Goal: Information Seeking & Learning: Learn about a topic

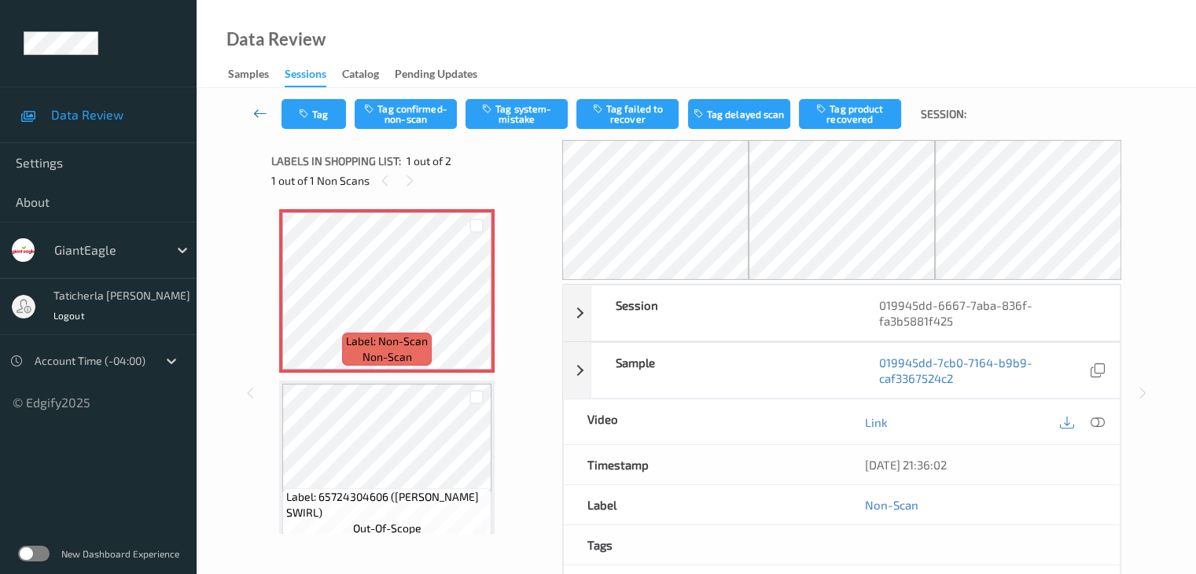
click at [260, 108] on icon at bounding box center [260, 113] width 14 height 16
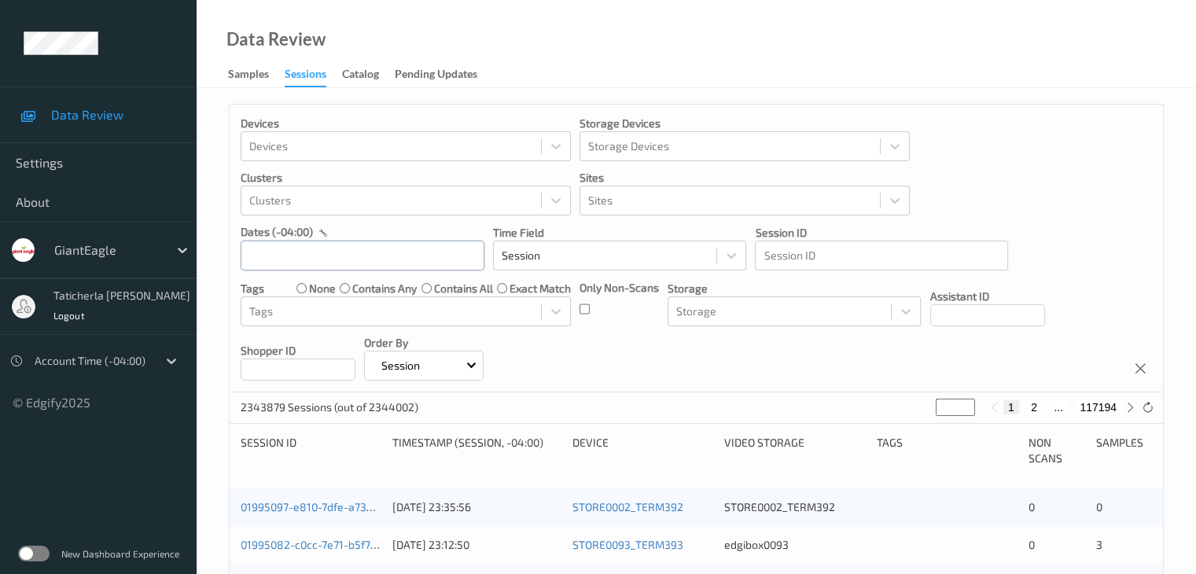
click at [344, 255] on input "text" at bounding box center [363, 256] width 244 height 30
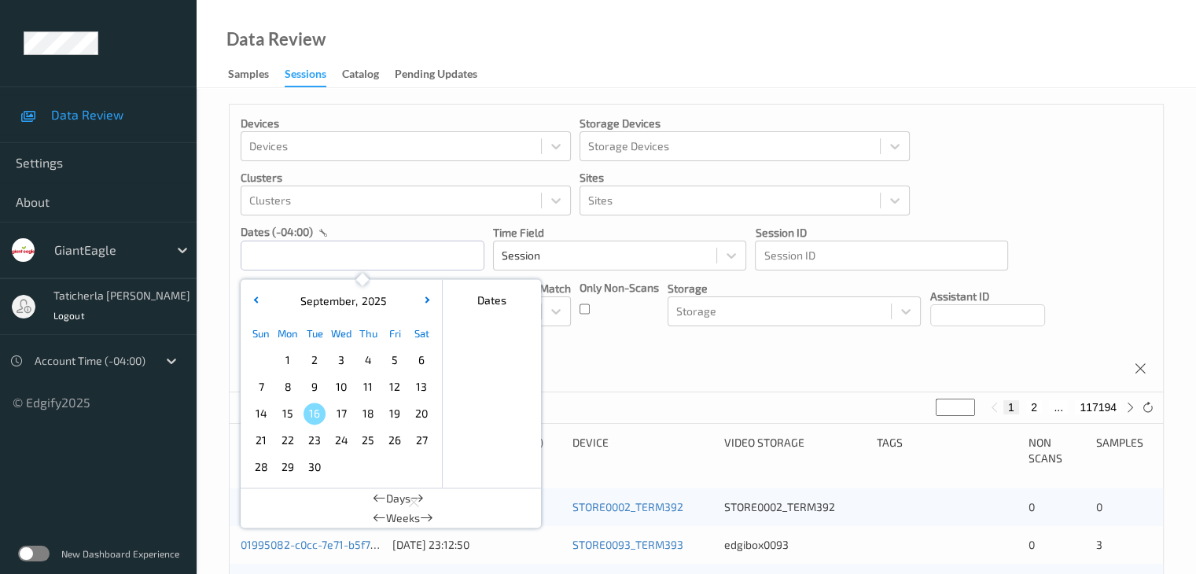
click at [419, 384] on span "13" at bounding box center [421, 387] width 22 height 22
type input "[DATE] 00:00 -> [DATE] 23:59"
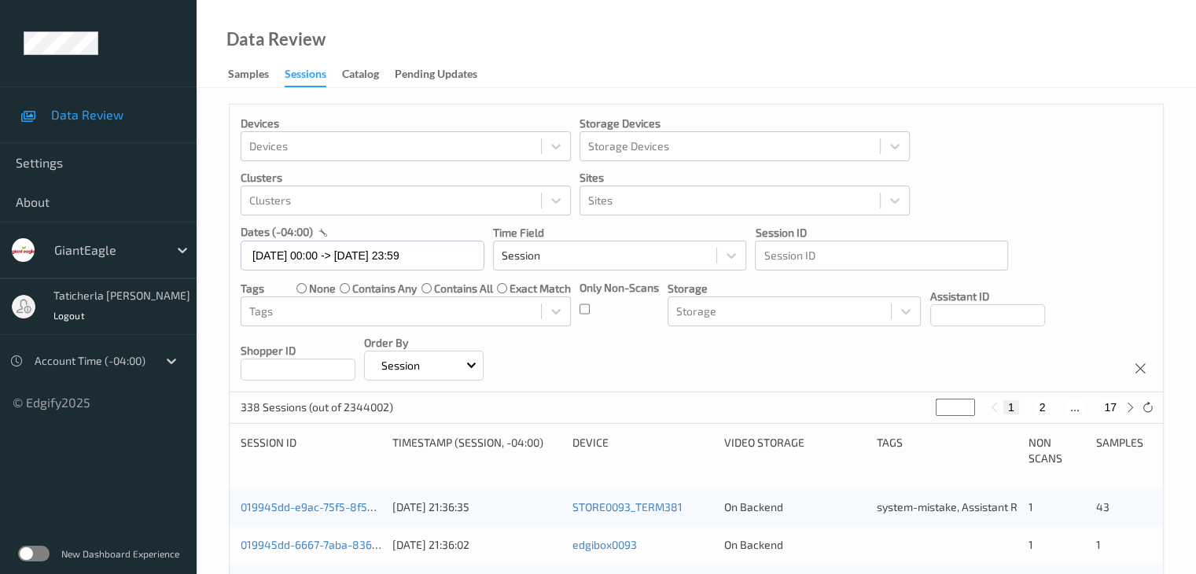
click at [1009, 409] on button "1" at bounding box center [1011, 407] width 16 height 14
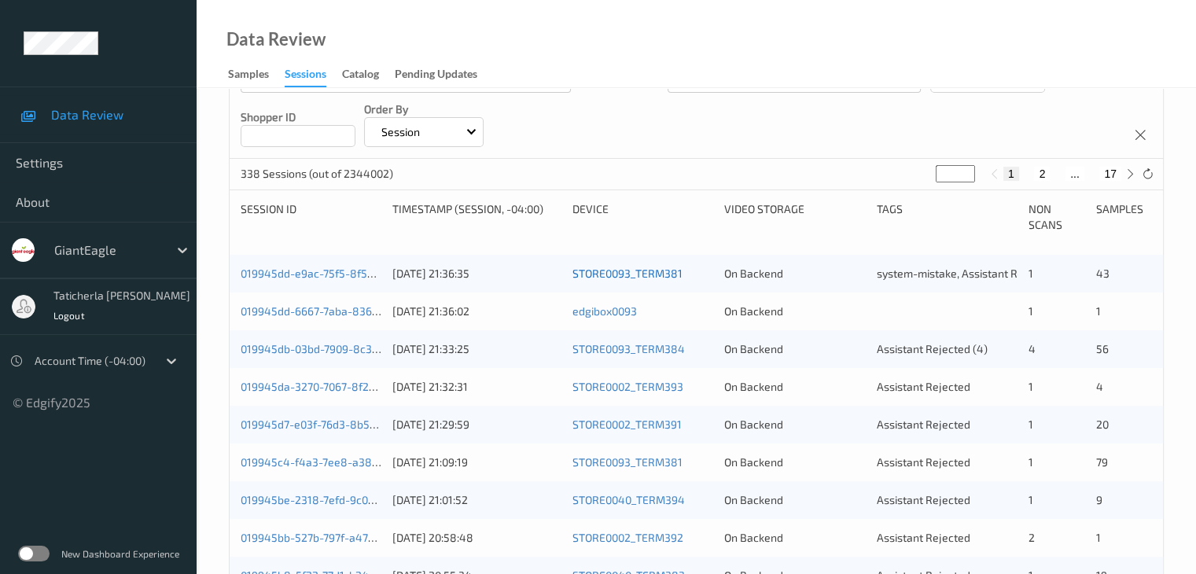
scroll to position [236, 0]
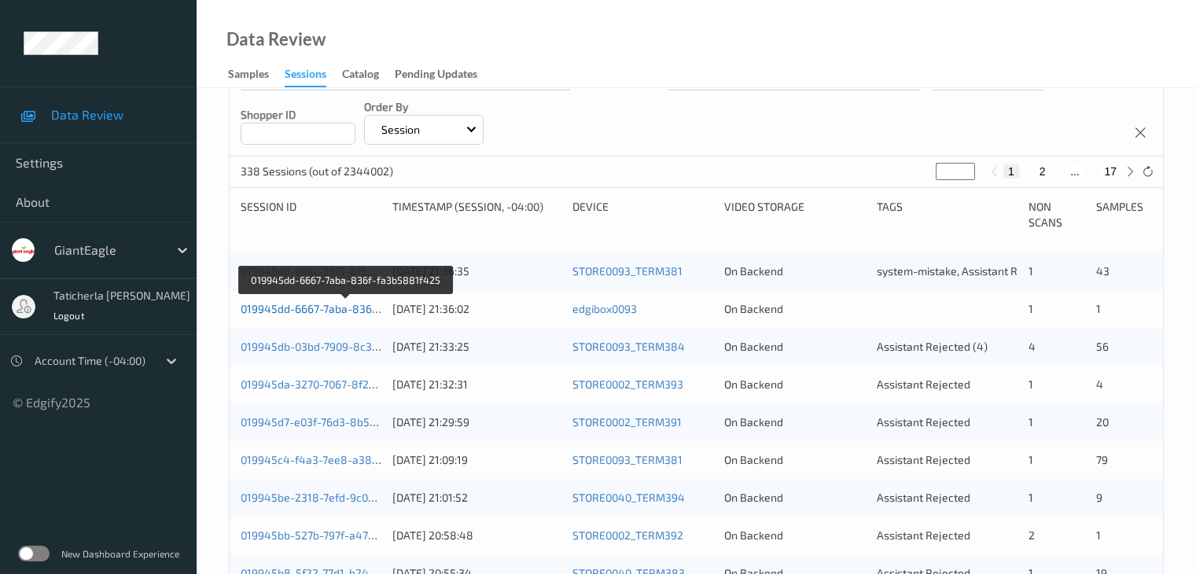
click at [316, 306] on link "019945dd-6667-7aba-836f-fa3b5881f425" at bounding box center [346, 308] width 211 height 13
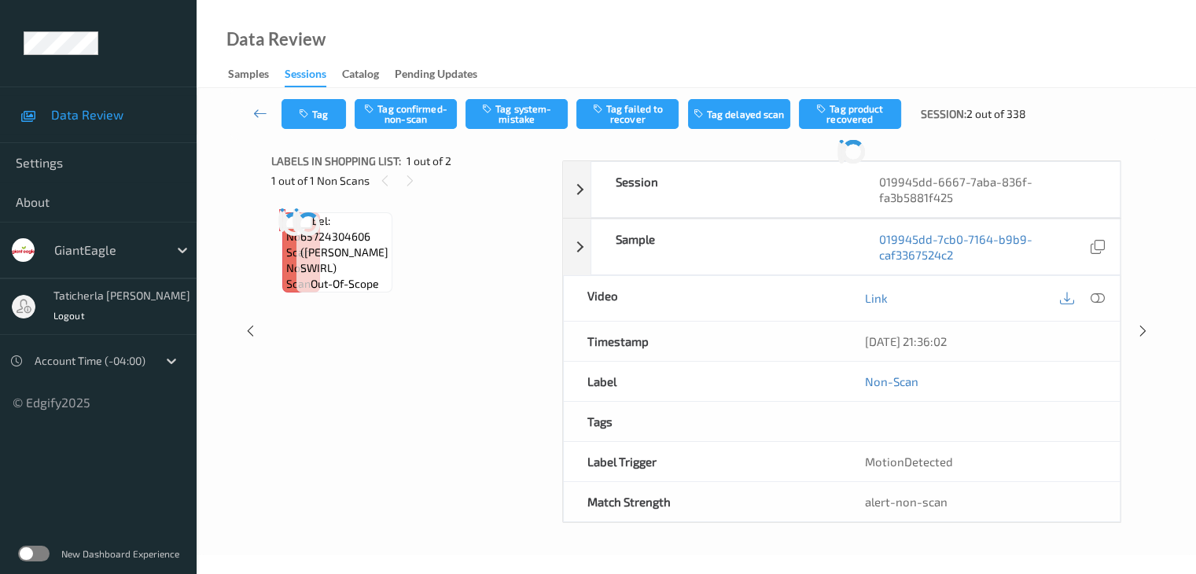
scroll to position [103, 0]
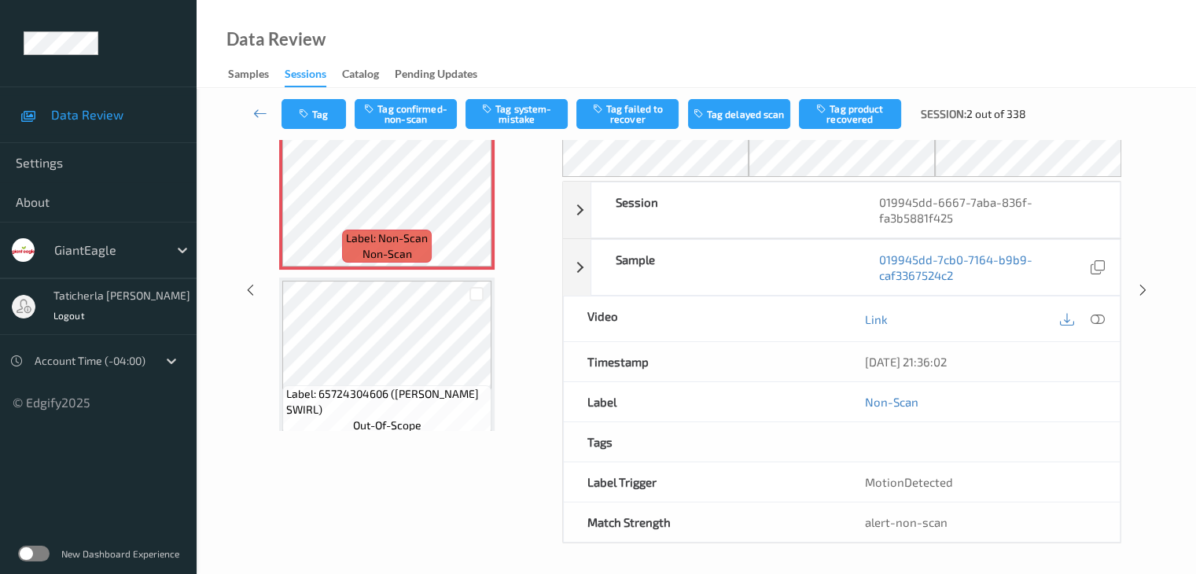
click at [815, 315] on div "Video" at bounding box center [703, 318] width 278 height 45
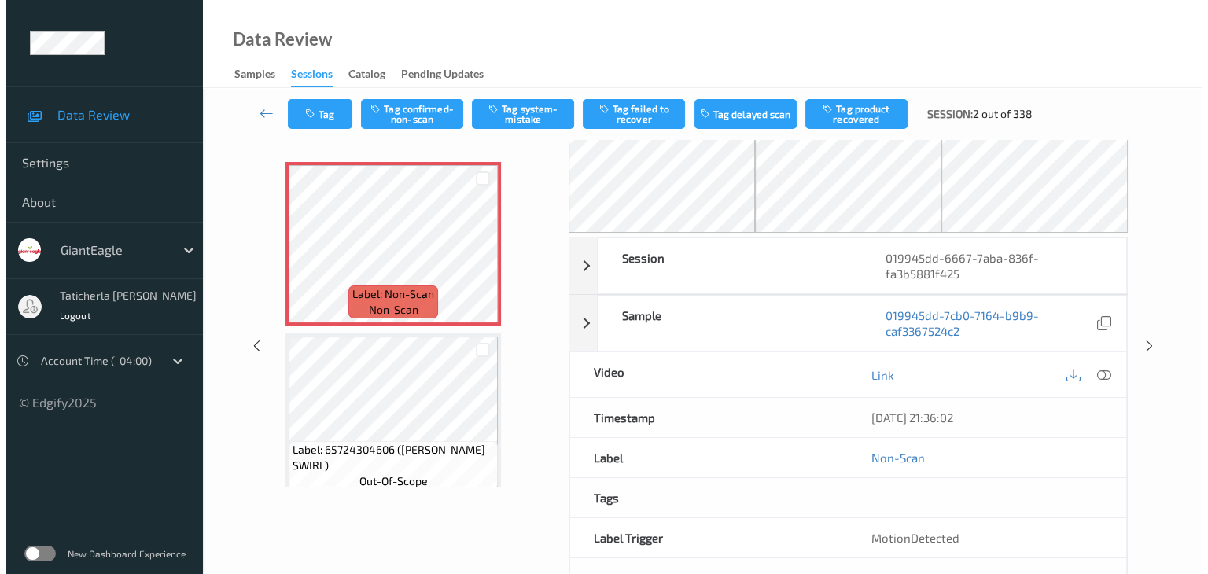
scroll to position [0, 0]
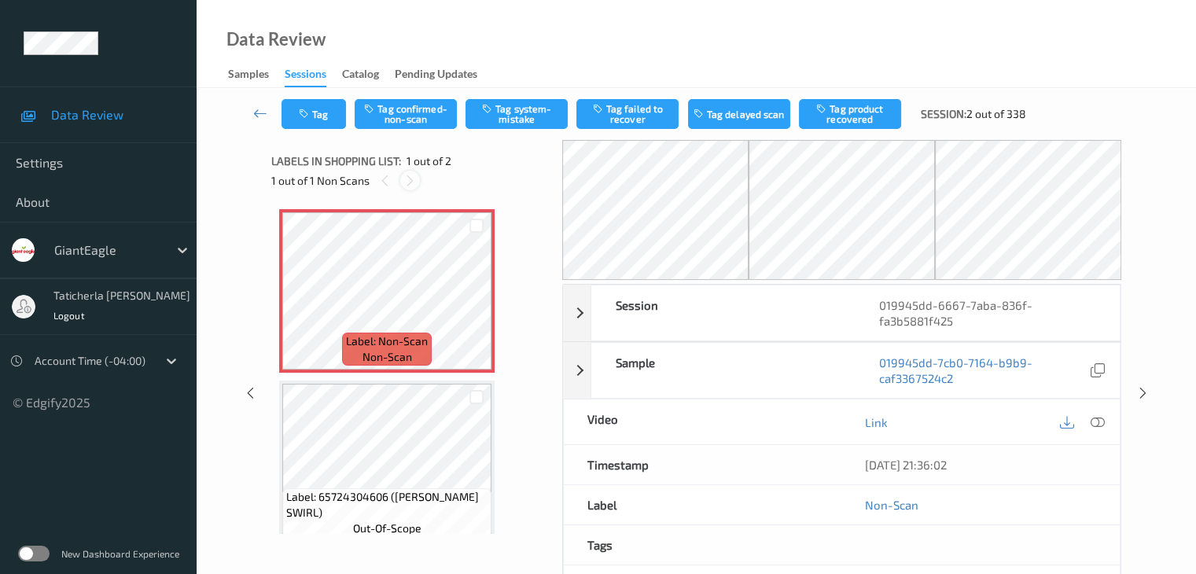
click at [409, 176] on icon at bounding box center [409, 181] width 13 height 14
click at [478, 298] on icon at bounding box center [476, 304] width 13 height 14
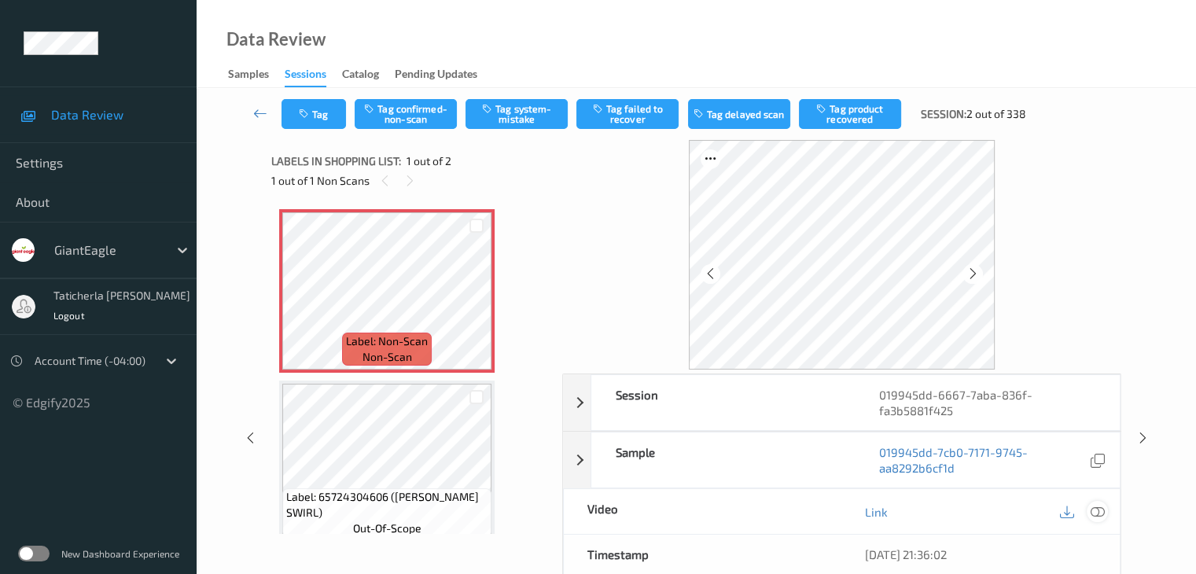
click at [1094, 506] on icon at bounding box center [1097, 512] width 14 height 14
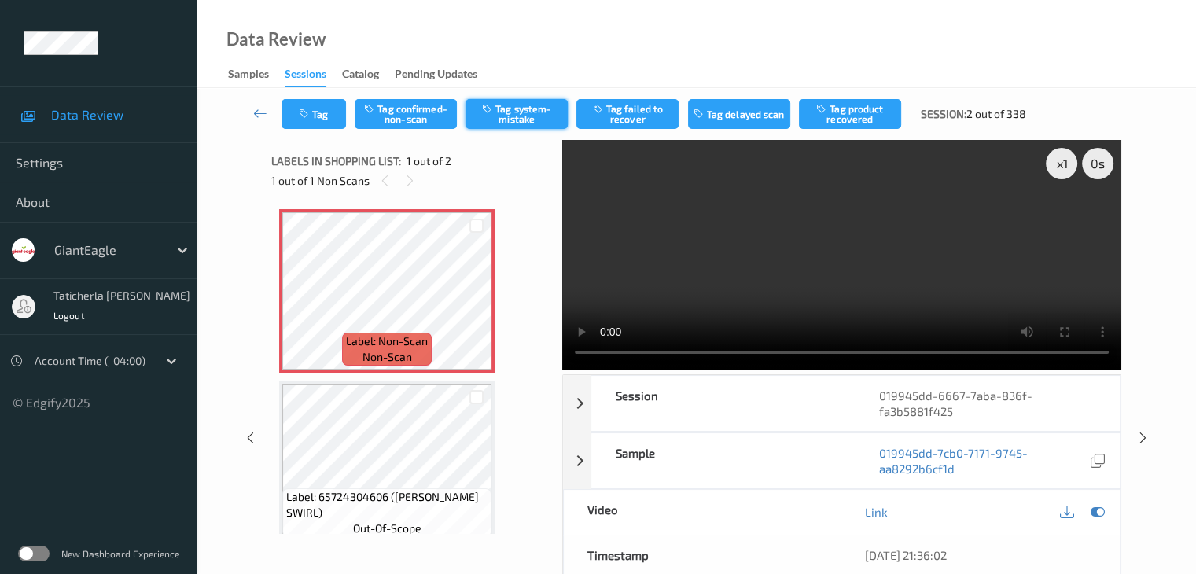
click at [516, 106] on button "Tag system-mistake" at bounding box center [516, 114] width 102 height 30
click at [338, 130] on div "Tag Tag confirmed-non-scan Untag system-mistake Tag failed to recover Tag delay…" at bounding box center [696, 114] width 935 height 52
click at [333, 123] on button "Tag" at bounding box center [313, 114] width 64 height 30
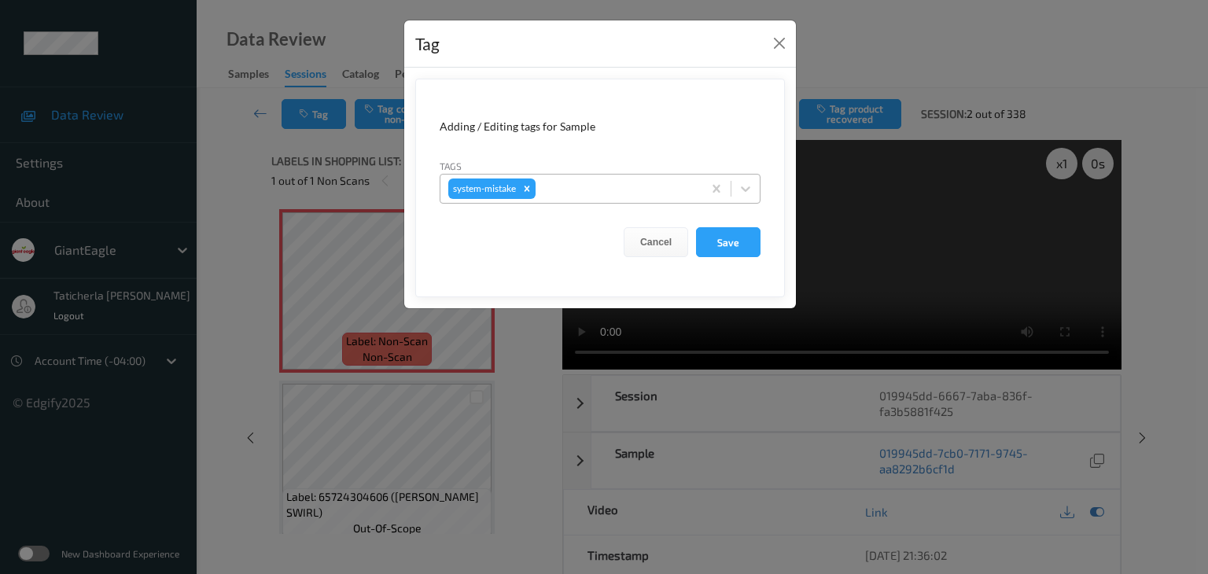
click at [547, 190] on div at bounding box center [617, 188] width 156 height 19
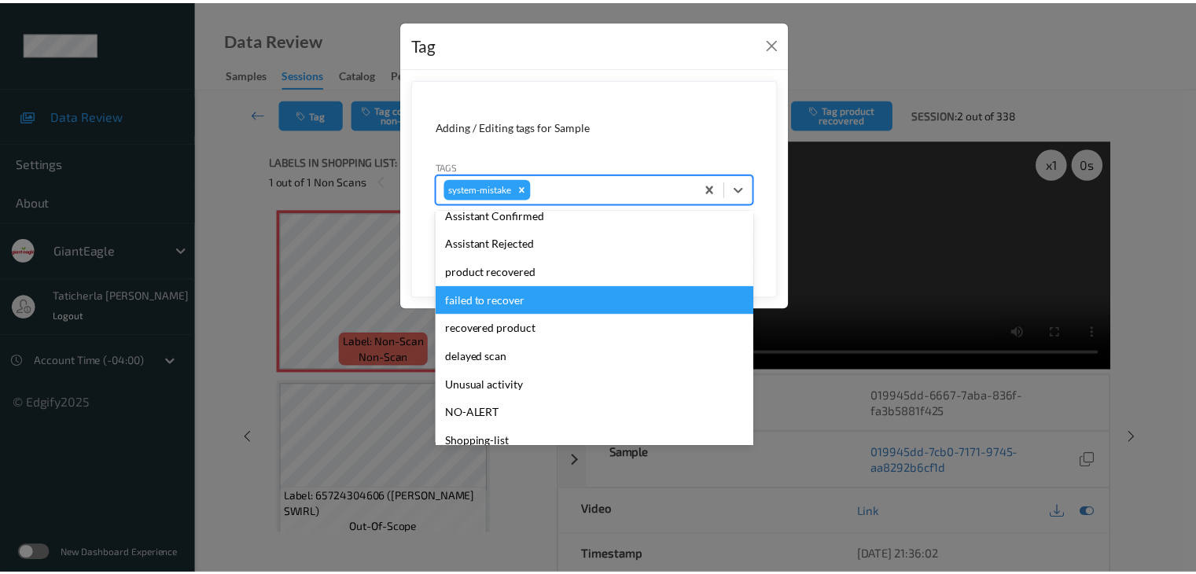
scroll to position [195, 0]
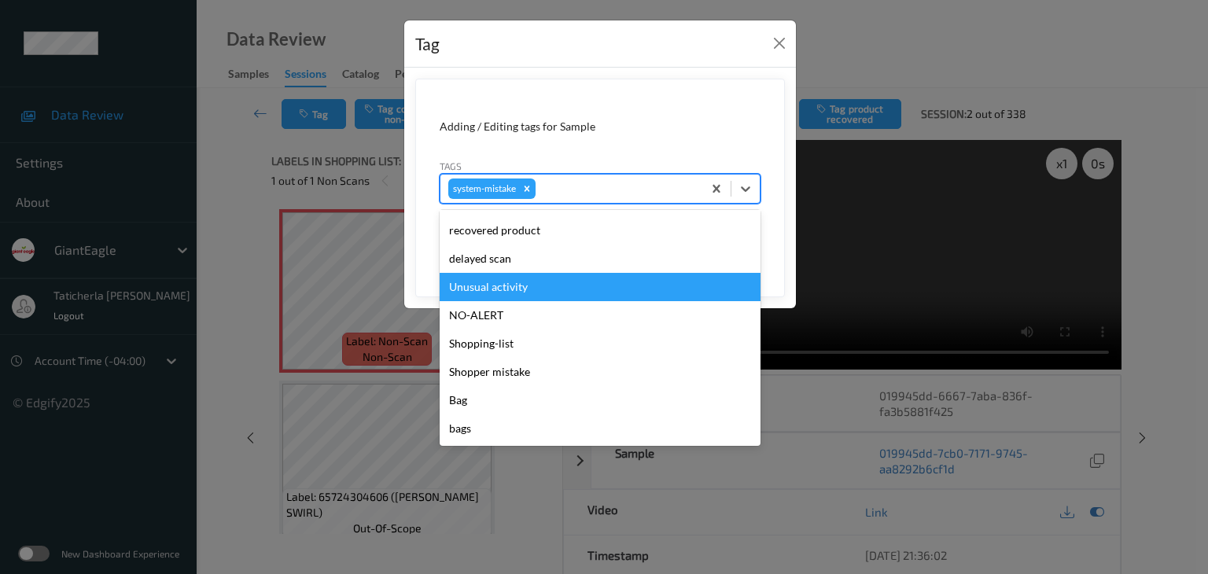
click at [515, 288] on div "Unusual activity" at bounding box center [599, 287] width 321 height 28
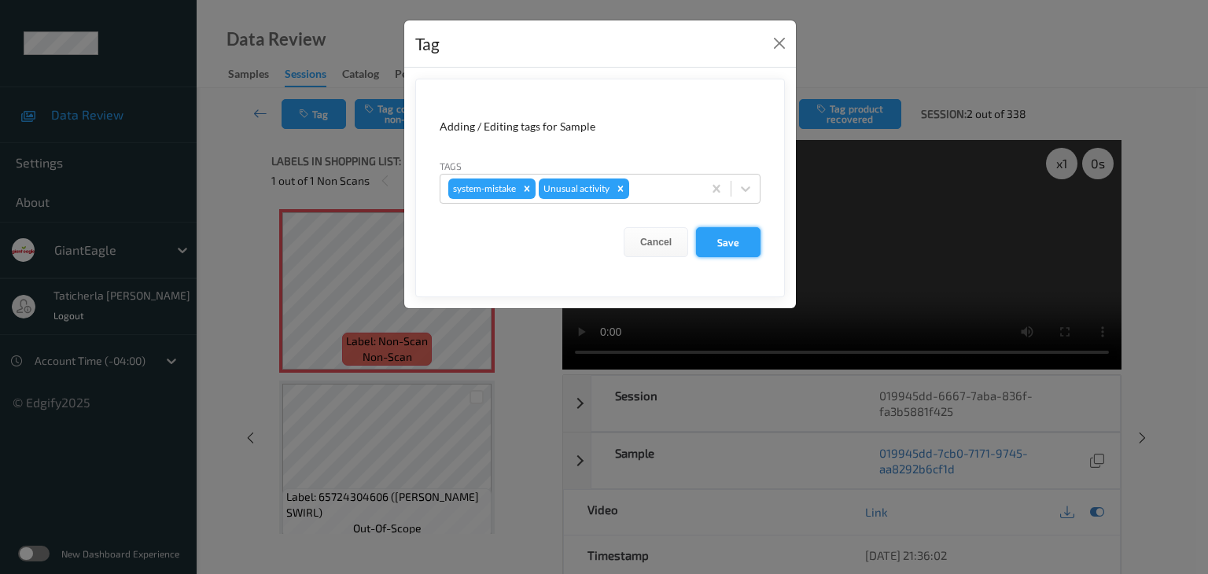
click at [735, 240] on button "Save" at bounding box center [728, 242] width 64 height 30
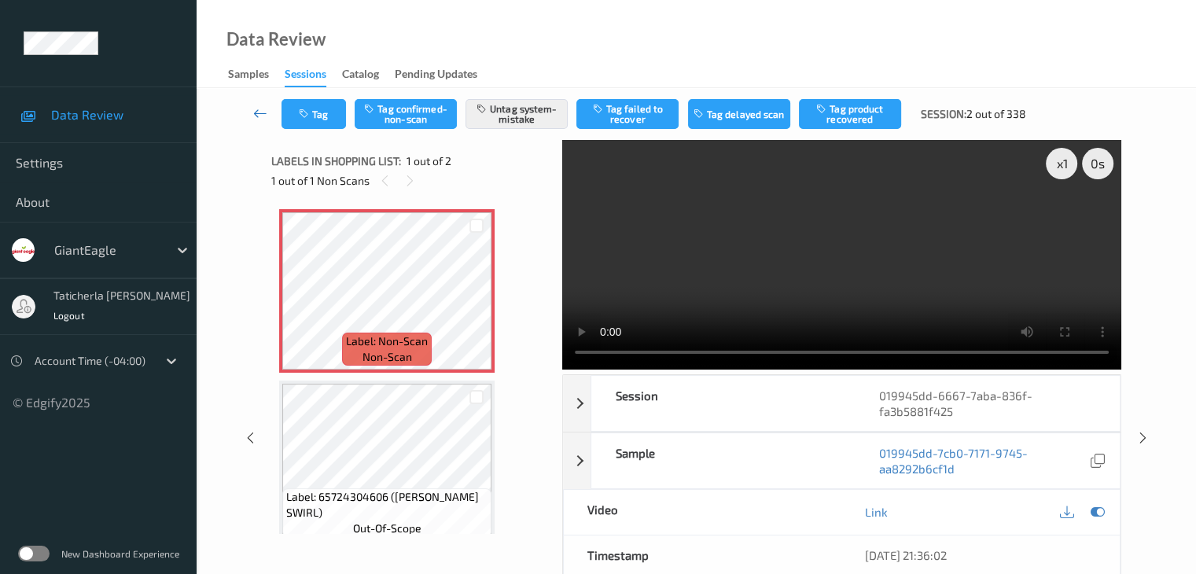
click at [264, 111] on icon at bounding box center [260, 113] width 14 height 16
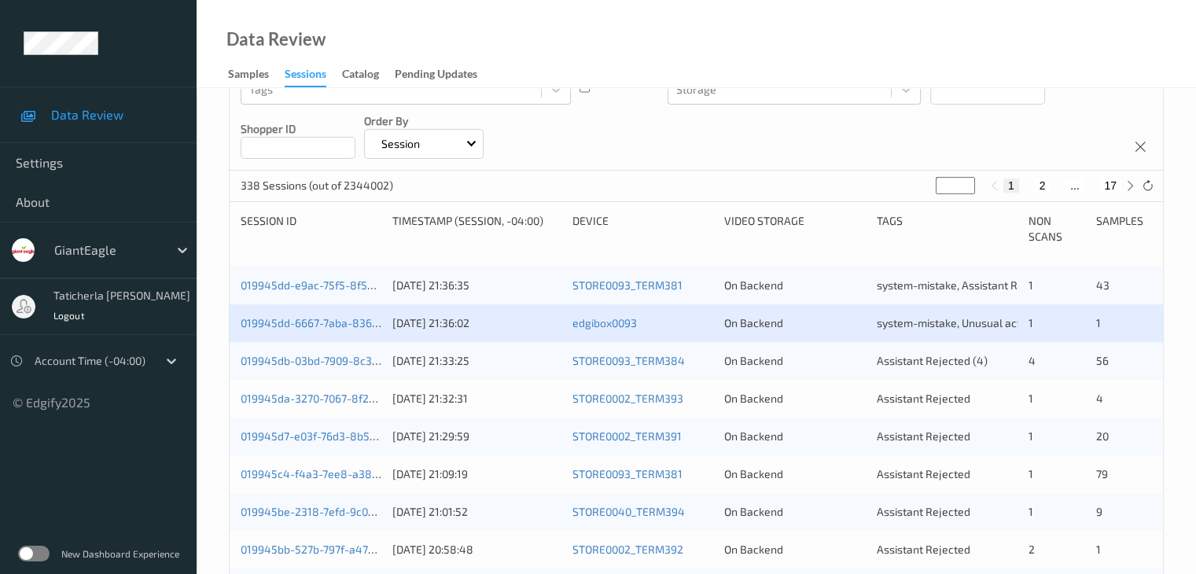
scroll to position [236, 0]
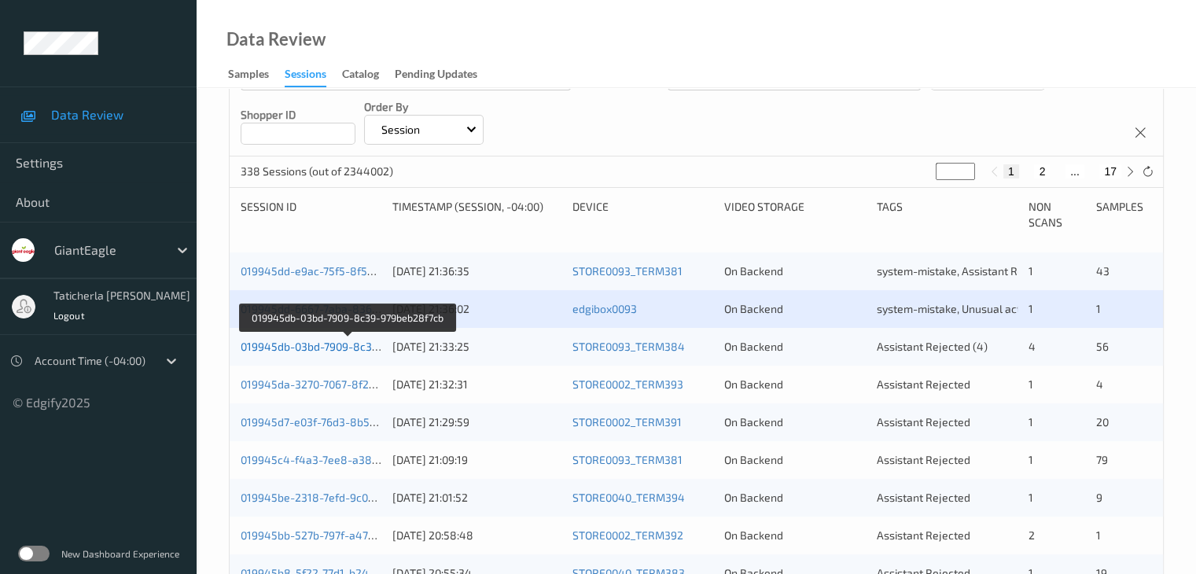
click at [321, 342] on link "019945db-03bd-7909-8c39-979beb28f7cb" at bounding box center [348, 346] width 214 height 13
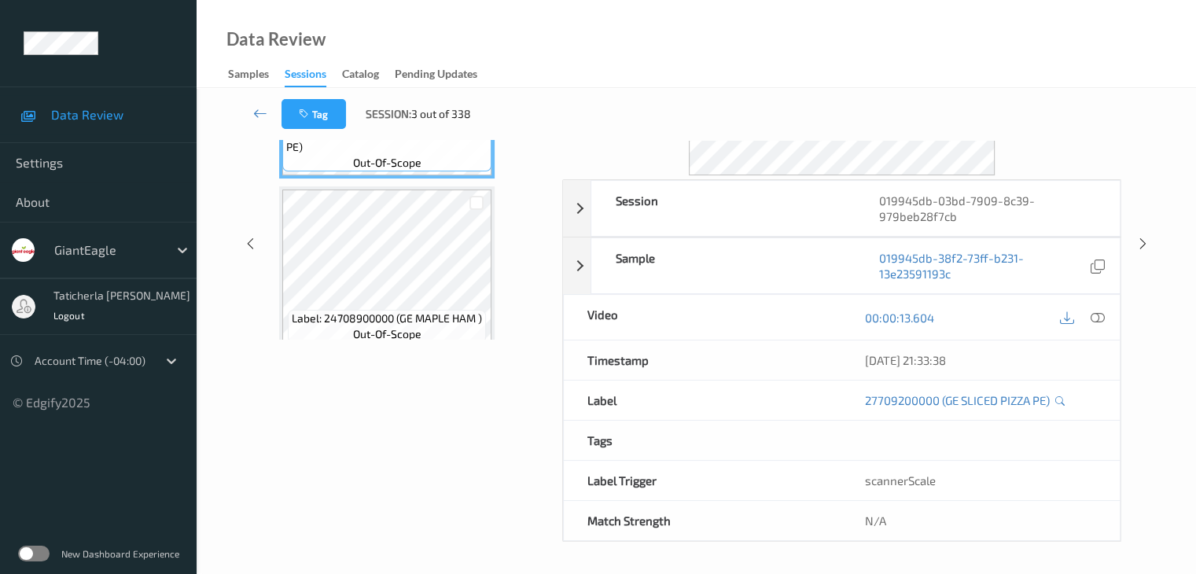
scroll to position [192, 0]
click at [253, 113] on icon at bounding box center [260, 113] width 14 height 16
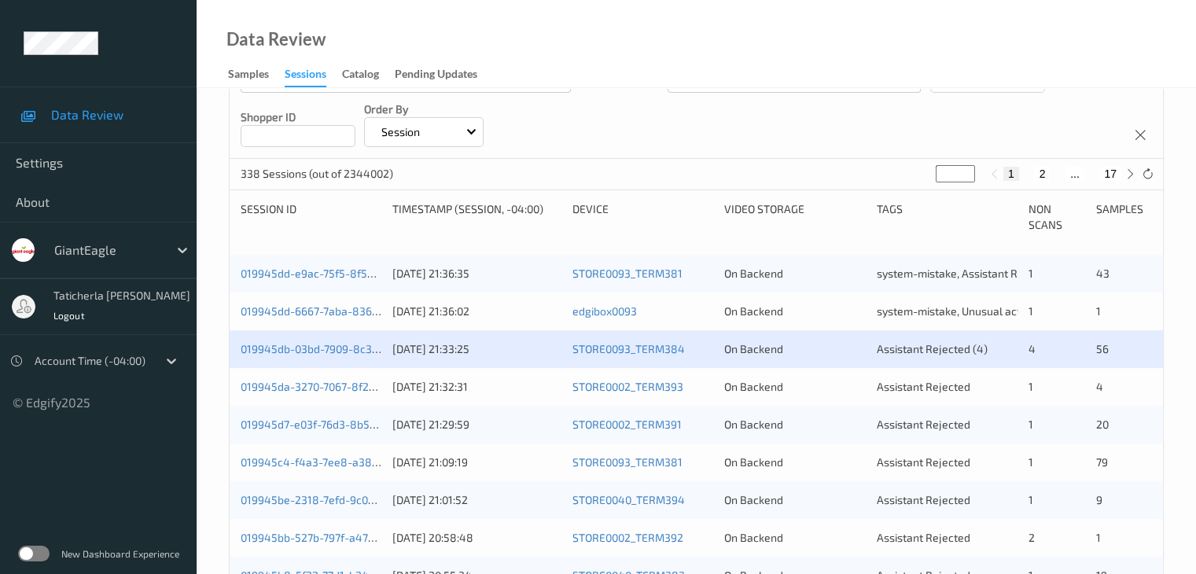
scroll to position [236, 0]
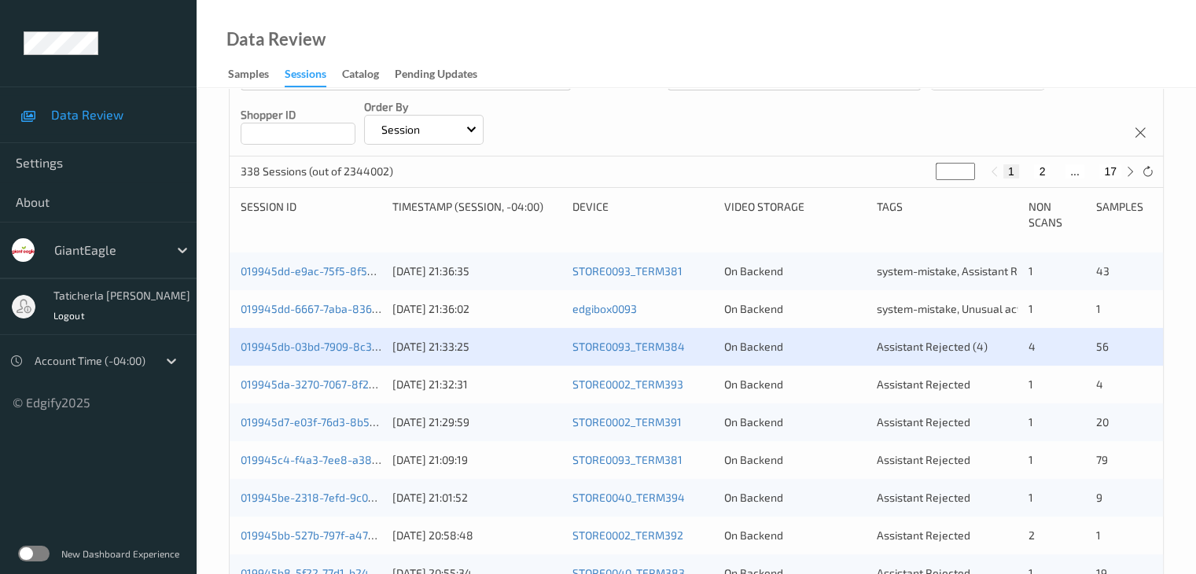
click at [315, 355] on div "019945db-03bd-7909-8c39-979beb28f7cb [DATE] 21:33:25 STORE0093_TERM384 On Backe…" at bounding box center [696, 347] width 933 height 38
click at [309, 352] on link "019945db-03bd-7909-8c39-979beb28f7cb" at bounding box center [348, 346] width 214 height 13
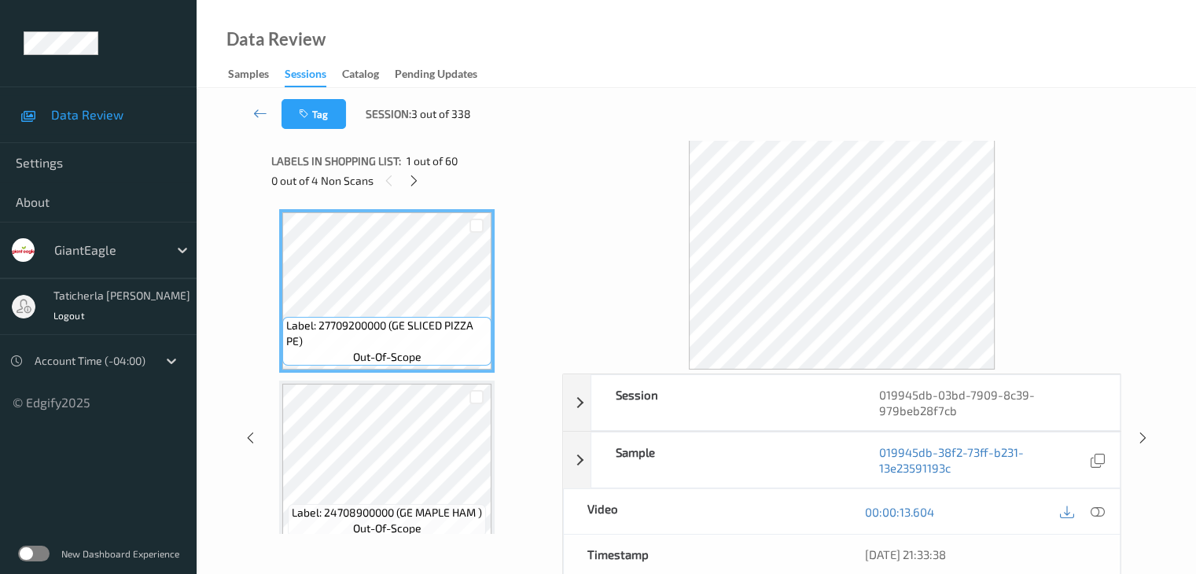
click at [403, 168] on div "Labels in shopping list: 1 out of 60" at bounding box center [411, 161] width 280 height 20
click at [410, 180] on icon at bounding box center [413, 181] width 13 height 14
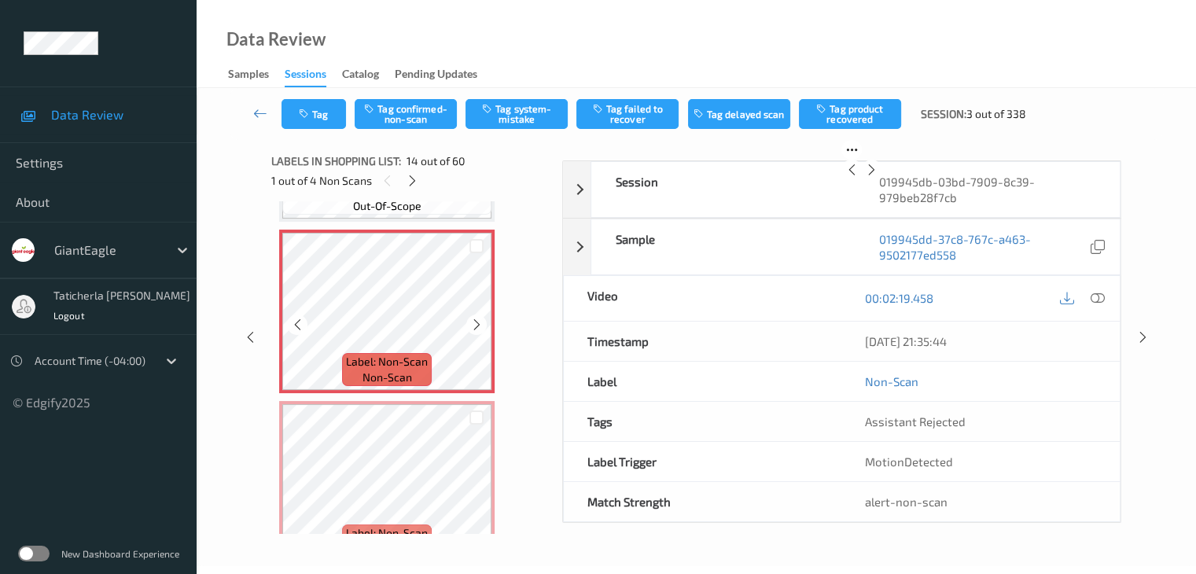
scroll to position [2222, 0]
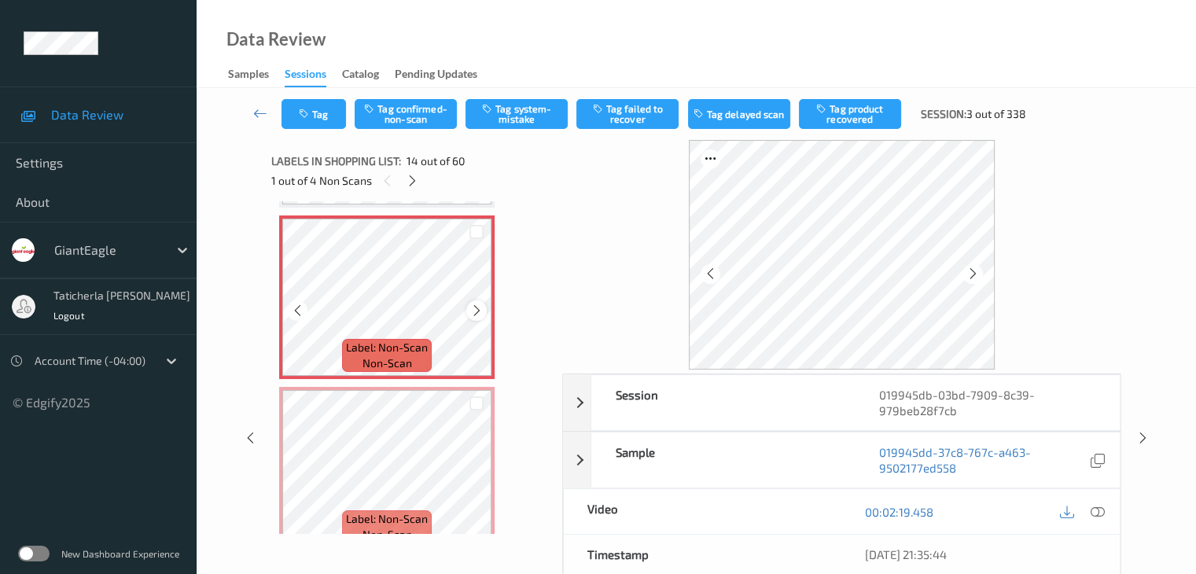
click at [478, 306] on icon at bounding box center [476, 310] width 13 height 14
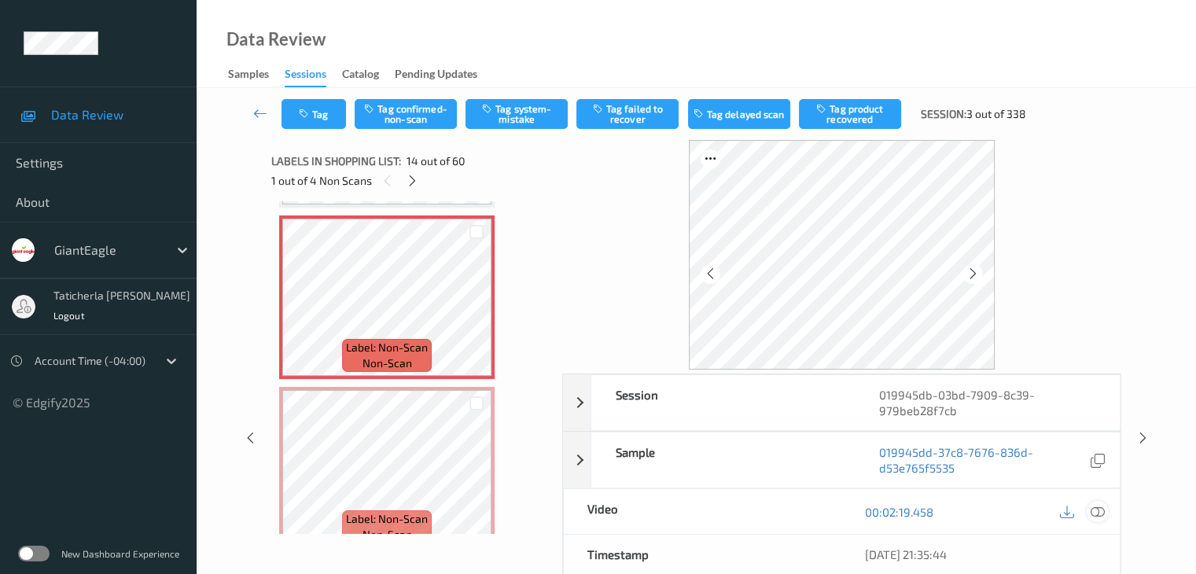
click at [1094, 508] on icon at bounding box center [1097, 512] width 14 height 14
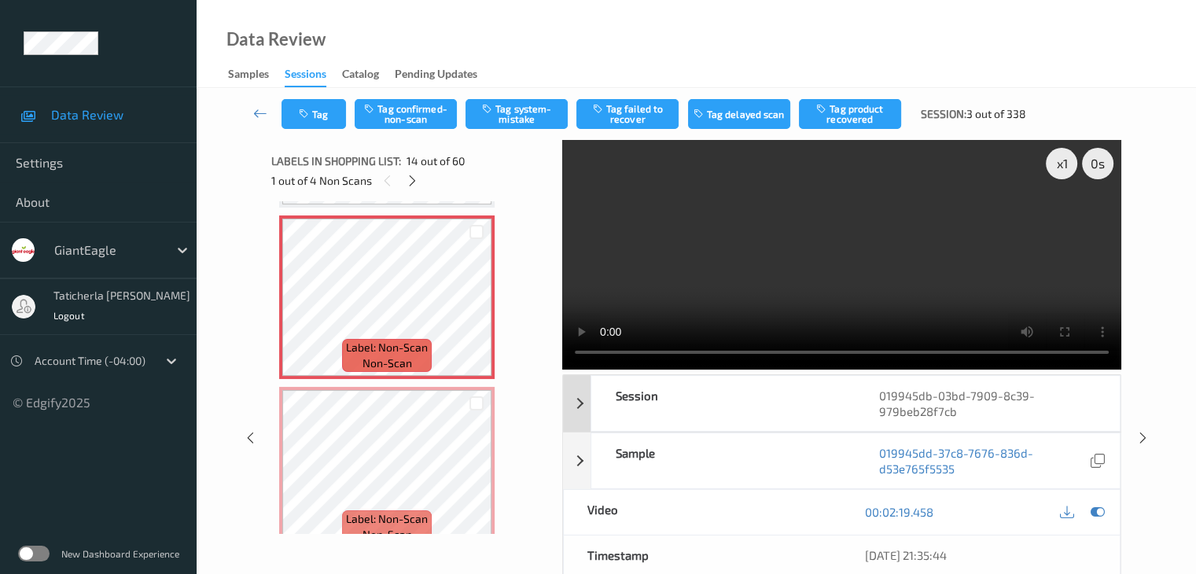
click at [802, 387] on div "Session" at bounding box center [723, 403] width 264 height 55
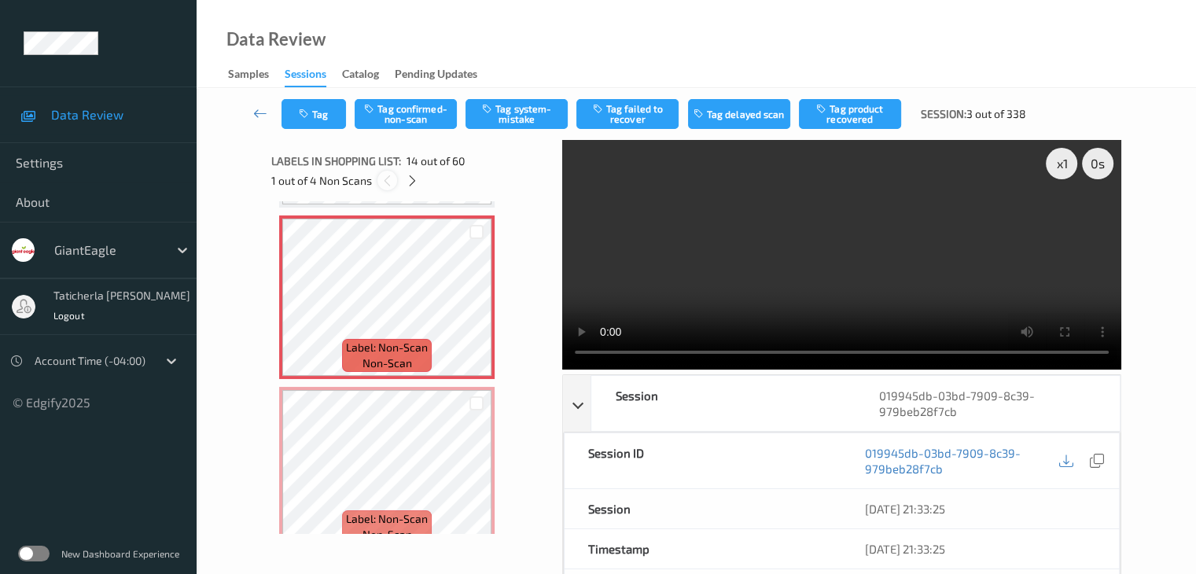
click at [385, 181] on icon at bounding box center [386, 181] width 13 height 14
click at [384, 180] on icon at bounding box center [386, 181] width 13 height 14
click at [474, 309] on icon at bounding box center [476, 310] width 13 height 14
click at [474, 307] on icon at bounding box center [476, 310] width 13 height 14
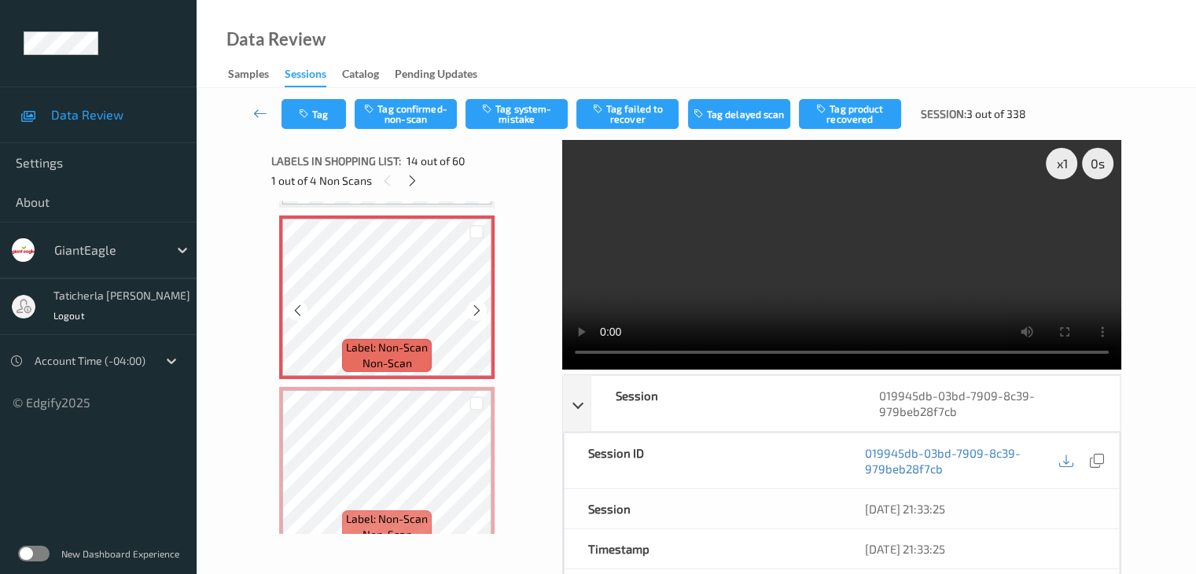
click at [474, 307] on icon at bounding box center [476, 310] width 13 height 14
click at [474, 306] on icon at bounding box center [476, 310] width 13 height 14
click at [480, 306] on icon at bounding box center [476, 310] width 13 height 14
click at [533, 105] on button "Tag system-mistake" at bounding box center [516, 114] width 102 height 30
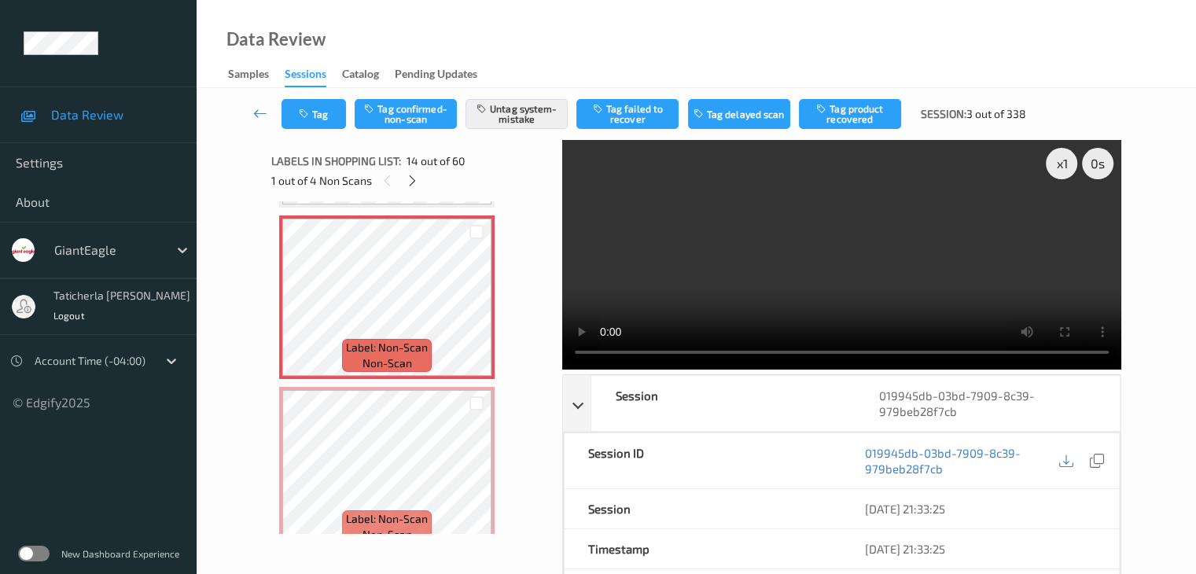
click at [322, 101] on button "Tag" at bounding box center [313, 114] width 64 height 30
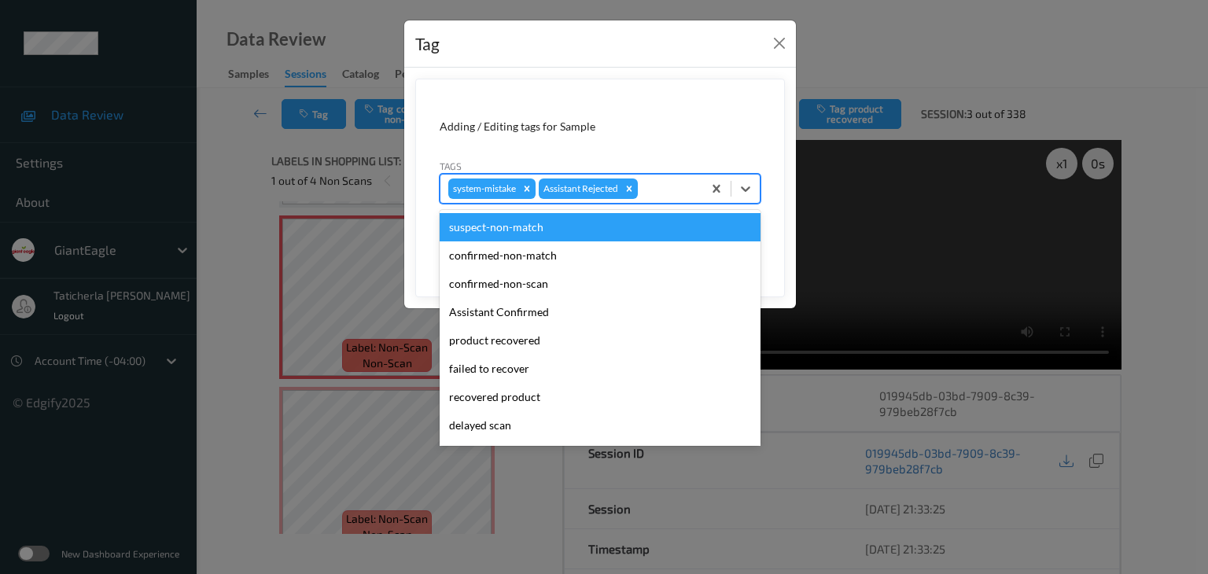
click at [671, 198] on div "system-mistake Assistant Rejected" at bounding box center [571, 188] width 262 height 27
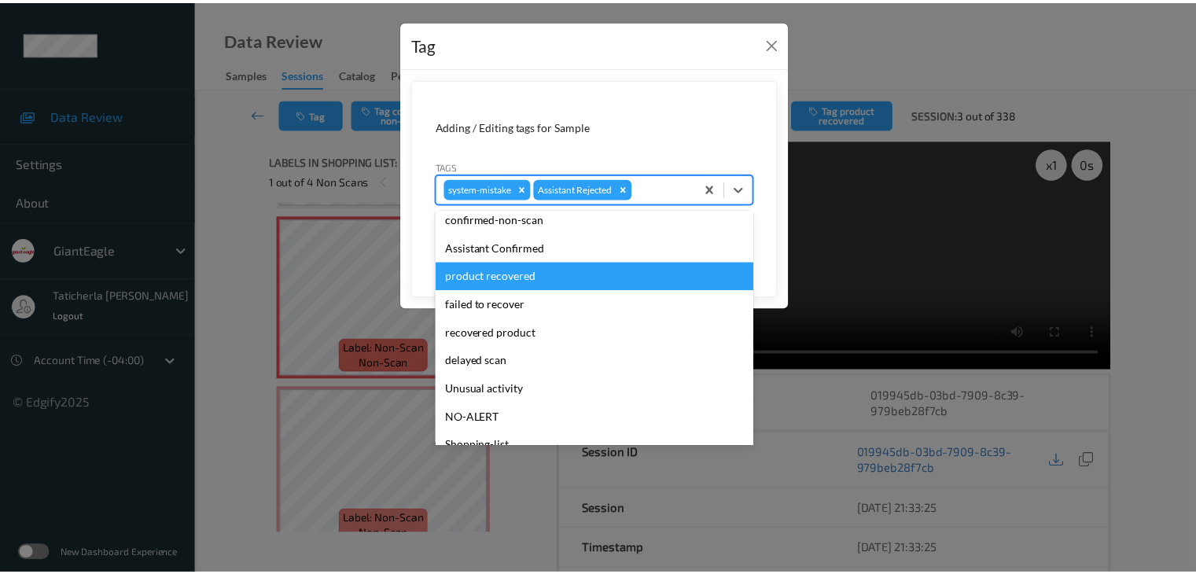
scroll to position [157, 0]
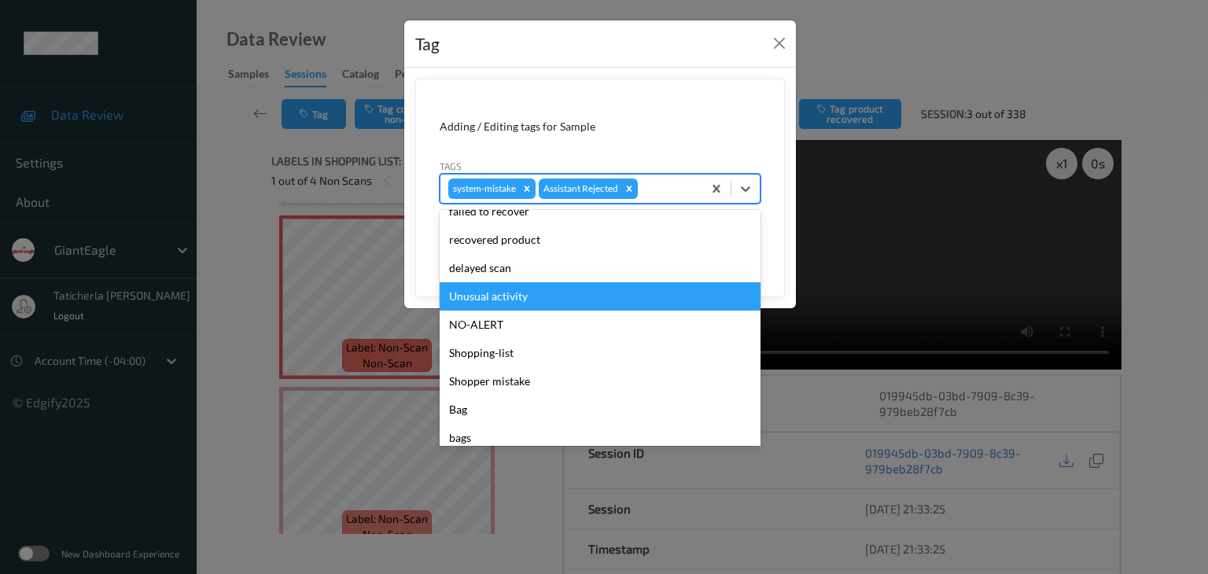
click at [499, 296] on div "Unusual activity" at bounding box center [599, 296] width 321 height 28
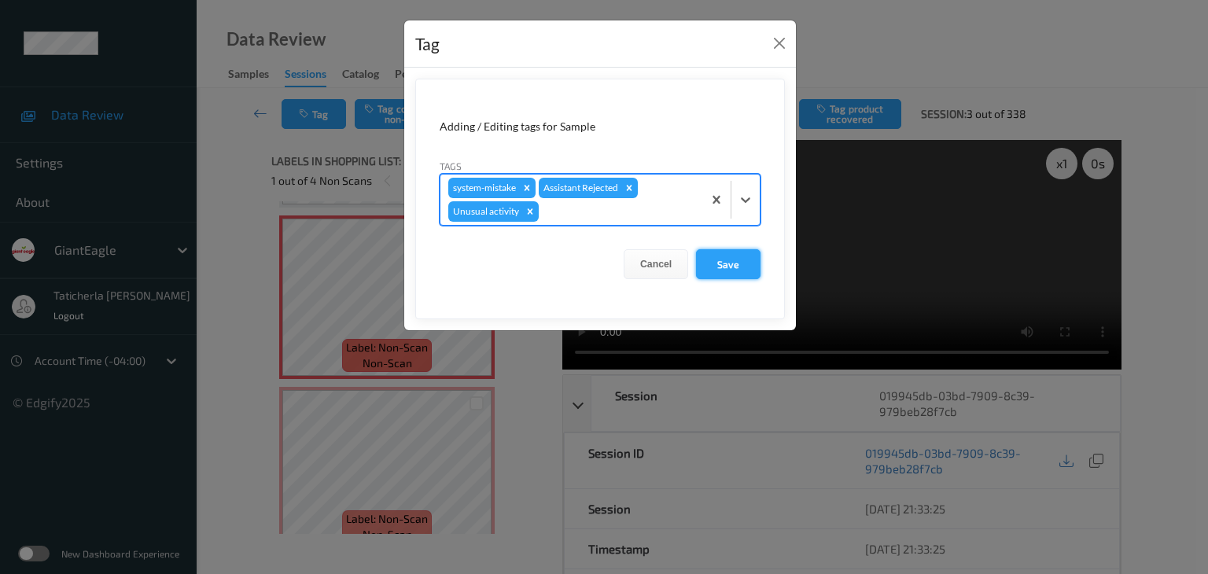
click at [720, 264] on button "Save" at bounding box center [728, 264] width 64 height 30
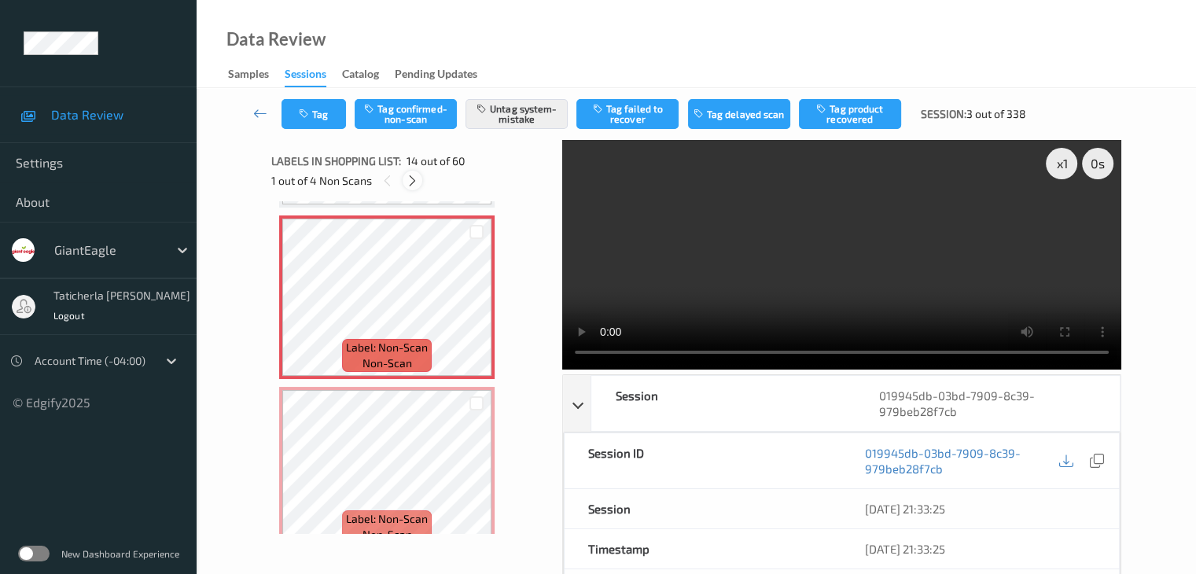
click at [409, 182] on icon at bounding box center [412, 181] width 13 height 14
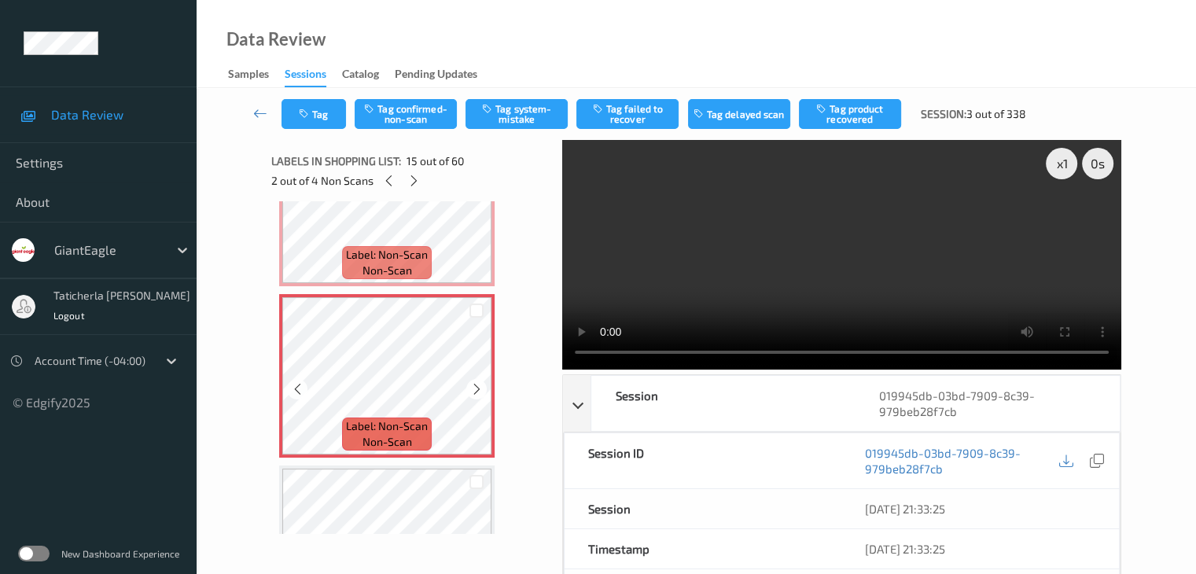
scroll to position [2393, 0]
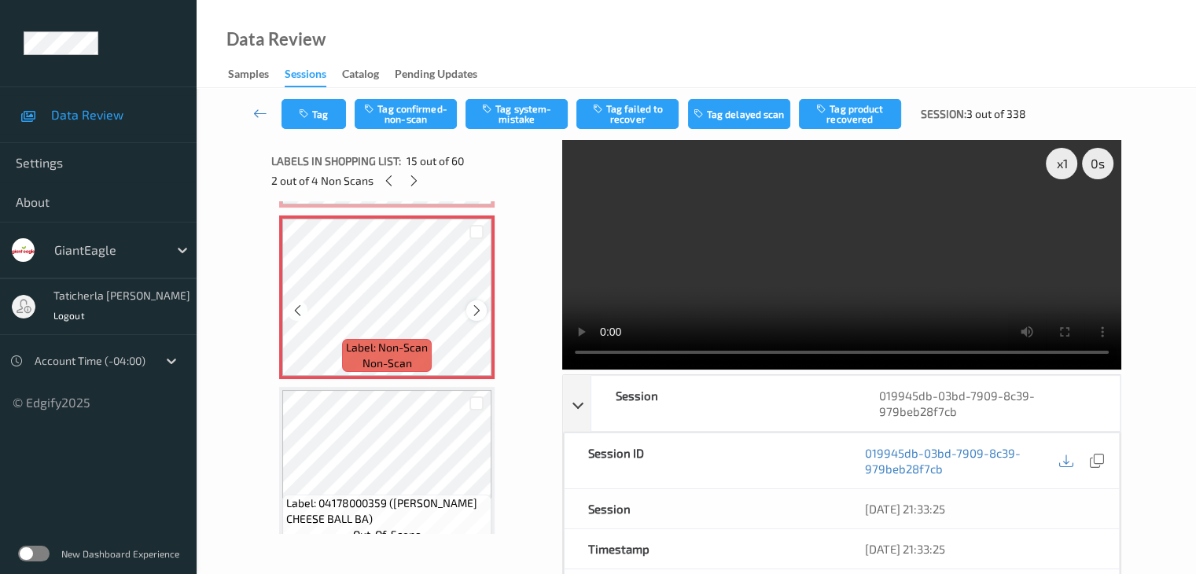
click at [475, 309] on icon at bounding box center [476, 310] width 13 height 14
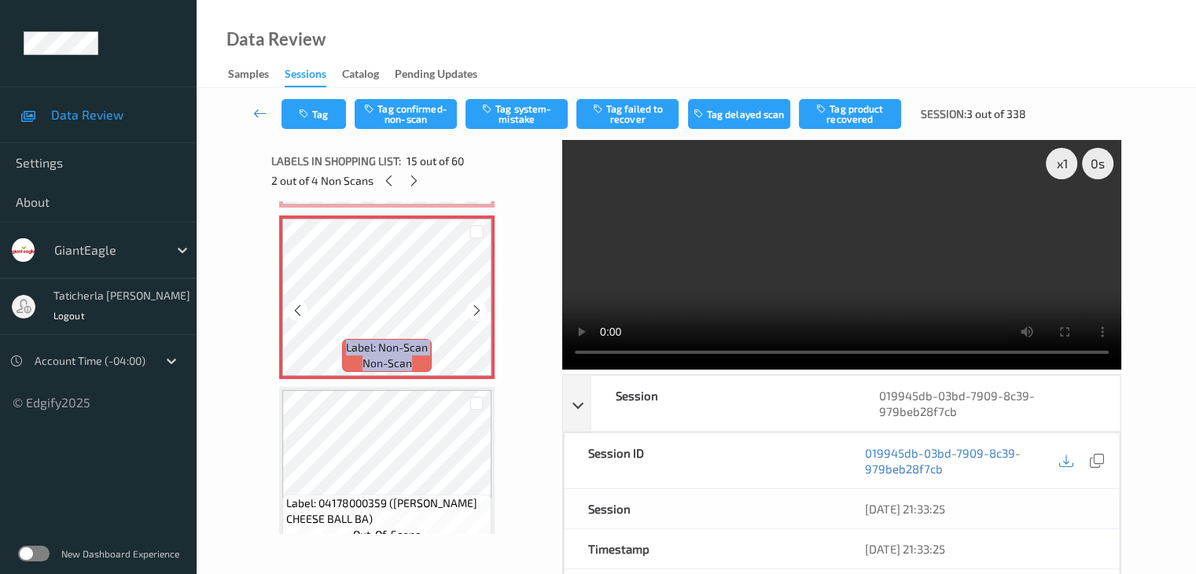
click at [475, 309] on icon at bounding box center [476, 310] width 13 height 14
click at [476, 310] on icon at bounding box center [476, 310] width 13 height 14
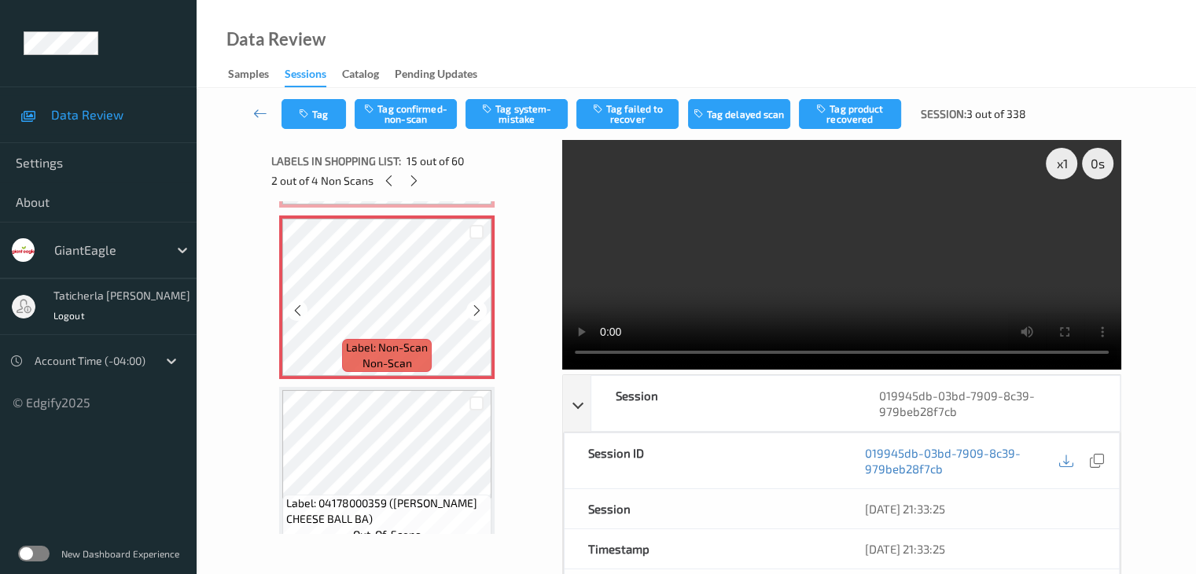
click at [476, 310] on icon at bounding box center [476, 310] width 13 height 14
click at [1163, 130] on div "Tag Tag confirmed-non-scan Tag system-mistake Tag failed to recover Tag delayed…" at bounding box center [696, 114] width 935 height 52
click at [476, 309] on icon at bounding box center [476, 310] width 13 height 14
click at [410, 106] on button "Tag confirmed-non-scan" at bounding box center [406, 114] width 102 height 30
click at [853, 105] on button "Tag product recovered" at bounding box center [850, 114] width 102 height 30
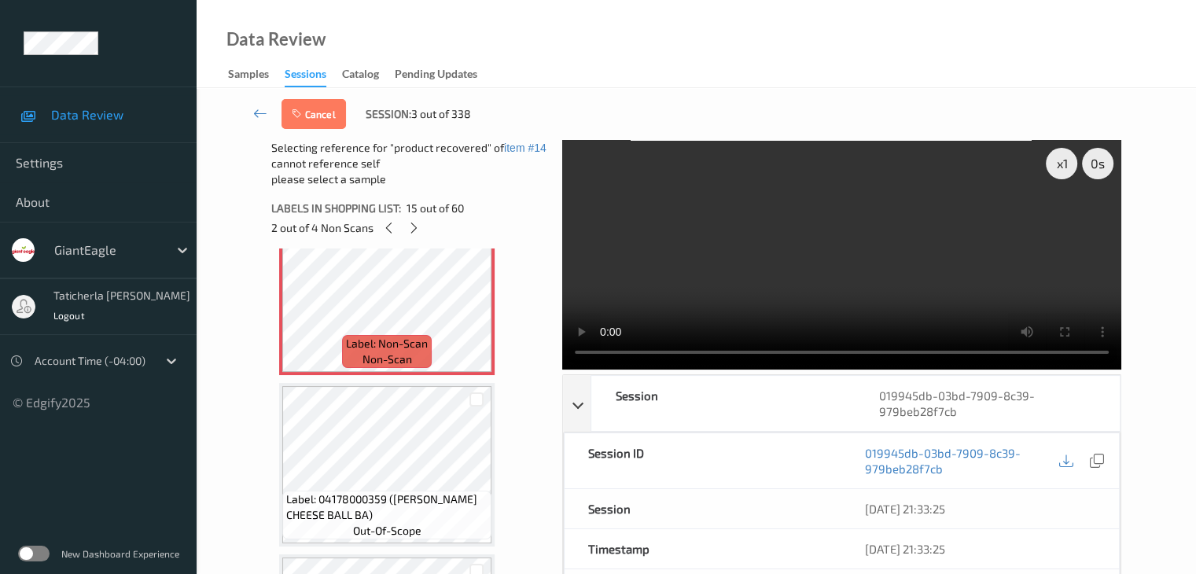
scroll to position [2472, 0]
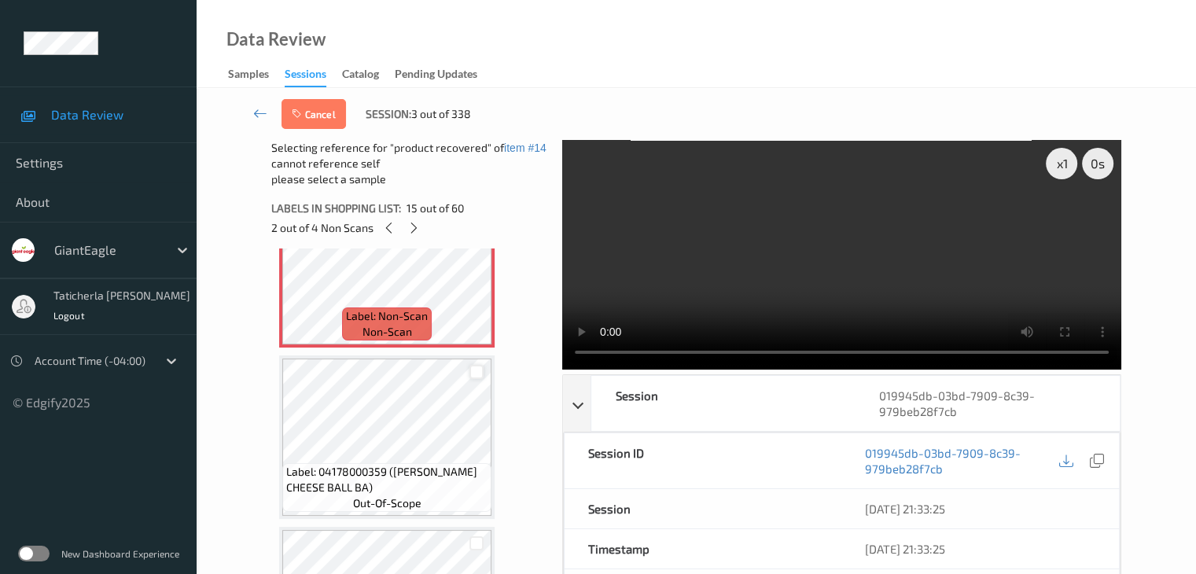
click at [475, 373] on div at bounding box center [476, 372] width 15 height 15
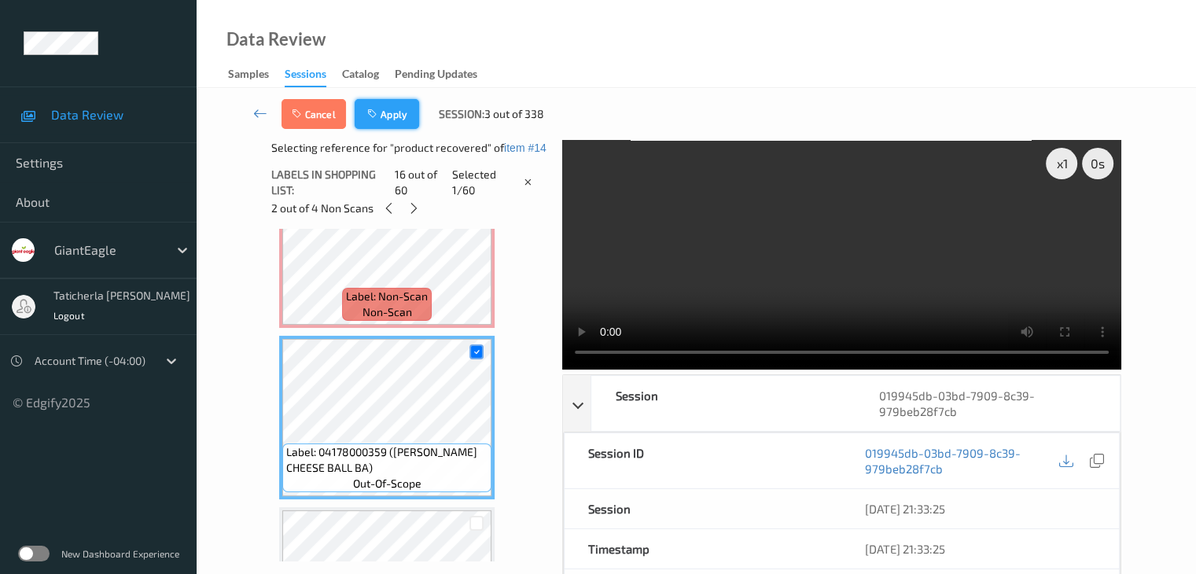
click at [387, 108] on button "Apply" at bounding box center [387, 114] width 64 height 30
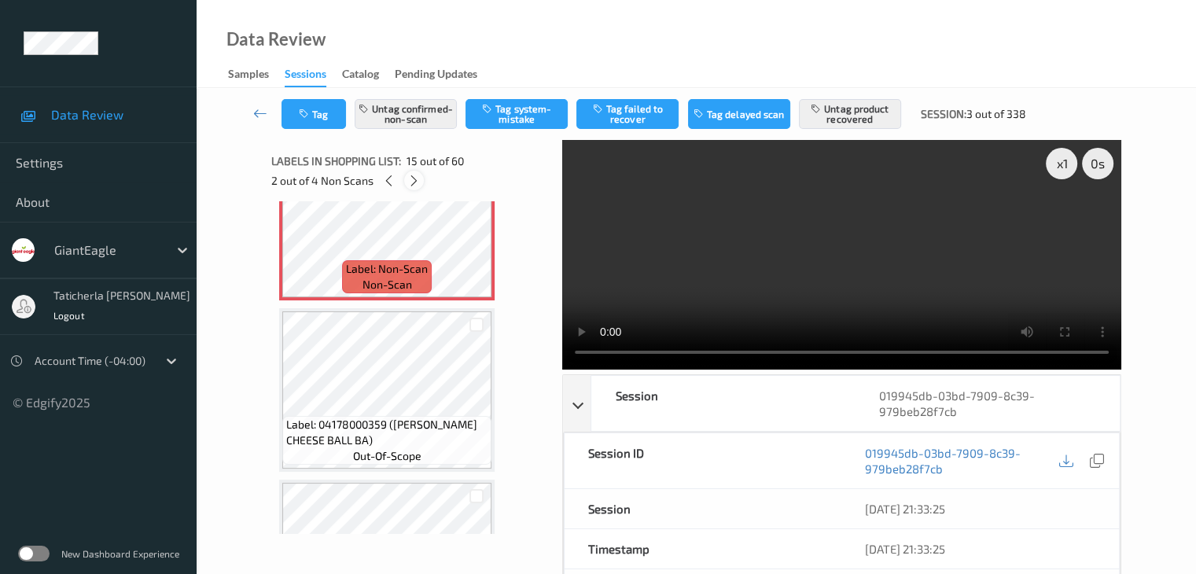
click at [414, 180] on icon at bounding box center [413, 181] width 13 height 14
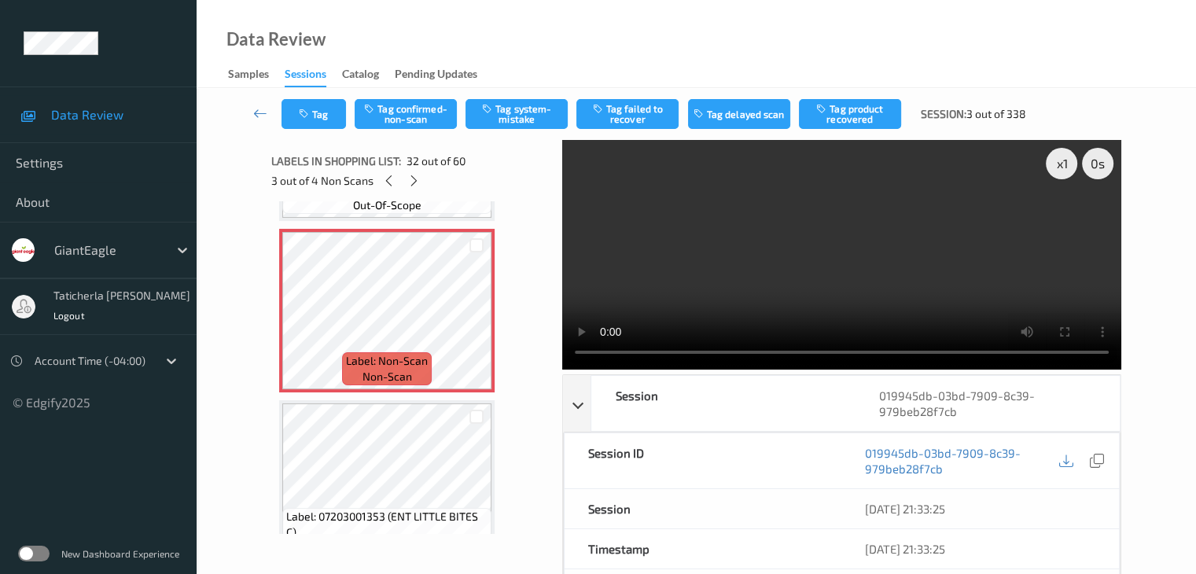
scroll to position [5307, 0]
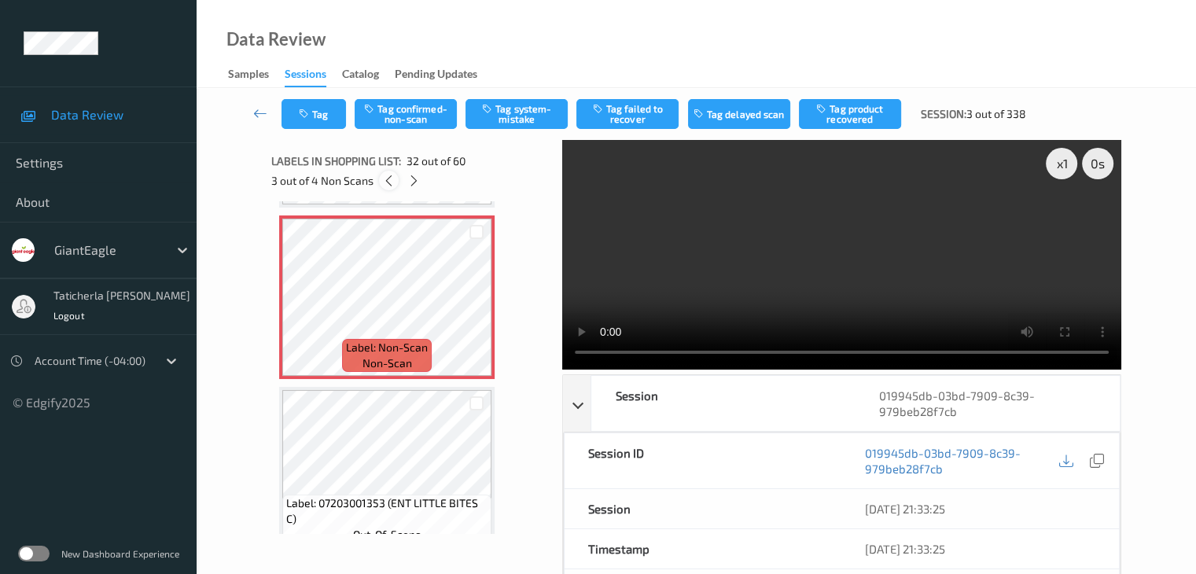
click at [387, 186] on icon at bounding box center [388, 181] width 13 height 14
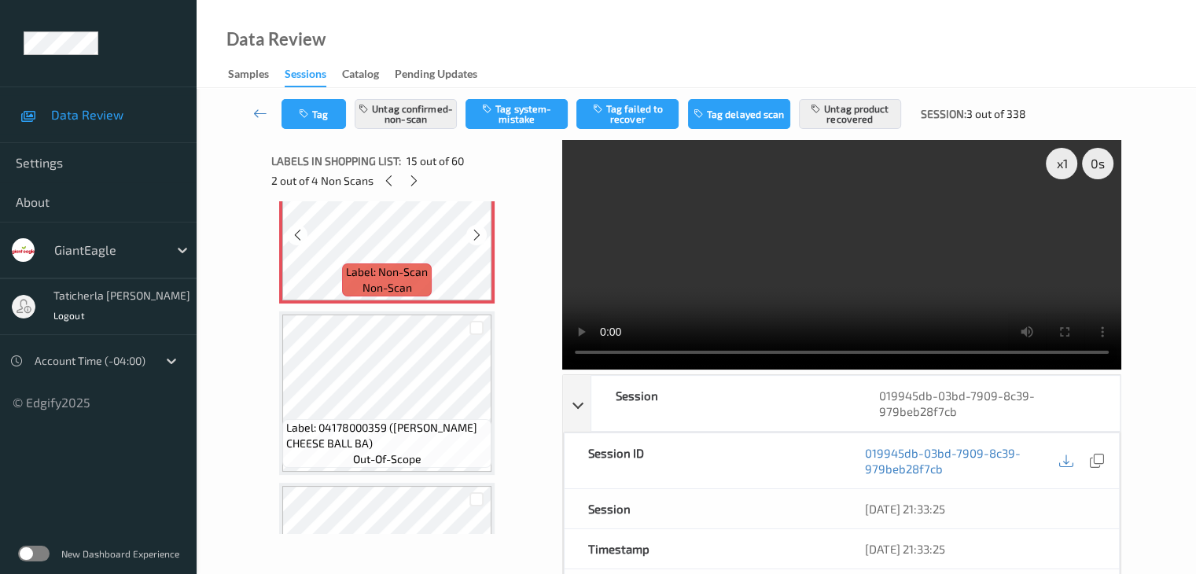
scroll to position [2472, 0]
click at [414, 178] on icon at bounding box center [413, 181] width 13 height 14
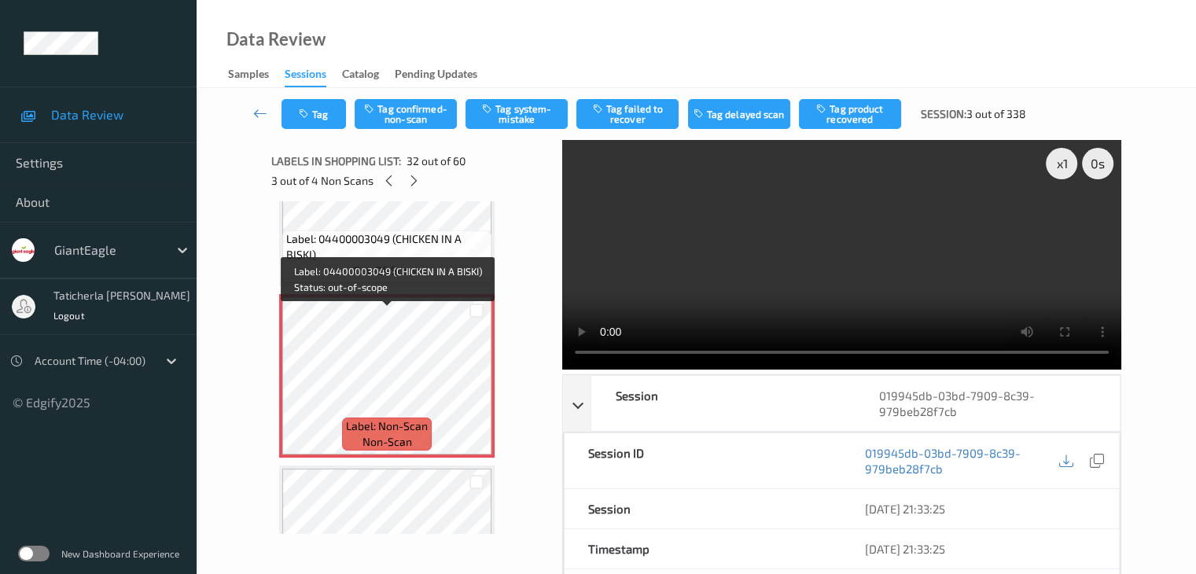
scroll to position [5307, 0]
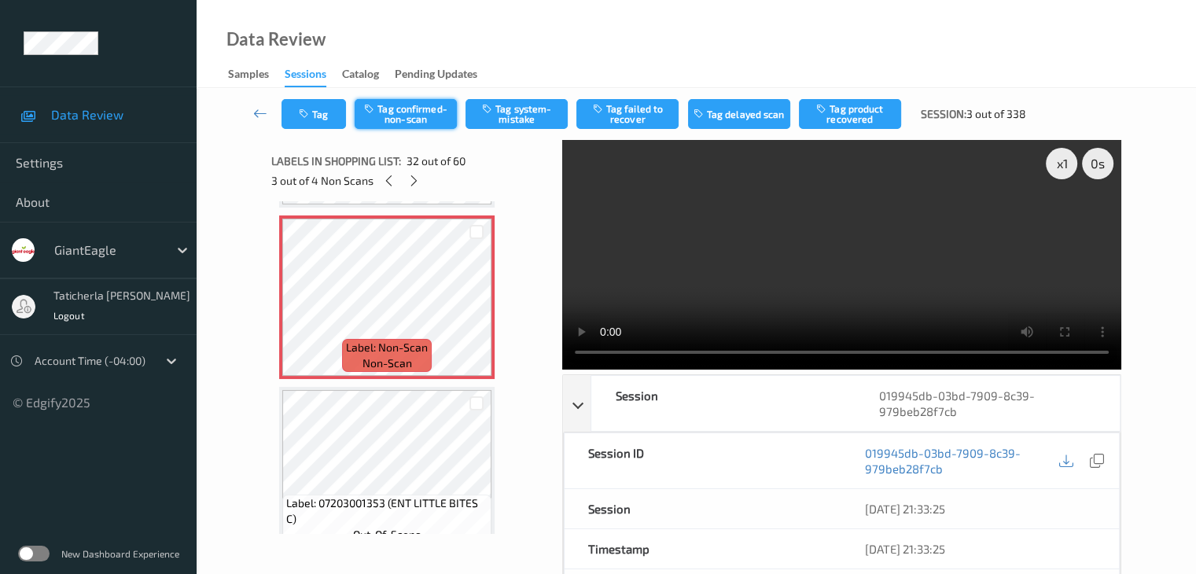
click at [423, 117] on button "Tag confirmed-non-scan" at bounding box center [406, 114] width 102 height 30
click at [868, 116] on button "Tag product recovered" at bounding box center [850, 114] width 102 height 30
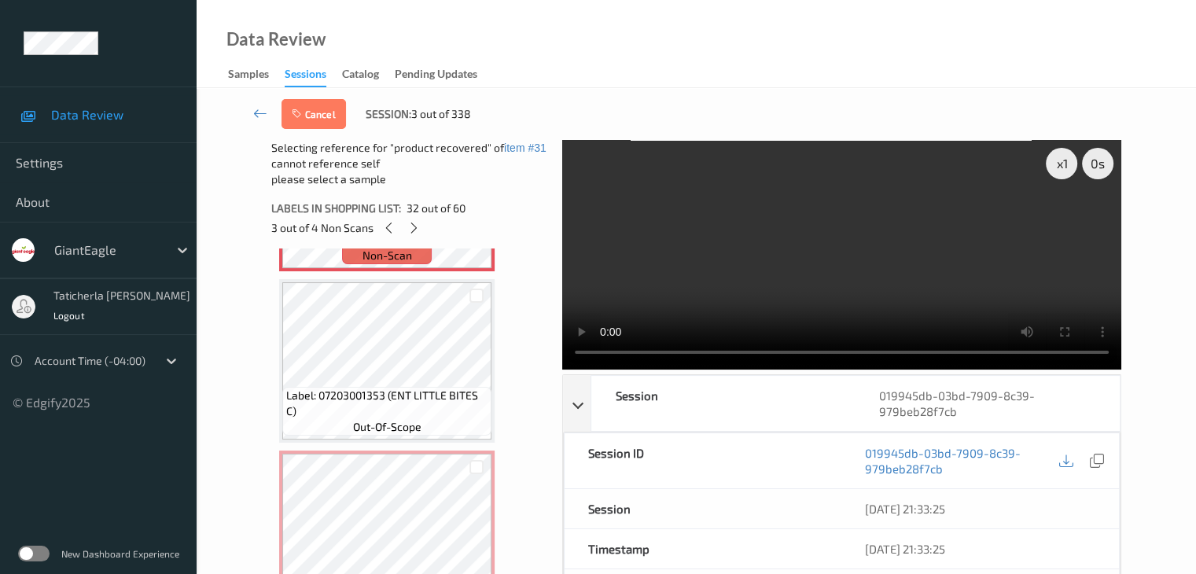
scroll to position [5464, 0]
click at [475, 296] on div at bounding box center [476, 293] width 15 height 15
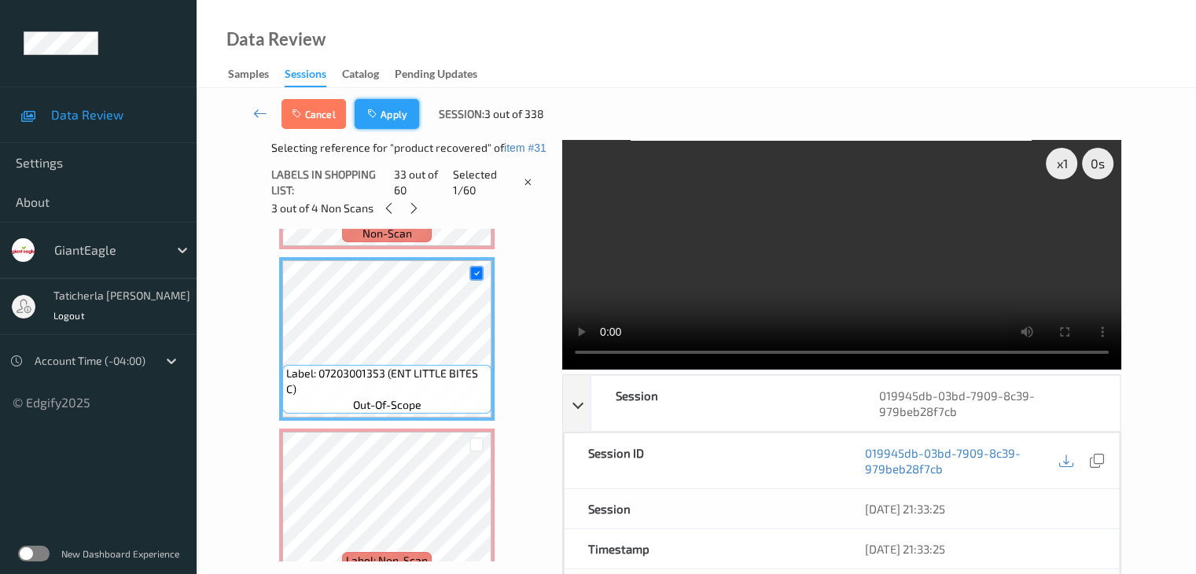
click at [382, 114] on button "Apply" at bounding box center [387, 114] width 64 height 30
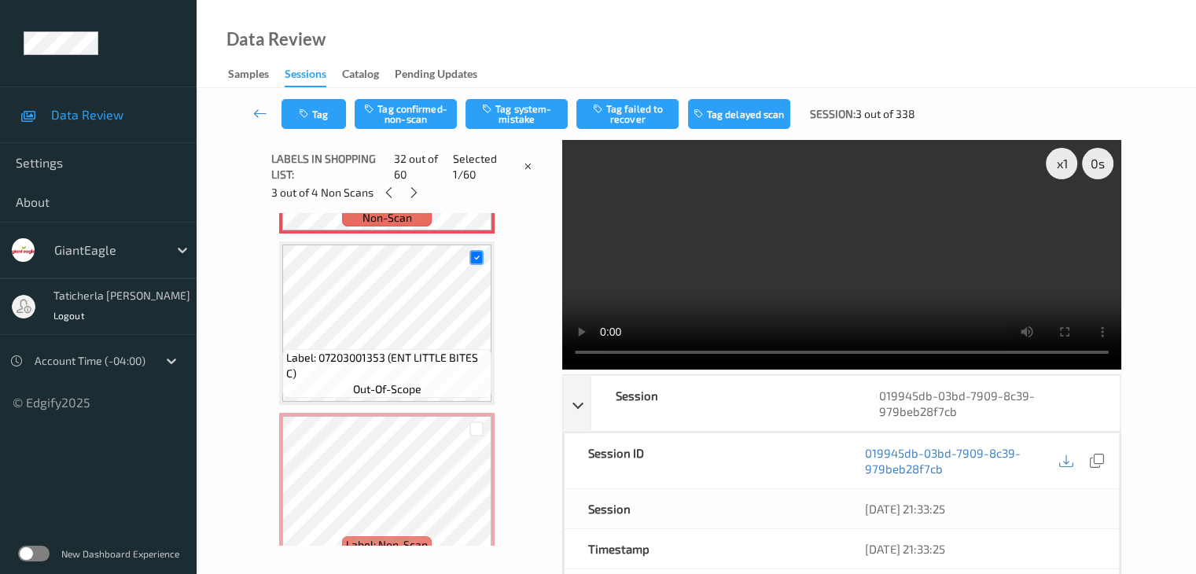
scroll to position [5149, 0]
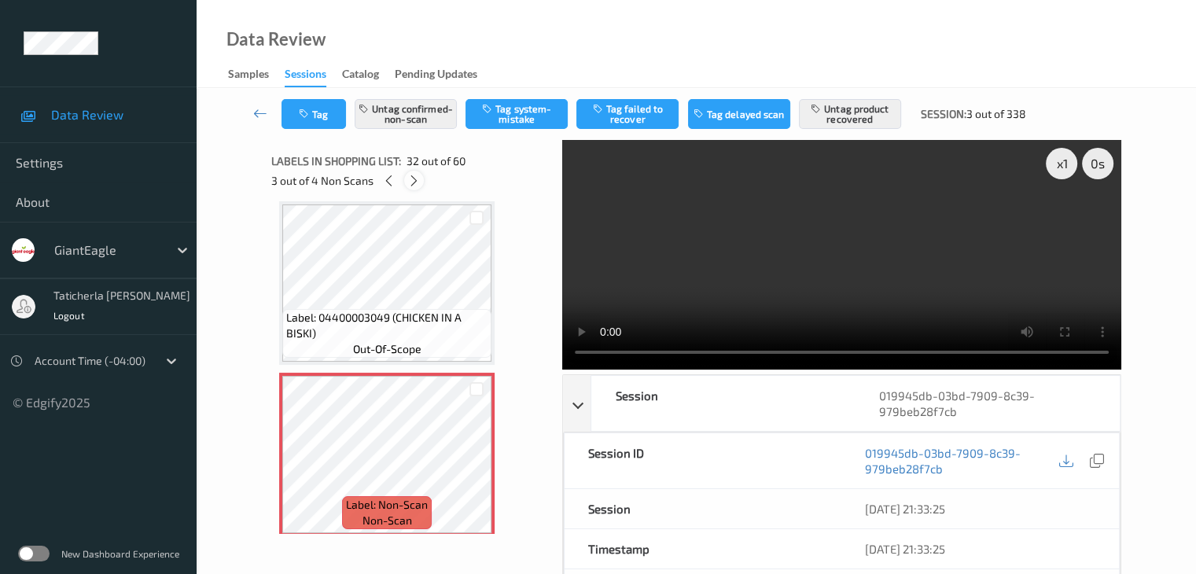
click at [413, 178] on icon at bounding box center [413, 181] width 13 height 14
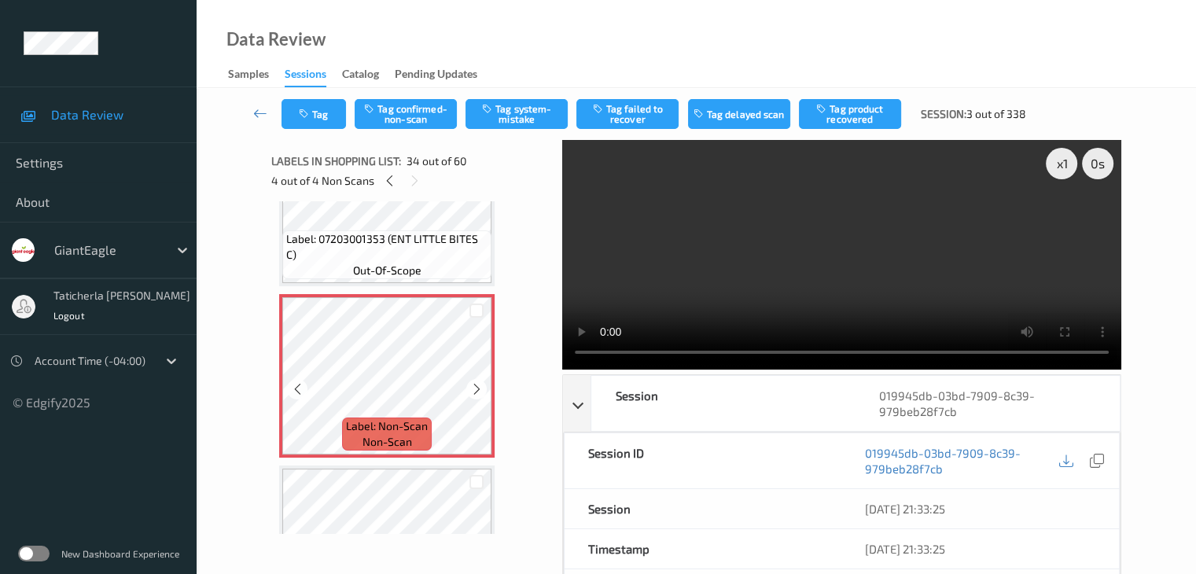
scroll to position [5649, 0]
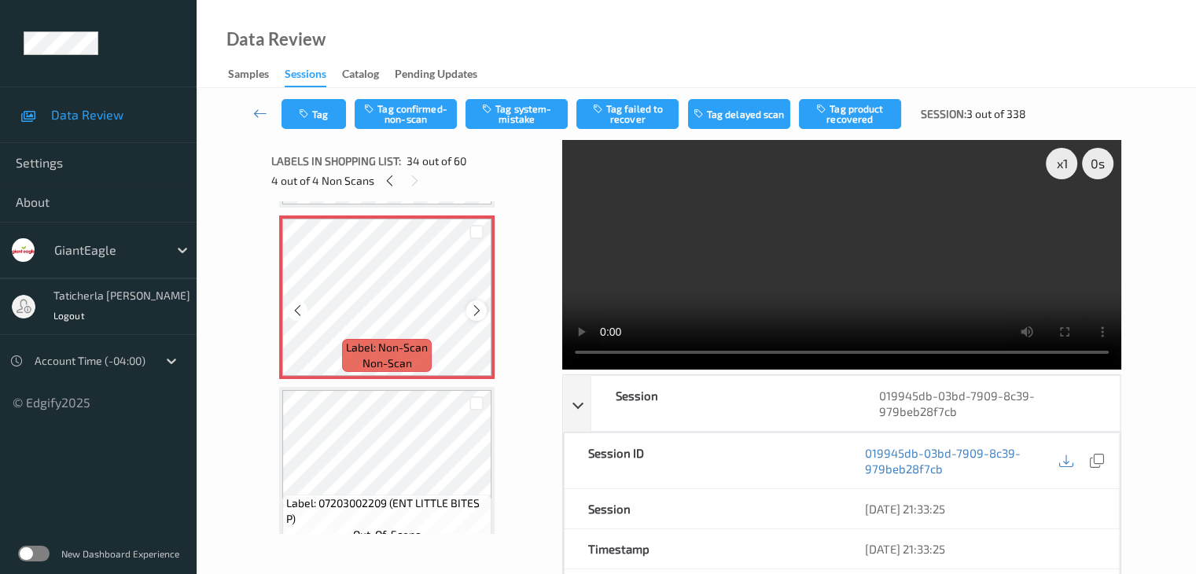
click at [477, 311] on icon at bounding box center [476, 310] width 13 height 14
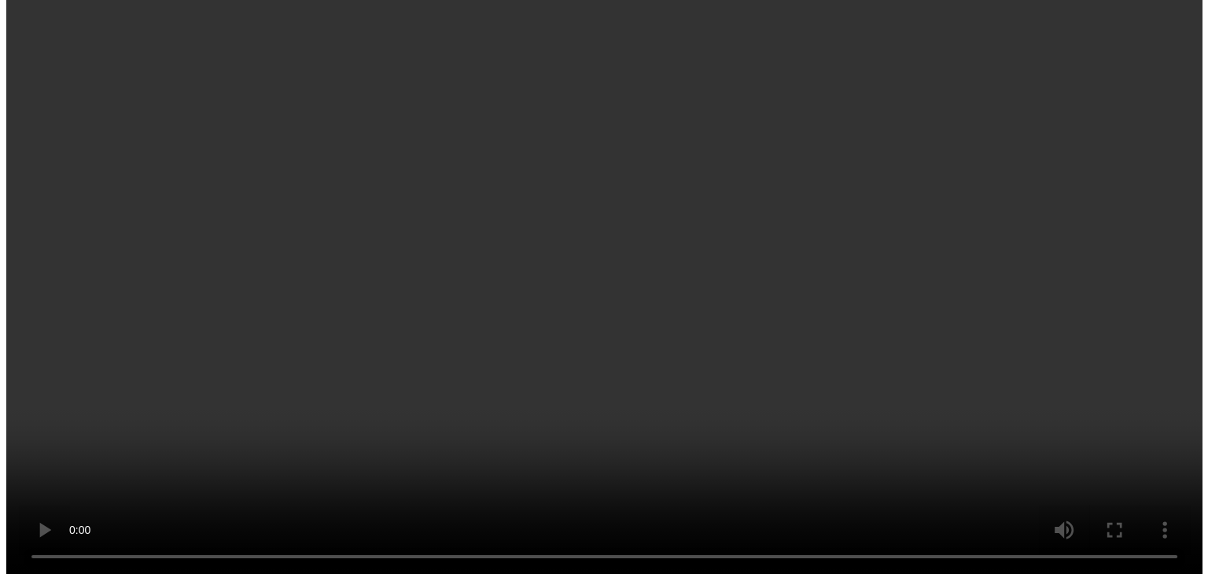
scroll to position [5728, 0]
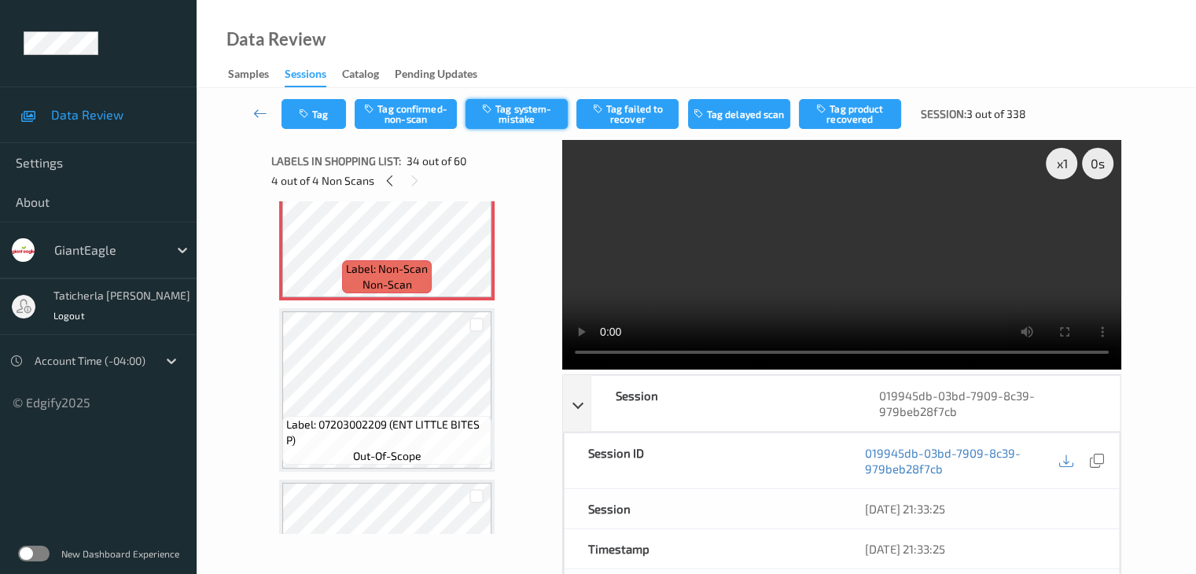
click at [528, 101] on button "Tag system-mistake" at bounding box center [516, 114] width 102 height 30
click at [319, 109] on button "Tag" at bounding box center [313, 114] width 64 height 30
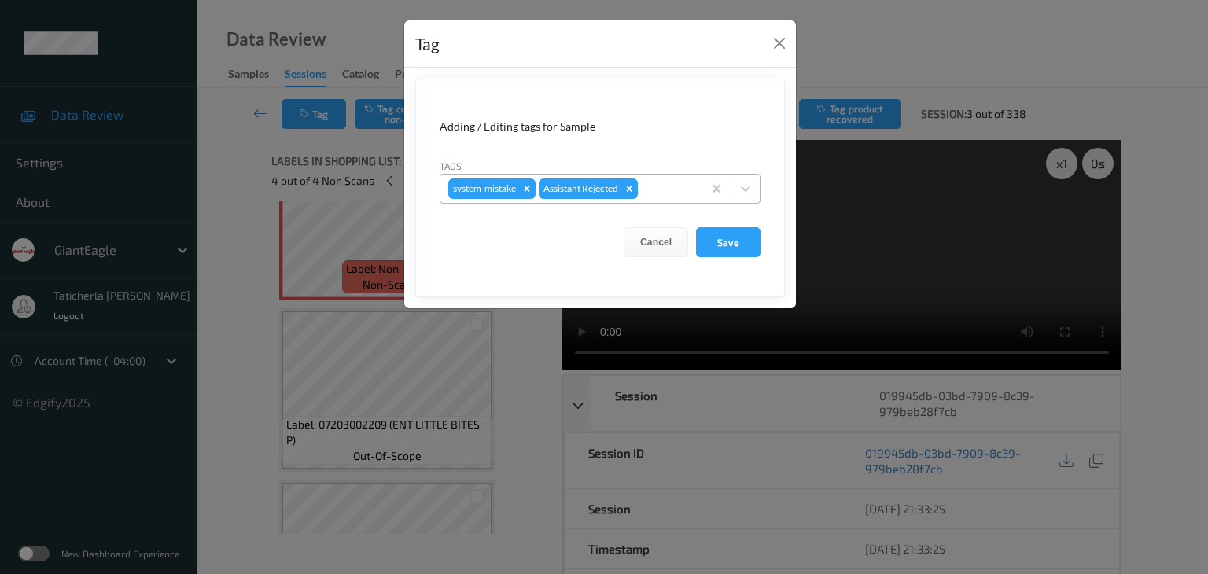
click at [663, 183] on div at bounding box center [667, 188] width 53 height 19
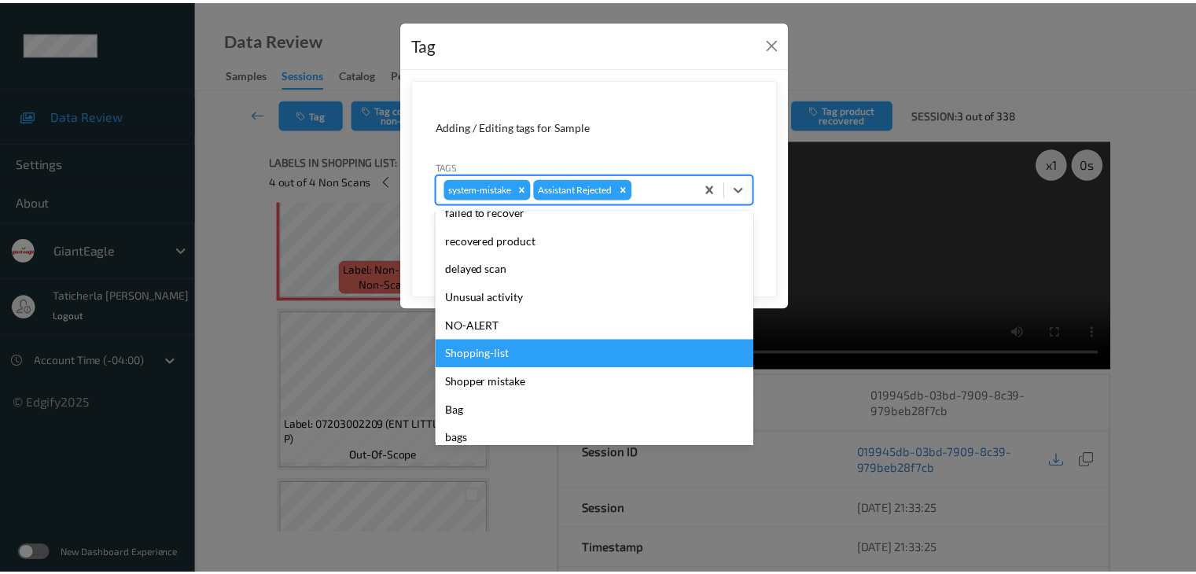
scroll to position [157, 0]
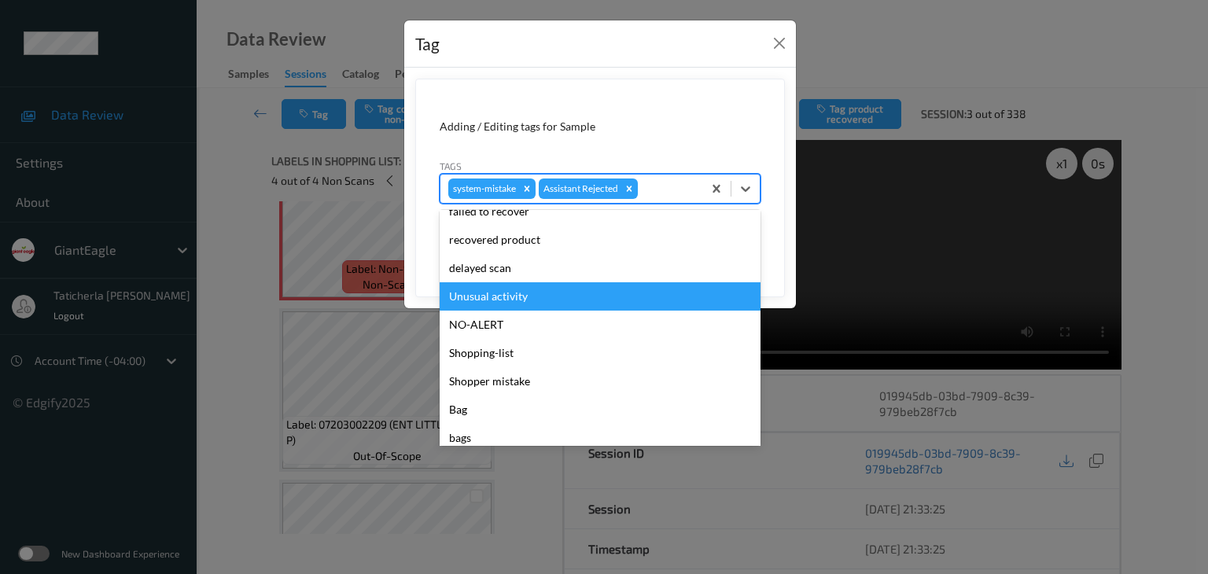
click at [509, 300] on div "Unusual activity" at bounding box center [599, 296] width 321 height 28
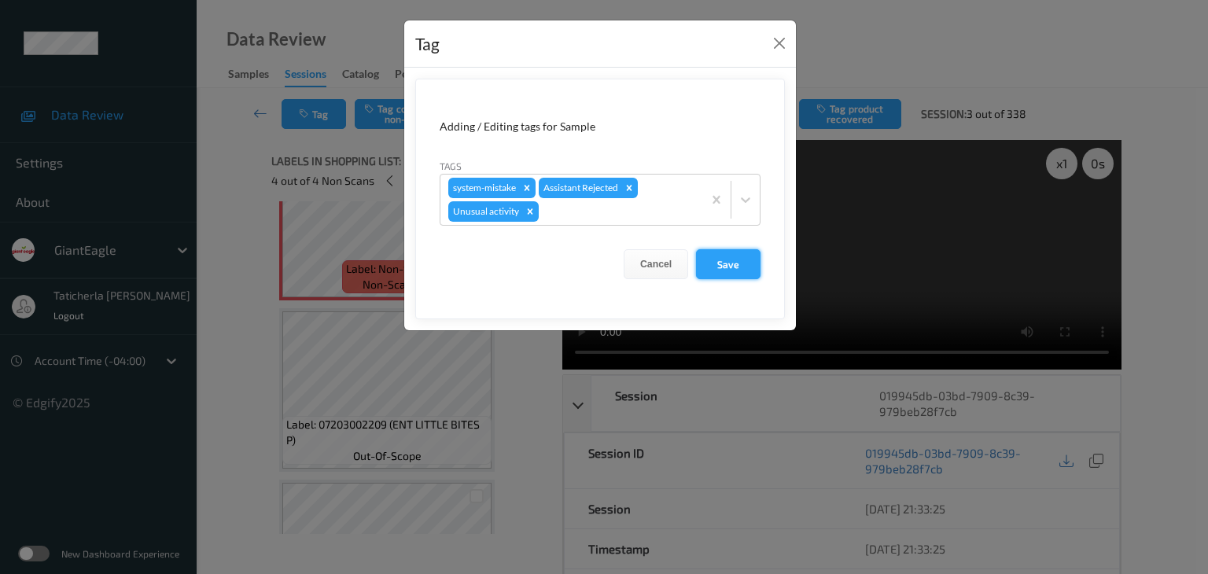
click at [747, 250] on button "Save" at bounding box center [728, 264] width 64 height 30
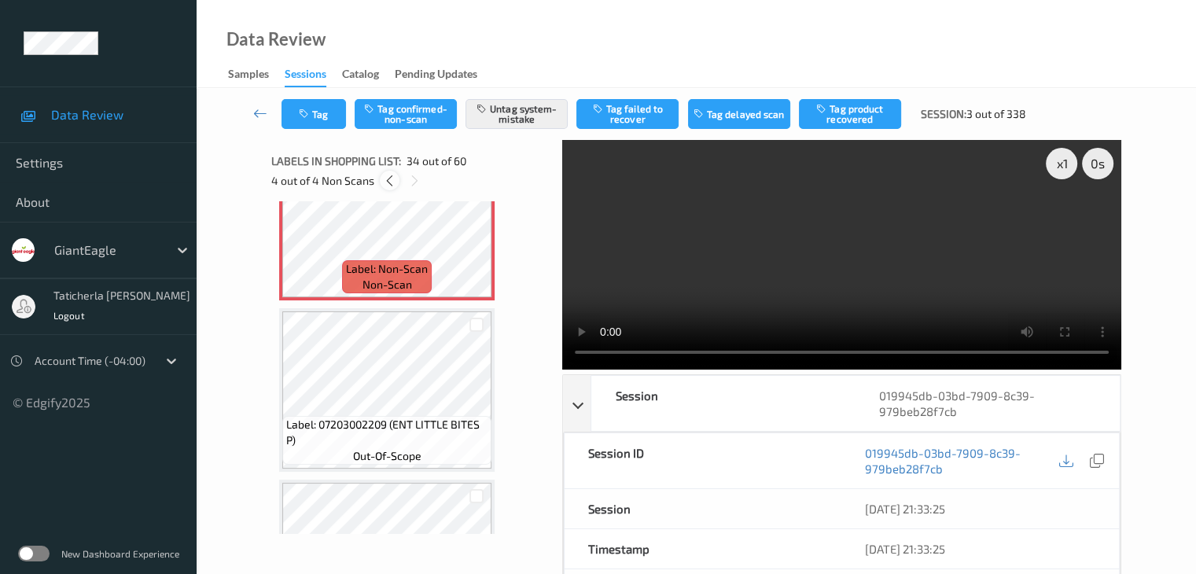
click at [388, 178] on icon at bounding box center [389, 181] width 13 height 14
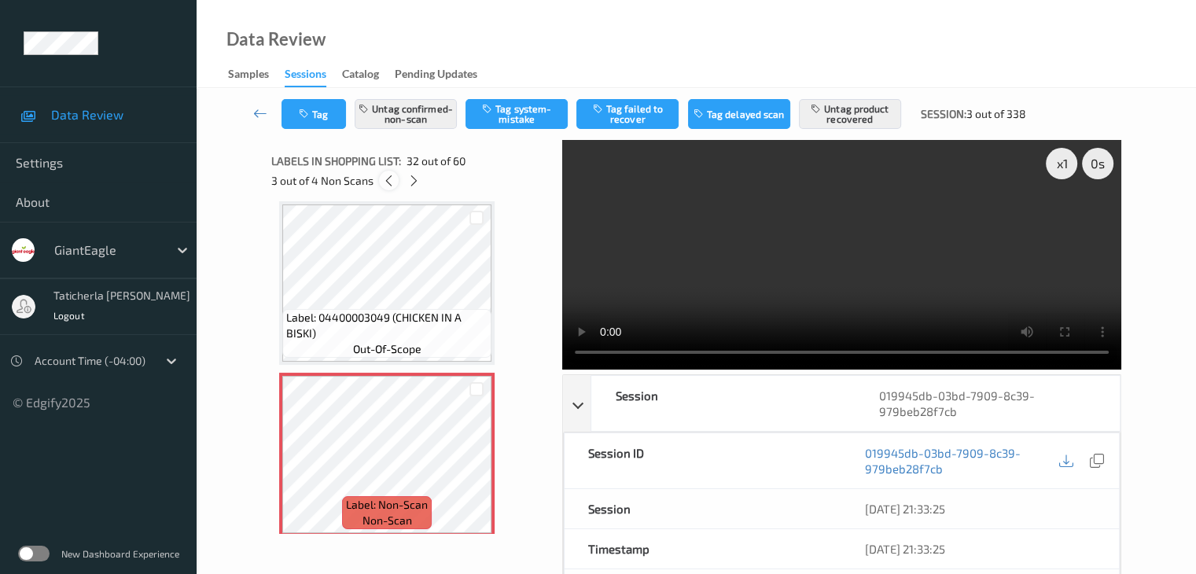
click at [388, 178] on icon at bounding box center [388, 181] width 13 height 14
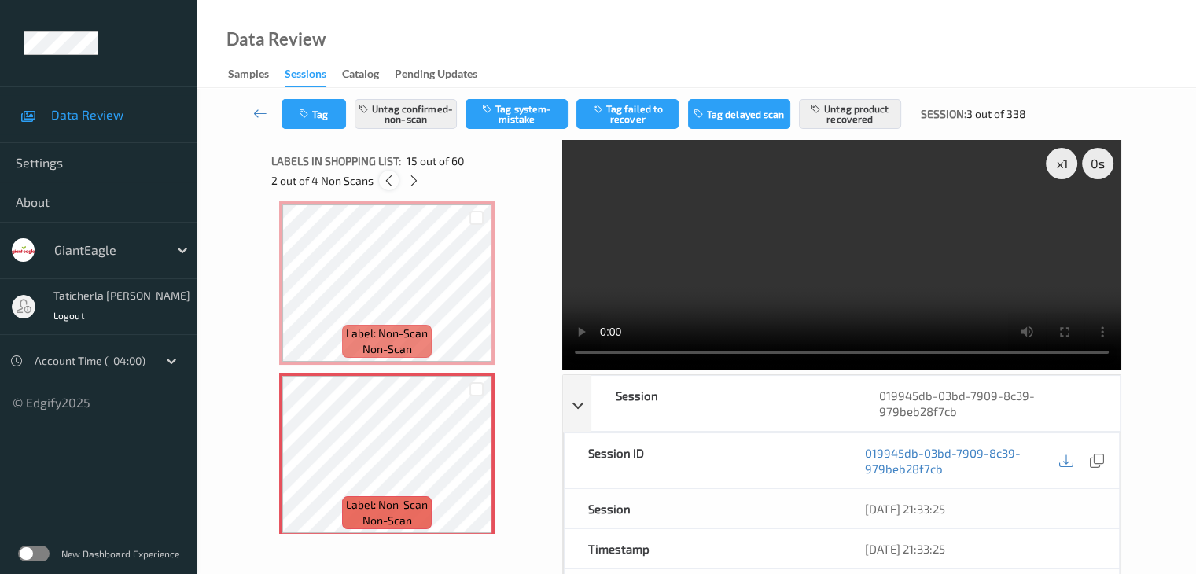
click at [388, 178] on icon at bounding box center [388, 181] width 13 height 14
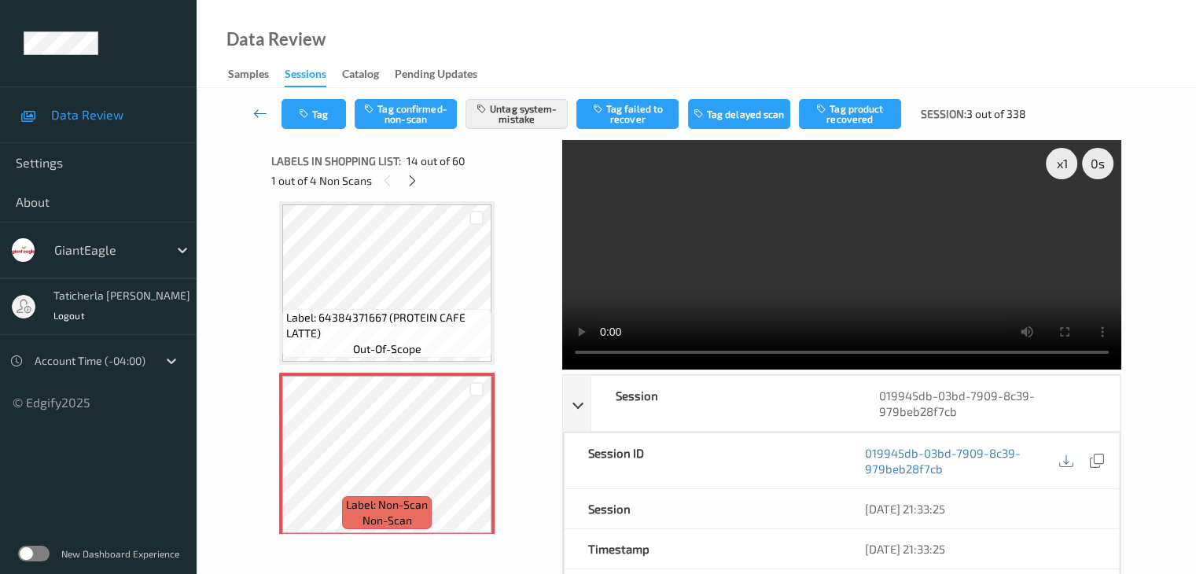
click at [255, 116] on icon at bounding box center [260, 113] width 14 height 16
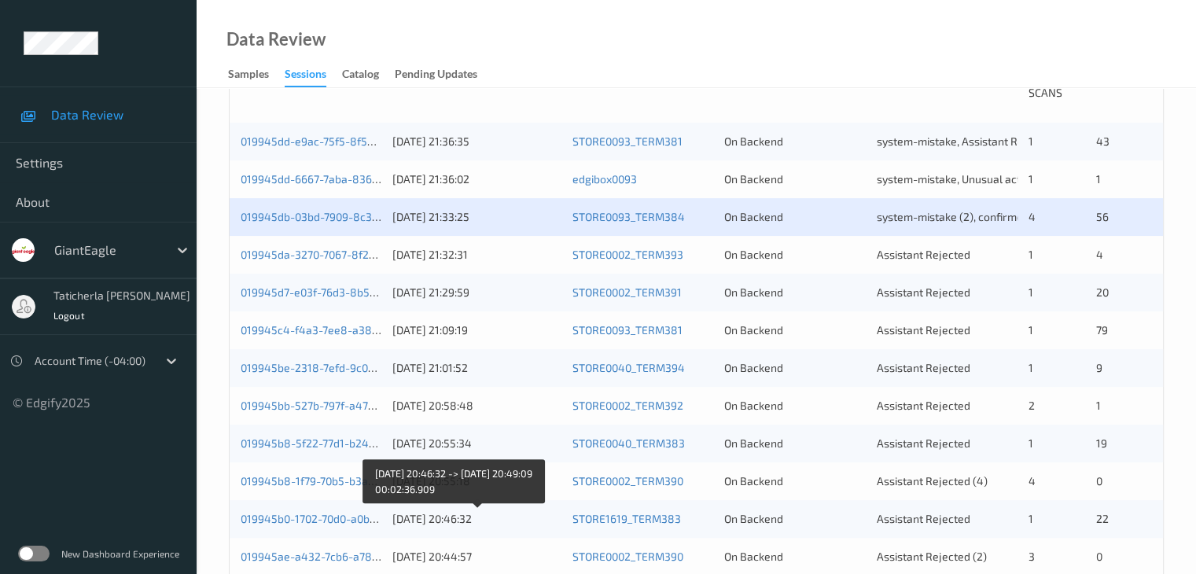
scroll to position [314, 0]
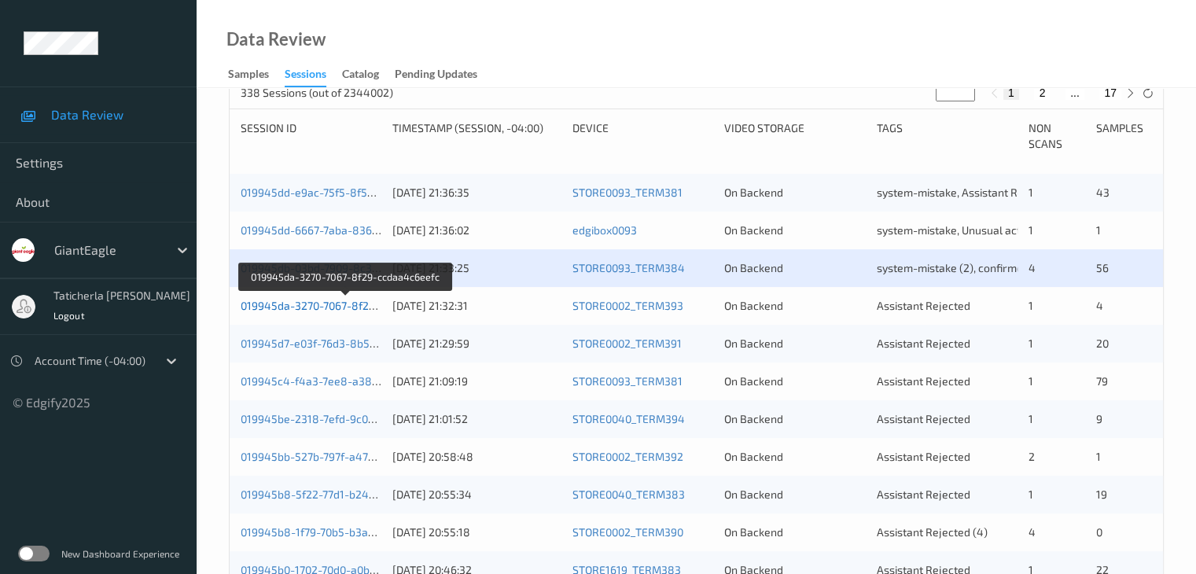
click at [302, 303] on link "019945da-3270-7067-8f29-ccdaa4c6eefc" at bounding box center [346, 305] width 210 height 13
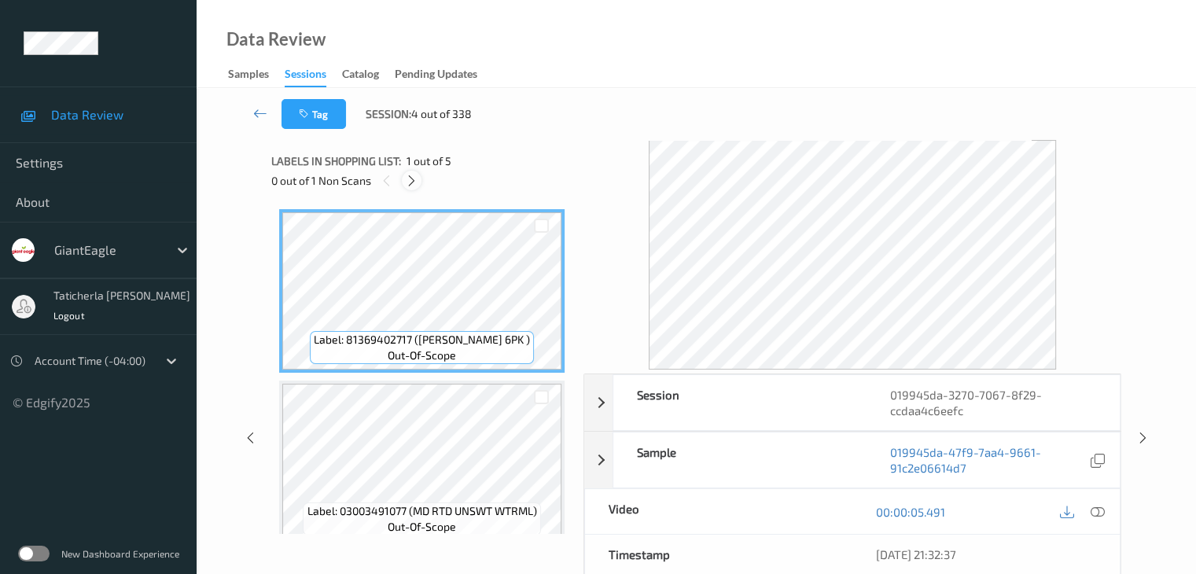
click at [413, 179] on icon at bounding box center [411, 181] width 13 height 14
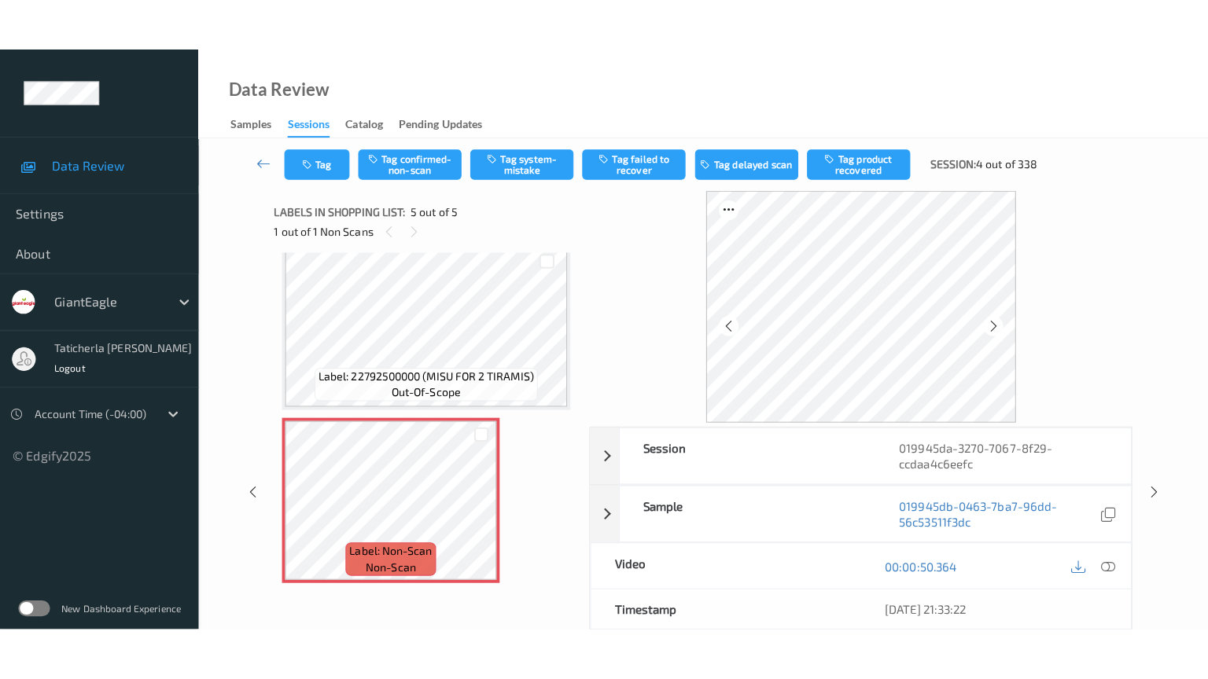
scroll to position [532, 0]
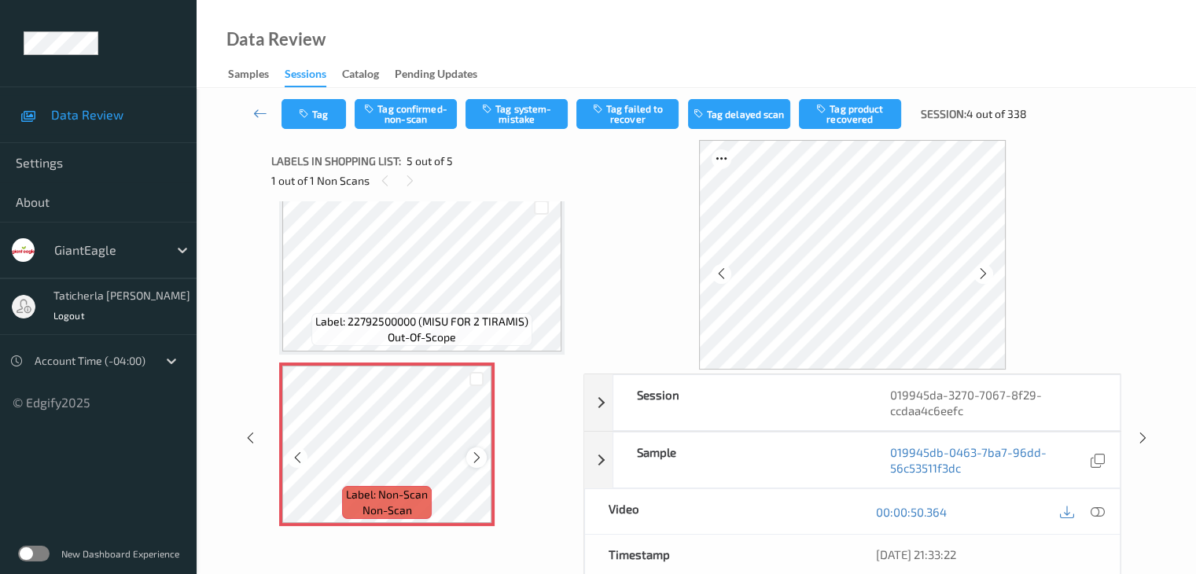
click at [480, 455] on icon at bounding box center [476, 457] width 13 height 14
click at [473, 455] on icon at bounding box center [476, 457] width 13 height 14
click at [1095, 509] on icon at bounding box center [1097, 512] width 14 height 14
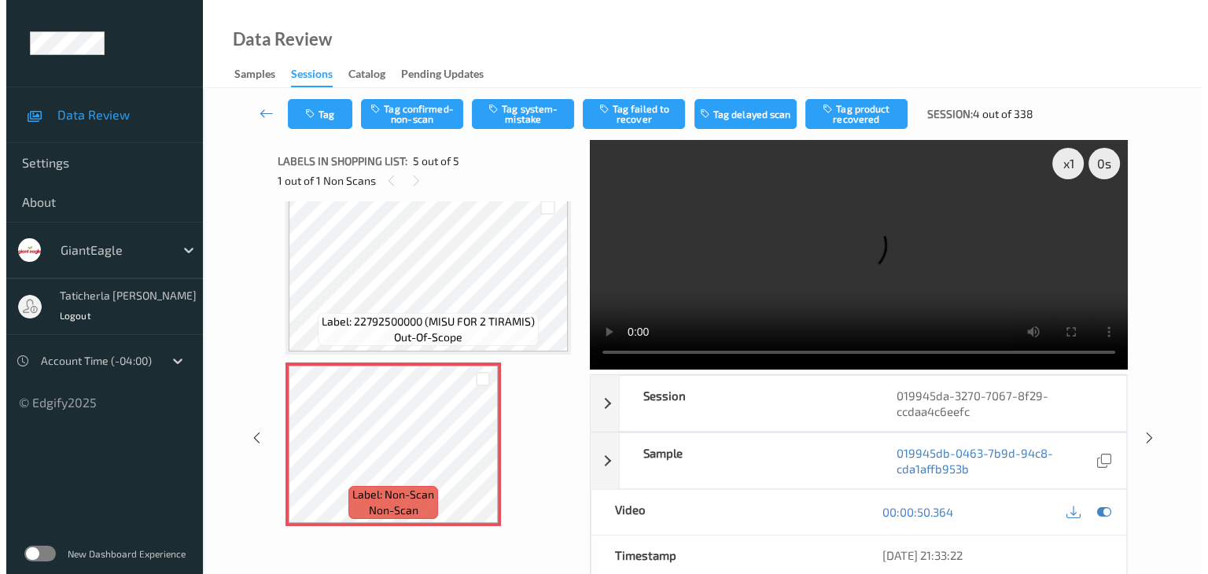
scroll to position [427, 0]
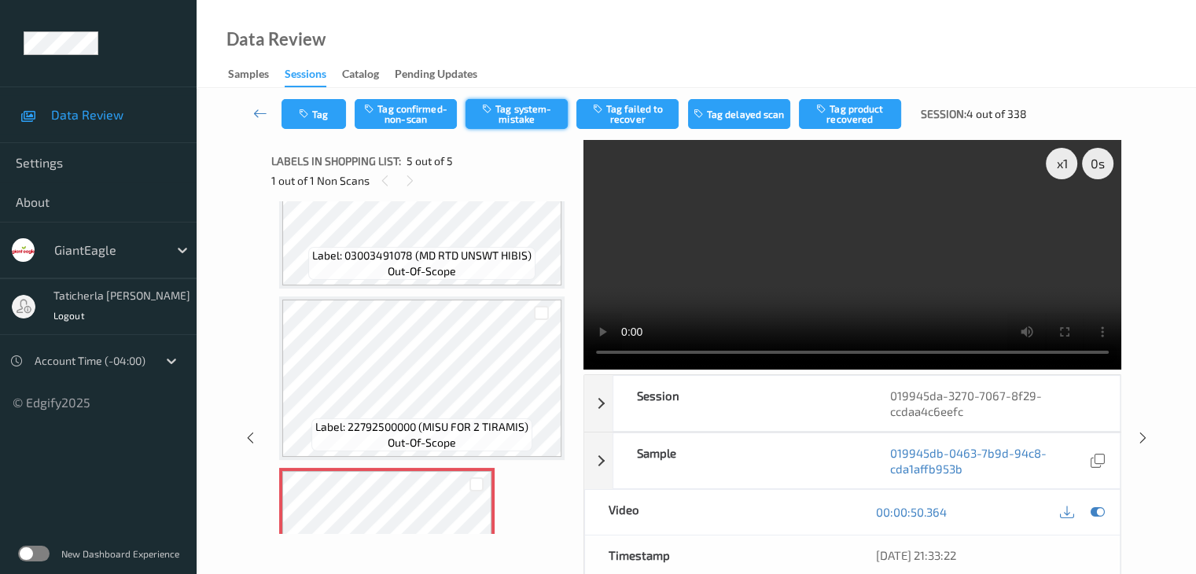
click at [522, 117] on button "Tag system-mistake" at bounding box center [516, 114] width 102 height 30
click at [328, 114] on button "Tag" at bounding box center [313, 114] width 64 height 30
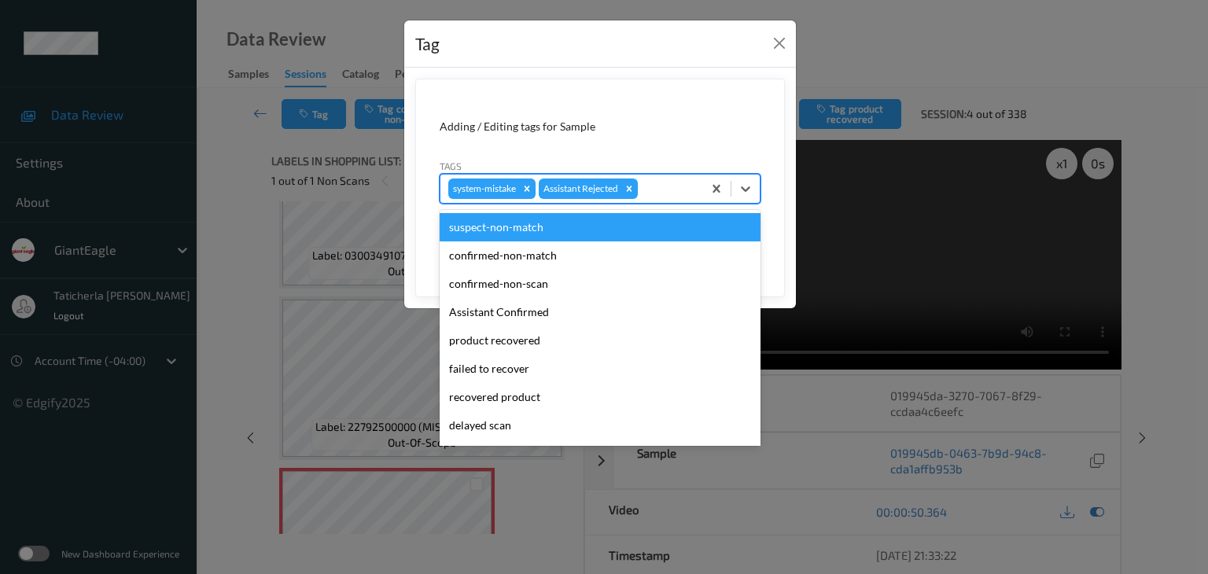
click at [653, 182] on div at bounding box center [667, 188] width 53 height 19
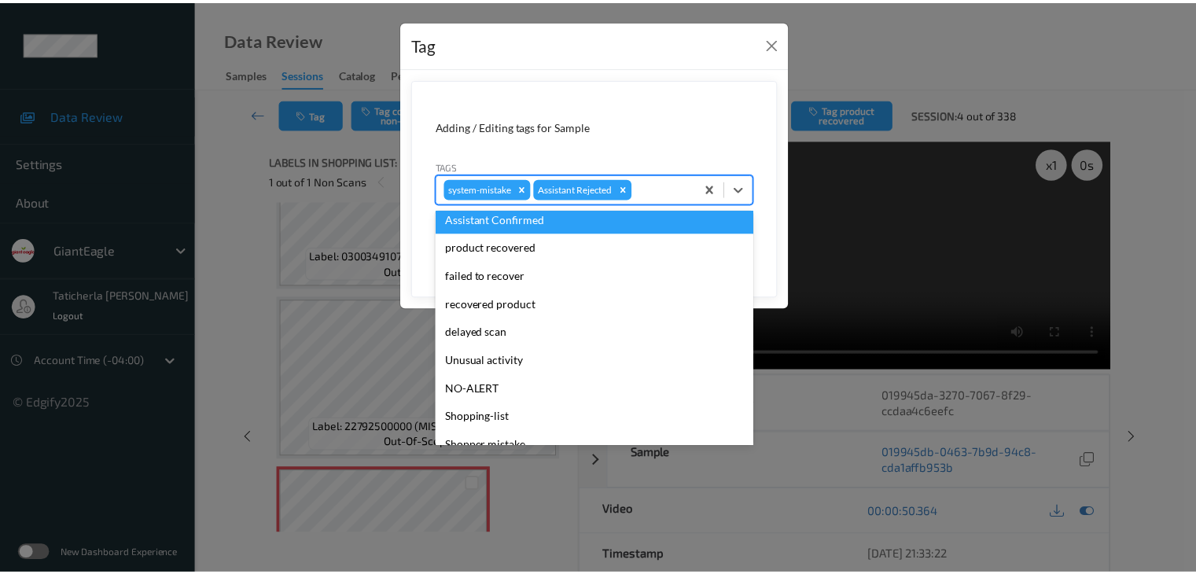
scroll to position [157, 0]
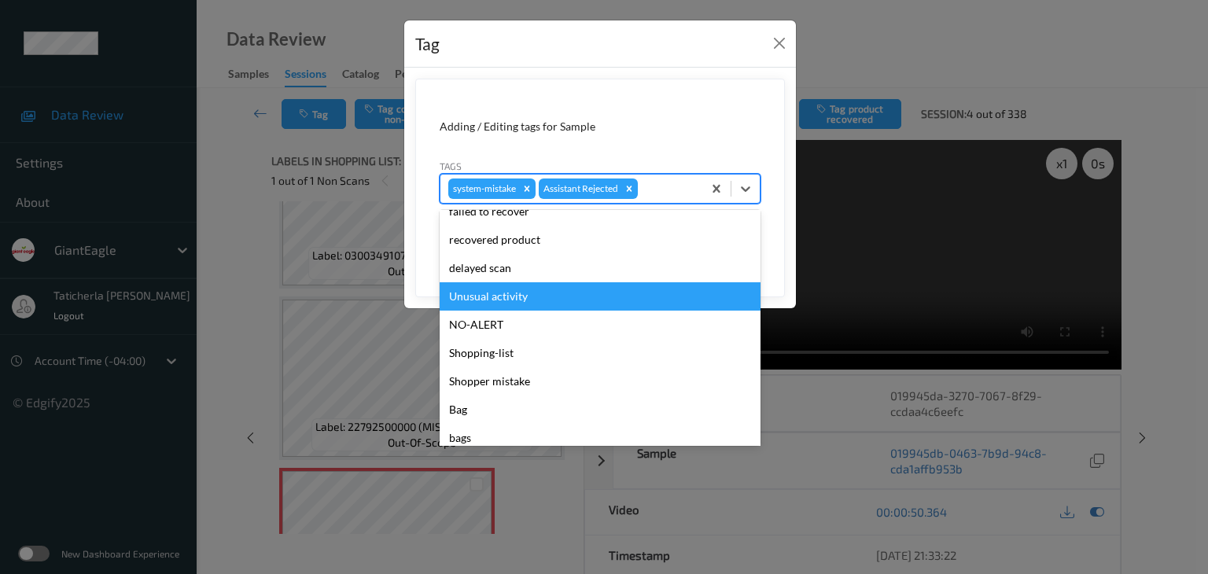
click at [525, 298] on div "Unusual activity" at bounding box center [599, 296] width 321 height 28
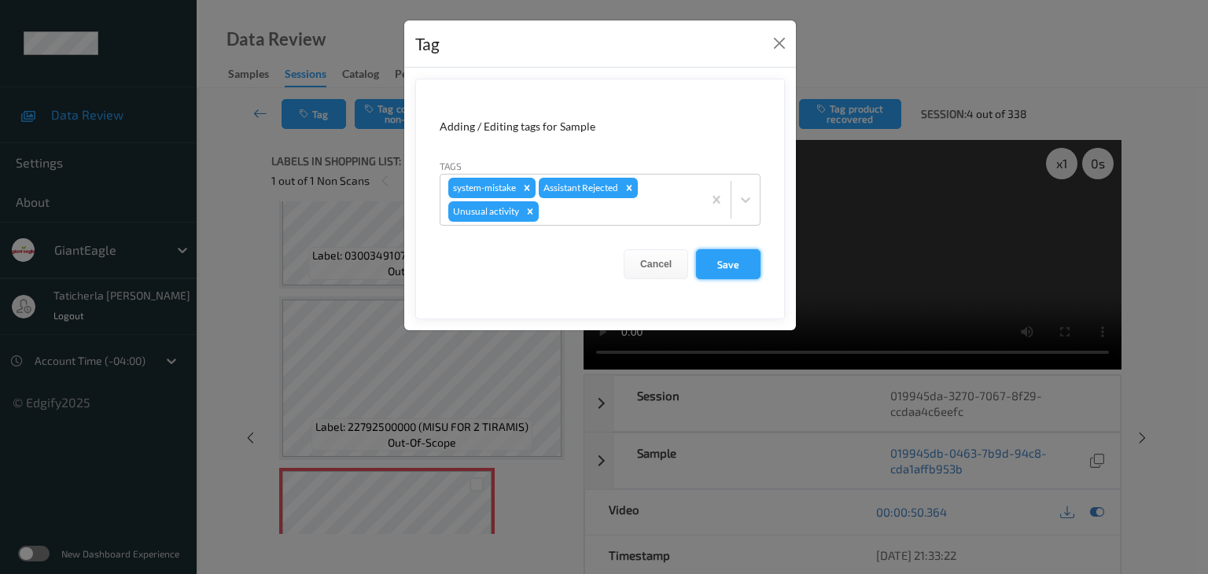
click at [726, 257] on button "Save" at bounding box center [728, 264] width 64 height 30
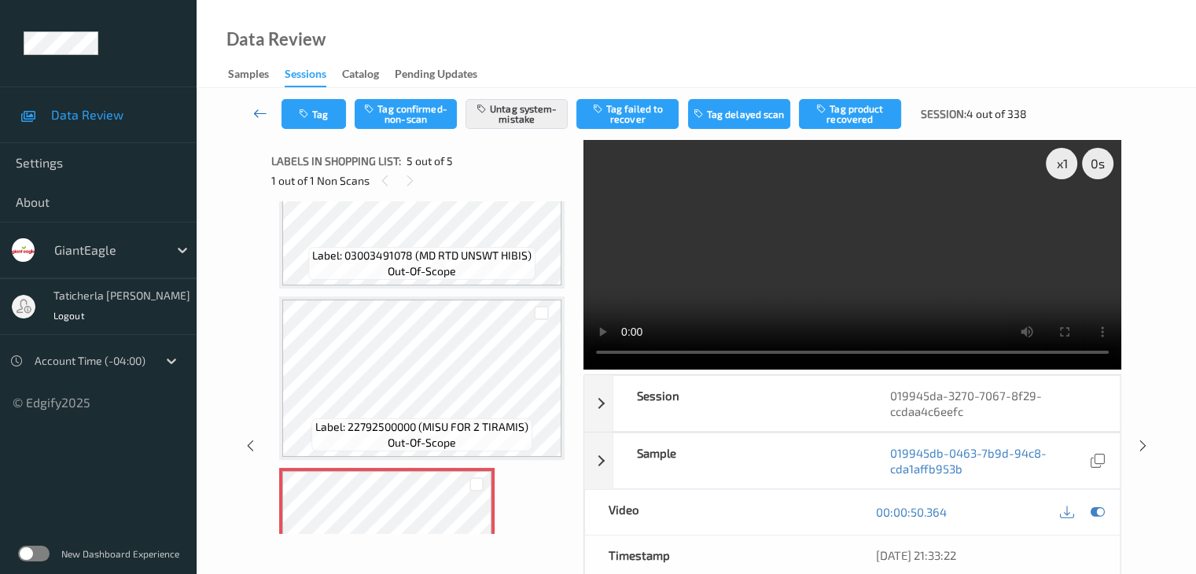
click at [260, 111] on icon at bounding box center [260, 113] width 14 height 16
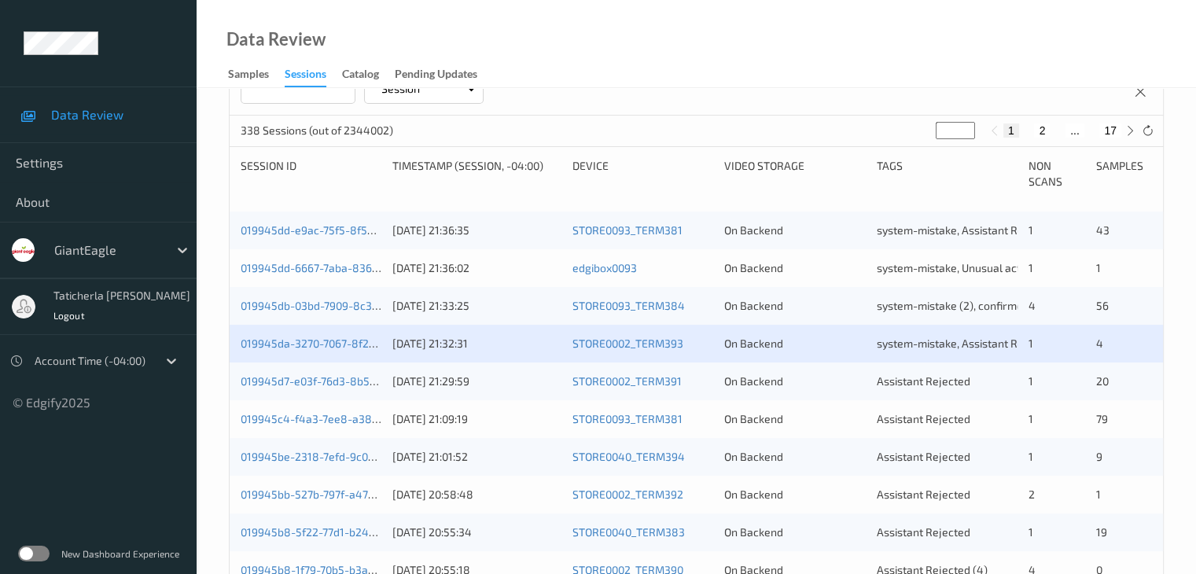
scroll to position [314, 0]
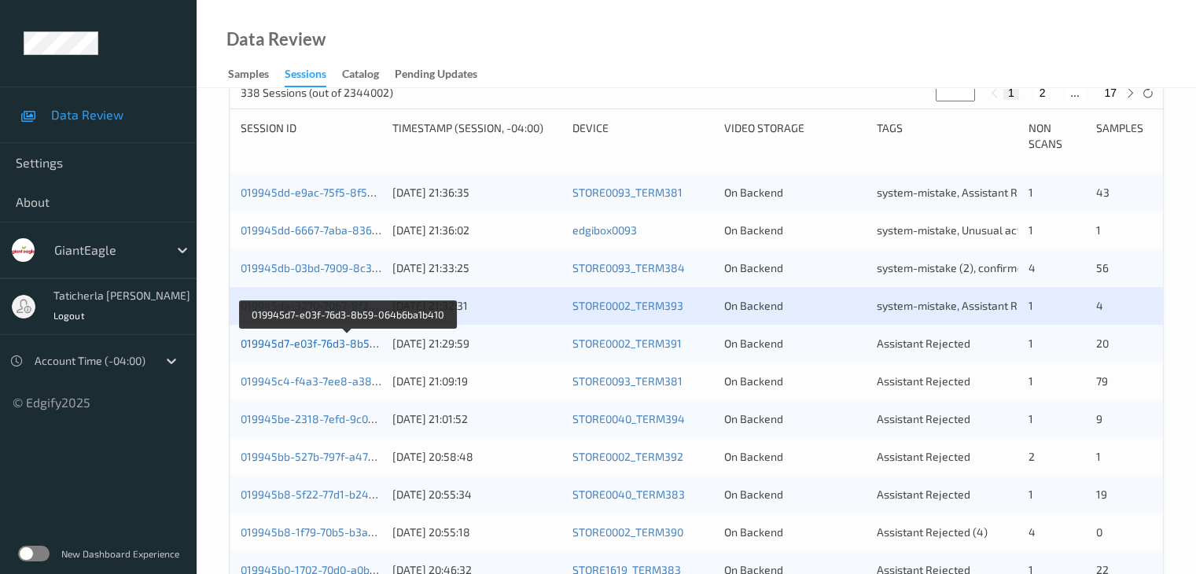
click at [331, 344] on link "019945d7-e03f-76d3-8b59-064b6ba1b410" at bounding box center [348, 342] width 214 height 13
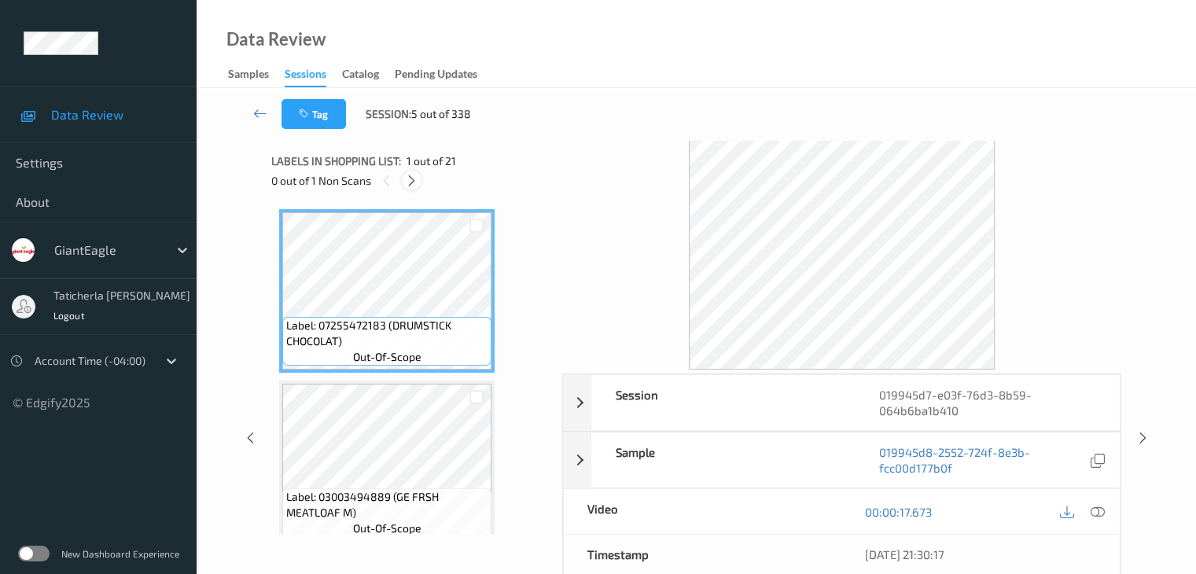
click at [414, 180] on icon at bounding box center [411, 181] width 13 height 14
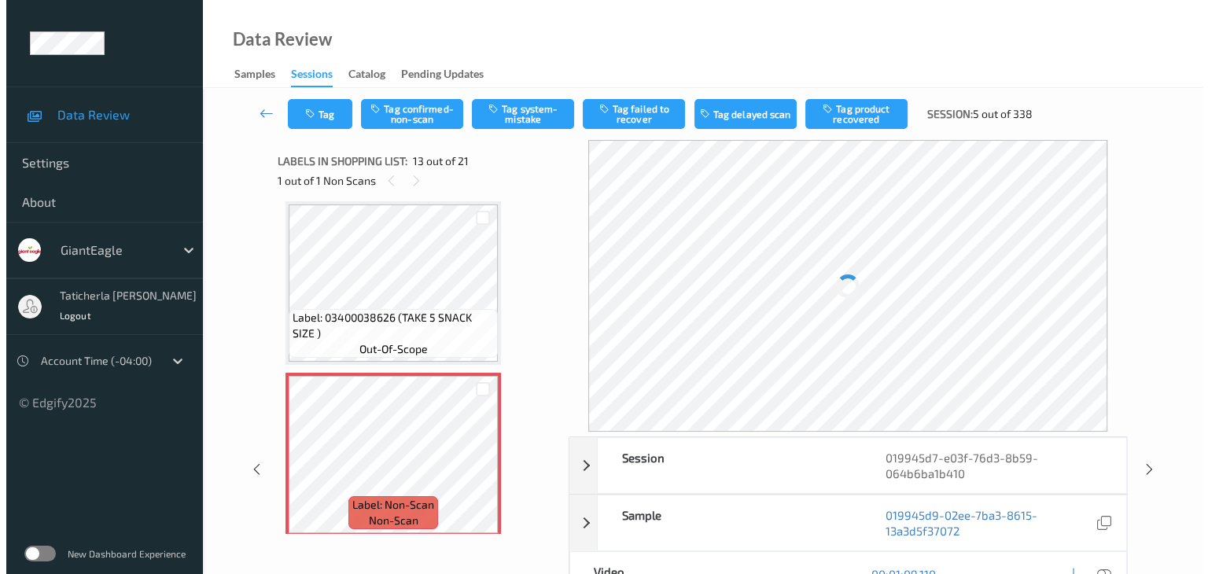
scroll to position [1972, 0]
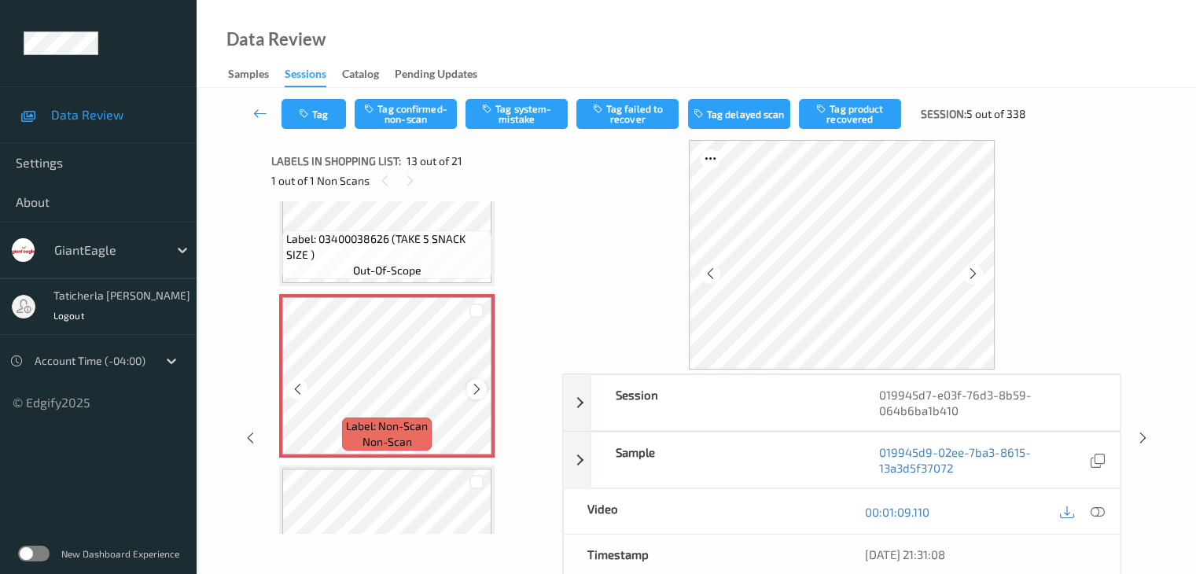
click at [474, 385] on icon at bounding box center [476, 389] width 13 height 14
click at [1093, 510] on icon at bounding box center [1097, 512] width 14 height 14
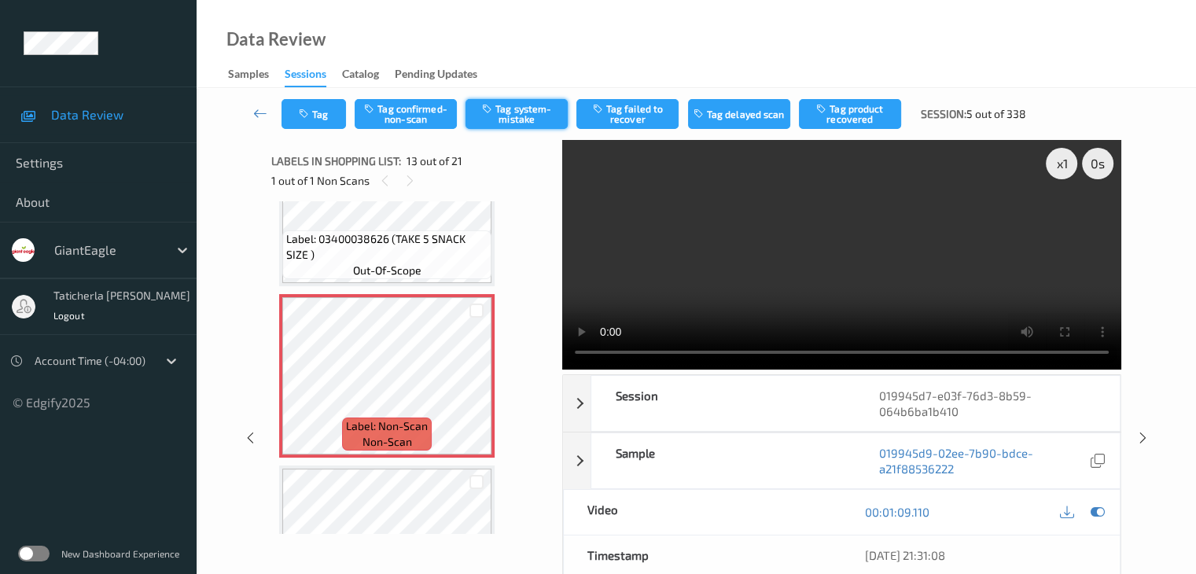
click at [521, 108] on button "Tag system-mistake" at bounding box center [516, 114] width 102 height 30
click at [322, 112] on button "Tag" at bounding box center [313, 114] width 64 height 30
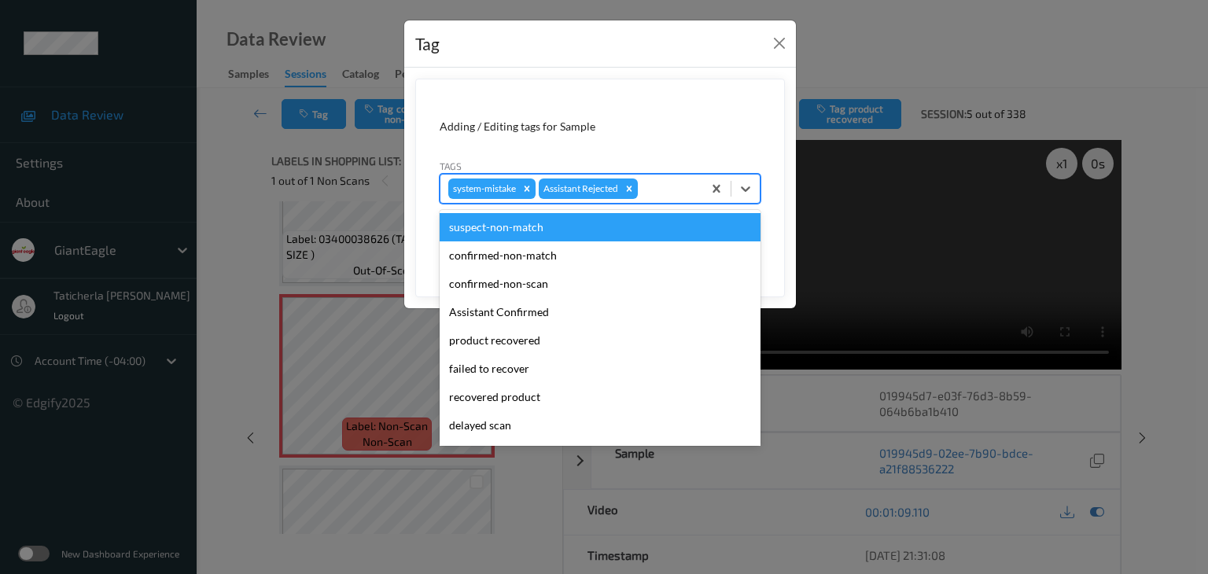
click at [669, 188] on div at bounding box center [667, 188] width 53 height 19
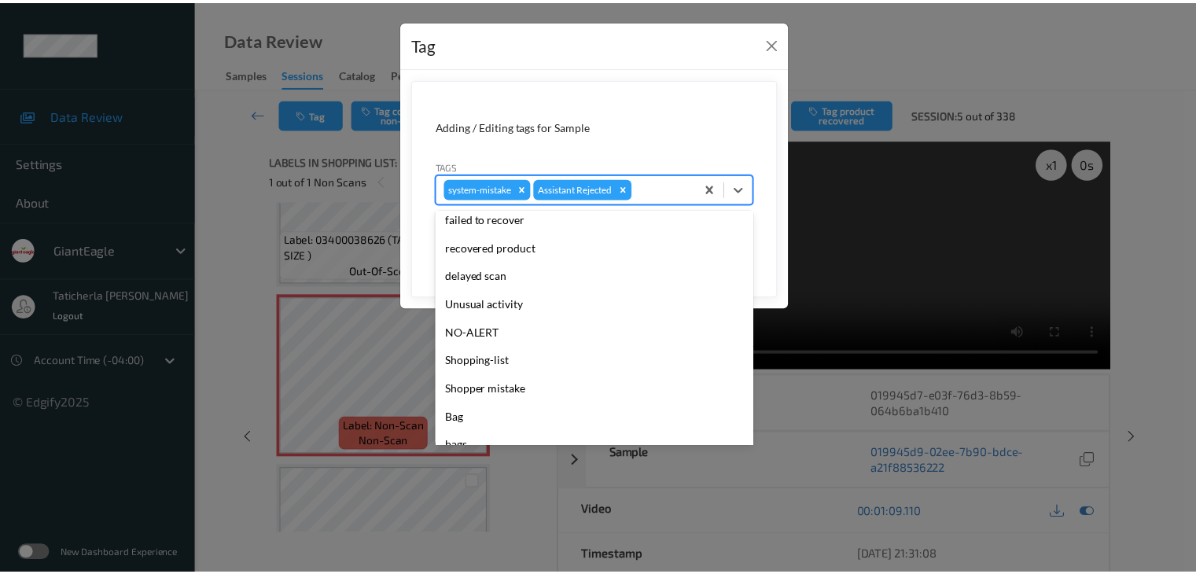
scroll to position [157, 0]
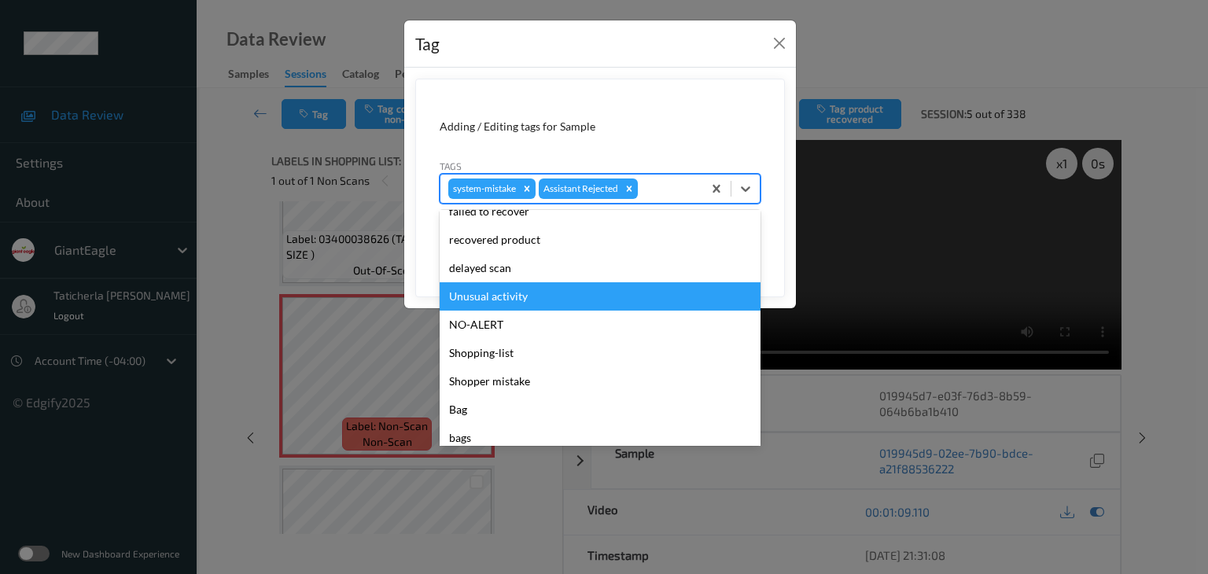
click at [519, 293] on div "Unusual activity" at bounding box center [599, 296] width 321 height 28
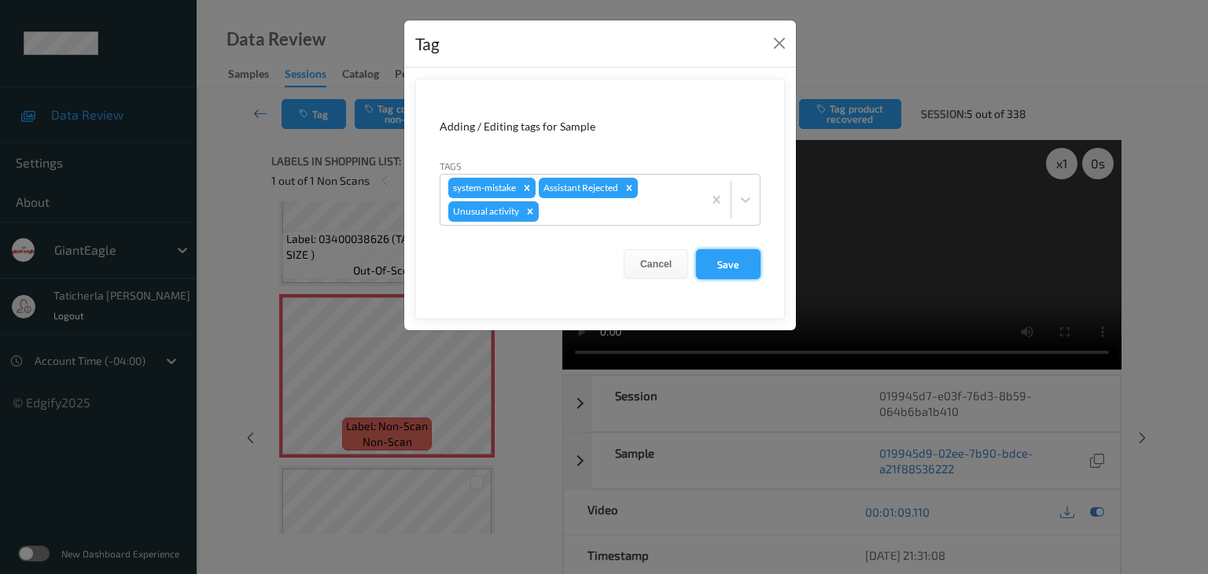
click at [722, 261] on button "Save" at bounding box center [728, 264] width 64 height 30
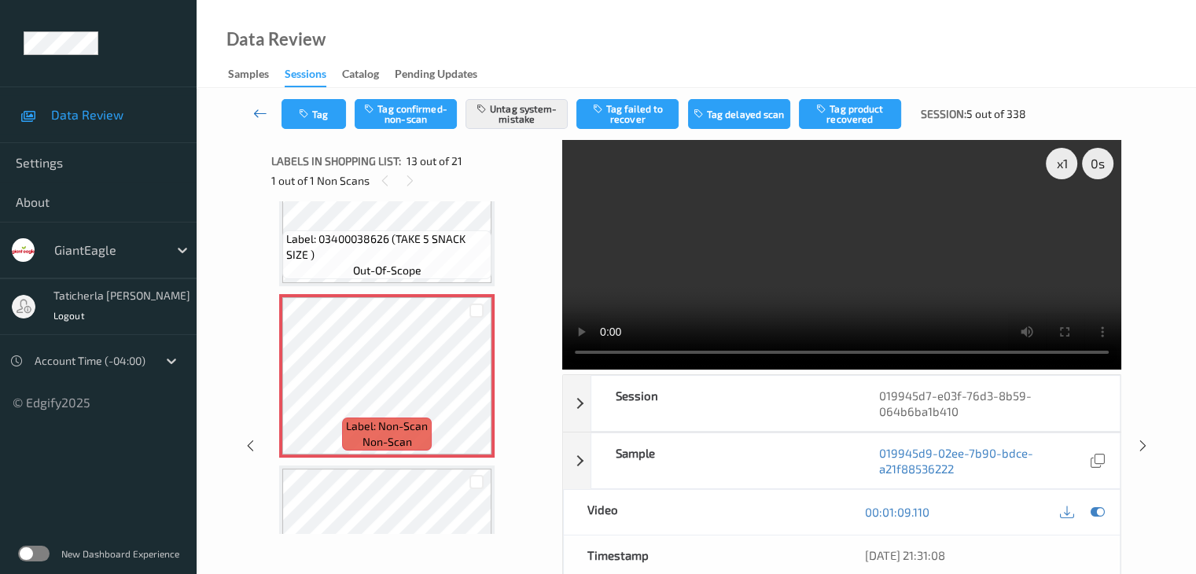
click at [245, 109] on link at bounding box center [261, 114] width 42 height 30
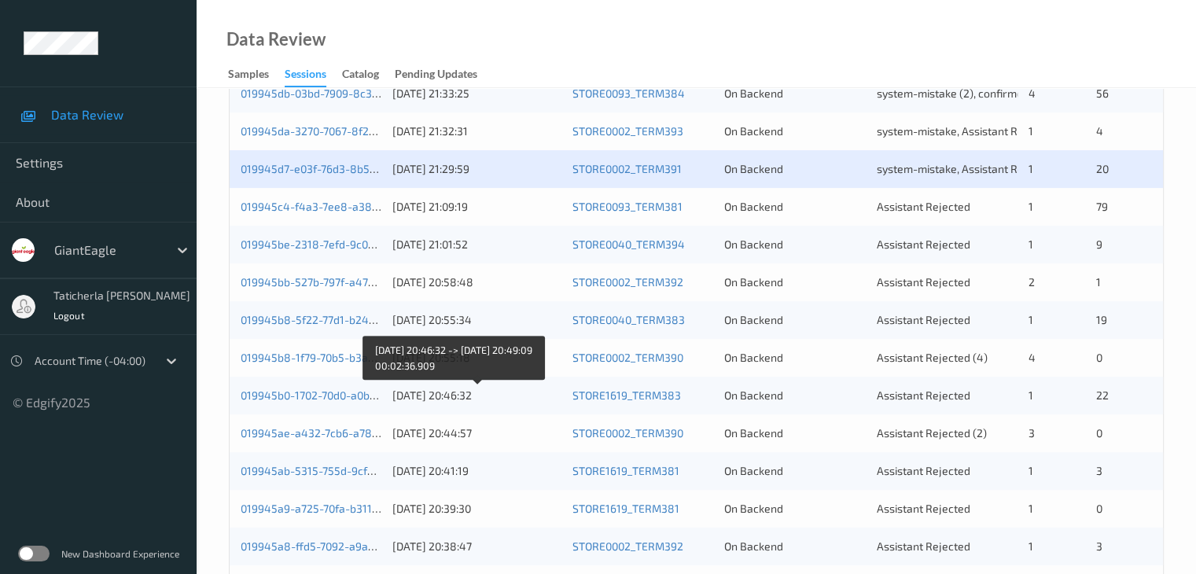
scroll to position [393, 0]
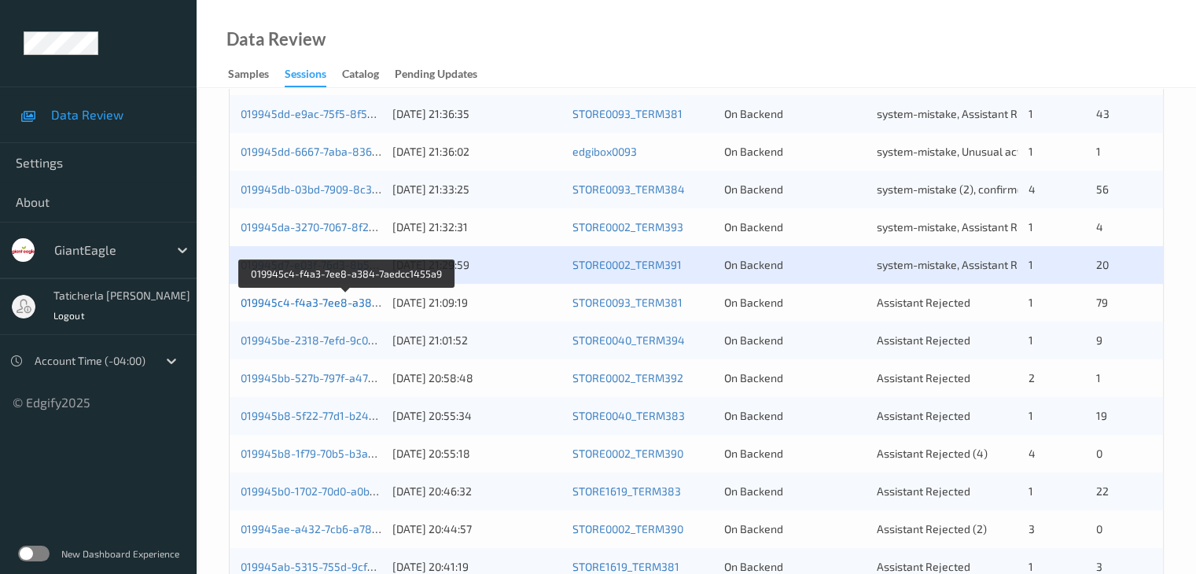
click at [325, 301] on link "019945c4-f4a3-7ee8-a384-7aedcc1455a9" at bounding box center [348, 302] width 215 height 13
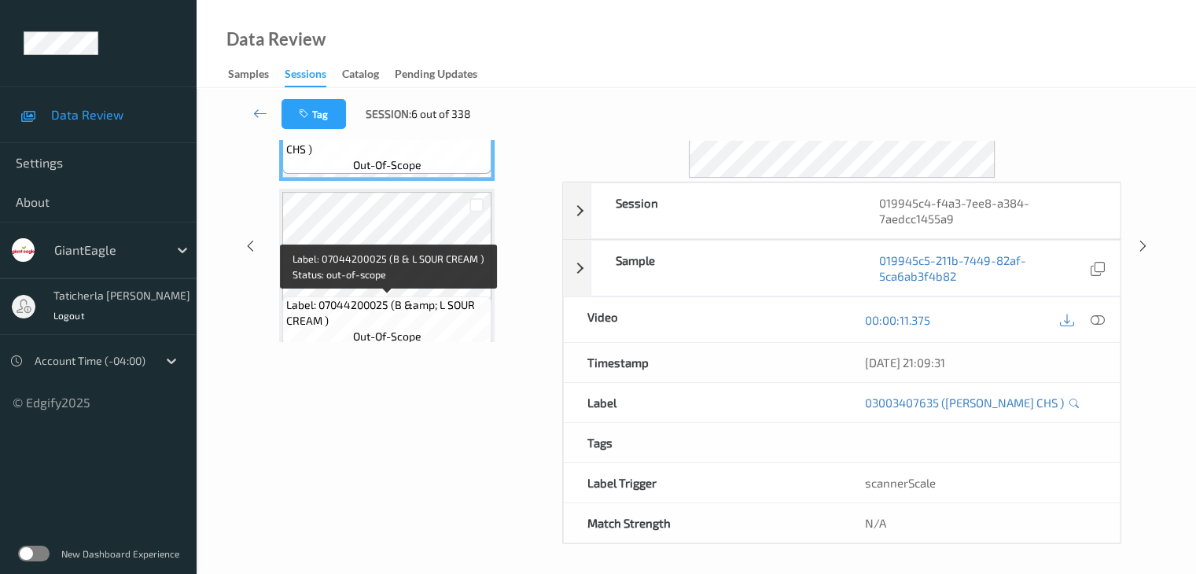
scroll to position [35, 0]
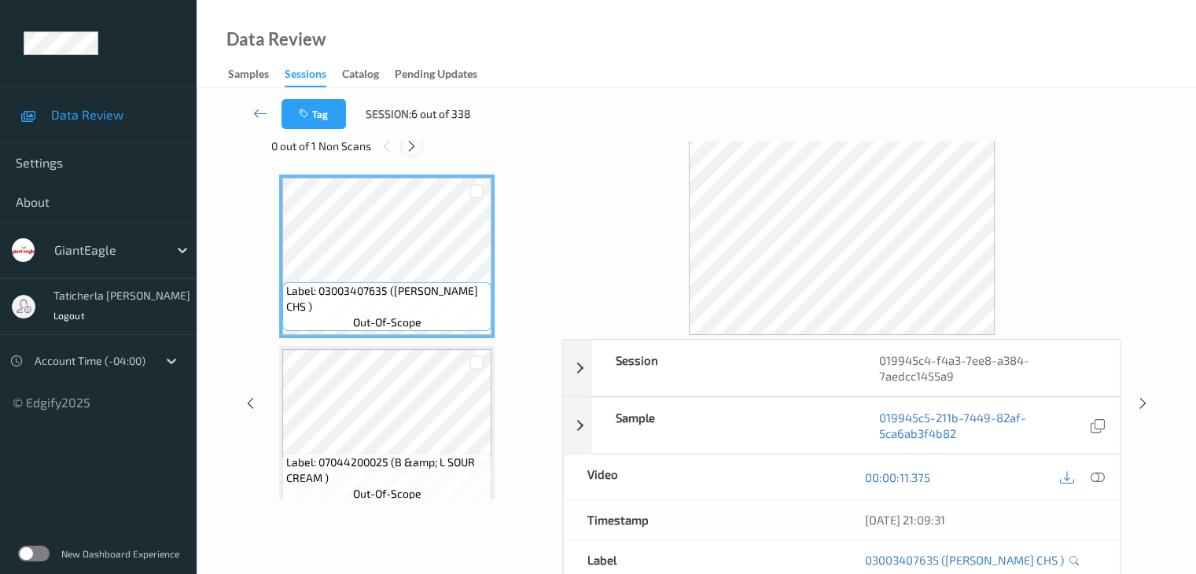
click at [409, 145] on icon at bounding box center [411, 146] width 13 height 14
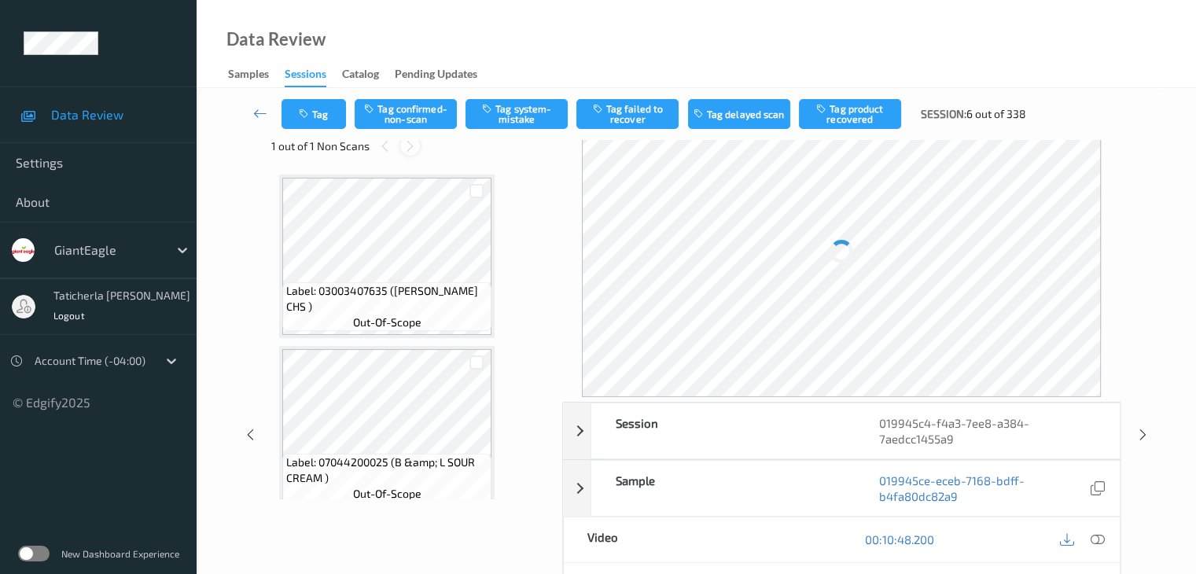
scroll to position [10634, 0]
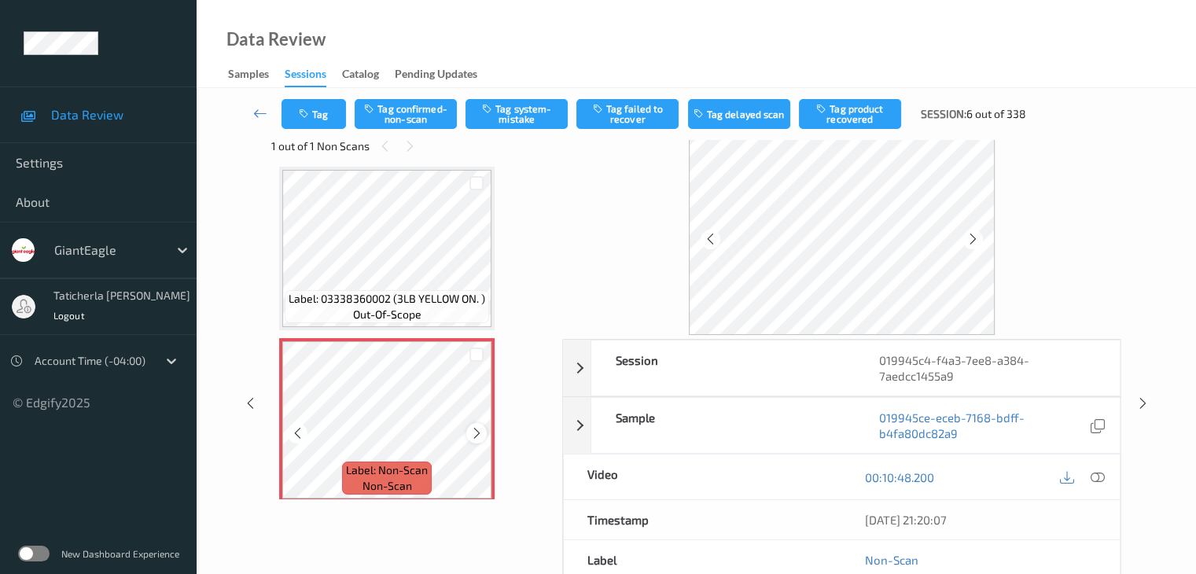
click at [481, 433] on icon at bounding box center [476, 433] width 13 height 14
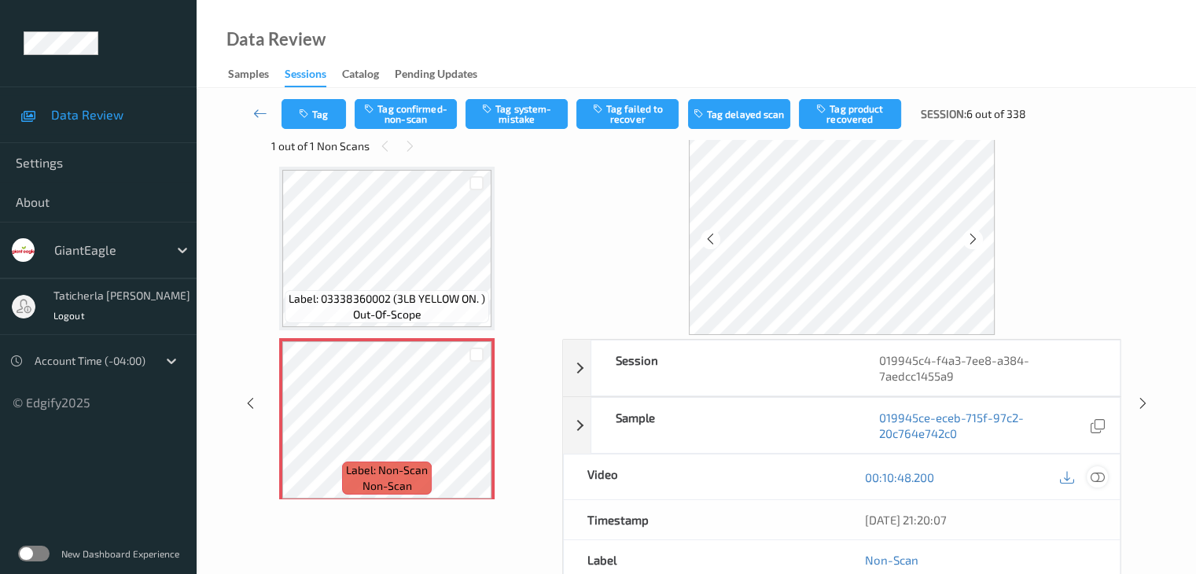
click at [1094, 472] on icon at bounding box center [1097, 477] width 14 height 14
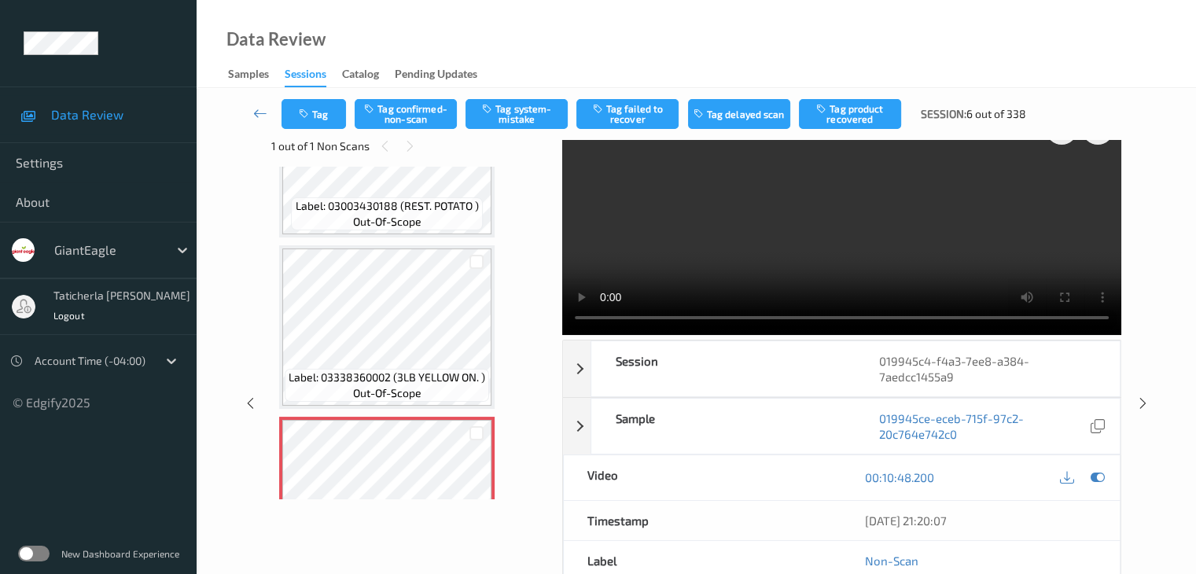
scroll to position [0, 0]
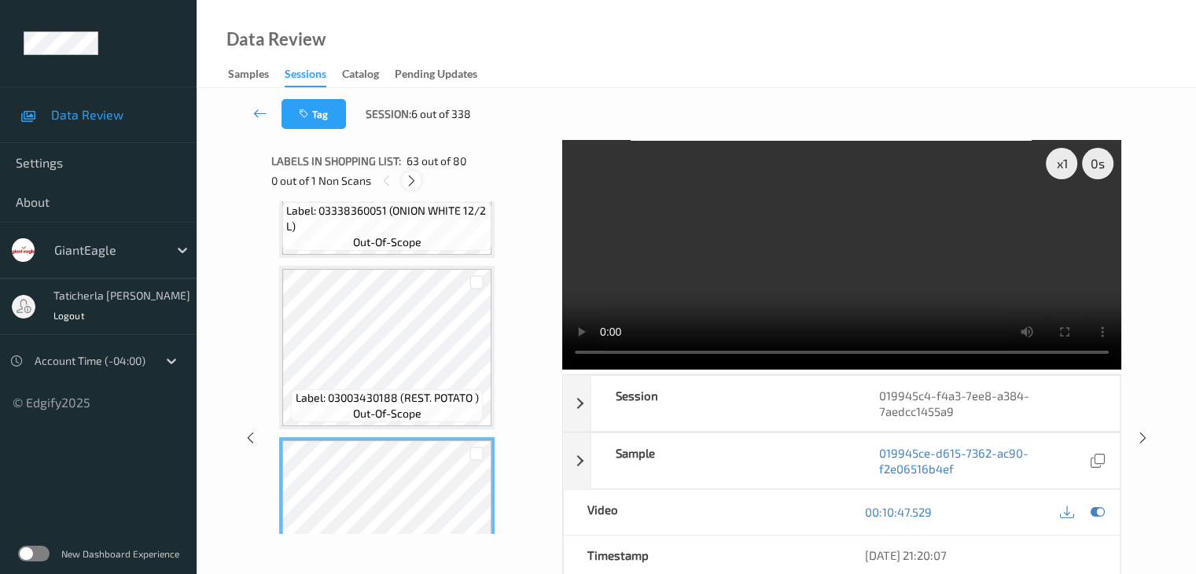
click at [414, 183] on icon at bounding box center [411, 181] width 13 height 14
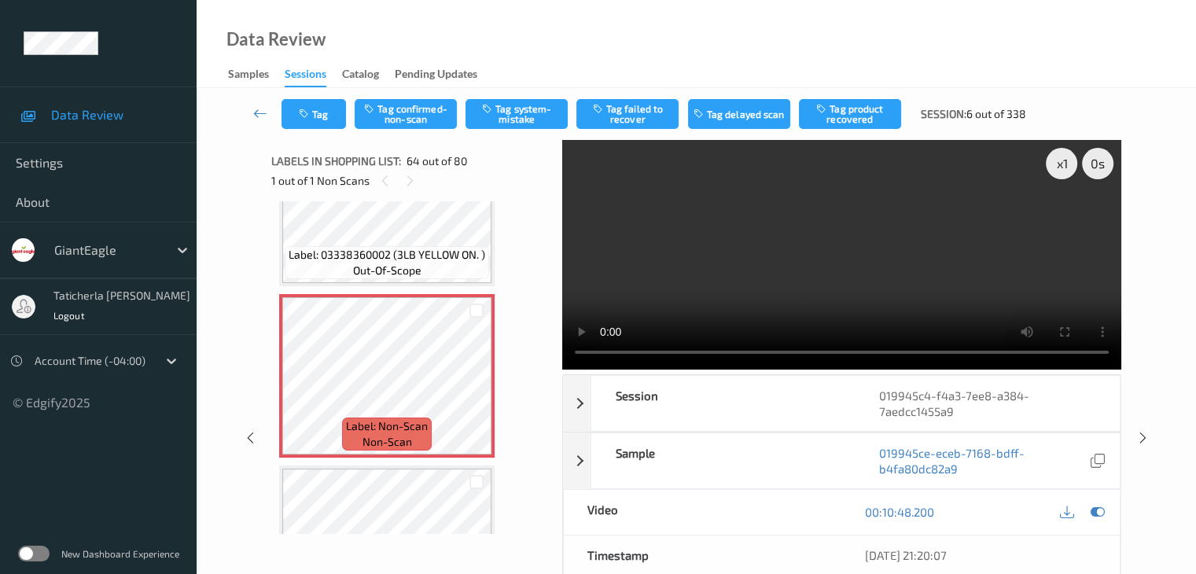
scroll to position [10791, 0]
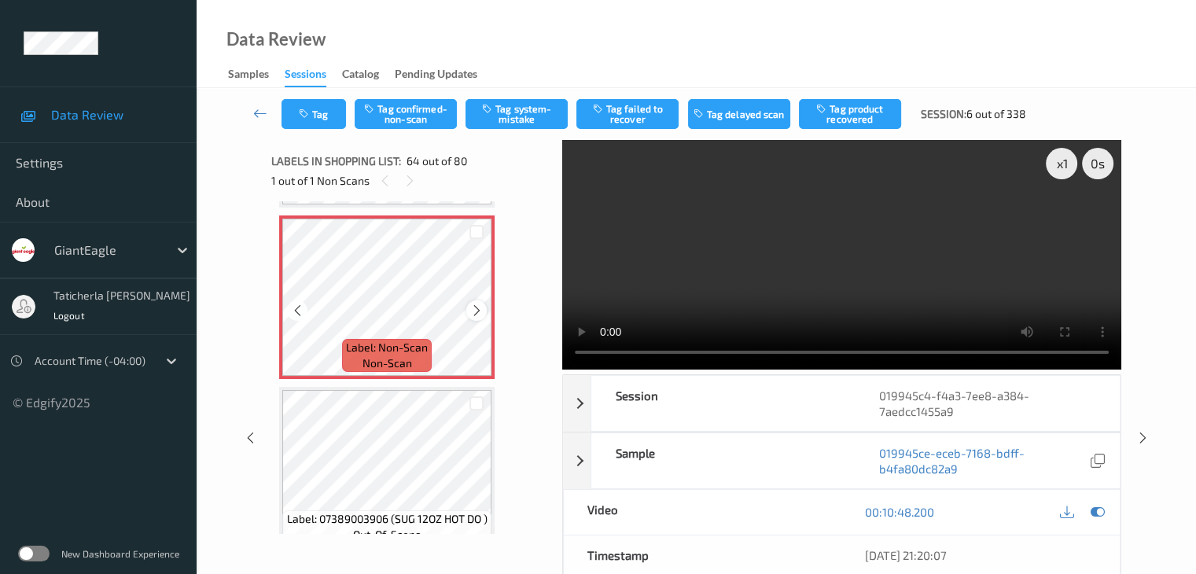
click at [469, 306] on div at bounding box center [476, 310] width 20 height 20
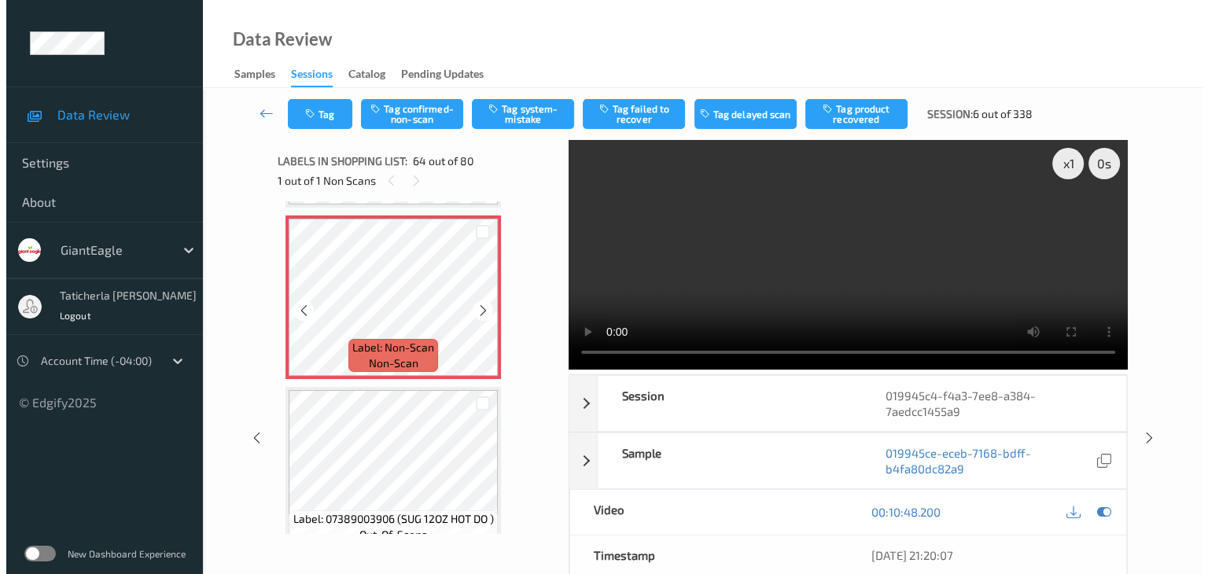
scroll to position [10712, 0]
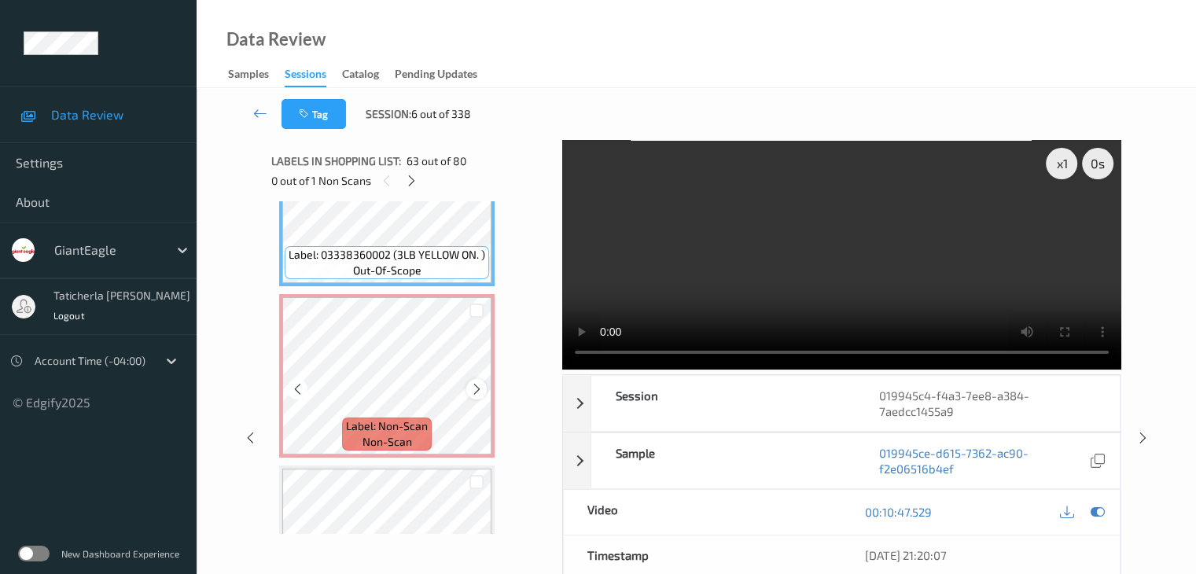
click at [476, 384] on icon at bounding box center [476, 389] width 13 height 14
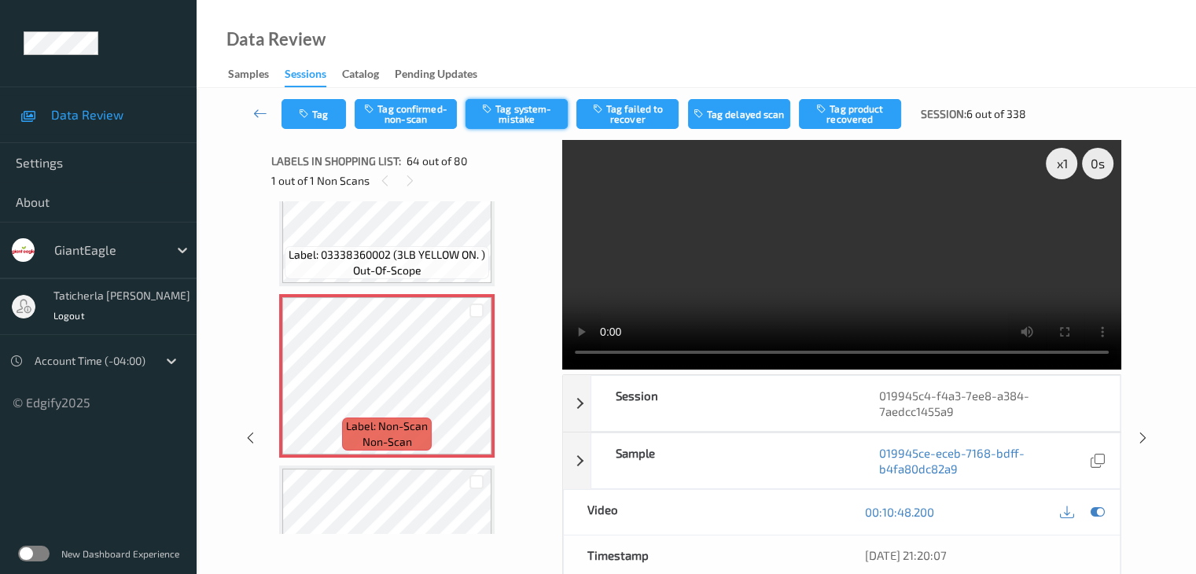
click at [519, 120] on button "Tag system-mistake" at bounding box center [516, 114] width 102 height 30
click at [331, 124] on button "Tag" at bounding box center [313, 114] width 64 height 30
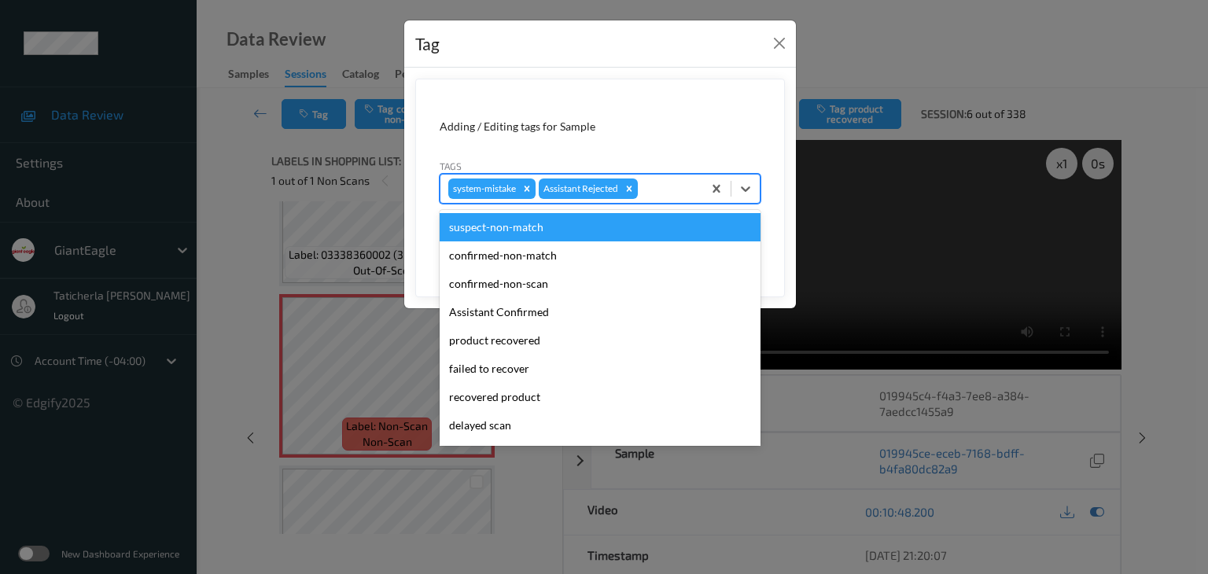
click at [667, 190] on div at bounding box center [667, 188] width 53 height 19
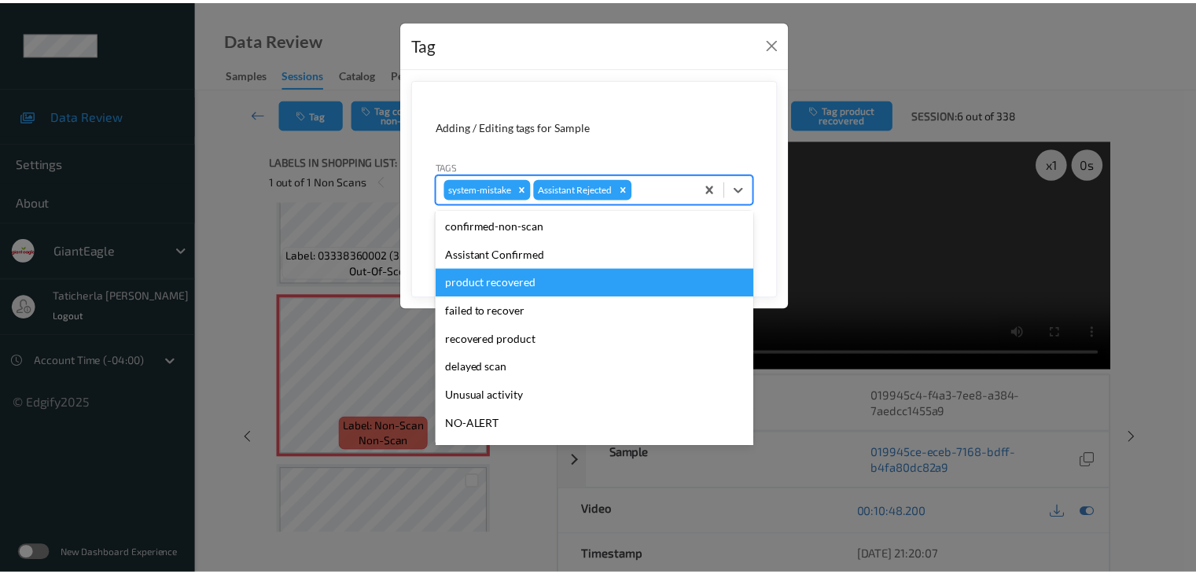
scroll to position [79, 0]
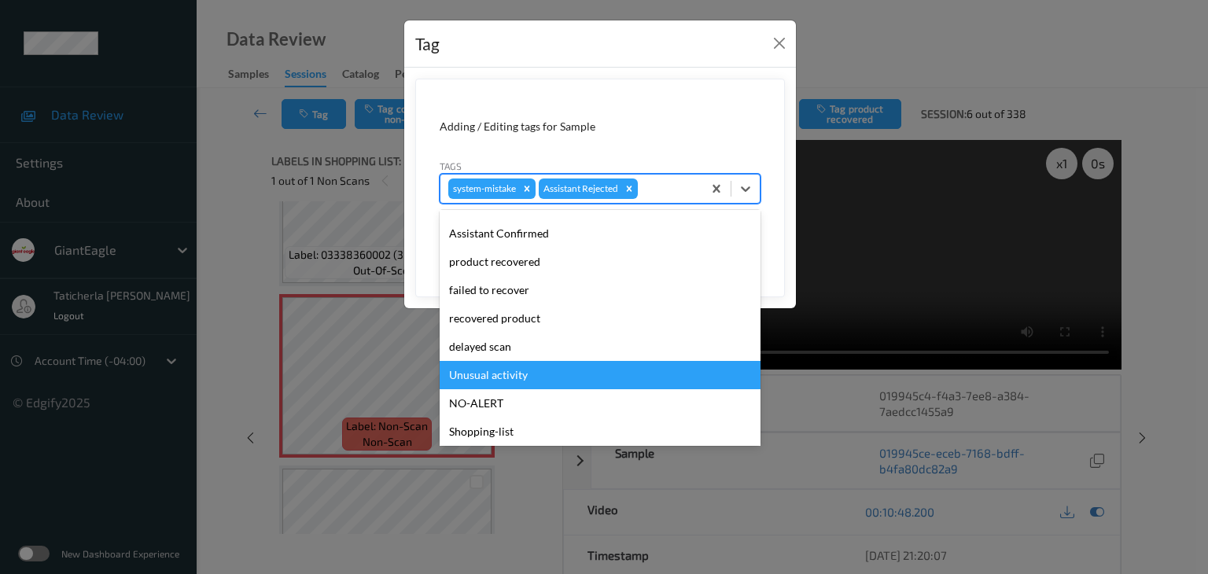
click at [494, 376] on div "Unusual activity" at bounding box center [599, 375] width 321 height 28
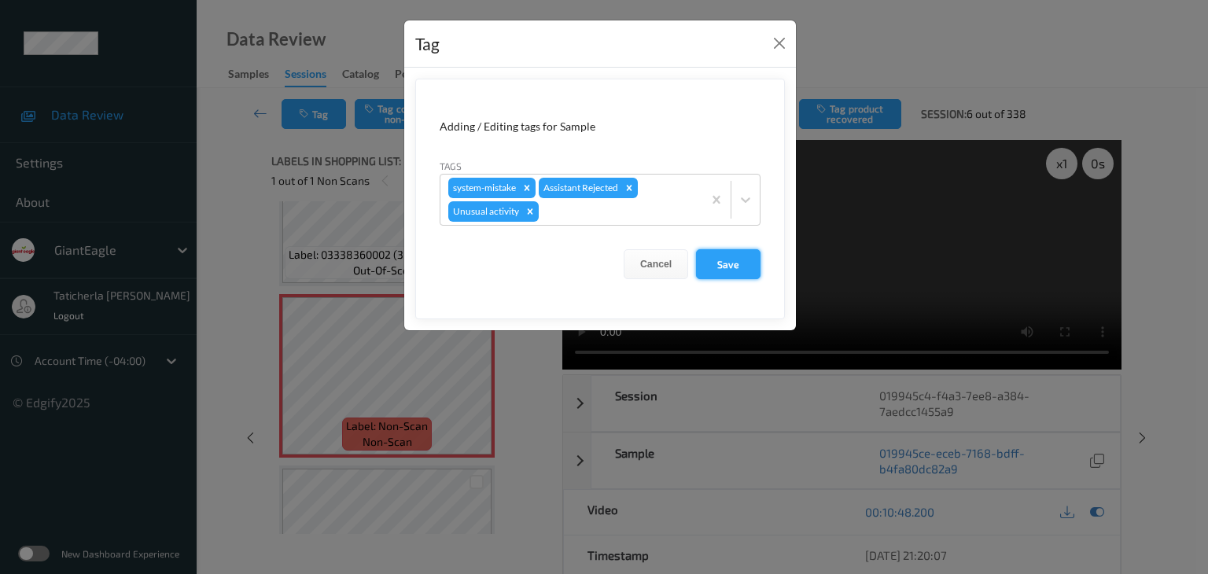
click at [733, 263] on button "Save" at bounding box center [728, 264] width 64 height 30
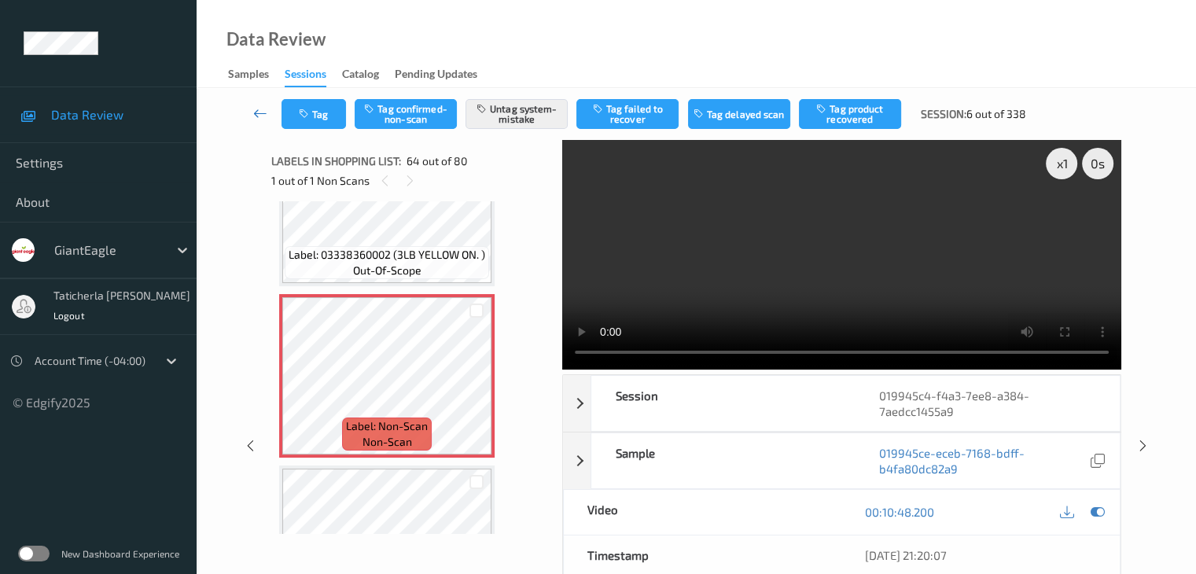
click at [263, 112] on icon at bounding box center [260, 113] width 14 height 16
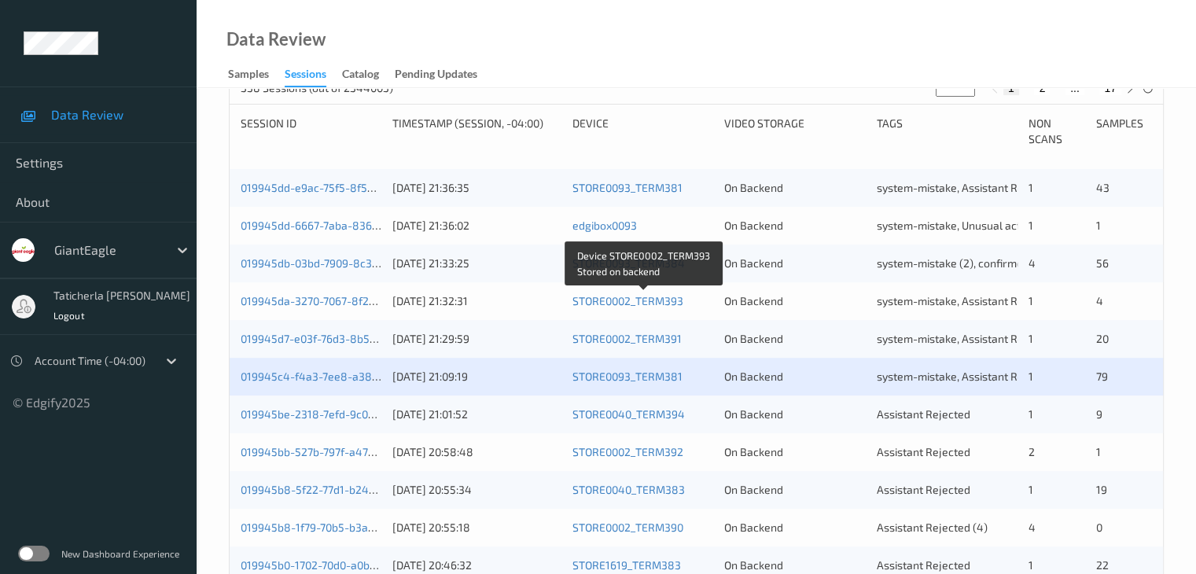
scroll to position [393, 0]
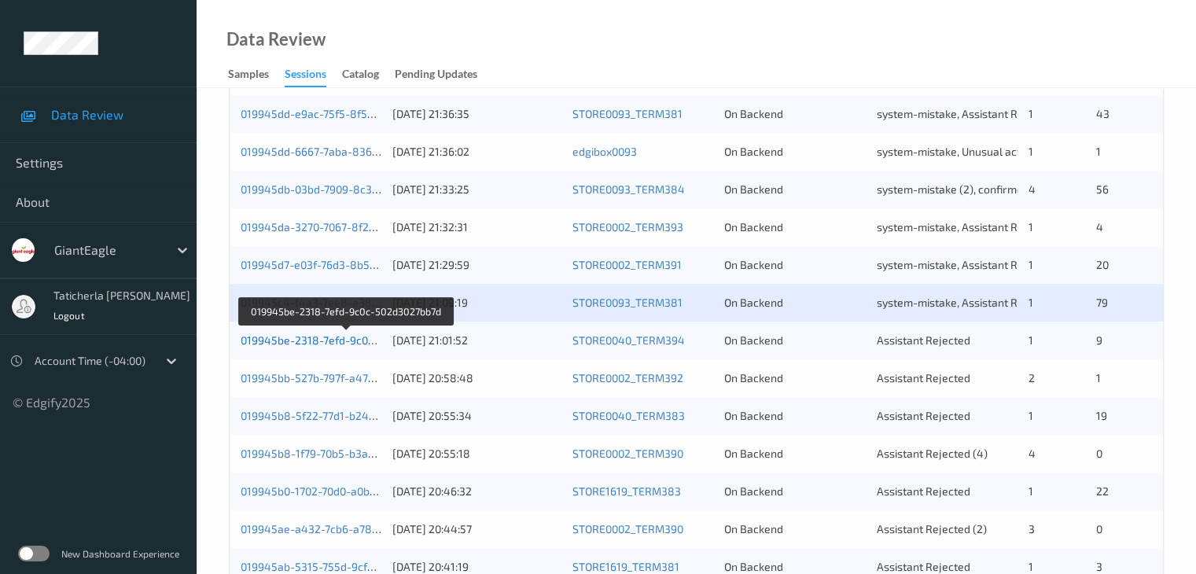
click at [330, 340] on link "019945be-2318-7efd-9c0c-502d3027bb7d" at bounding box center [346, 339] width 211 height 13
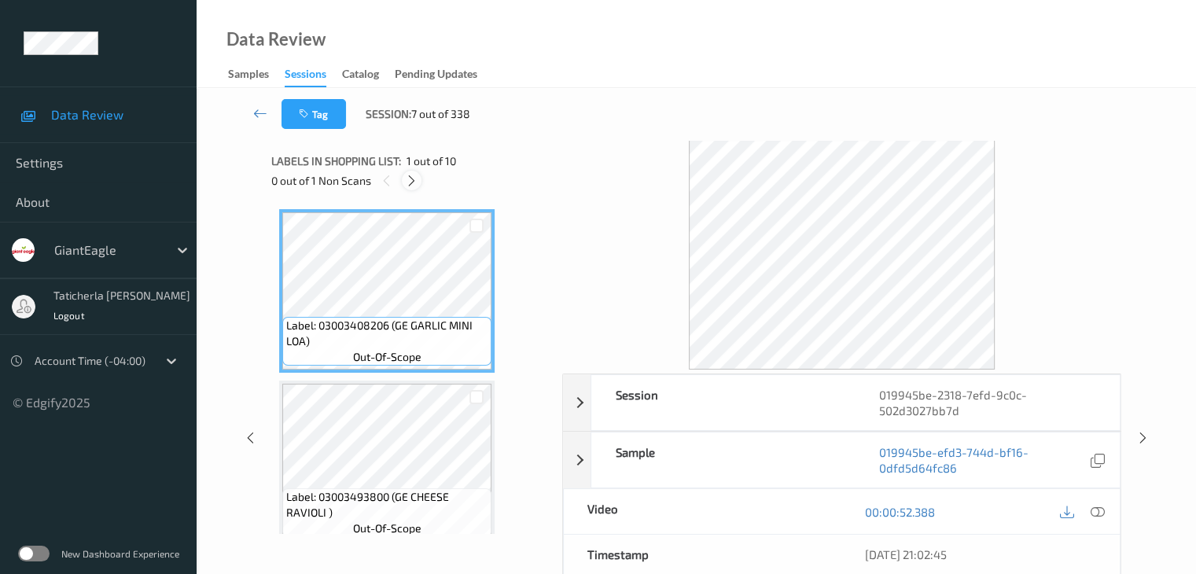
click at [415, 186] on icon at bounding box center [411, 181] width 13 height 14
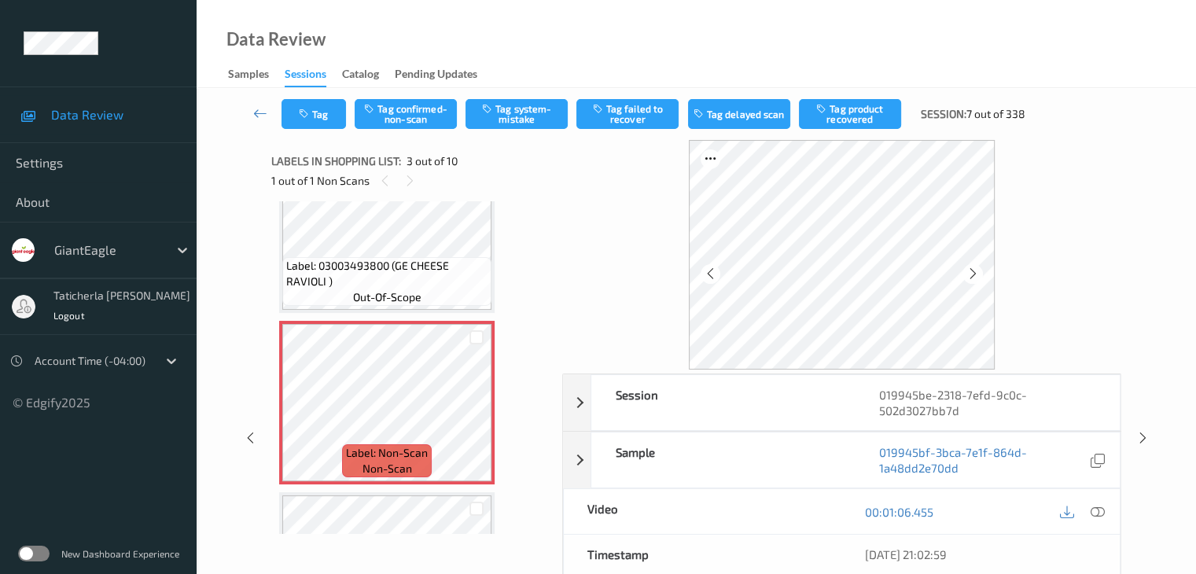
scroll to position [258, 0]
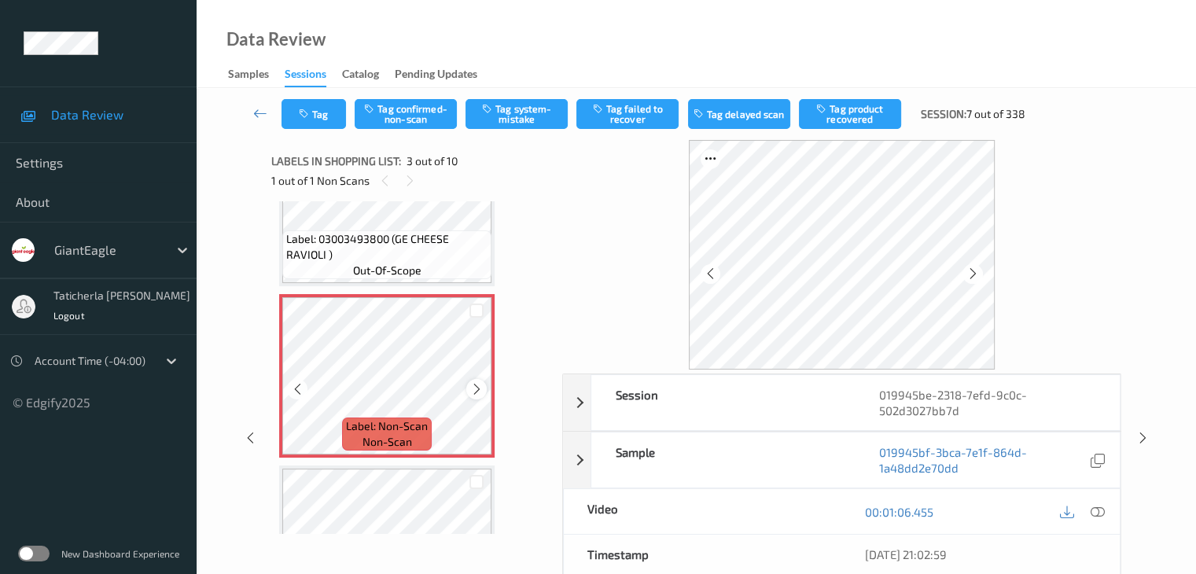
click at [475, 390] on icon at bounding box center [476, 389] width 13 height 14
click at [473, 386] on icon at bounding box center [476, 389] width 13 height 14
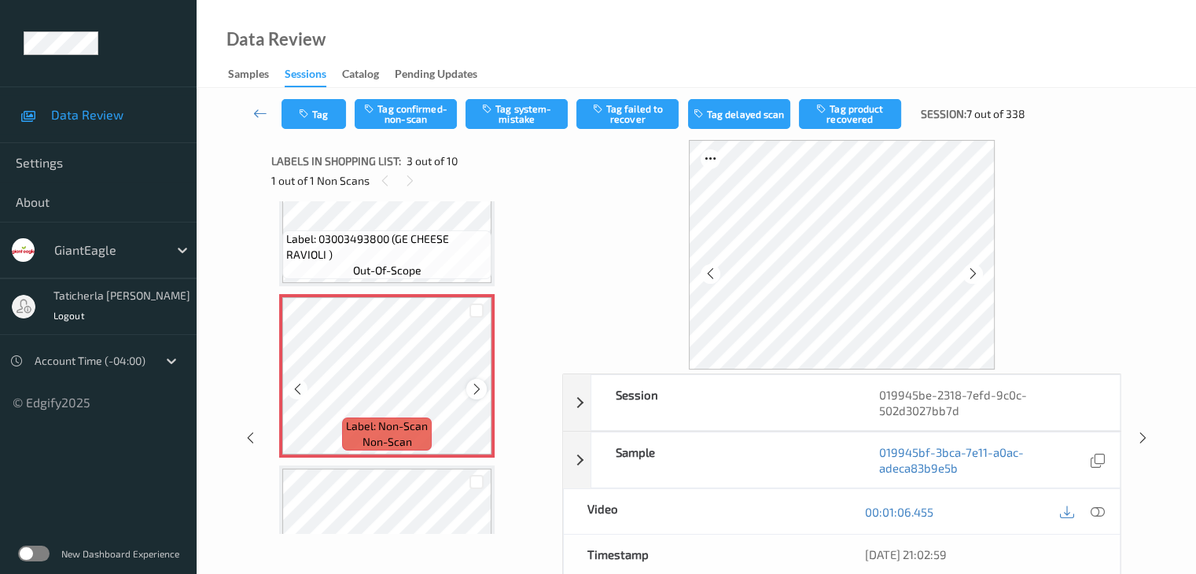
click at [474, 385] on icon at bounding box center [476, 389] width 13 height 14
click at [1096, 509] on icon at bounding box center [1097, 512] width 14 height 14
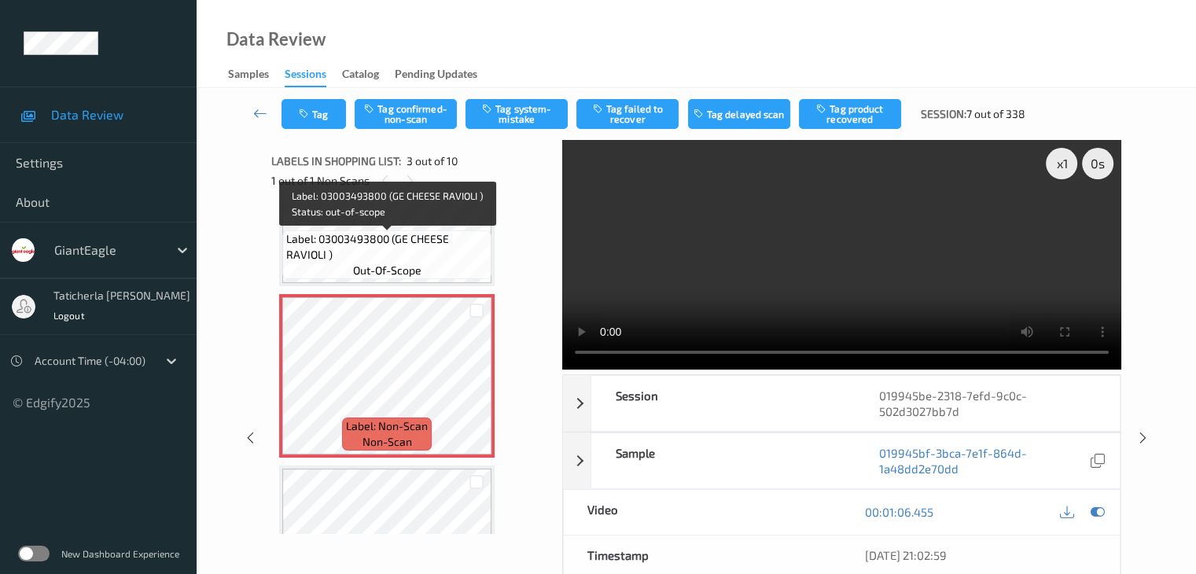
scroll to position [336, 0]
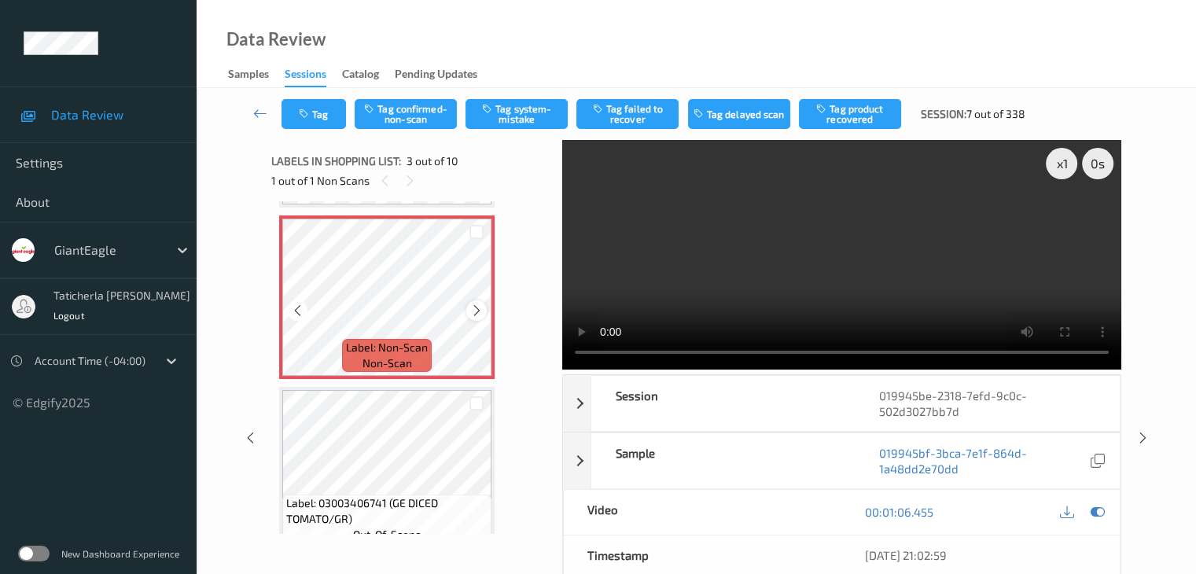
click at [476, 303] on icon at bounding box center [476, 310] width 13 height 14
click at [480, 307] on icon at bounding box center [476, 310] width 13 height 14
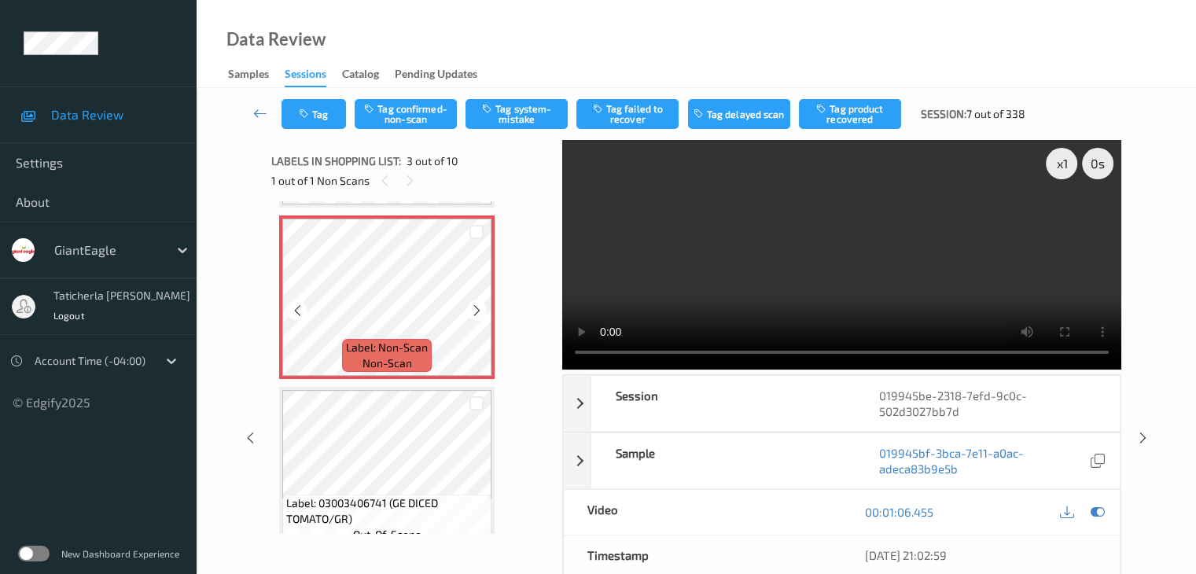
click at [480, 307] on icon at bounding box center [476, 310] width 13 height 14
click at [392, 104] on button "Tag confirmed-non-scan" at bounding box center [406, 114] width 102 height 30
click at [638, 116] on button "Tag failed to recover" at bounding box center [627, 114] width 102 height 30
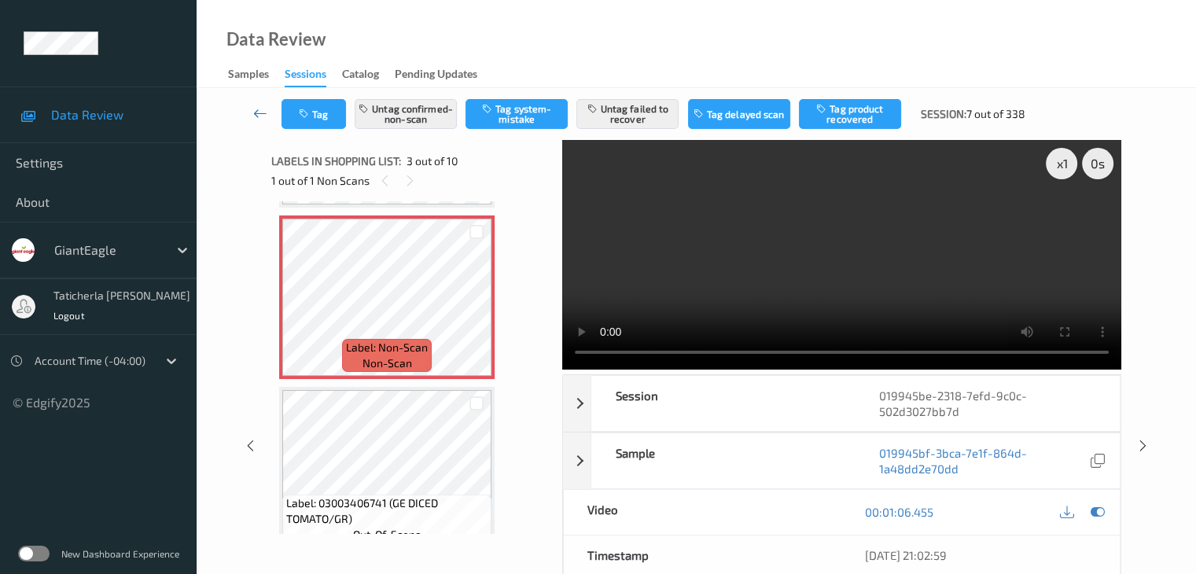
click at [258, 109] on icon at bounding box center [260, 113] width 14 height 16
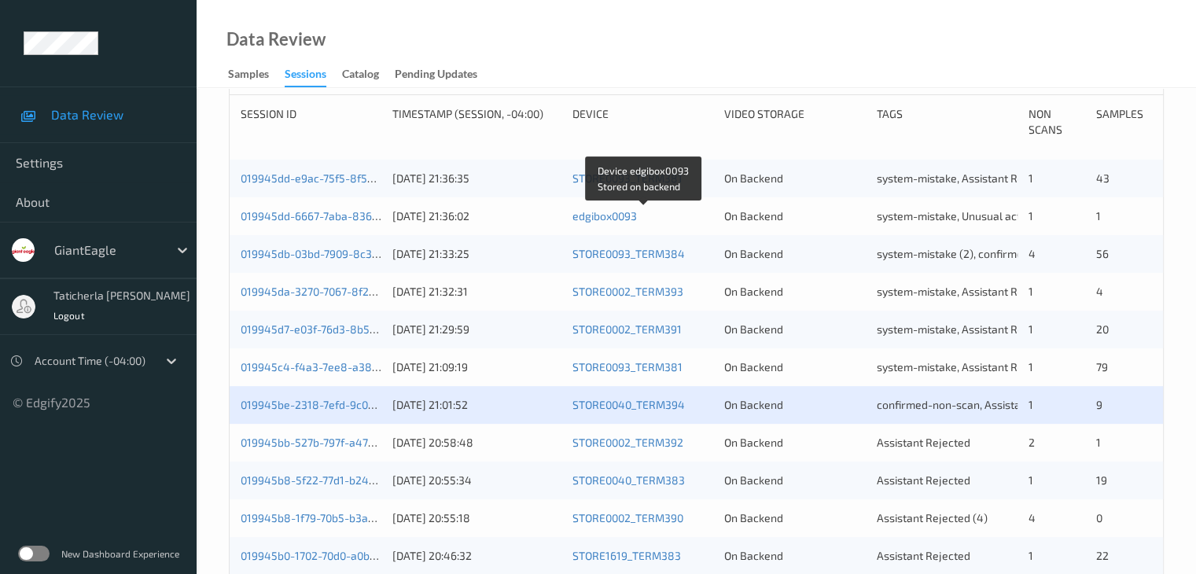
scroll to position [472, 0]
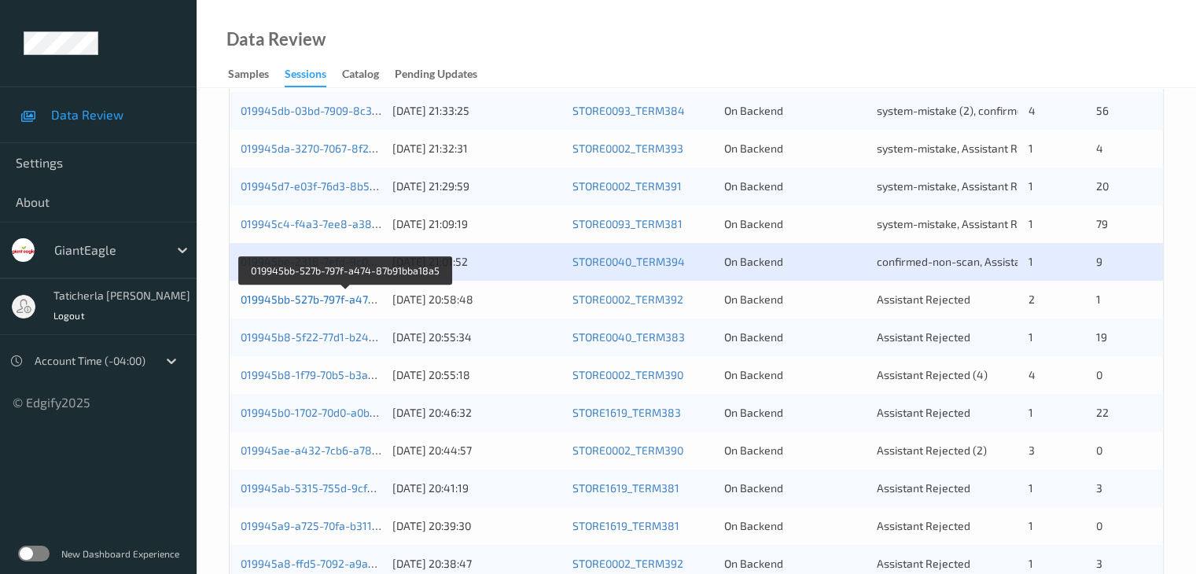
click at [336, 298] on link "019945bb-527b-797f-a474-87b91bba18a5" at bounding box center [347, 298] width 212 height 13
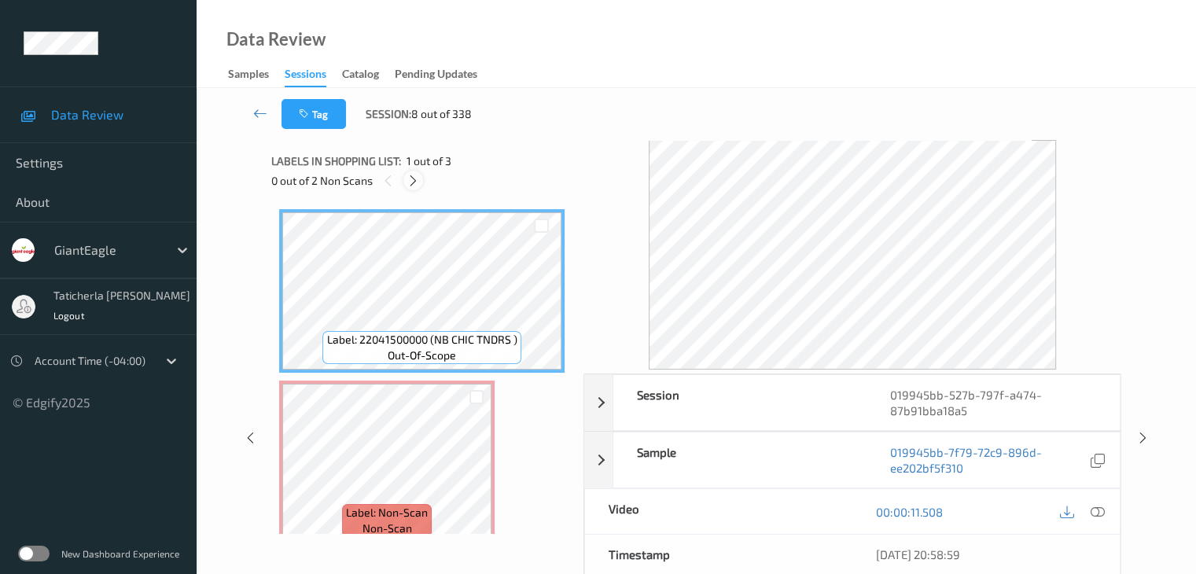
click at [413, 185] on icon at bounding box center [412, 181] width 13 height 14
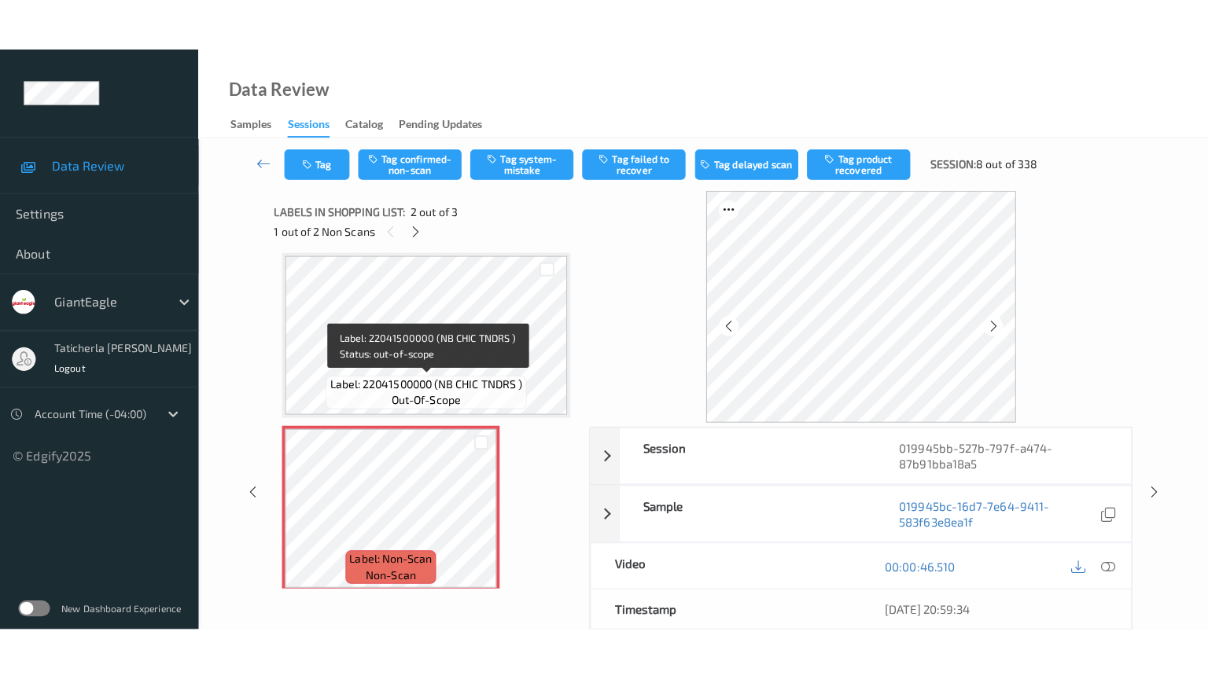
scroll to position [86, 0]
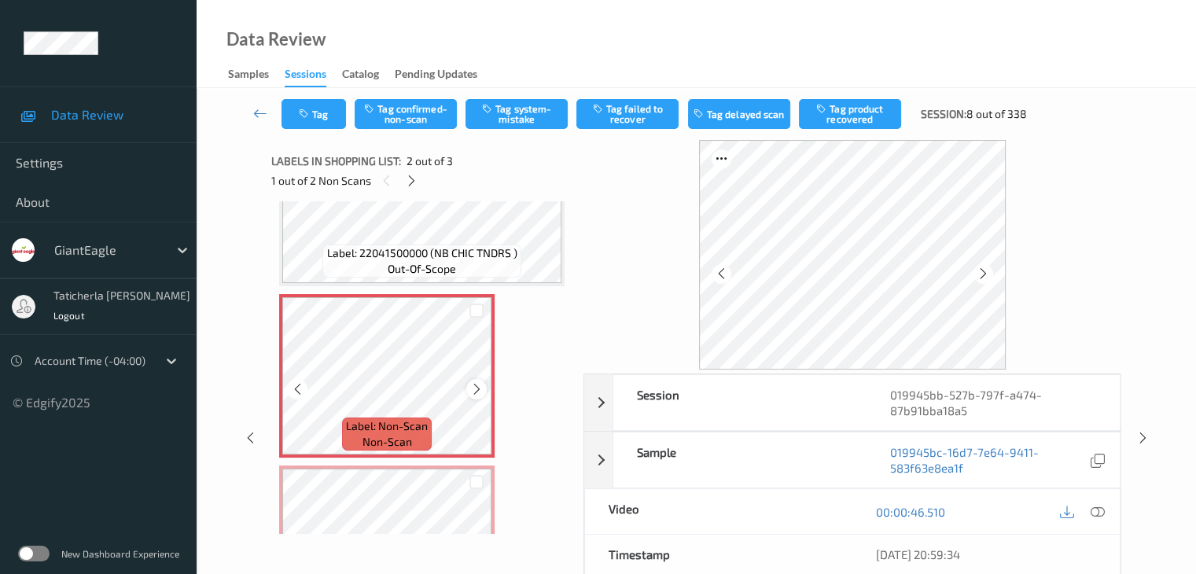
click at [481, 391] on icon at bounding box center [476, 389] width 13 height 14
click at [479, 388] on icon at bounding box center [476, 389] width 13 height 14
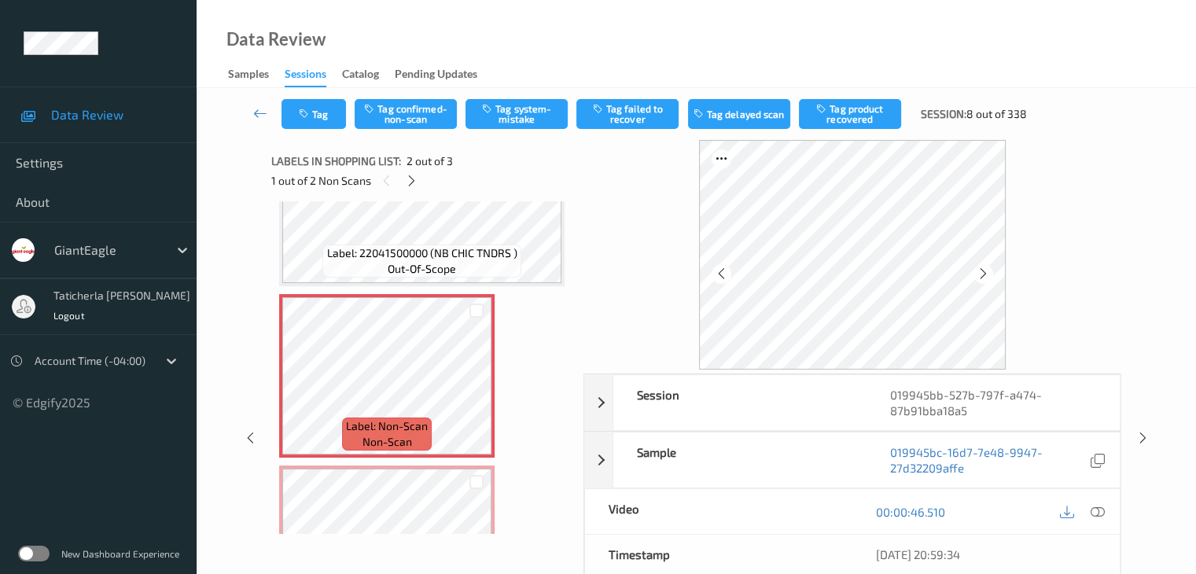
click at [1095, 510] on icon at bounding box center [1097, 512] width 14 height 14
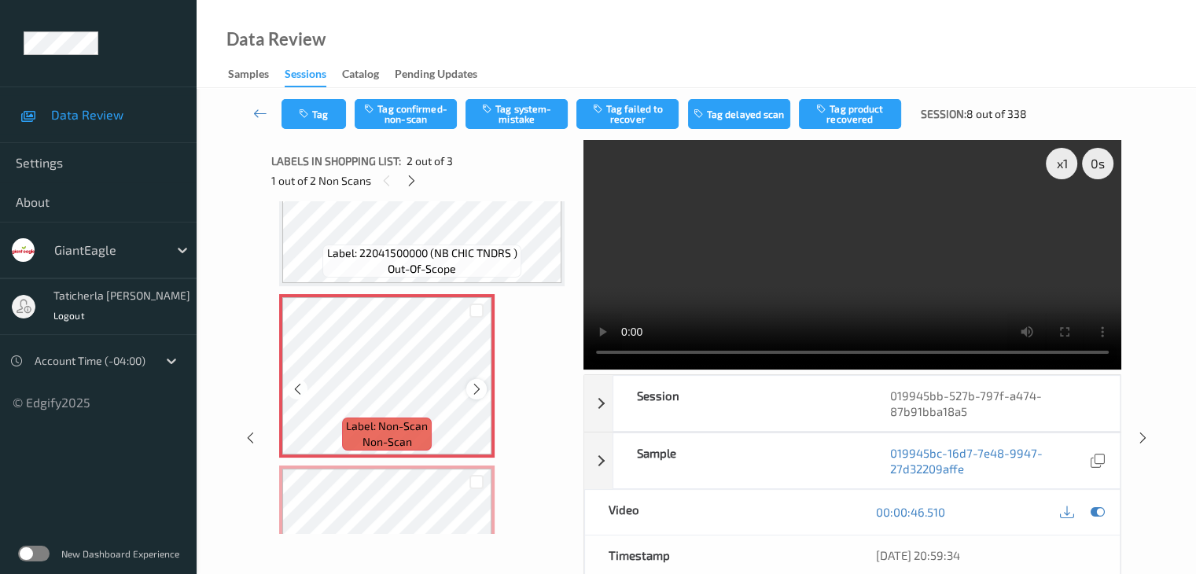
click at [472, 388] on icon at bounding box center [476, 389] width 13 height 14
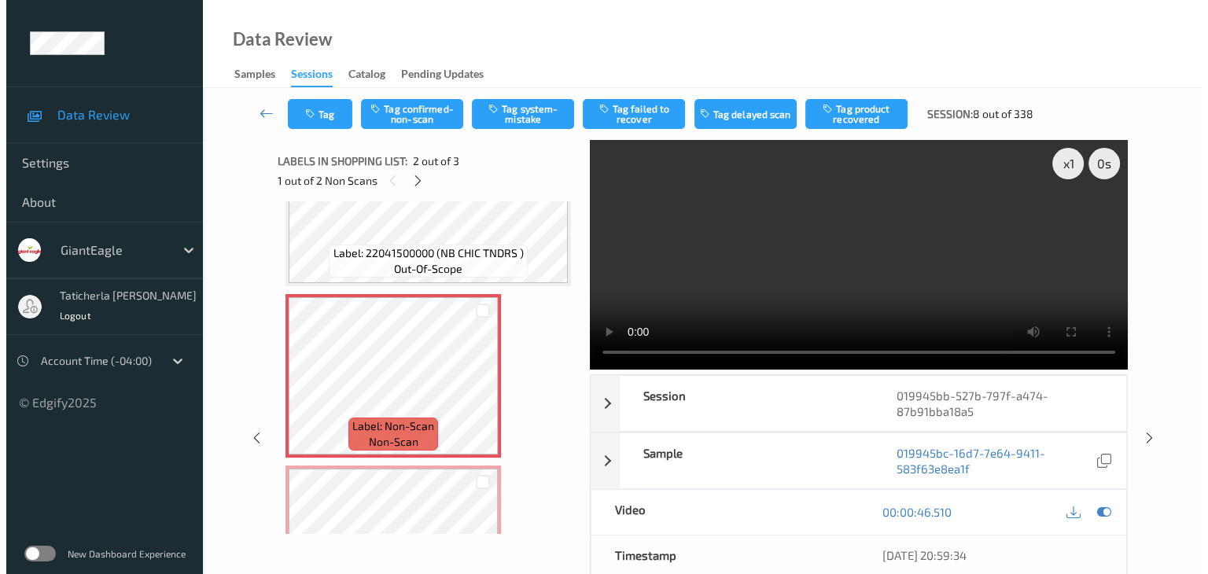
scroll to position [84, 0]
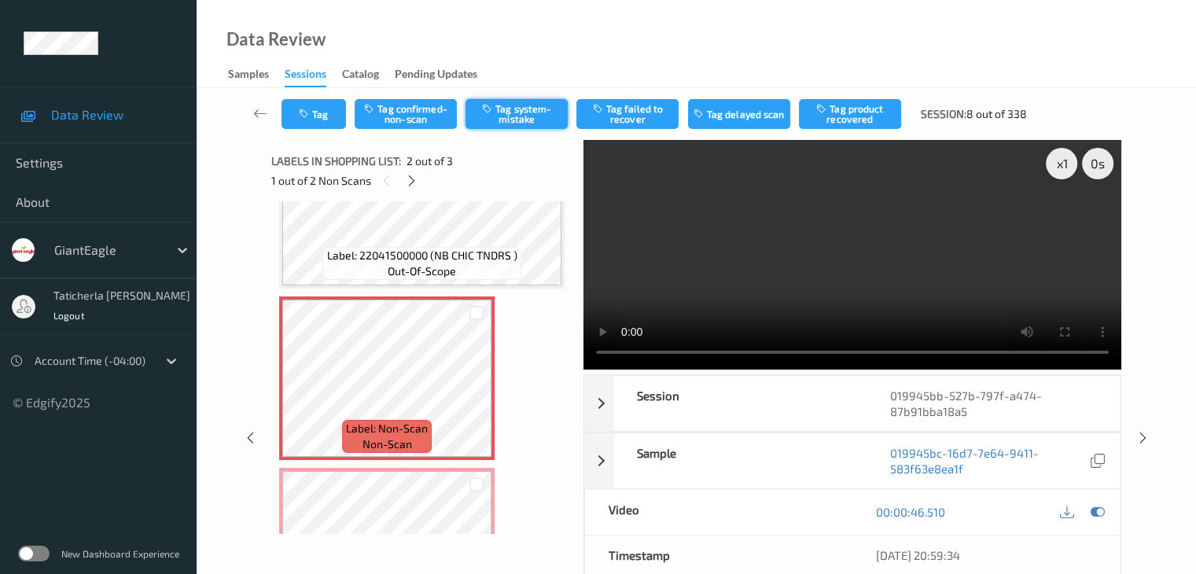
click at [513, 115] on button "Tag system-mistake" at bounding box center [516, 114] width 102 height 30
click at [327, 117] on button "Tag" at bounding box center [313, 114] width 64 height 30
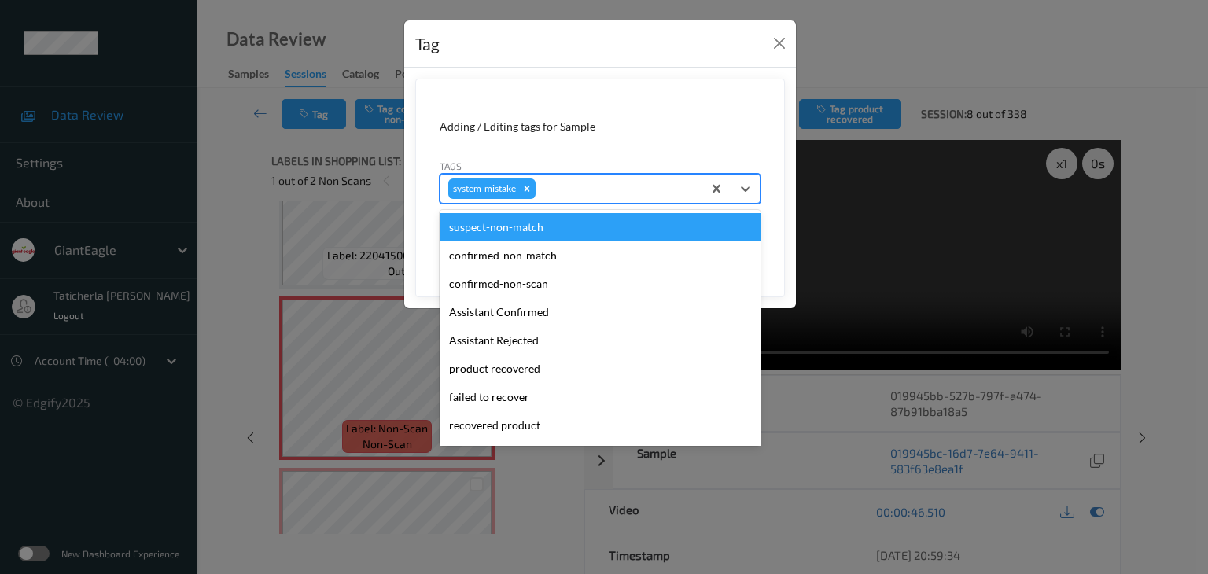
click at [573, 187] on div at bounding box center [617, 188] width 156 height 19
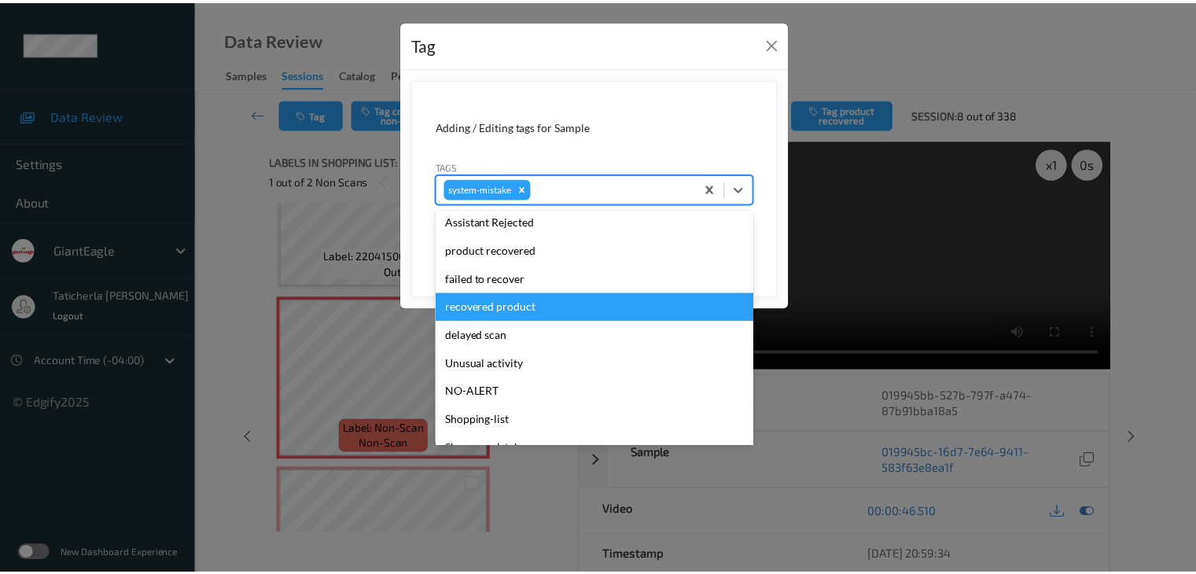
scroll to position [157, 0]
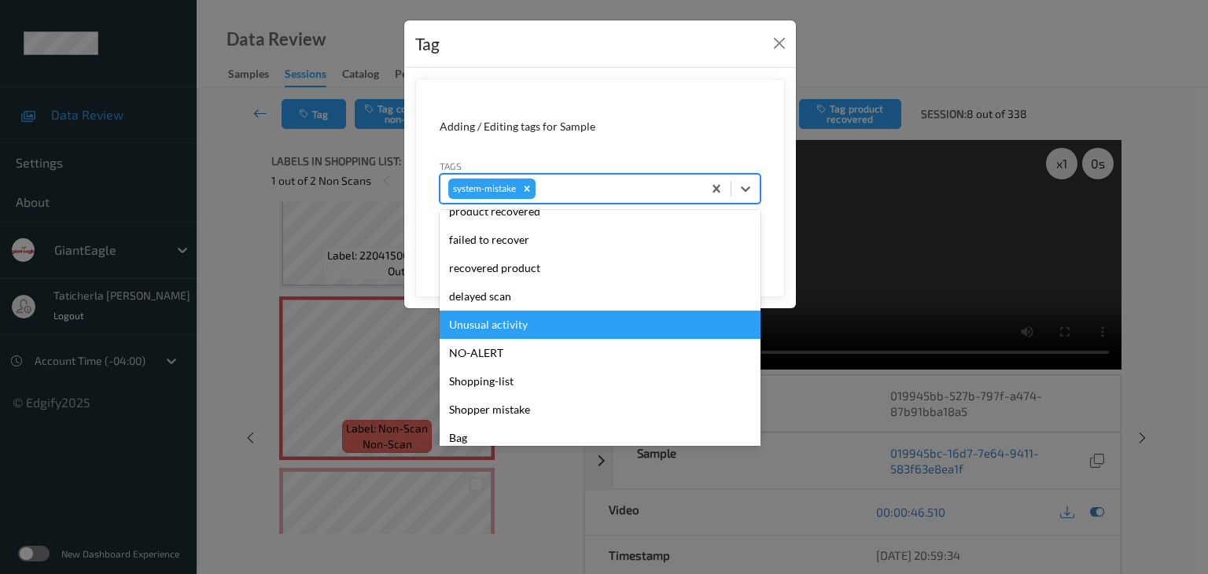
click at [553, 328] on div "Unusual activity" at bounding box center [599, 325] width 321 height 28
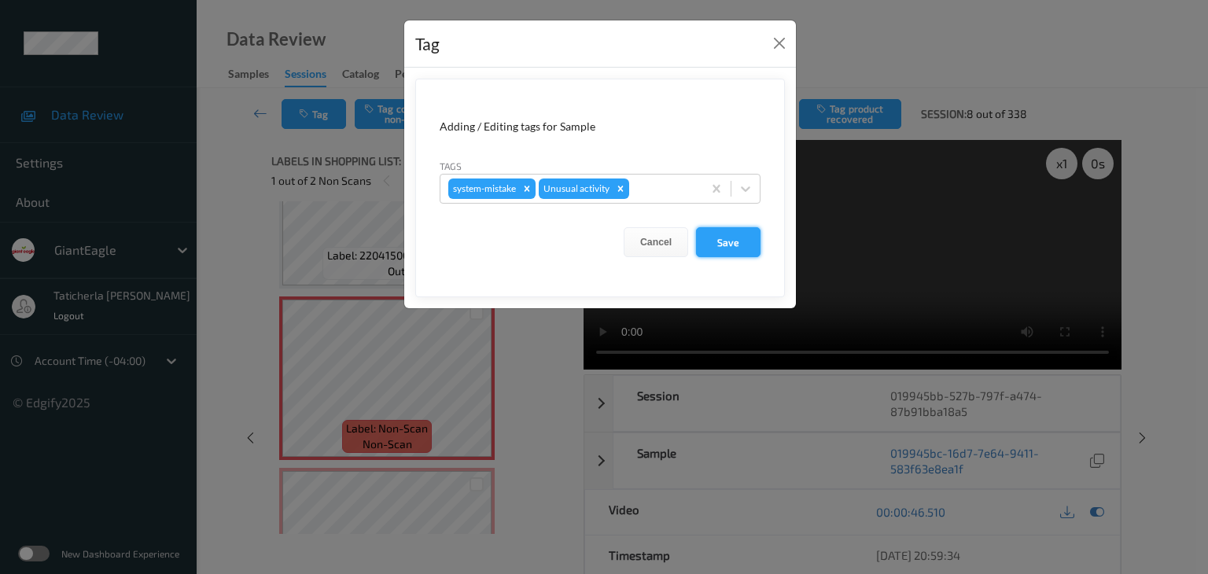
click at [730, 249] on button "Save" at bounding box center [728, 242] width 64 height 30
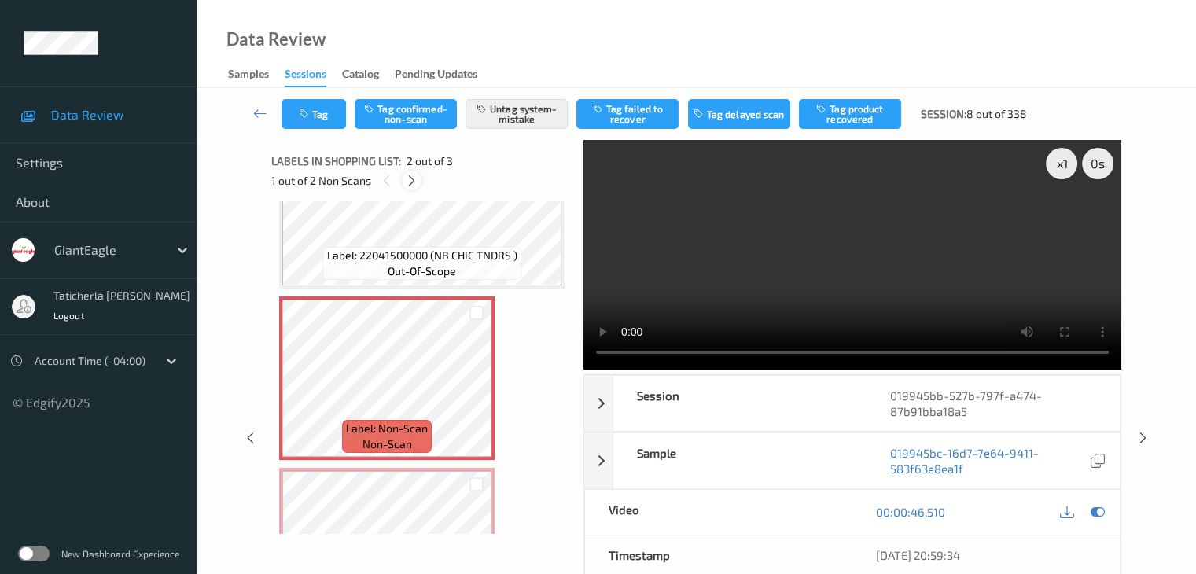
click at [414, 179] on icon at bounding box center [411, 181] width 13 height 14
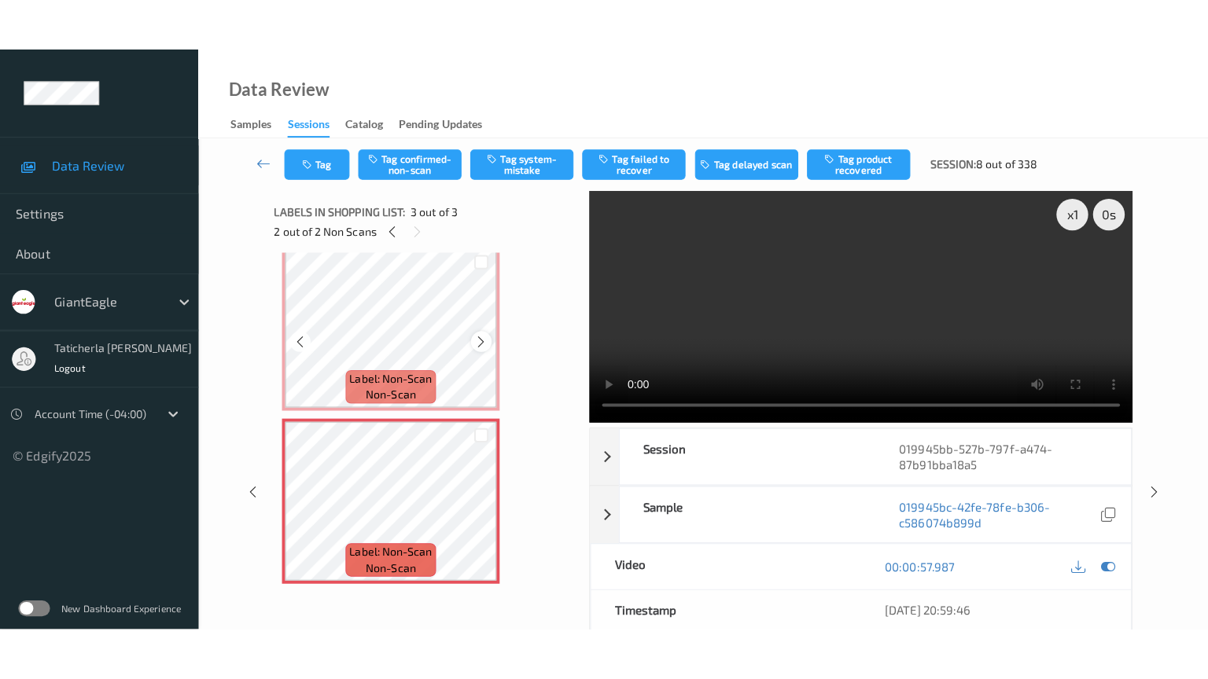
scroll to position [189, 0]
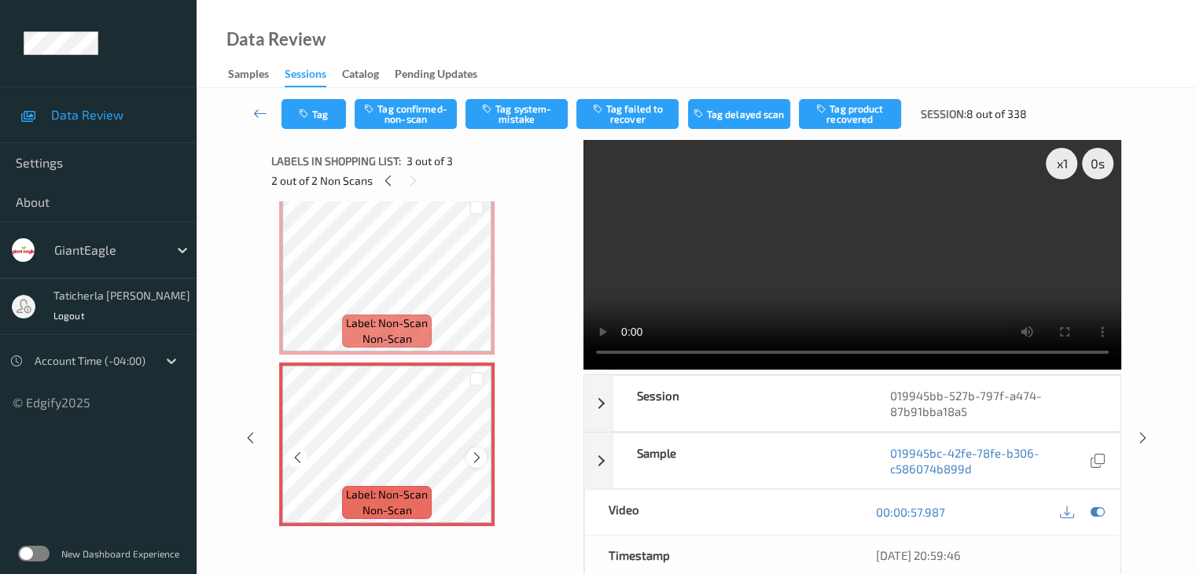
click at [481, 457] on icon at bounding box center [476, 457] width 13 height 14
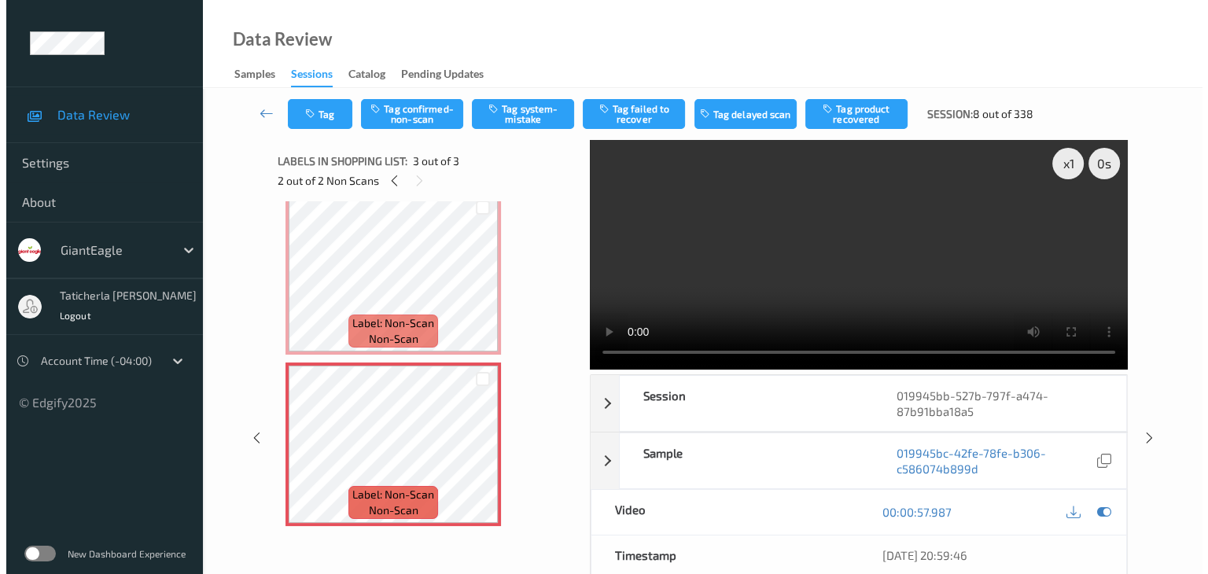
scroll to position [84, 0]
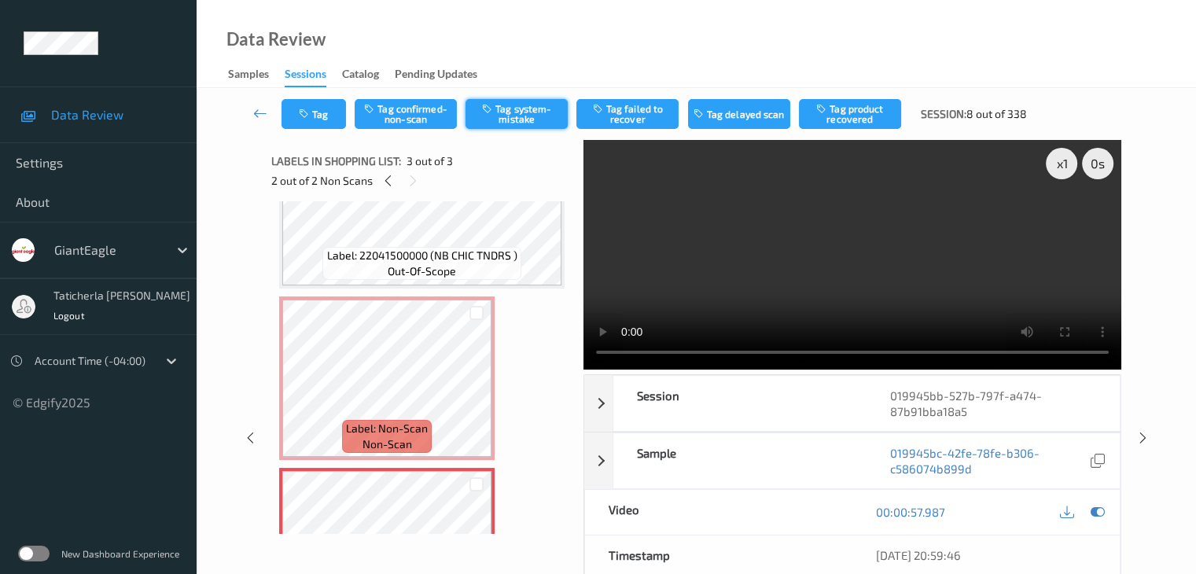
click at [531, 119] on button "Tag system-mistake" at bounding box center [516, 114] width 102 height 30
click at [322, 111] on button "Tag" at bounding box center [313, 114] width 64 height 30
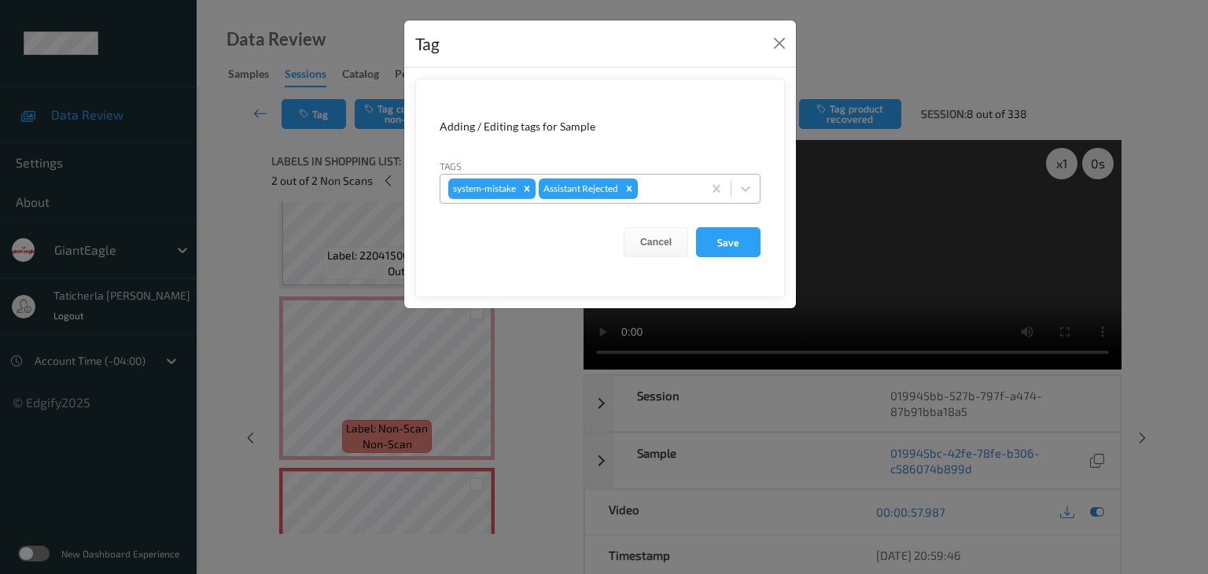
click at [664, 180] on div at bounding box center [667, 188] width 53 height 19
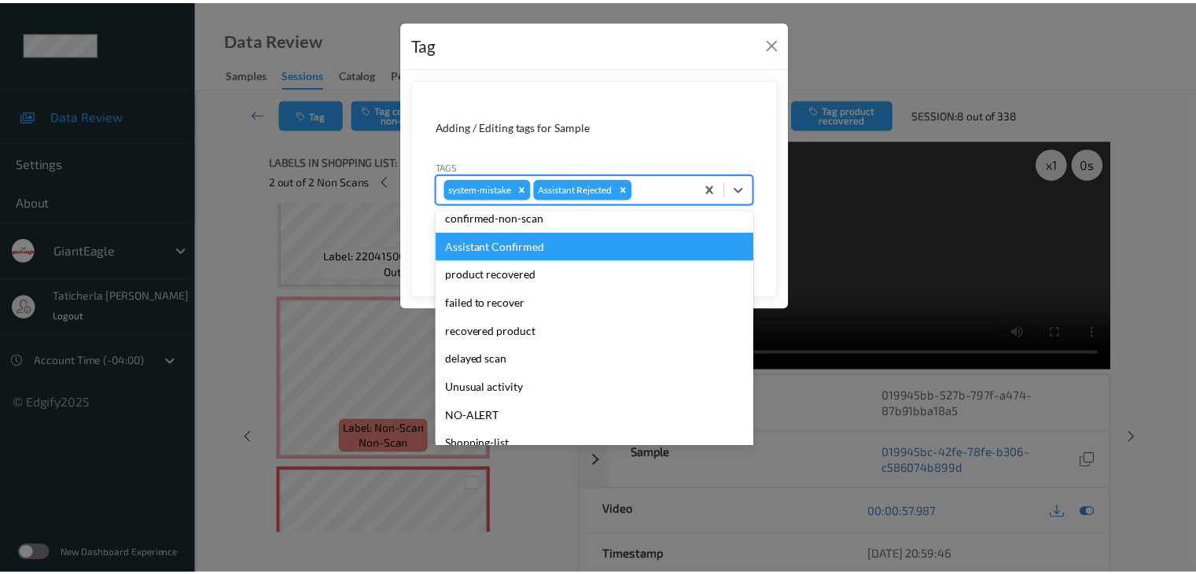
scroll to position [79, 0]
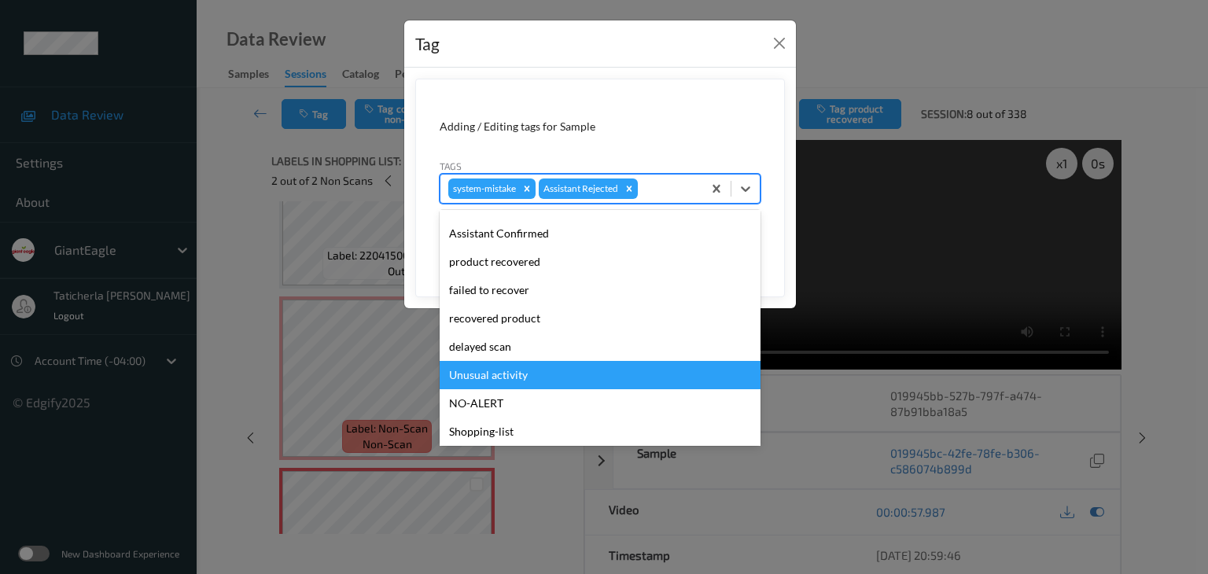
click at [487, 371] on div "Unusual activity" at bounding box center [599, 375] width 321 height 28
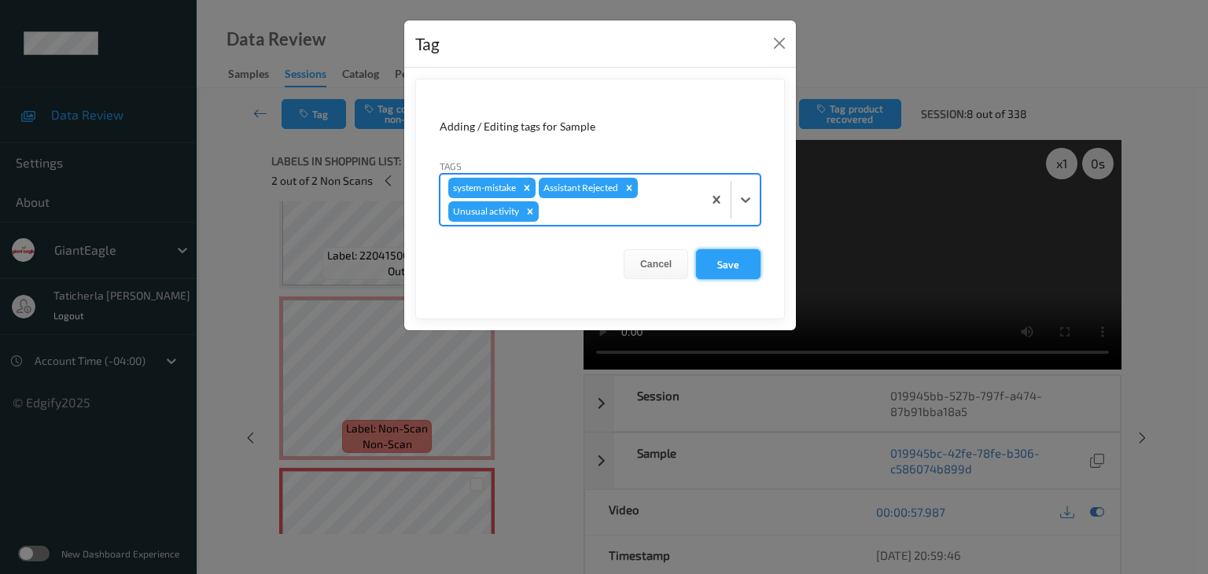
click at [731, 262] on button "Save" at bounding box center [728, 264] width 64 height 30
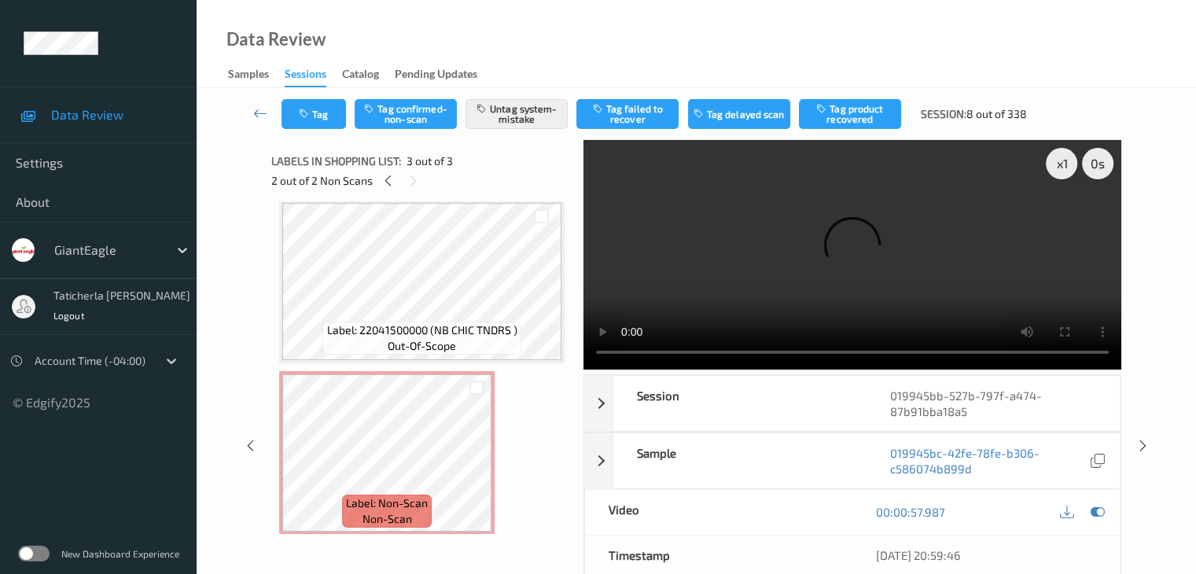
scroll to position [0, 0]
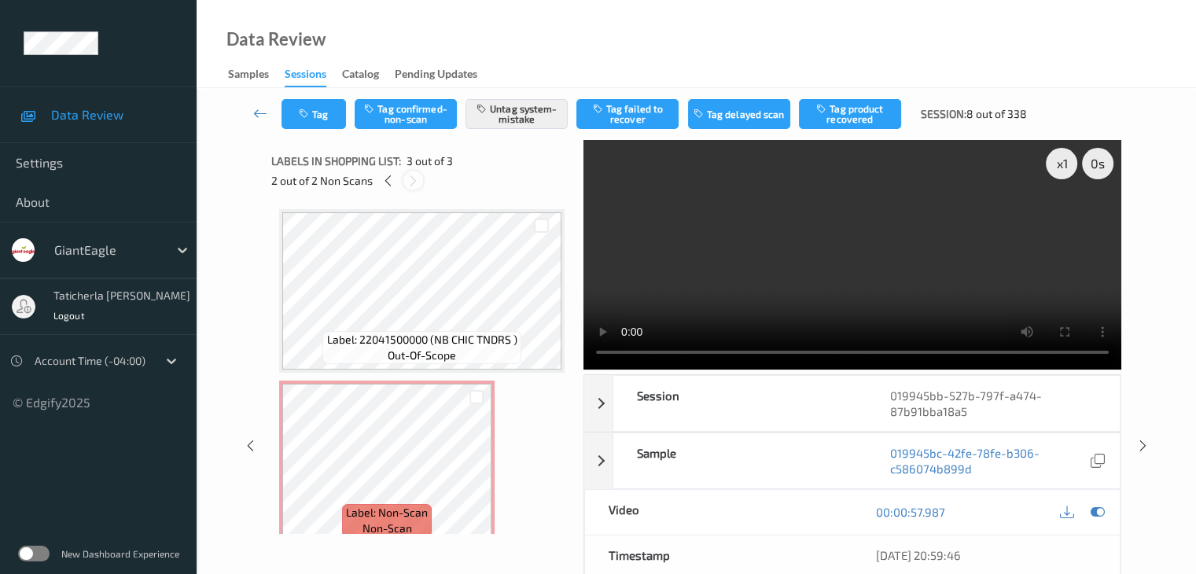
click at [412, 183] on icon at bounding box center [412, 181] width 13 height 14
click at [389, 180] on icon at bounding box center [387, 181] width 13 height 14
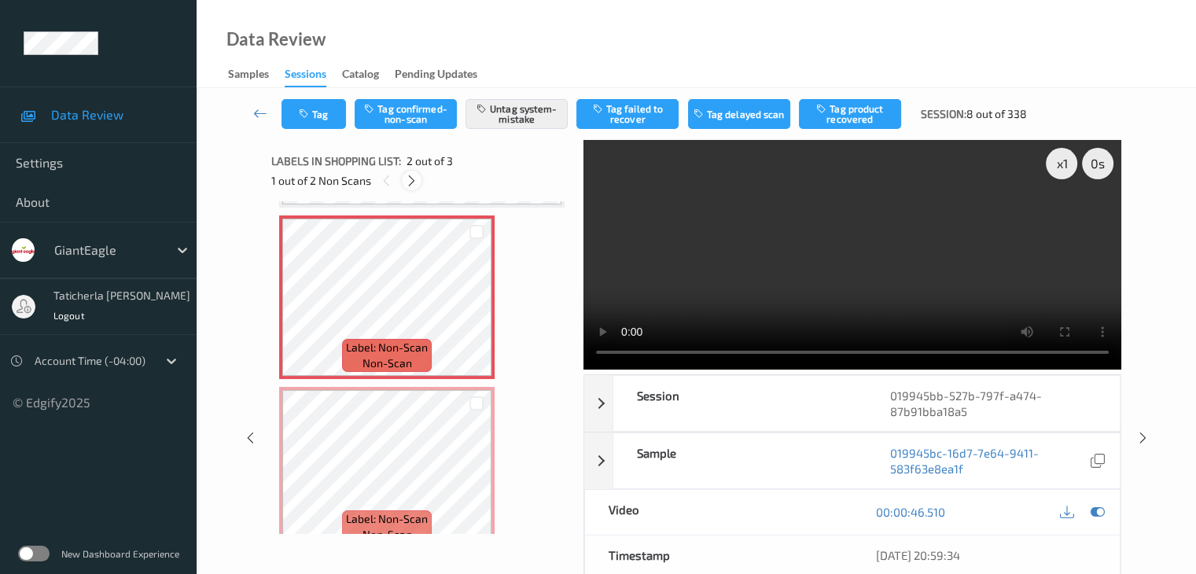
click at [407, 176] on icon at bounding box center [411, 181] width 13 height 14
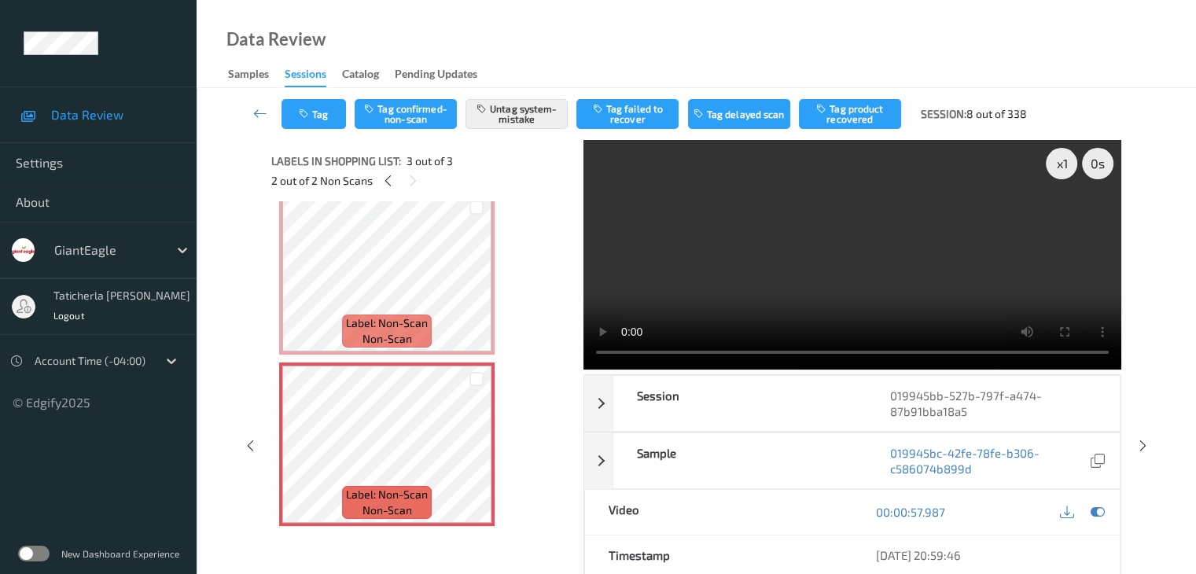
scroll to position [84, 0]
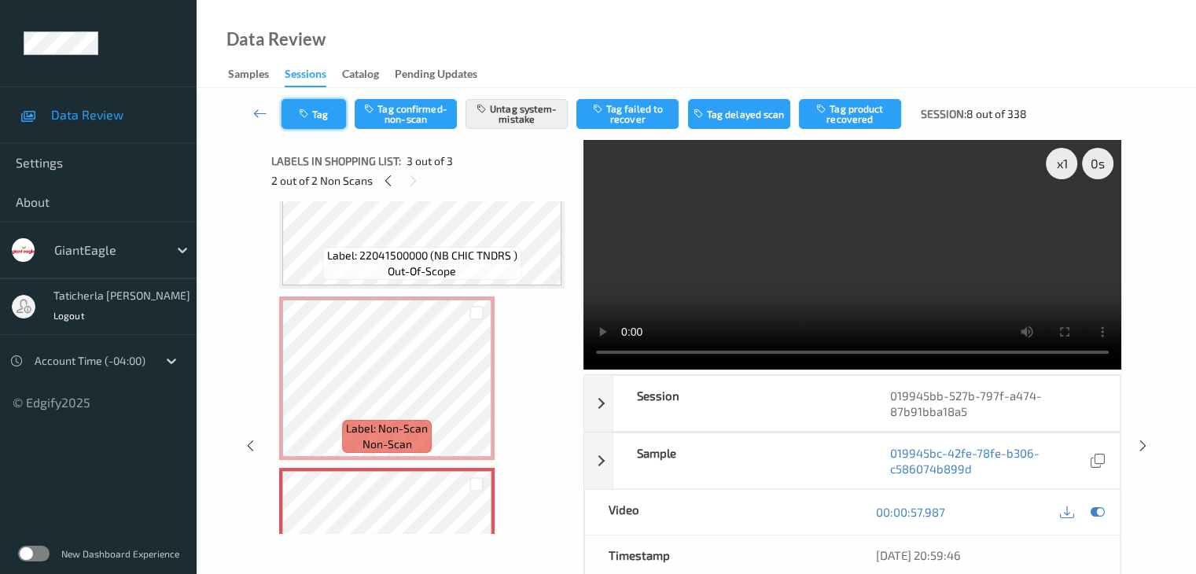
click at [320, 117] on button "Tag" at bounding box center [313, 114] width 64 height 30
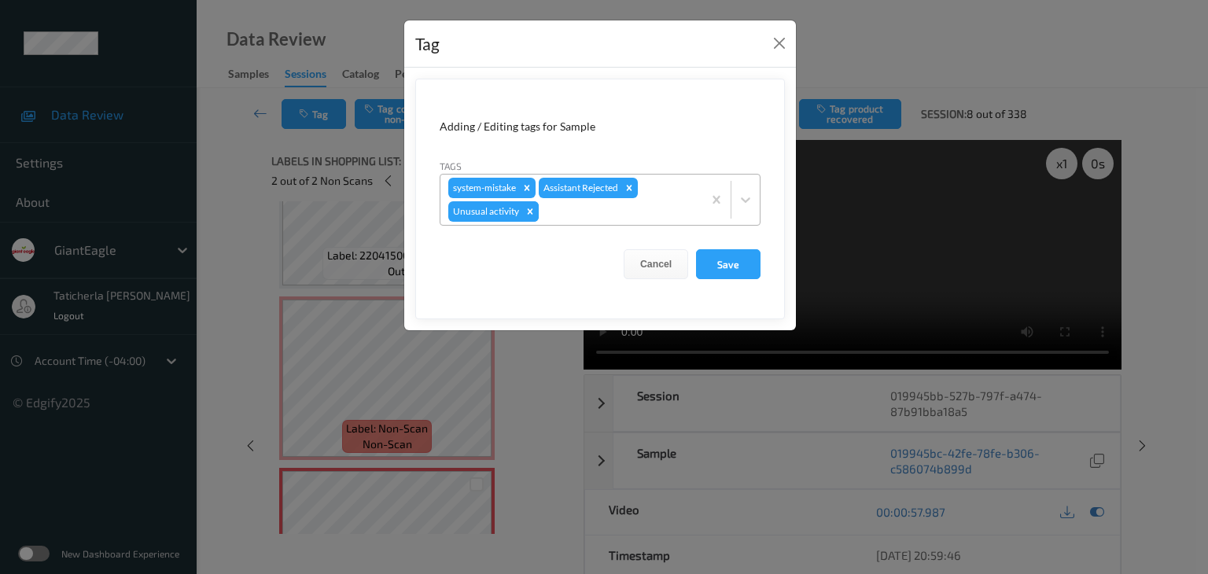
click at [530, 211] on icon "Remove Unusual activity" at bounding box center [529, 211] width 11 height 11
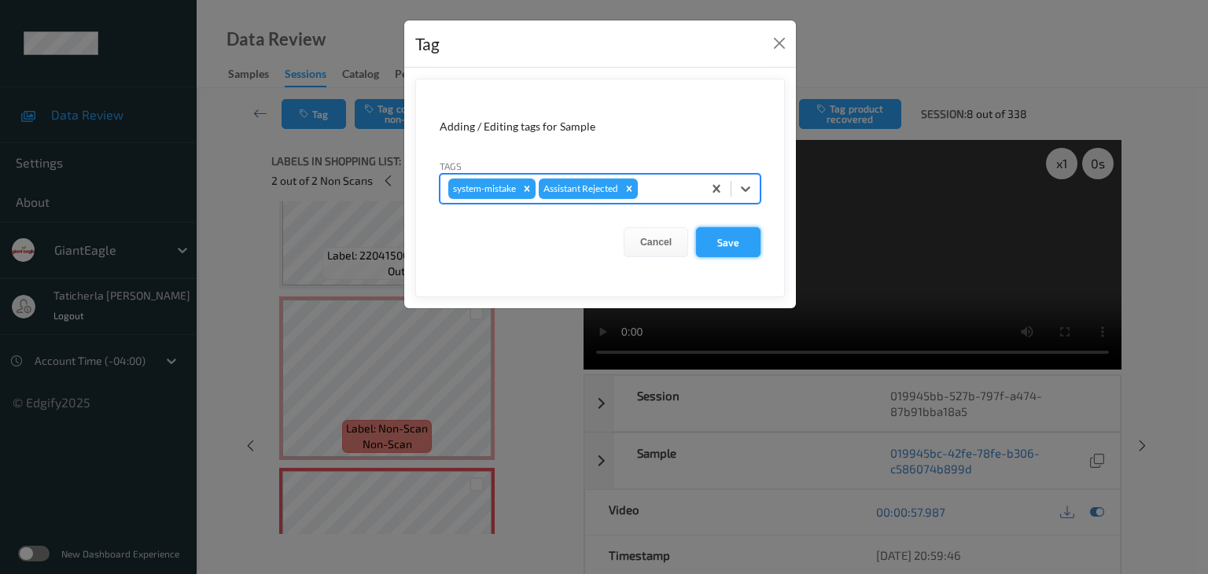
click at [737, 236] on button "Save" at bounding box center [728, 242] width 64 height 30
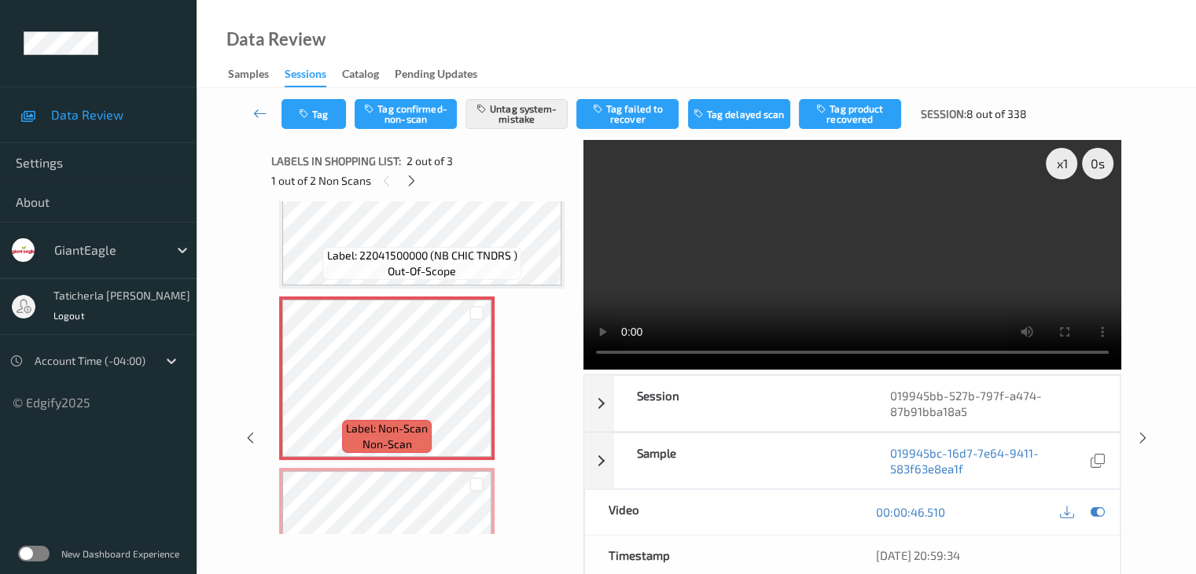
click at [498, 358] on div "Label: 22041500000 (NB CHIC TNDRS ) out-of-scope Label: Non-Scan non-scan Label…" at bounding box center [421, 378] width 285 height 506
click at [315, 106] on button "Tag" at bounding box center [313, 114] width 64 height 30
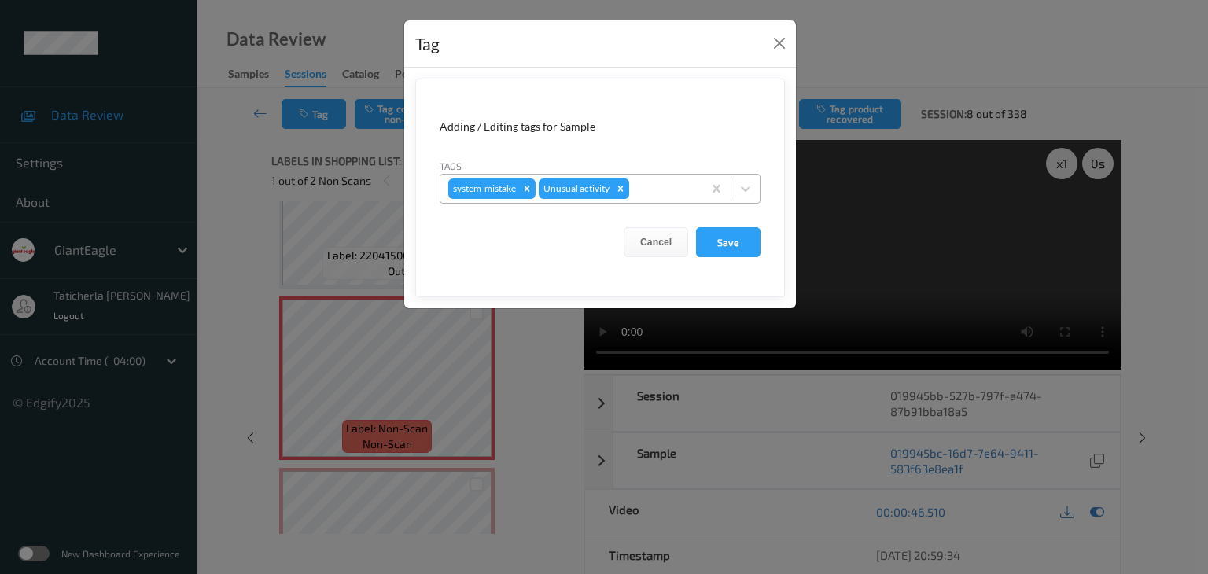
click at [621, 189] on icon "Remove Unusual activity" at bounding box center [621, 189] width 6 height 6
click at [721, 244] on button "Save" at bounding box center [728, 242] width 64 height 30
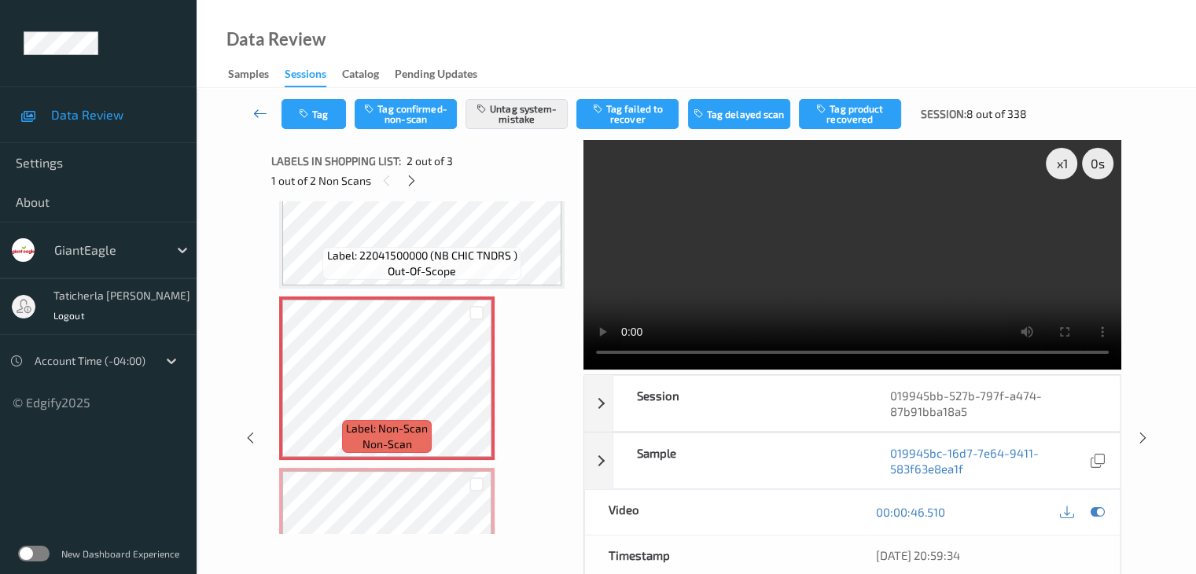
click at [261, 112] on icon at bounding box center [260, 113] width 14 height 16
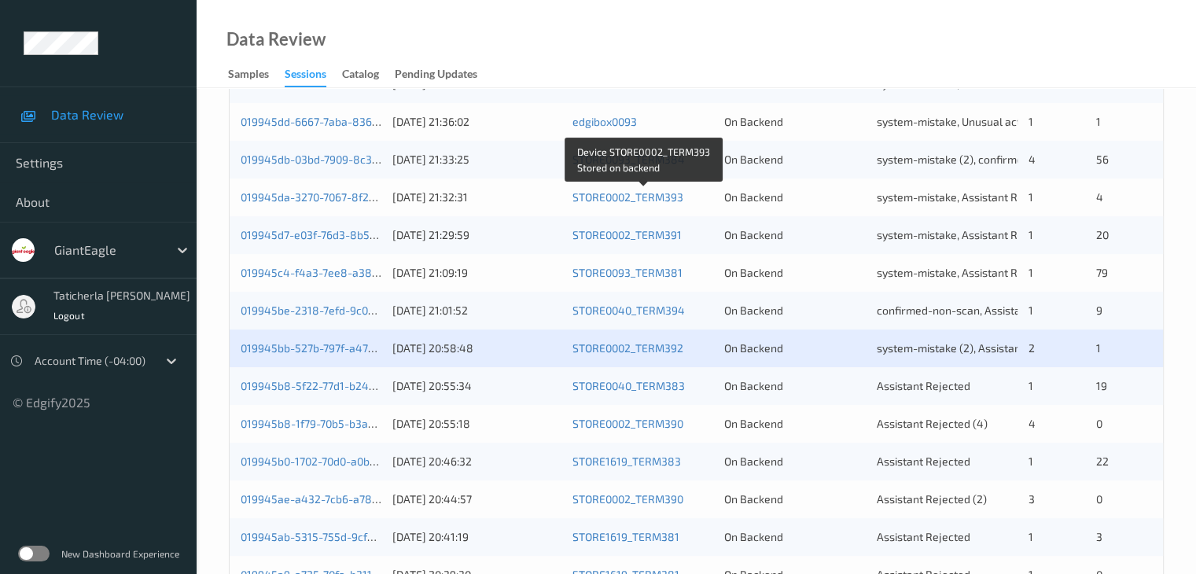
scroll to position [550, 0]
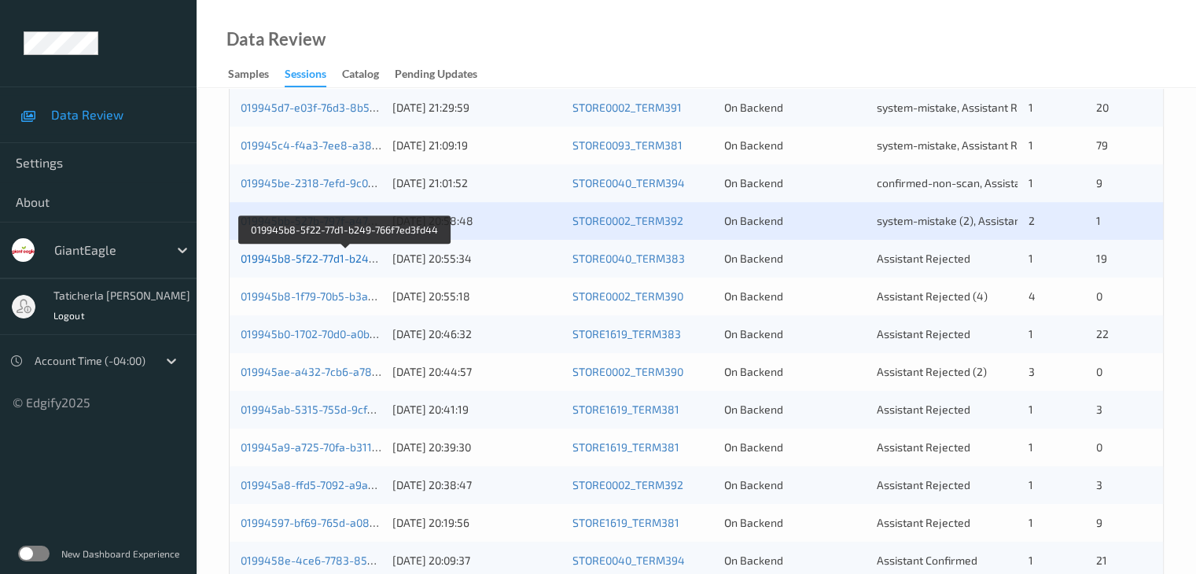
click at [344, 260] on link "019945b8-5f22-77d1-b249-766f7ed3fd44" at bounding box center [345, 258] width 209 height 13
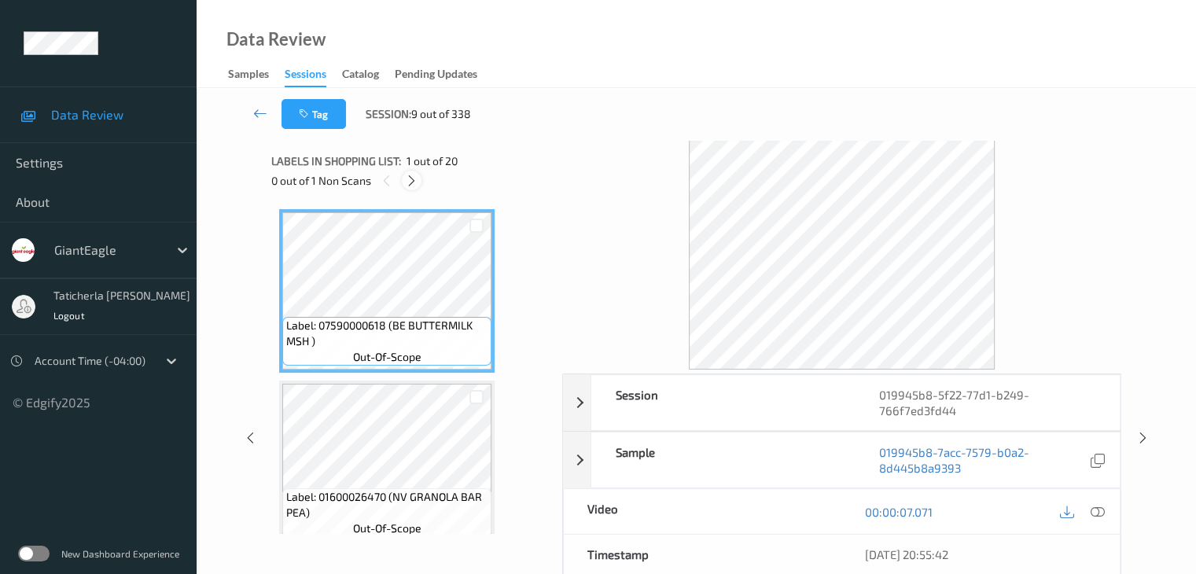
click at [415, 178] on icon at bounding box center [411, 181] width 13 height 14
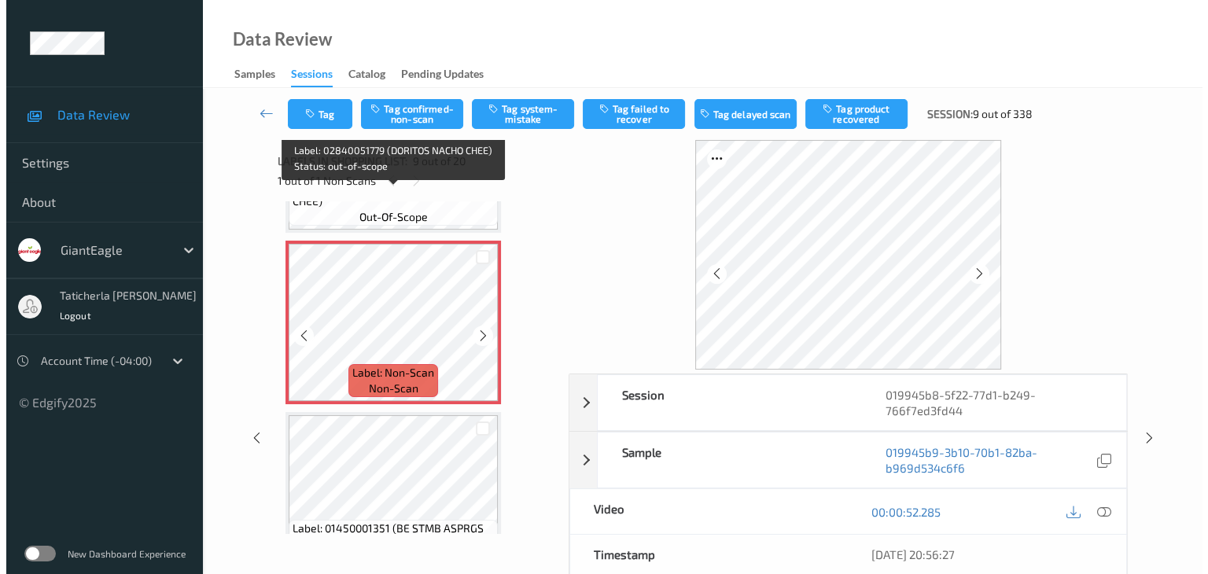
scroll to position [1365, 0]
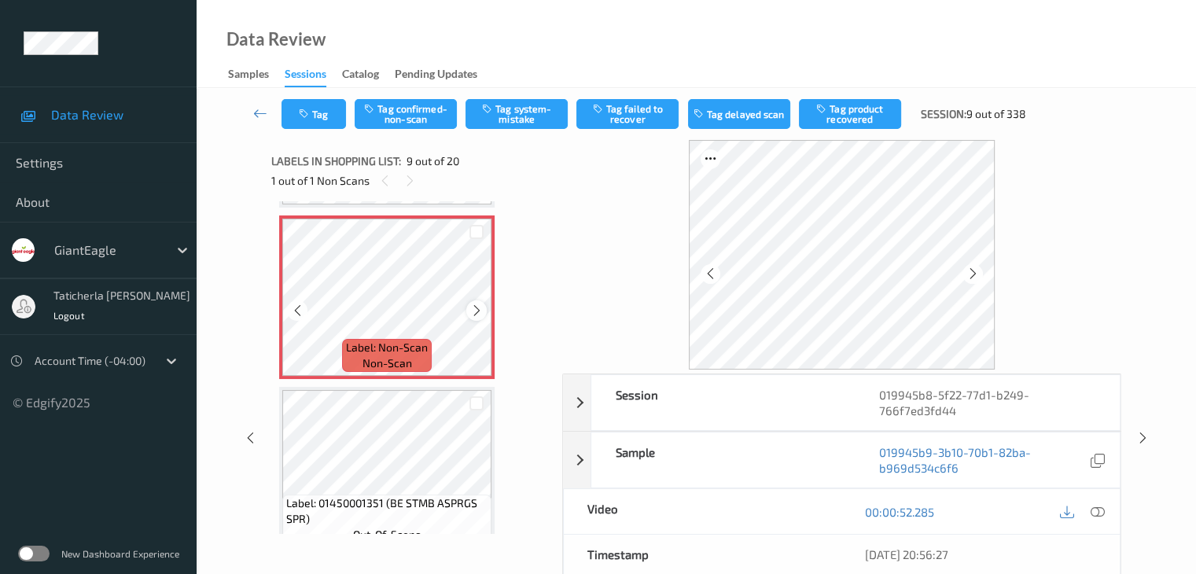
click at [474, 310] on icon at bounding box center [476, 310] width 13 height 14
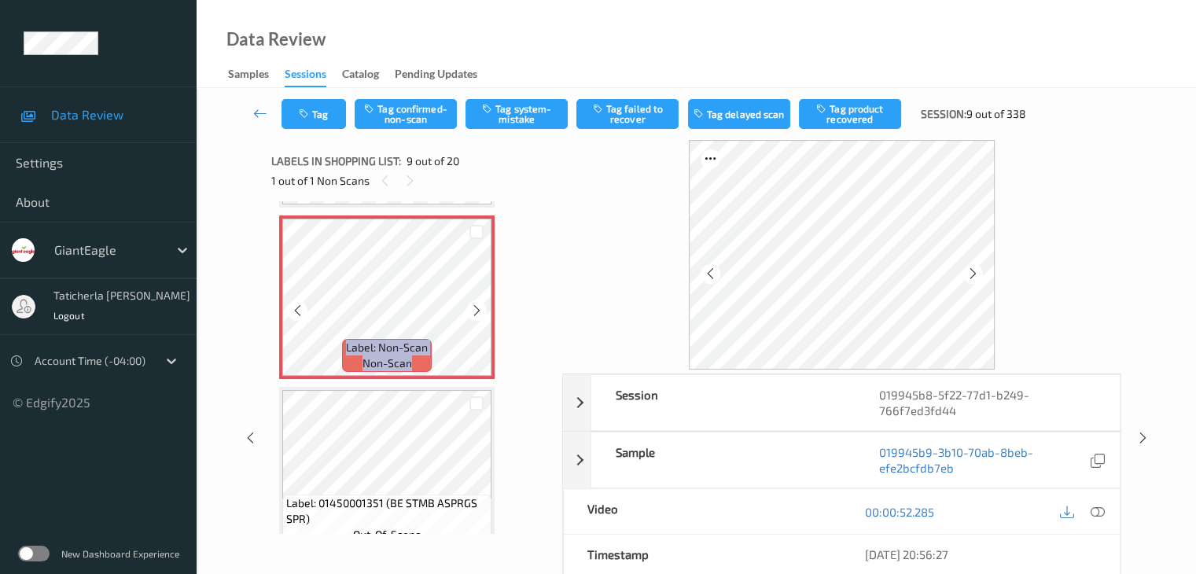
click at [474, 310] on icon at bounding box center [476, 310] width 13 height 14
click at [1094, 509] on icon at bounding box center [1097, 512] width 14 height 14
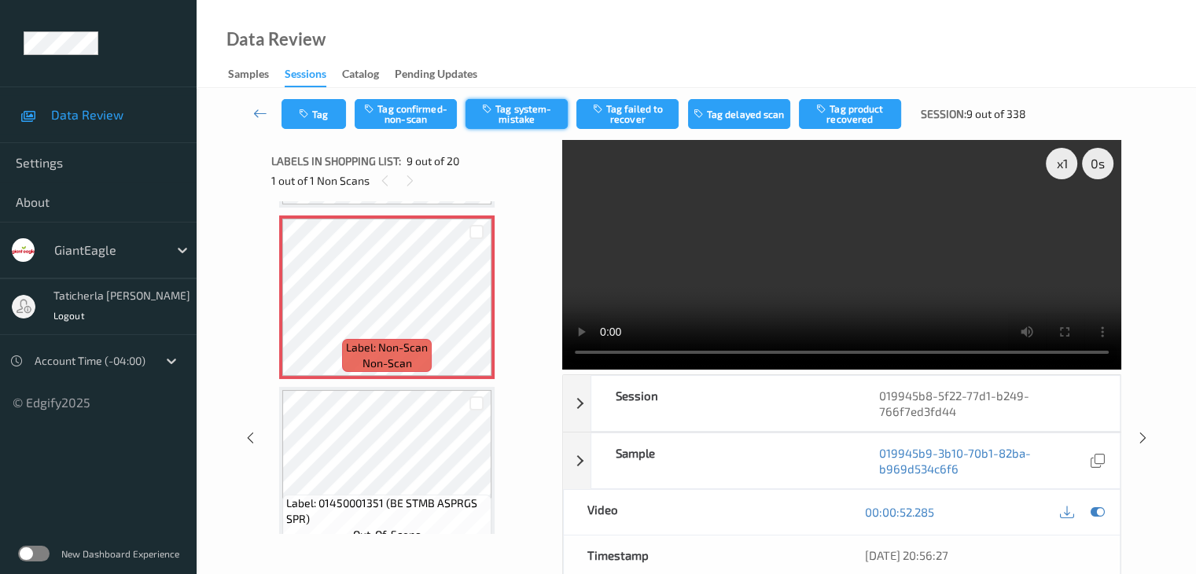
click at [538, 117] on button "Tag system-mistake" at bounding box center [516, 114] width 102 height 30
click at [314, 118] on button "Tag" at bounding box center [313, 114] width 64 height 30
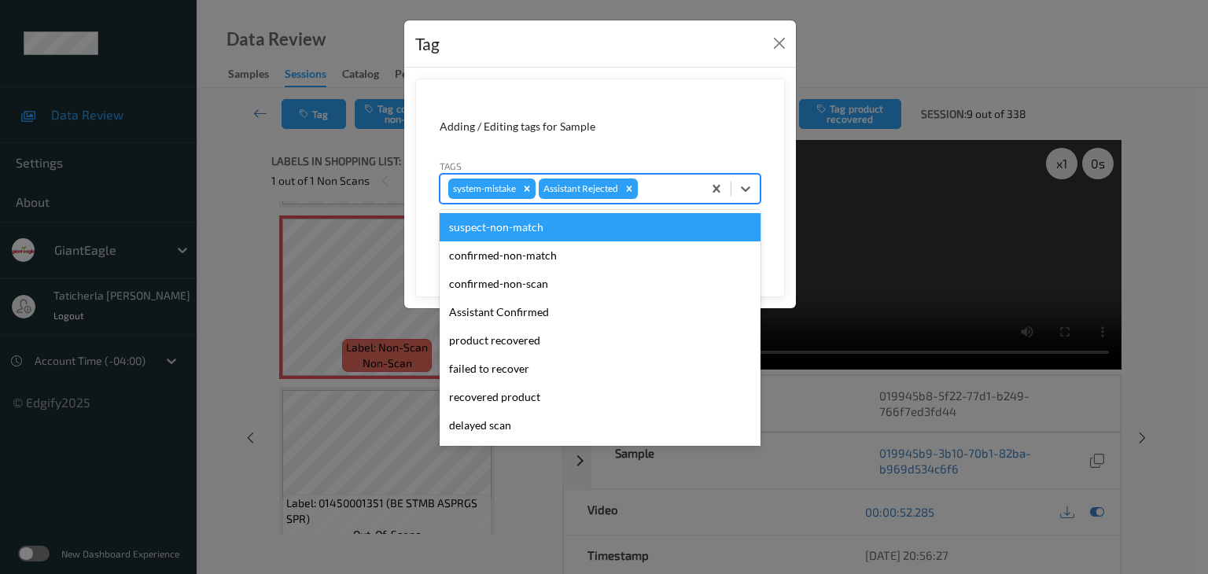
drag, startPoint x: 651, startPoint y: 186, endPoint x: 653, endPoint y: 221, distance: 35.4
click at [651, 186] on div at bounding box center [667, 188] width 53 height 19
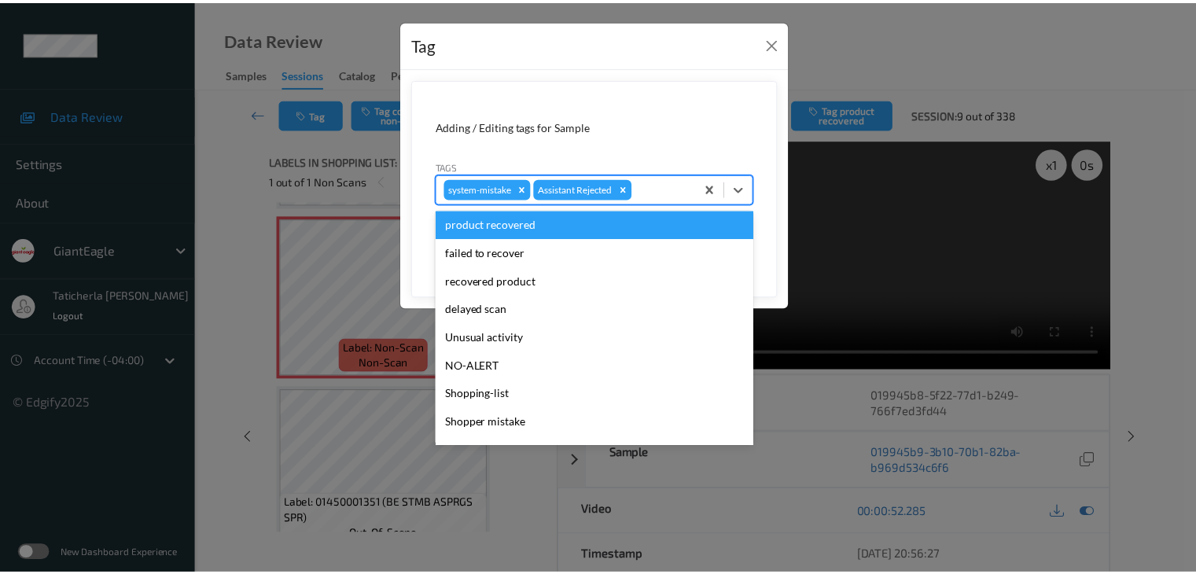
scroll to position [157, 0]
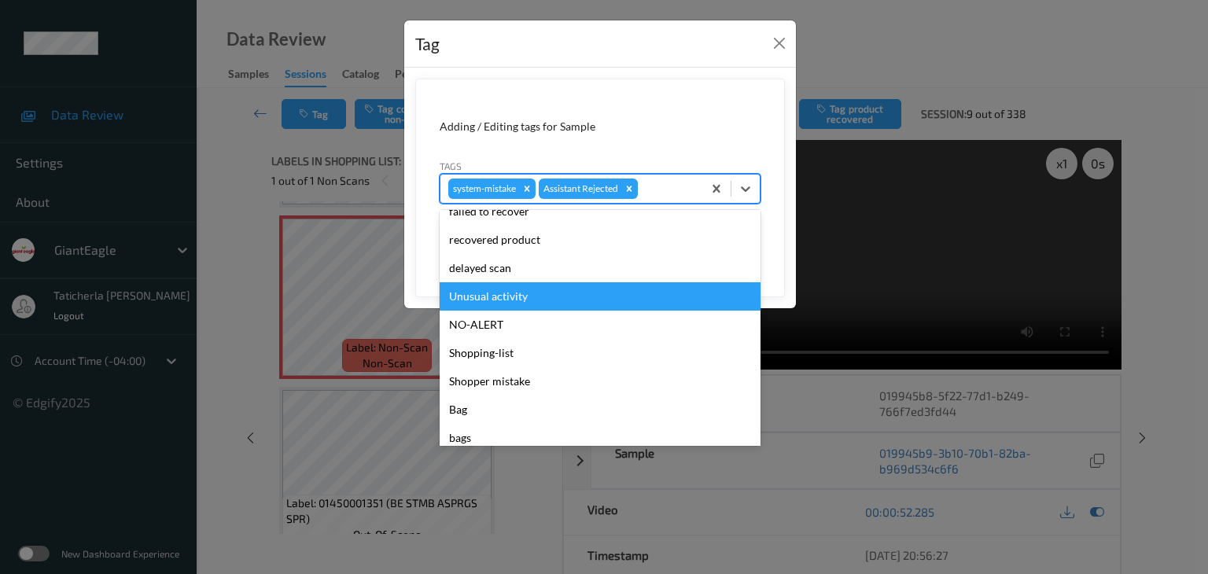
drag, startPoint x: 544, startPoint y: 291, endPoint x: 632, endPoint y: 278, distance: 89.1
click at [545, 291] on div "Unusual activity" at bounding box center [599, 296] width 321 height 28
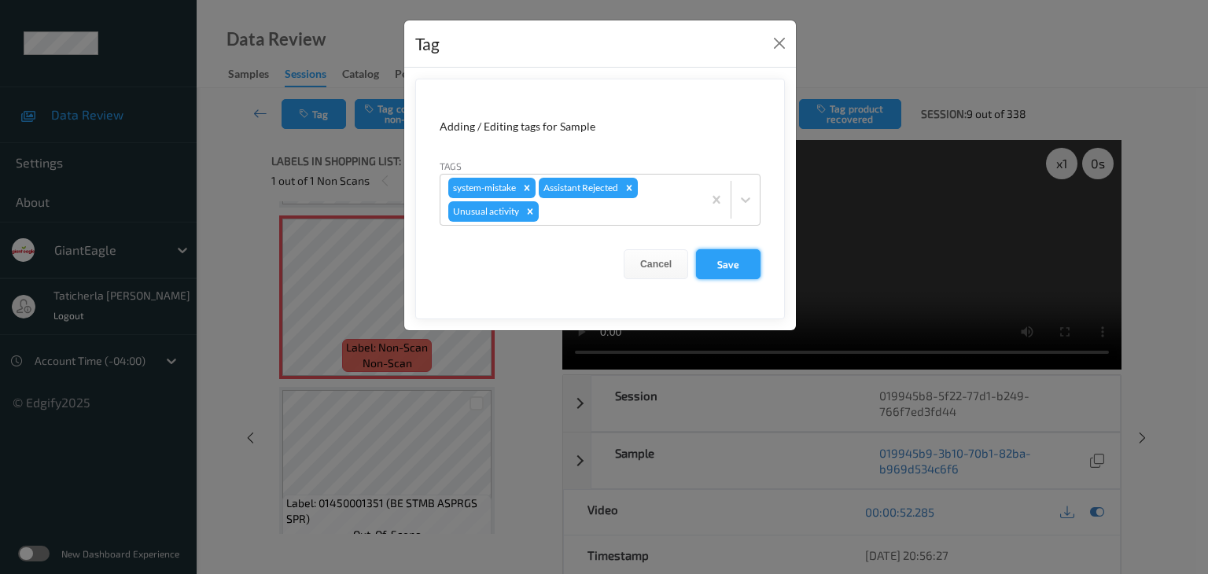
click at [752, 266] on button "Save" at bounding box center [728, 264] width 64 height 30
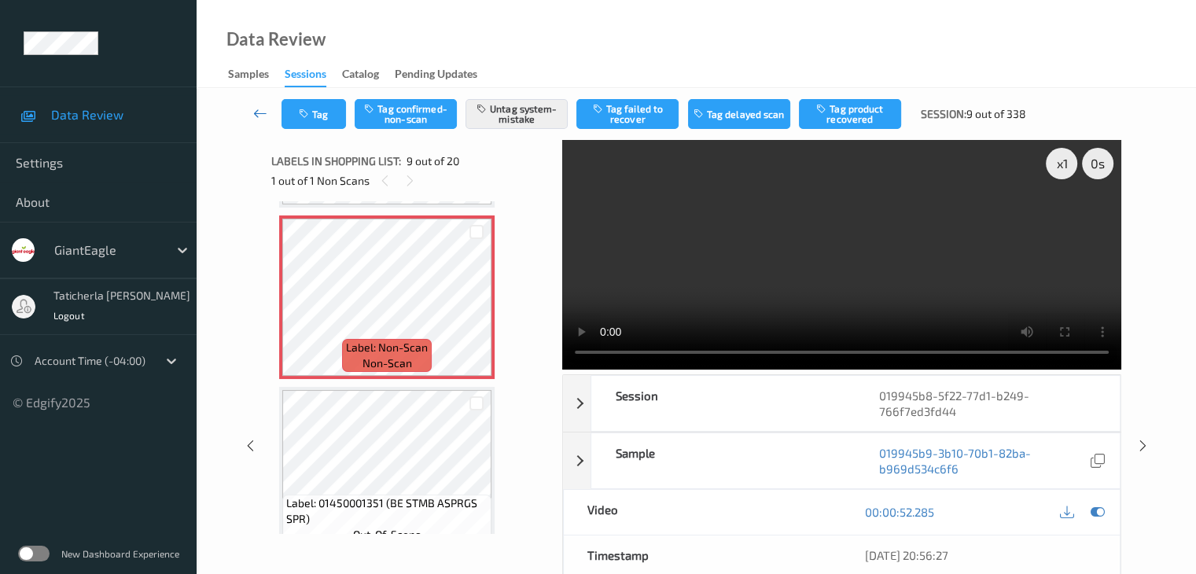
click at [261, 110] on icon at bounding box center [260, 113] width 14 height 16
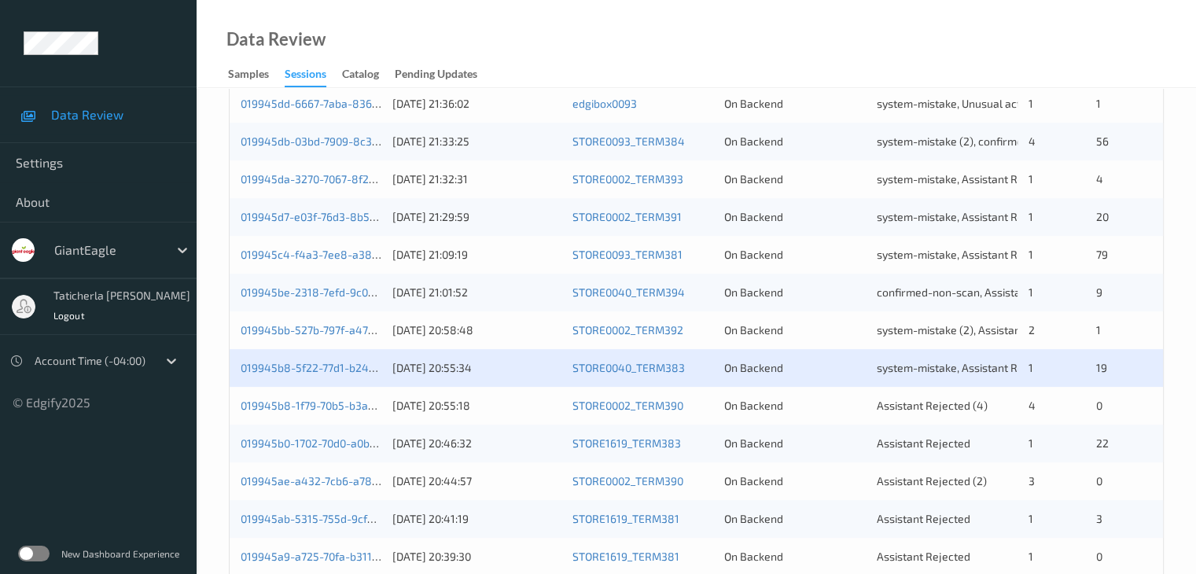
scroll to position [472, 0]
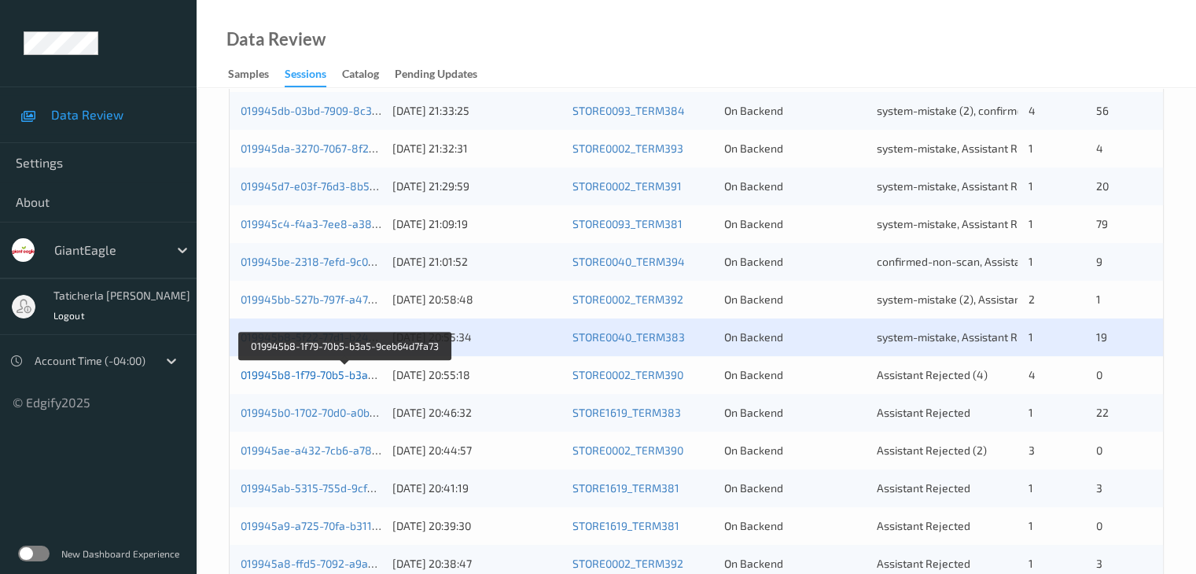
click at [318, 376] on link "019945b8-1f79-70b5-b3a5-9ceb64d7fa73" at bounding box center [346, 374] width 210 height 13
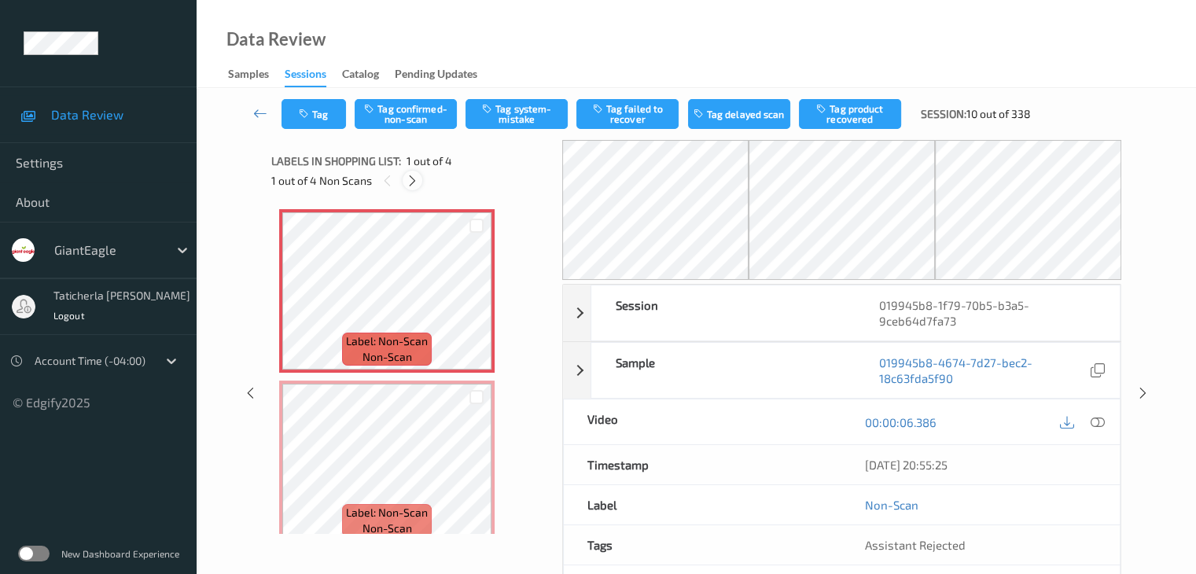
click at [414, 177] on icon at bounding box center [412, 181] width 13 height 14
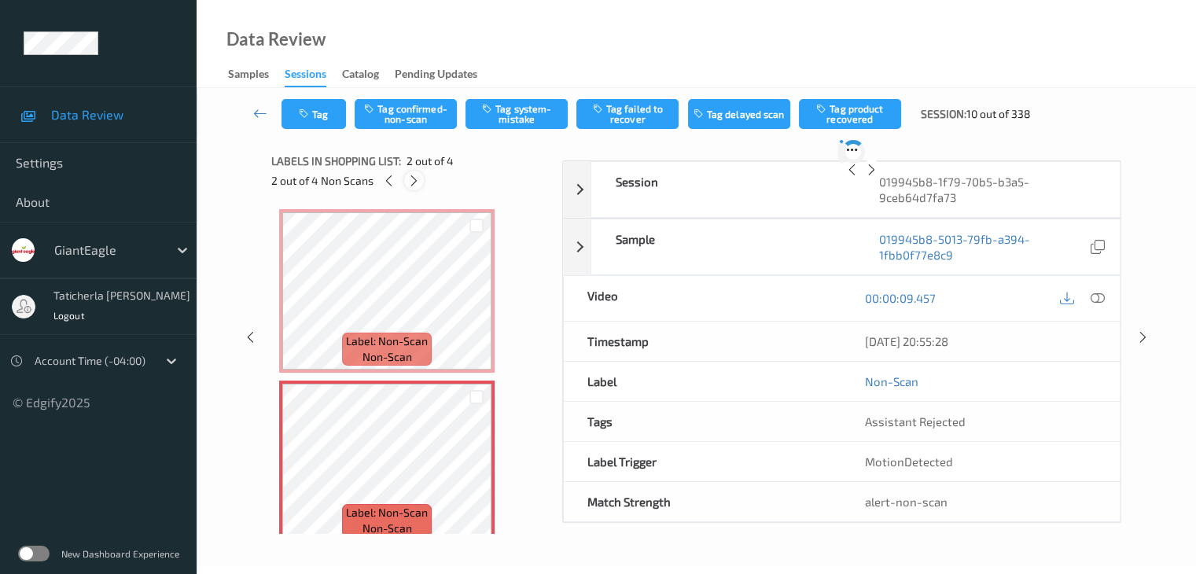
scroll to position [8, 0]
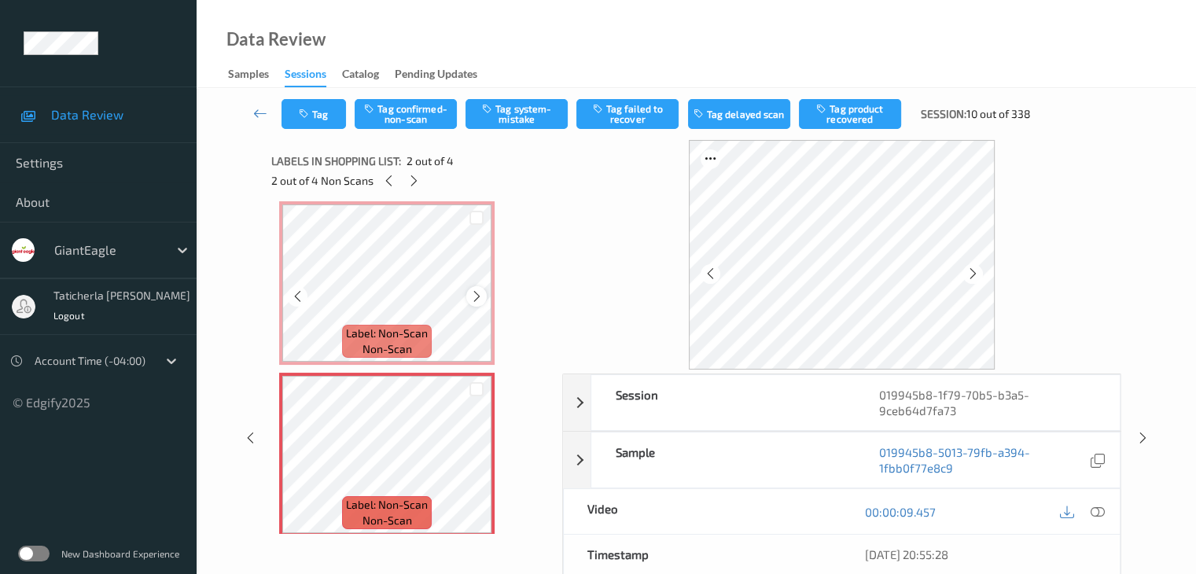
click at [481, 293] on icon at bounding box center [476, 296] width 13 height 14
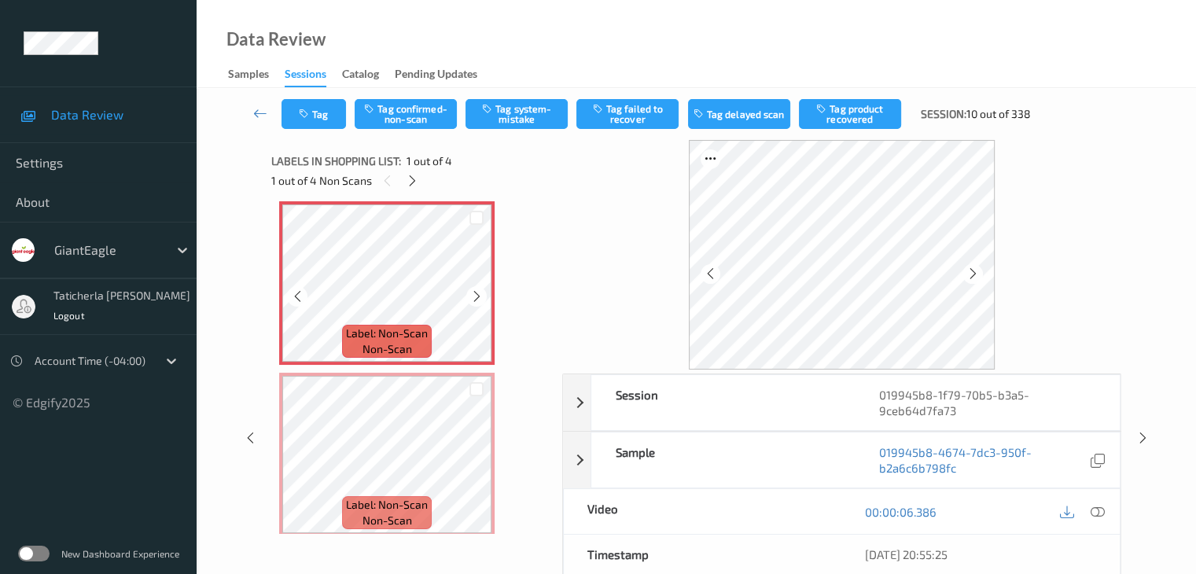
click at [481, 293] on icon at bounding box center [476, 296] width 13 height 14
click at [1096, 509] on icon at bounding box center [1097, 512] width 14 height 14
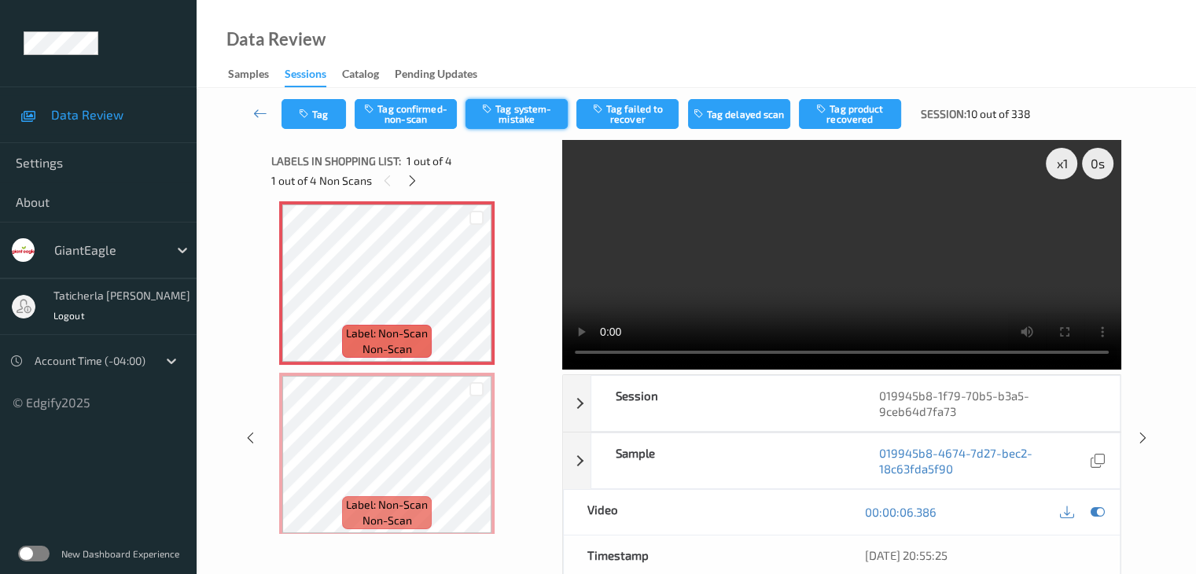
click at [519, 111] on button "Tag system-mistake" at bounding box center [516, 114] width 102 height 30
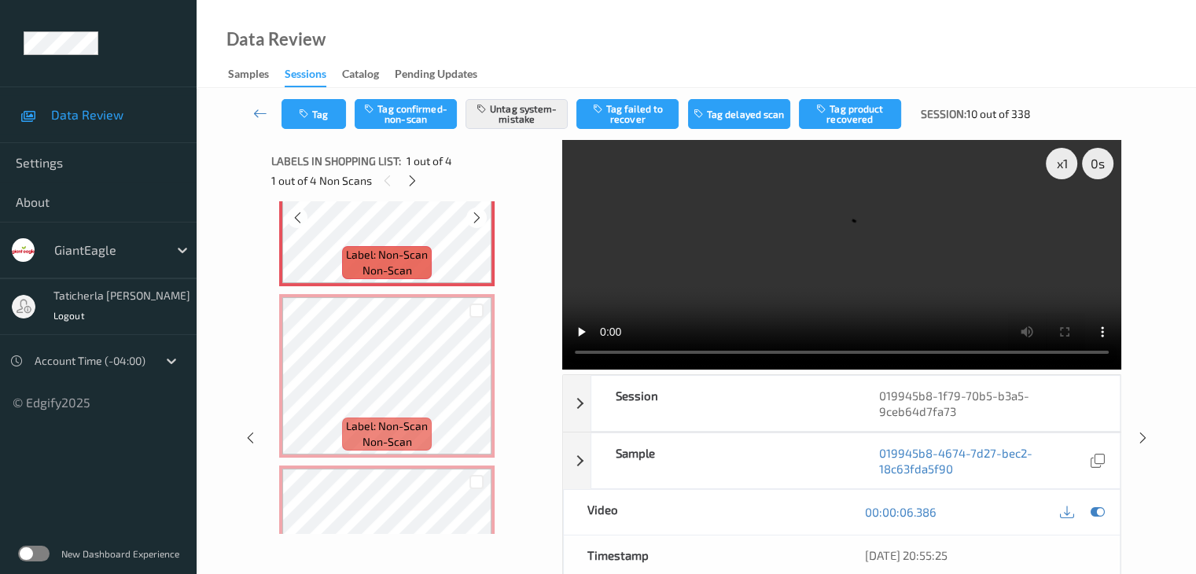
scroll to position [165, 0]
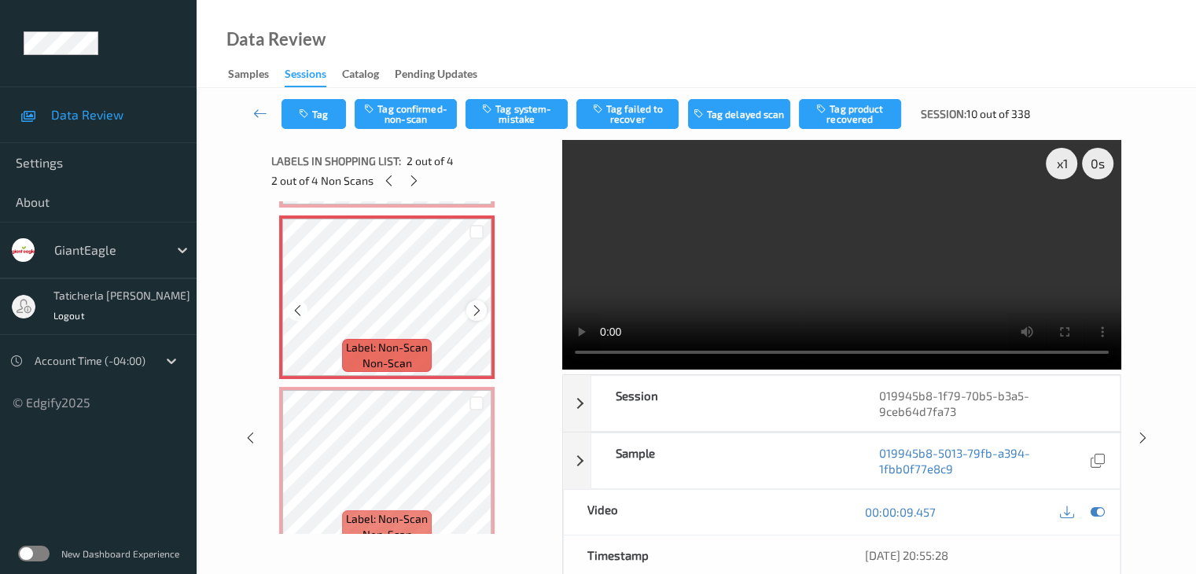
click at [478, 315] on icon at bounding box center [476, 310] width 13 height 14
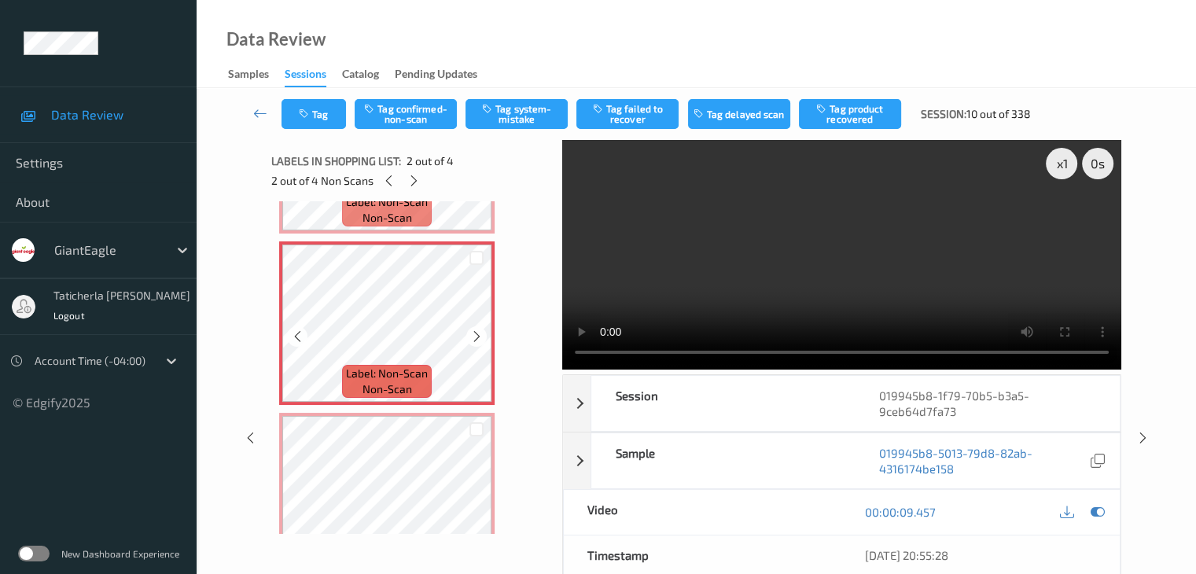
scroll to position [157, 0]
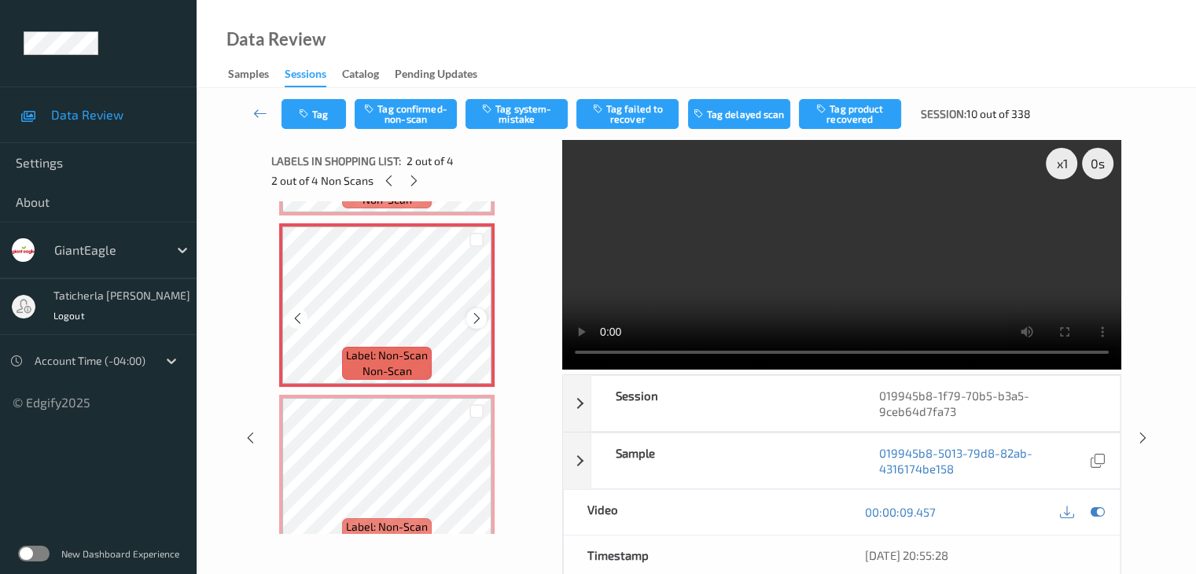
click at [472, 315] on icon at bounding box center [476, 318] width 13 height 14
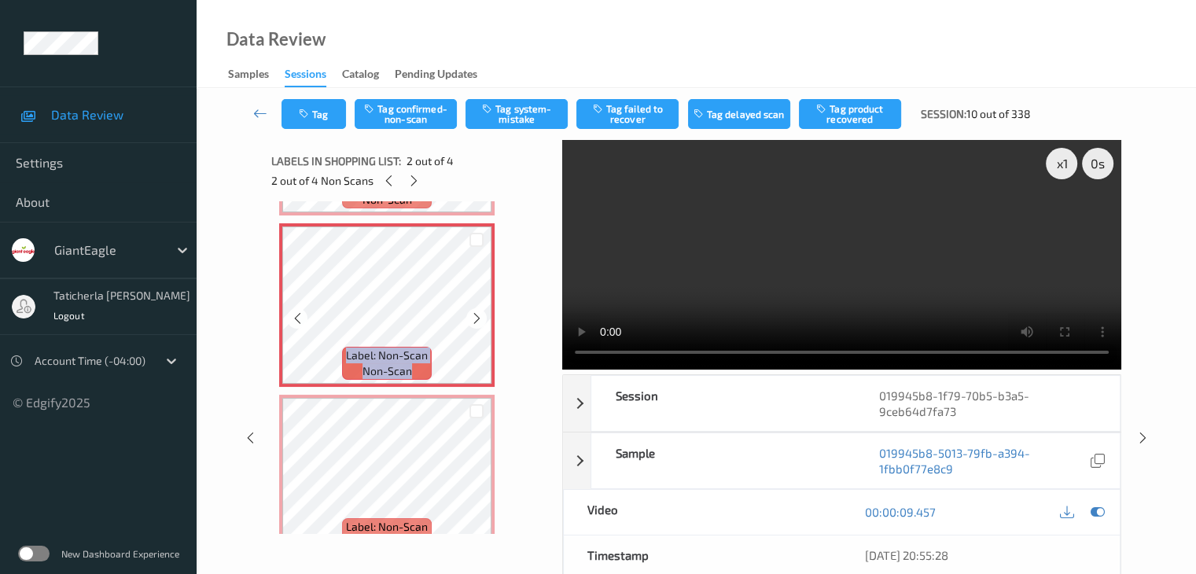
click at [472, 315] on icon at bounding box center [476, 318] width 13 height 14
click at [477, 313] on icon at bounding box center [476, 318] width 13 height 14
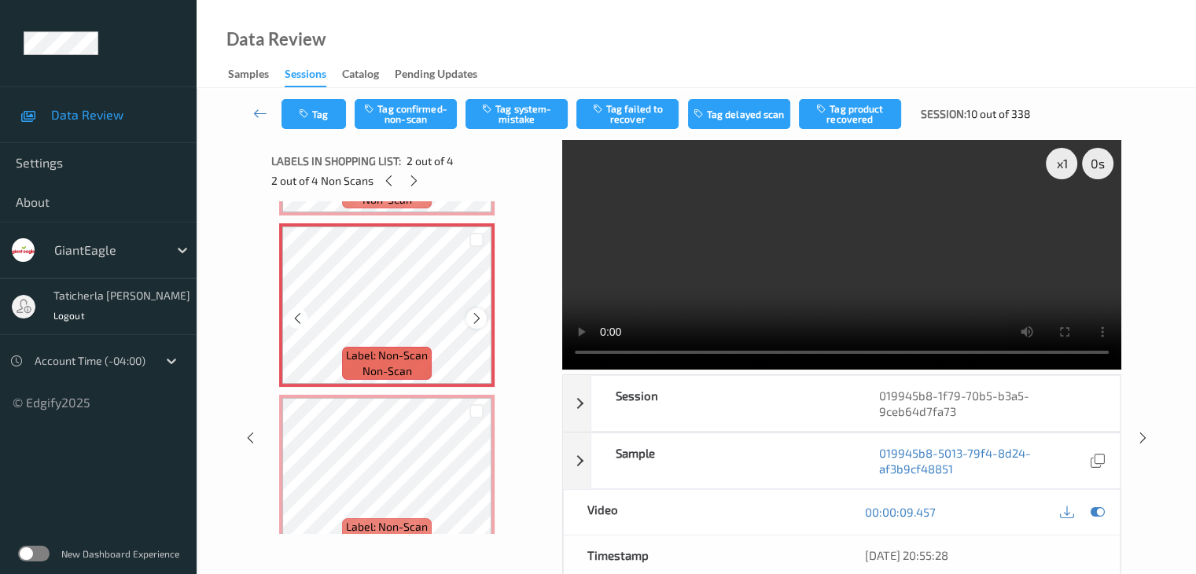
click at [472, 323] on icon at bounding box center [476, 318] width 13 height 14
click at [474, 312] on icon at bounding box center [476, 318] width 13 height 14
click at [510, 108] on button "Tag system-mistake" at bounding box center [516, 114] width 102 height 30
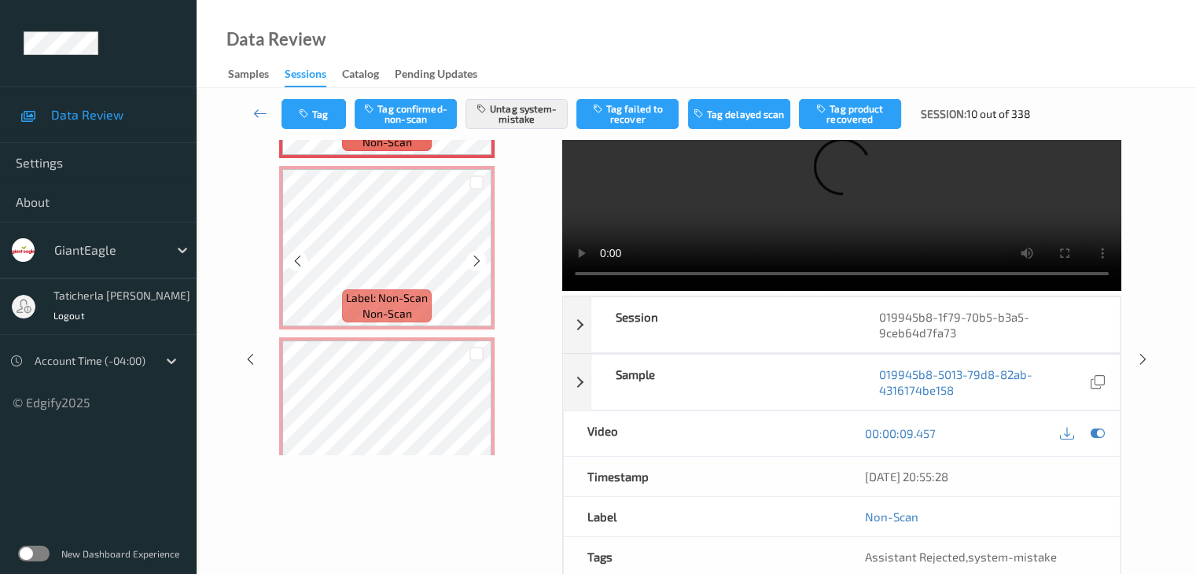
scroll to position [314, 0]
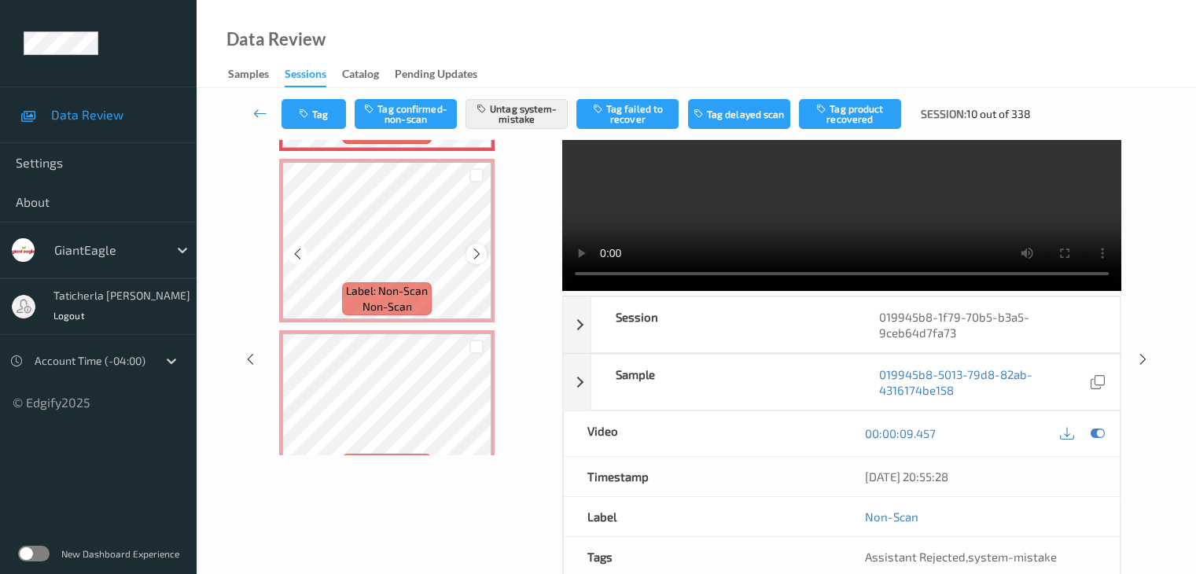
click at [475, 259] on icon at bounding box center [476, 254] width 13 height 14
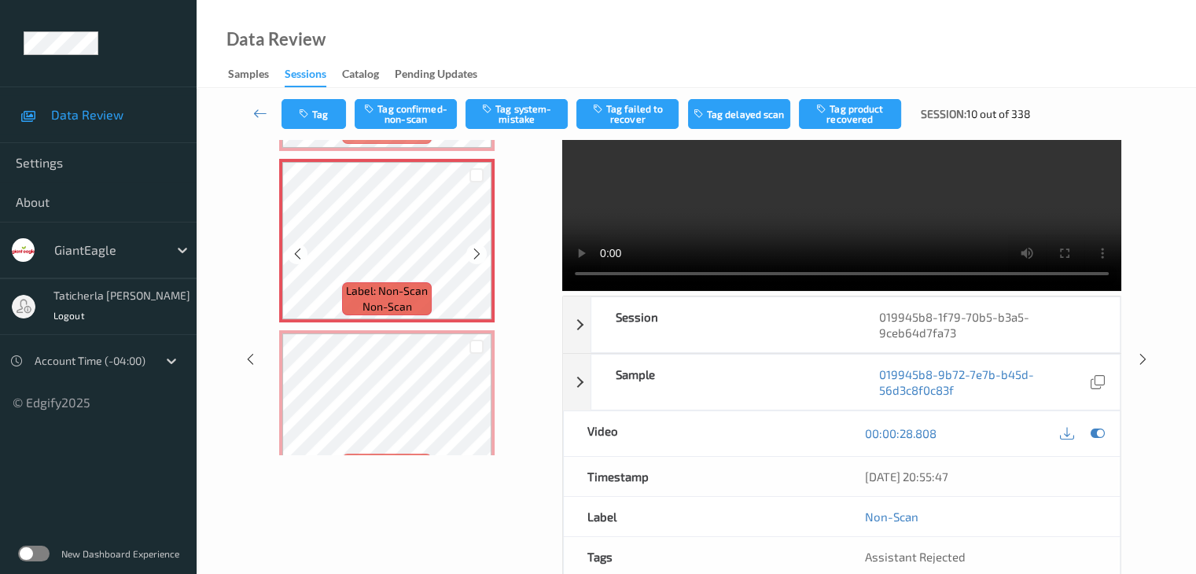
click at [475, 259] on icon at bounding box center [476, 254] width 13 height 14
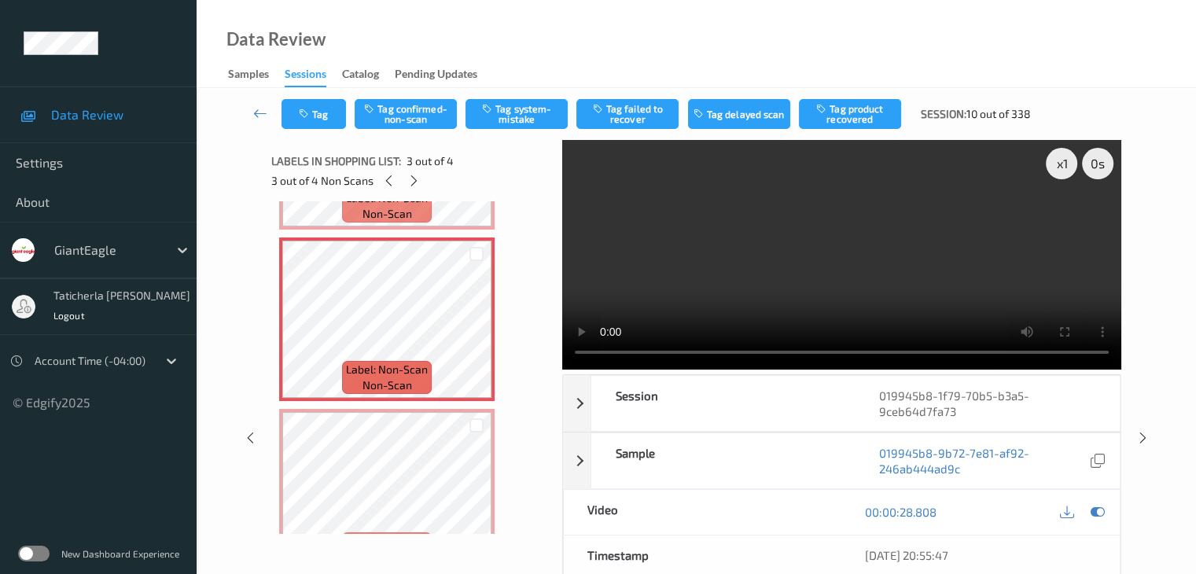
scroll to position [255, 0]
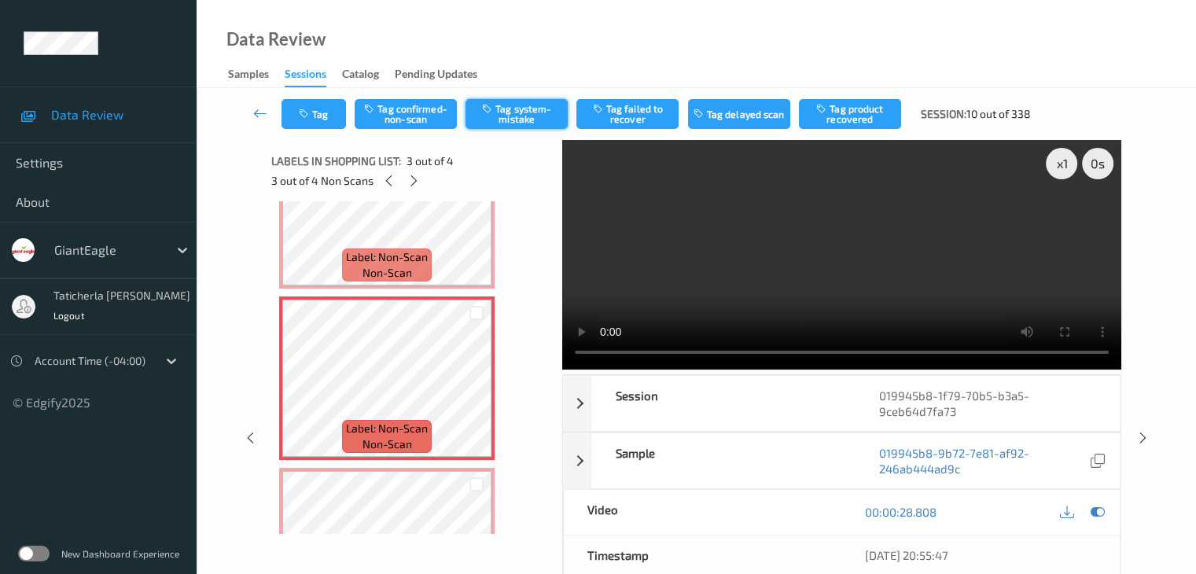
click at [525, 117] on button "Tag system-mistake" at bounding box center [516, 114] width 102 height 30
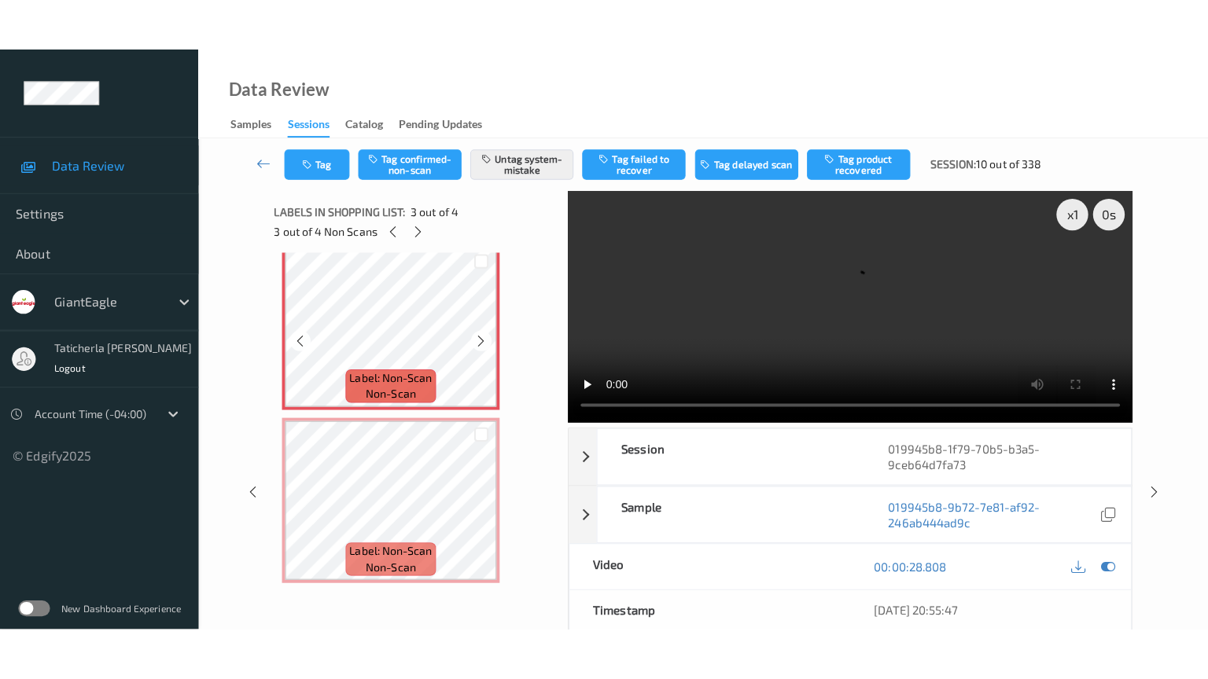
scroll to position [361, 0]
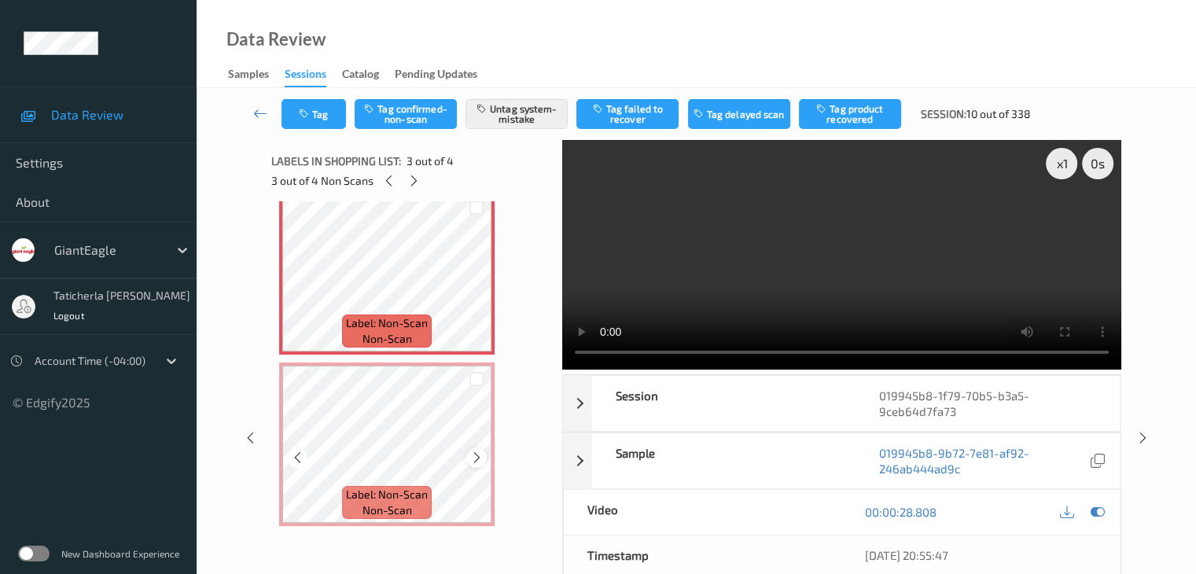
click at [478, 460] on icon at bounding box center [476, 457] width 13 height 14
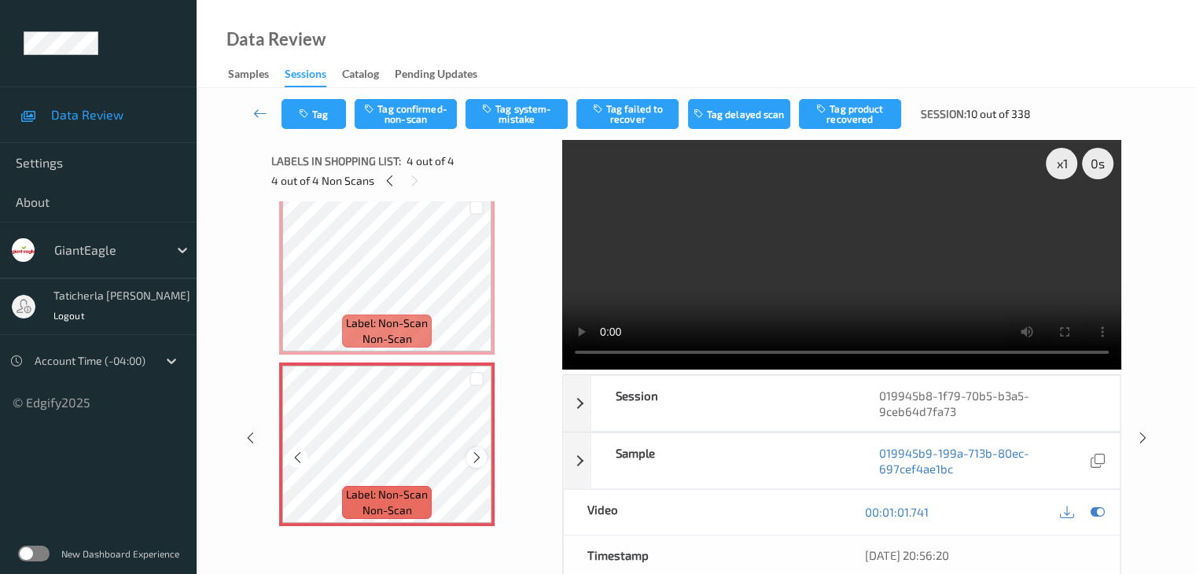
click at [476, 460] on icon at bounding box center [476, 457] width 13 height 14
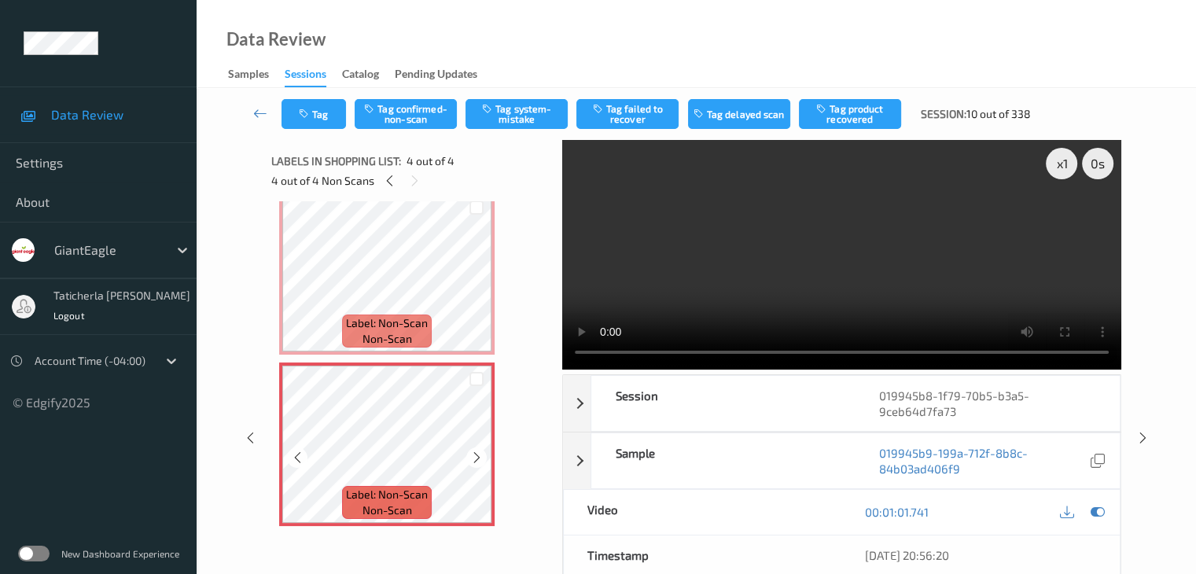
click at [476, 460] on icon at bounding box center [476, 457] width 13 height 14
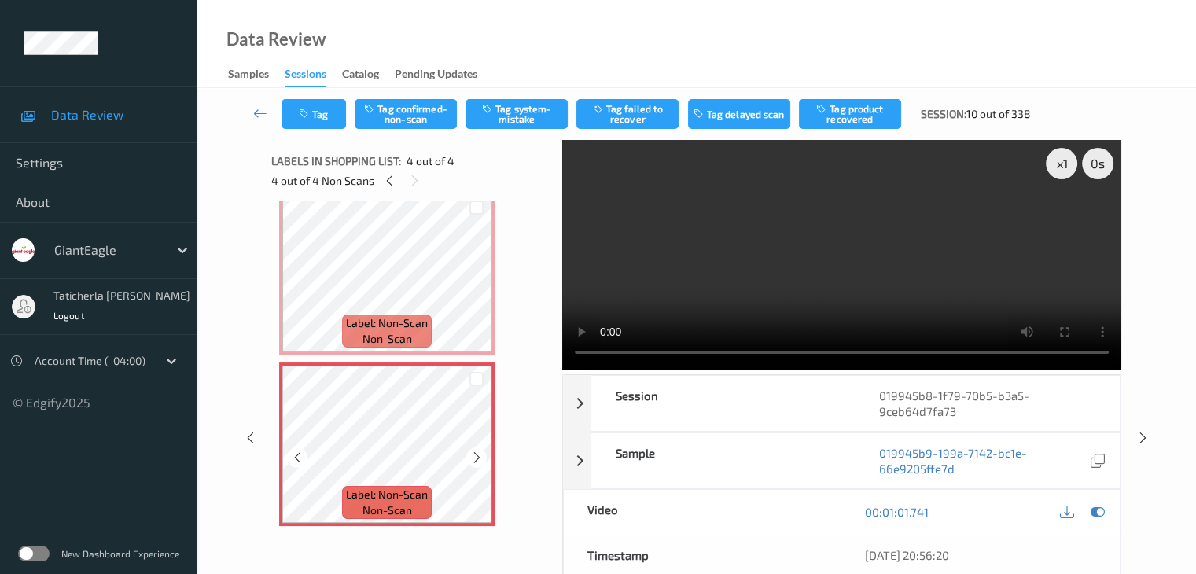
click at [476, 460] on icon at bounding box center [476, 457] width 13 height 14
click at [476, 458] on icon at bounding box center [476, 457] width 13 height 14
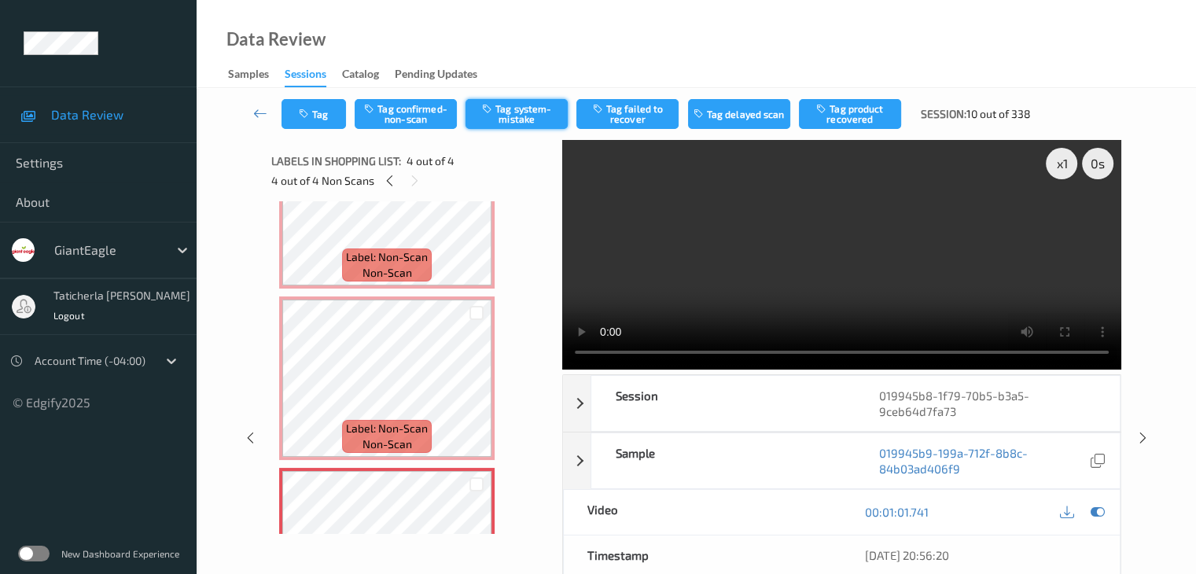
click at [532, 102] on button "Tag system-mistake" at bounding box center [516, 114] width 102 height 30
click at [264, 113] on icon at bounding box center [260, 113] width 14 height 16
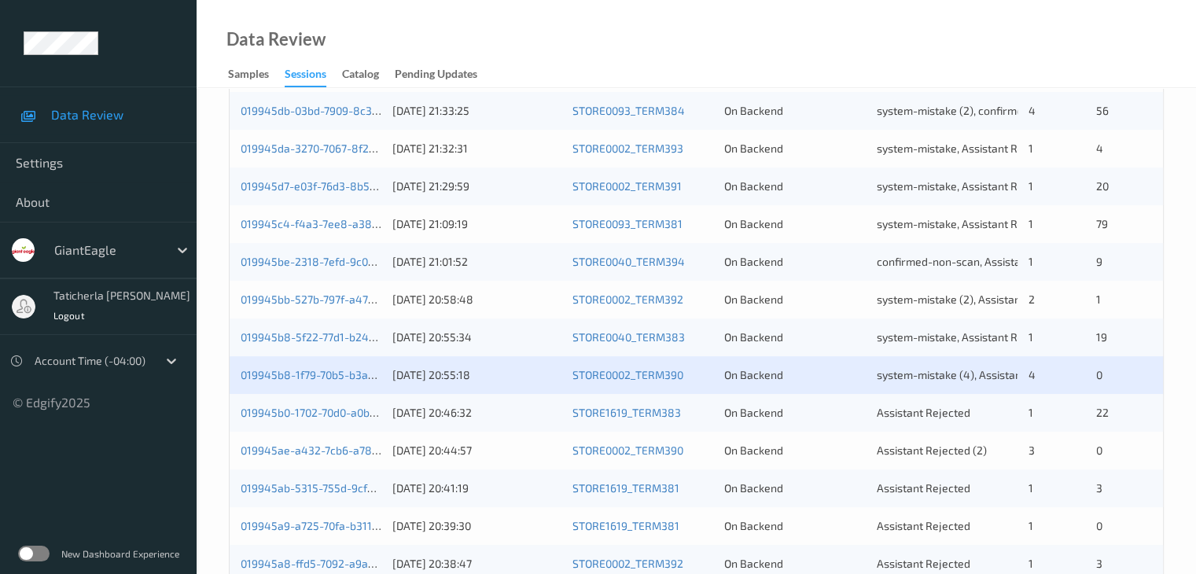
scroll to position [708, 0]
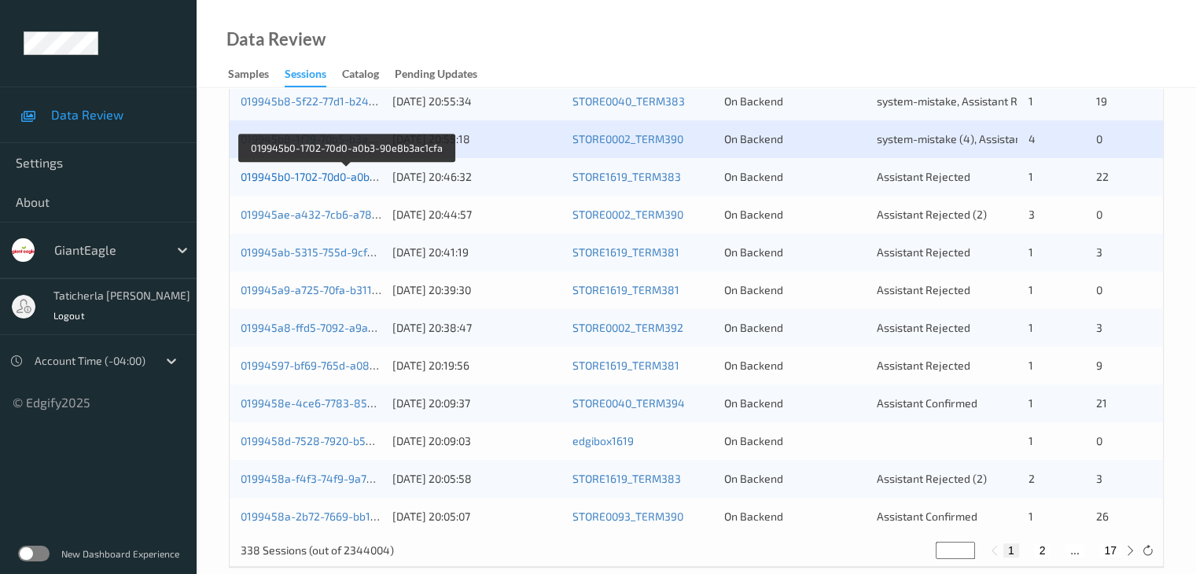
click at [320, 171] on link "019945b0-1702-70d0-a0b3-90e8b3ac1cfa" at bounding box center [346, 176] width 211 height 13
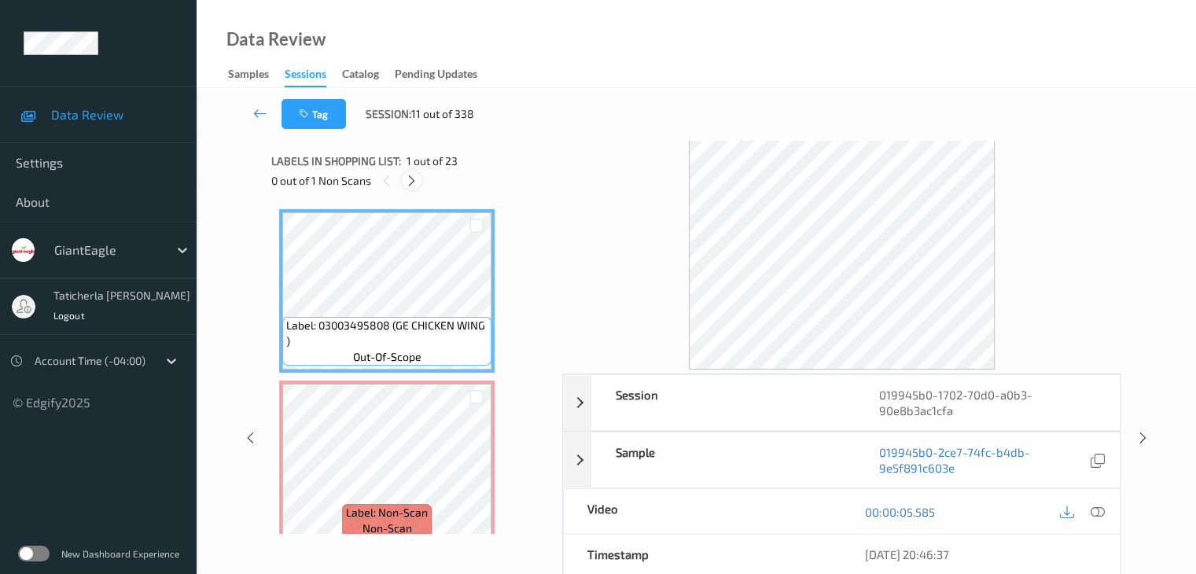
click at [410, 182] on icon at bounding box center [411, 181] width 13 height 14
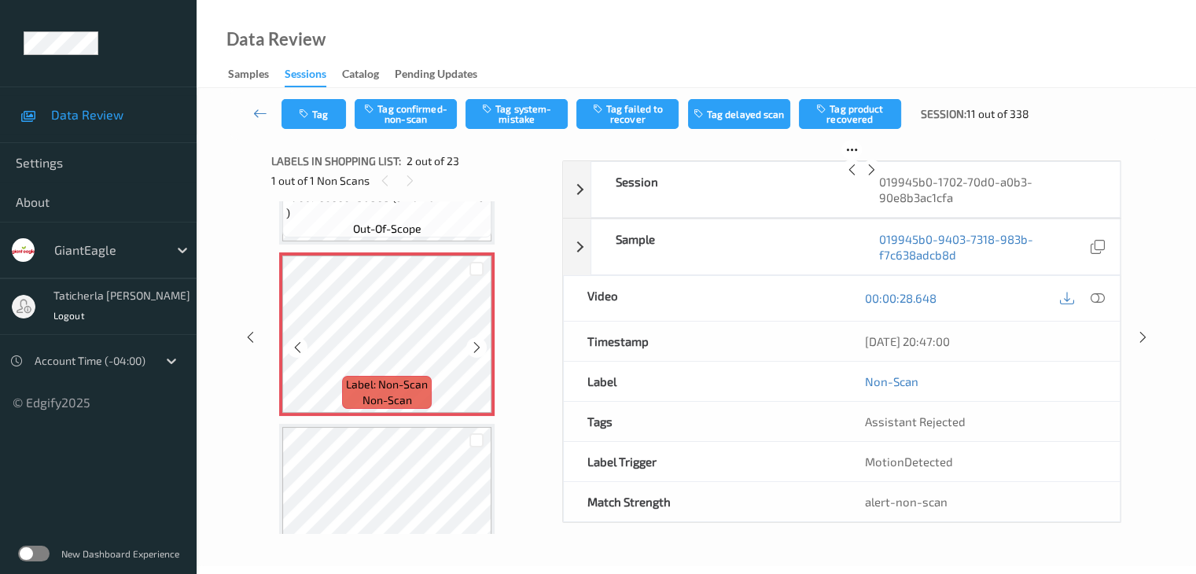
scroll to position [165, 0]
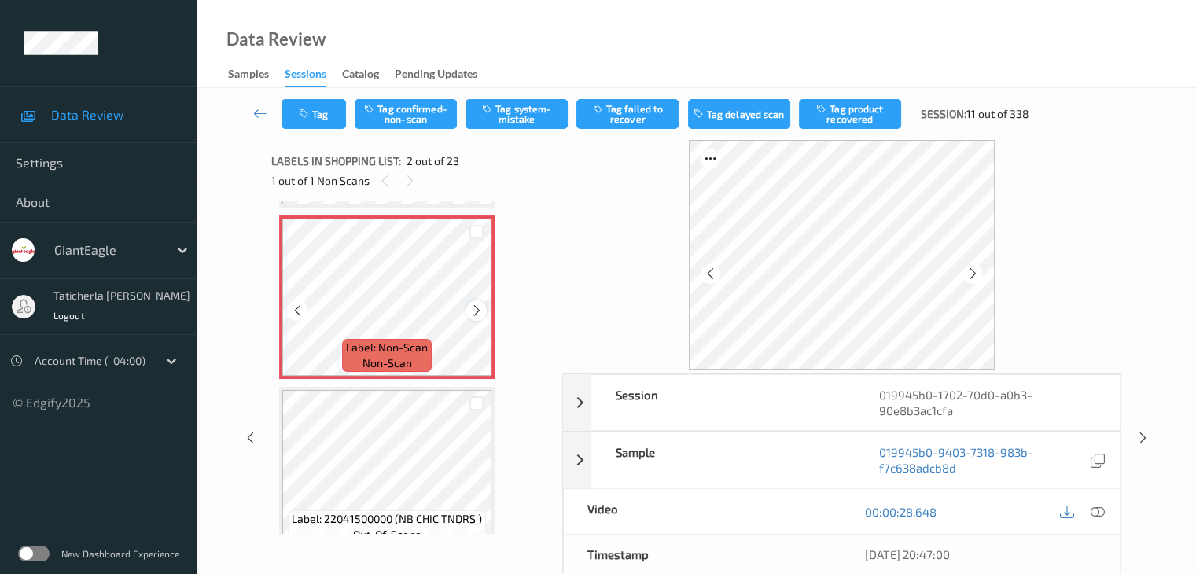
click at [472, 308] on icon at bounding box center [476, 310] width 13 height 14
click at [474, 311] on icon at bounding box center [476, 310] width 13 height 14
click at [410, 176] on icon at bounding box center [409, 181] width 13 height 14
click at [410, 178] on icon at bounding box center [409, 181] width 13 height 14
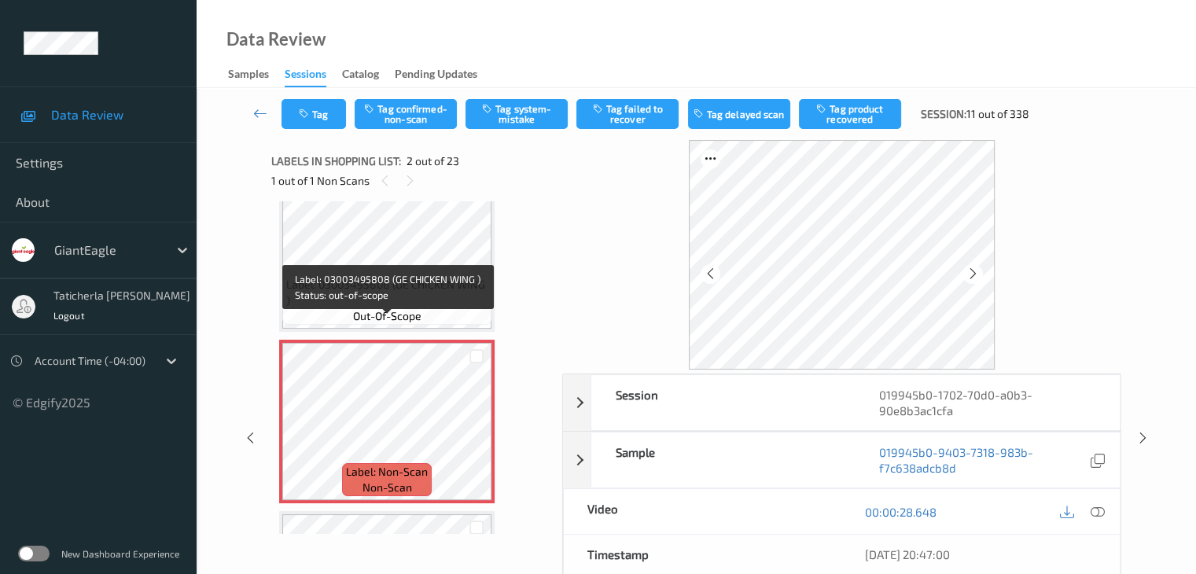
scroll to position [79, 0]
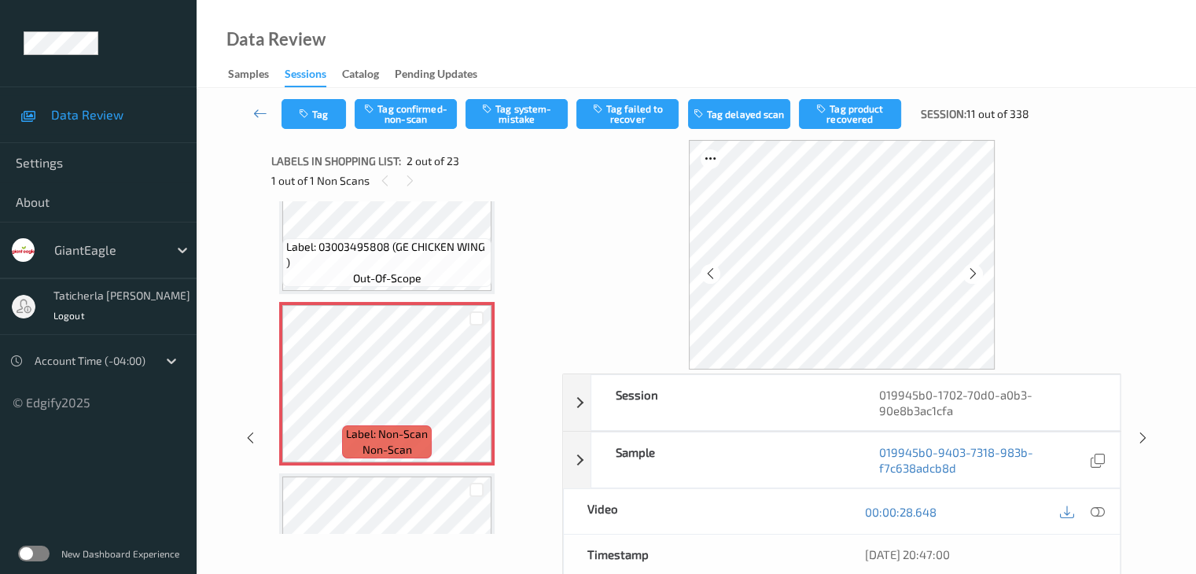
click at [1095, 508] on icon at bounding box center [1097, 512] width 14 height 14
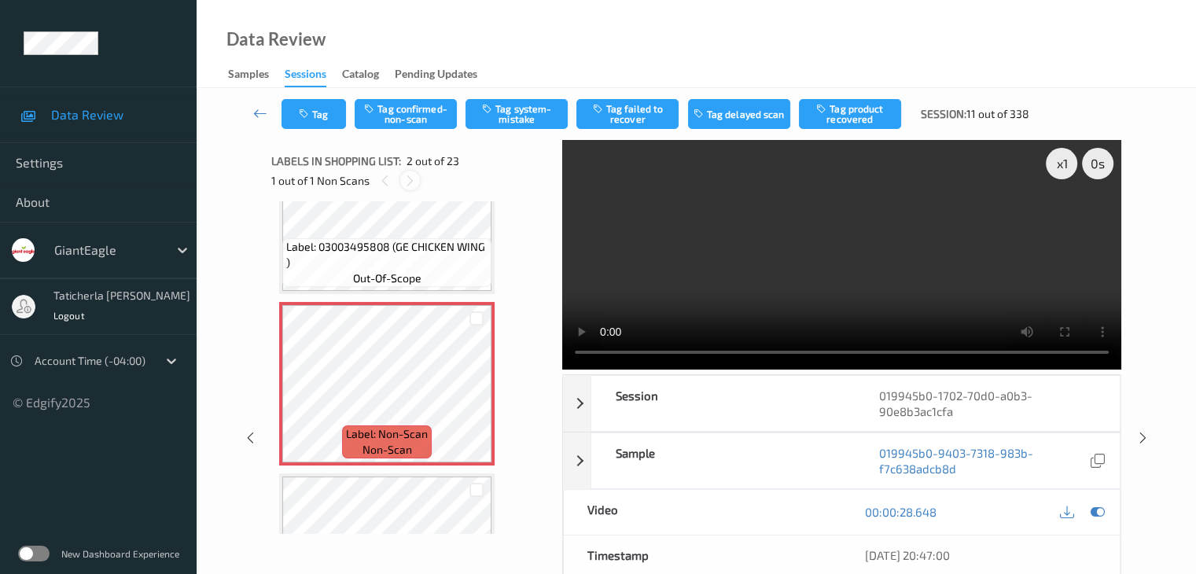
click at [409, 183] on icon at bounding box center [409, 181] width 13 height 14
click at [409, 182] on icon at bounding box center [409, 181] width 13 height 14
click at [475, 392] on icon at bounding box center [476, 397] width 13 height 14
click at [808, 307] on video at bounding box center [841, 255] width 559 height 230
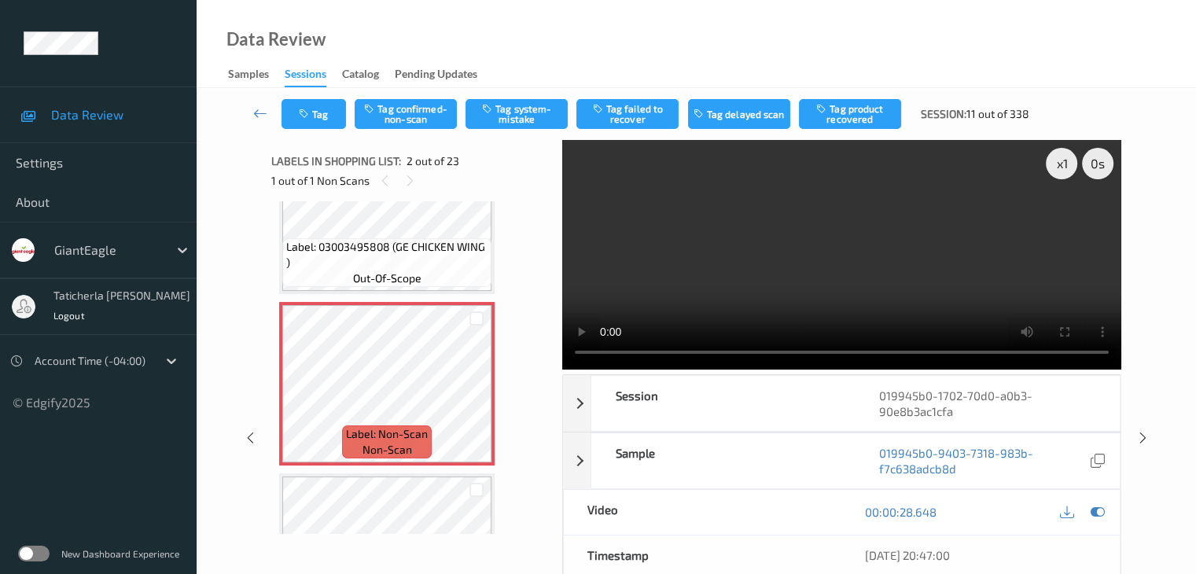
click at [817, 308] on video at bounding box center [841, 255] width 559 height 230
click at [523, 127] on button "Tag system-mistake" at bounding box center [516, 114] width 102 height 30
click at [331, 109] on button "Tag" at bounding box center [313, 114] width 64 height 30
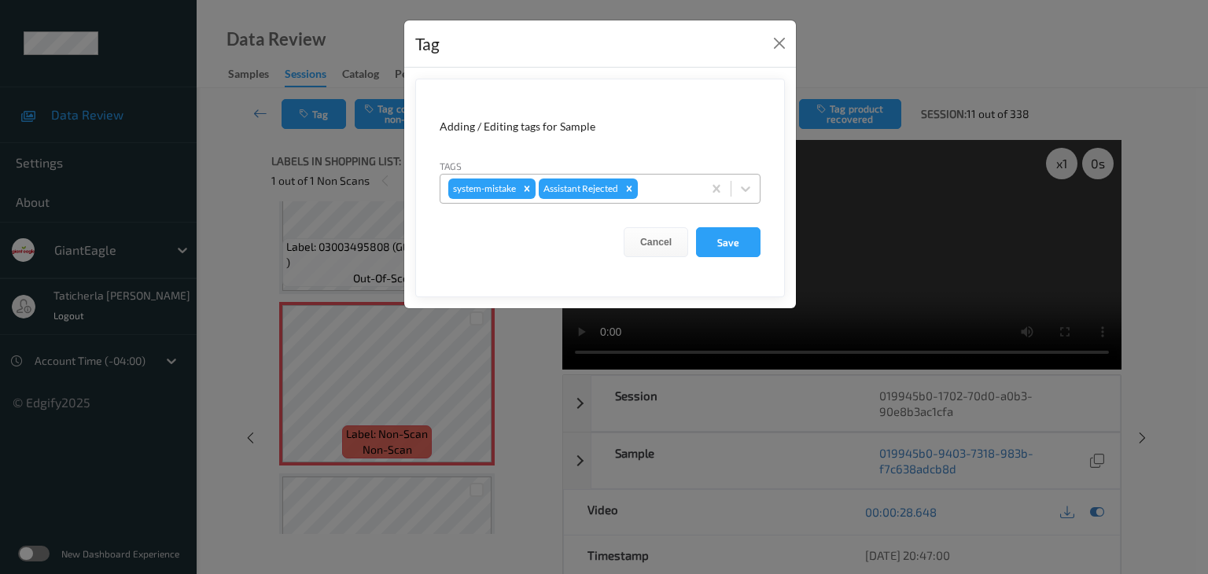
click at [676, 193] on div at bounding box center [667, 188] width 53 height 19
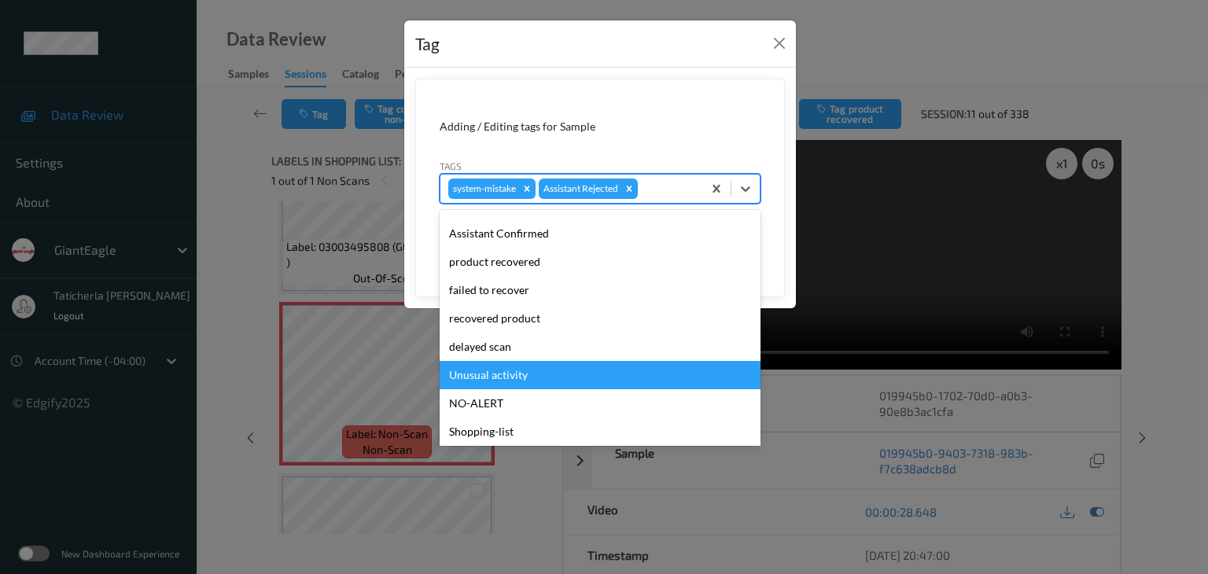
click at [495, 366] on div "Unusual activity" at bounding box center [599, 375] width 321 height 28
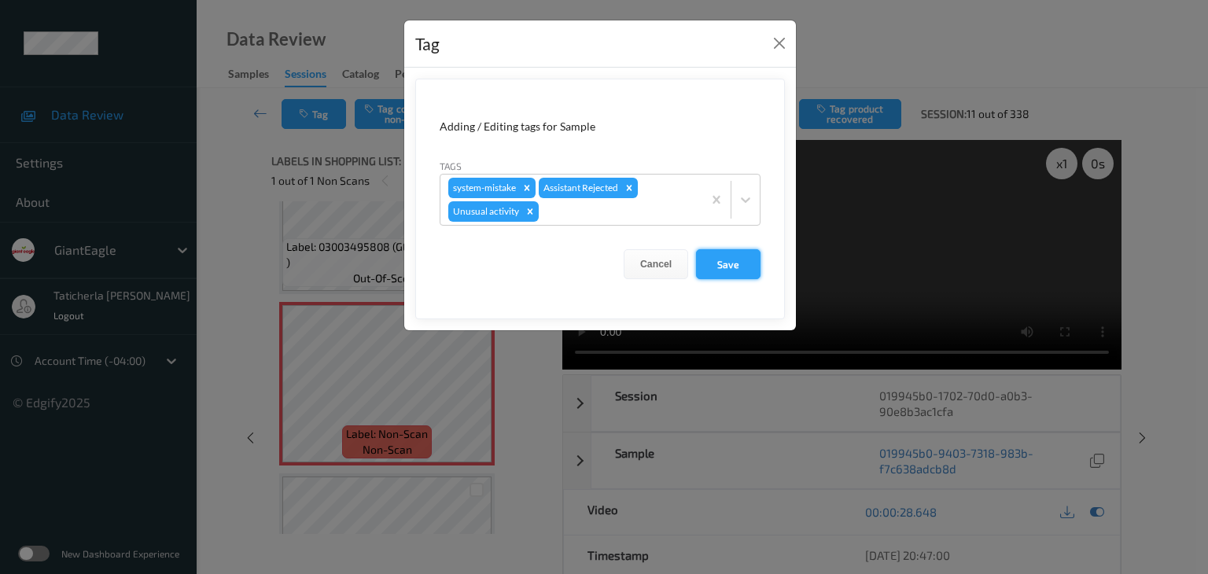
click at [717, 262] on button "Save" at bounding box center [728, 264] width 64 height 30
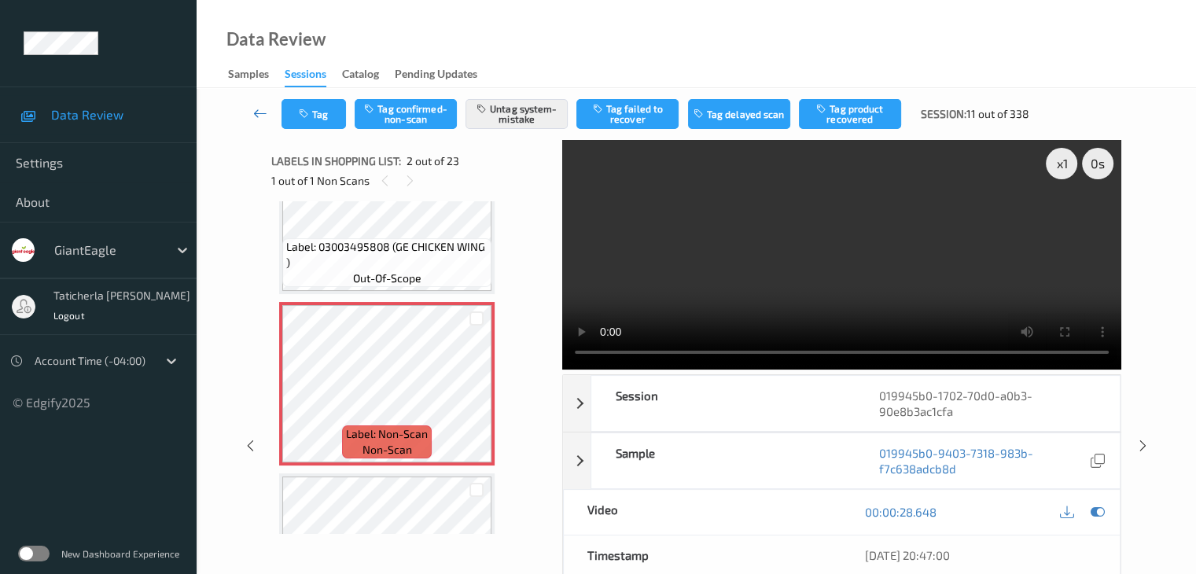
click at [256, 111] on icon at bounding box center [260, 113] width 14 height 16
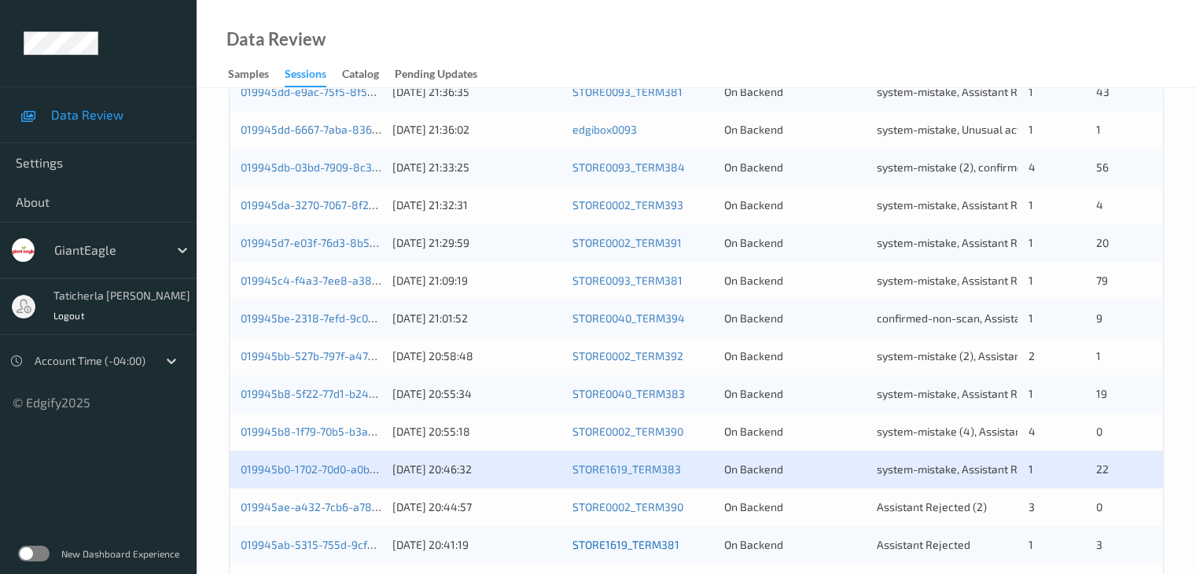
scroll to position [550, 0]
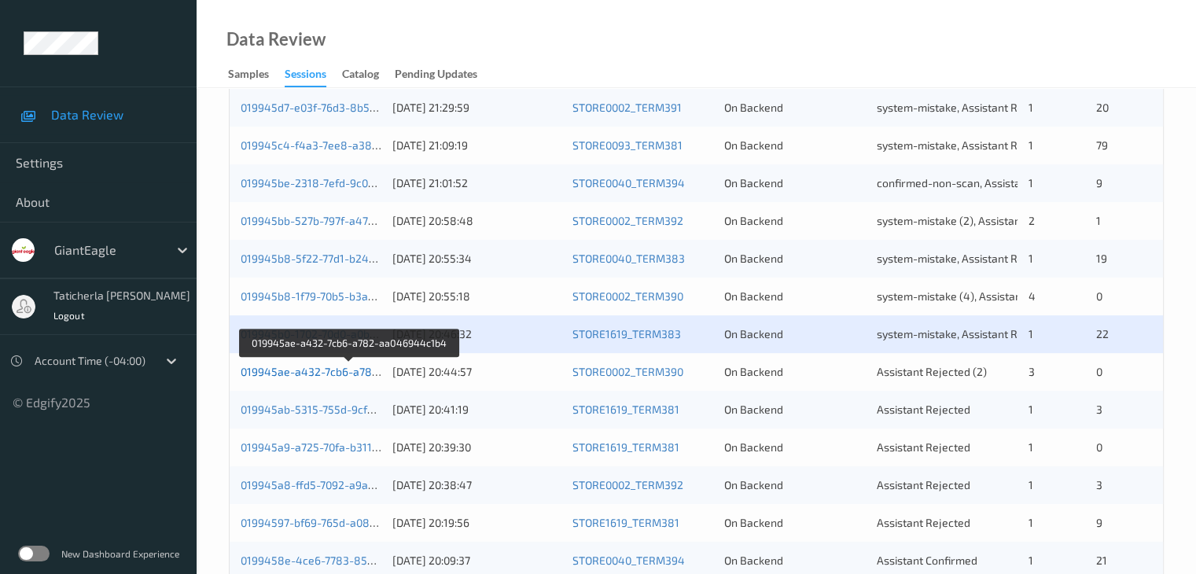
click at [332, 368] on link "019945ae-a432-7cb6-a782-aa046944c1b4" at bounding box center [350, 371] width 219 height 13
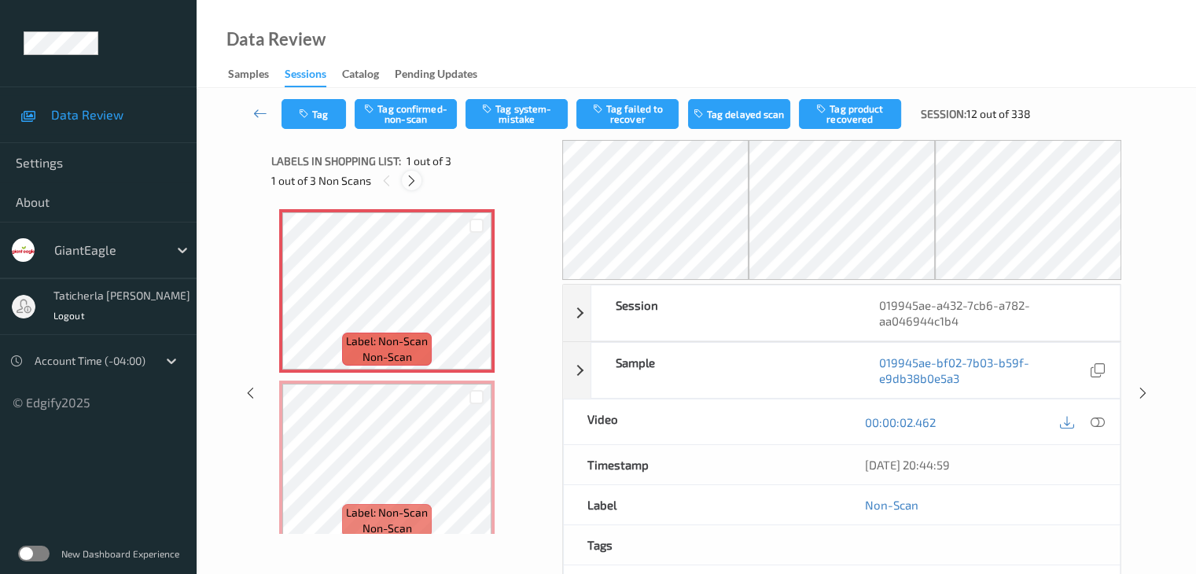
click at [406, 175] on icon at bounding box center [411, 181] width 13 height 14
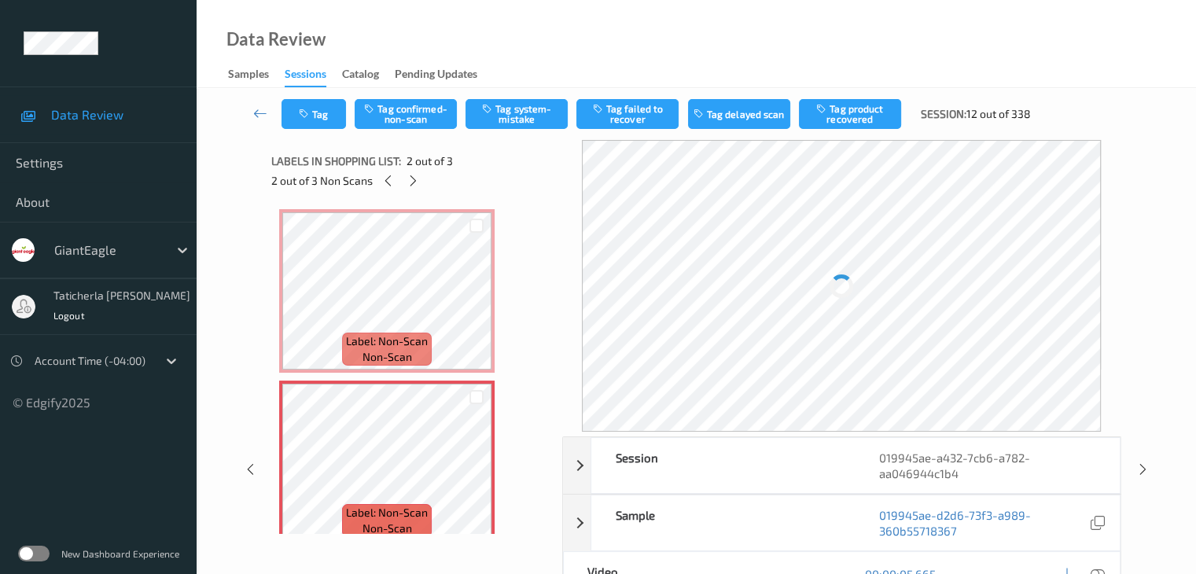
scroll to position [8, 0]
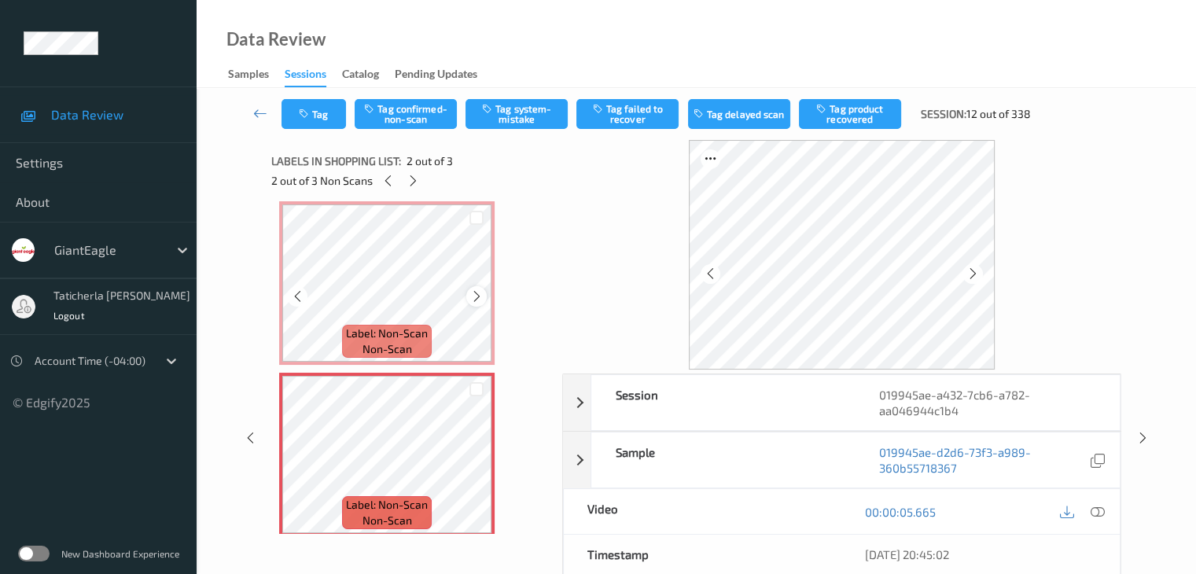
click at [468, 297] on div at bounding box center [476, 296] width 20 height 20
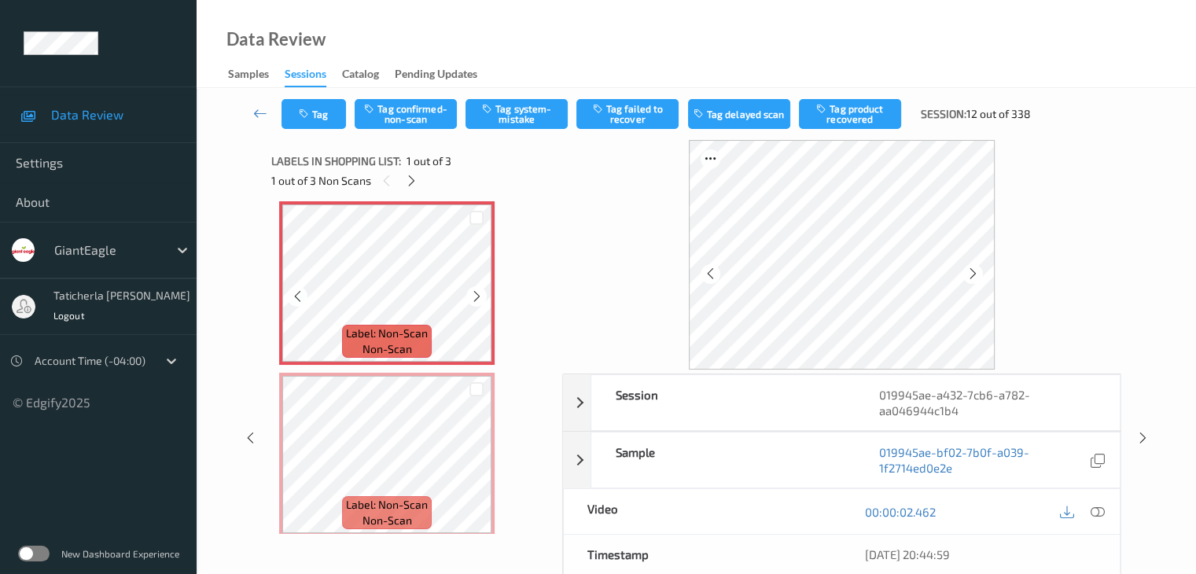
click at [468, 297] on div at bounding box center [476, 296] width 20 height 20
click at [480, 291] on icon at bounding box center [476, 296] width 13 height 14
click at [1094, 508] on icon at bounding box center [1097, 512] width 14 height 14
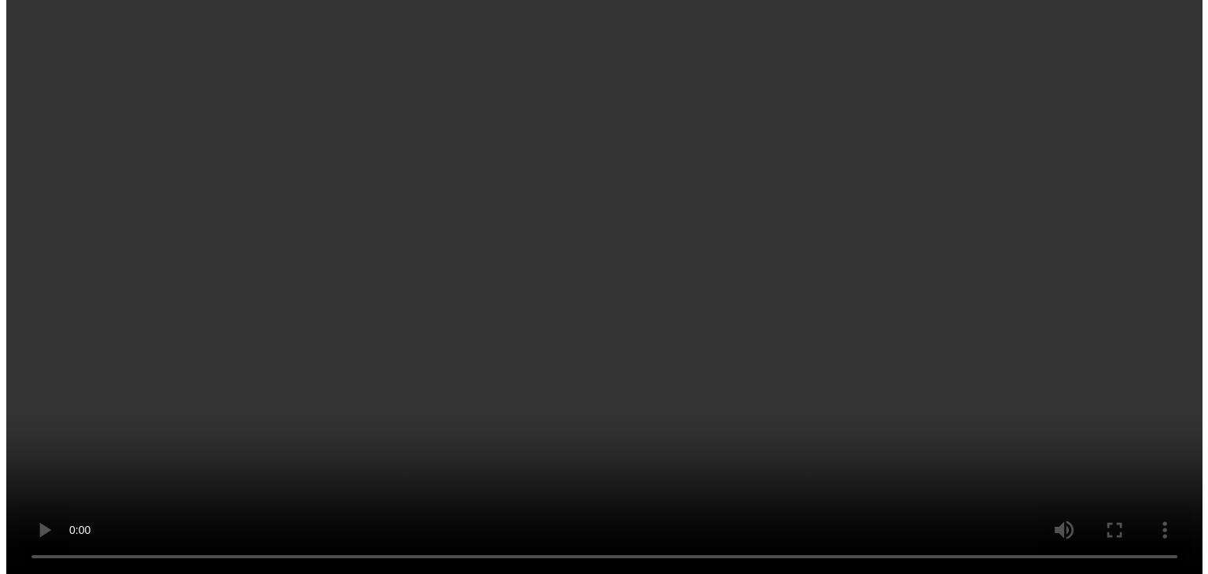
scroll to position [0, 0]
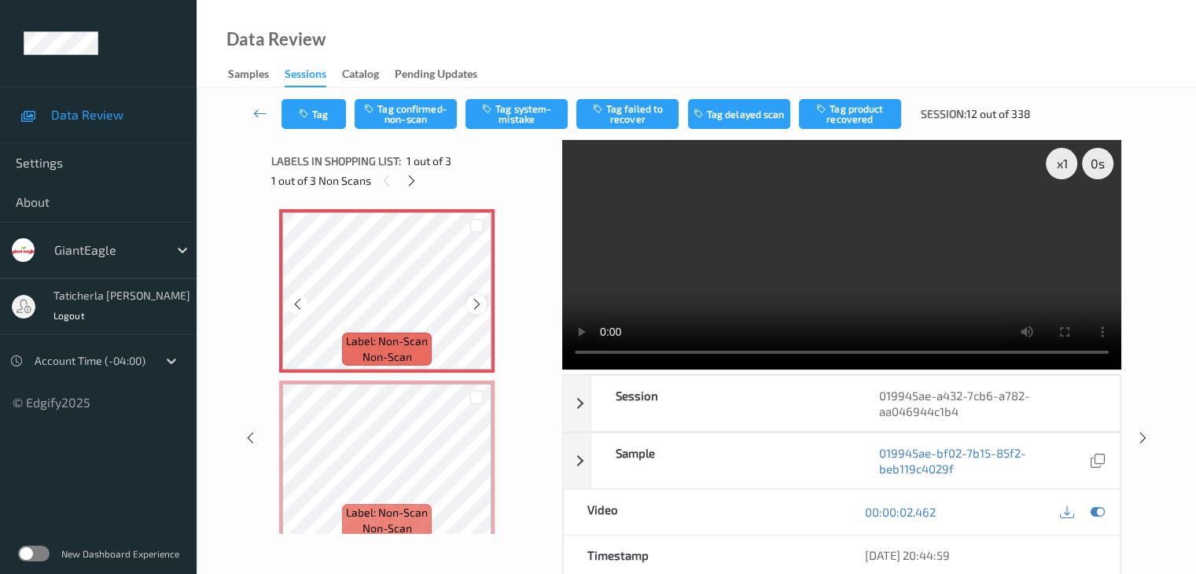
click at [480, 300] on icon at bounding box center [476, 304] width 13 height 14
click at [516, 117] on button "Tag system-mistake" at bounding box center [516, 114] width 102 height 30
click at [325, 113] on button "Tag" at bounding box center [313, 114] width 64 height 30
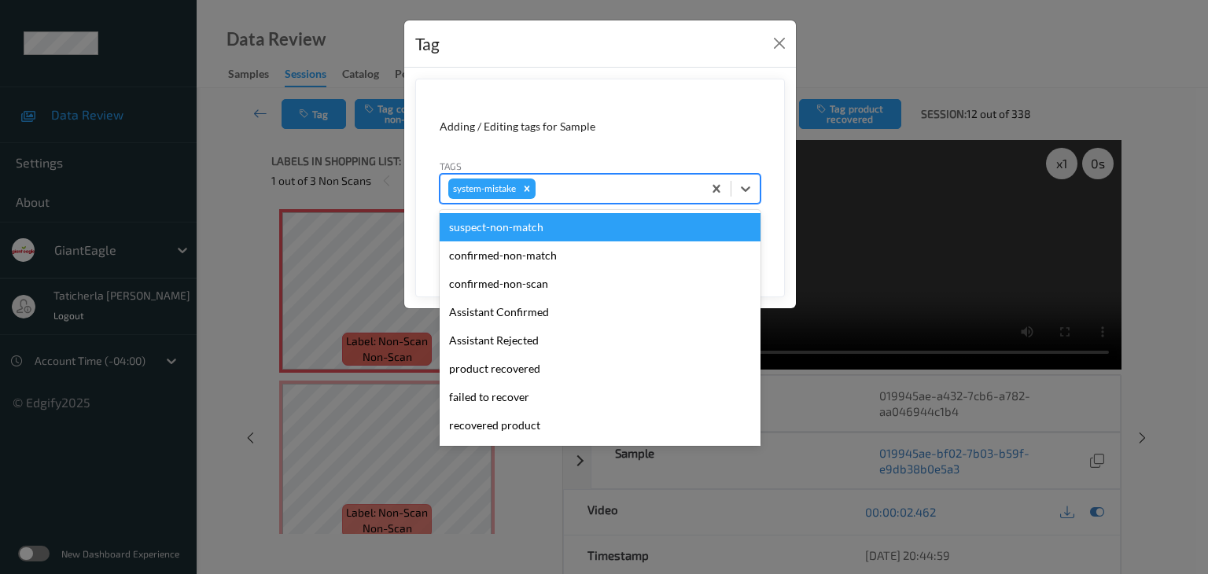
click at [571, 193] on div at bounding box center [617, 188] width 156 height 19
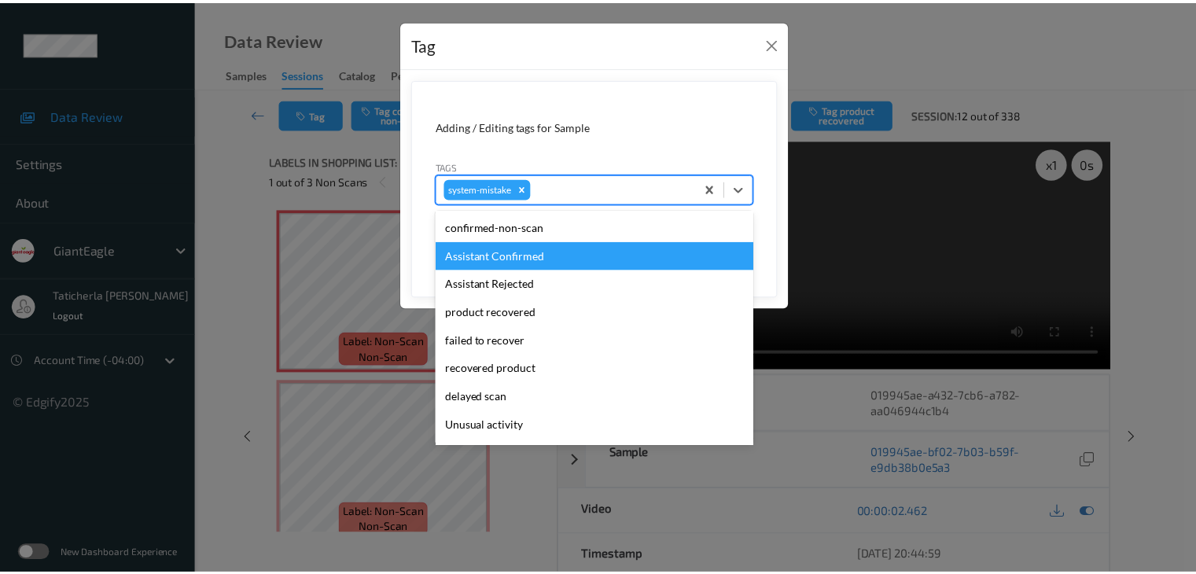
scroll to position [79, 0]
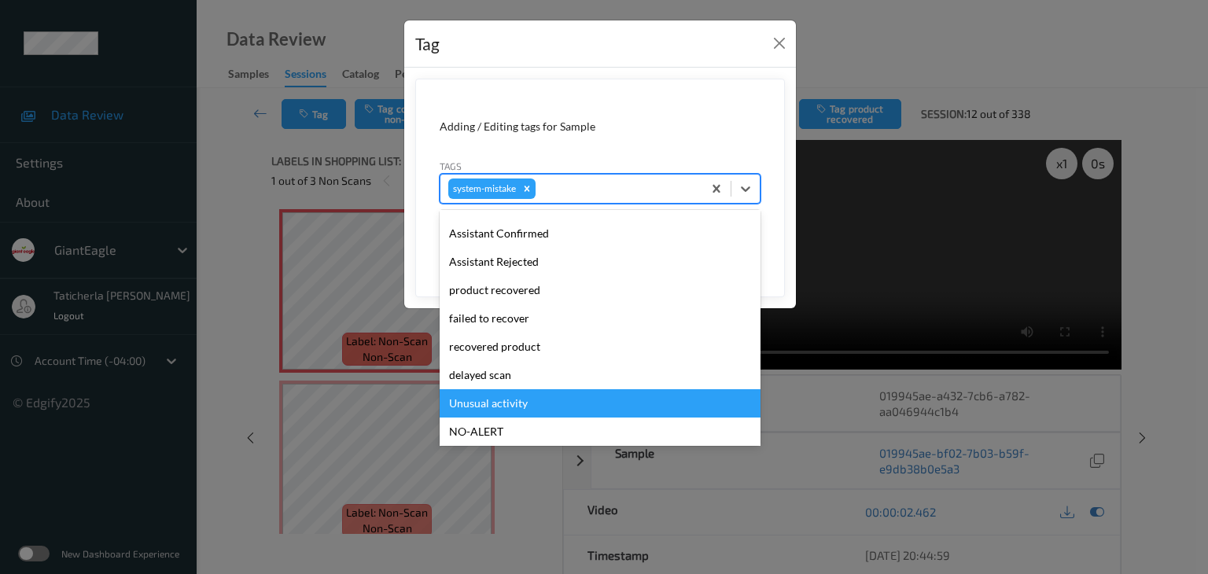
click at [480, 400] on div "Unusual activity" at bounding box center [599, 403] width 321 height 28
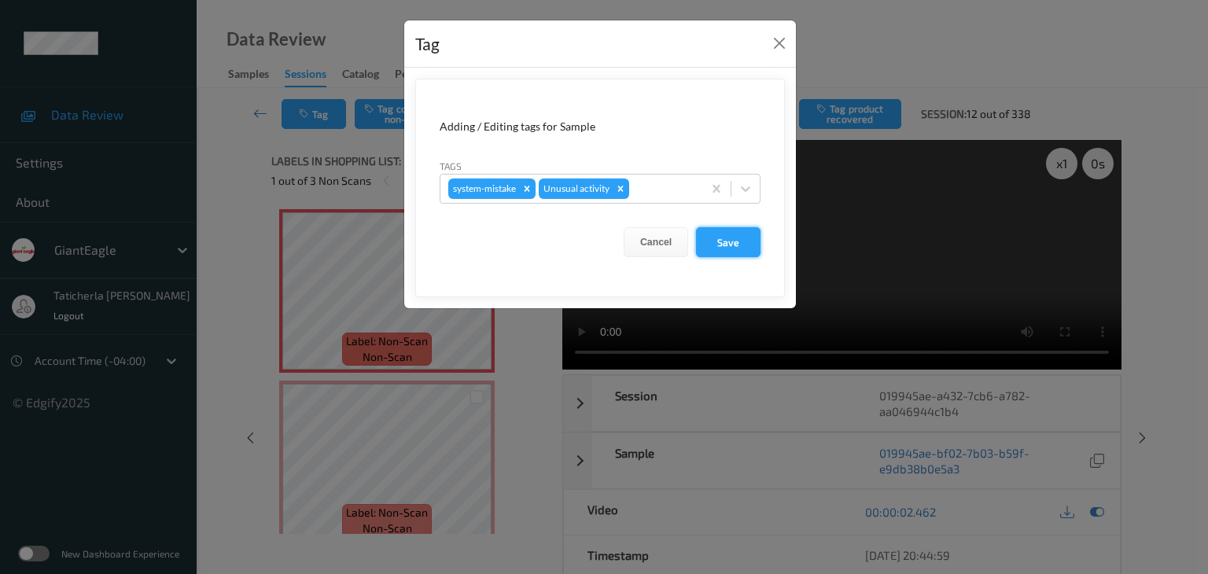
click at [709, 233] on button "Save" at bounding box center [728, 242] width 64 height 30
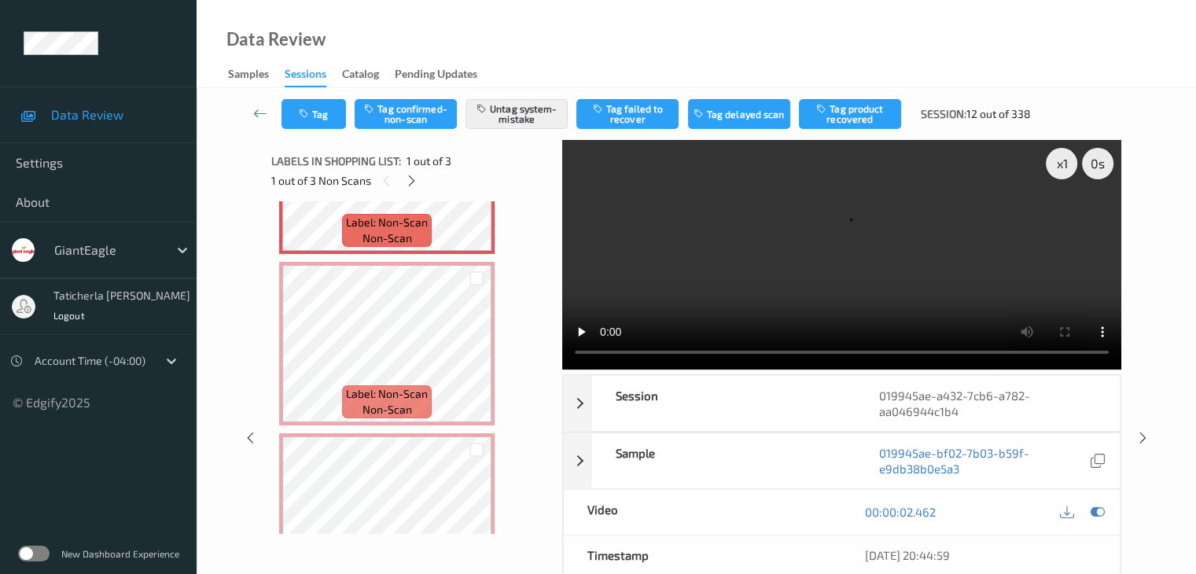
scroll to position [157, 0]
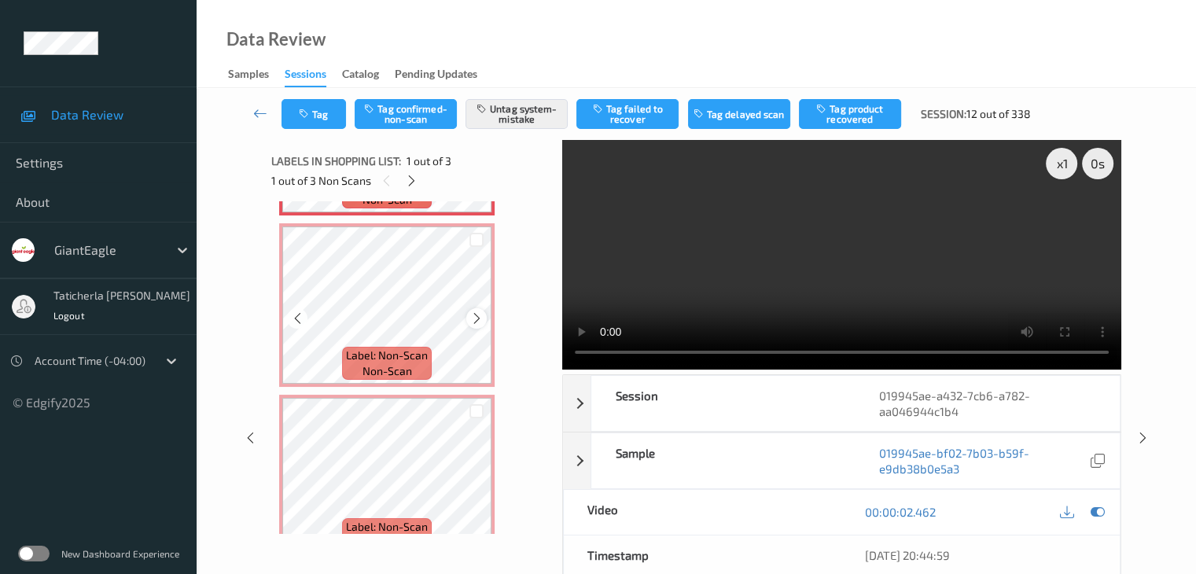
click at [481, 320] on icon at bounding box center [476, 318] width 13 height 14
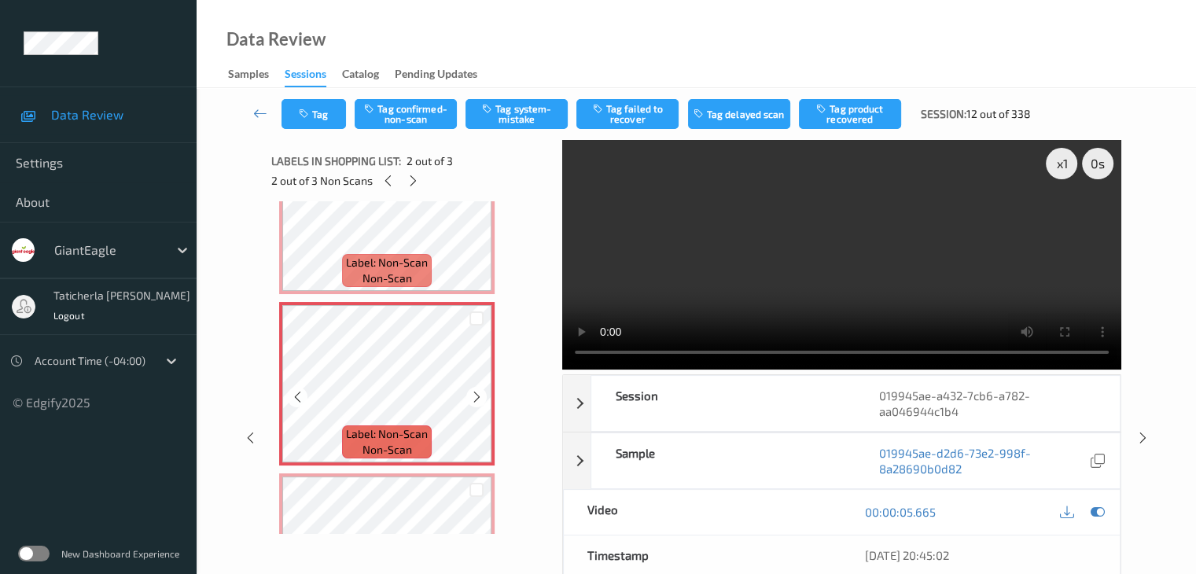
scroll to position [79, 0]
click at [415, 171] on div "2 out of 3 Non Scans" at bounding box center [411, 181] width 280 height 20
click at [413, 180] on icon at bounding box center [412, 181] width 13 height 14
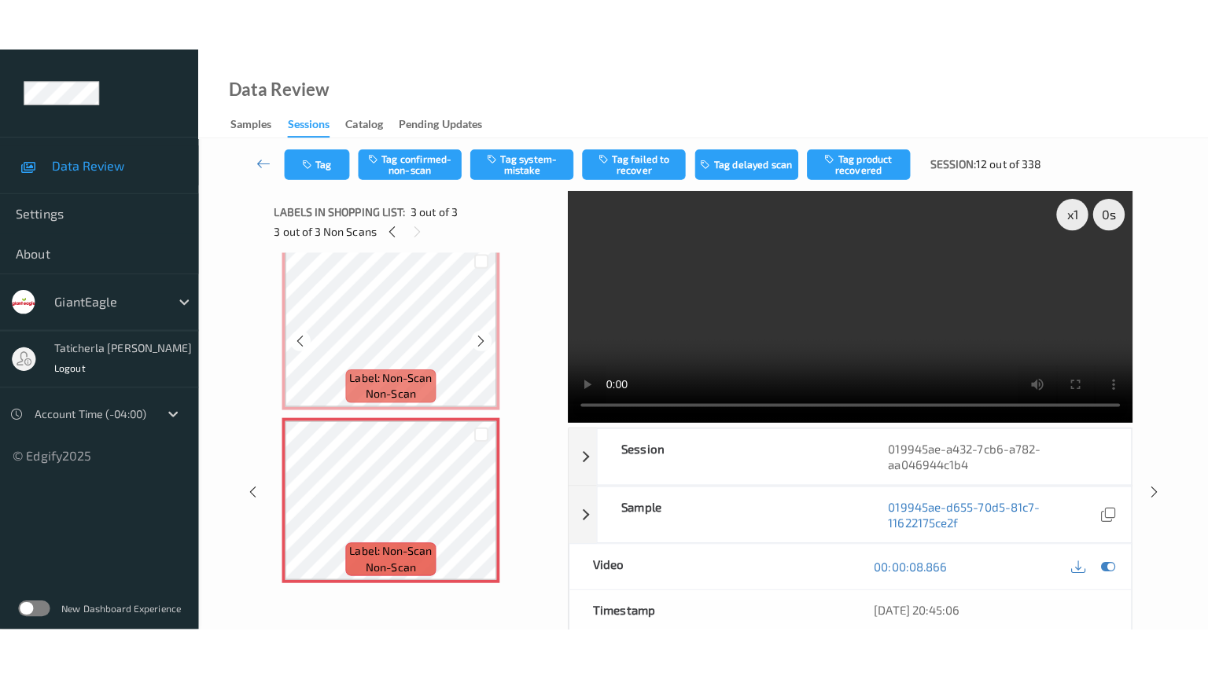
scroll to position [189, 0]
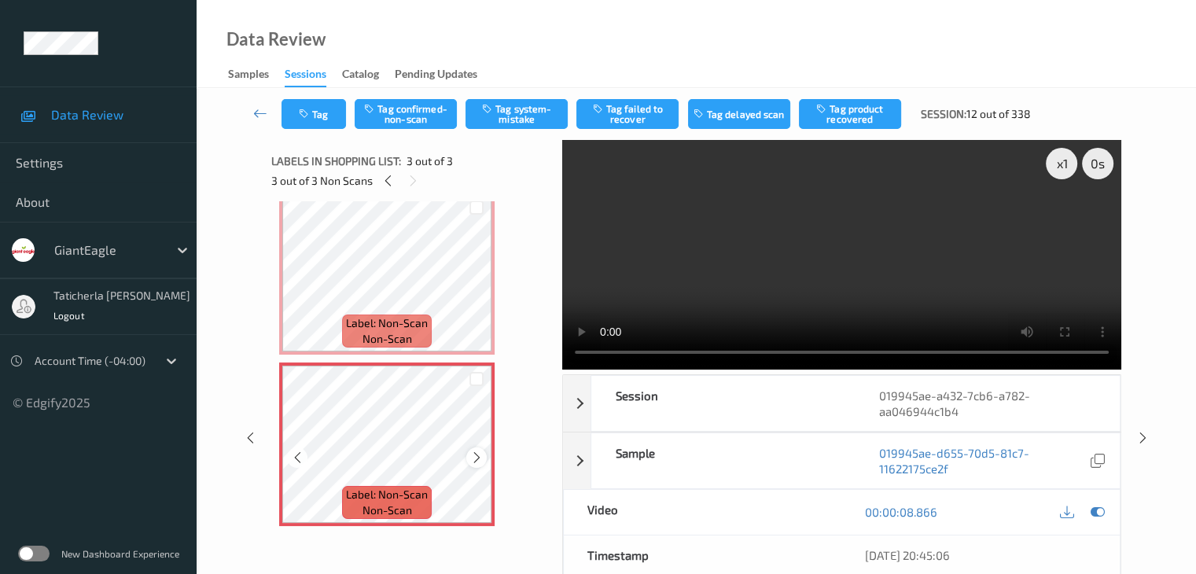
click at [478, 457] on icon at bounding box center [476, 457] width 13 height 14
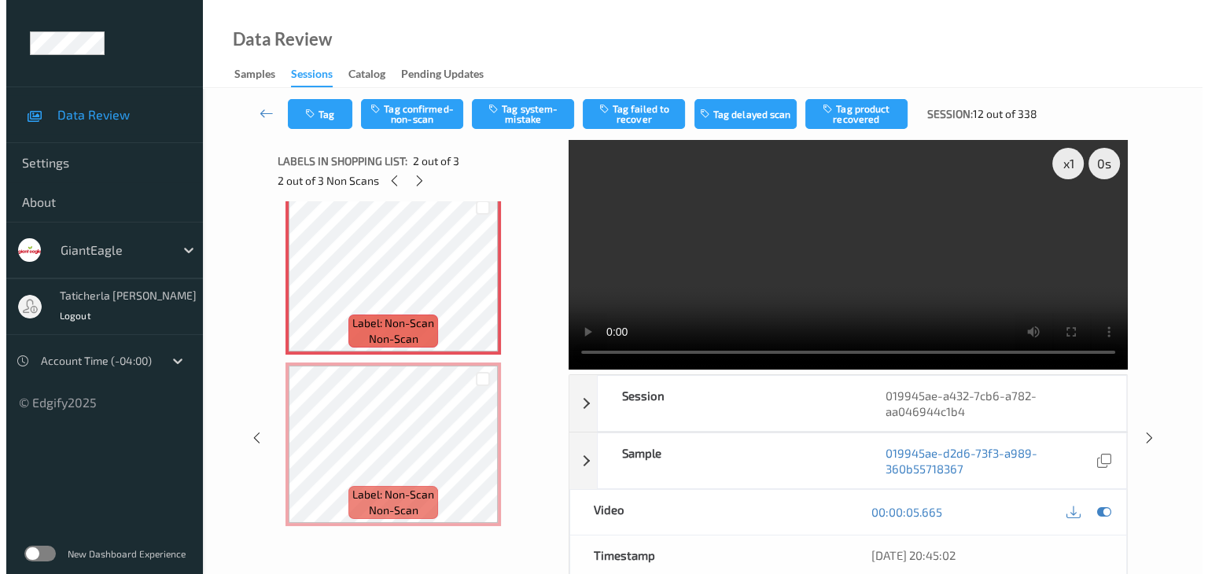
scroll to position [84, 0]
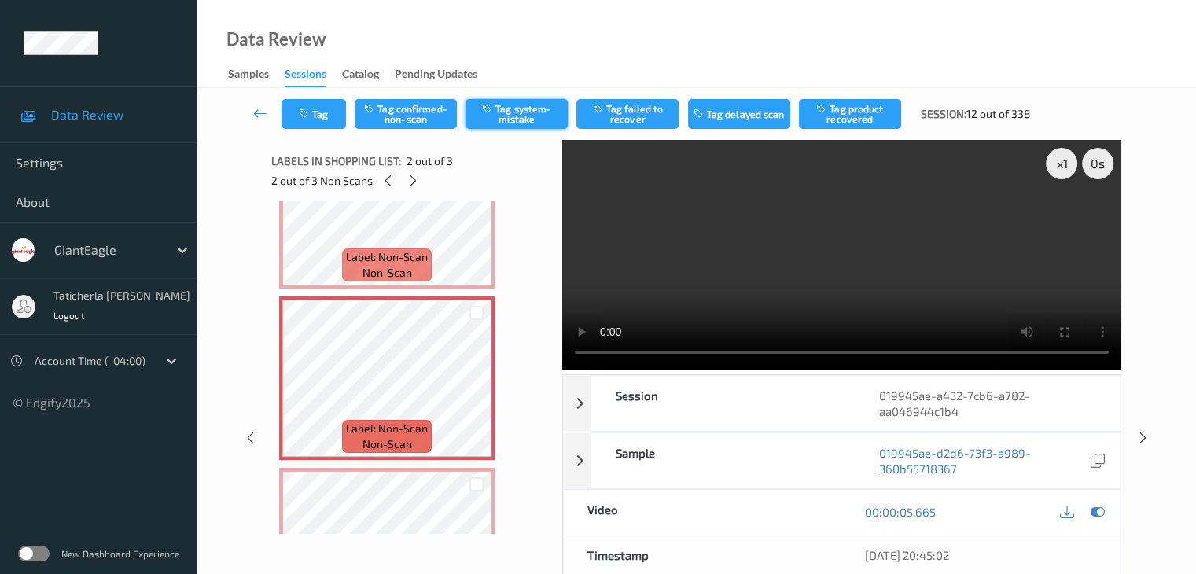
click at [517, 115] on button "Tag system-mistake" at bounding box center [516, 114] width 102 height 30
click at [322, 119] on button "Tag" at bounding box center [313, 114] width 64 height 30
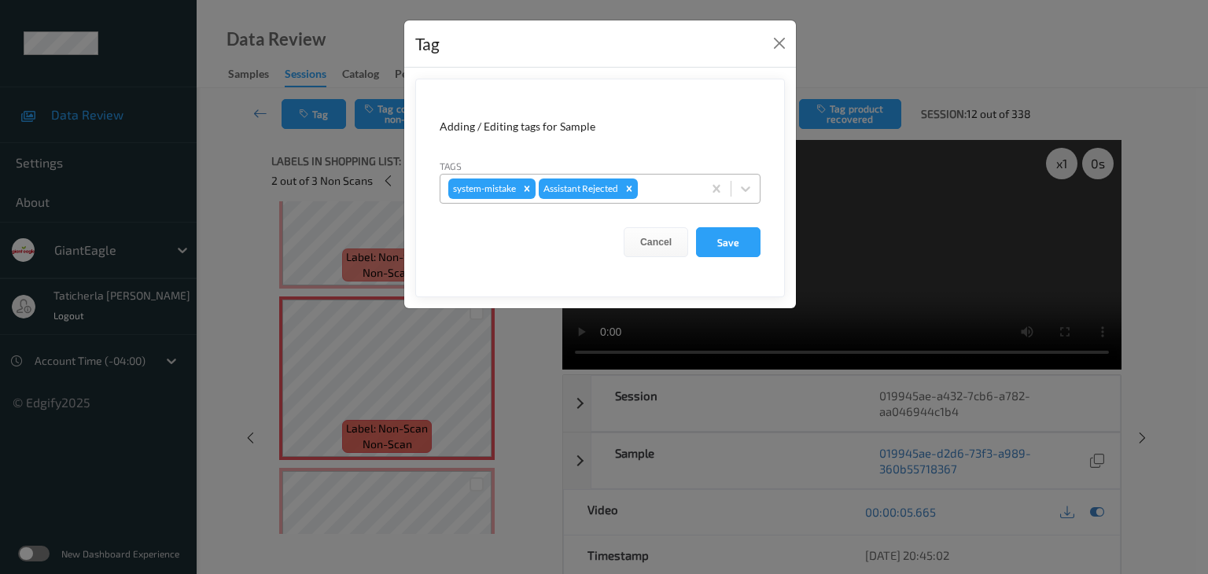
click at [670, 190] on div at bounding box center [667, 188] width 53 height 19
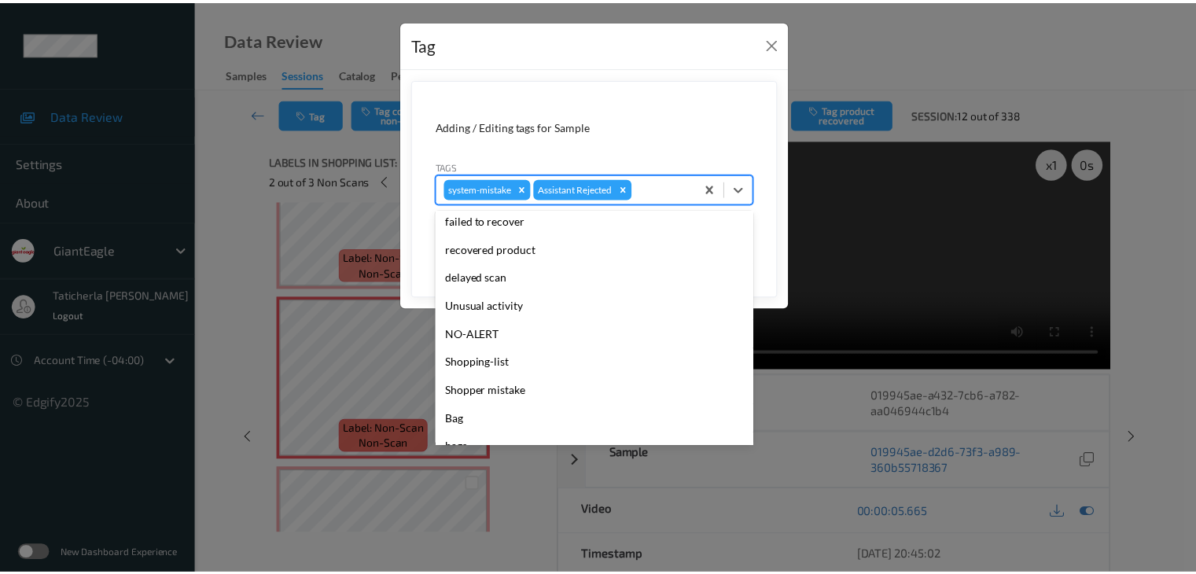
scroll to position [157, 0]
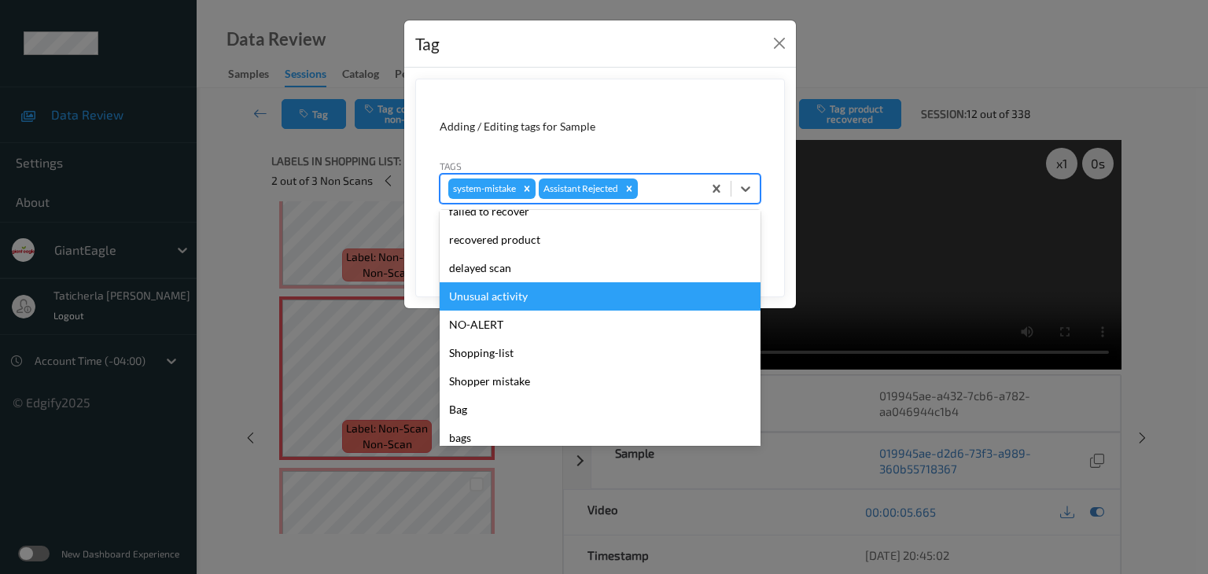
click at [522, 299] on div "Unusual activity" at bounding box center [599, 296] width 321 height 28
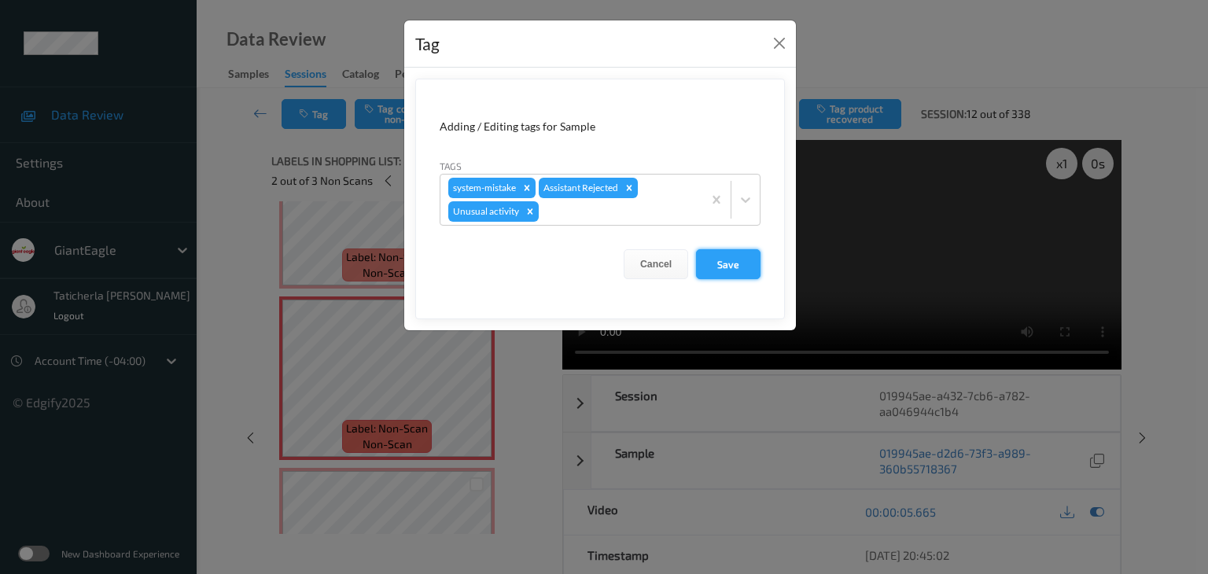
click at [720, 260] on button "Save" at bounding box center [728, 264] width 64 height 30
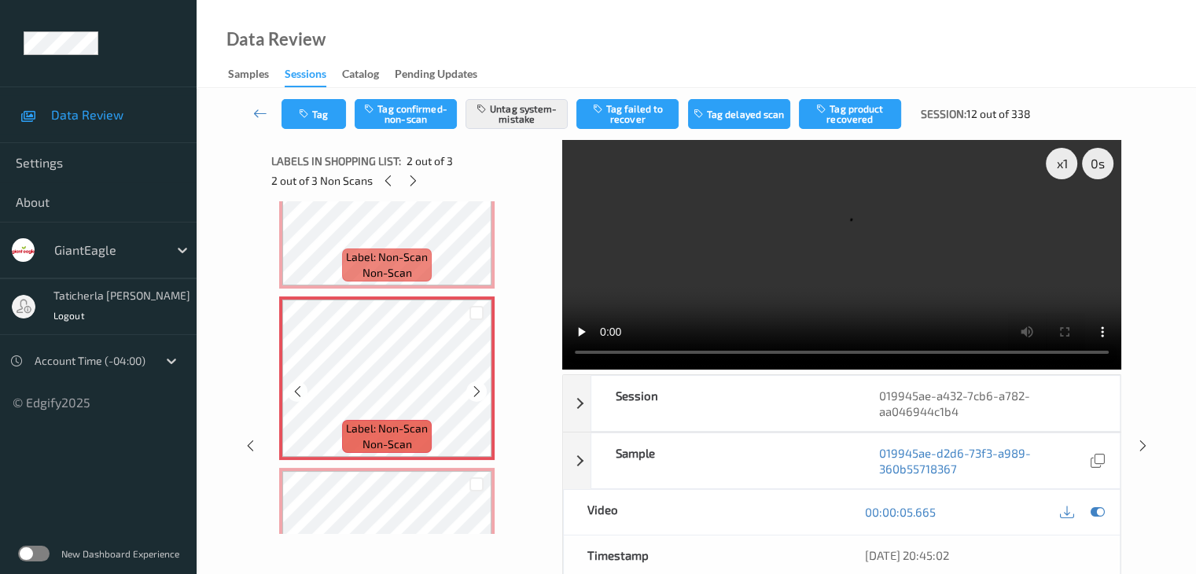
scroll to position [189, 0]
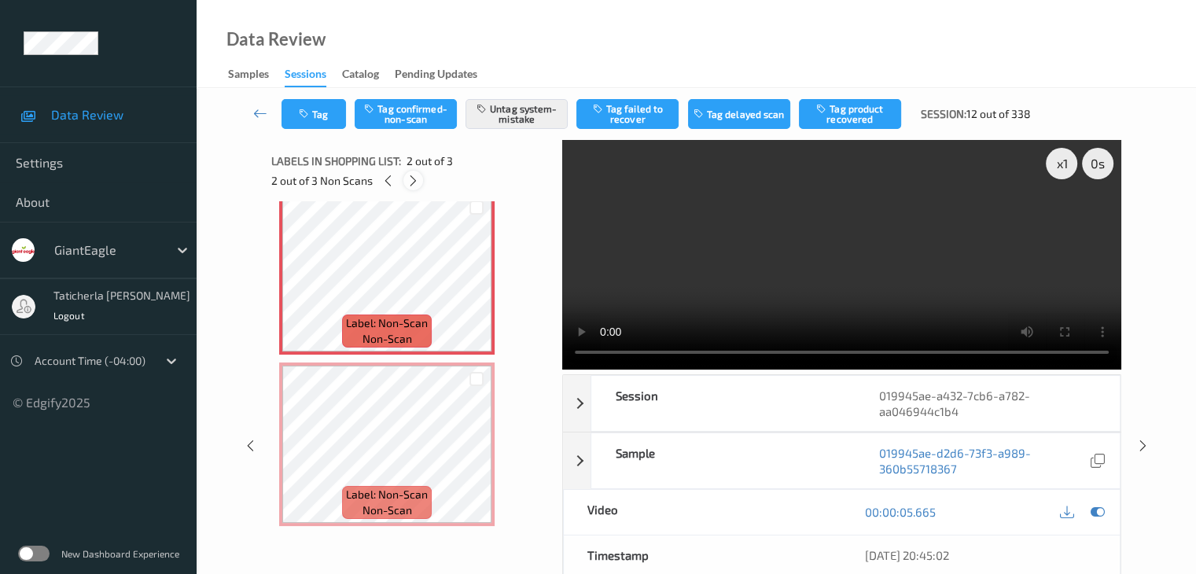
click at [410, 180] on icon at bounding box center [412, 181] width 13 height 14
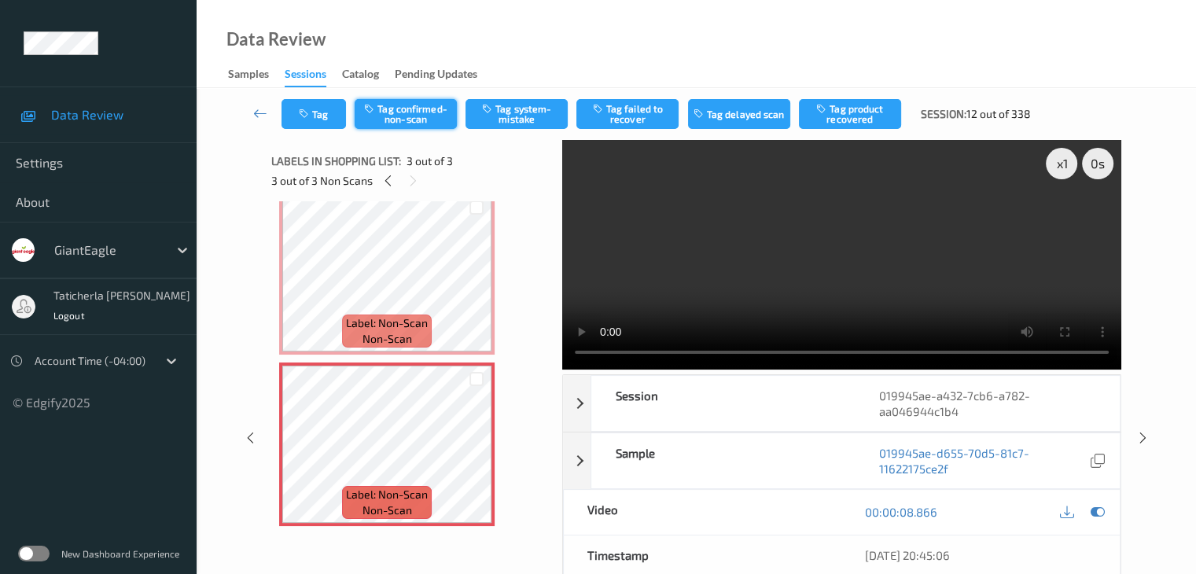
click at [415, 119] on button "Tag confirmed-non-scan" at bounding box center [406, 114] width 102 height 30
click at [858, 111] on button "Tag product recovered" at bounding box center [850, 114] width 102 height 30
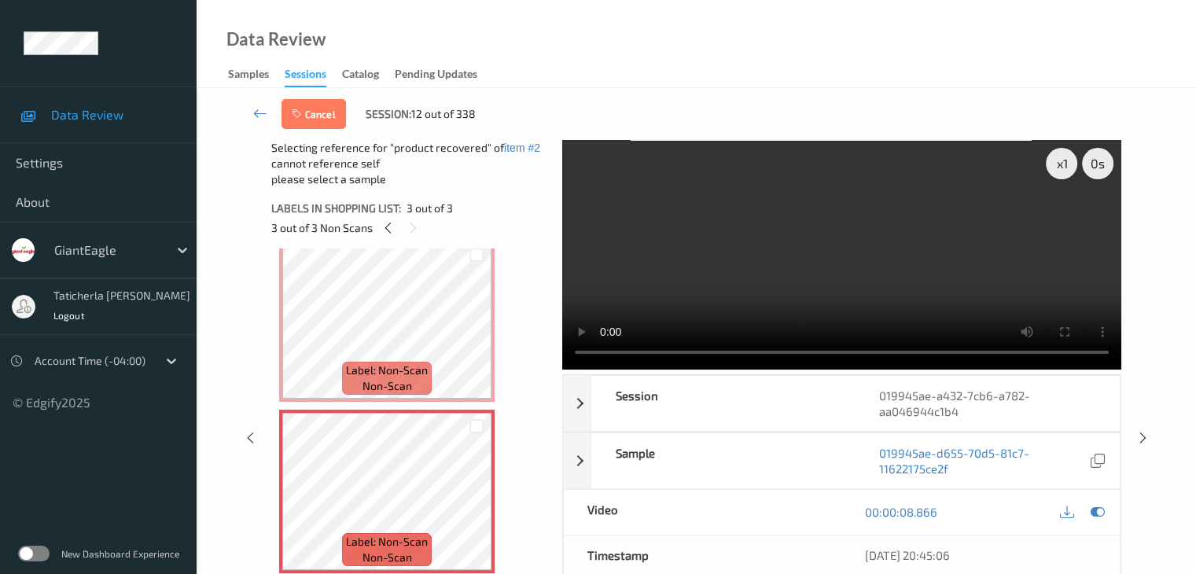
scroll to position [84, 0]
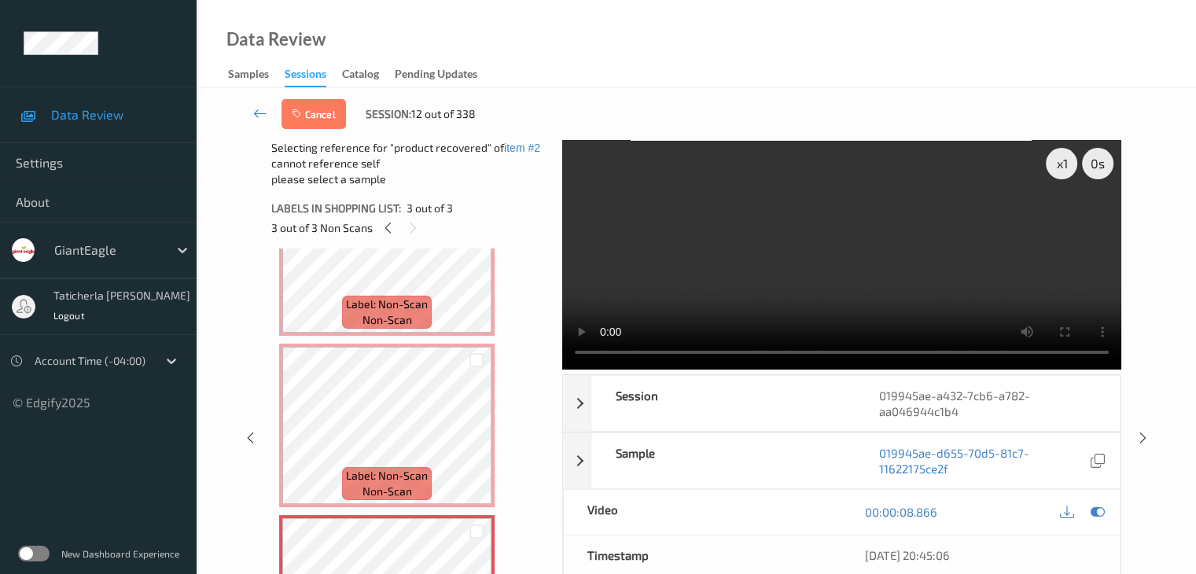
click at [1170, 187] on div "Cancel Session: 12 out of 338 x 1 0 s Session 019945ae-a432-7cb6-a782-aa046944c…" at bounding box center [696, 428] width 999 height 681
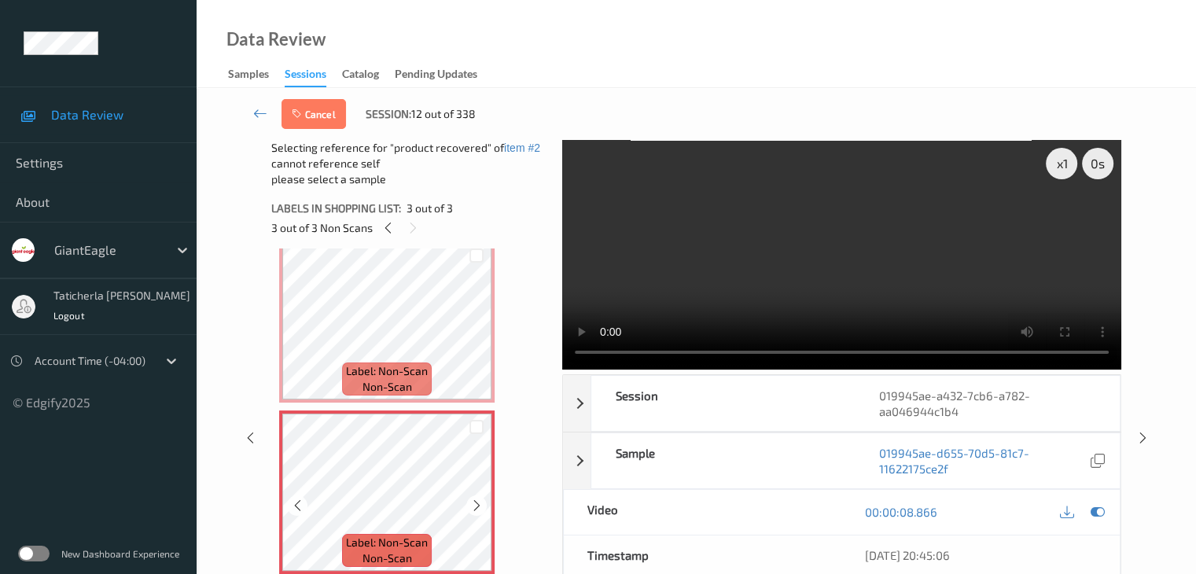
scroll to position [189, 0]
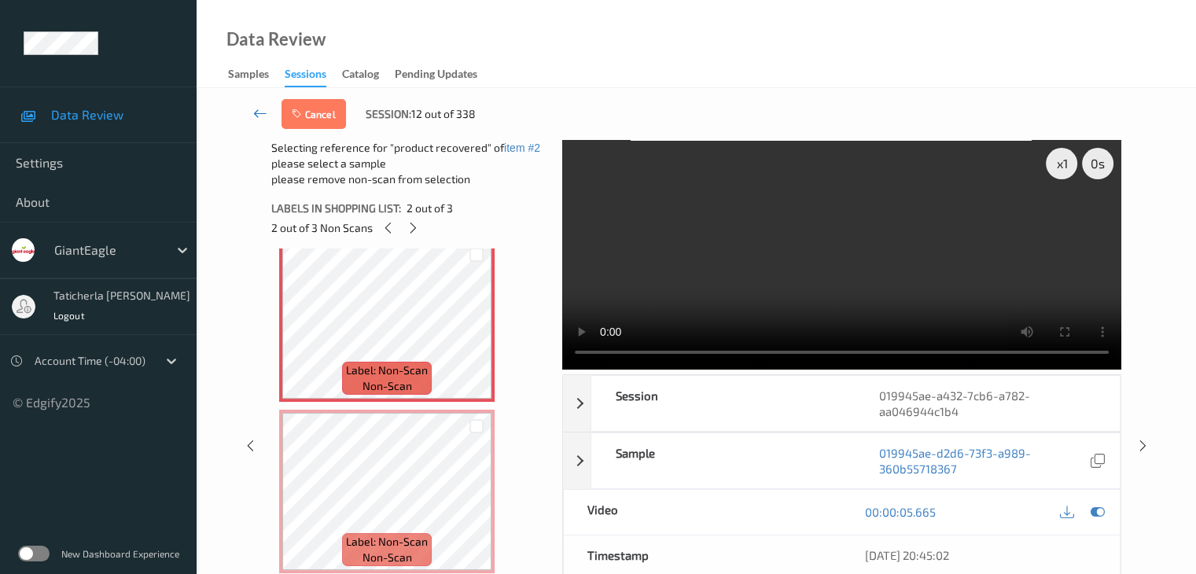
click at [261, 119] on icon at bounding box center [260, 113] width 14 height 16
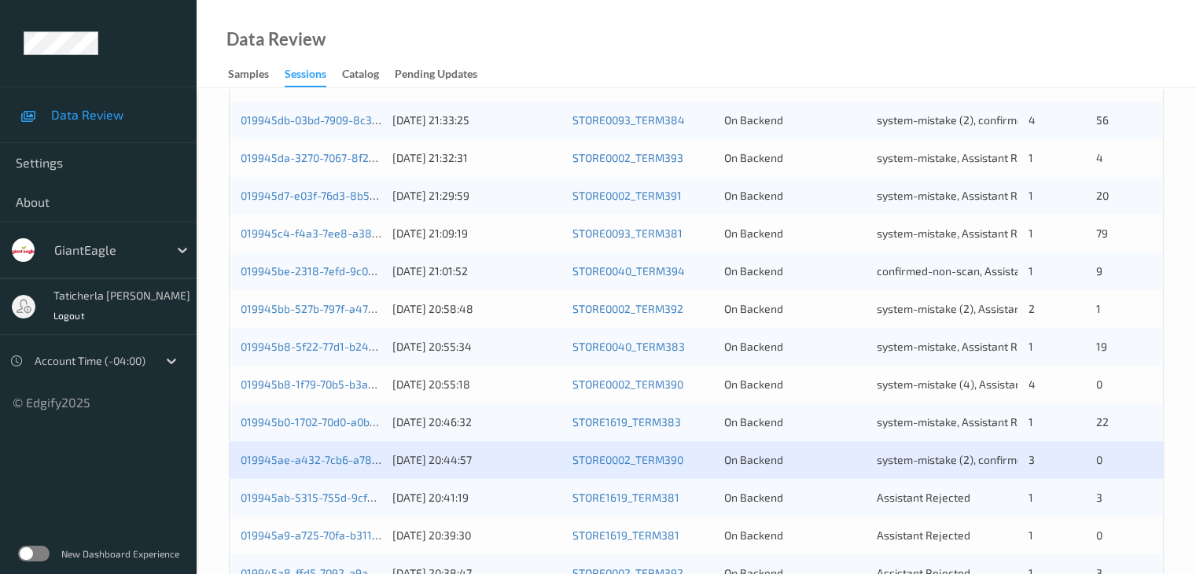
scroll to position [550, 0]
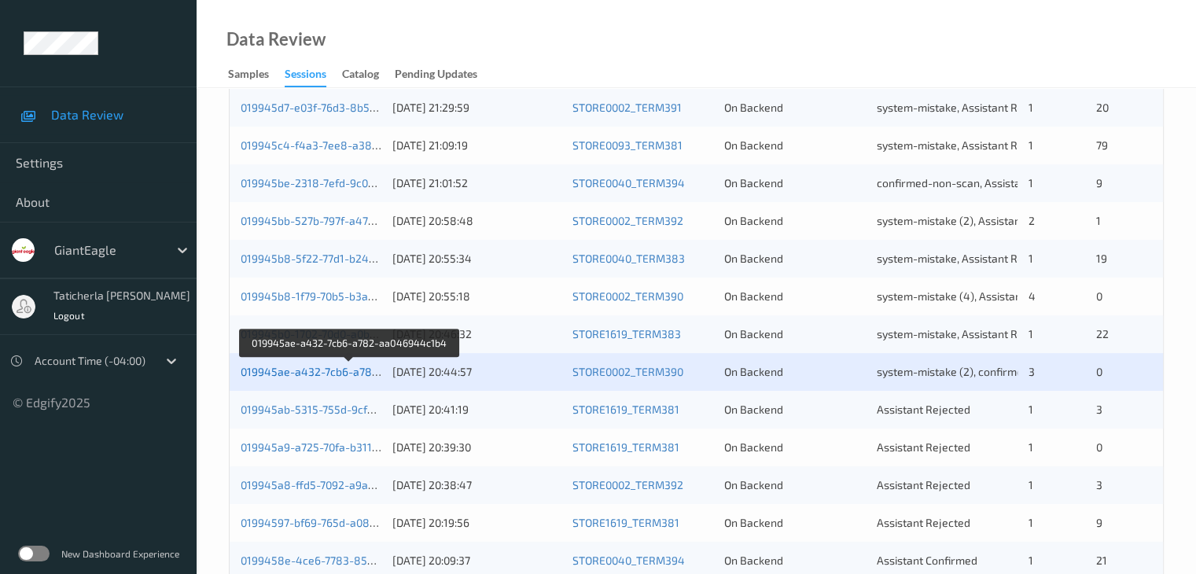
click at [325, 366] on link "019945ae-a432-7cb6-a782-aa046944c1b4" at bounding box center [350, 371] width 219 height 13
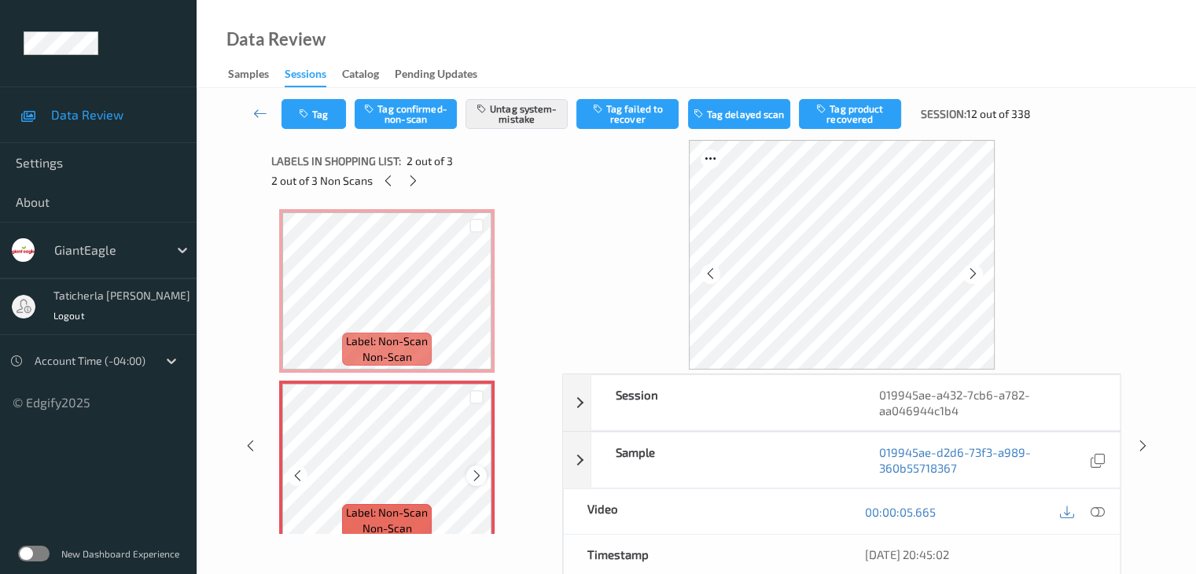
click at [477, 472] on icon at bounding box center [476, 476] width 13 height 14
click at [472, 307] on icon at bounding box center [476, 304] width 13 height 14
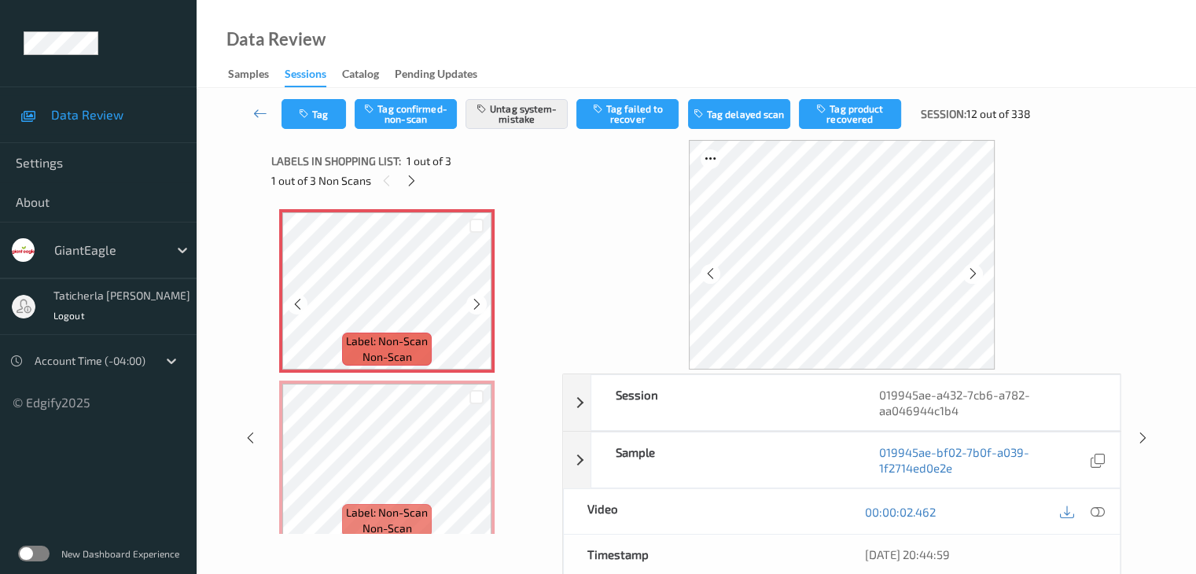
click at [472, 307] on icon at bounding box center [476, 304] width 13 height 14
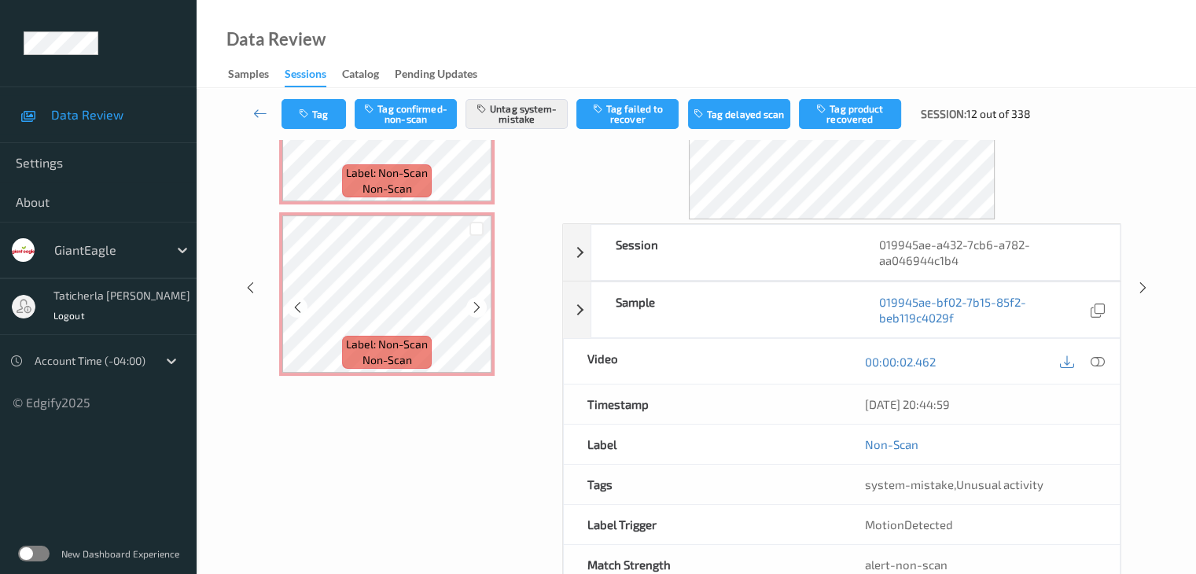
scroll to position [157, 0]
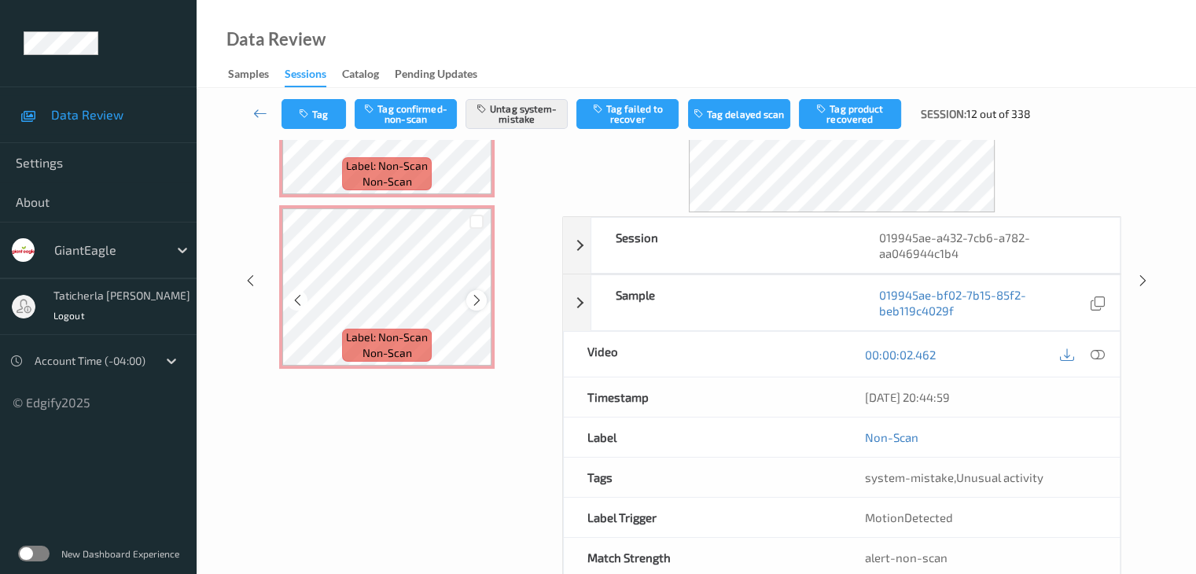
click at [469, 305] on div at bounding box center [476, 300] width 20 height 20
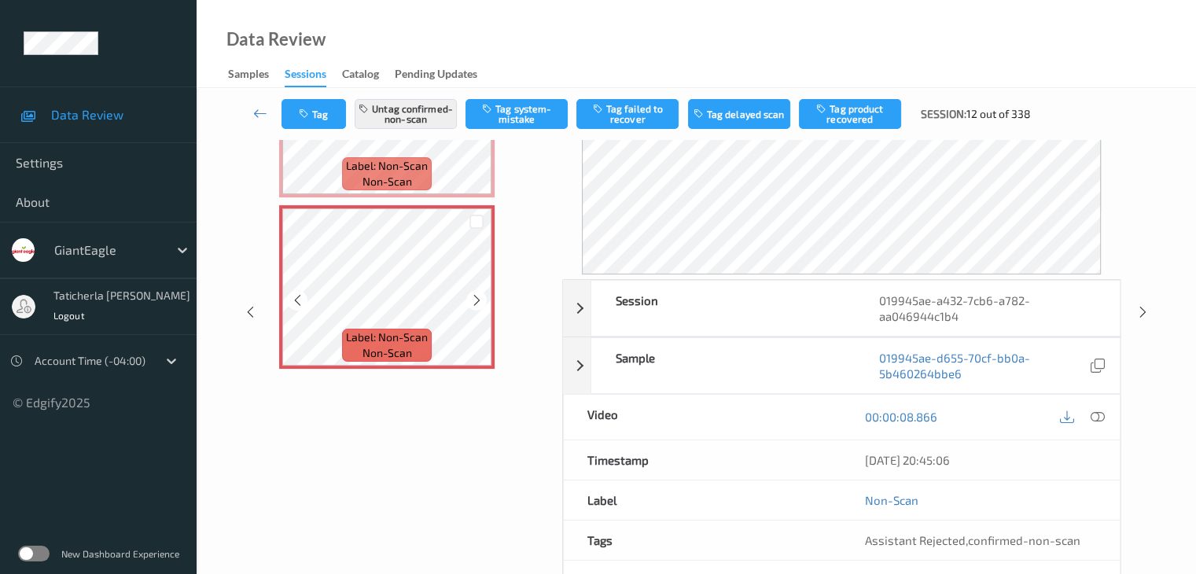
click at [470, 305] on icon at bounding box center [476, 300] width 13 height 14
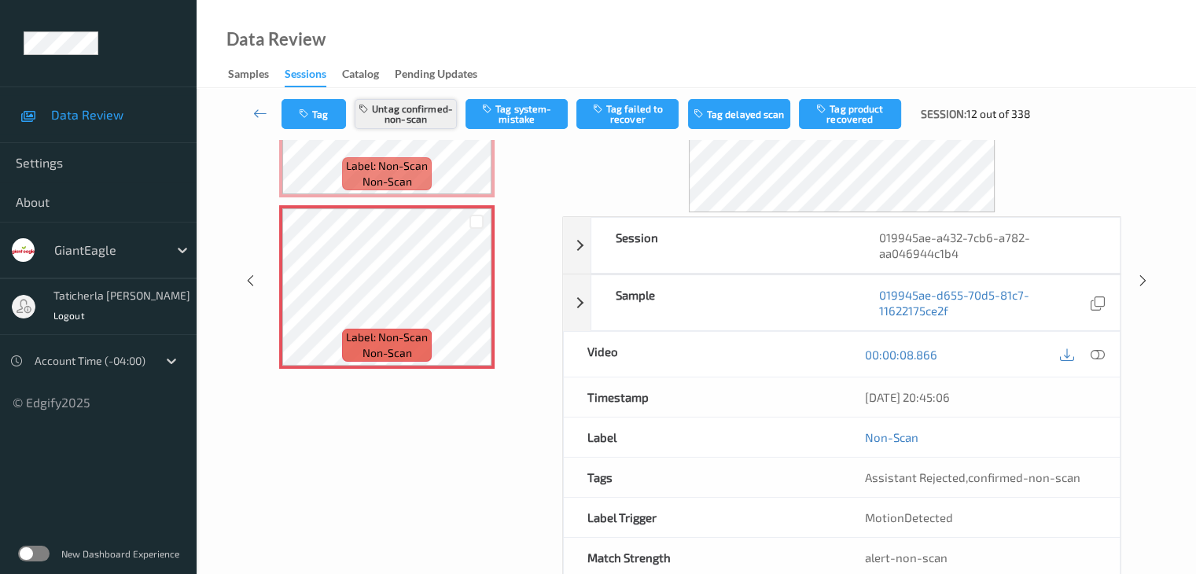
click at [427, 112] on button "Untag confirmed-non-scan" at bounding box center [406, 114] width 102 height 30
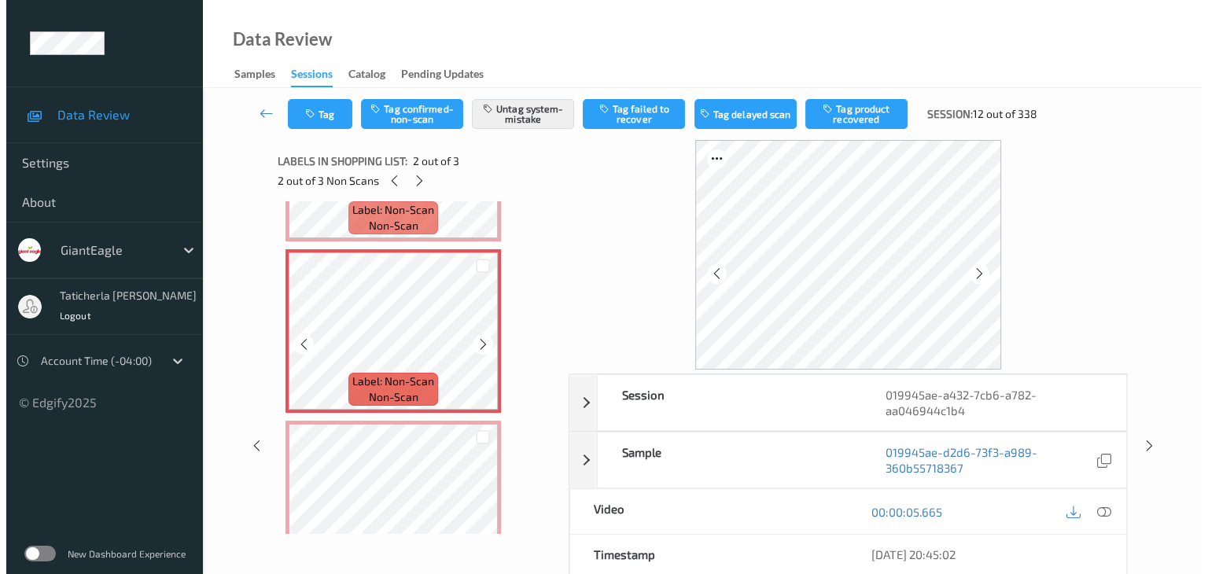
scroll to position [189, 0]
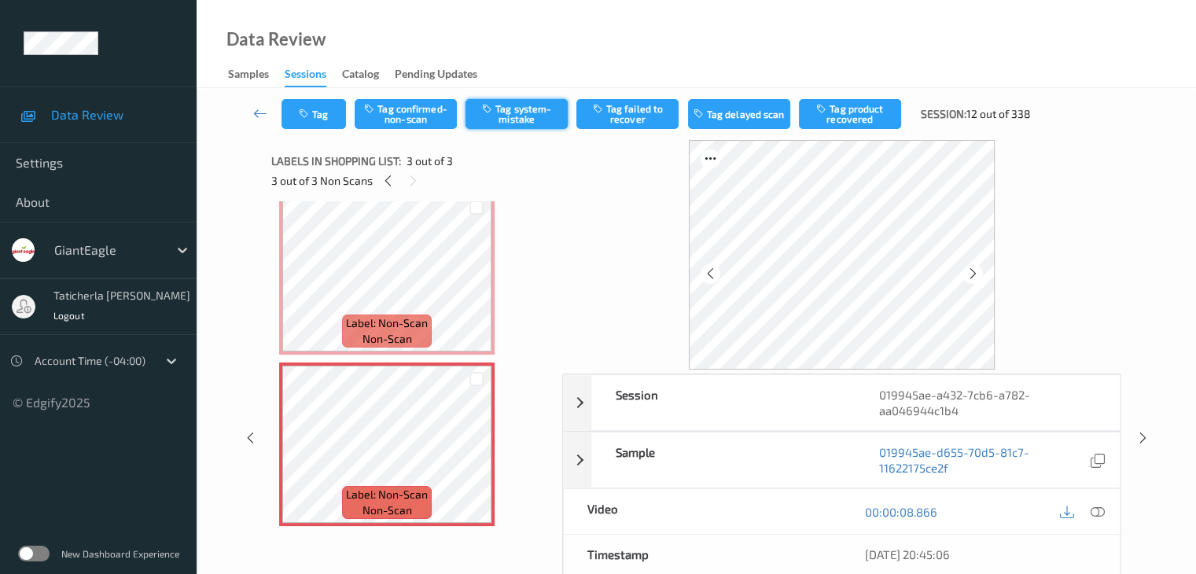
click at [506, 119] on button "Tag system-mistake" at bounding box center [516, 114] width 102 height 30
click at [315, 117] on button "Tag" at bounding box center [313, 114] width 64 height 30
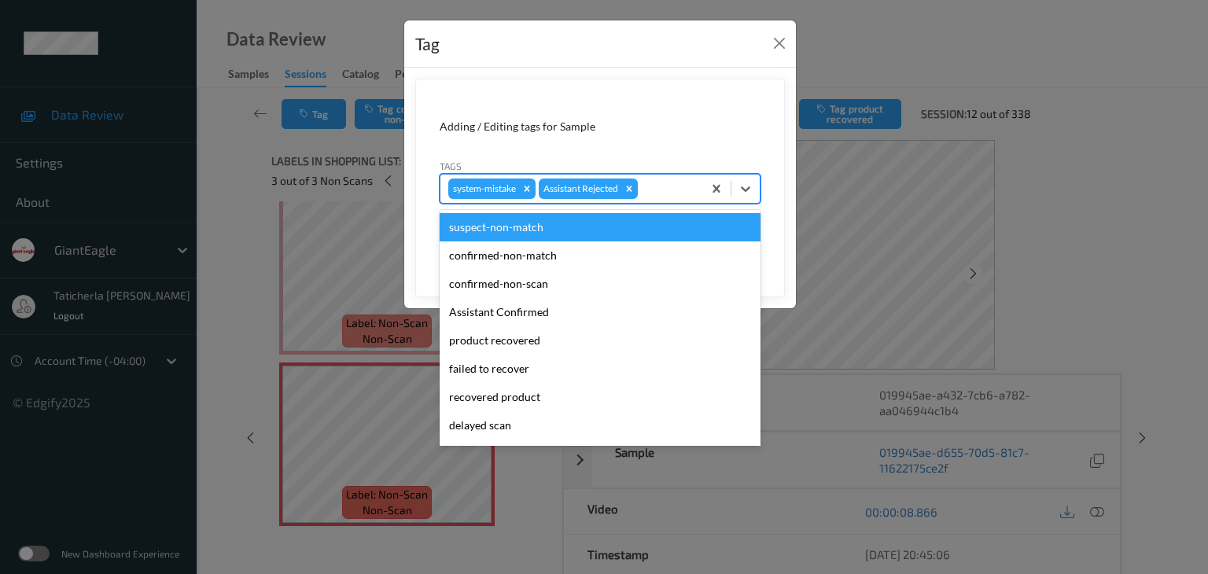
click at [659, 183] on div at bounding box center [667, 188] width 53 height 19
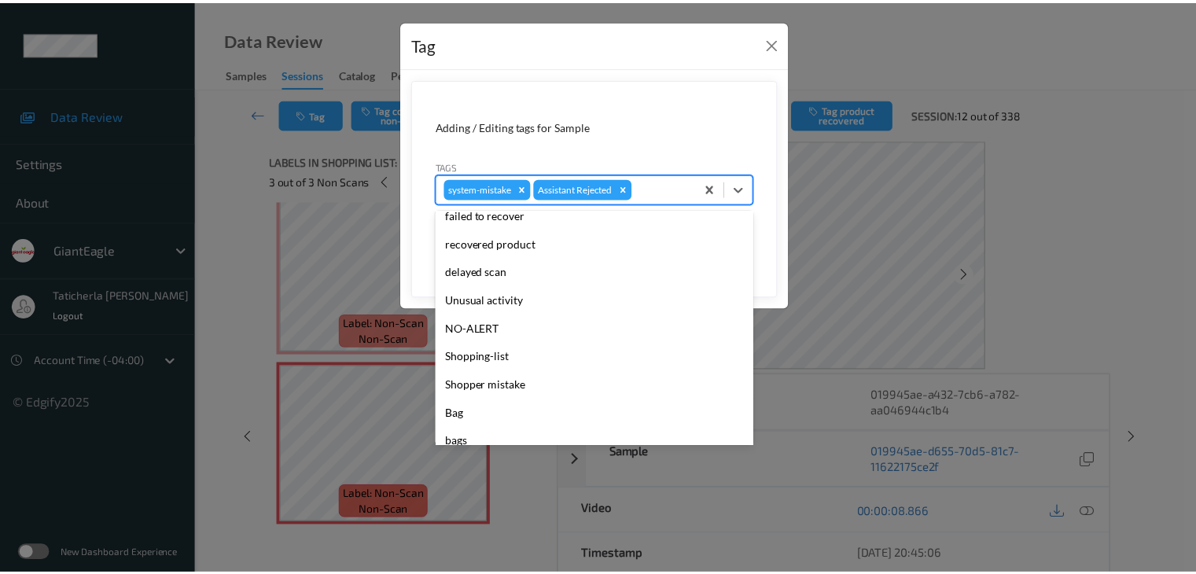
scroll to position [157, 0]
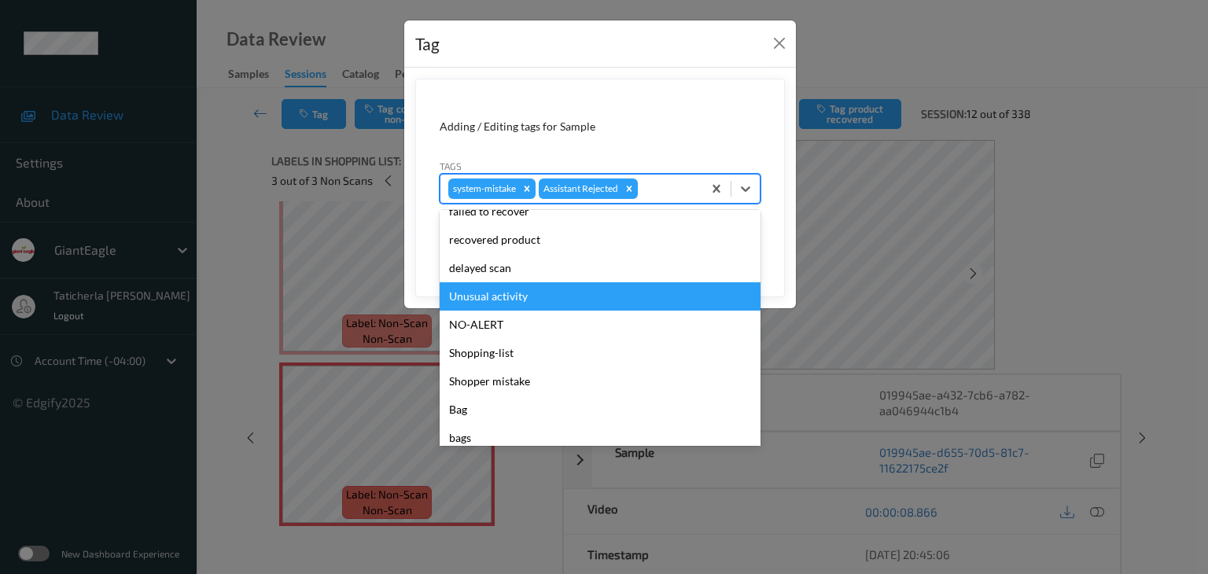
drag, startPoint x: 548, startPoint y: 296, endPoint x: 597, endPoint y: 286, distance: 50.6
click at [553, 296] on div "Unusual activity" at bounding box center [599, 296] width 321 height 28
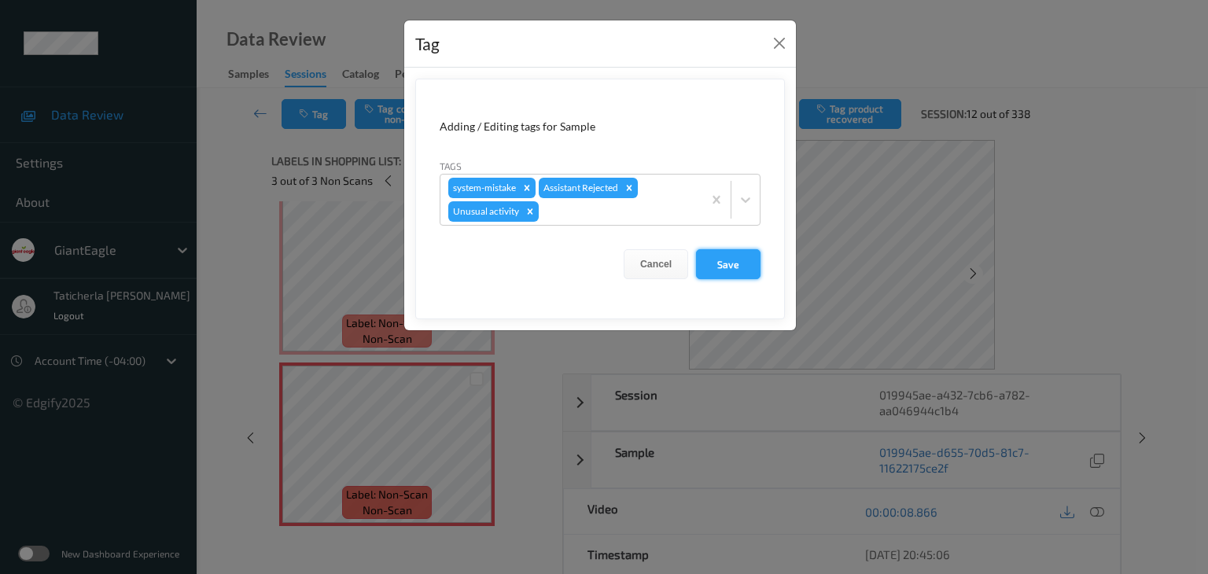
click at [726, 257] on button "Save" at bounding box center [728, 264] width 64 height 30
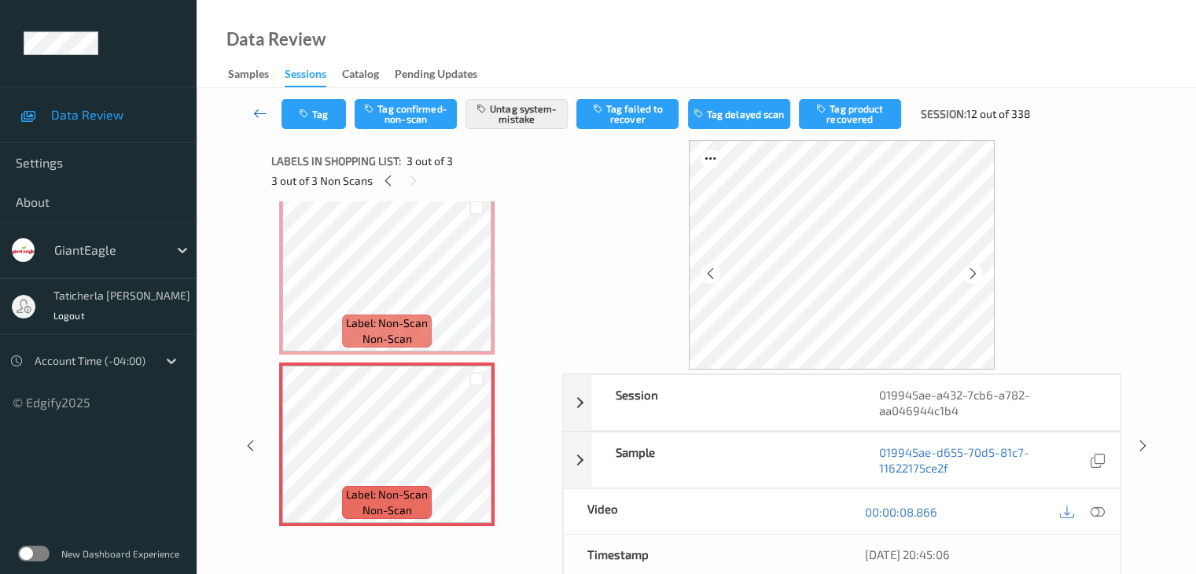
click at [257, 114] on icon at bounding box center [260, 113] width 14 height 16
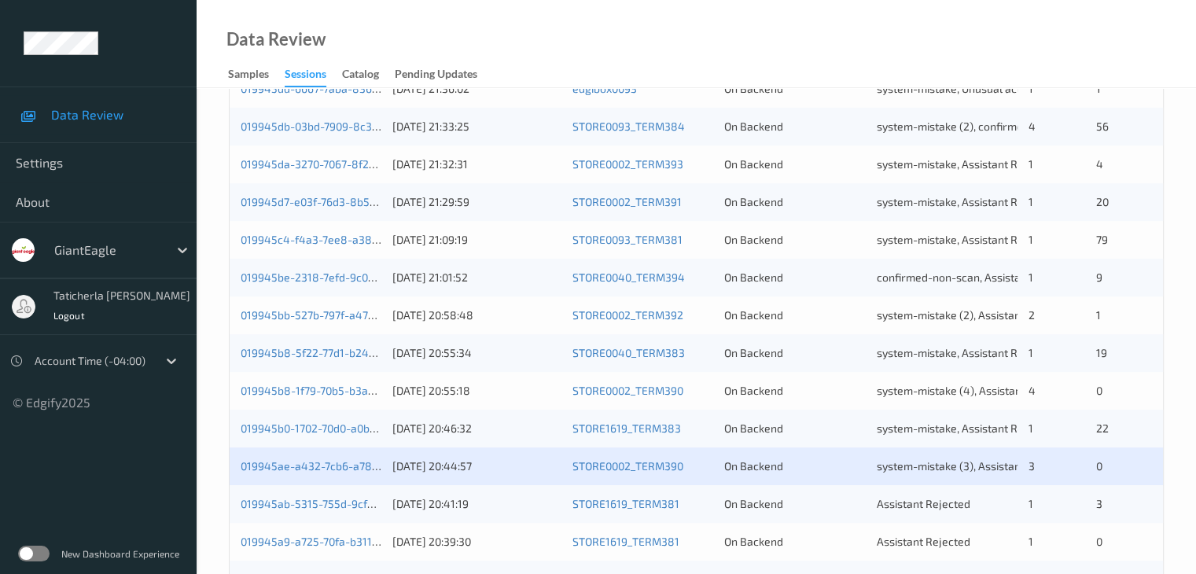
scroll to position [550, 0]
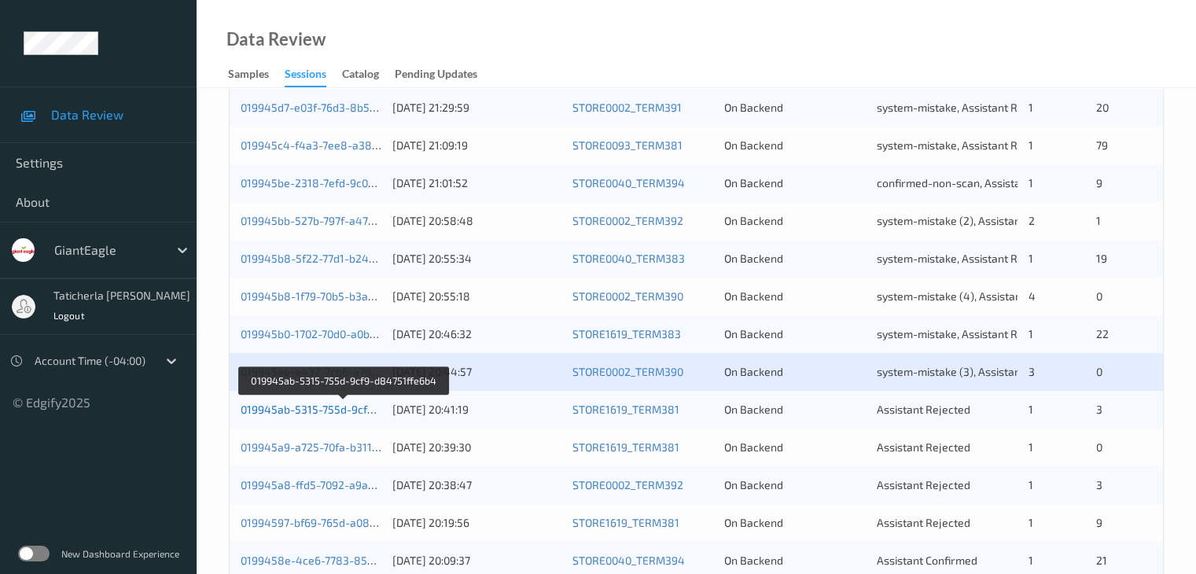
click at [344, 409] on link "019945ab-5315-755d-9cf9-d84751ffe6b4" at bounding box center [345, 409] width 208 height 13
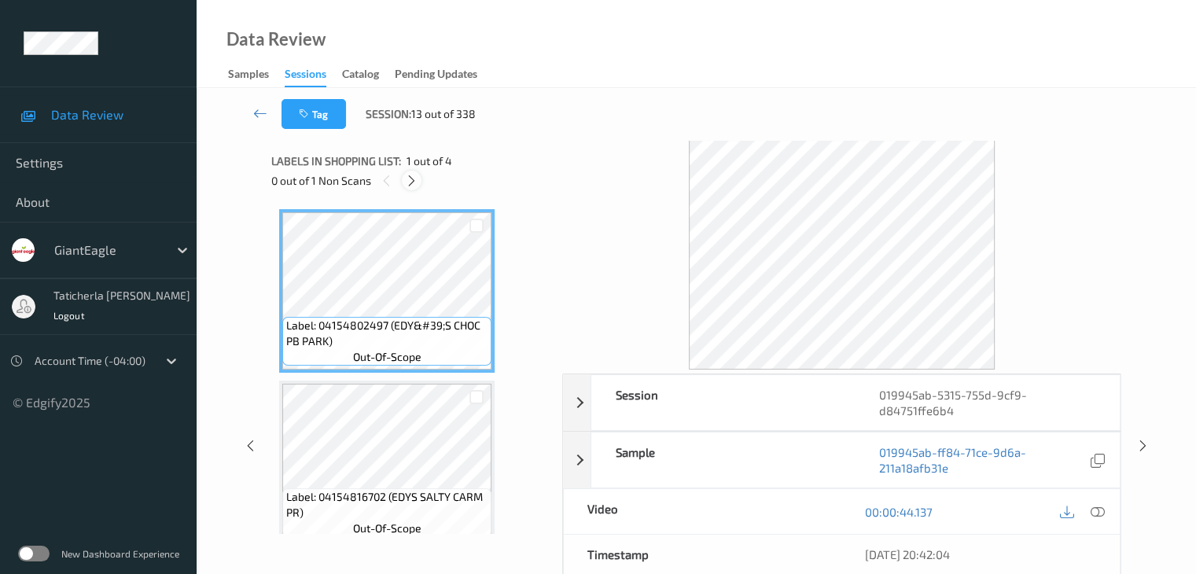
click at [415, 179] on icon at bounding box center [411, 181] width 13 height 14
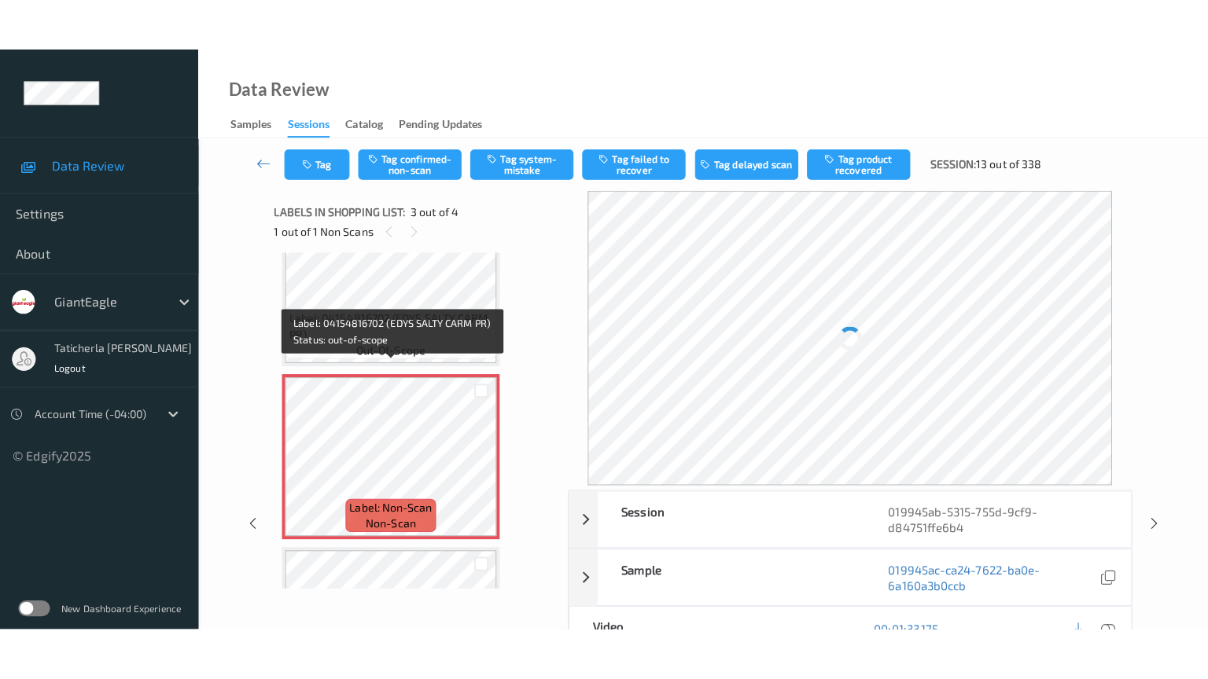
scroll to position [258, 0]
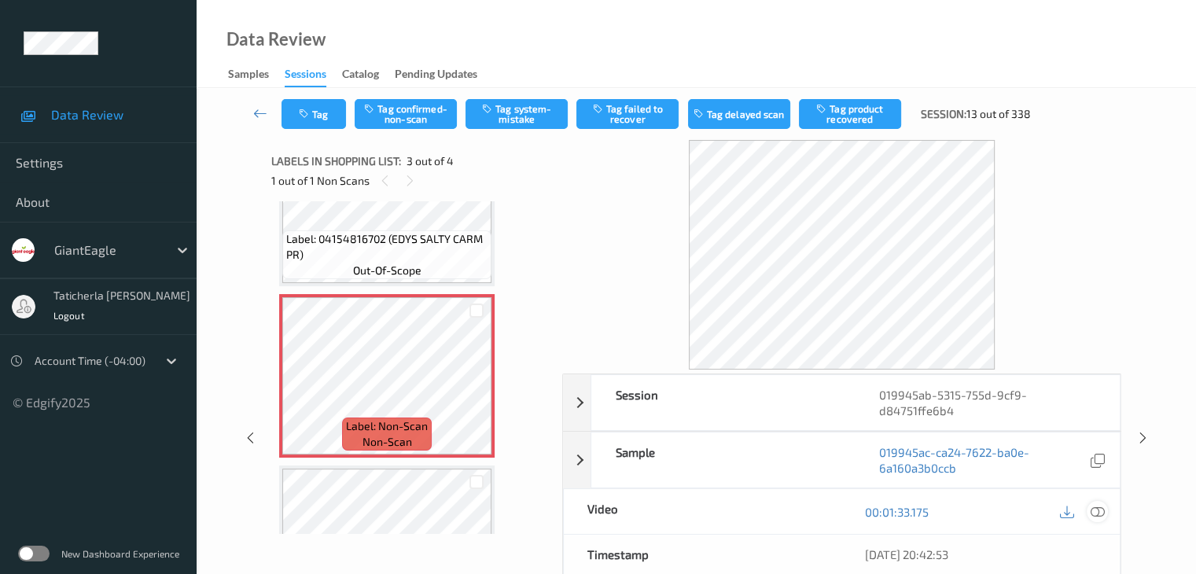
click at [1094, 509] on icon at bounding box center [1097, 512] width 14 height 14
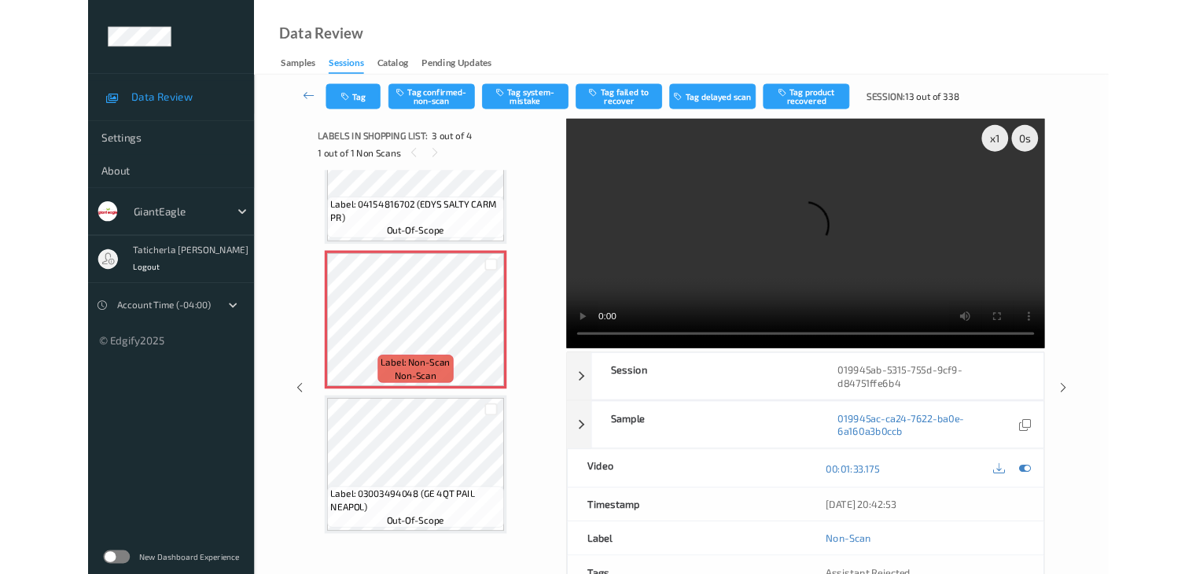
scroll to position [255, 0]
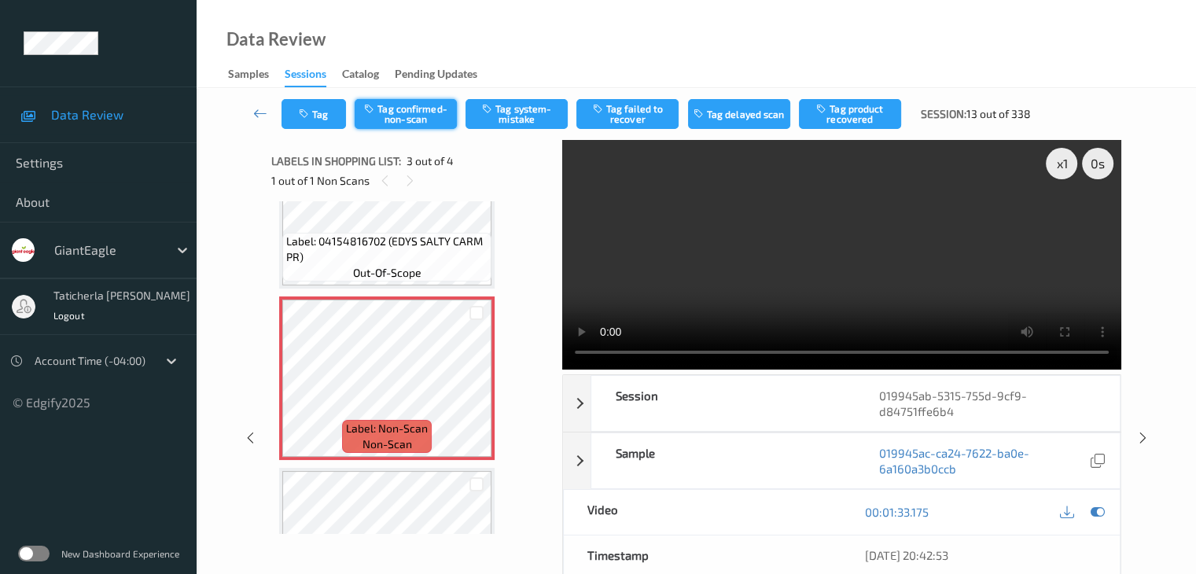
click at [420, 122] on button "Tag confirmed-non-scan" at bounding box center [406, 114] width 102 height 30
click at [644, 114] on button "Tag failed to recover" at bounding box center [627, 114] width 102 height 30
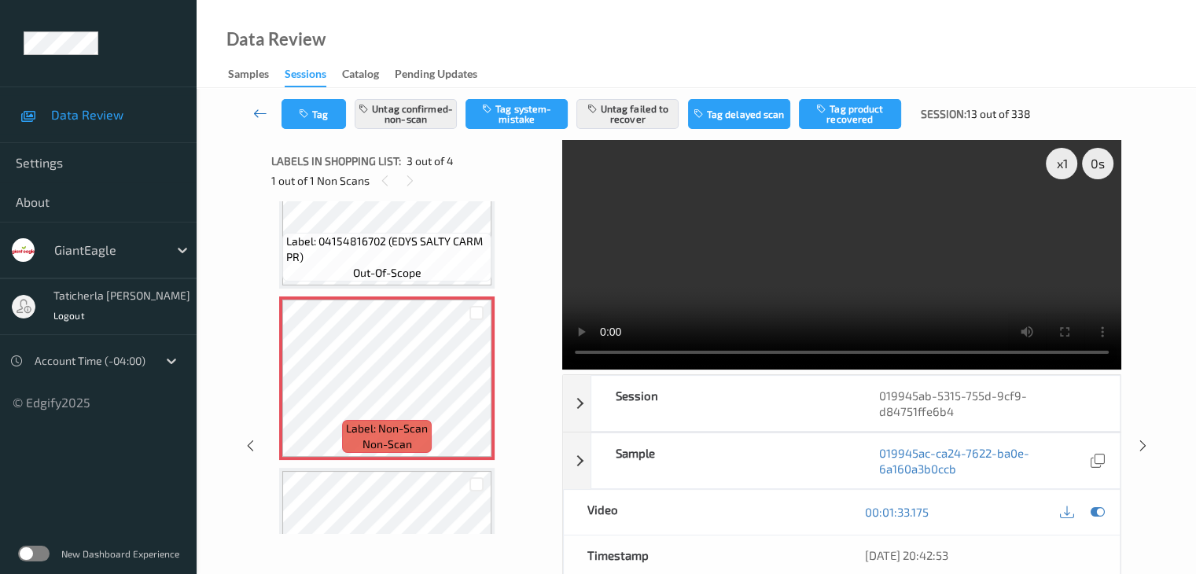
click at [255, 107] on icon at bounding box center [260, 113] width 14 height 16
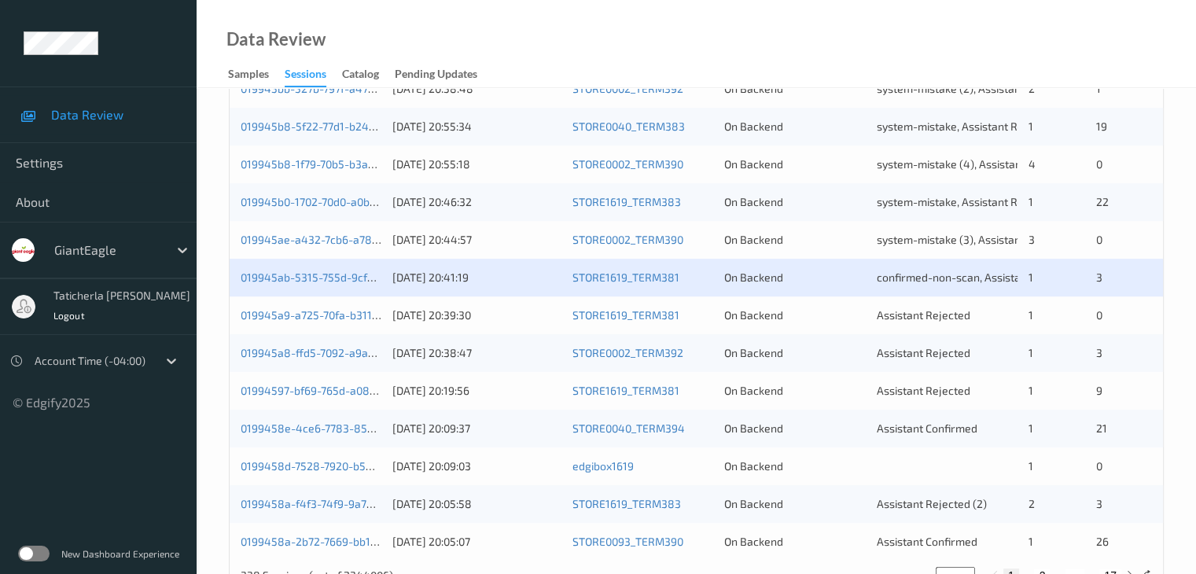
scroll to position [708, 0]
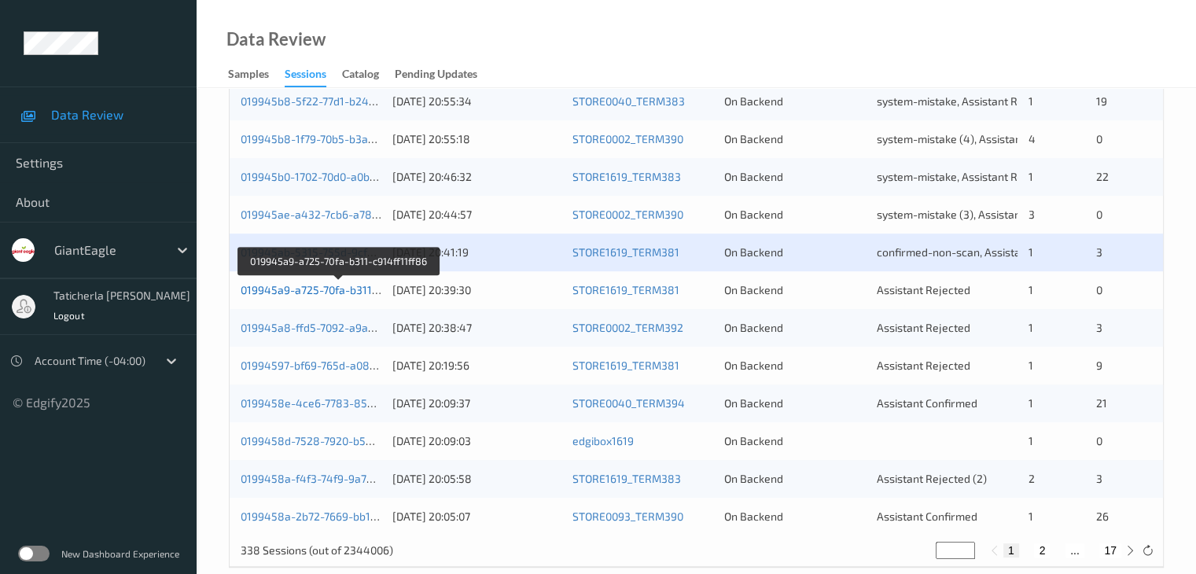
click at [322, 285] on link "019945a9-a725-70fa-b311-c914ff11ff86" at bounding box center [340, 289] width 198 height 13
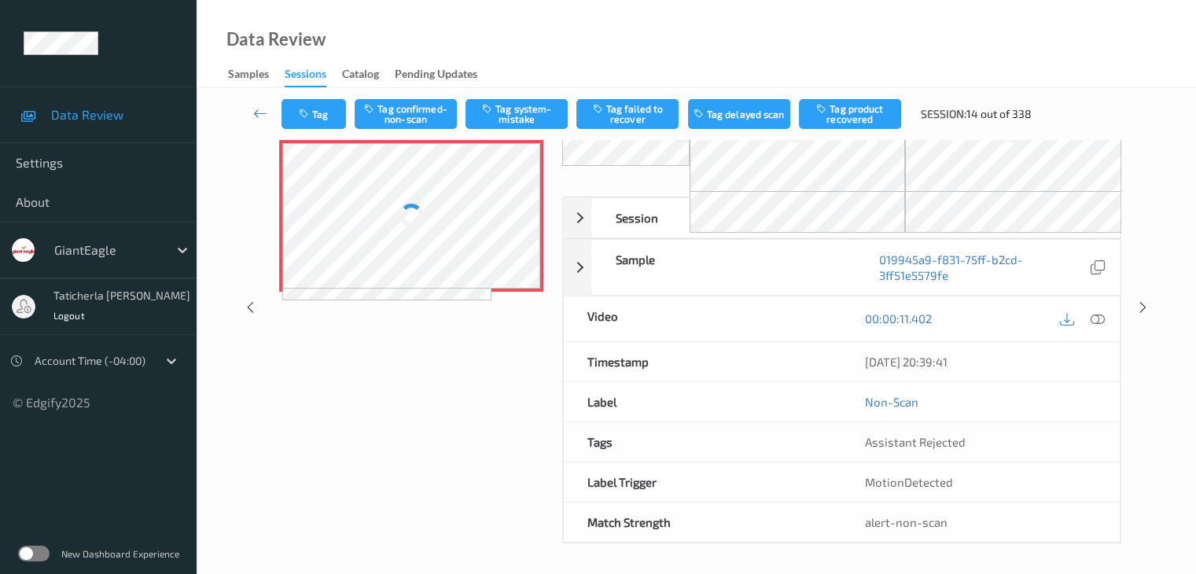
scroll to position [87, 0]
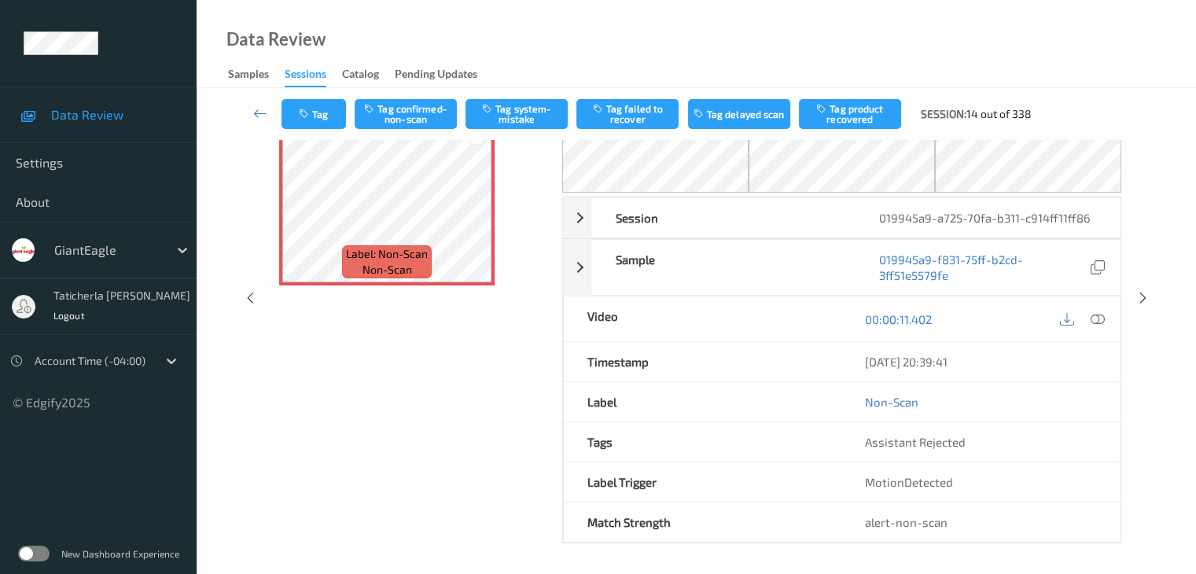
click at [480, 403] on div "Labels in shopping list: 1 out of 1 1 out of 1 Non Scans Label: Non-Scan non-sc…" at bounding box center [411, 298] width 280 height 491
click at [263, 108] on icon at bounding box center [260, 113] width 14 height 16
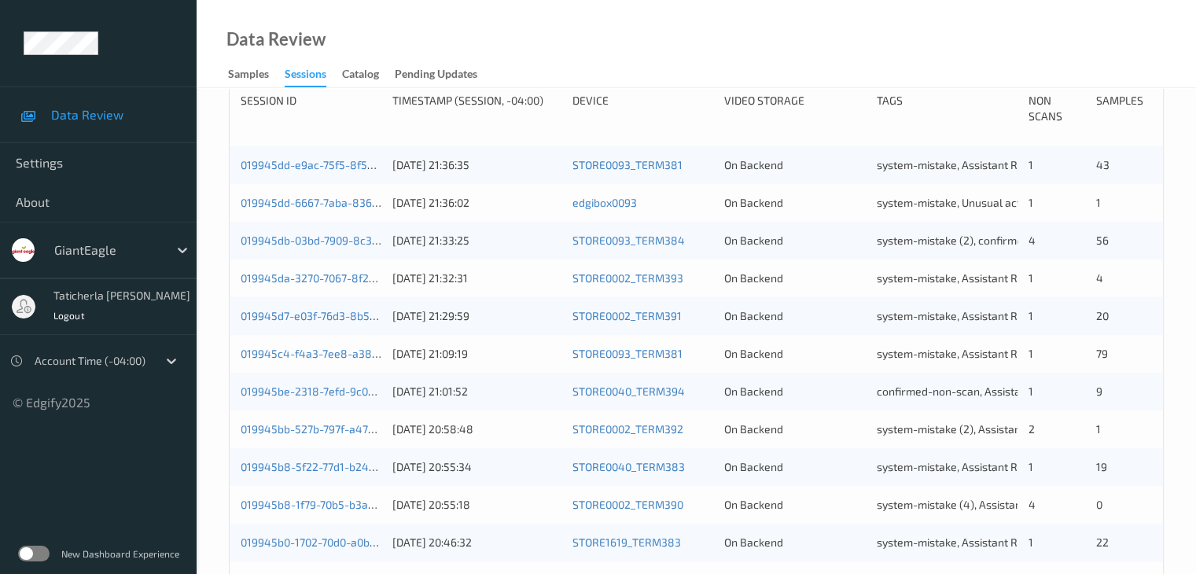
scroll to position [472, 0]
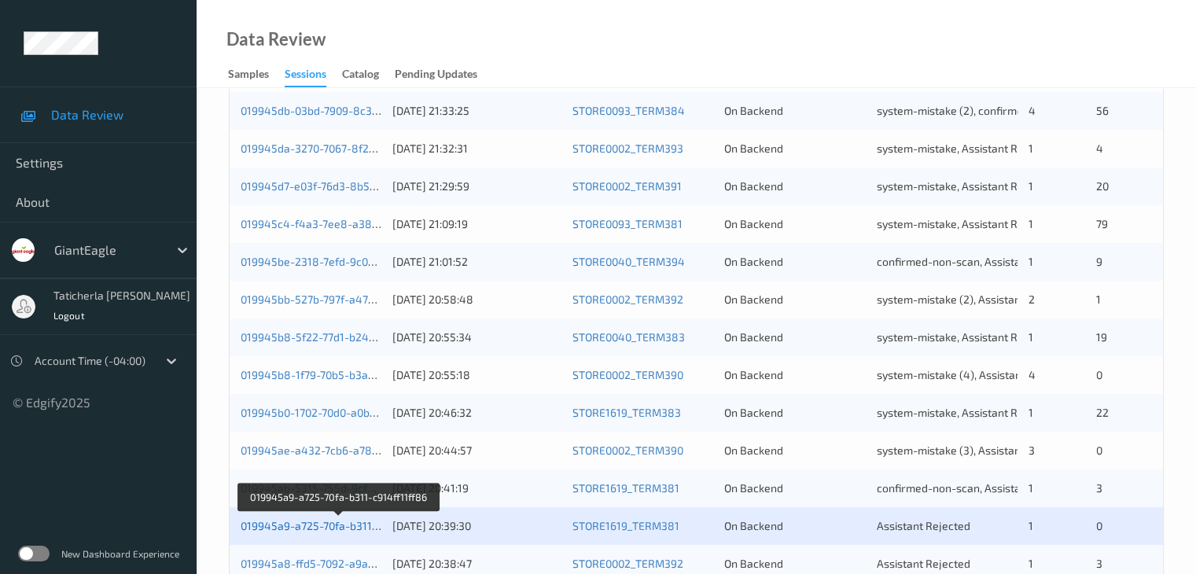
click at [307, 521] on link "019945a9-a725-70fa-b311-c914ff11ff86" at bounding box center [340, 525] width 198 height 13
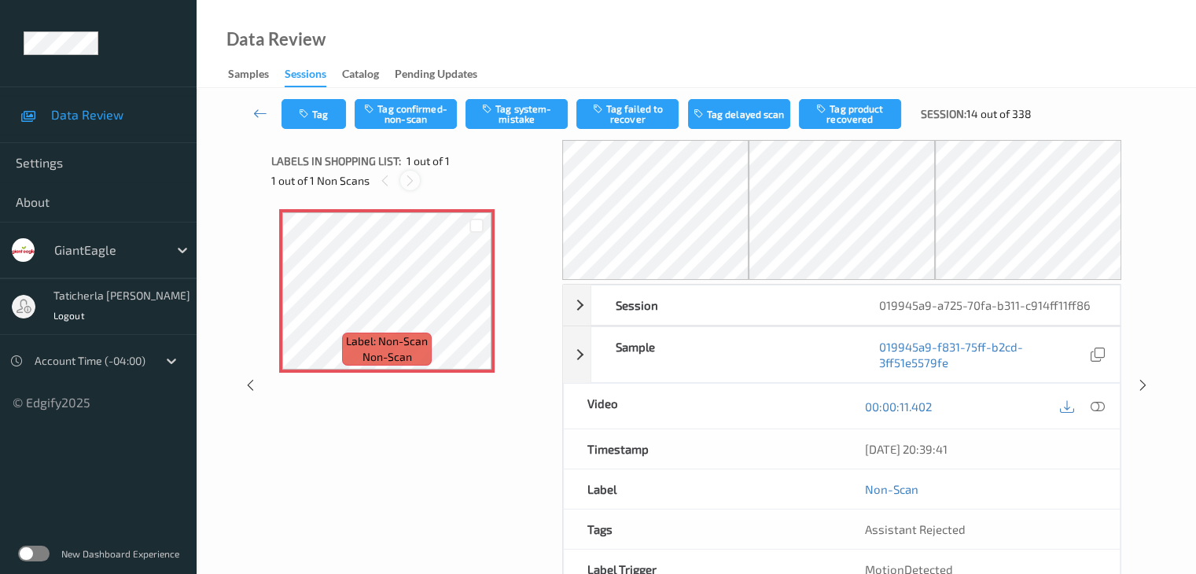
click at [402, 177] on div at bounding box center [410, 181] width 20 height 20
click at [476, 305] on icon at bounding box center [476, 304] width 13 height 14
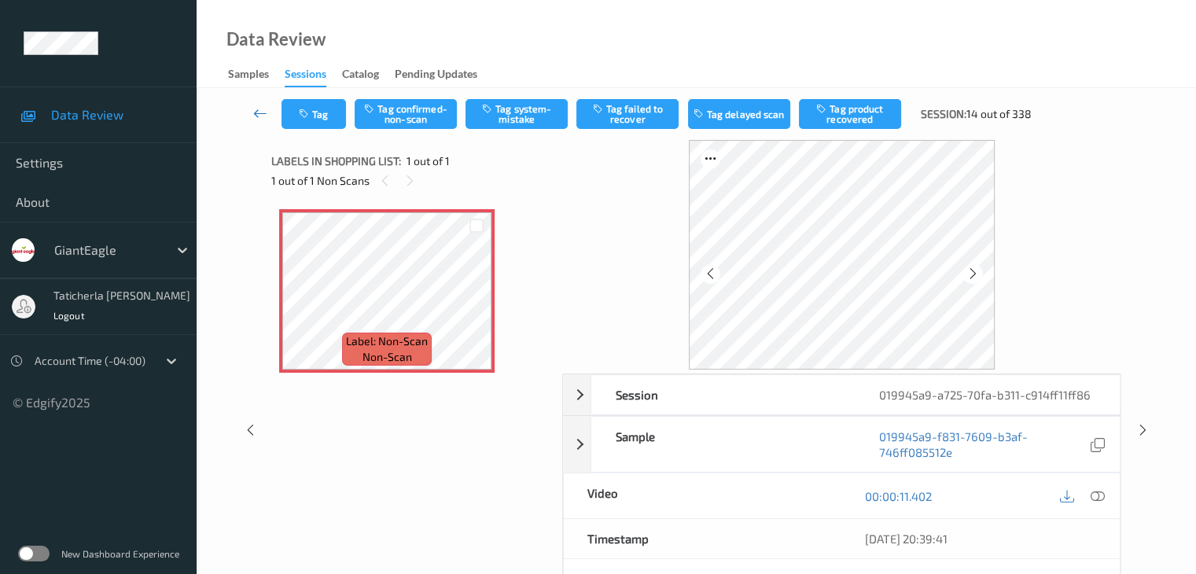
click at [261, 116] on icon at bounding box center [260, 113] width 14 height 16
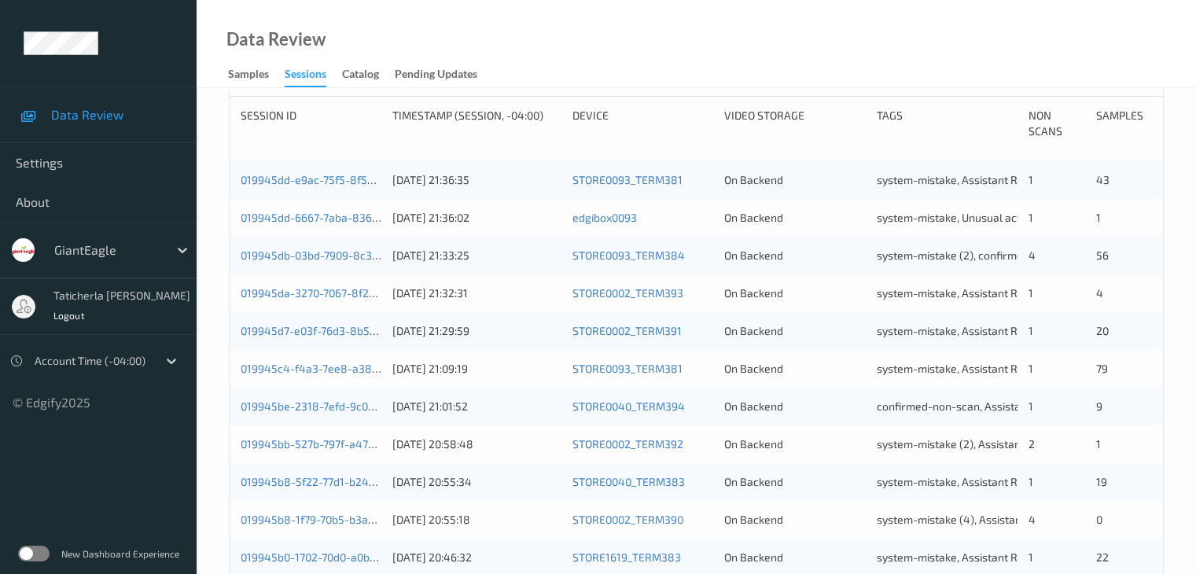
scroll to position [629, 0]
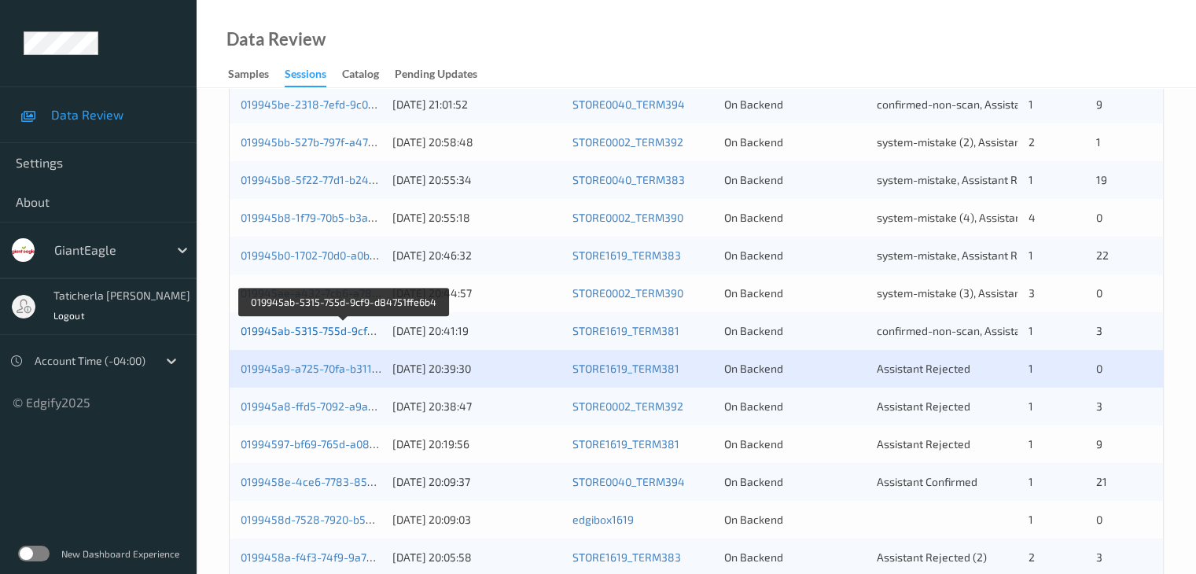
click at [341, 334] on link "019945ab-5315-755d-9cf9-d84751ffe6b4" at bounding box center [345, 330] width 208 height 13
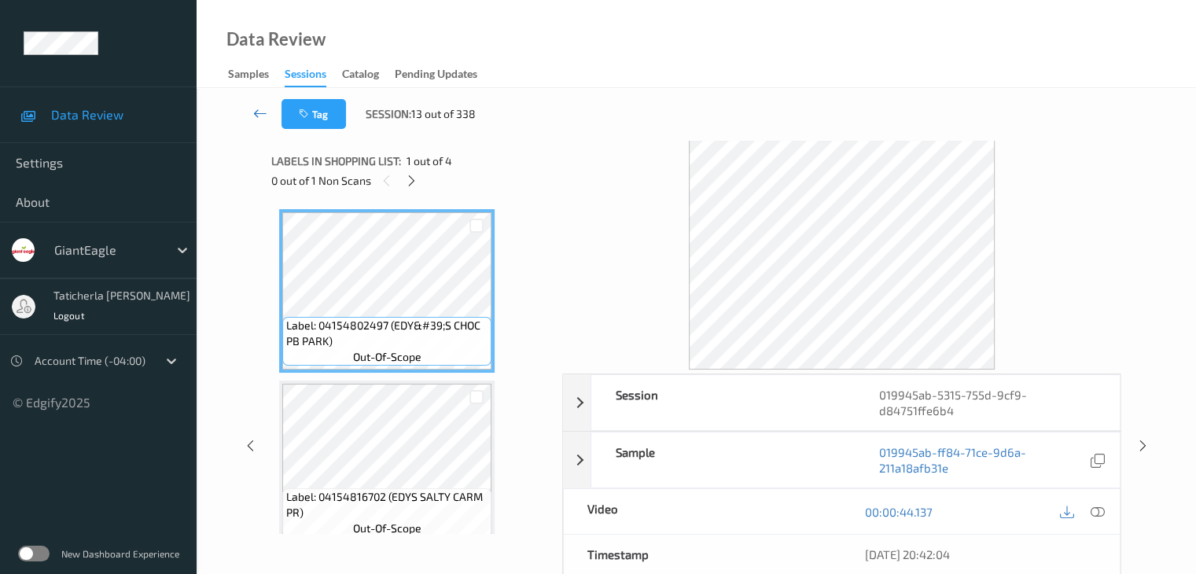
click at [258, 108] on icon at bounding box center [260, 113] width 14 height 16
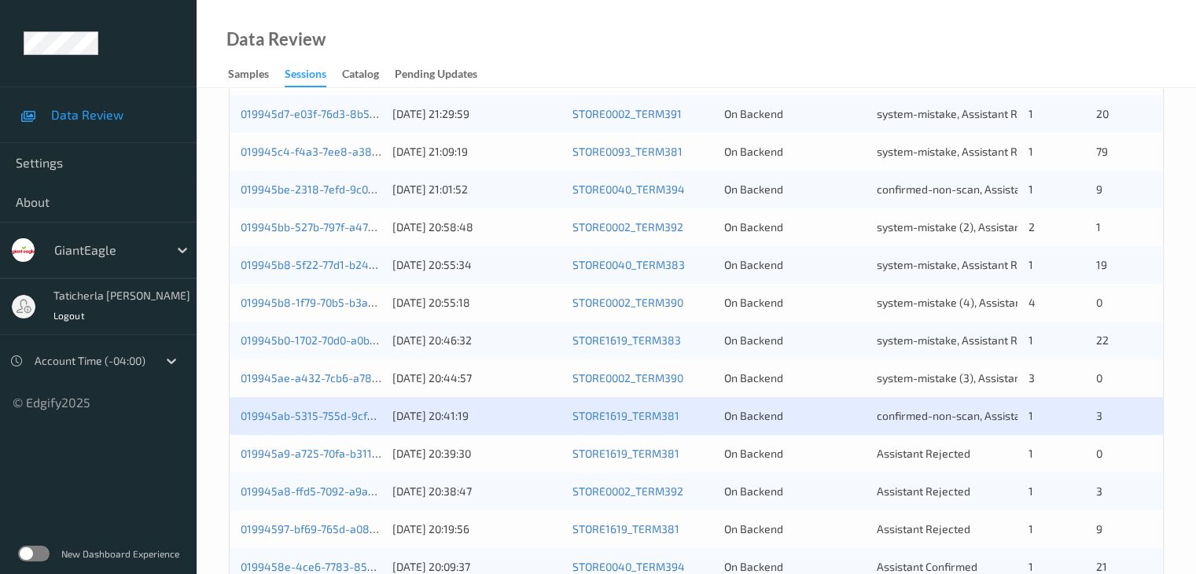
scroll to position [550, 0]
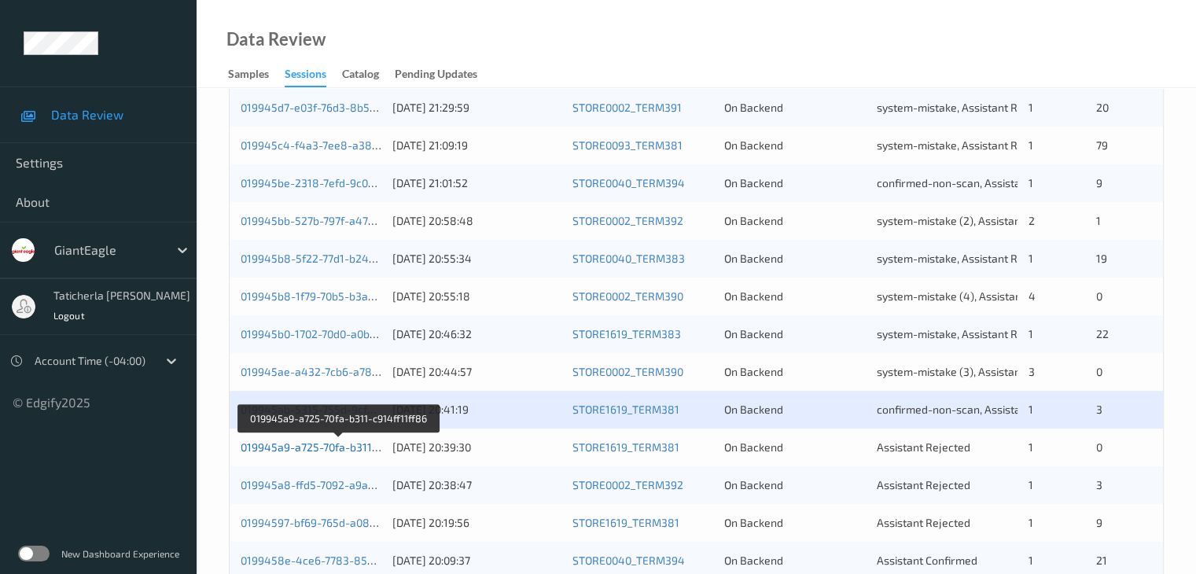
click at [338, 450] on link "019945a9-a725-70fa-b311-c914ff11ff86" at bounding box center [340, 446] width 198 height 13
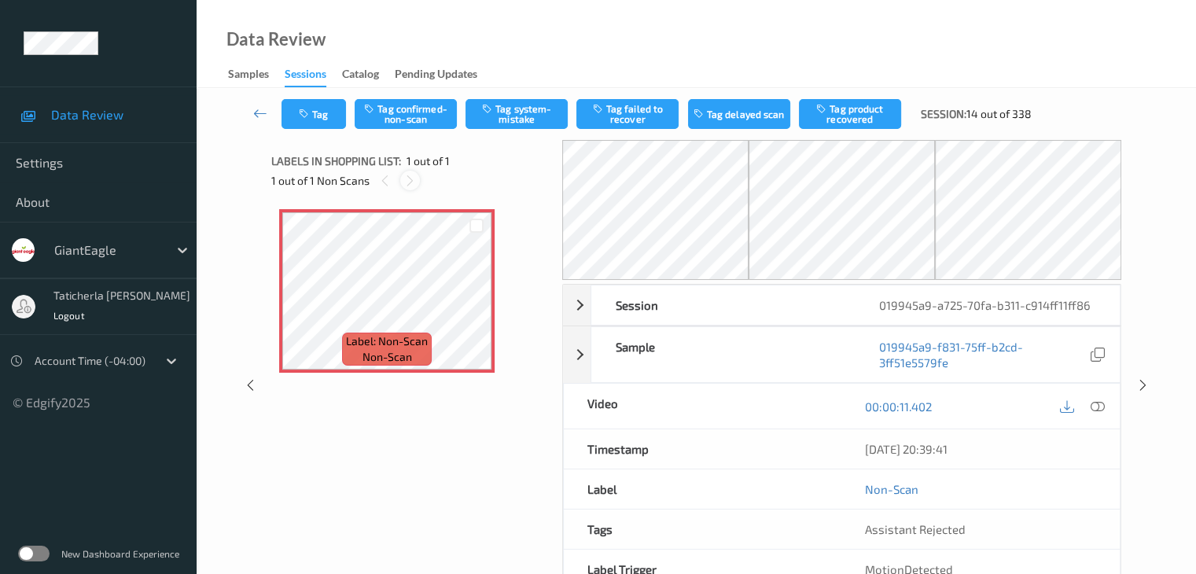
click at [406, 178] on icon at bounding box center [409, 181] width 13 height 14
click at [409, 183] on icon at bounding box center [409, 181] width 13 height 14
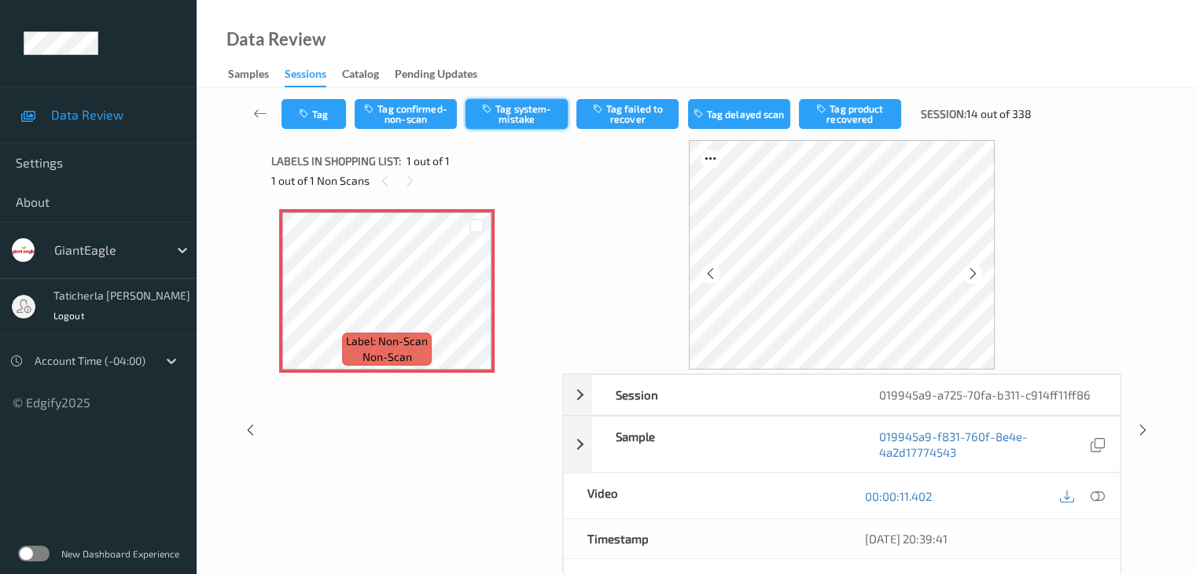
click at [519, 117] on button "Tag system-mistake" at bounding box center [516, 114] width 102 height 30
click at [621, 119] on button "Tag failed to recover" at bounding box center [627, 114] width 102 height 30
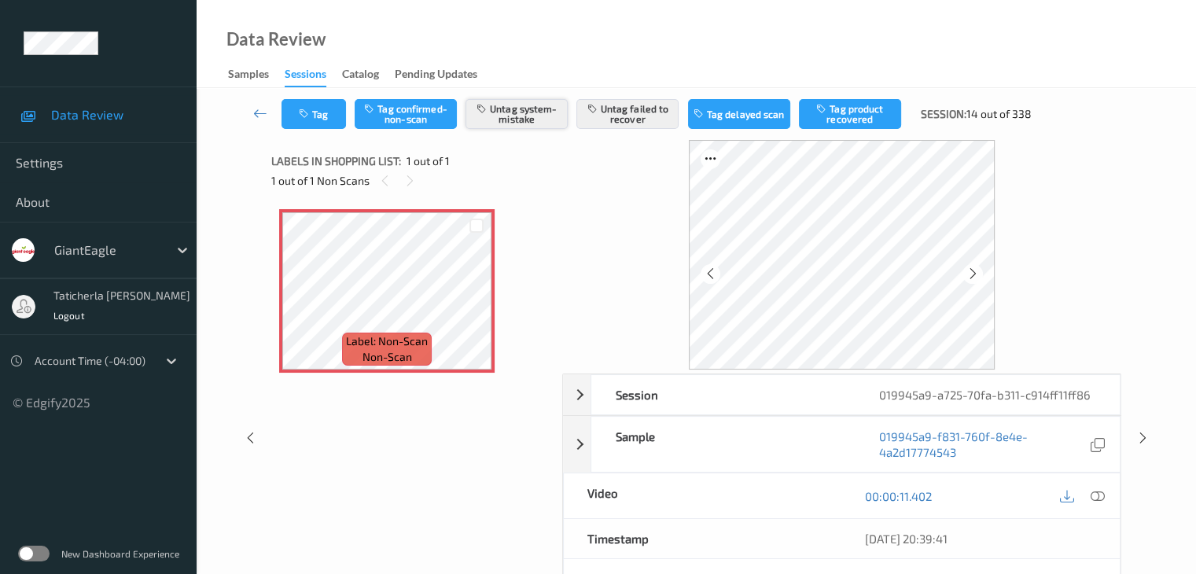
click at [520, 121] on button "Untag system-mistake" at bounding box center [516, 114] width 102 height 30
click at [418, 119] on button "Tag confirmed-non-scan" at bounding box center [406, 114] width 102 height 30
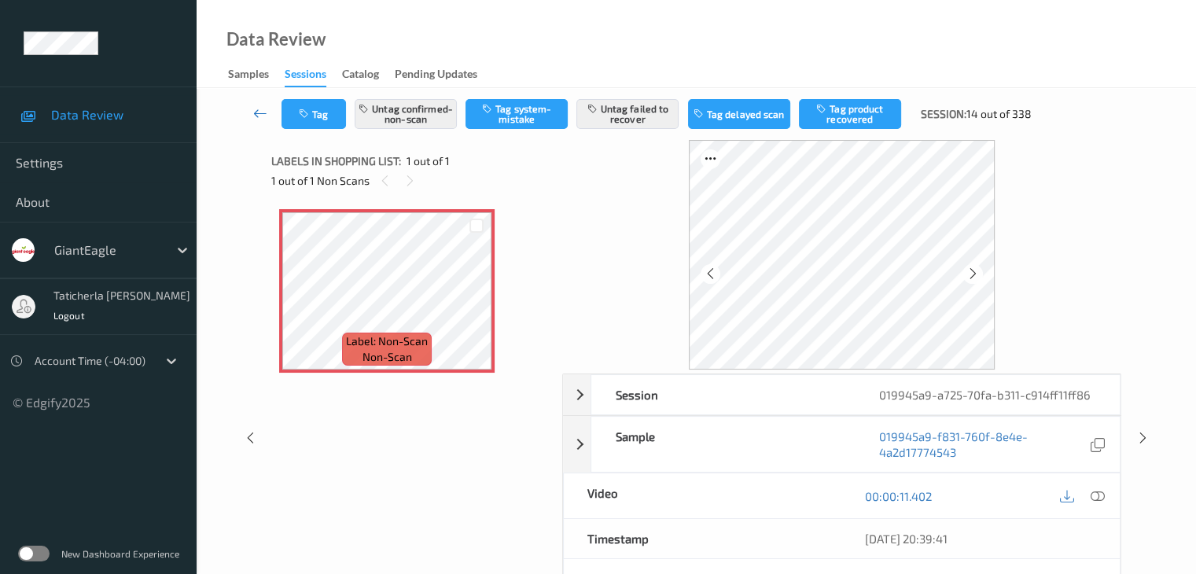
click at [259, 115] on icon at bounding box center [260, 113] width 14 height 16
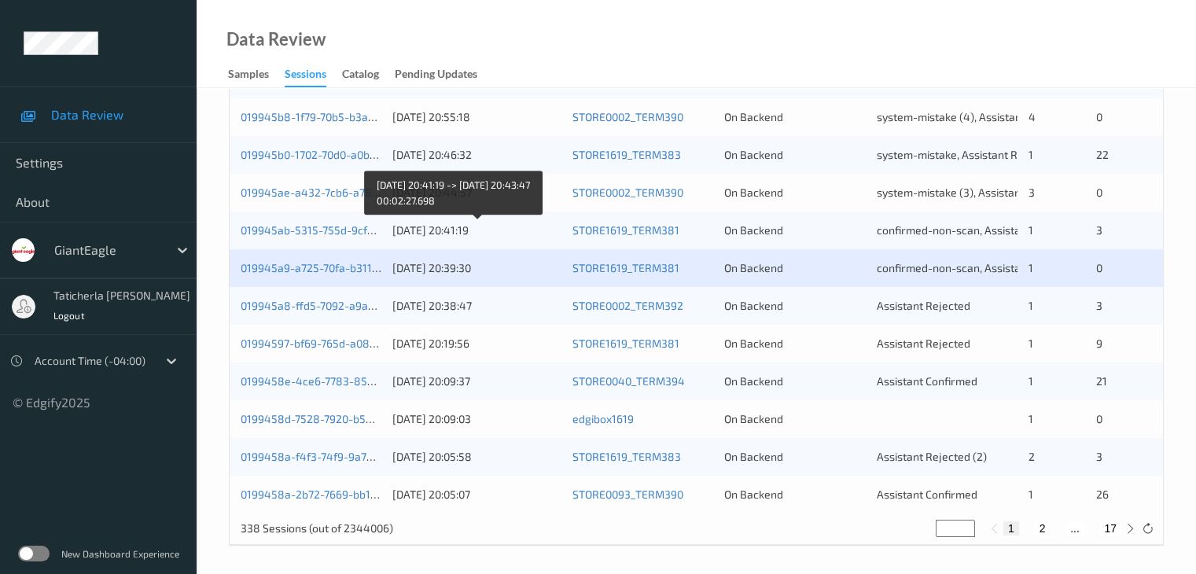
scroll to position [733, 0]
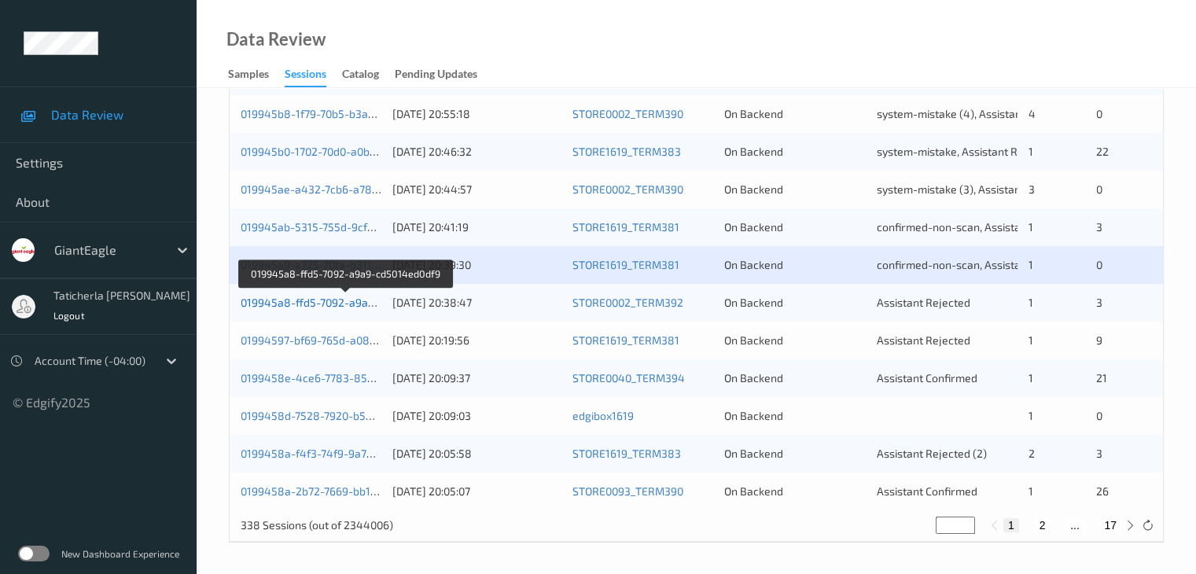
click at [322, 305] on link "019945a8-ffd5-7092-a9a9-cd5014ed0df9" at bounding box center [346, 302] width 210 height 13
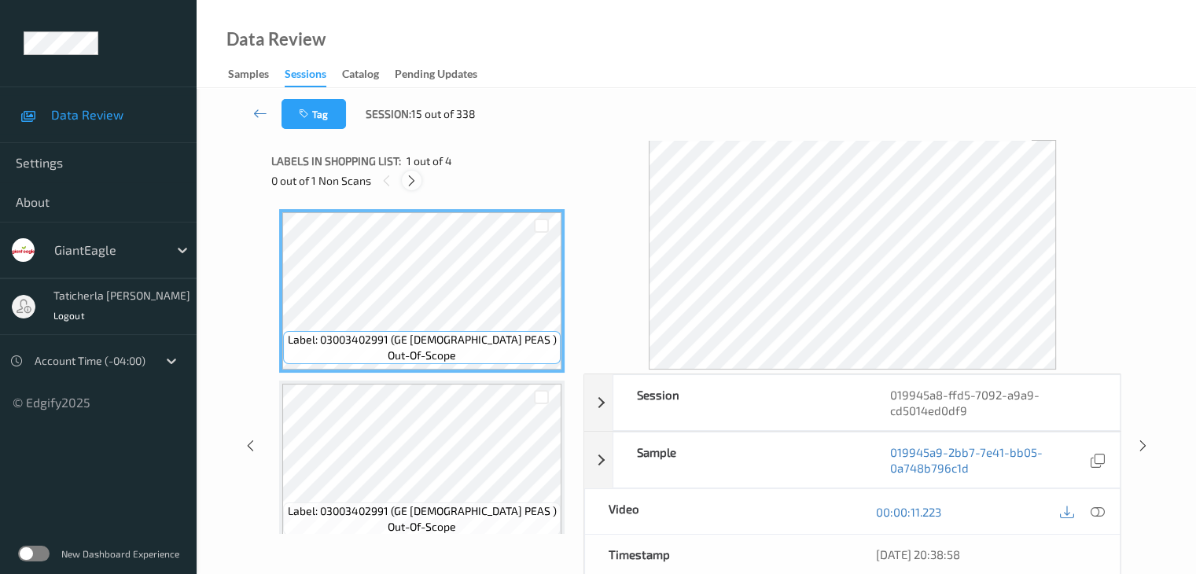
click at [412, 178] on icon at bounding box center [411, 181] width 13 height 14
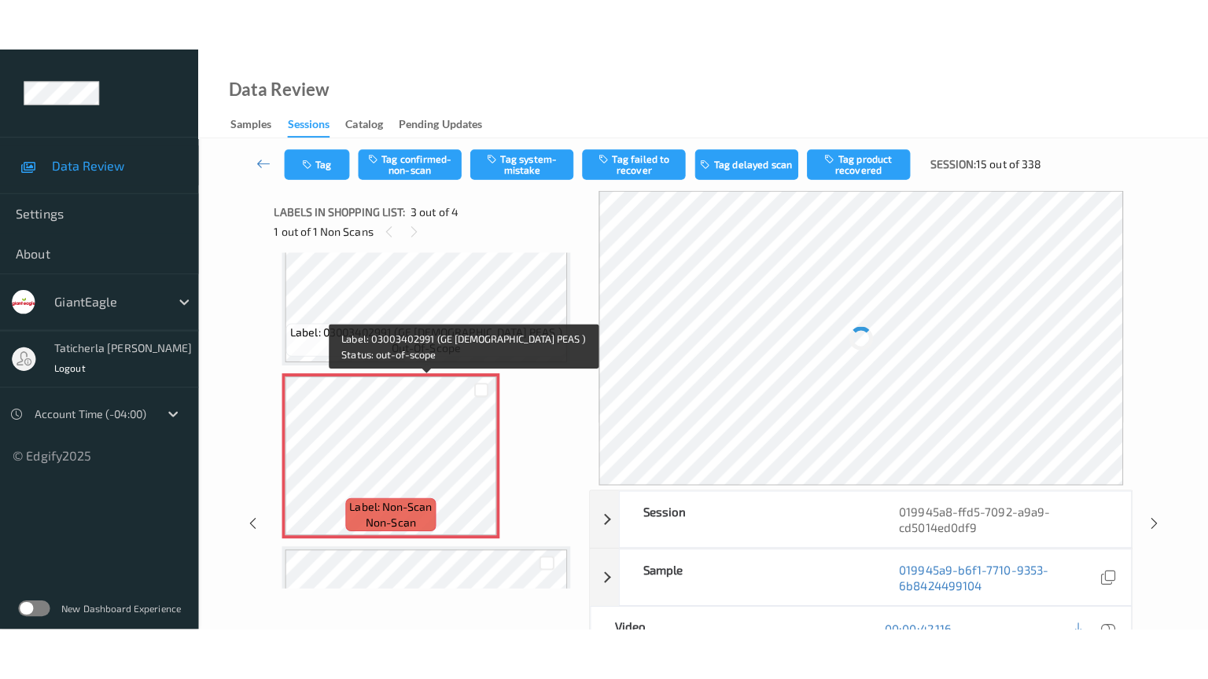
scroll to position [336, 0]
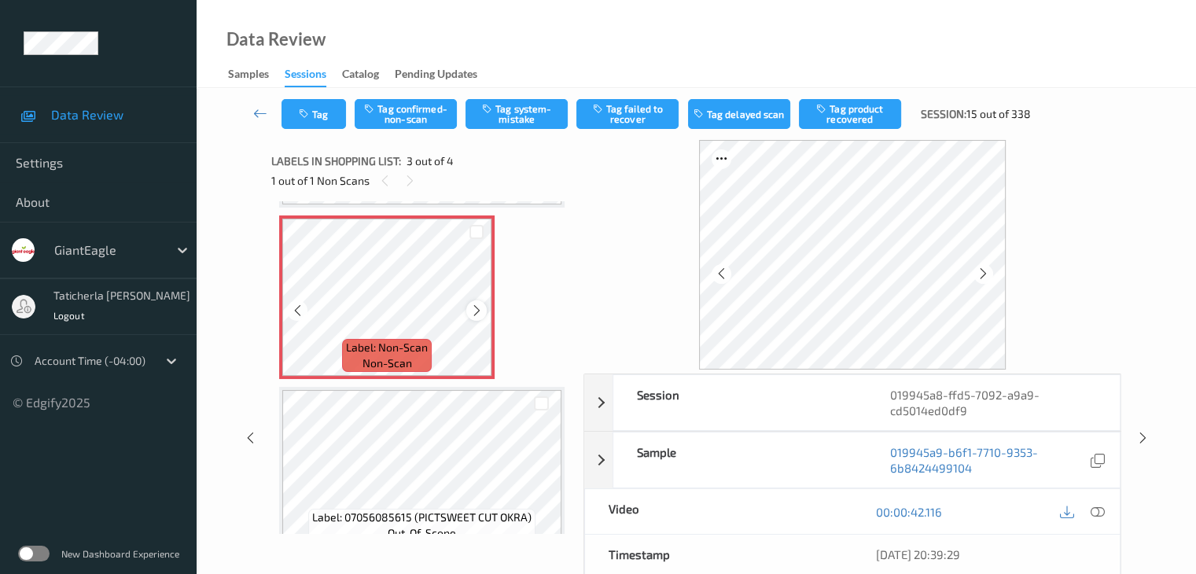
click at [483, 311] on div at bounding box center [476, 310] width 20 height 20
click at [1095, 509] on icon at bounding box center [1097, 512] width 14 height 14
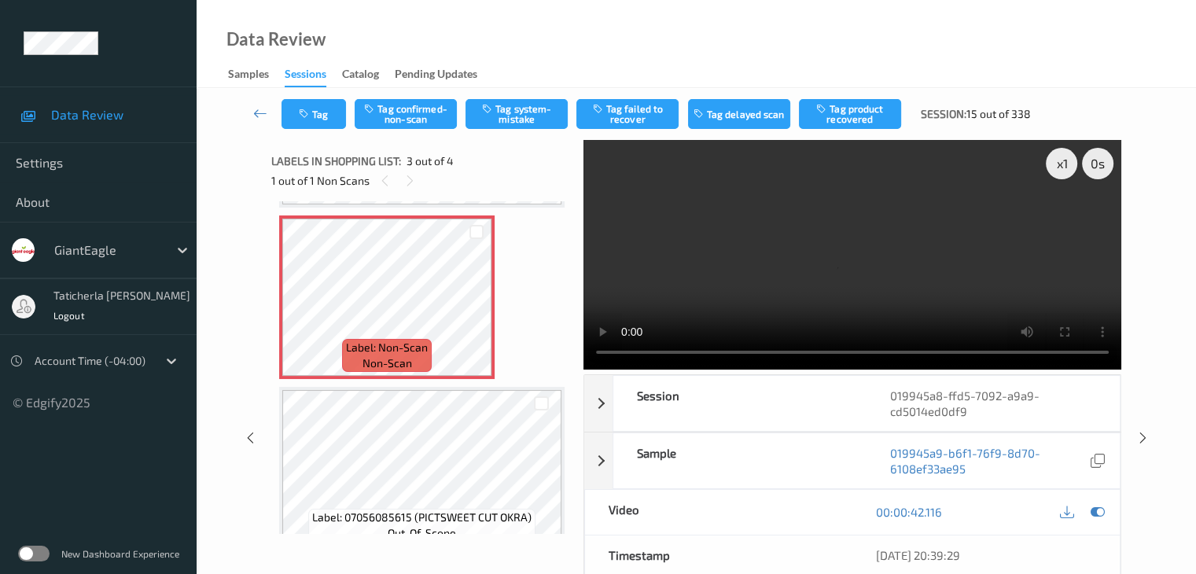
scroll to position [255, 0]
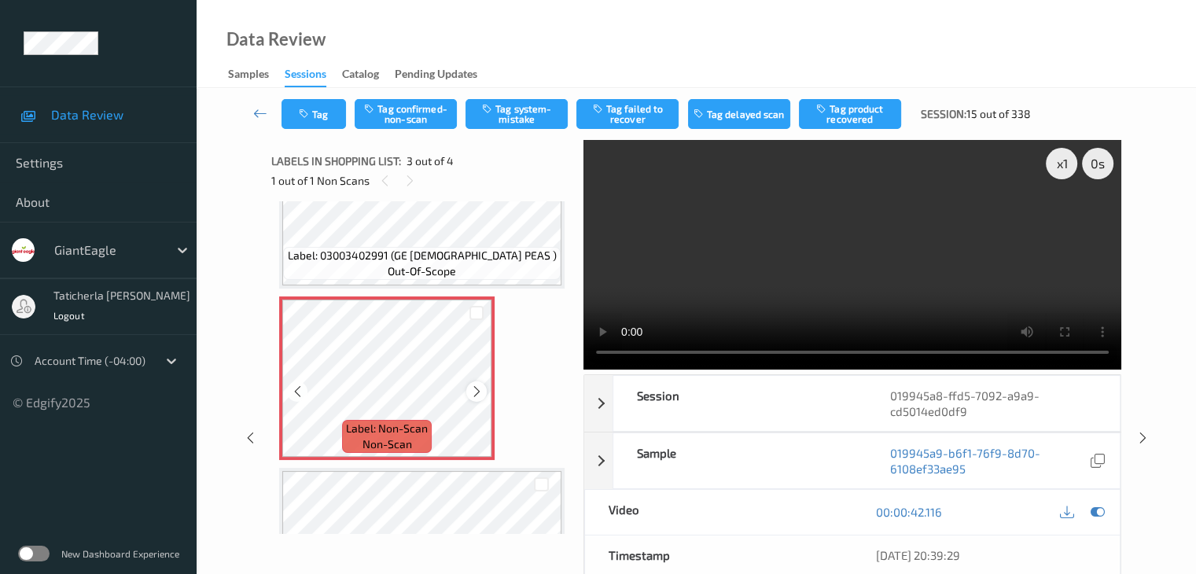
click at [480, 392] on icon at bounding box center [476, 391] width 13 height 14
click at [425, 108] on button "Tag confirmed-non-scan" at bounding box center [406, 114] width 102 height 30
click at [649, 119] on button "Tag failed to recover" at bounding box center [627, 114] width 102 height 30
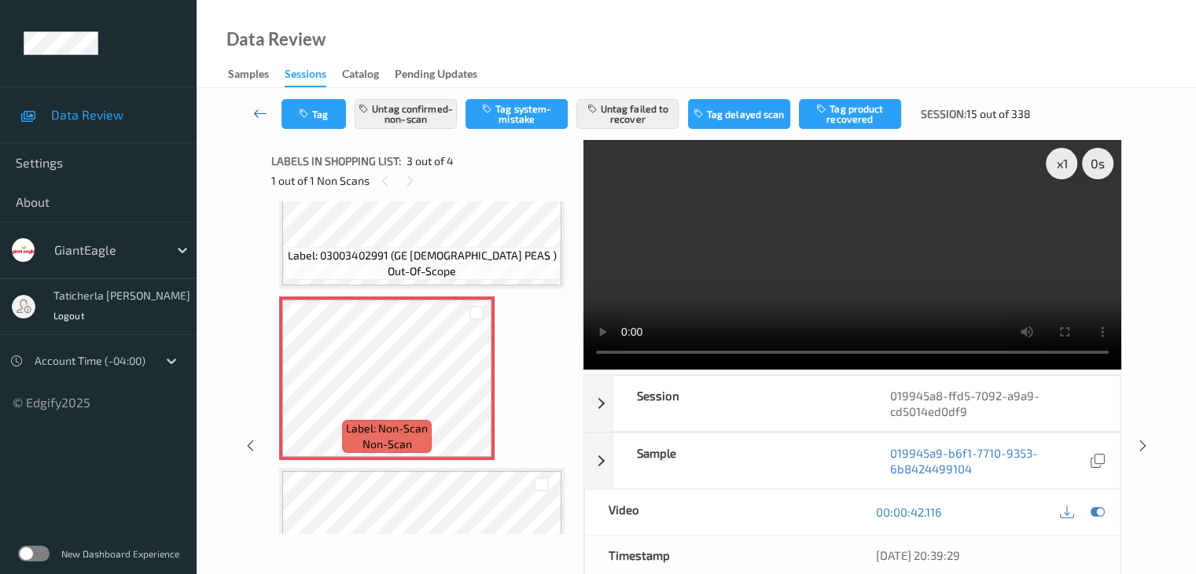
click at [260, 109] on icon at bounding box center [260, 113] width 14 height 16
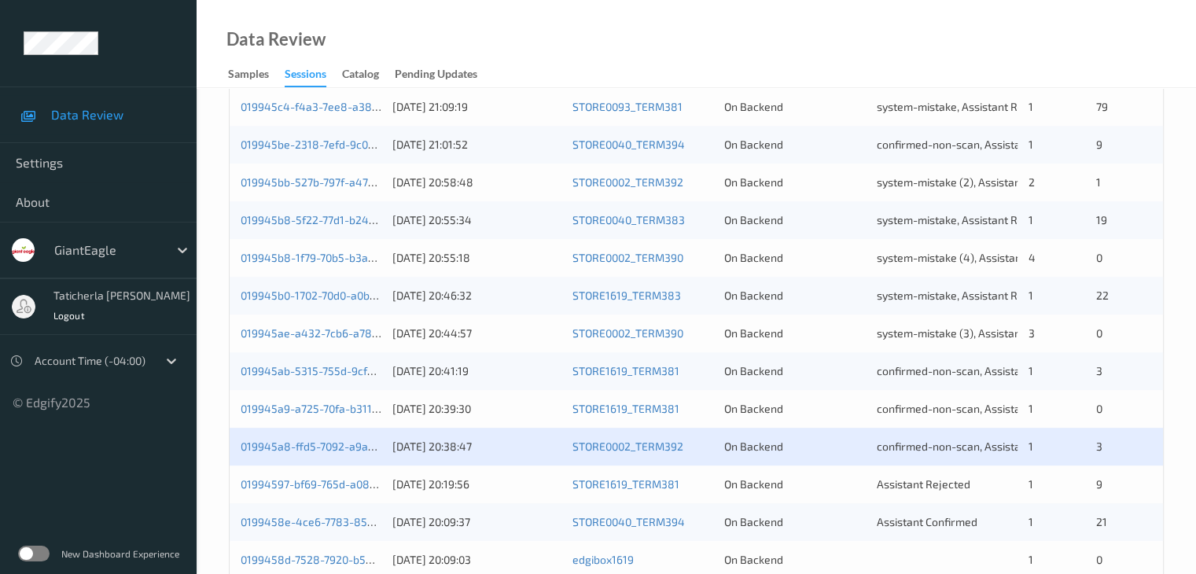
scroll to position [708, 0]
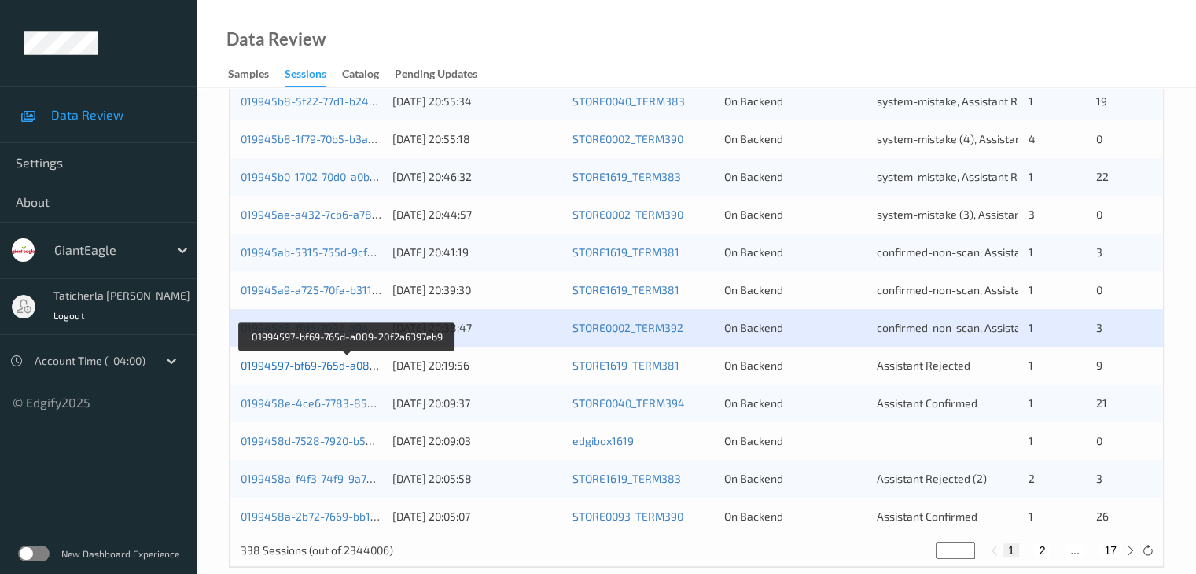
click at [312, 366] on link "01994597-bf69-765d-a089-20f2a6397eb9" at bounding box center [347, 364] width 212 height 13
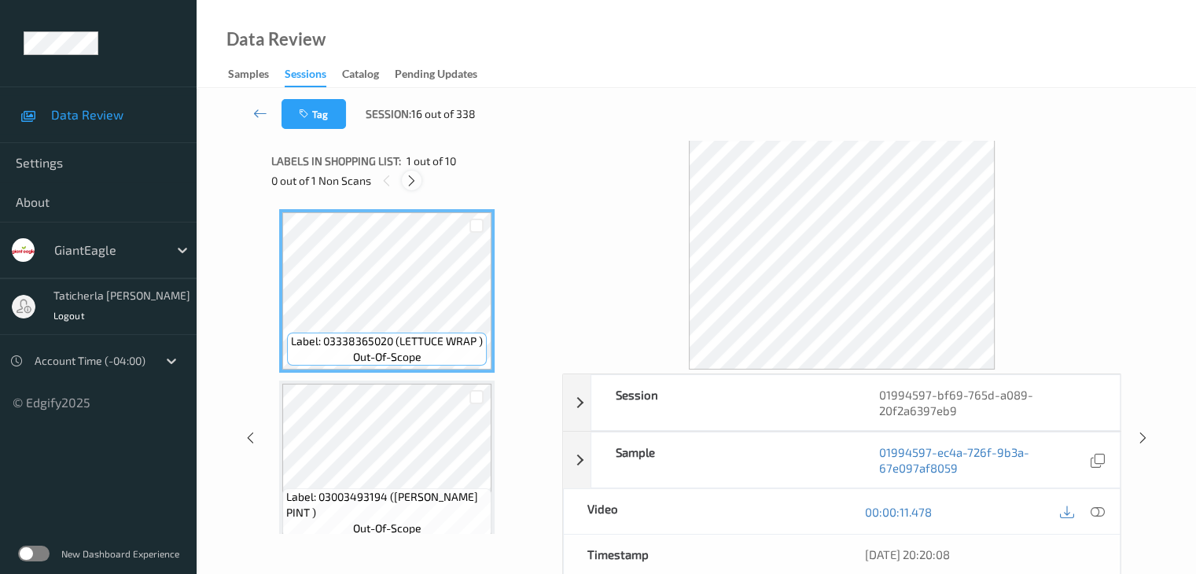
click at [410, 174] on icon at bounding box center [411, 181] width 13 height 14
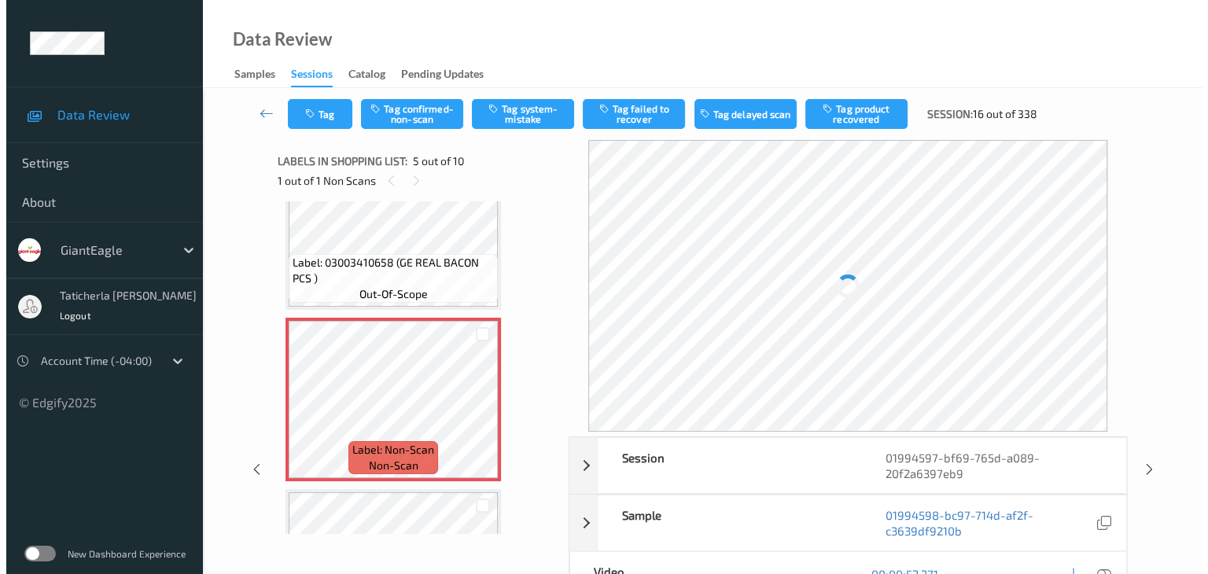
scroll to position [601, 0]
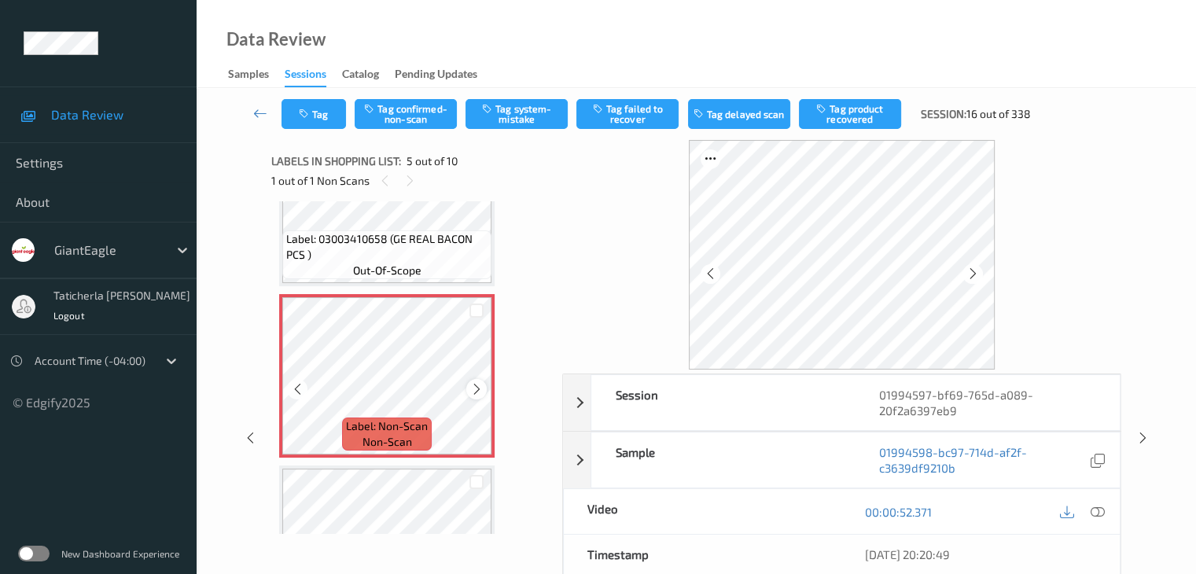
click at [476, 391] on icon at bounding box center [476, 389] width 13 height 14
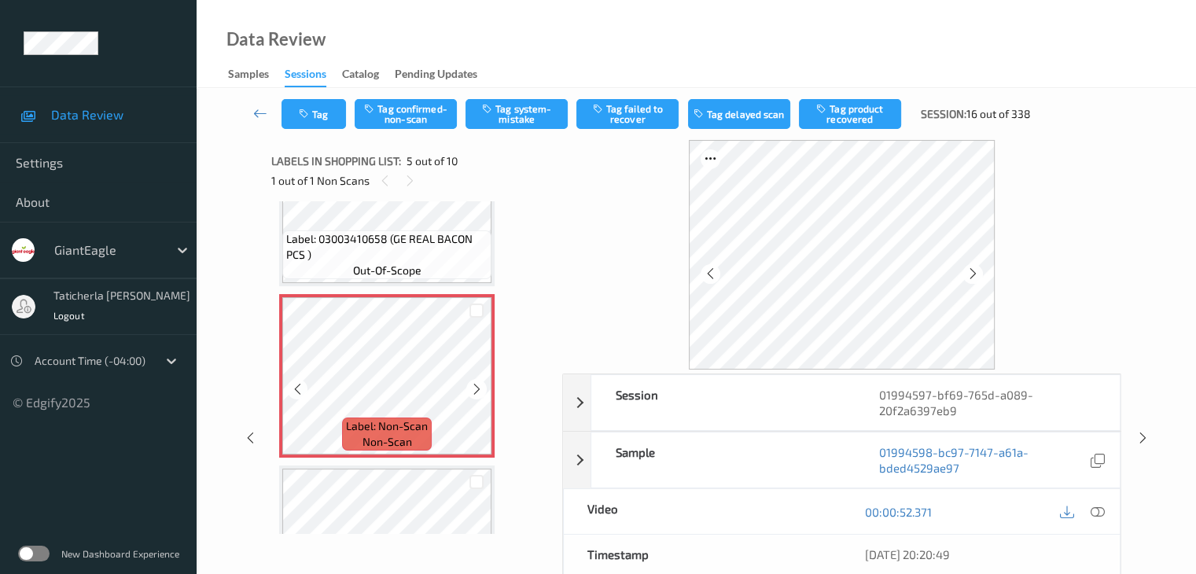
click at [476, 391] on icon at bounding box center [476, 389] width 13 height 14
drag, startPoint x: 1097, startPoint y: 511, endPoint x: 1064, endPoint y: 507, distance: 33.3
click at [1097, 512] on icon at bounding box center [1097, 512] width 14 height 14
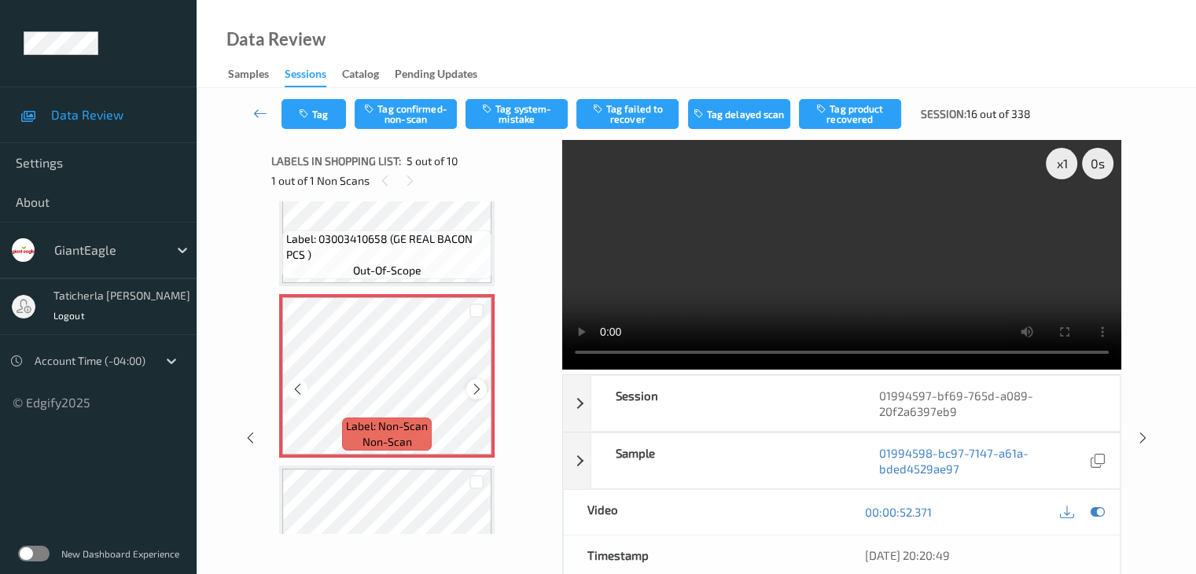
click at [480, 389] on icon at bounding box center [476, 389] width 13 height 14
click at [480, 388] on icon at bounding box center [476, 389] width 13 height 14
click at [525, 119] on button "Tag system-mistake" at bounding box center [516, 114] width 102 height 30
click at [313, 118] on button "Tag" at bounding box center [313, 114] width 64 height 30
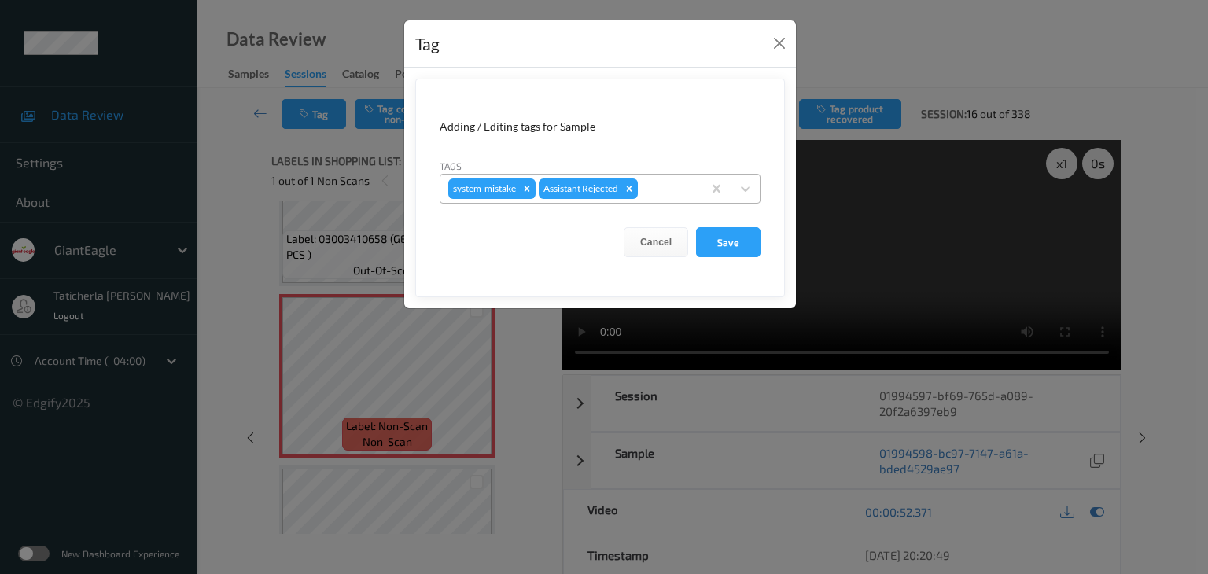
click at [657, 185] on div at bounding box center [667, 188] width 53 height 19
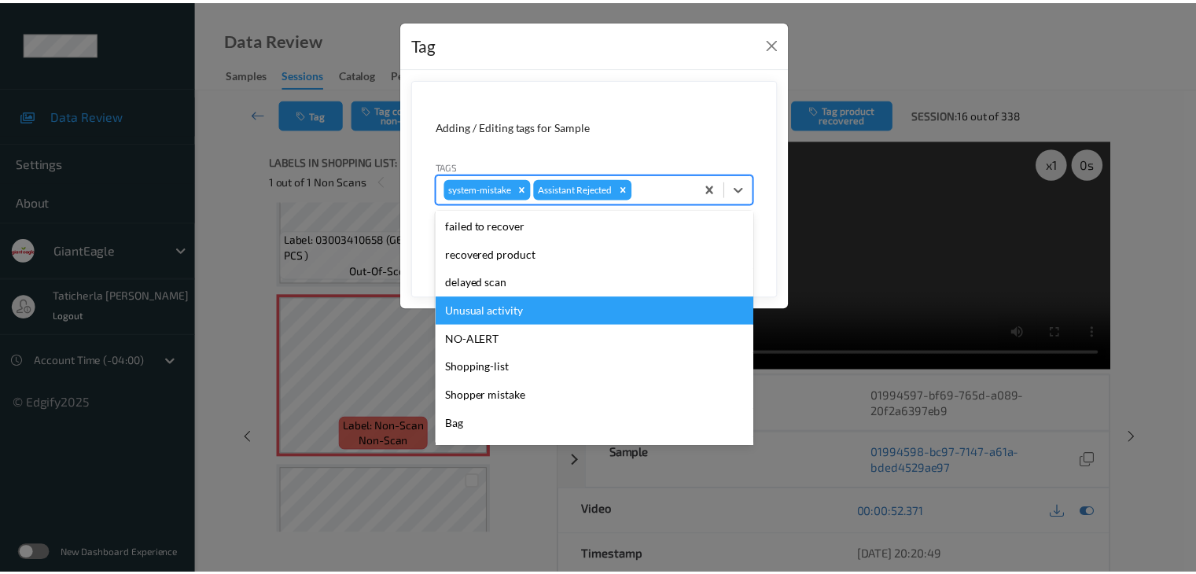
scroll to position [157, 0]
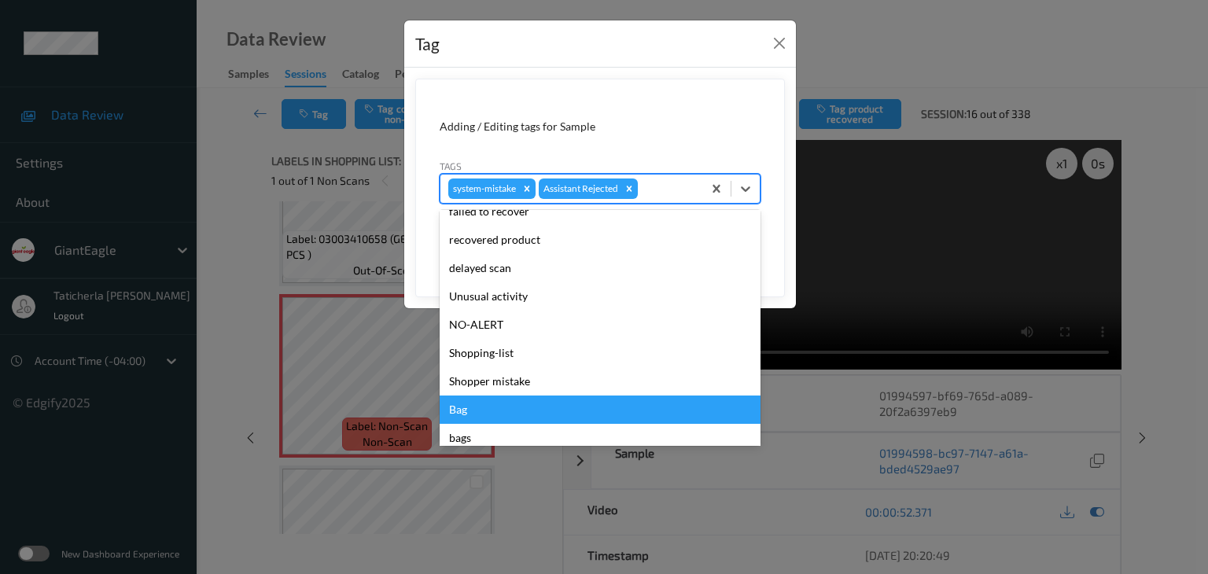
click at [467, 410] on div "Bag" at bounding box center [599, 409] width 321 height 28
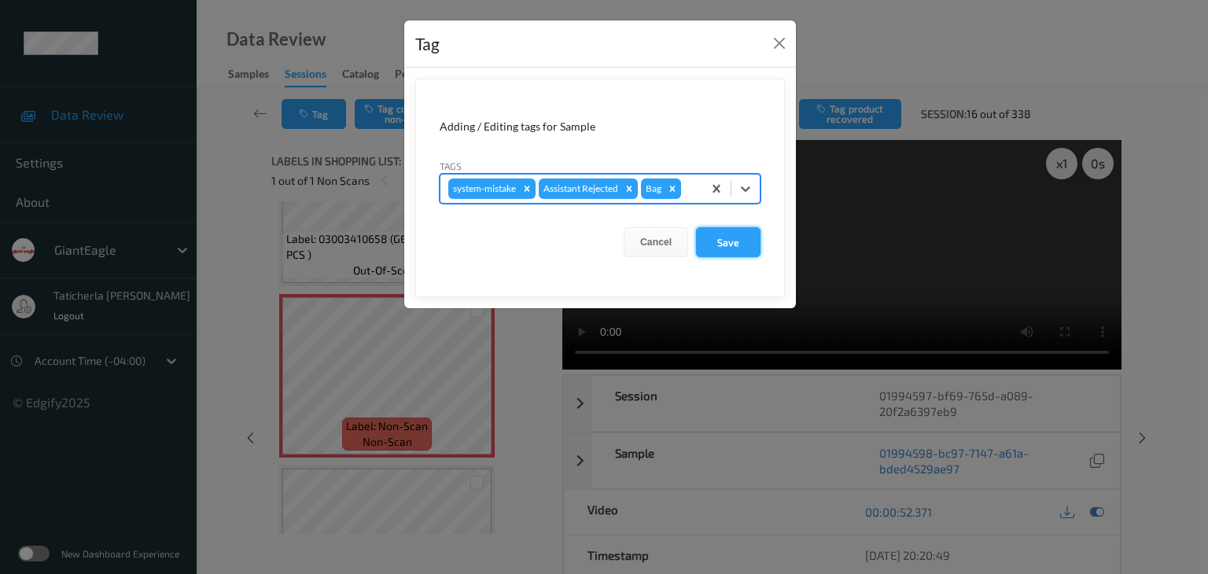
click at [726, 246] on button "Save" at bounding box center [728, 242] width 64 height 30
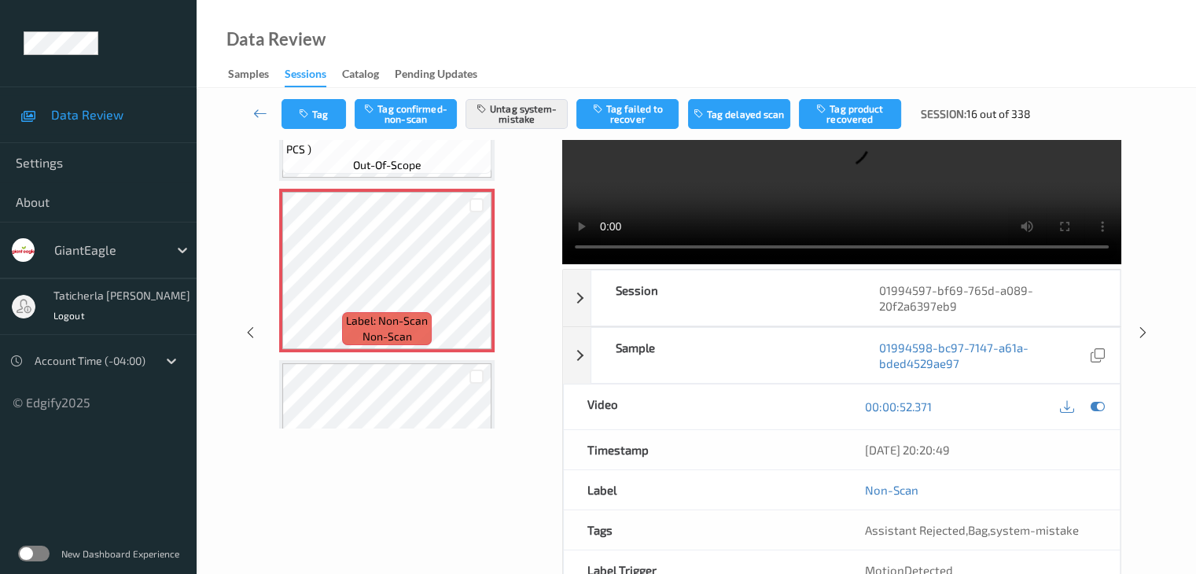
scroll to position [0, 0]
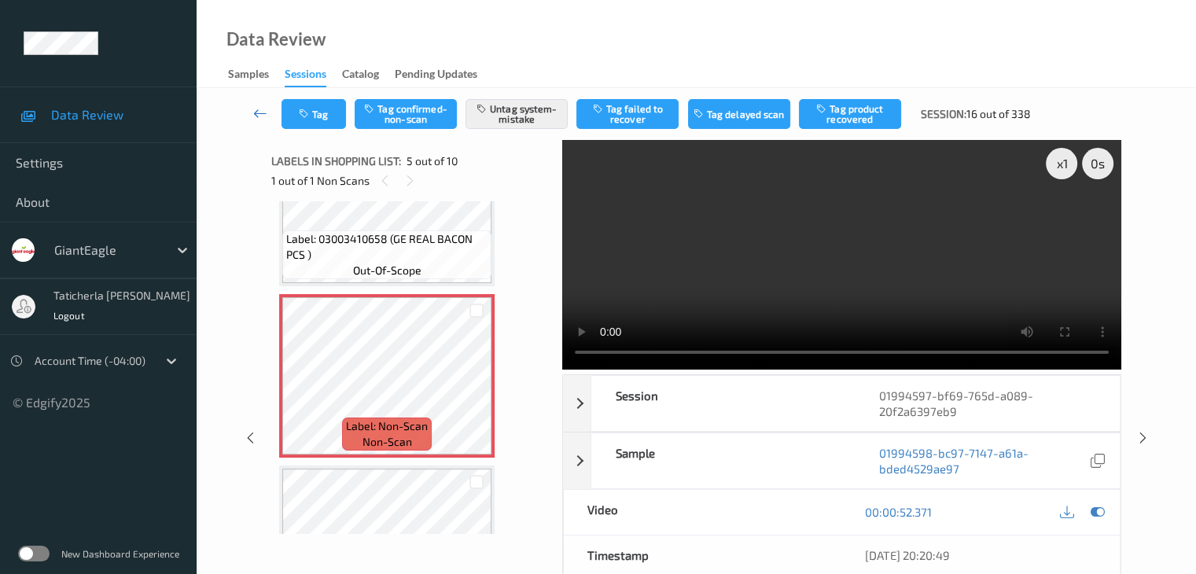
click at [266, 112] on icon at bounding box center [260, 113] width 14 height 16
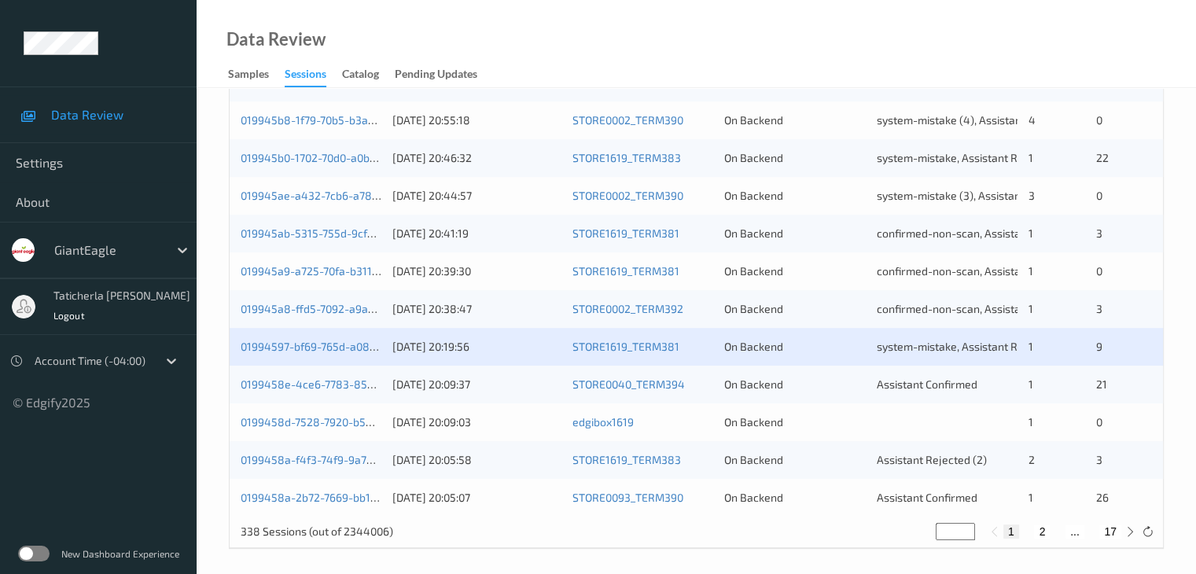
scroll to position [733, 0]
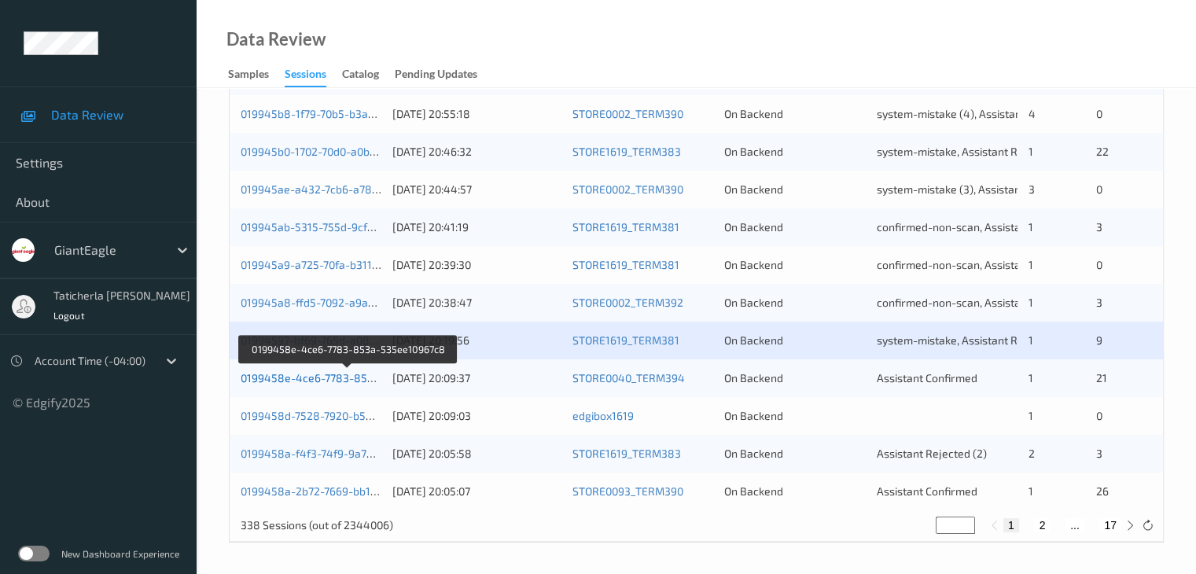
click at [313, 381] on link "0199458e-4ce6-7783-853a-535ee10967c8" at bounding box center [349, 377] width 217 height 13
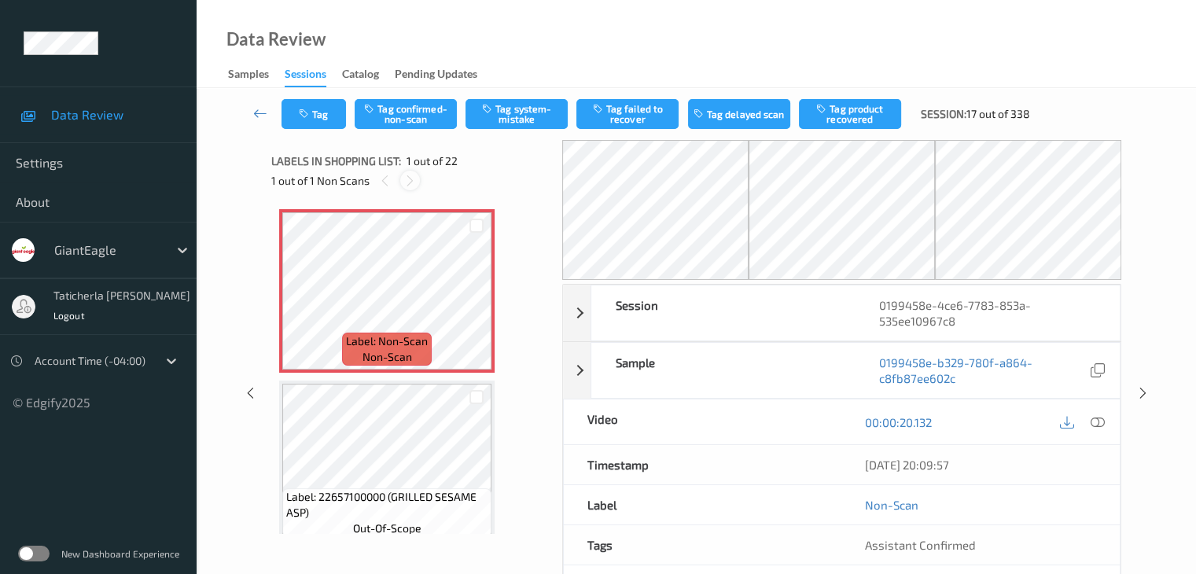
click at [411, 183] on icon at bounding box center [409, 181] width 13 height 14
click at [476, 306] on icon at bounding box center [476, 304] width 13 height 14
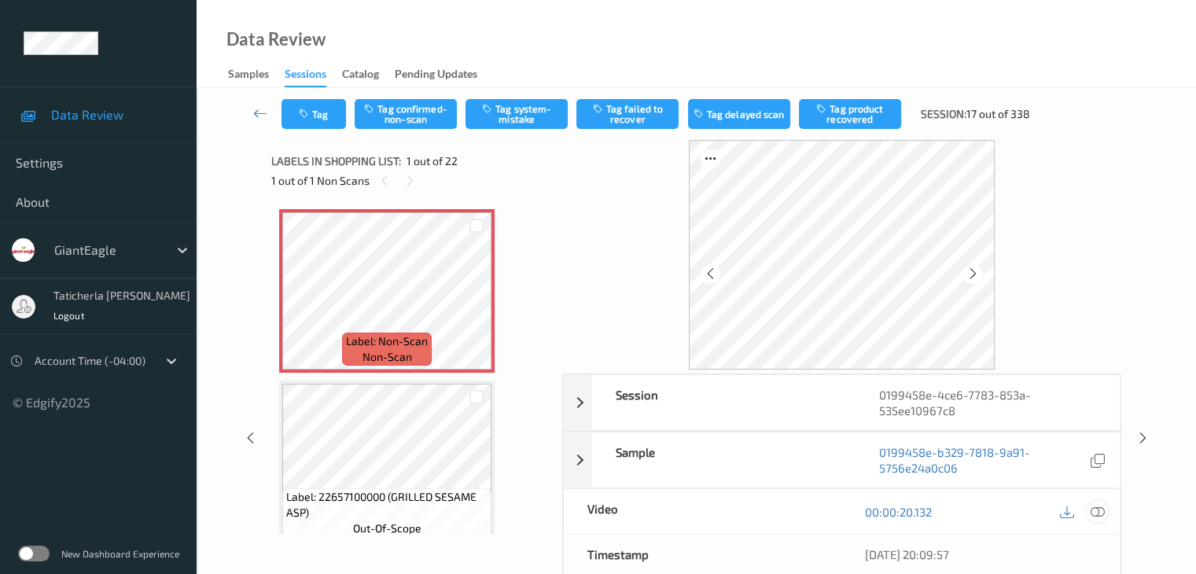
click at [1094, 509] on icon at bounding box center [1097, 512] width 14 height 14
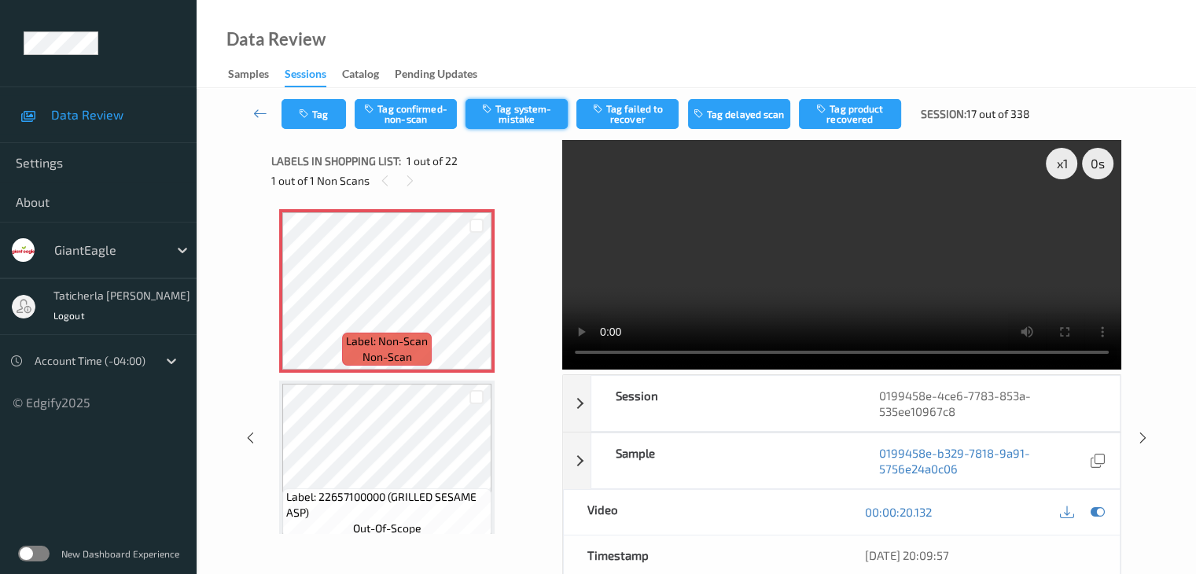
click at [509, 122] on button "Tag system-mistake" at bounding box center [516, 114] width 102 height 30
click at [323, 112] on button "Tag" at bounding box center [313, 114] width 64 height 30
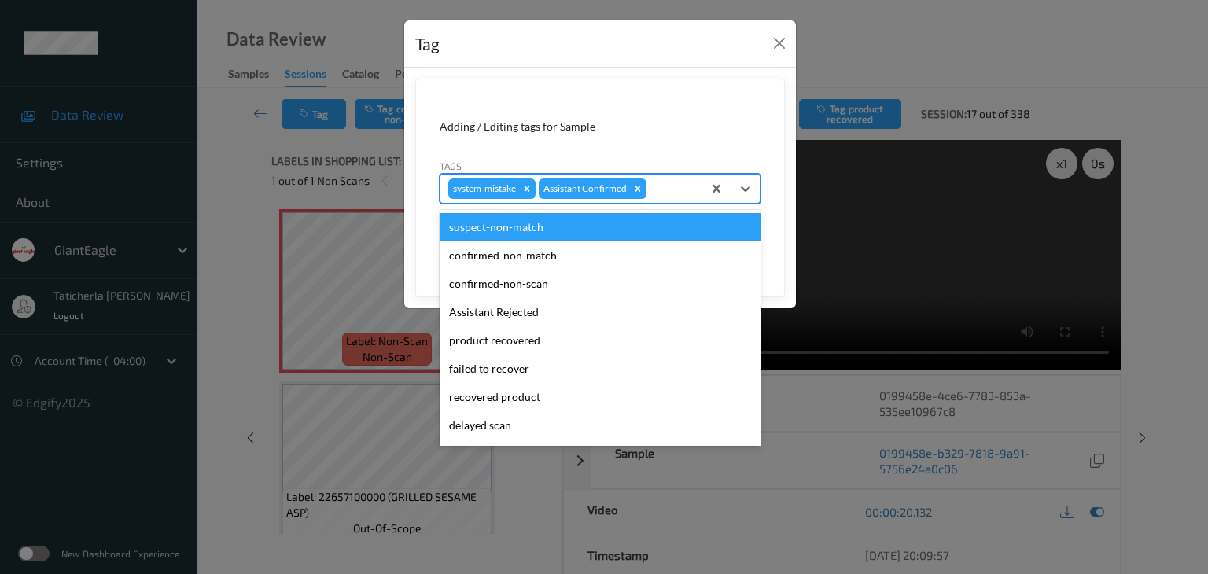
click at [666, 186] on div at bounding box center [671, 188] width 45 height 19
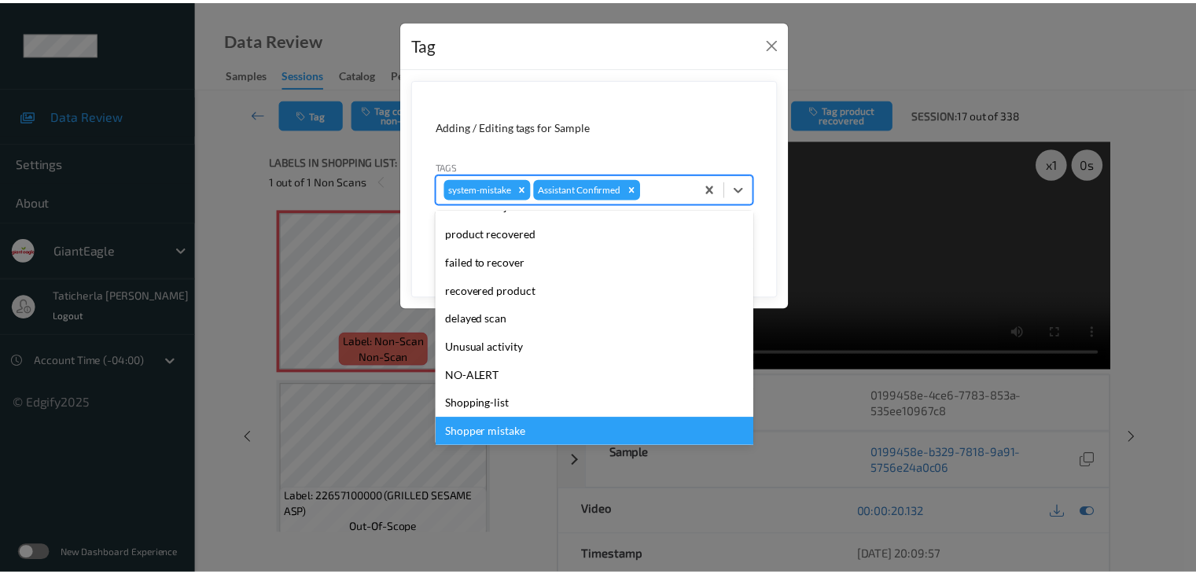
scroll to position [167, 0]
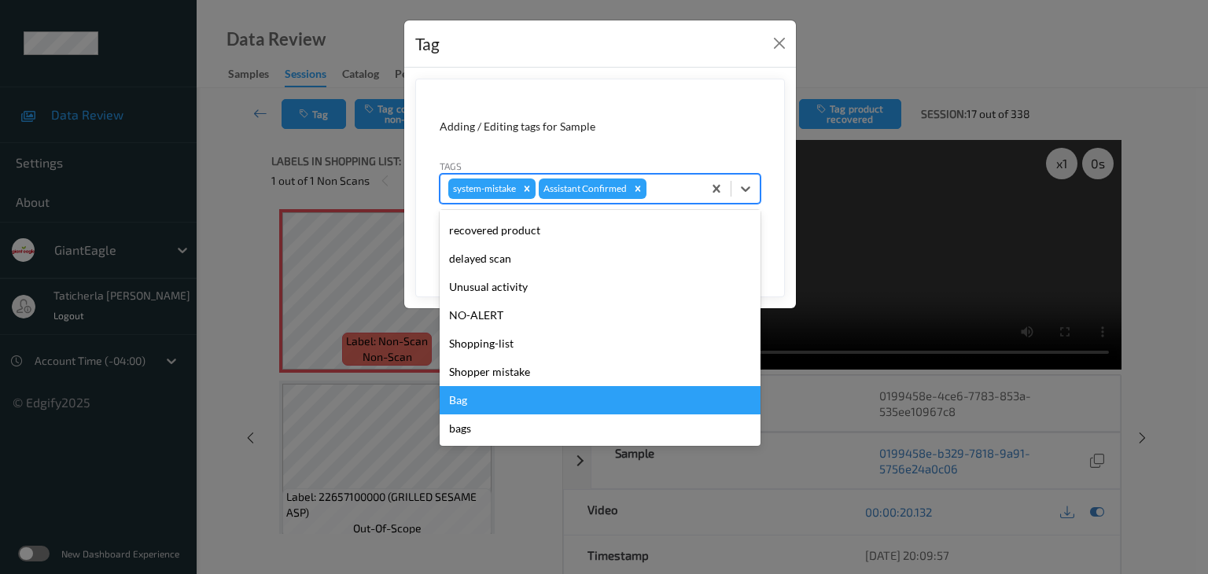
click at [487, 395] on div "Bag" at bounding box center [599, 400] width 321 height 28
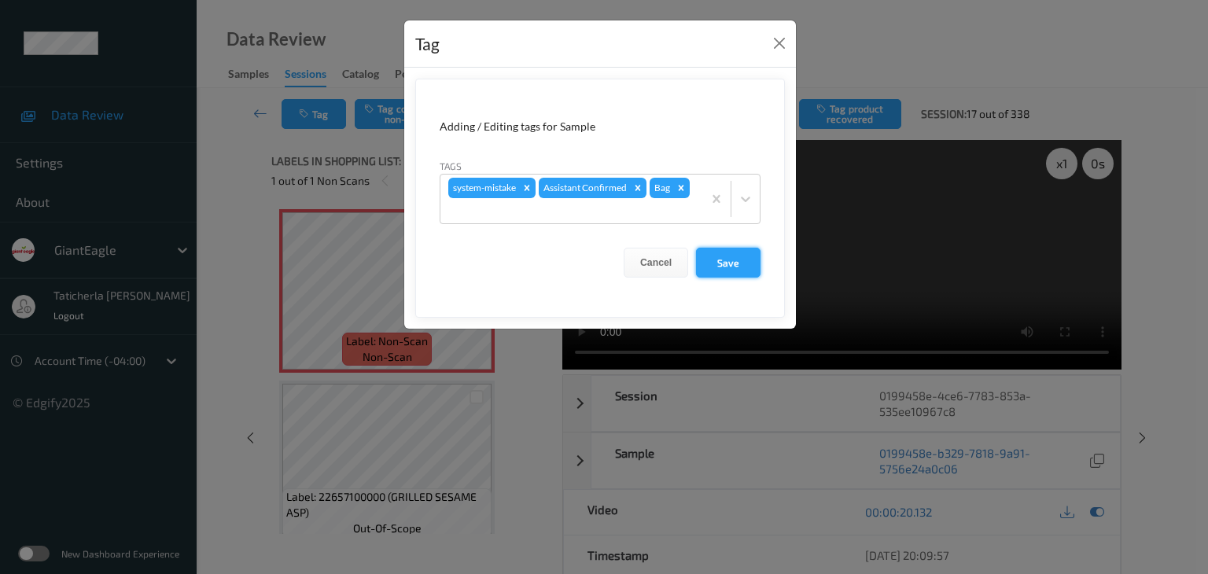
click at [722, 257] on button "Save" at bounding box center [728, 263] width 64 height 30
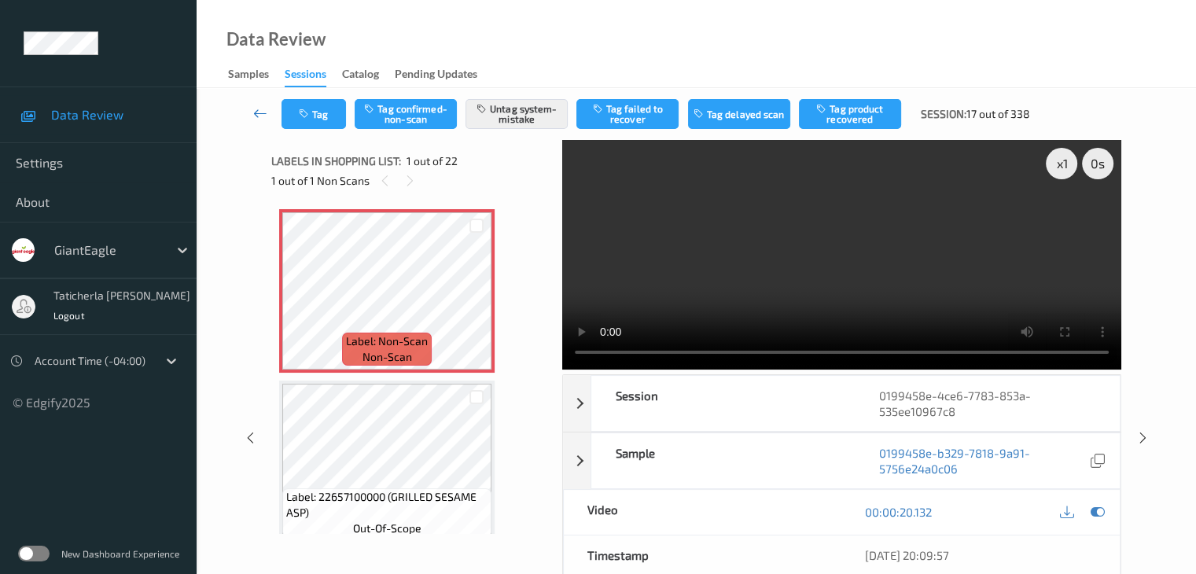
click at [255, 111] on icon at bounding box center [260, 113] width 14 height 16
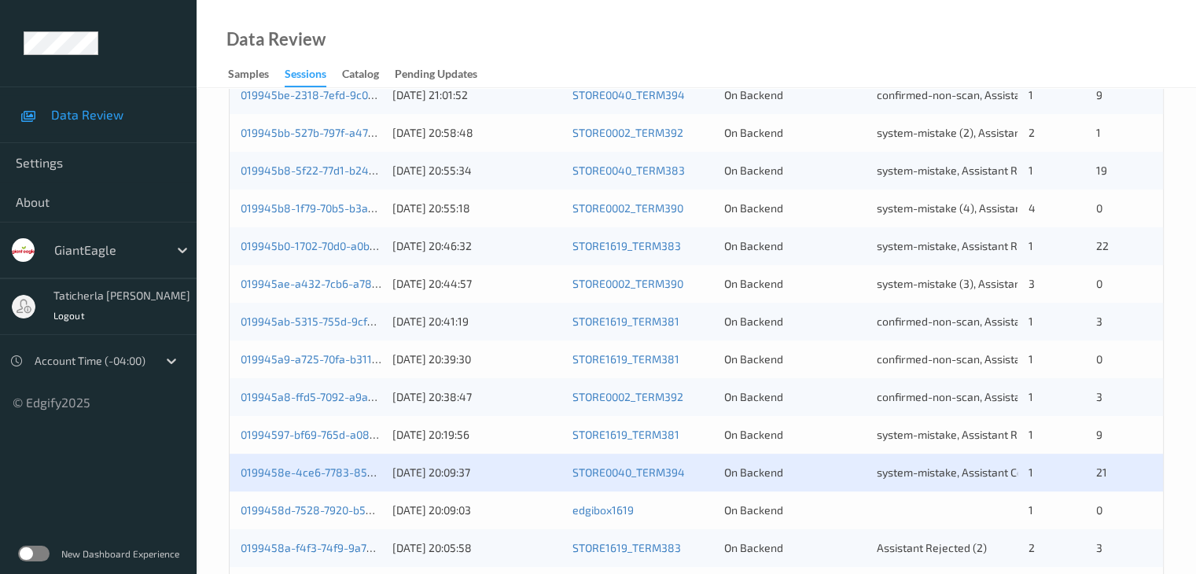
scroll to position [733, 0]
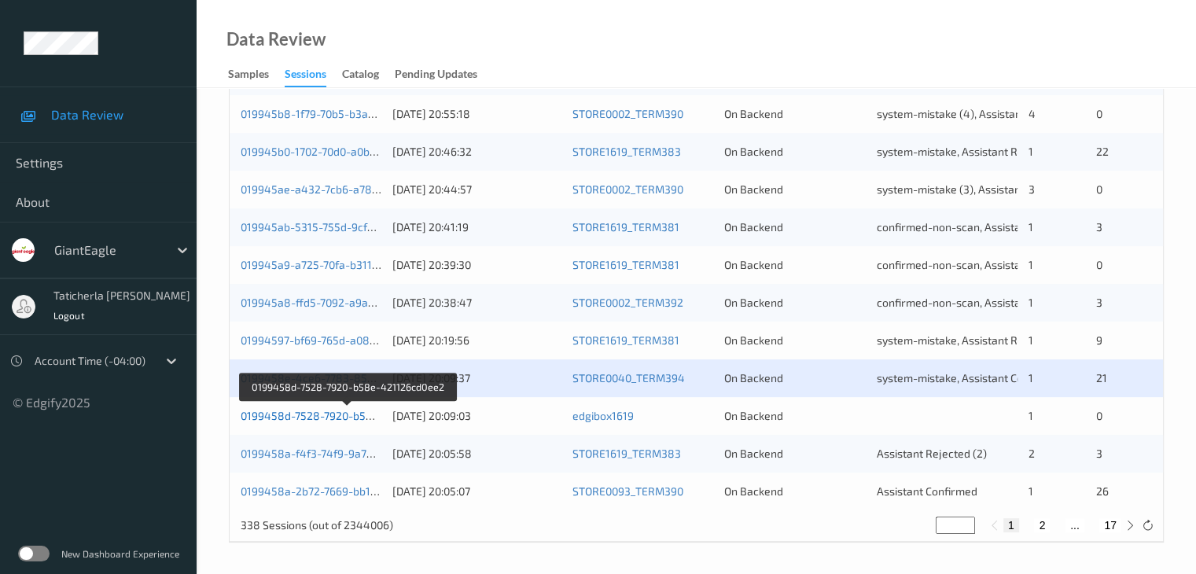
click at [320, 417] on link "0199458d-7528-7920-b58e-421126cd0ee2" at bounding box center [348, 415] width 215 height 13
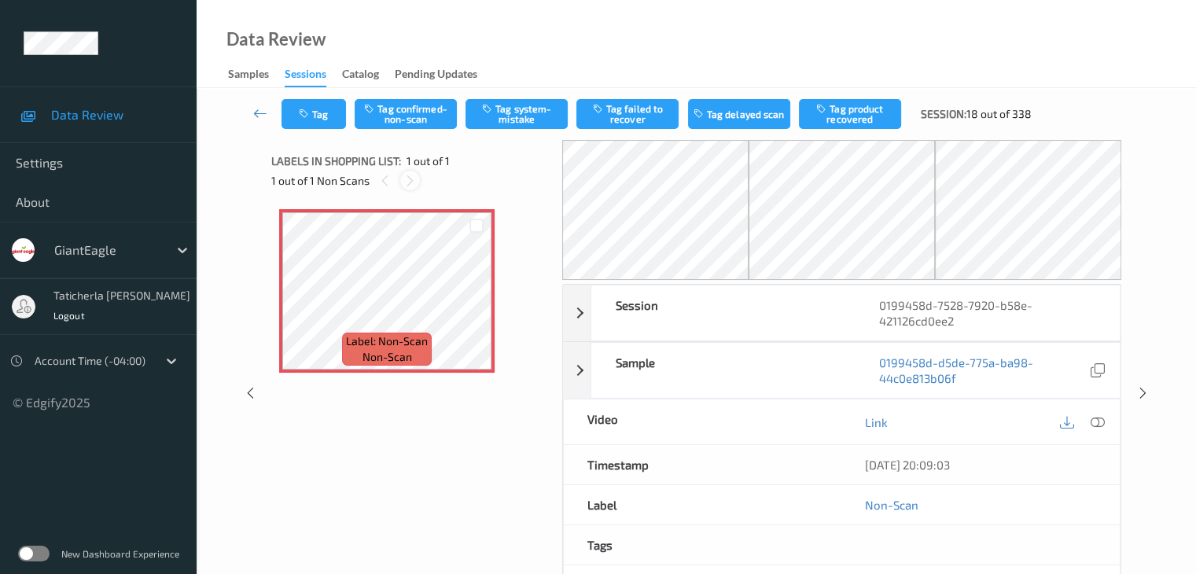
click at [410, 179] on icon at bounding box center [409, 181] width 13 height 14
click at [478, 303] on icon at bounding box center [476, 304] width 13 height 14
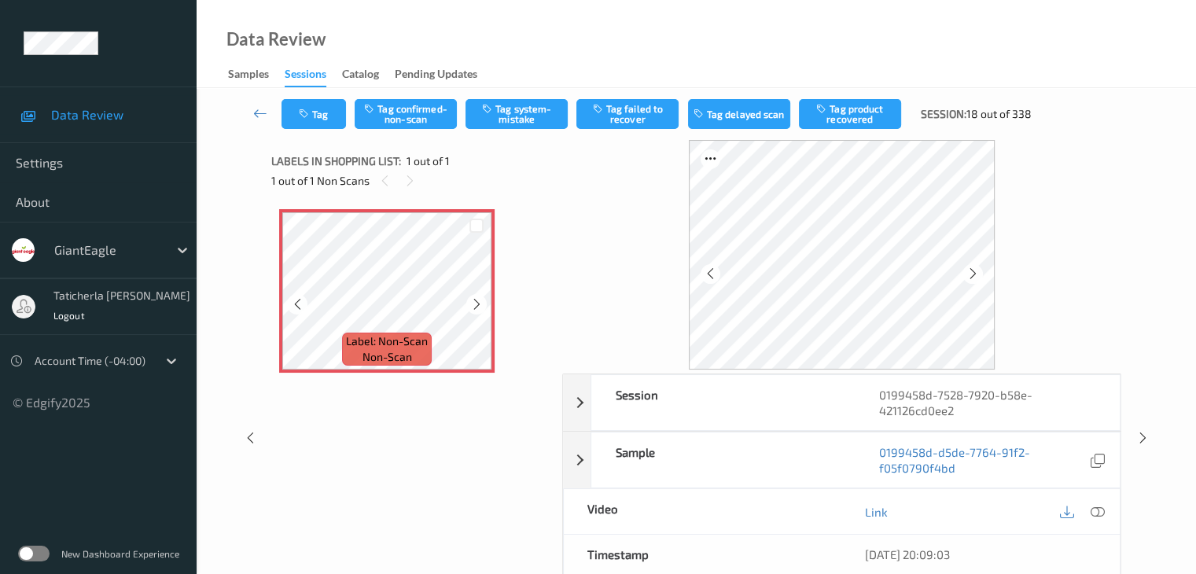
click at [478, 303] on icon at bounding box center [476, 304] width 13 height 14
click at [1093, 510] on icon at bounding box center [1097, 512] width 14 height 14
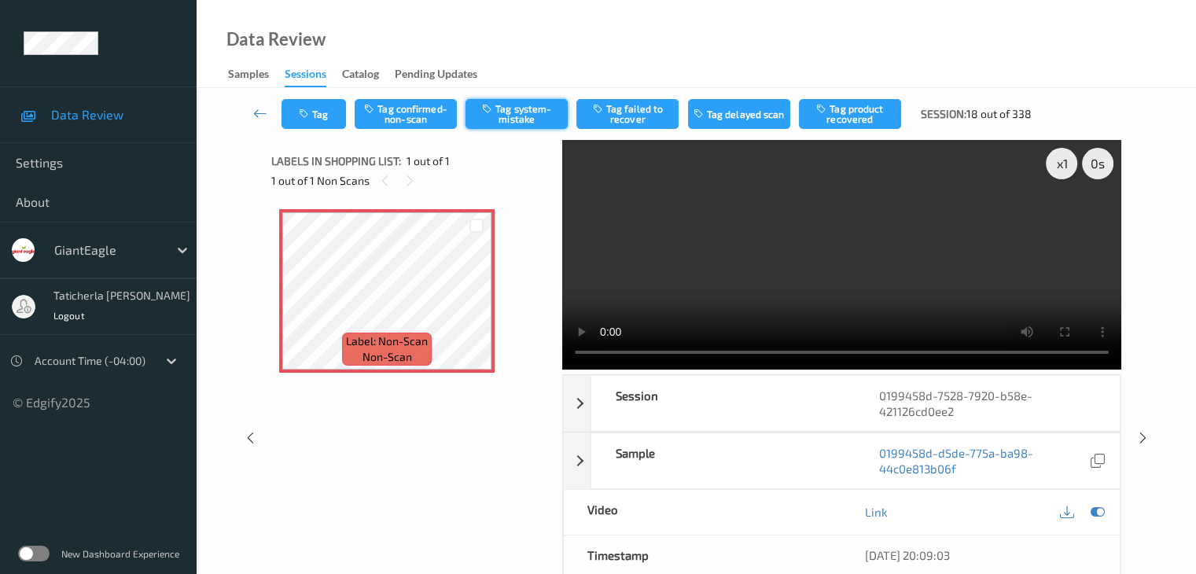
click at [520, 113] on button "Tag system-mistake" at bounding box center [516, 114] width 102 height 30
click at [259, 111] on icon at bounding box center [260, 113] width 14 height 16
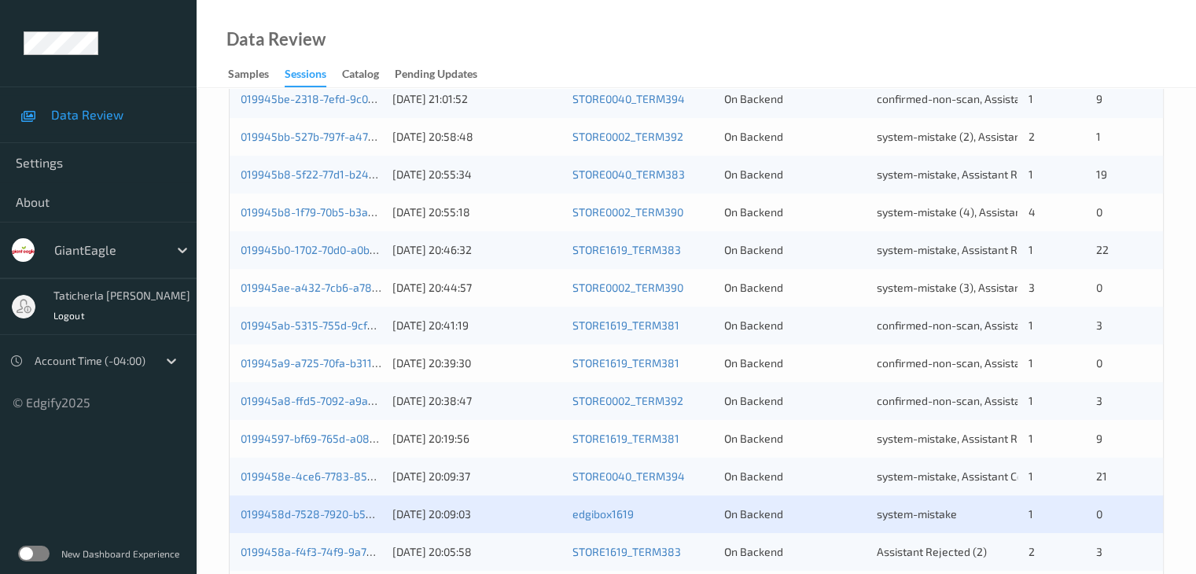
scroll to position [733, 0]
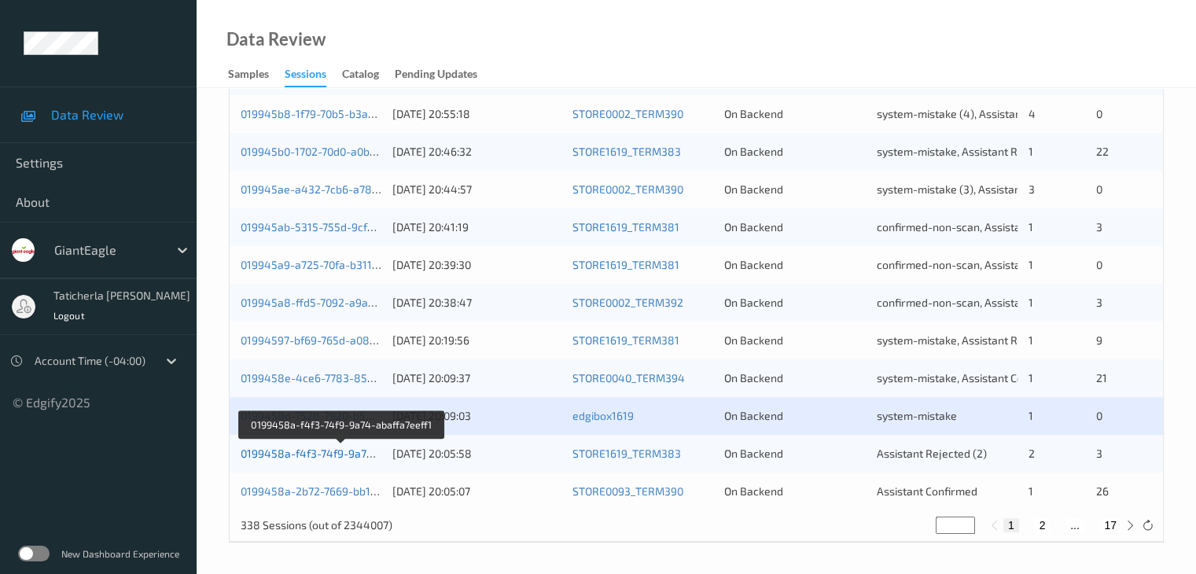
click at [317, 454] on link "0199458a-f4f3-74f9-9a74-abaffa7eeff1" at bounding box center [341, 453] width 201 height 13
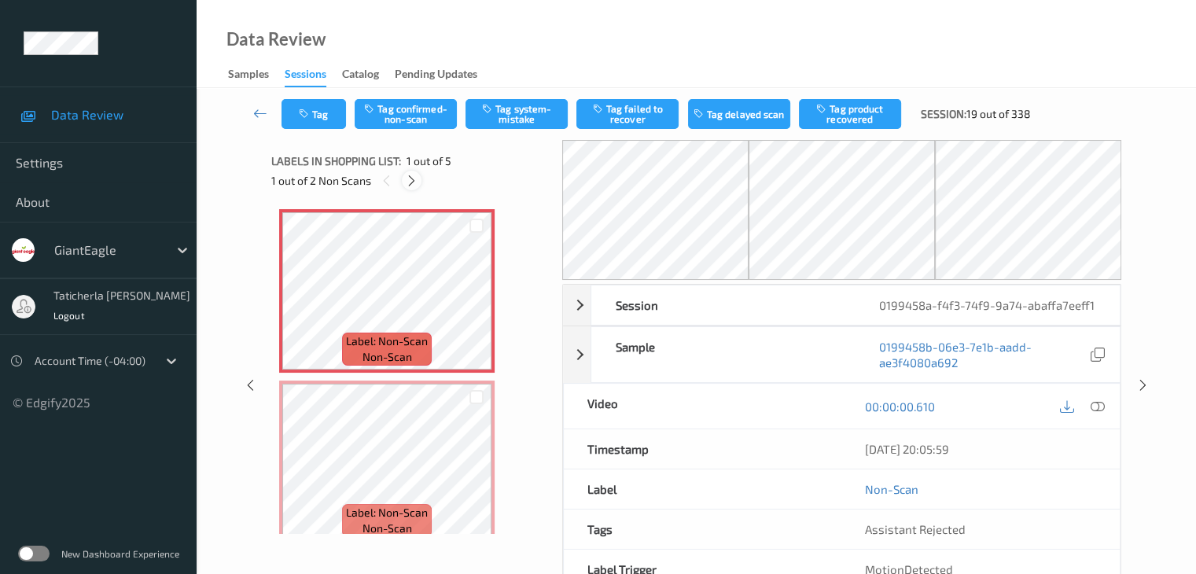
click at [406, 180] on icon at bounding box center [411, 181] width 13 height 14
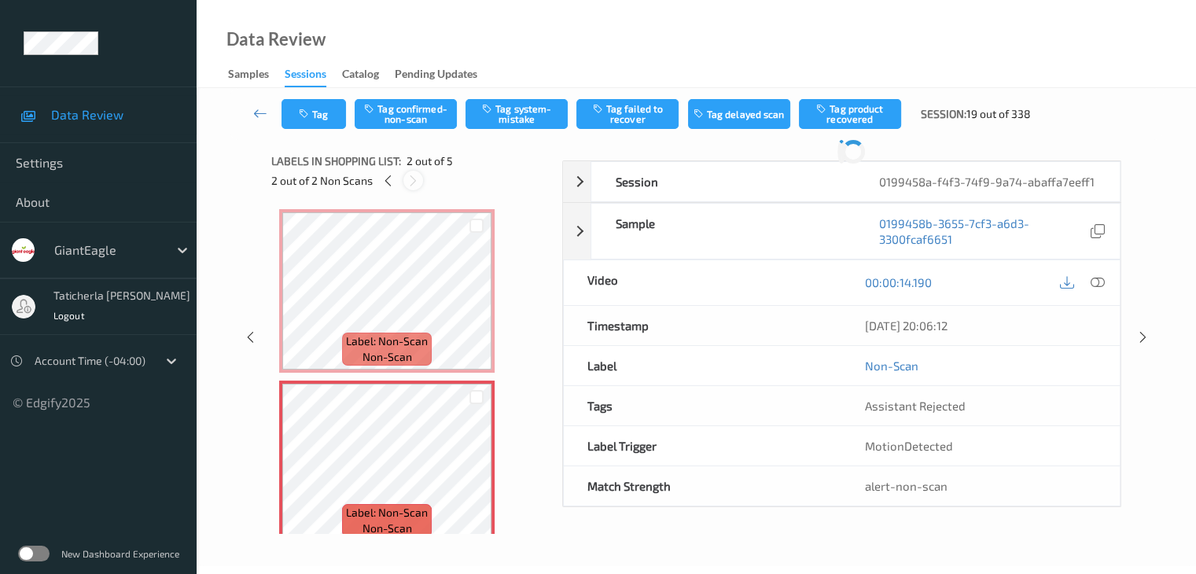
scroll to position [8, 0]
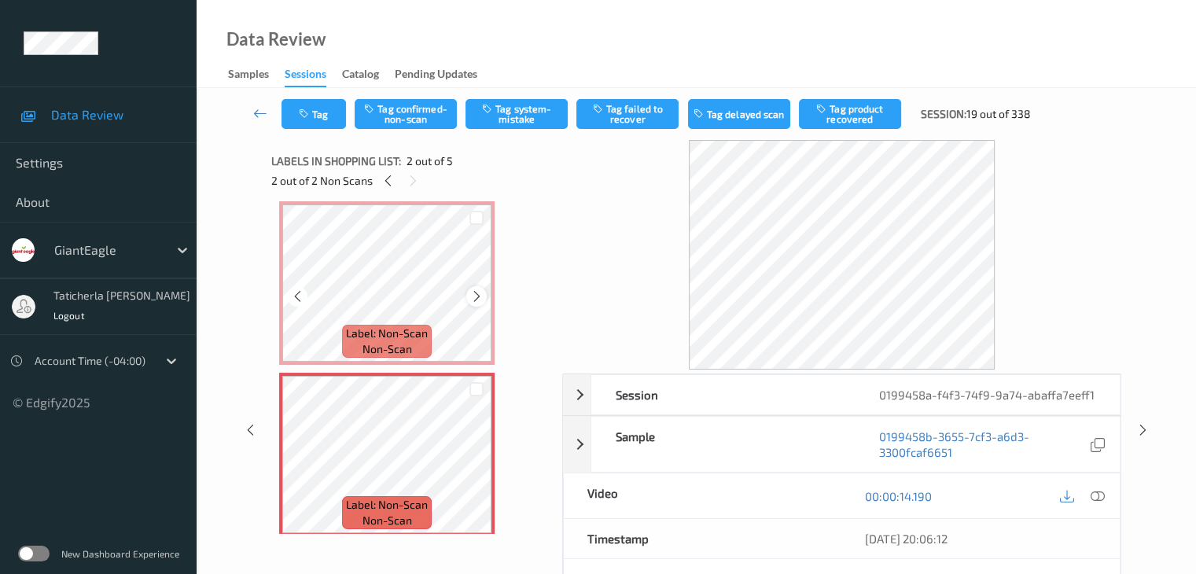
click at [476, 299] on icon at bounding box center [476, 296] width 13 height 14
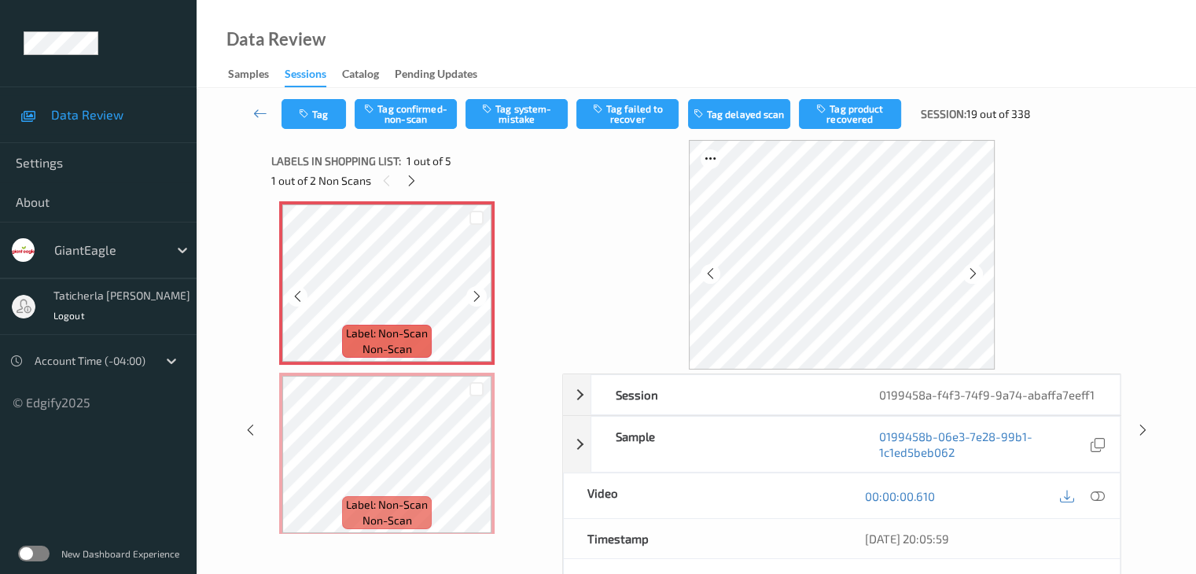
click at [476, 299] on icon at bounding box center [476, 296] width 13 height 14
click at [1095, 497] on icon at bounding box center [1097, 496] width 14 height 14
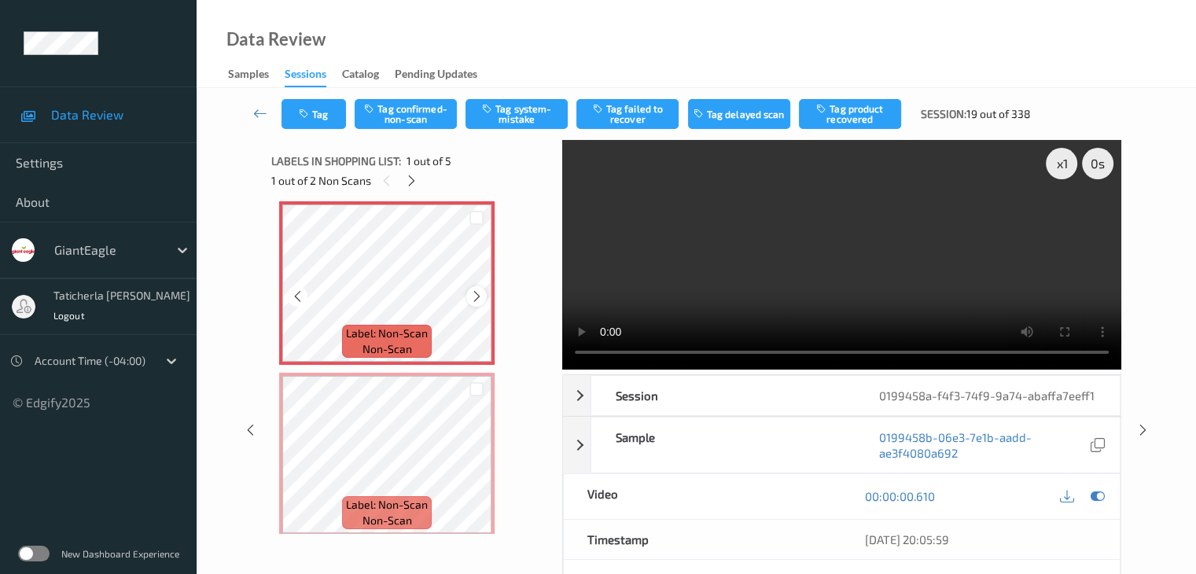
scroll to position [0, 0]
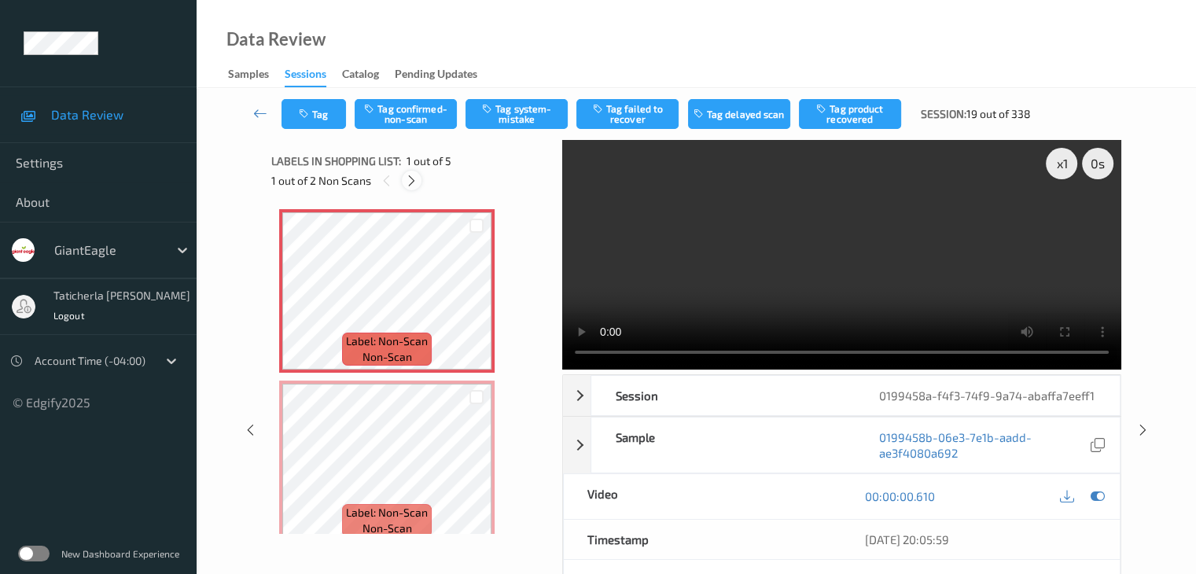
click at [410, 176] on icon at bounding box center [411, 181] width 13 height 14
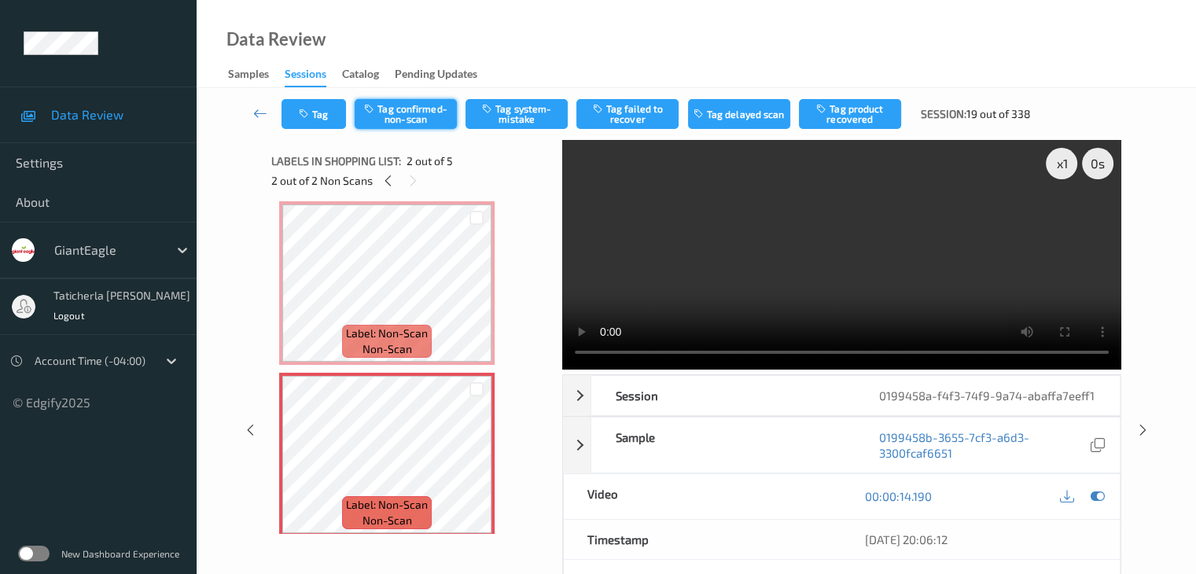
click at [428, 114] on button "Tag confirmed-non-scan" at bounding box center [406, 114] width 102 height 30
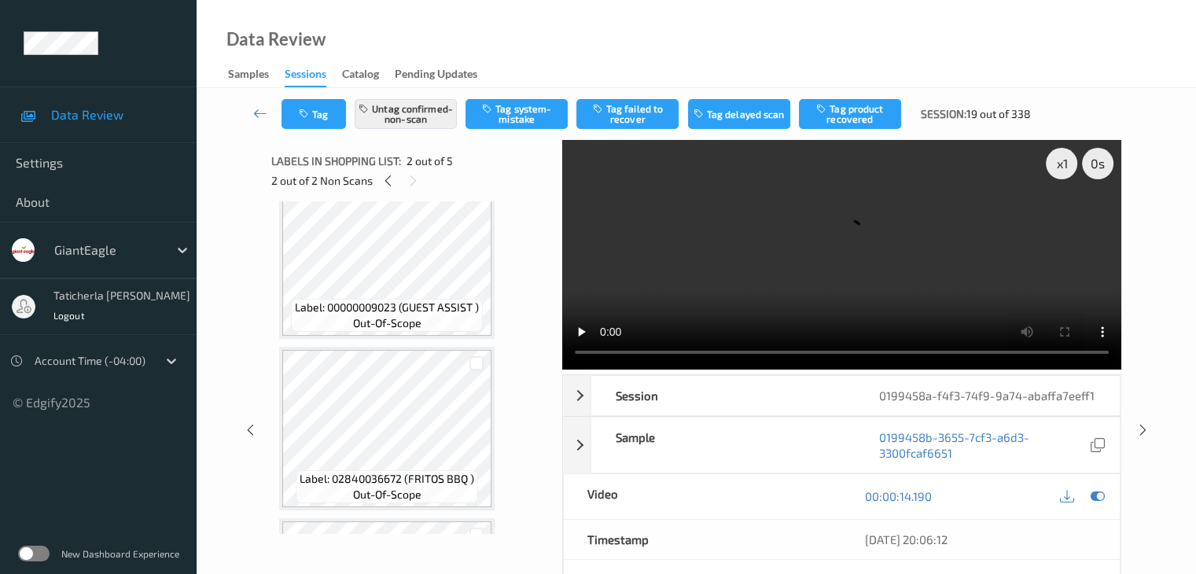
scroll to position [375, 0]
click at [846, 119] on button "Tag product recovered" at bounding box center [850, 114] width 102 height 30
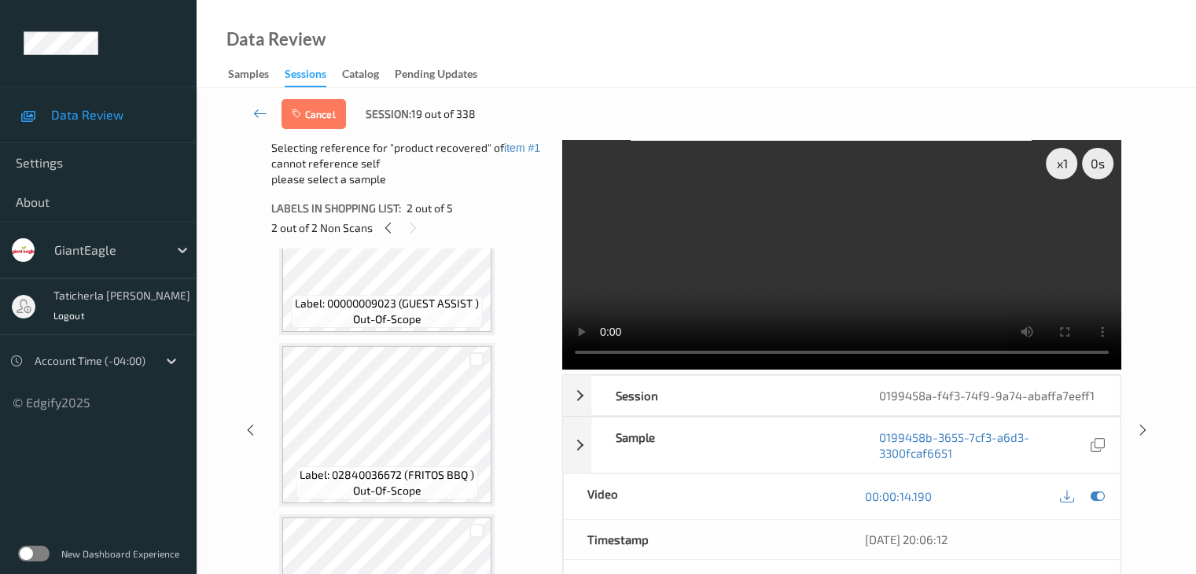
scroll to position [454, 0]
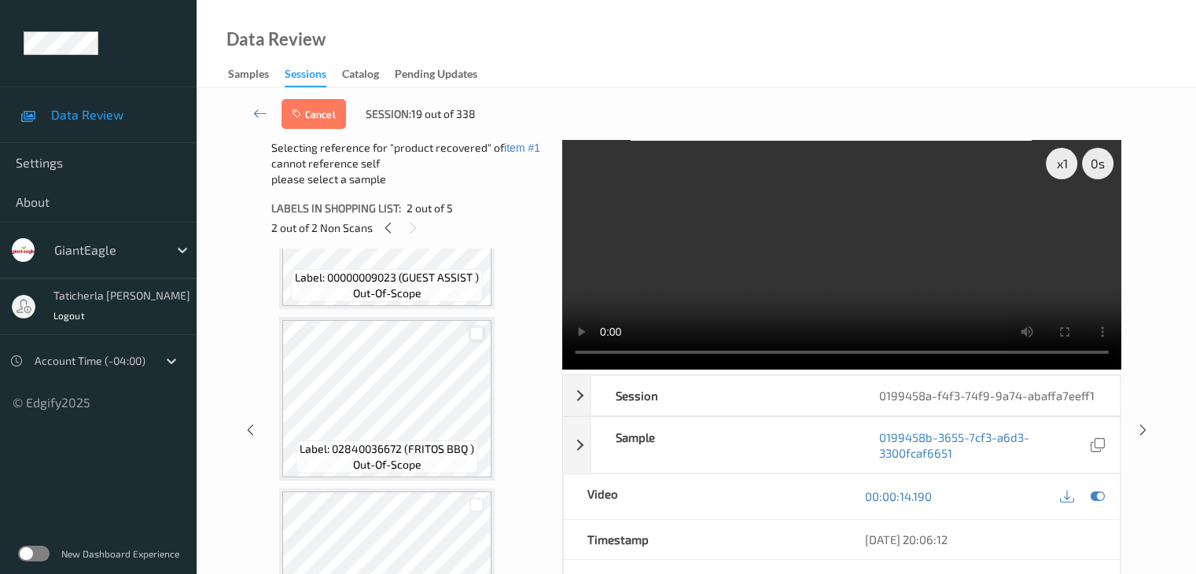
click at [472, 332] on div at bounding box center [476, 333] width 15 height 15
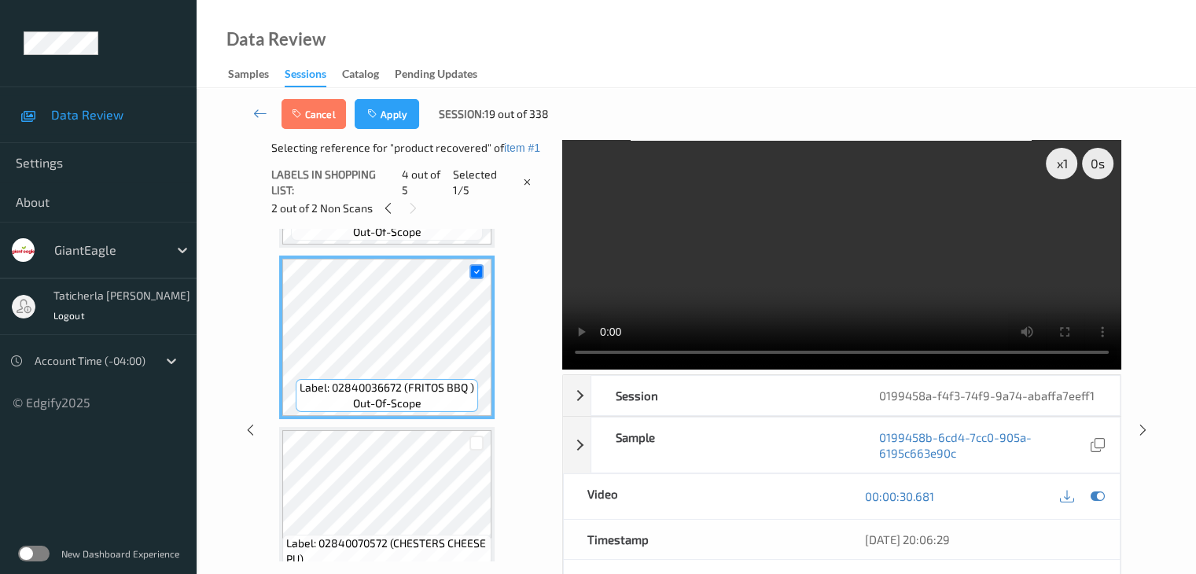
scroll to position [532, 0]
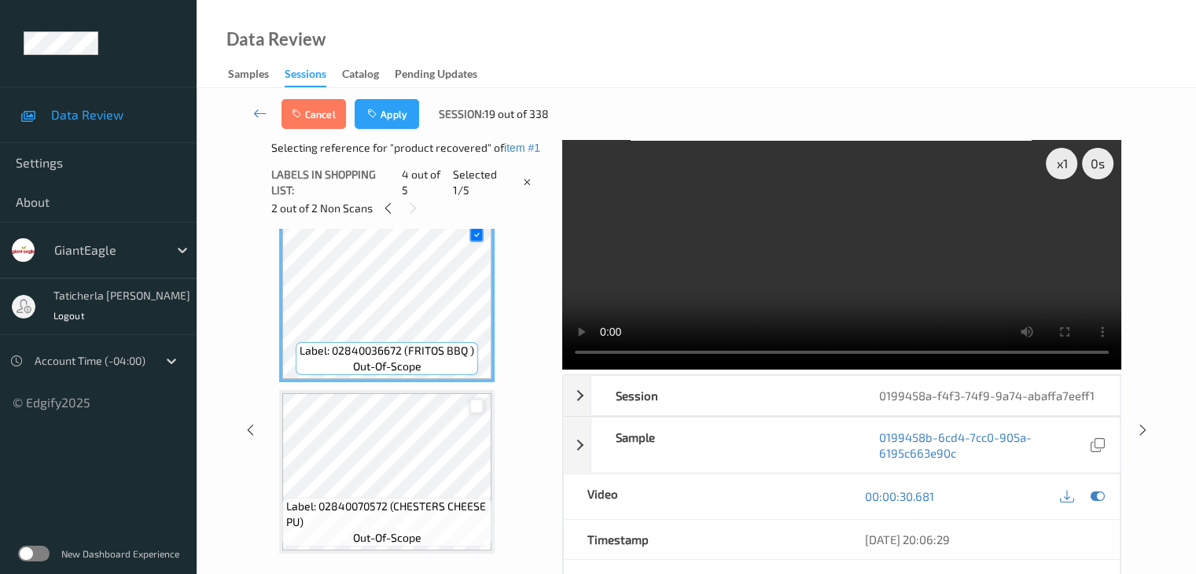
click at [476, 410] on div at bounding box center [476, 406] width 15 height 15
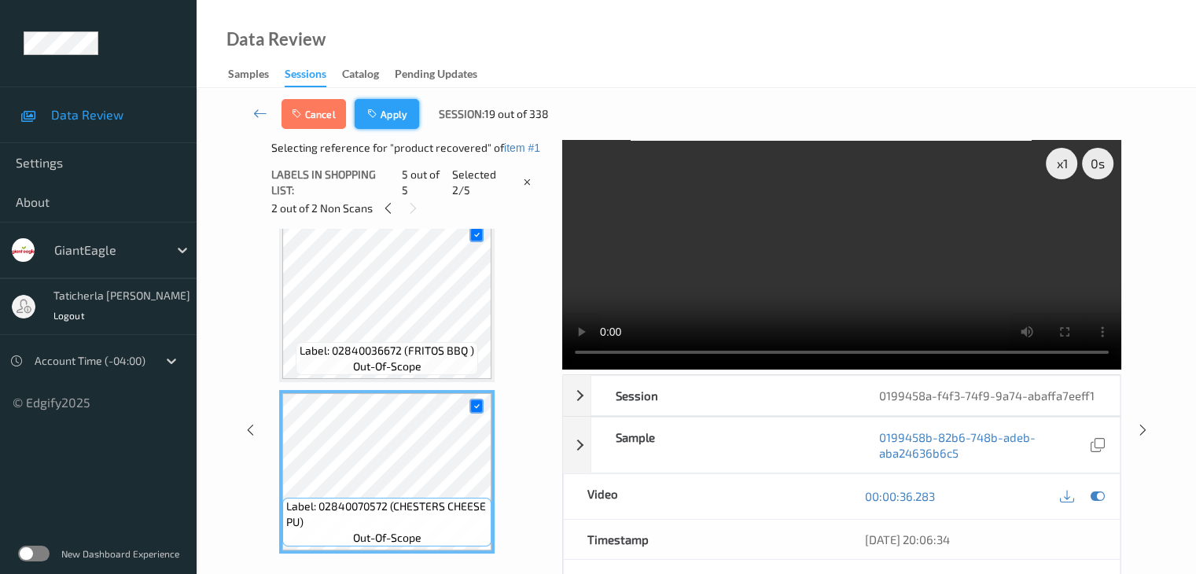
click at [393, 108] on button "Apply" at bounding box center [387, 114] width 64 height 30
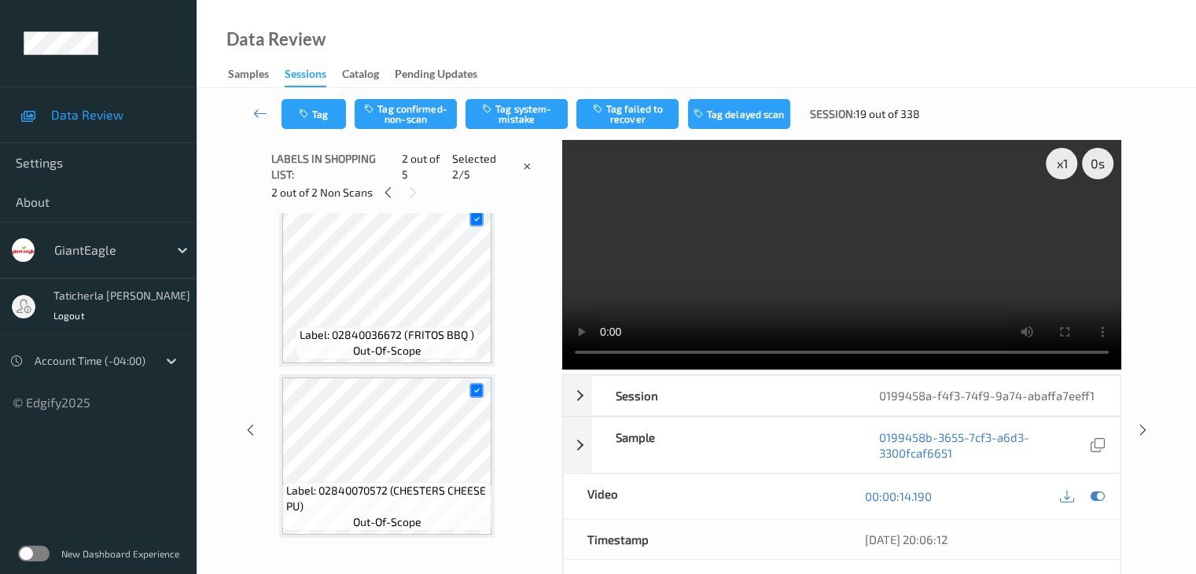
scroll to position [8, 0]
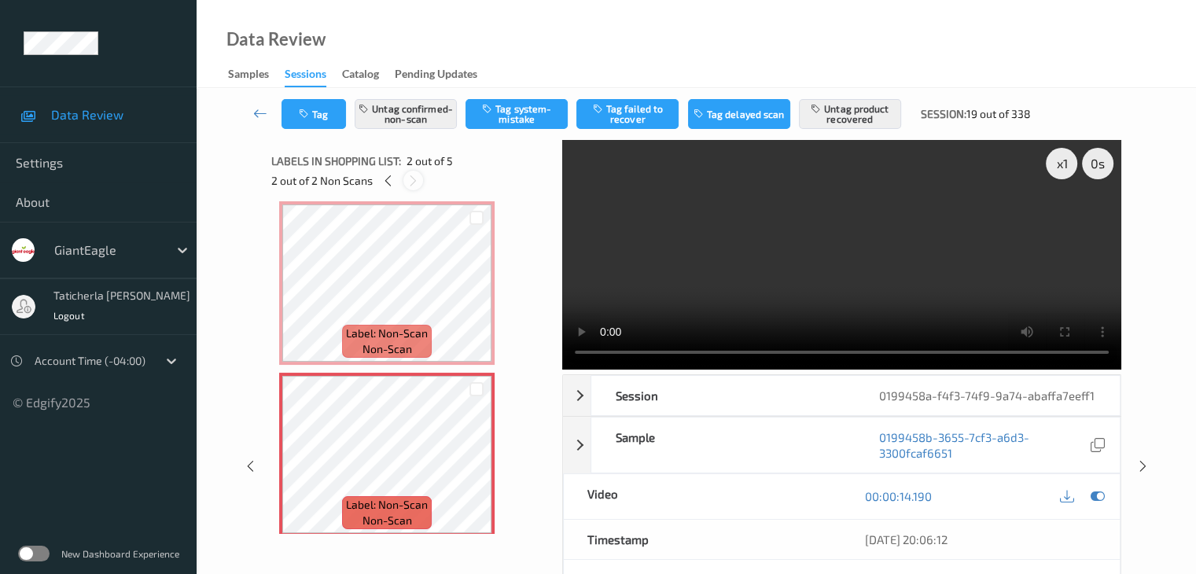
click at [410, 179] on icon at bounding box center [412, 181] width 13 height 14
click at [410, 181] on icon at bounding box center [412, 181] width 13 height 14
click at [390, 186] on icon at bounding box center [387, 181] width 13 height 14
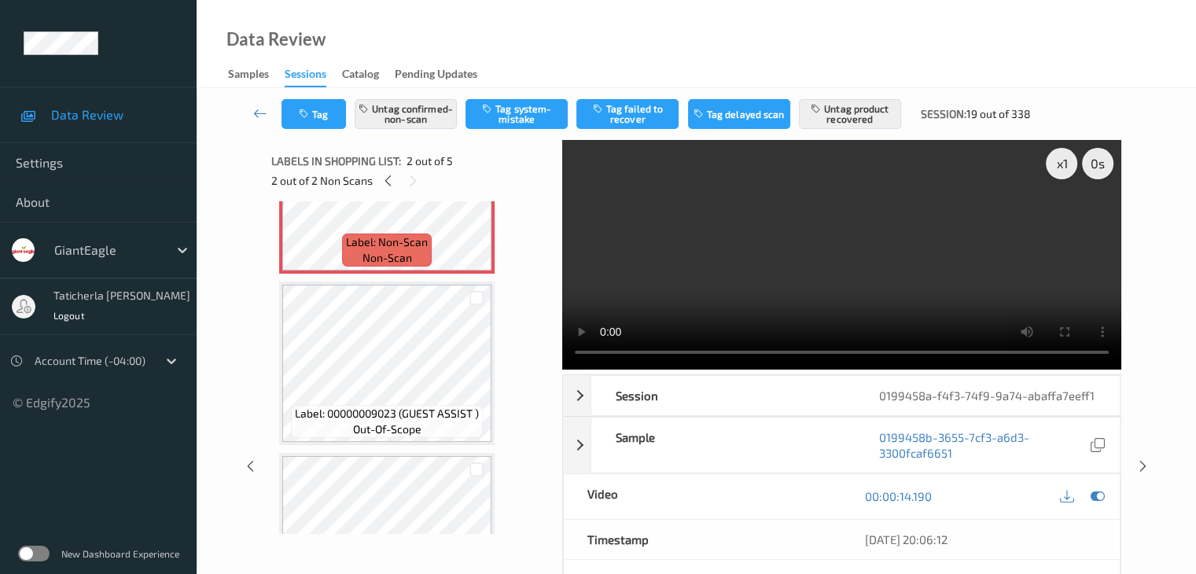
scroll to position [296, 0]
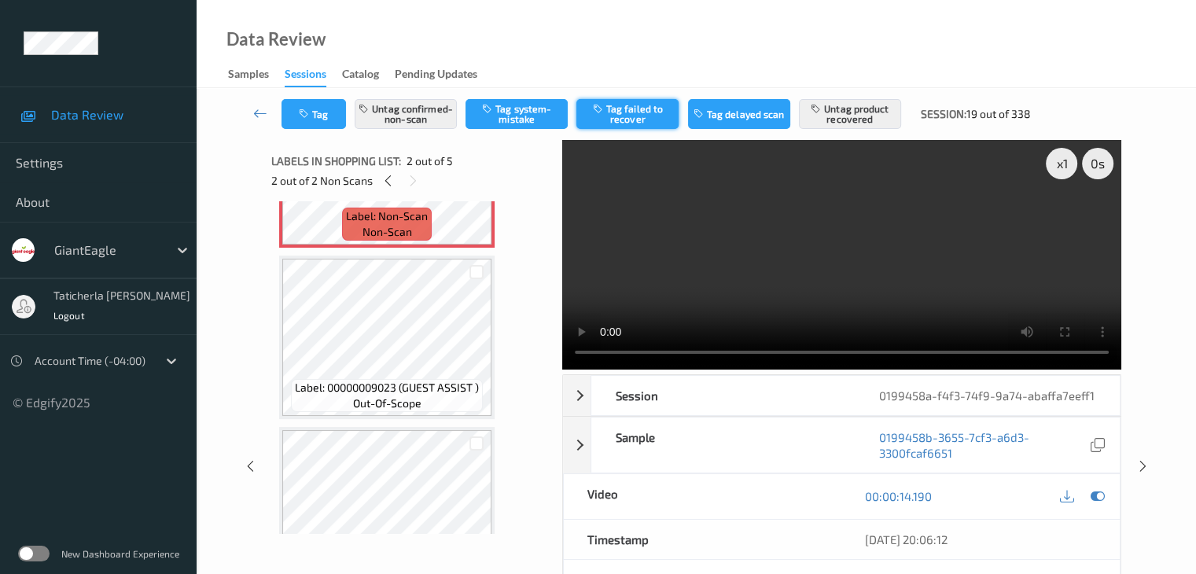
click at [641, 113] on button "Tag failed to recover" at bounding box center [627, 114] width 102 height 30
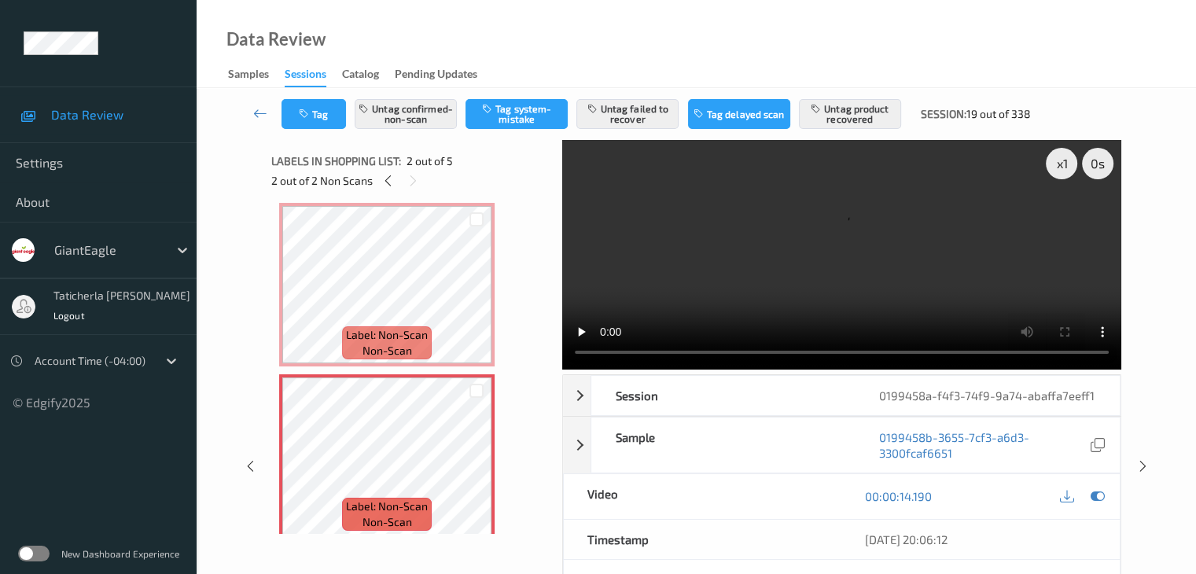
scroll to position [0, 0]
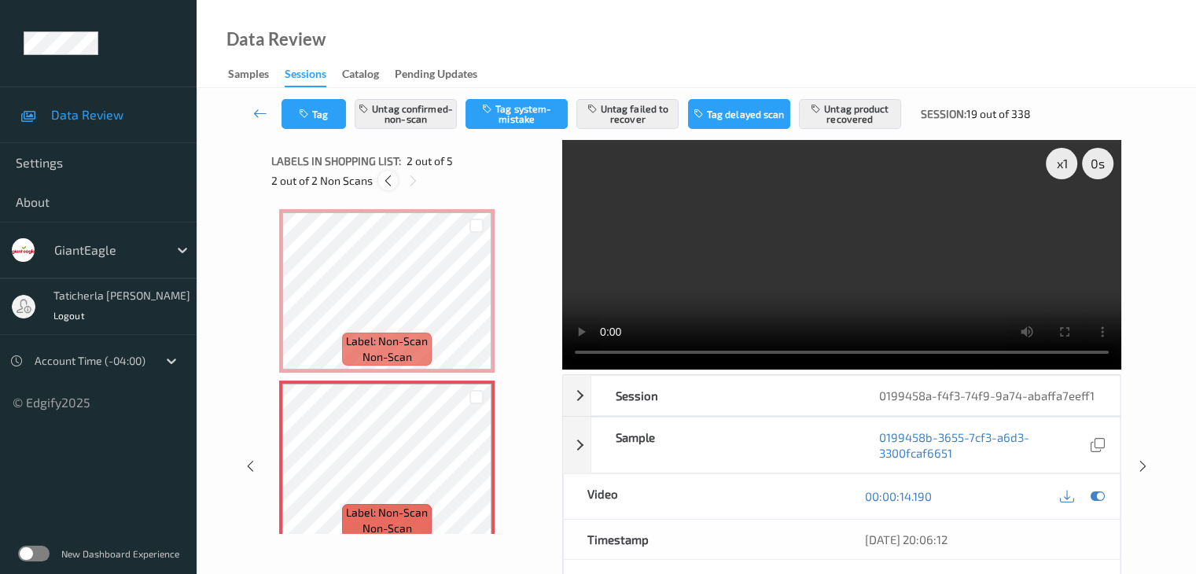
click at [384, 182] on icon at bounding box center [387, 181] width 13 height 14
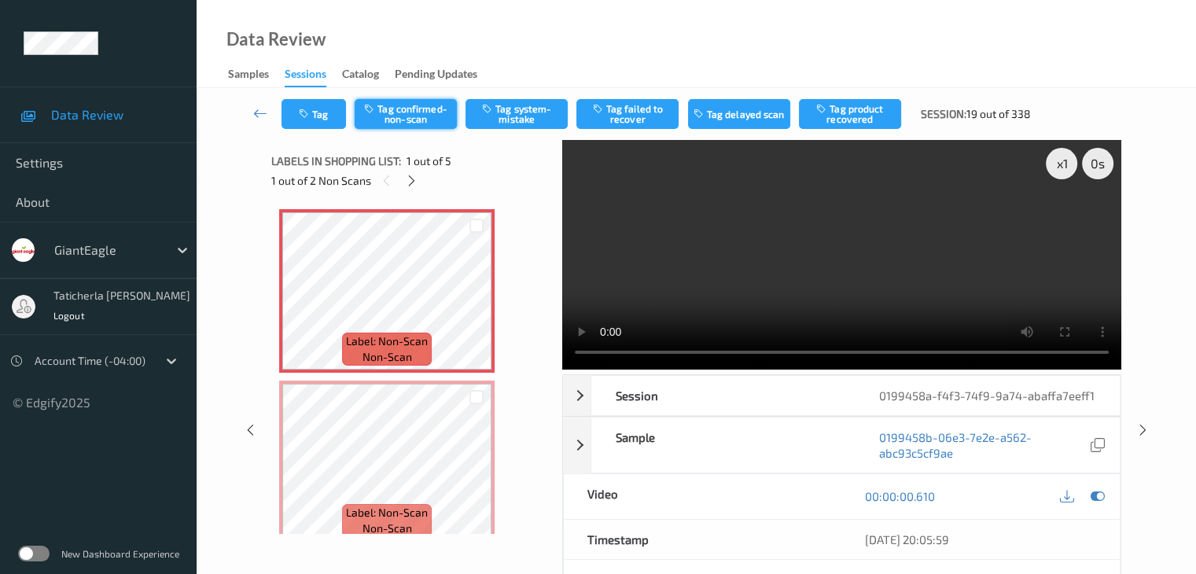
click at [435, 114] on button "Tag confirmed-non-scan" at bounding box center [406, 114] width 102 height 30
click at [862, 117] on button "Tag product recovered" at bounding box center [850, 114] width 102 height 30
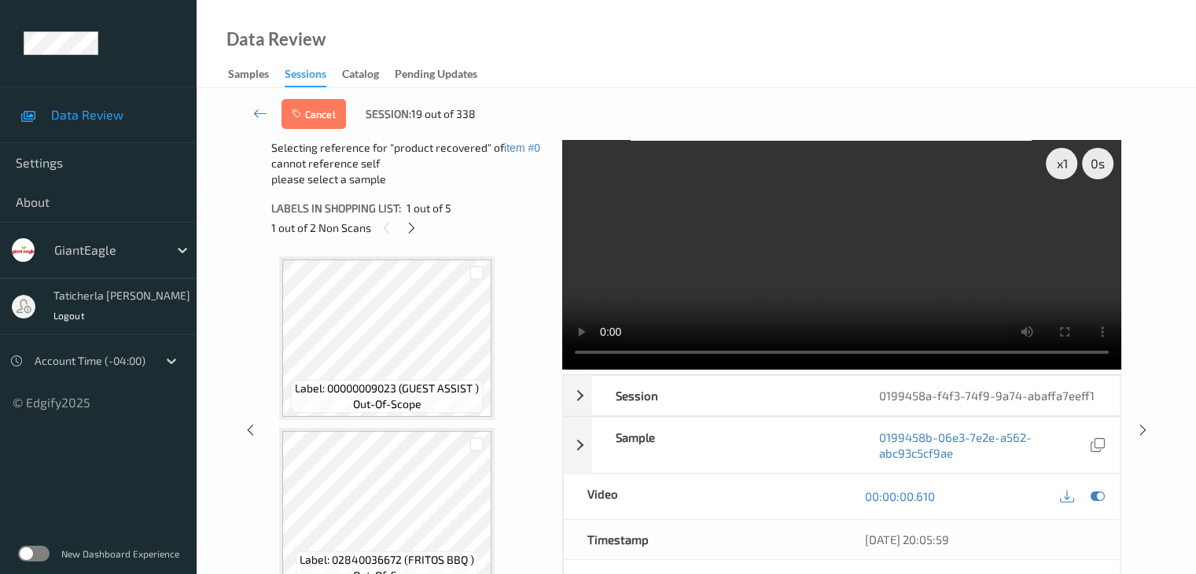
scroll to position [472, 0]
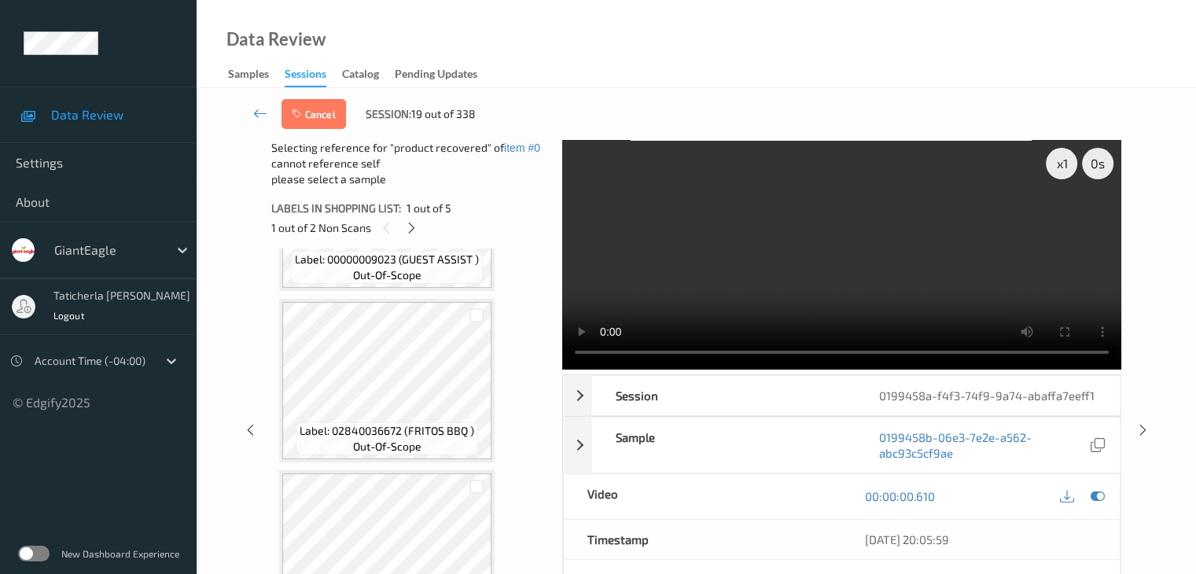
click at [475, 323] on div at bounding box center [476, 315] width 30 height 26
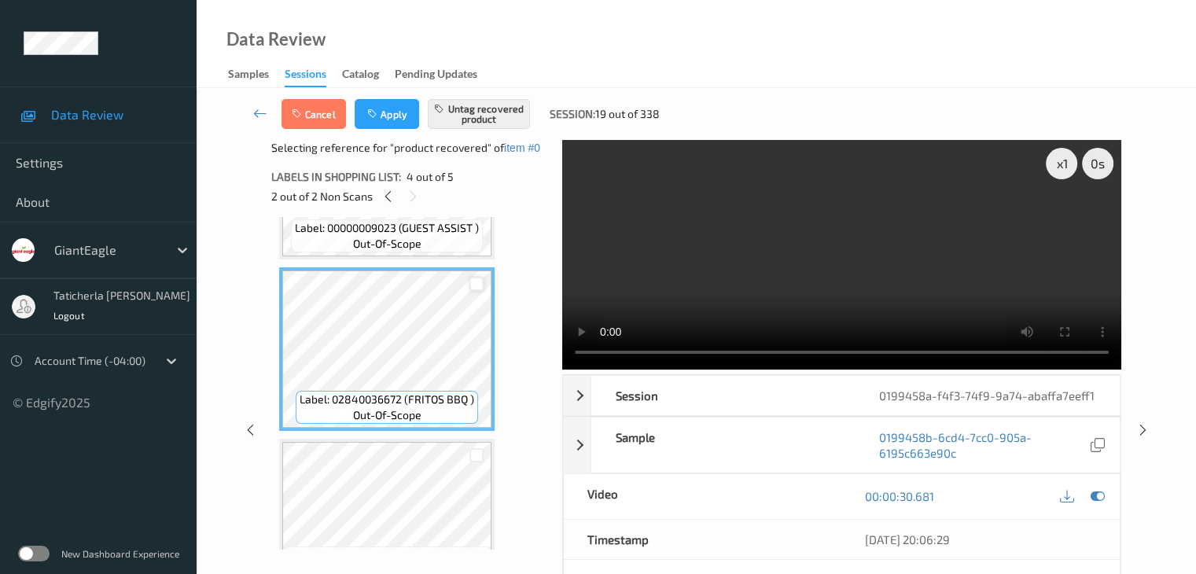
click at [474, 278] on div at bounding box center [476, 284] width 15 height 15
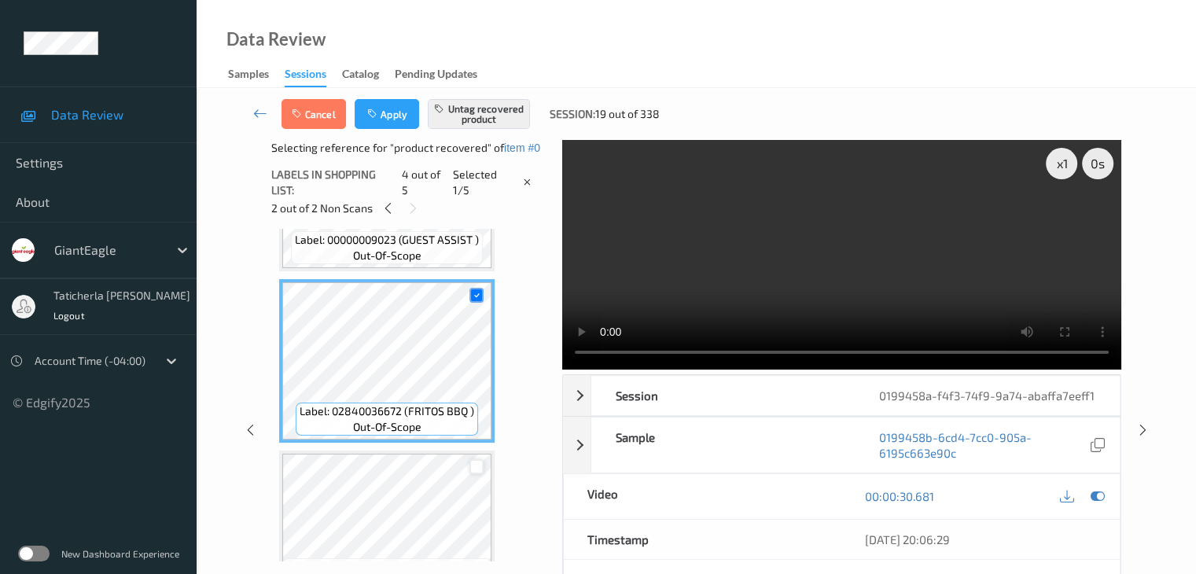
click at [474, 468] on div at bounding box center [476, 466] width 15 height 15
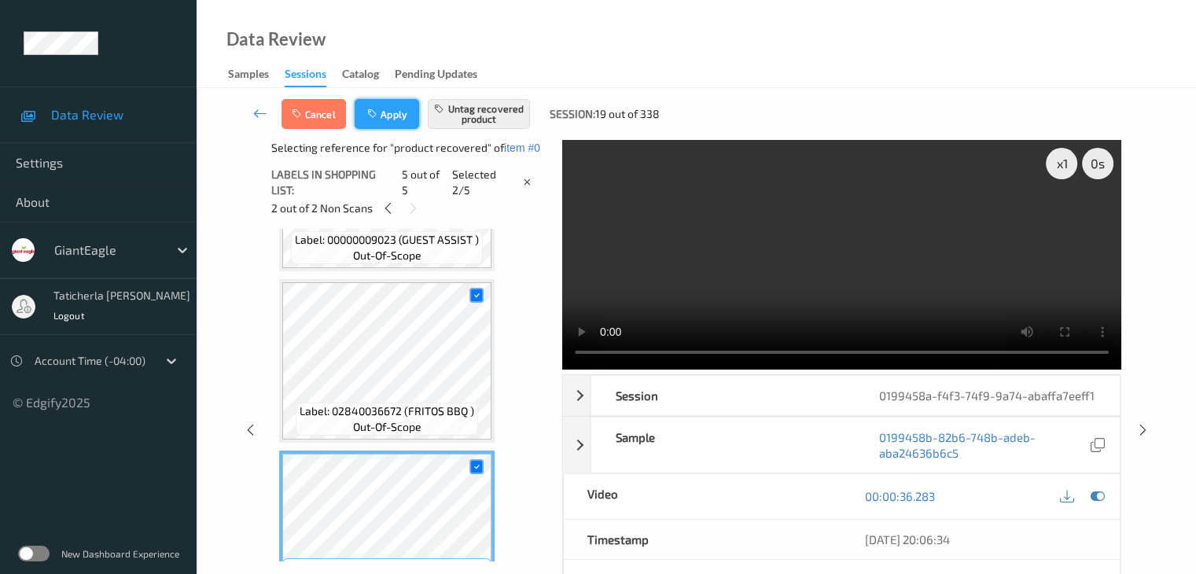
click at [387, 112] on button "Apply" at bounding box center [387, 114] width 64 height 30
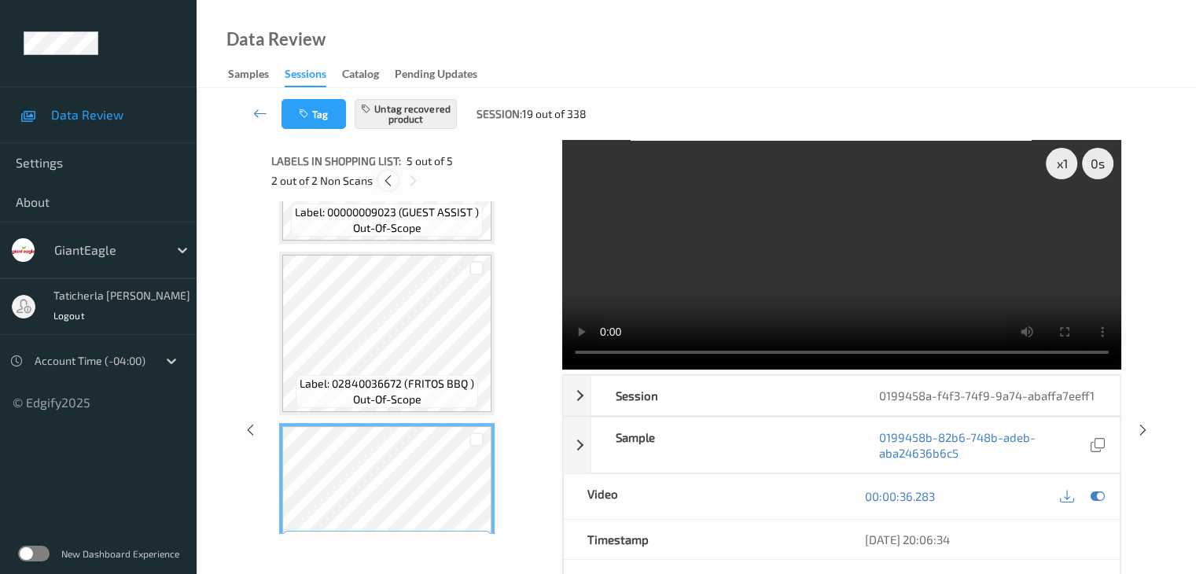
click at [387, 182] on icon at bounding box center [387, 181] width 13 height 14
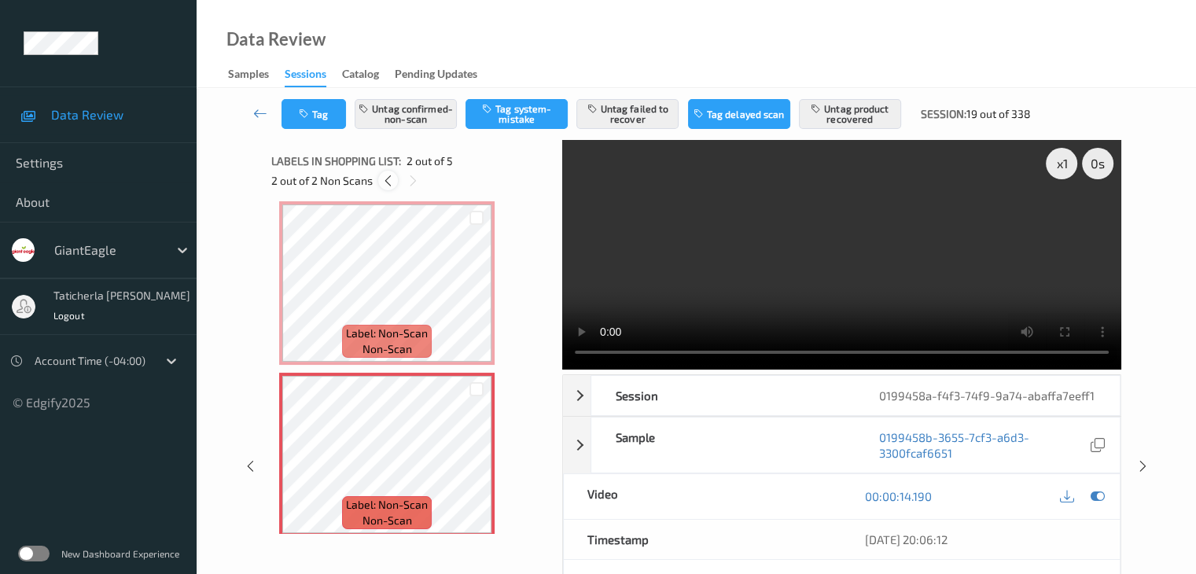
click at [387, 181] on icon at bounding box center [387, 181] width 13 height 14
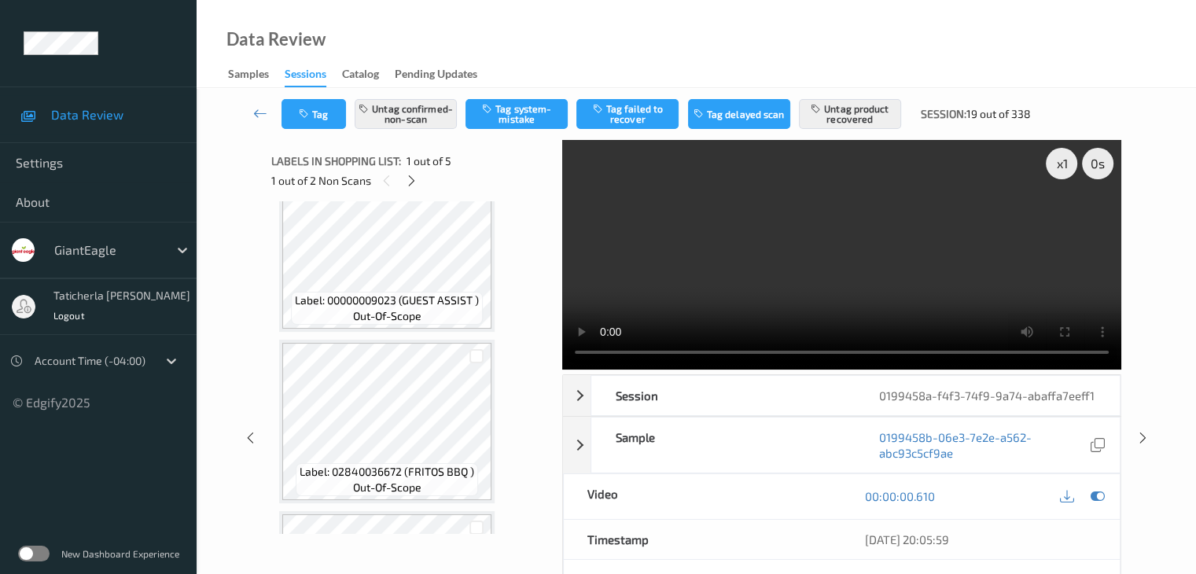
scroll to position [532, 0]
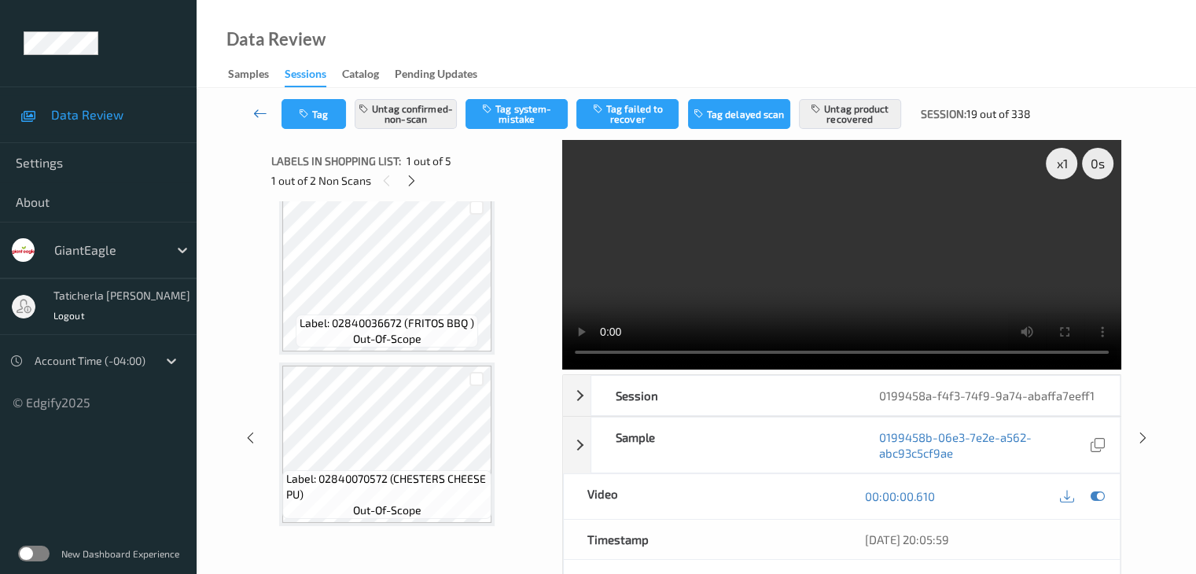
click at [255, 114] on icon at bounding box center [260, 113] width 14 height 16
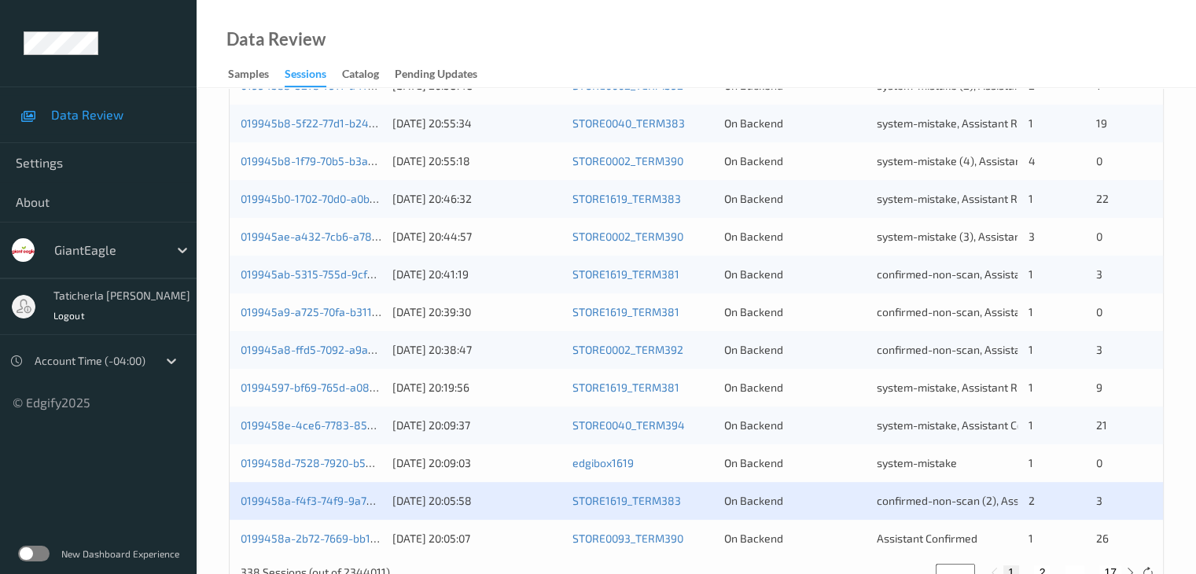
scroll to position [733, 0]
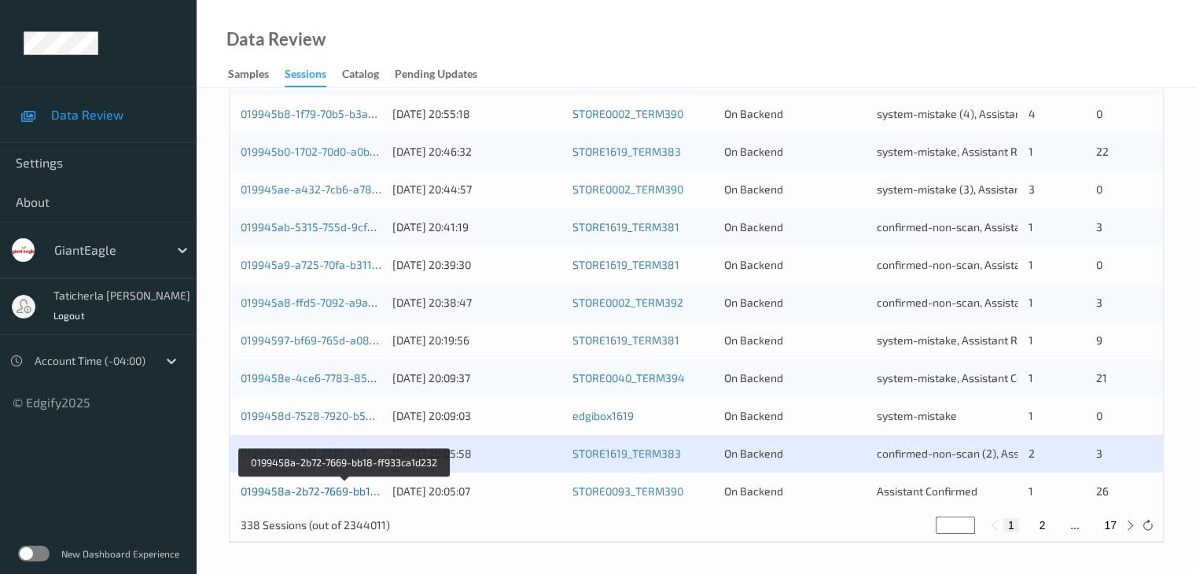
click at [322, 491] on link "0199458a-2b72-7669-bb18-ff933ca1d232" at bounding box center [346, 490] width 210 height 13
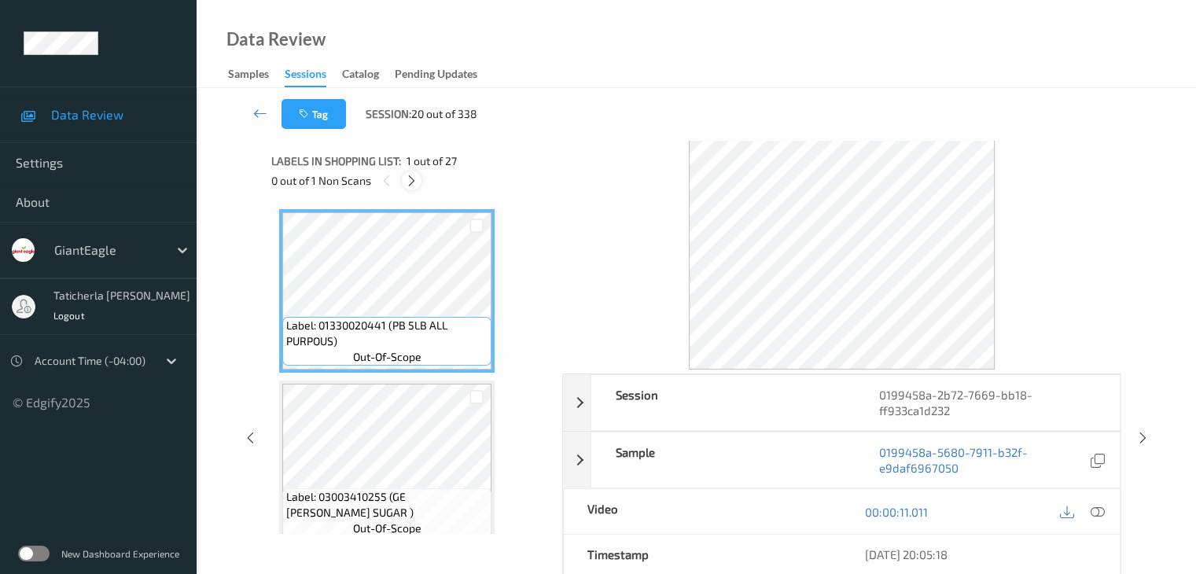
click at [419, 183] on div at bounding box center [412, 181] width 20 height 20
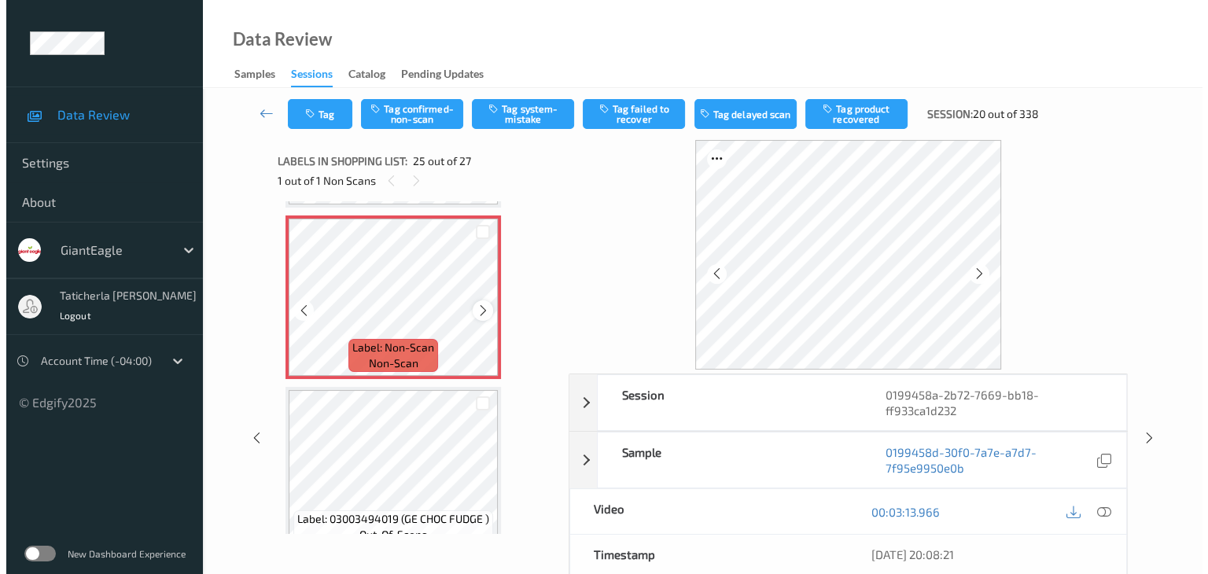
scroll to position [4028, 0]
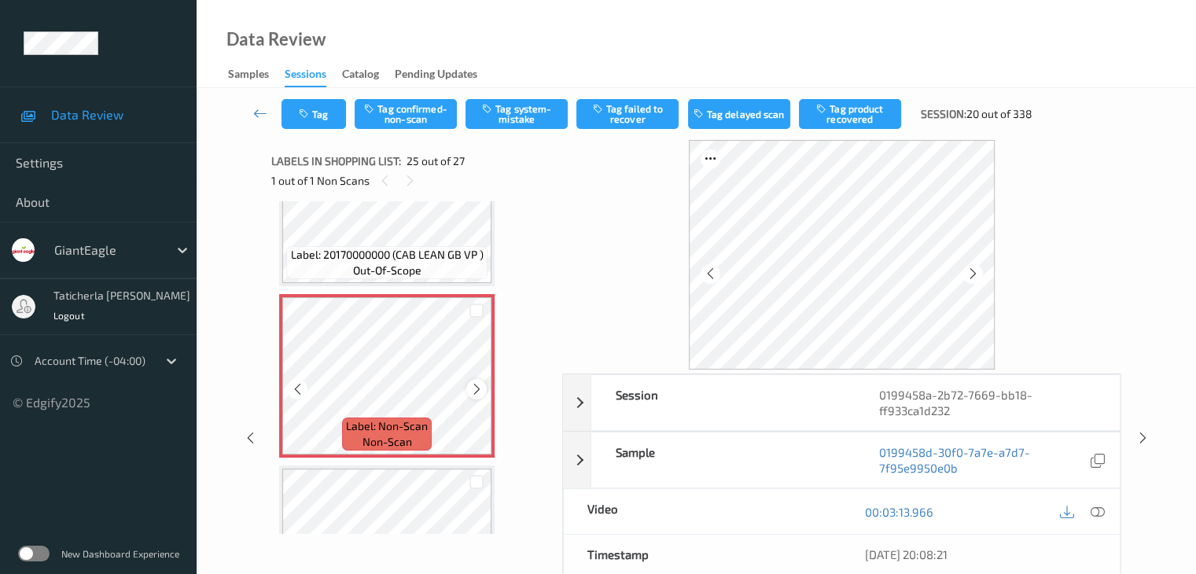
click at [476, 388] on icon at bounding box center [476, 389] width 13 height 14
click at [1093, 513] on icon at bounding box center [1097, 512] width 14 height 14
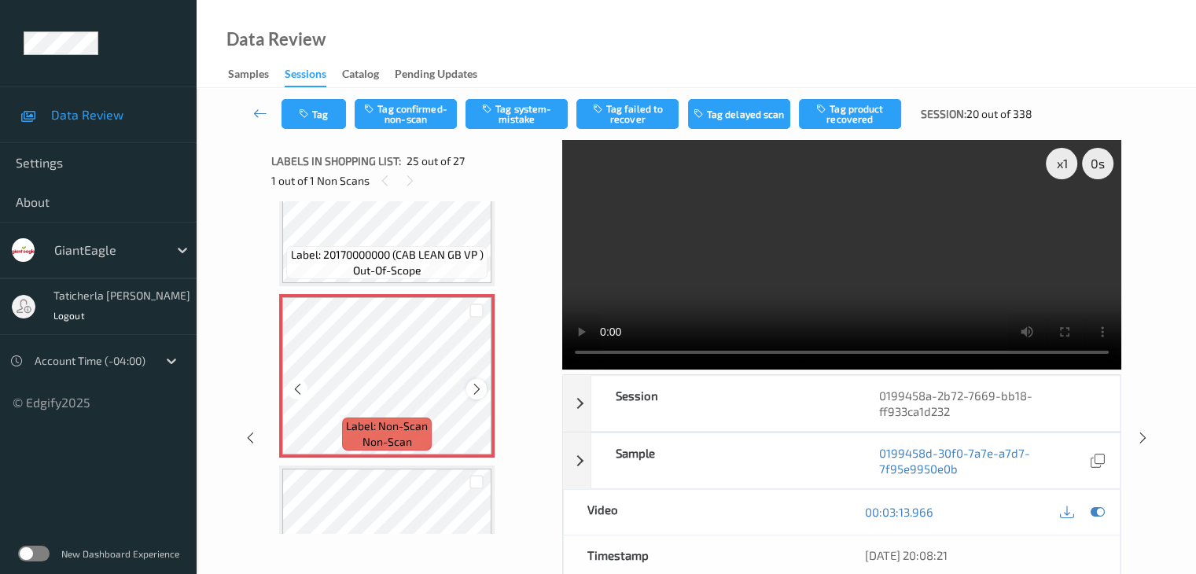
click at [474, 384] on icon at bounding box center [476, 389] width 13 height 14
click at [481, 384] on icon at bounding box center [476, 389] width 13 height 14
click at [479, 384] on icon at bounding box center [476, 389] width 13 height 14
click at [475, 384] on icon at bounding box center [476, 389] width 13 height 14
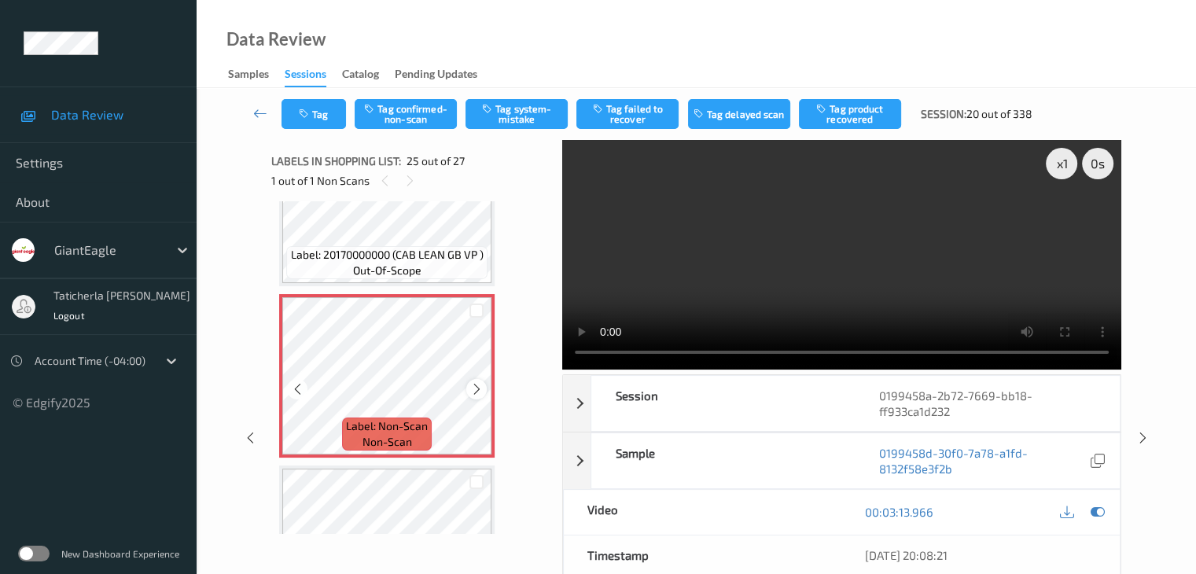
click at [475, 383] on icon at bounding box center [476, 389] width 13 height 14
click at [525, 108] on button "Tag system-mistake" at bounding box center [516, 114] width 102 height 30
click at [324, 106] on button "Tag" at bounding box center [313, 114] width 64 height 30
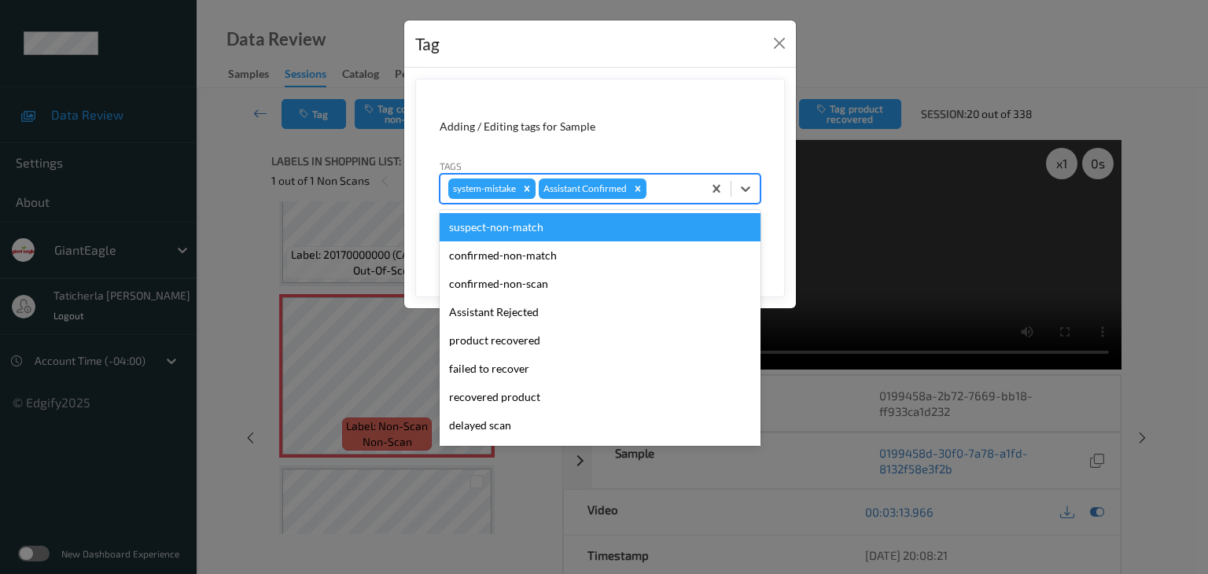
click at [675, 183] on div at bounding box center [671, 188] width 45 height 19
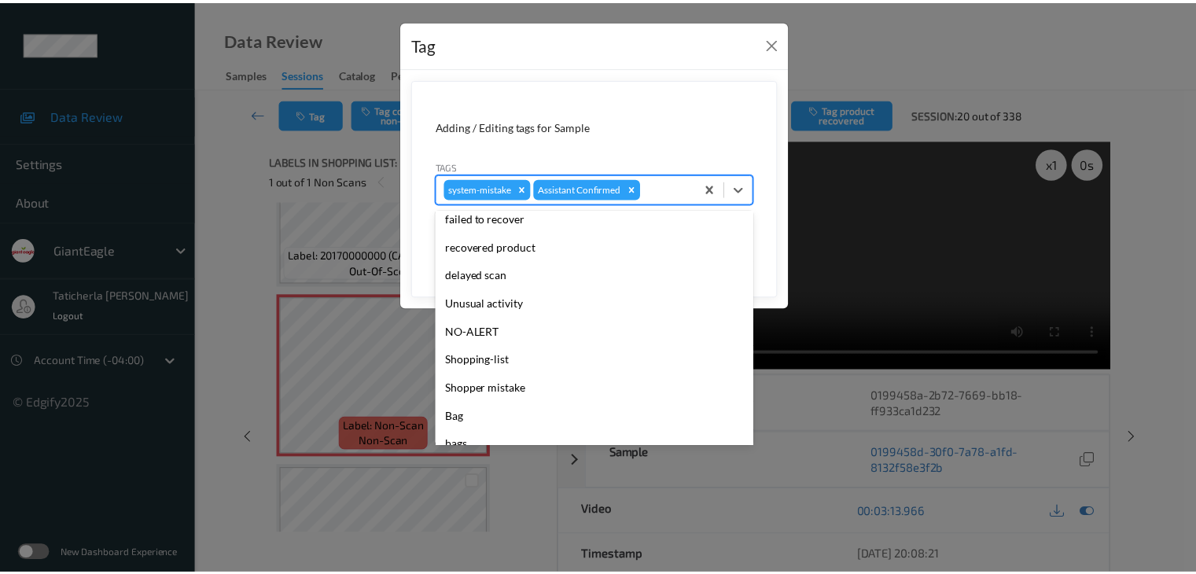
scroll to position [157, 0]
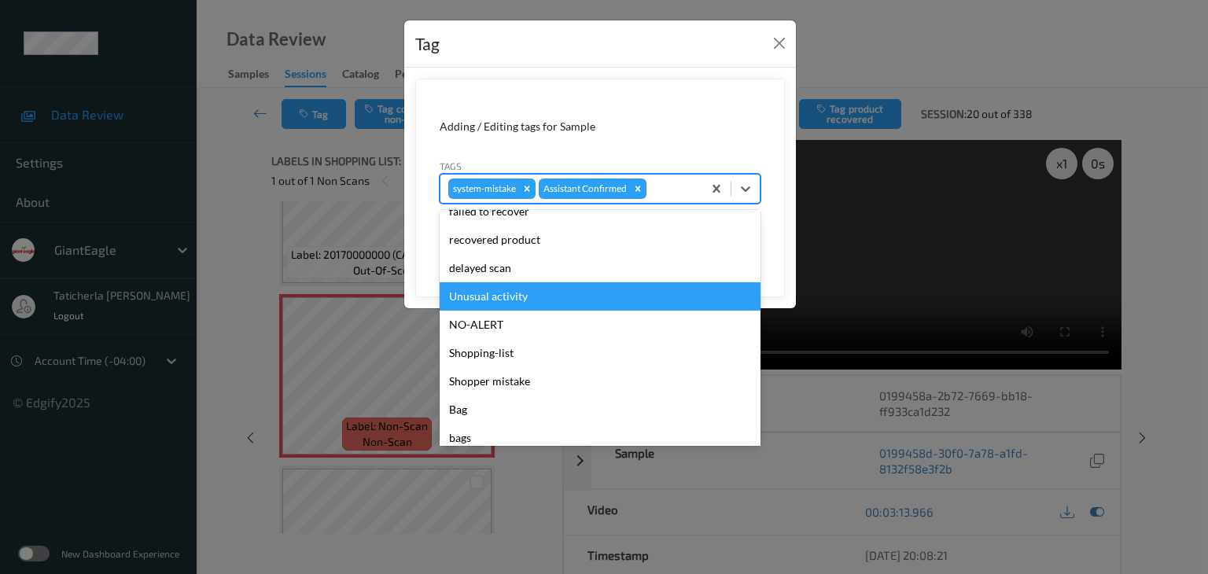
click at [531, 296] on div "Unusual activity" at bounding box center [599, 296] width 321 height 28
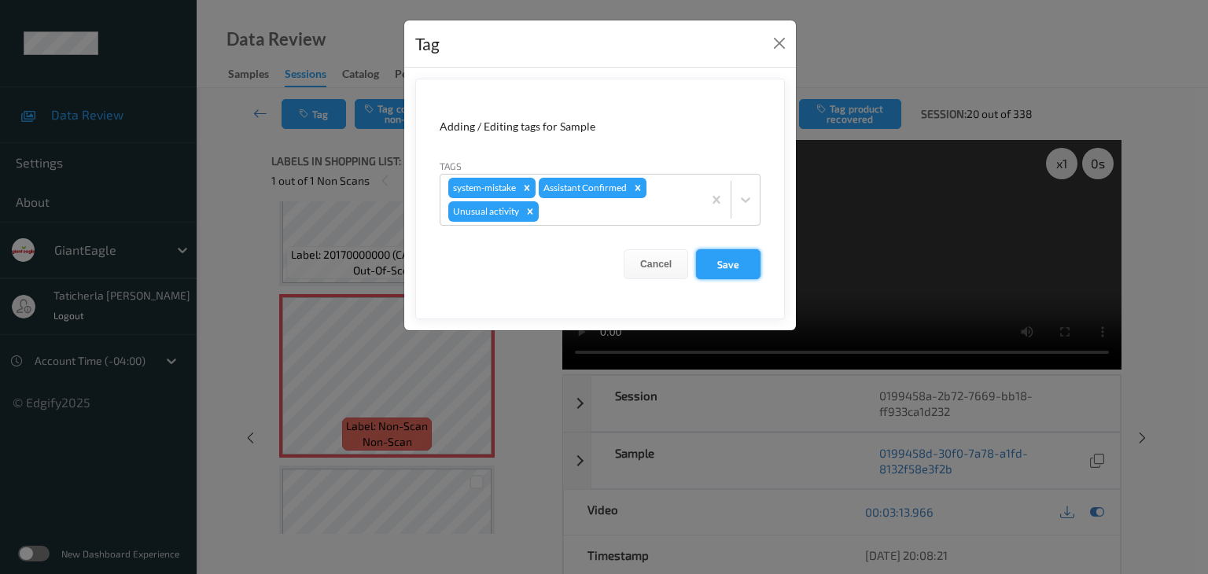
click at [738, 260] on button "Save" at bounding box center [728, 264] width 64 height 30
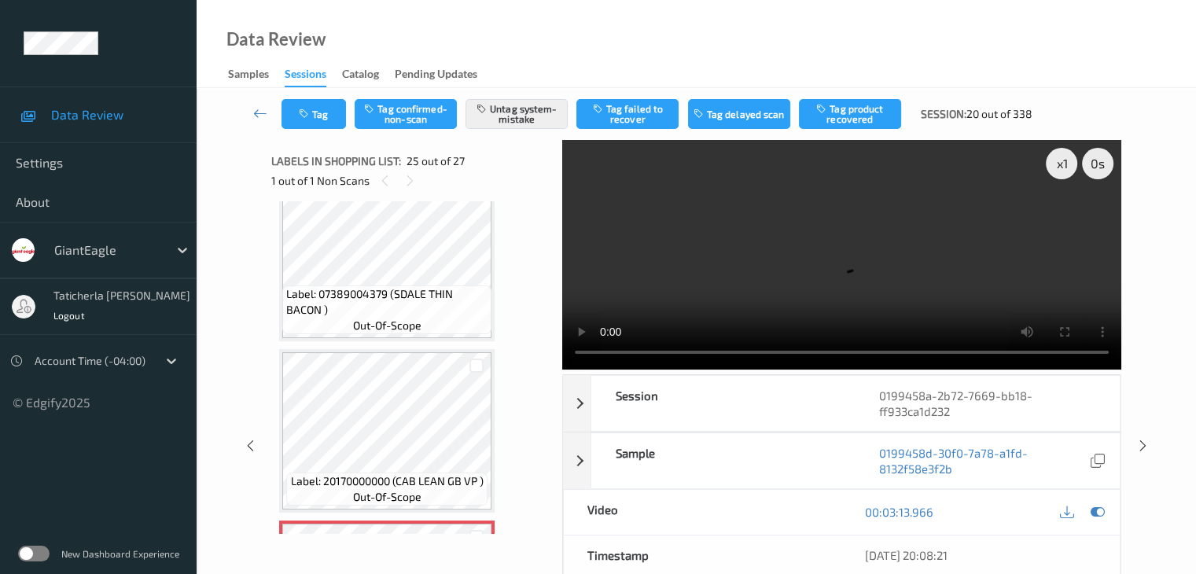
scroll to position [3792, 0]
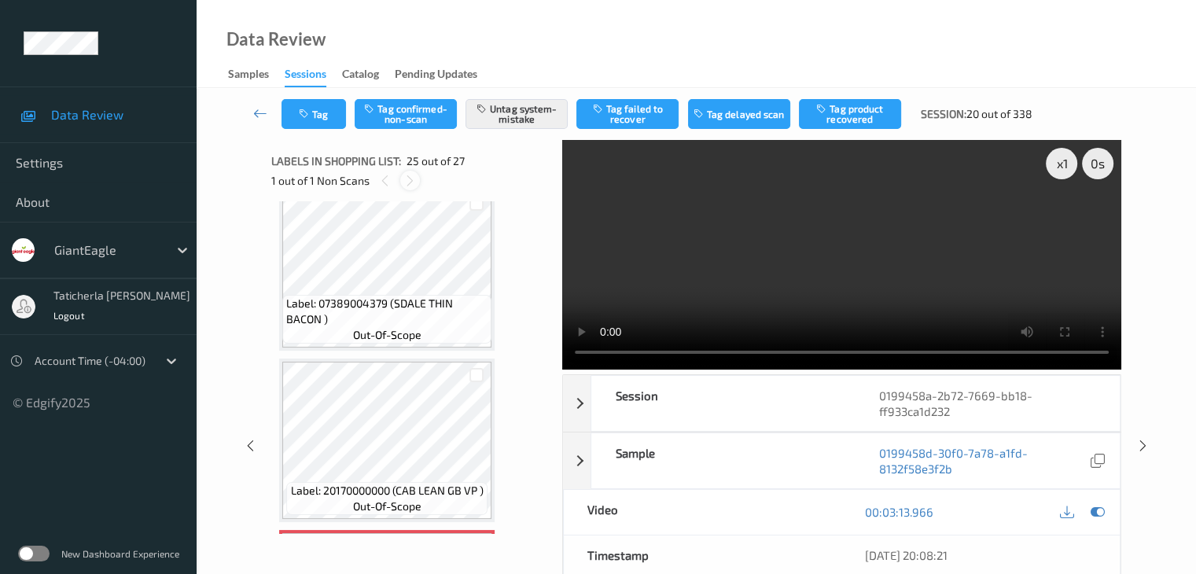
click at [406, 177] on icon at bounding box center [409, 181] width 13 height 14
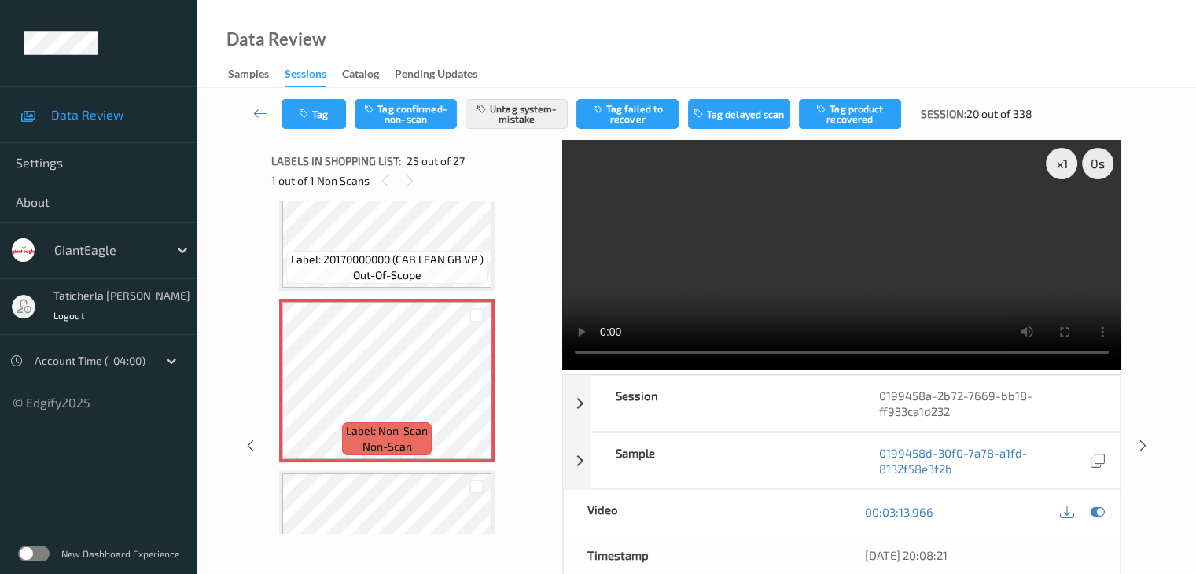
scroll to position [4028, 0]
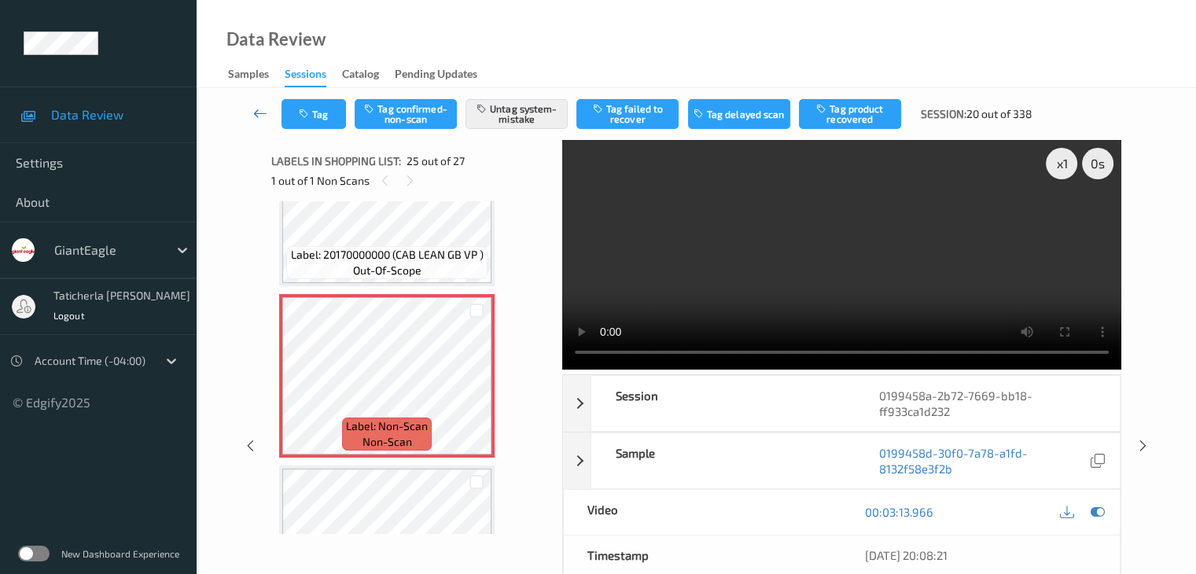
click at [255, 108] on icon at bounding box center [260, 113] width 14 height 16
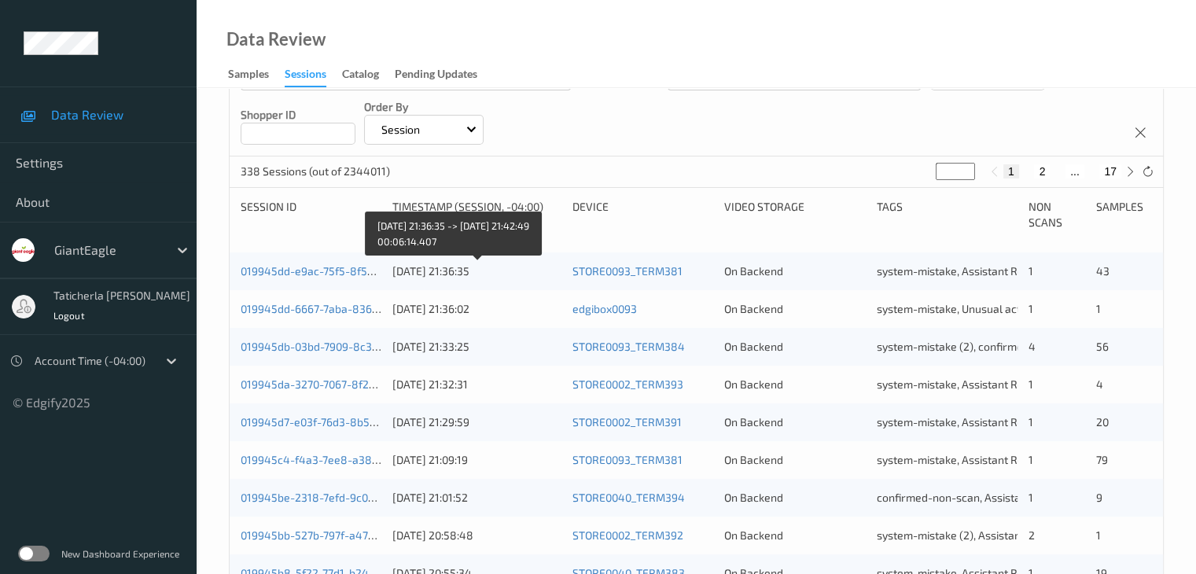
scroll to position [79, 0]
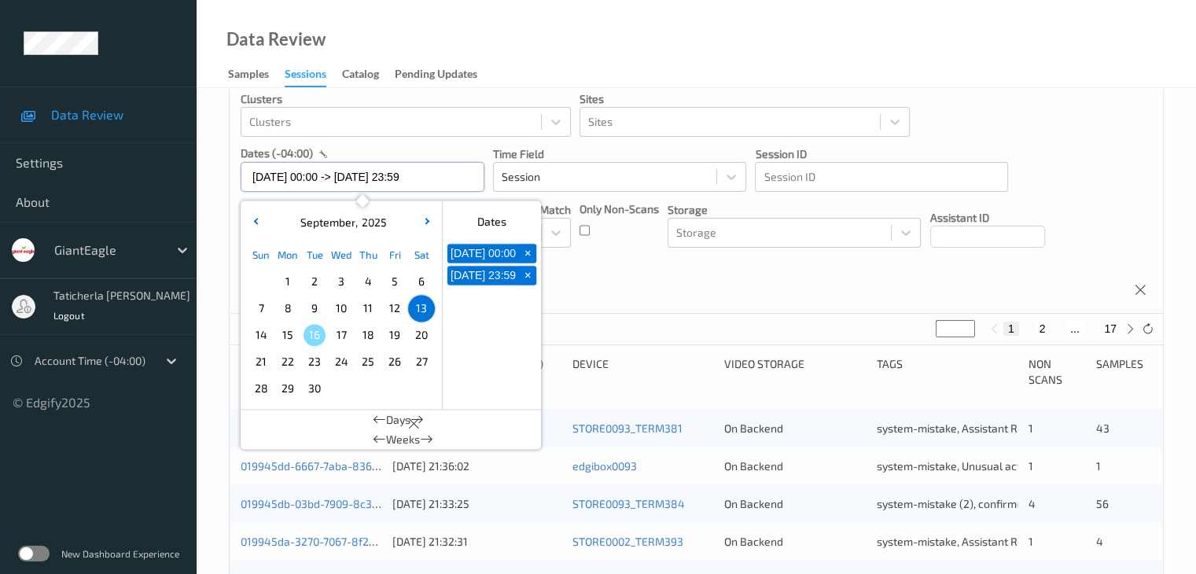
click at [453, 174] on input "[DATE] 00:00 -> [DATE] 23:59" at bounding box center [363, 177] width 244 height 30
click at [259, 336] on span "14" at bounding box center [261, 335] width 22 height 22
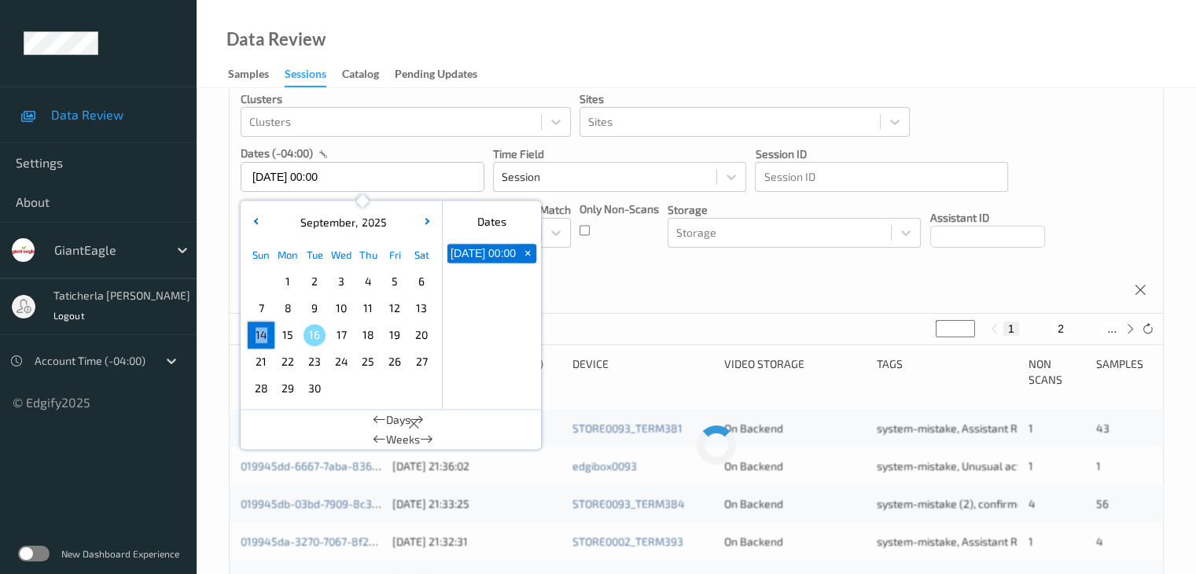
click at [259, 336] on span "14" at bounding box center [261, 335] width 22 height 22
type input "[DATE] 00:00 -> [DATE] 23:59"
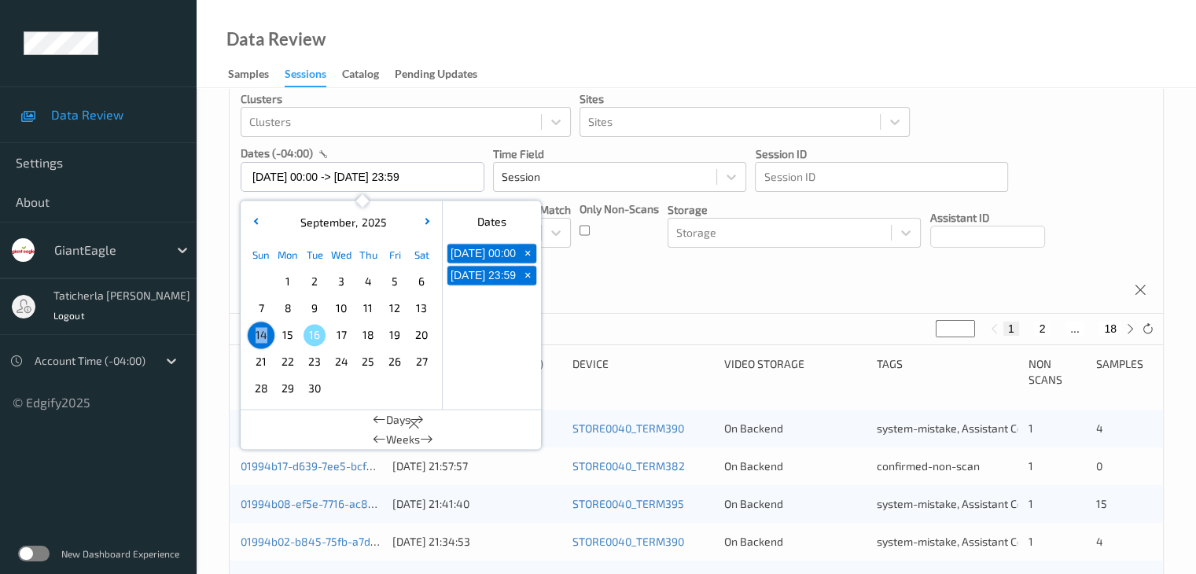
click at [1035, 329] on button "2" at bounding box center [1042, 329] width 16 height 14
type input "*"
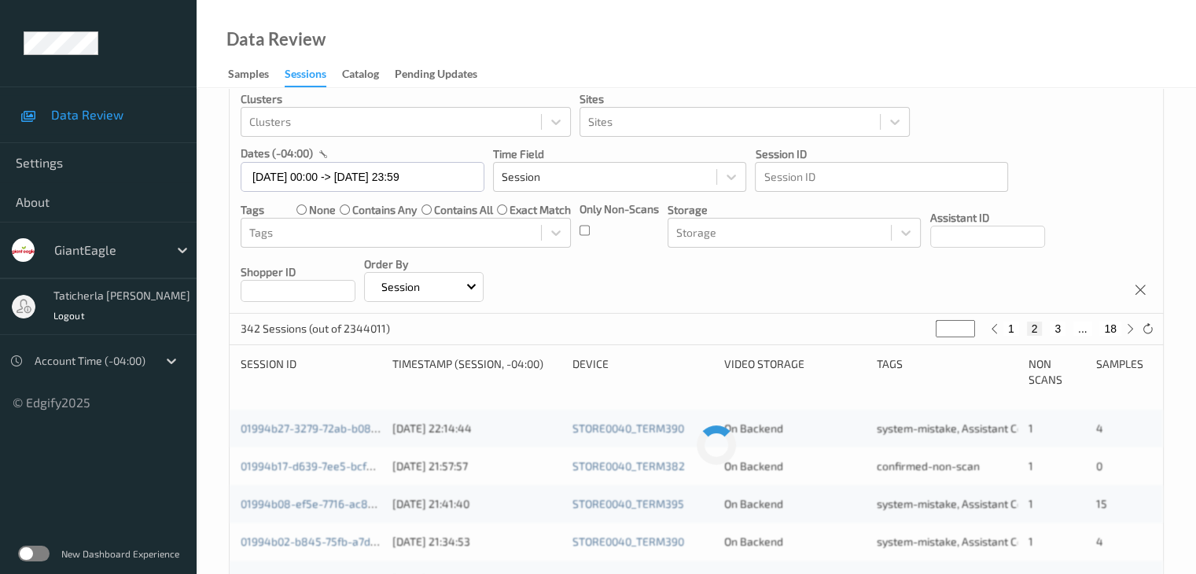
scroll to position [0, 0]
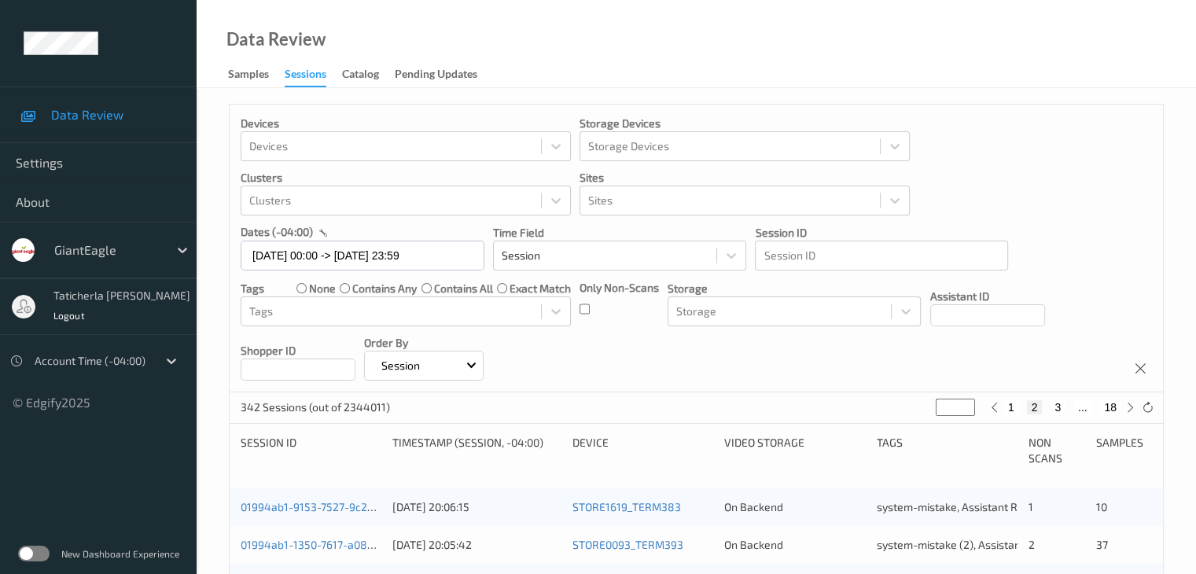
click at [1062, 403] on button "3" at bounding box center [1058, 407] width 16 height 14
type input "*"
click at [1053, 406] on button "3" at bounding box center [1048, 407] width 16 height 14
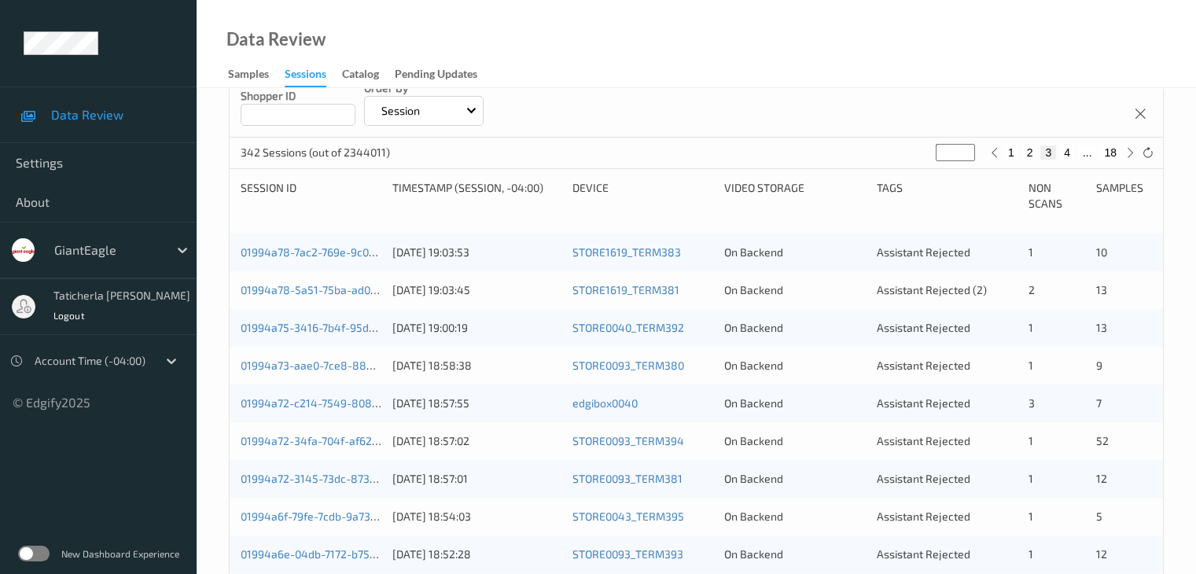
scroll to position [314, 0]
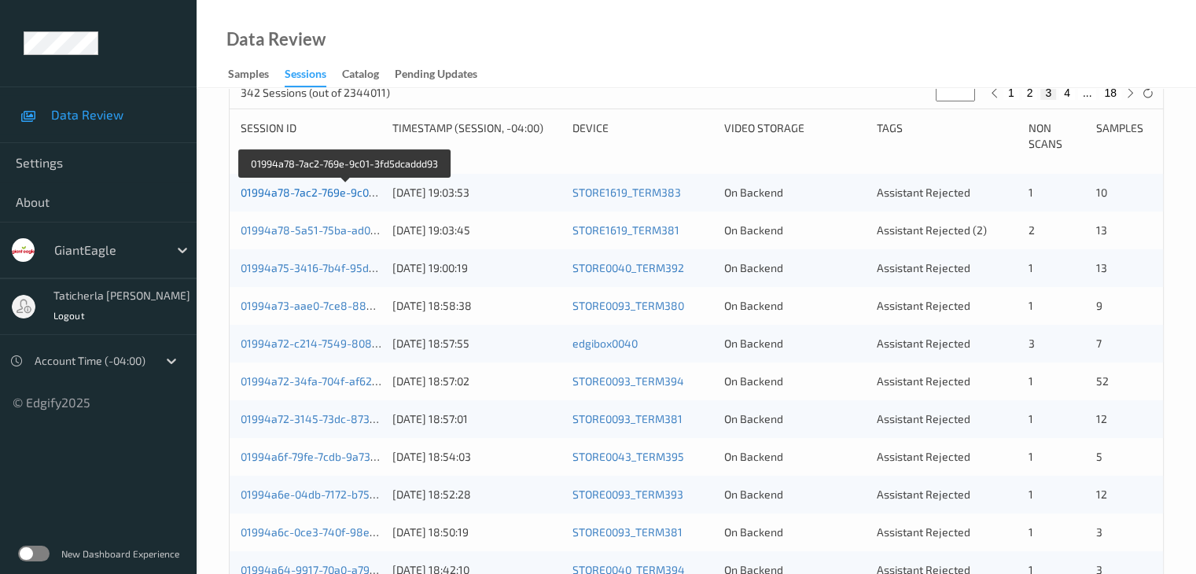
click at [322, 191] on link "01994a78-7ac2-769e-9c01-3fd5dcaddd93" at bounding box center [346, 192] width 210 height 13
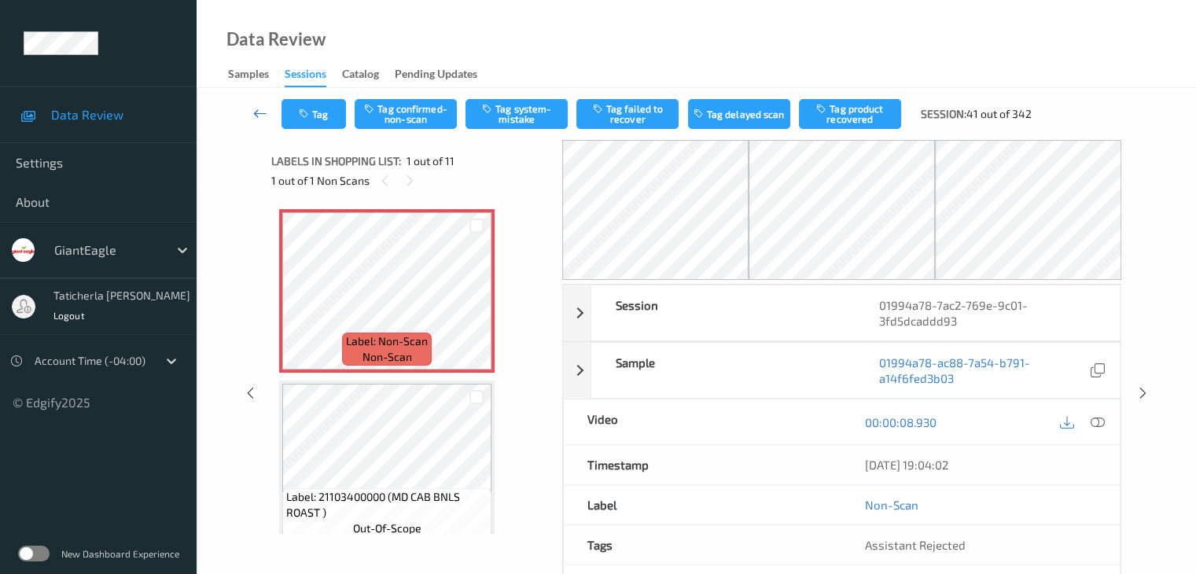
click at [261, 110] on icon at bounding box center [260, 113] width 14 height 16
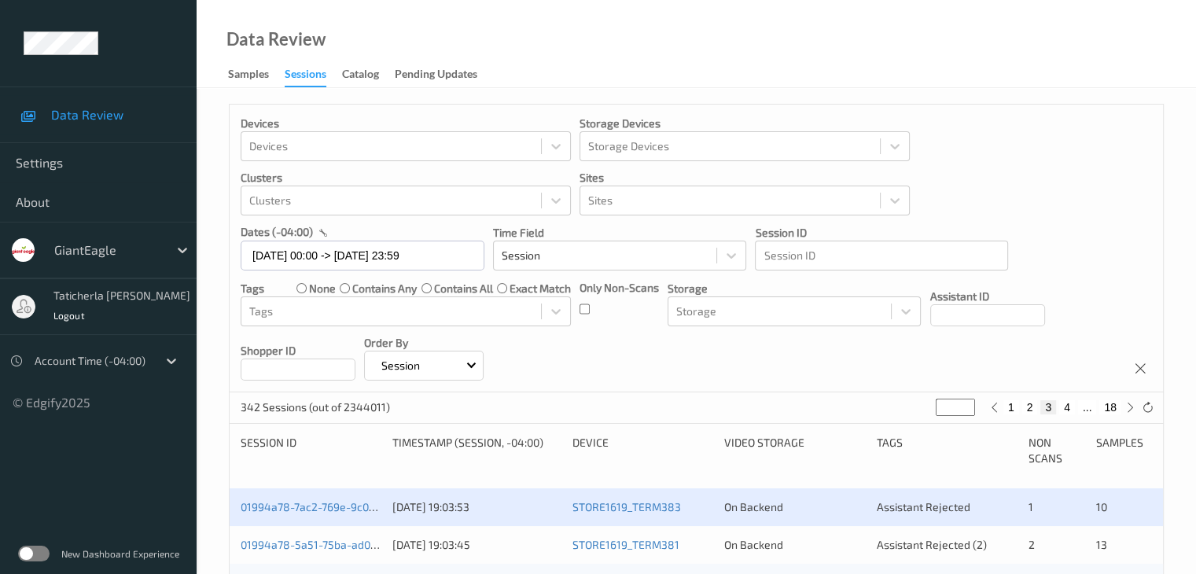
scroll to position [236, 0]
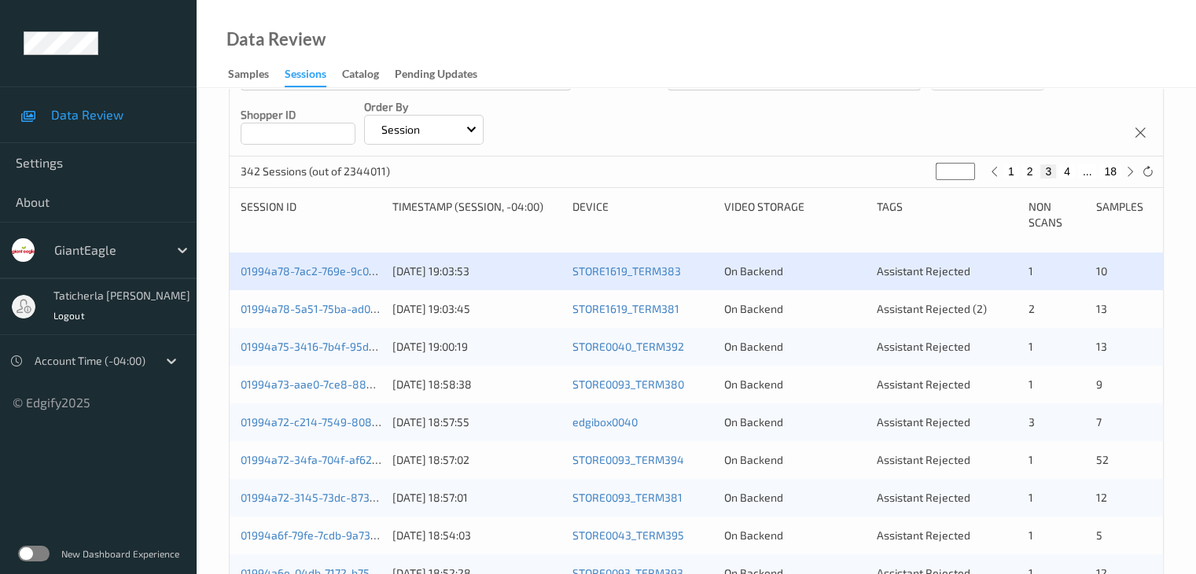
click at [352, 263] on div "01994a78-7ac2-769e-9c01-3fd5dcaddd93" at bounding box center [311, 271] width 141 height 16
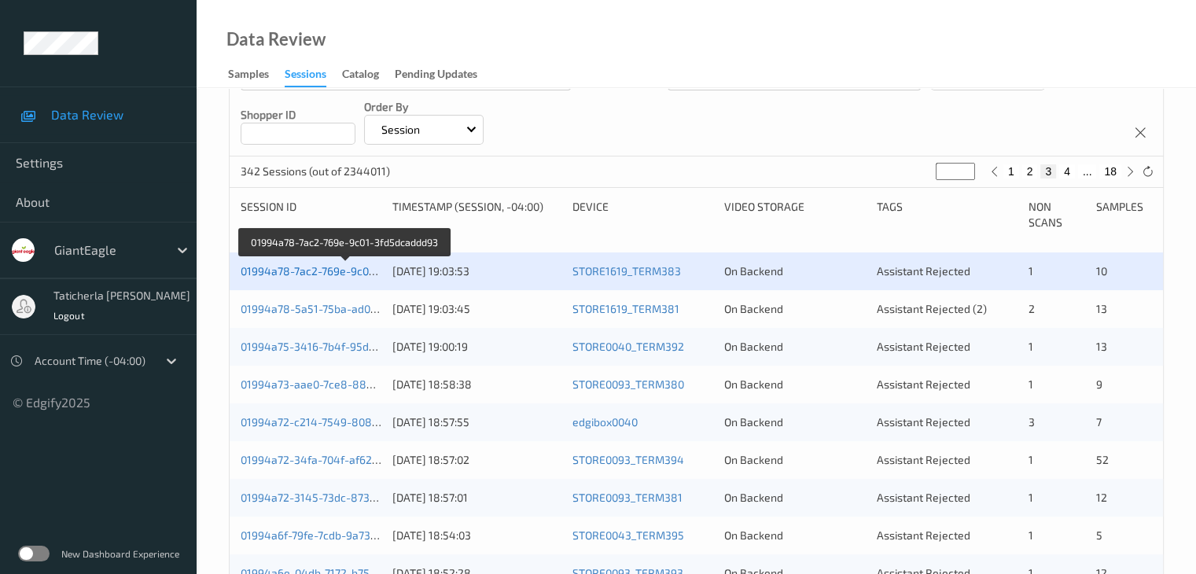
click at [321, 268] on link "01994a78-7ac2-769e-9c01-3fd5dcaddd93" at bounding box center [346, 270] width 210 height 13
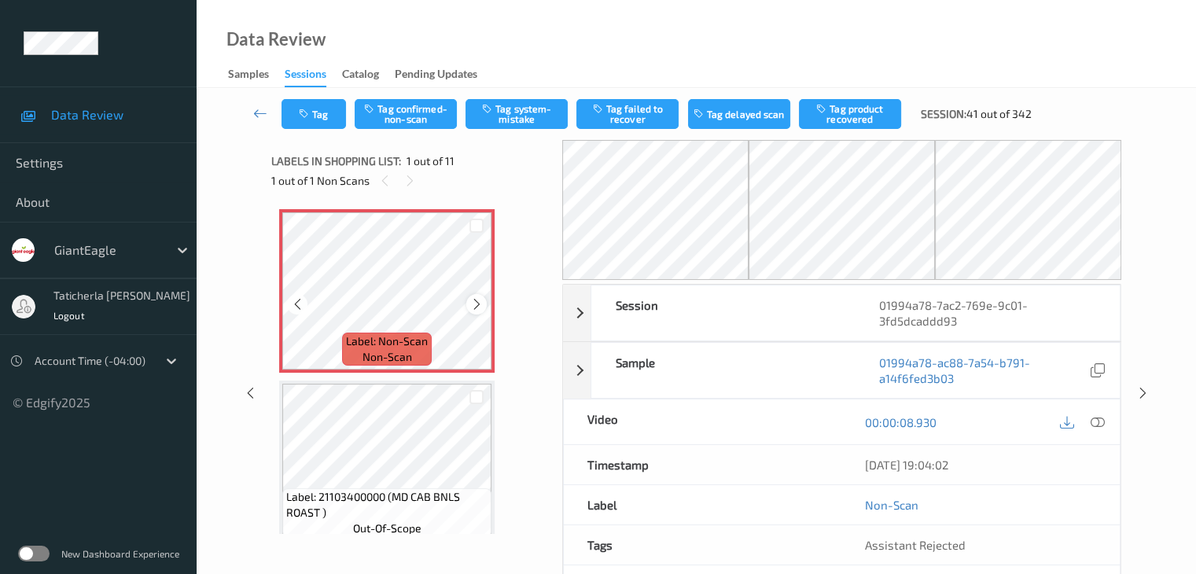
click at [481, 300] on icon at bounding box center [476, 304] width 13 height 14
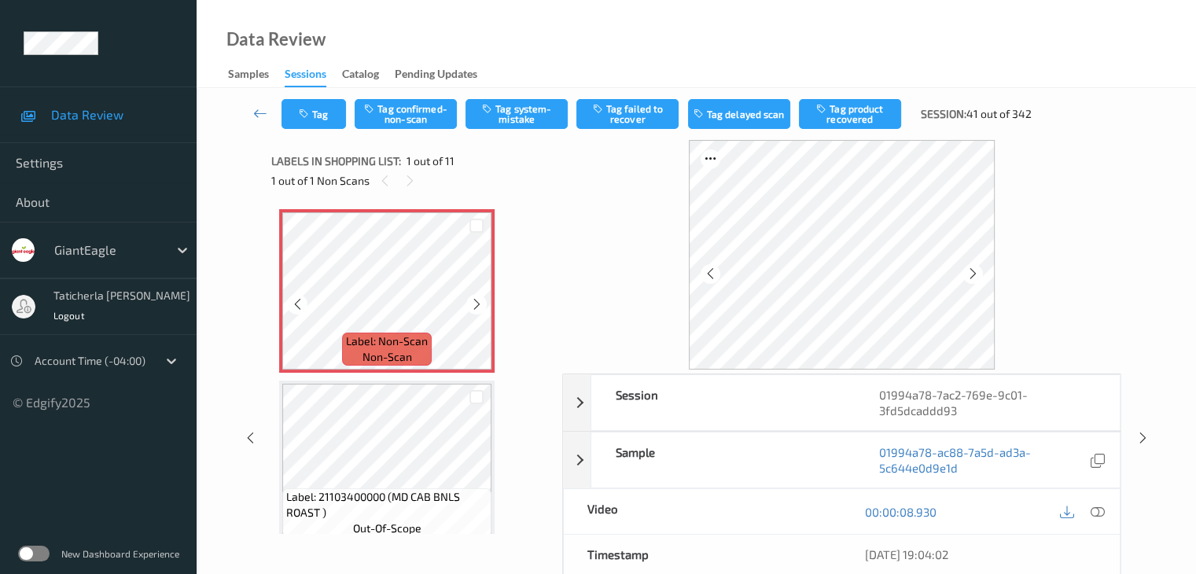
click at [481, 300] on icon at bounding box center [476, 304] width 13 height 14
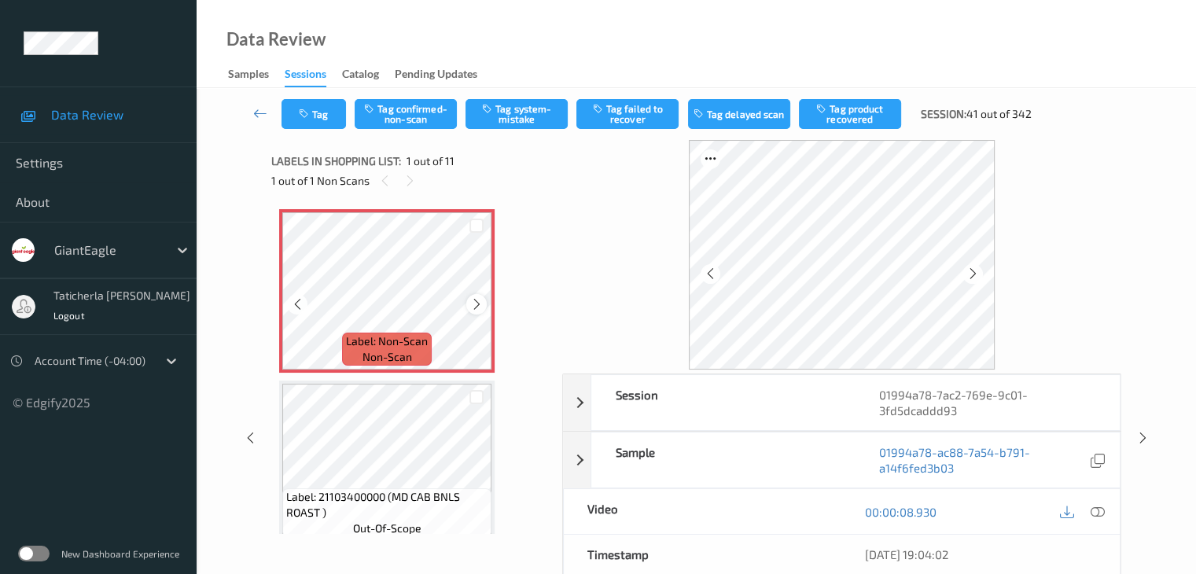
click at [472, 309] on icon at bounding box center [476, 304] width 13 height 14
click at [478, 306] on icon at bounding box center [476, 304] width 13 height 14
click at [476, 306] on icon at bounding box center [476, 304] width 13 height 14
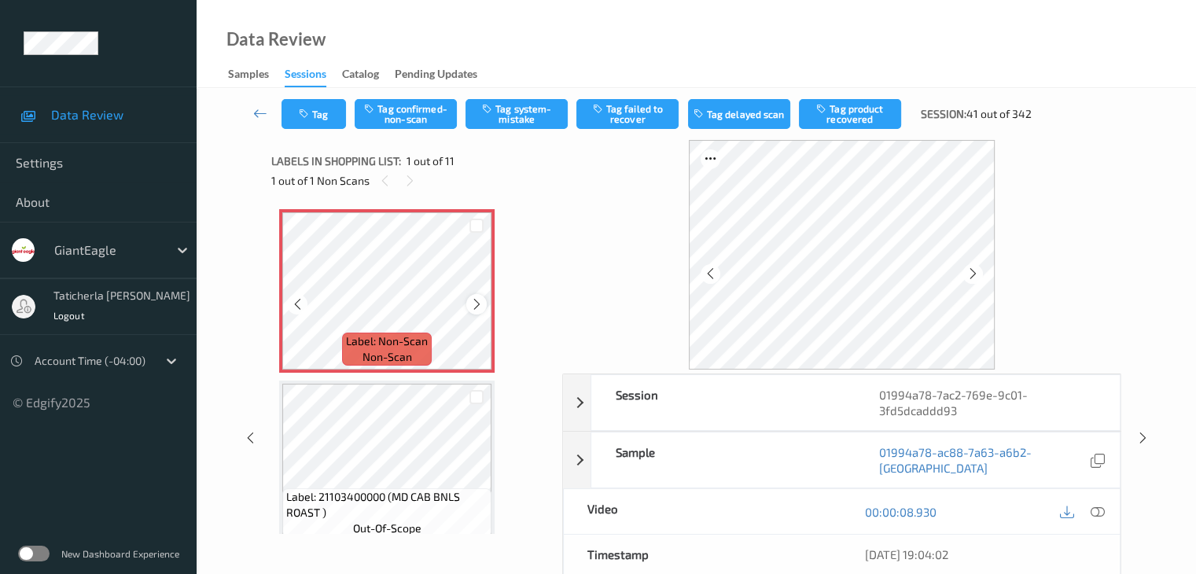
click at [472, 307] on icon at bounding box center [476, 304] width 13 height 14
click at [1097, 508] on icon at bounding box center [1097, 512] width 14 height 14
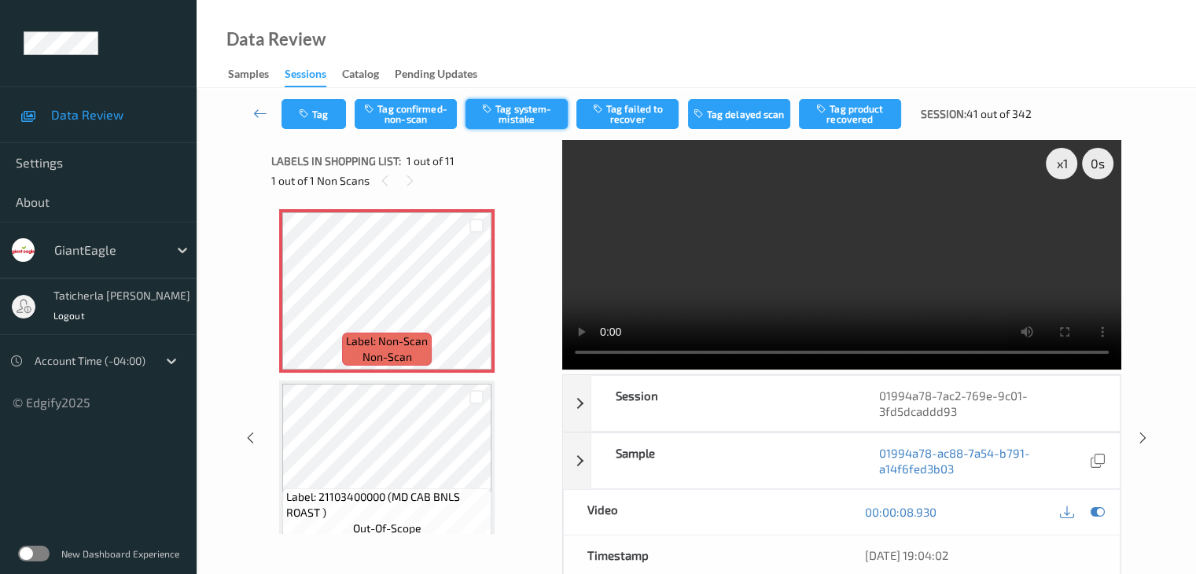
click at [523, 116] on button "Tag system-mistake" at bounding box center [516, 114] width 102 height 30
click at [307, 105] on button "Tag" at bounding box center [313, 114] width 64 height 30
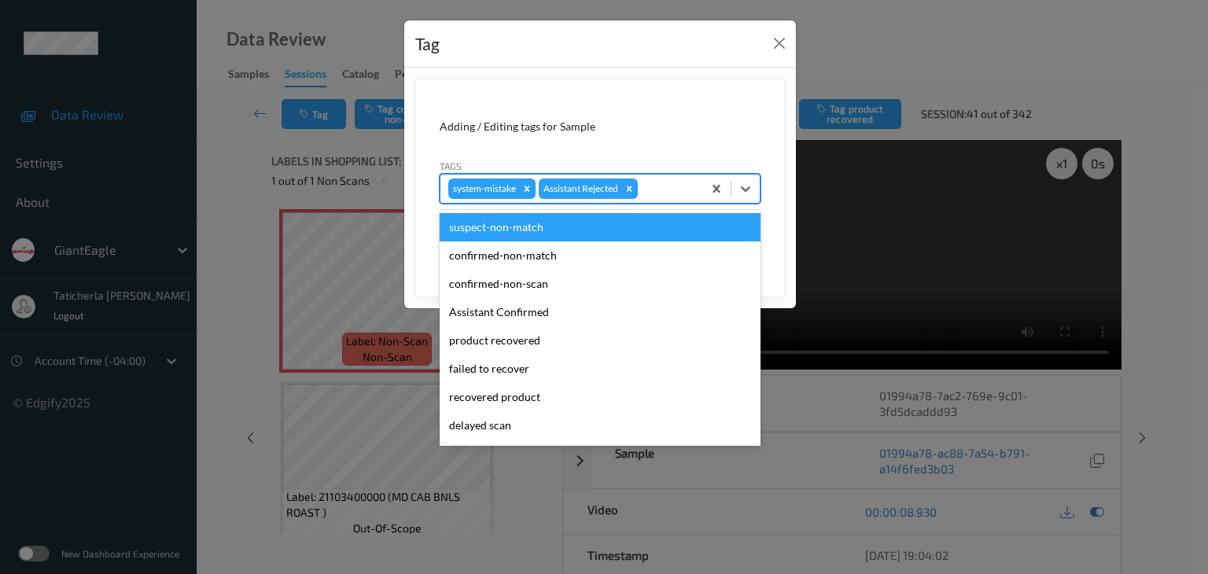
click at [684, 186] on div at bounding box center [667, 188] width 53 height 19
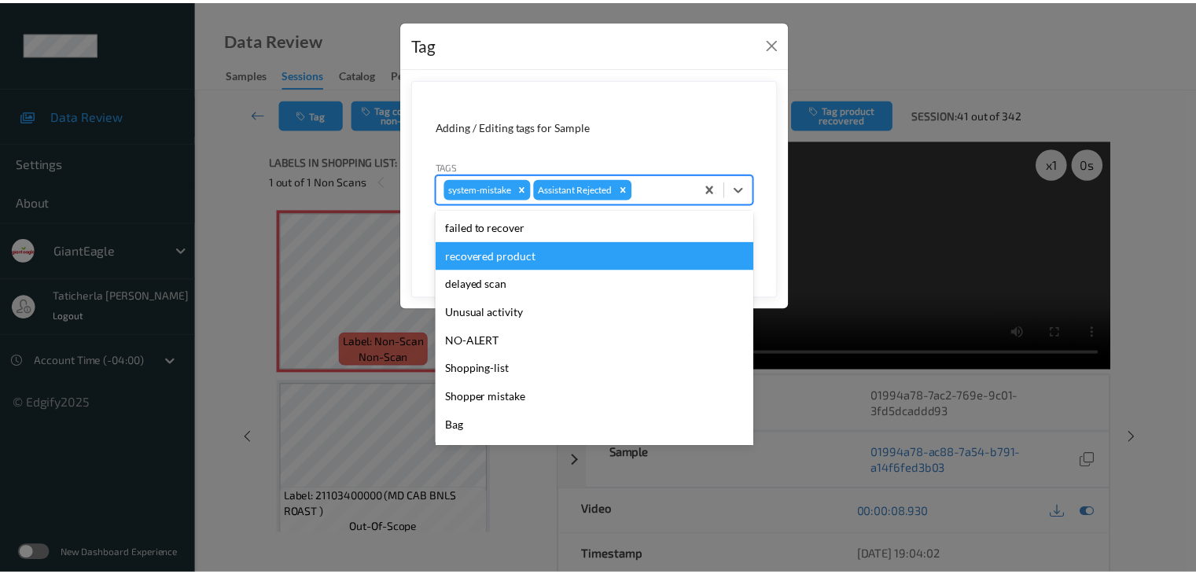
scroll to position [157, 0]
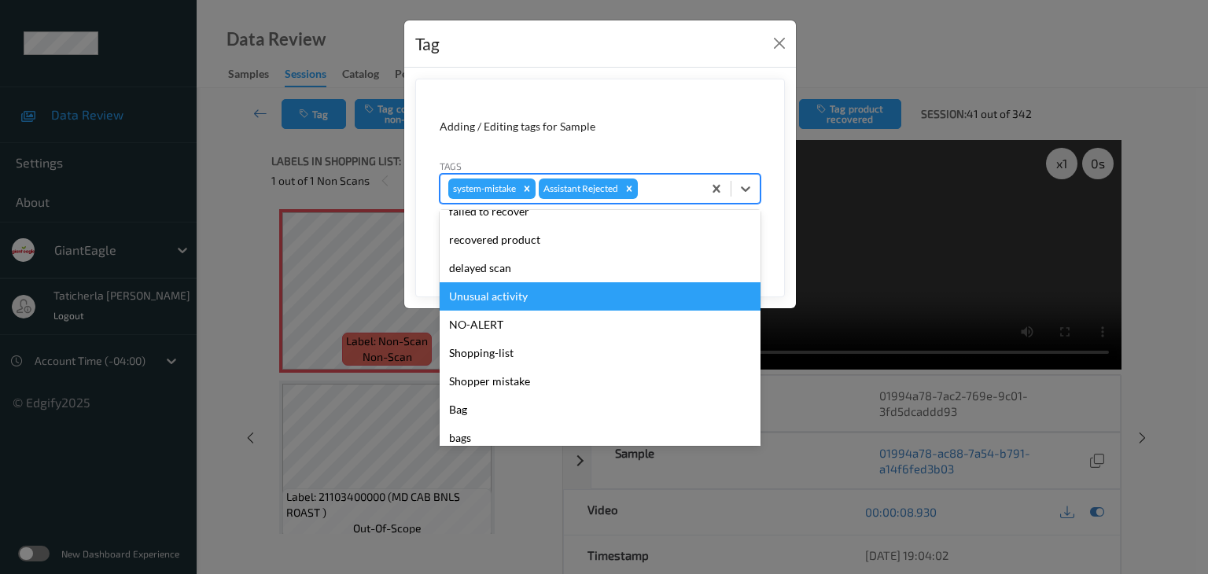
click at [552, 300] on div "Unusual activity" at bounding box center [599, 296] width 321 height 28
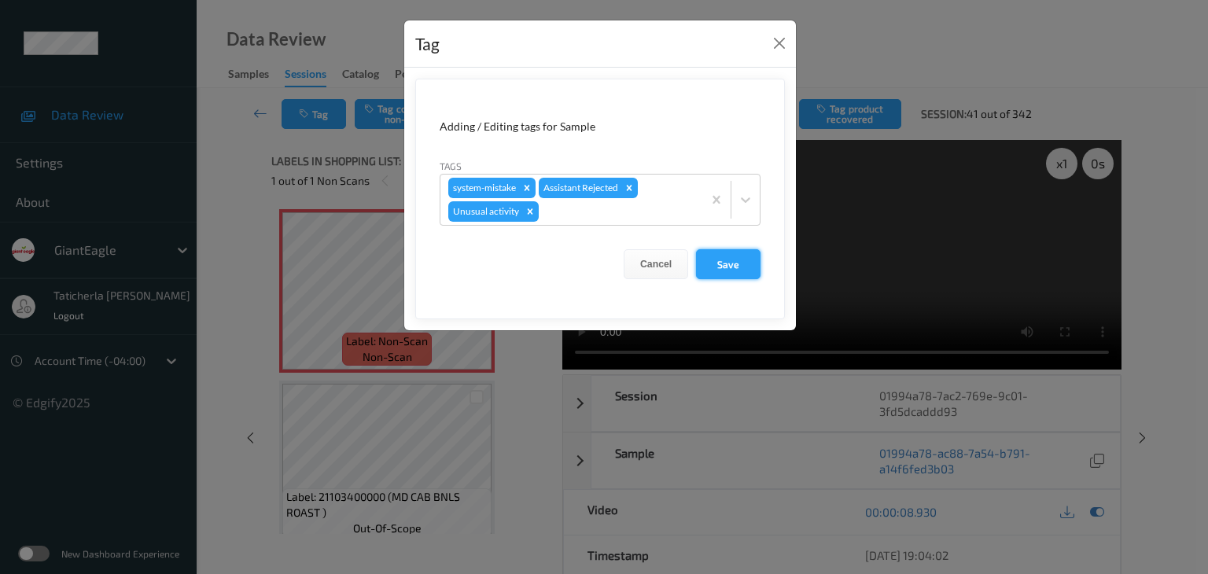
click at [733, 263] on button "Save" at bounding box center [728, 264] width 64 height 30
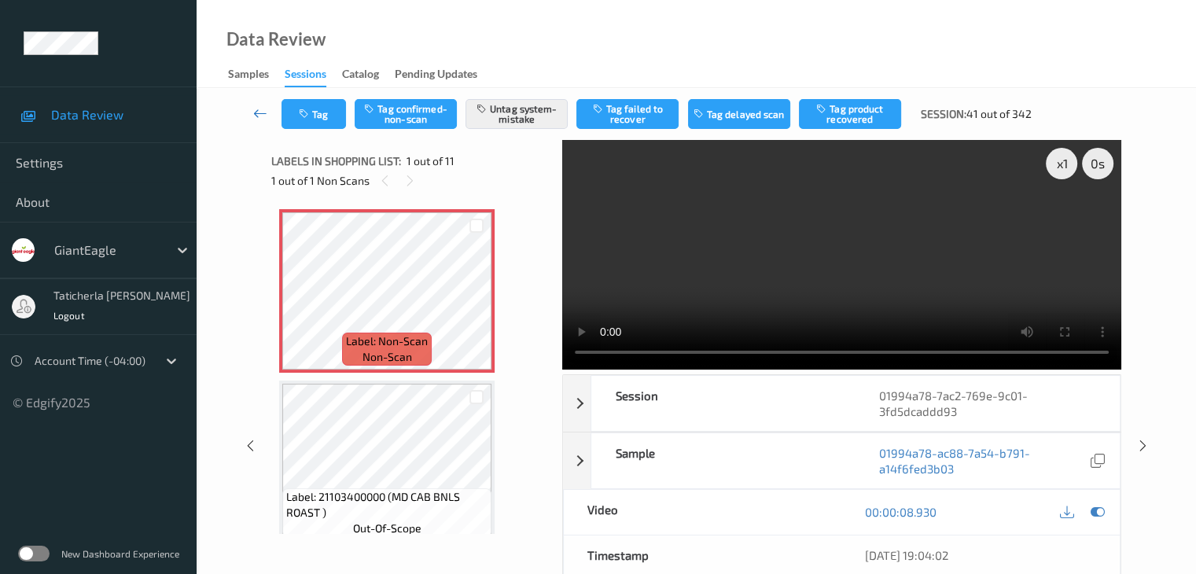
click at [255, 112] on icon at bounding box center [260, 113] width 14 height 16
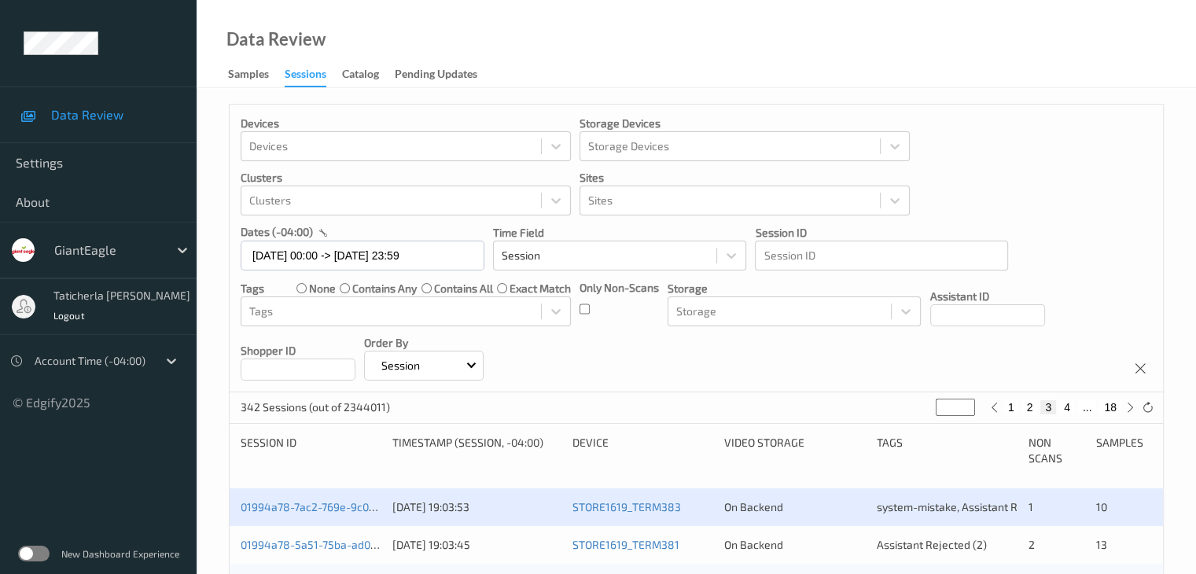
scroll to position [236, 0]
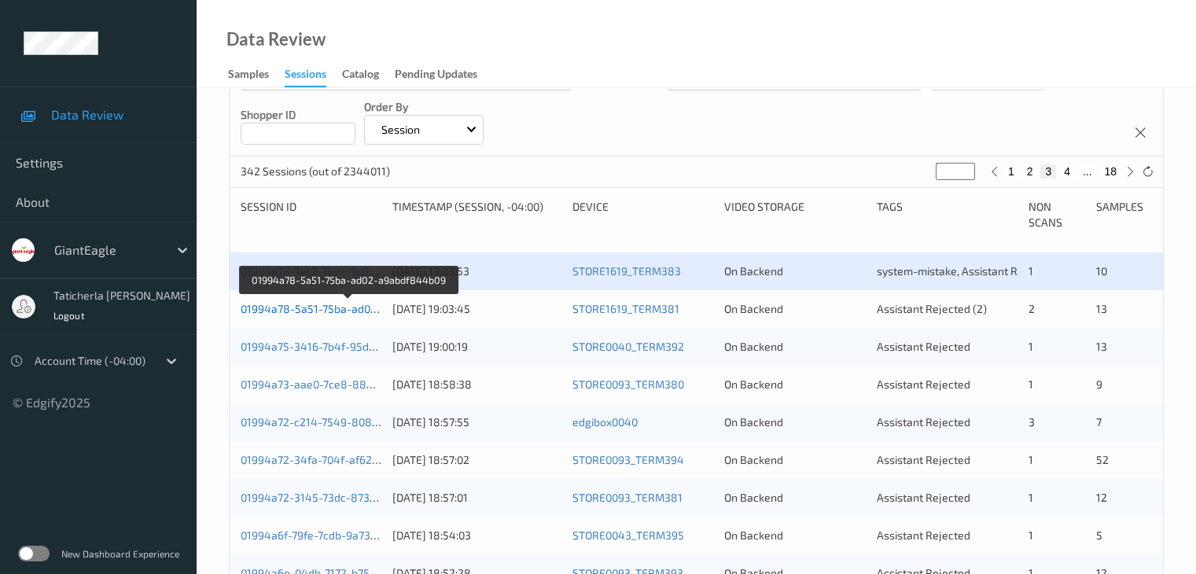
click at [318, 311] on link "01994a78-5a51-75ba-ad02-a9abdf844b09" at bounding box center [349, 308] width 216 height 13
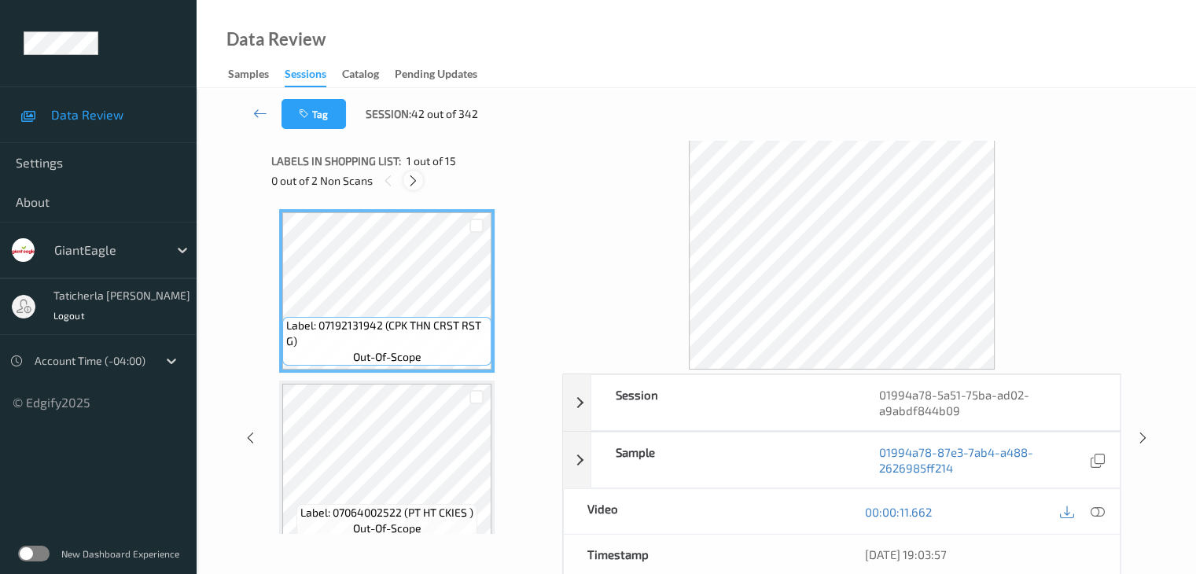
click at [415, 178] on icon at bounding box center [412, 181] width 13 height 14
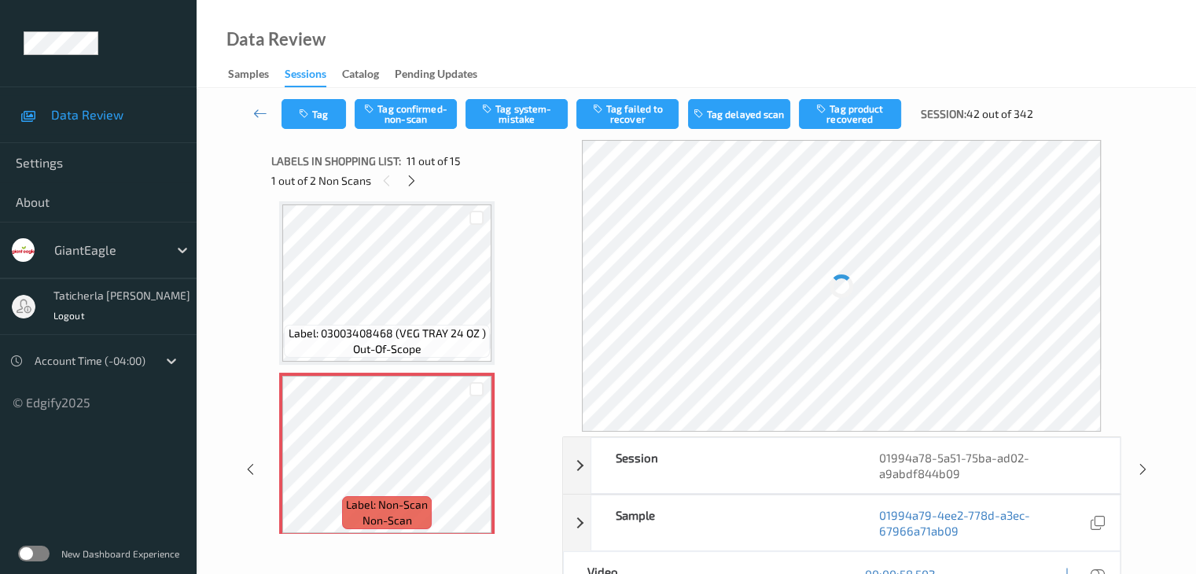
scroll to position [1708, 0]
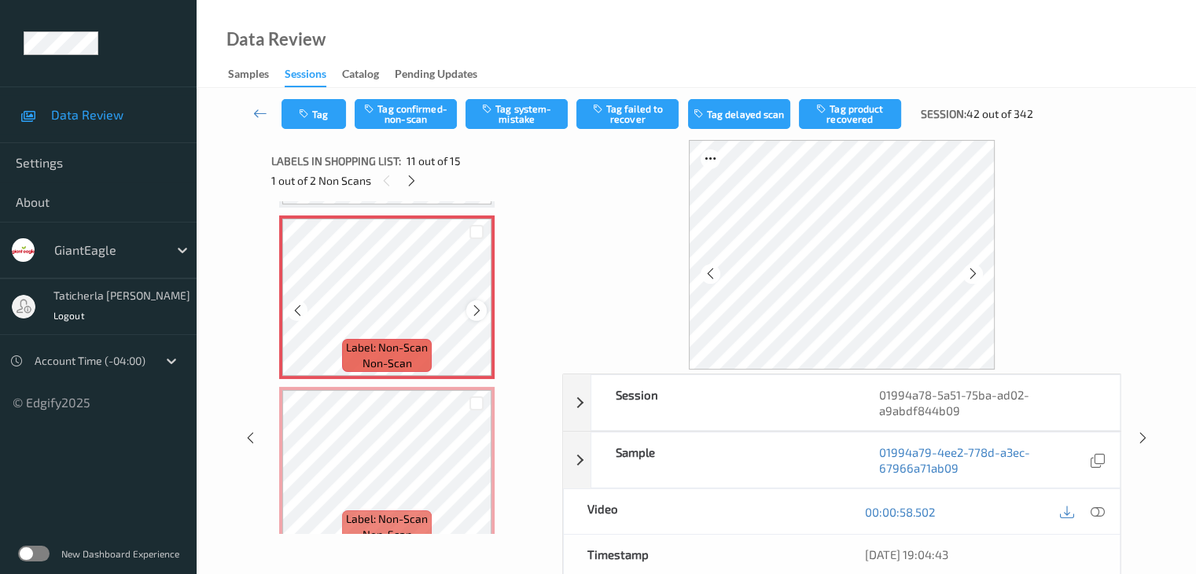
click at [475, 309] on icon at bounding box center [476, 310] width 13 height 14
click at [472, 311] on icon at bounding box center [476, 310] width 13 height 14
click at [1094, 507] on icon at bounding box center [1097, 512] width 14 height 14
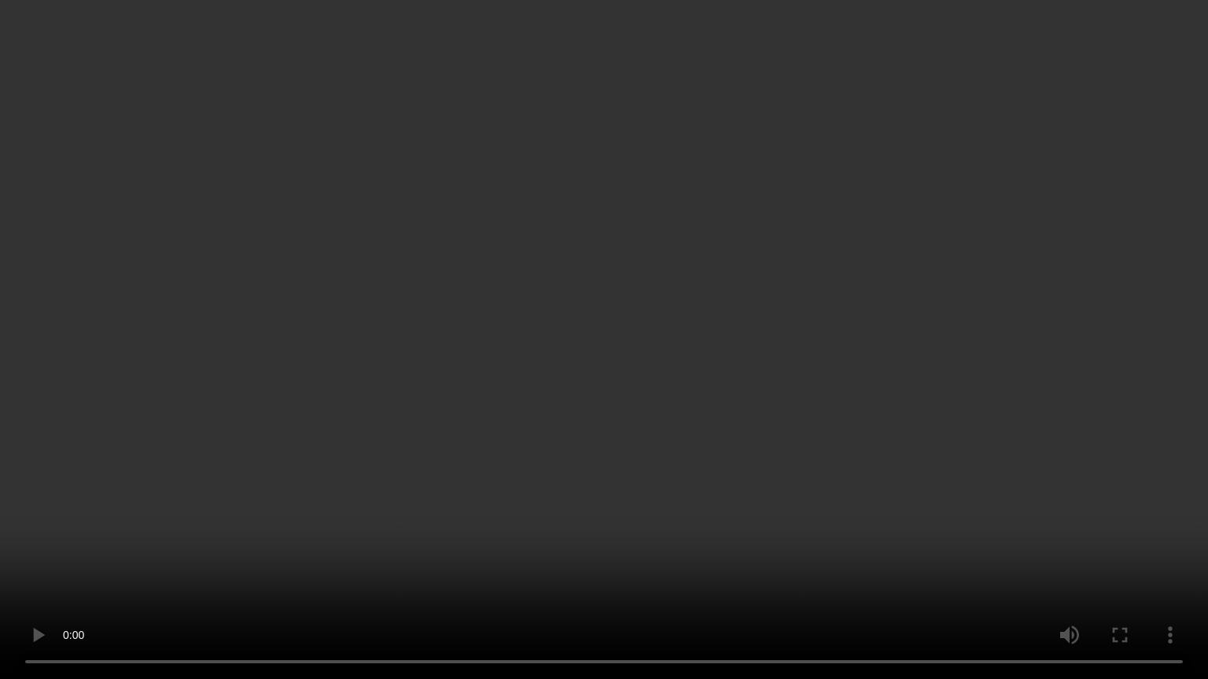
click at [1112, 454] on video at bounding box center [604, 339] width 1208 height 679
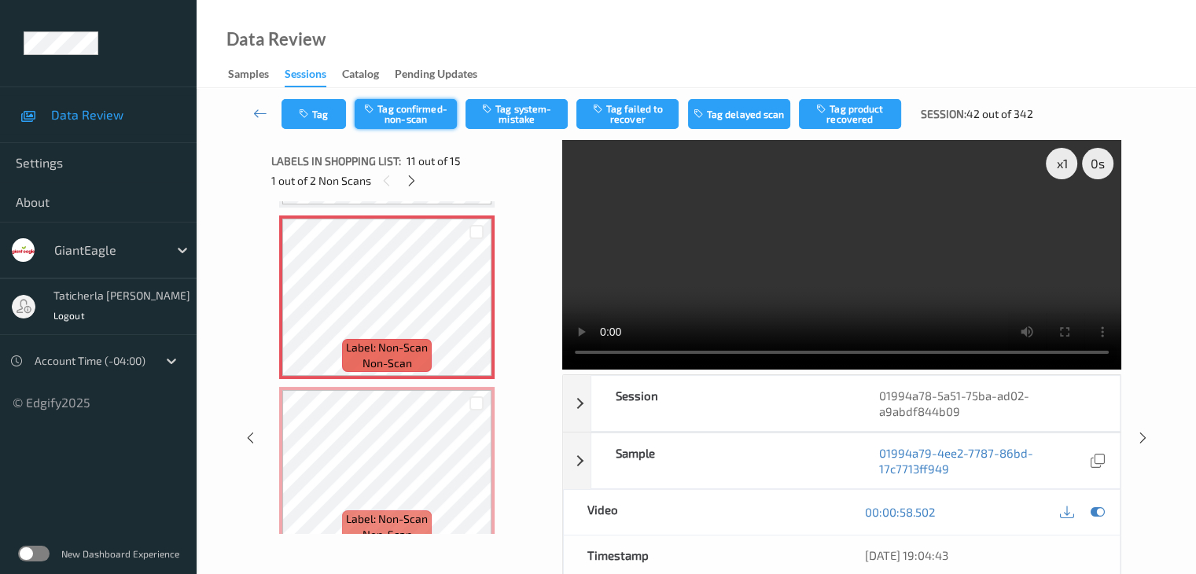
click at [417, 116] on button "Tag confirmed-non-scan" at bounding box center [406, 114] width 102 height 30
click at [858, 113] on button "Tag product recovered" at bounding box center [850, 114] width 102 height 30
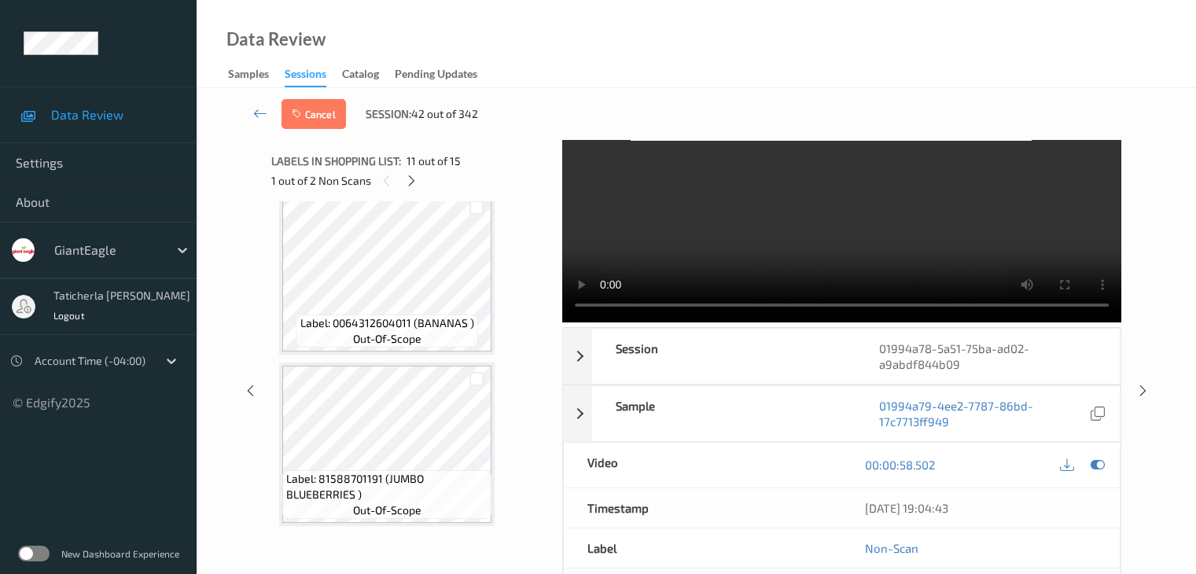
scroll to position [81, 0]
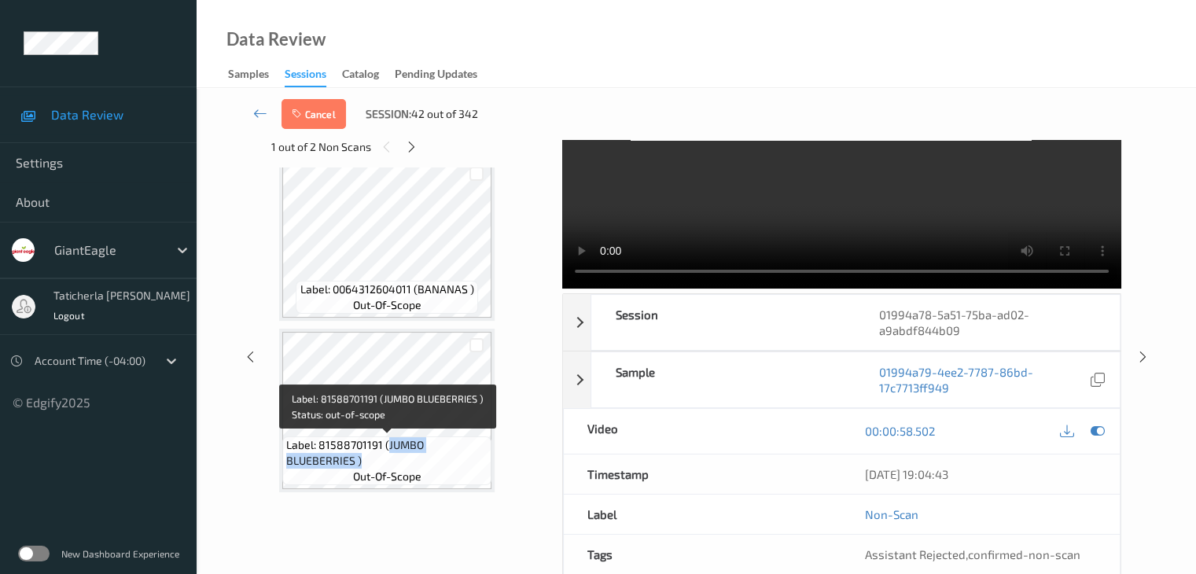
drag, startPoint x: 384, startPoint y: 444, endPoint x: 432, endPoint y: 459, distance: 50.2
click at [432, 459] on span "Label: 81588701191 (JUMBO BLUEBERRIES )" at bounding box center [386, 452] width 201 height 31
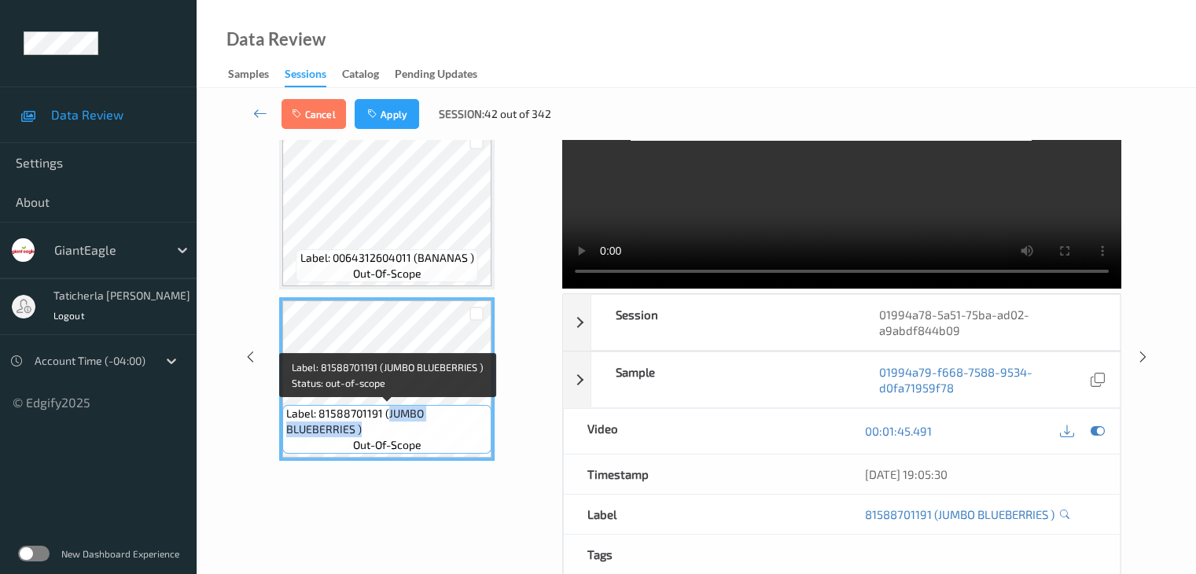
copy span "JUMBO BLUEBERRIES )"
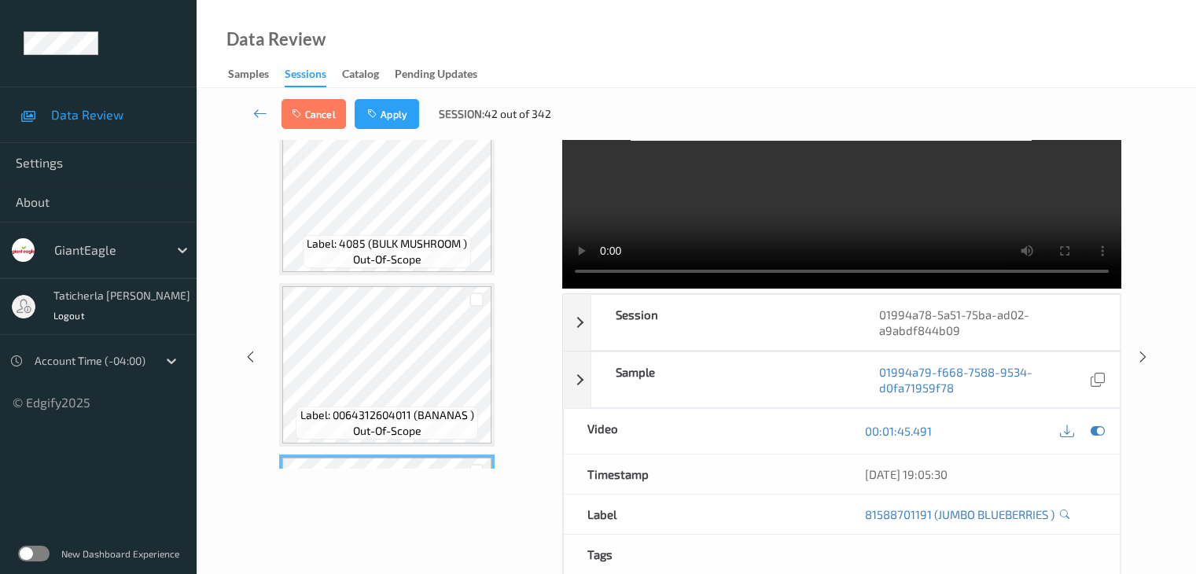
scroll to position [2246, 0]
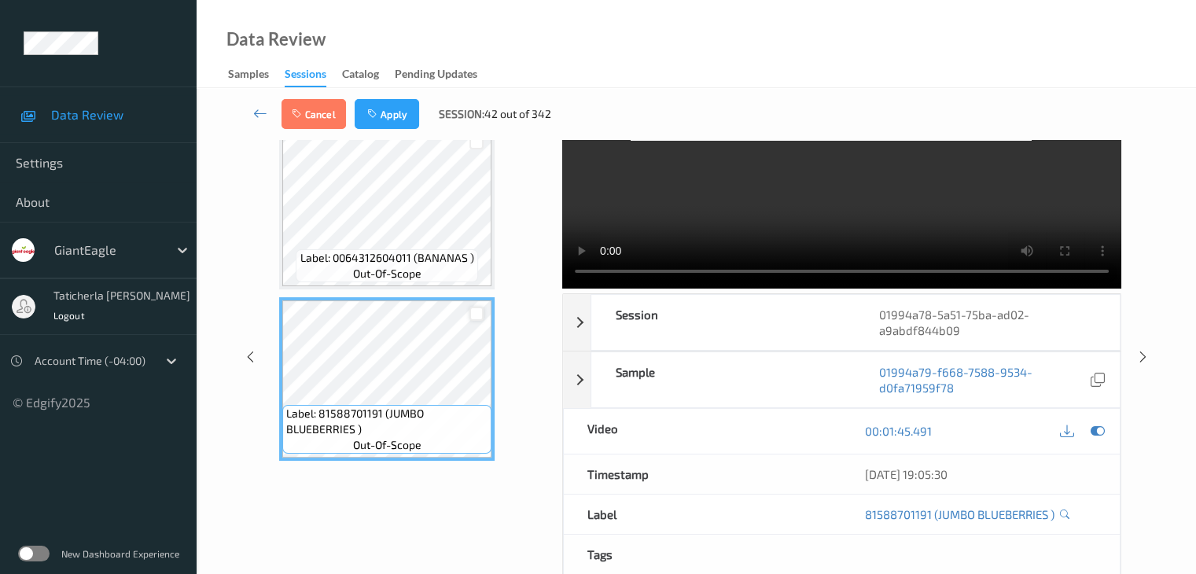
click at [475, 318] on div at bounding box center [476, 314] width 15 height 15
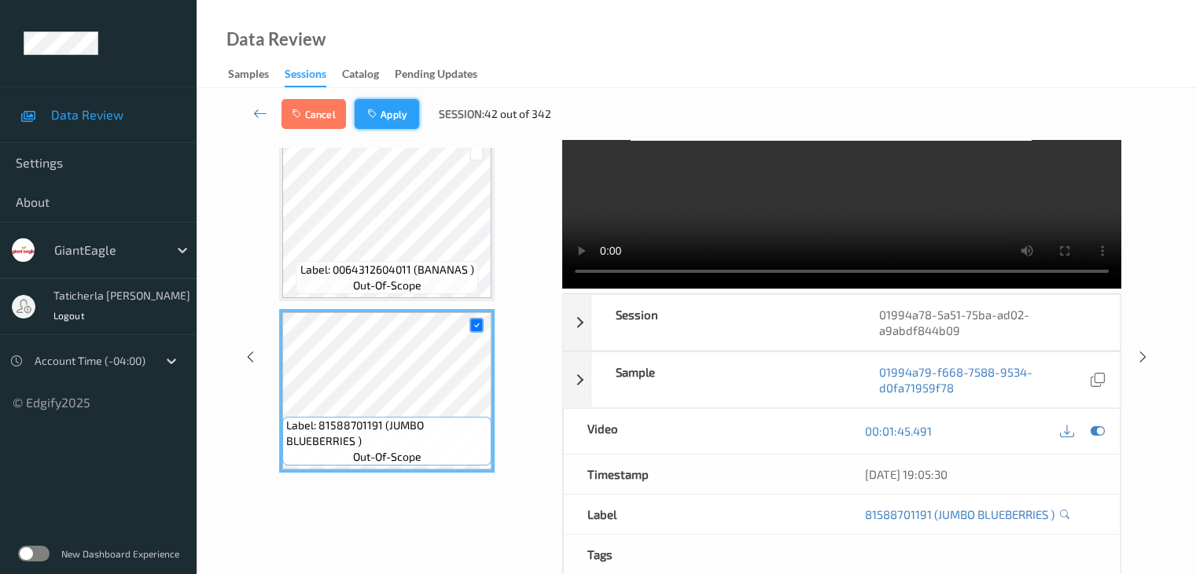
click at [387, 108] on button "Apply" at bounding box center [387, 114] width 64 height 30
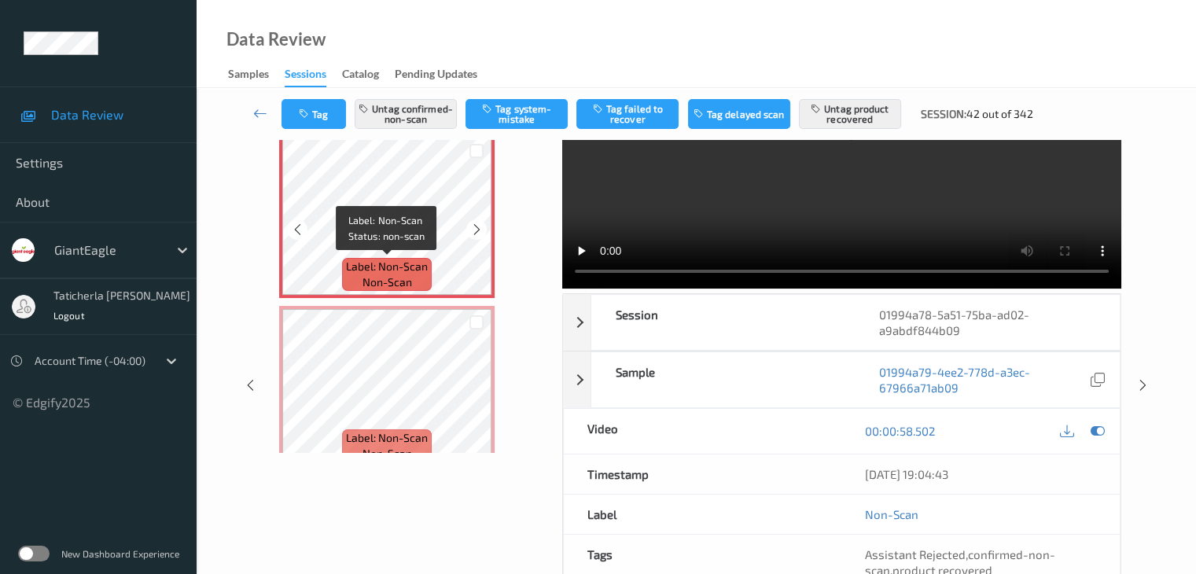
scroll to position [1786, 0]
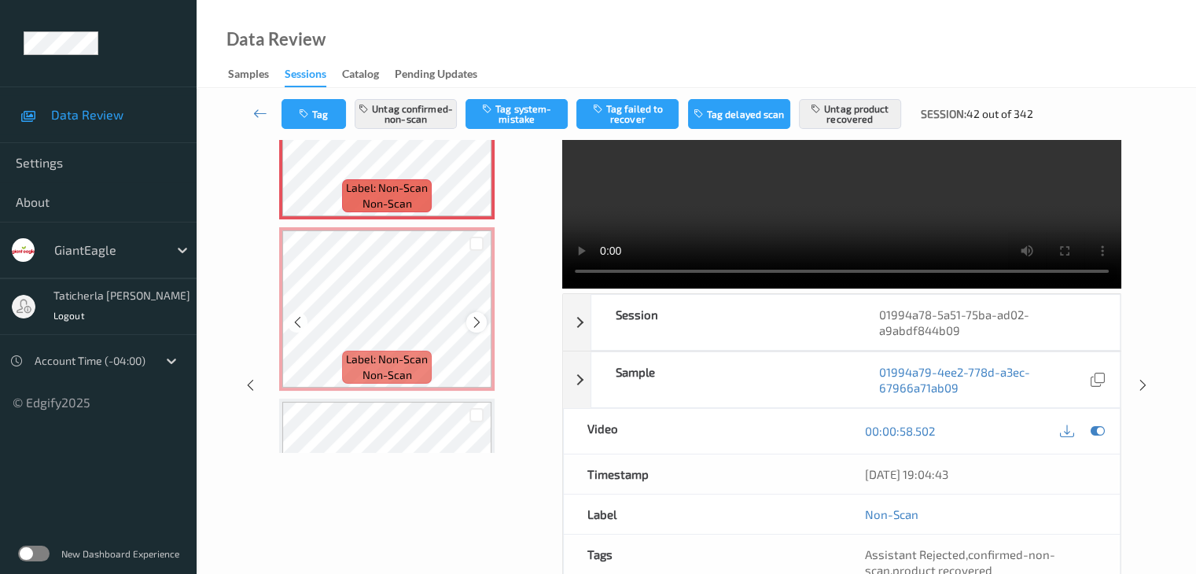
click at [478, 322] on icon at bounding box center [476, 322] width 13 height 14
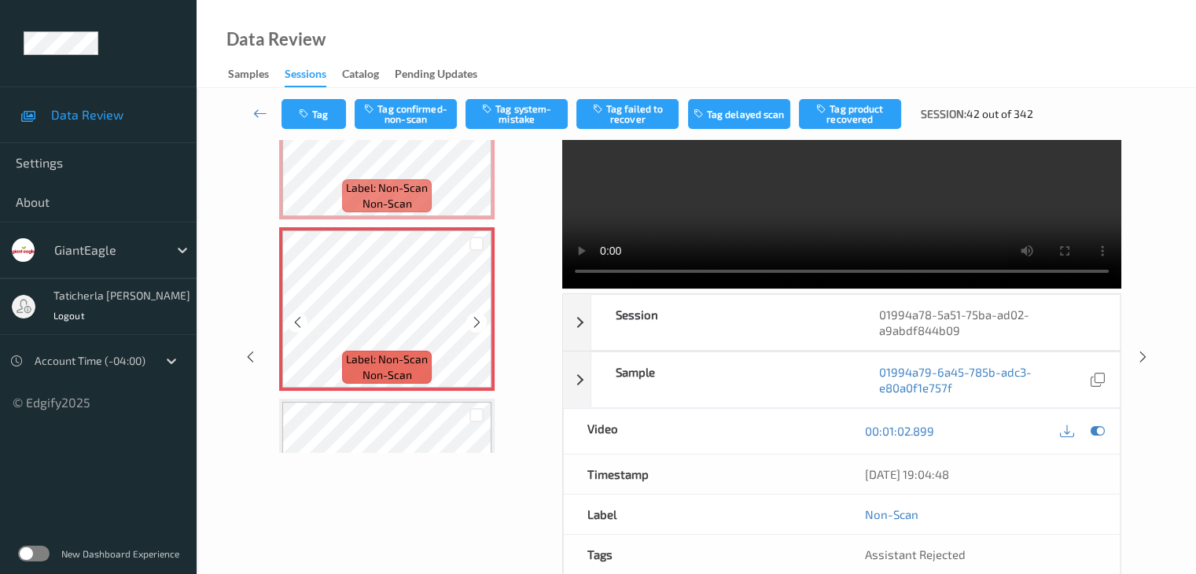
click at [478, 322] on icon at bounding box center [476, 322] width 13 height 14
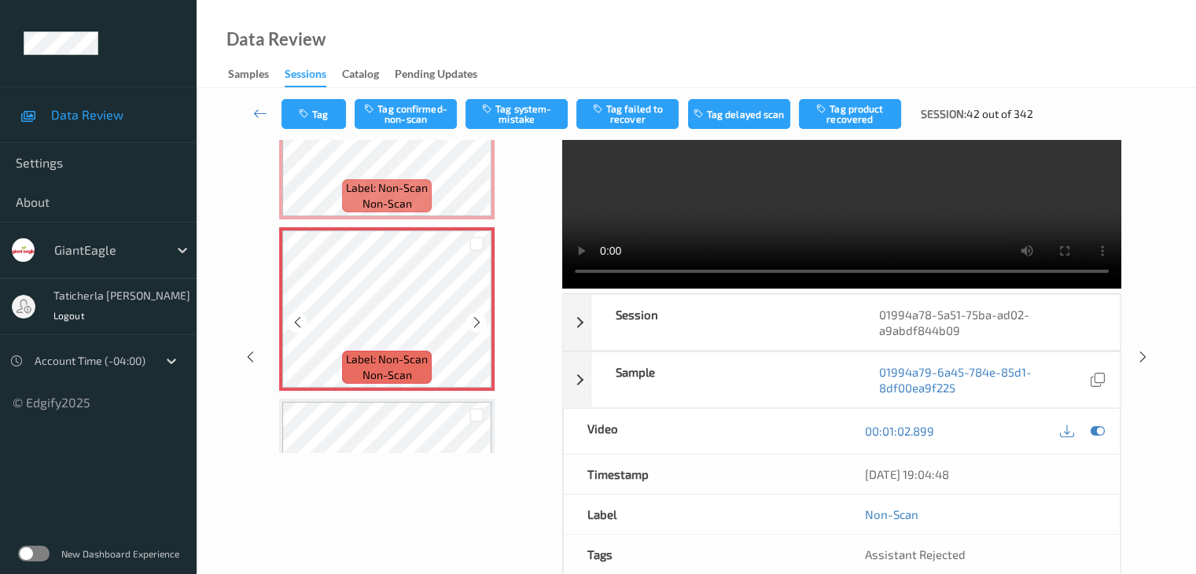
click at [478, 322] on icon at bounding box center [476, 322] width 13 height 14
click at [472, 322] on icon at bounding box center [476, 322] width 13 height 14
click at [478, 322] on icon at bounding box center [476, 322] width 13 height 14
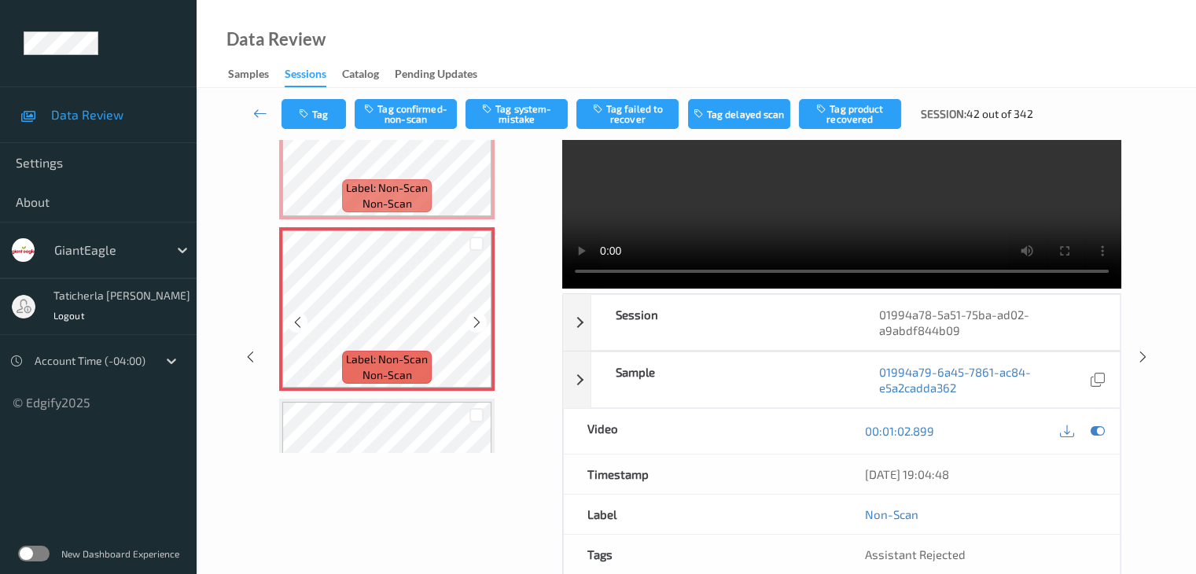
click at [478, 322] on icon at bounding box center [476, 322] width 13 height 14
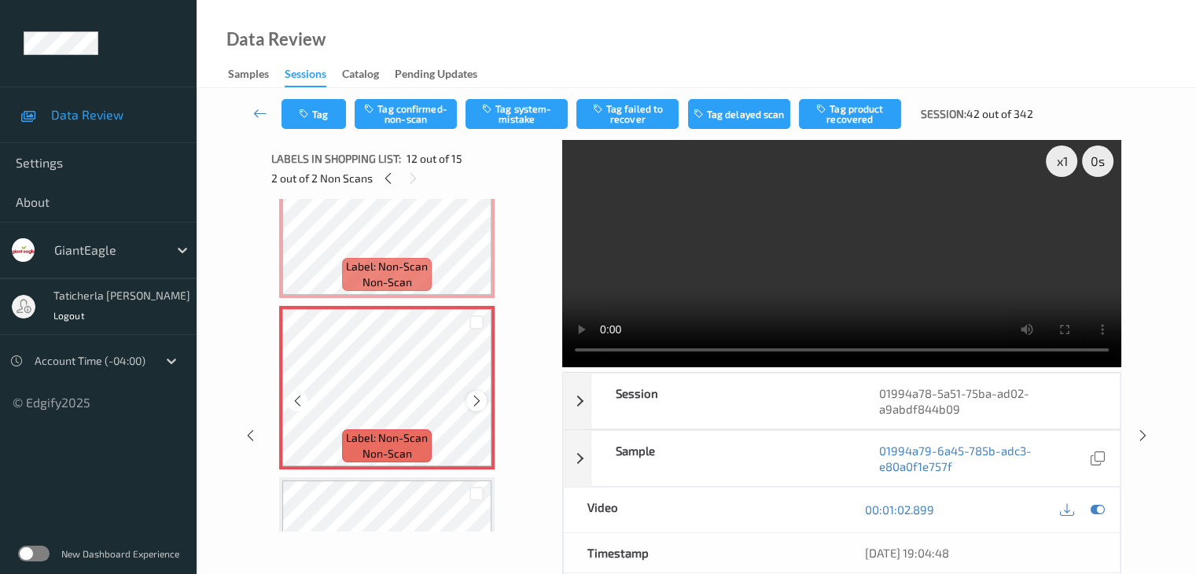
click at [474, 395] on icon at bounding box center [476, 401] width 13 height 14
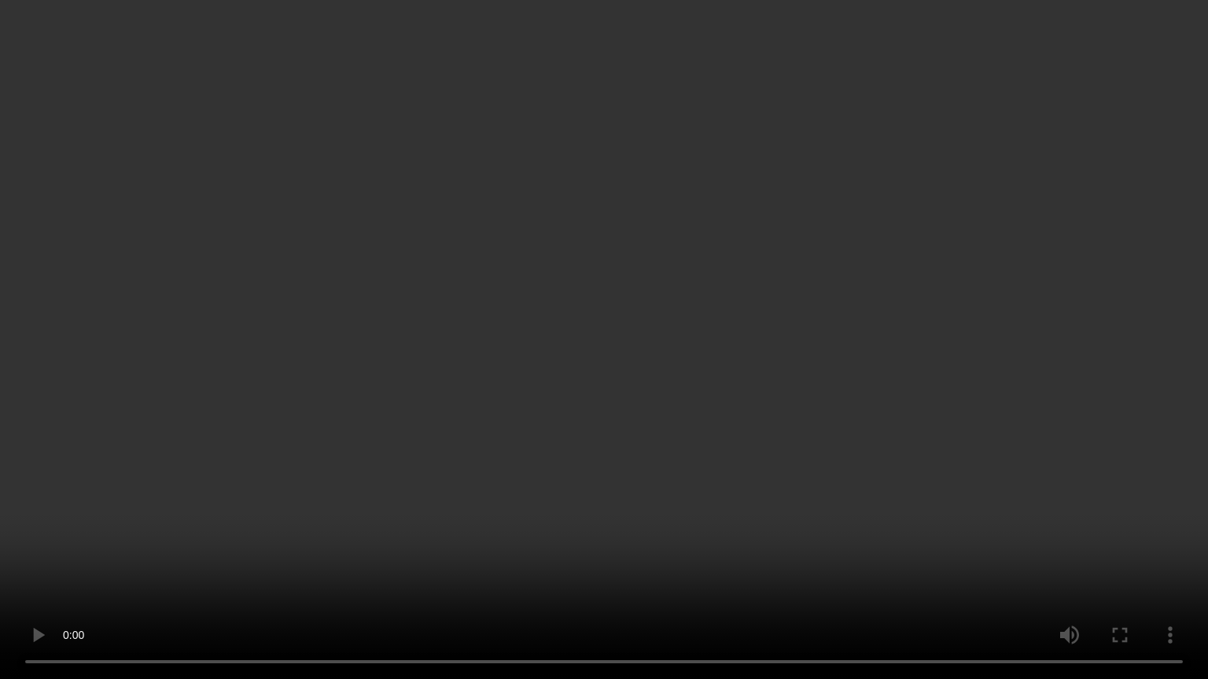
click at [704, 572] on video at bounding box center [604, 339] width 1208 height 679
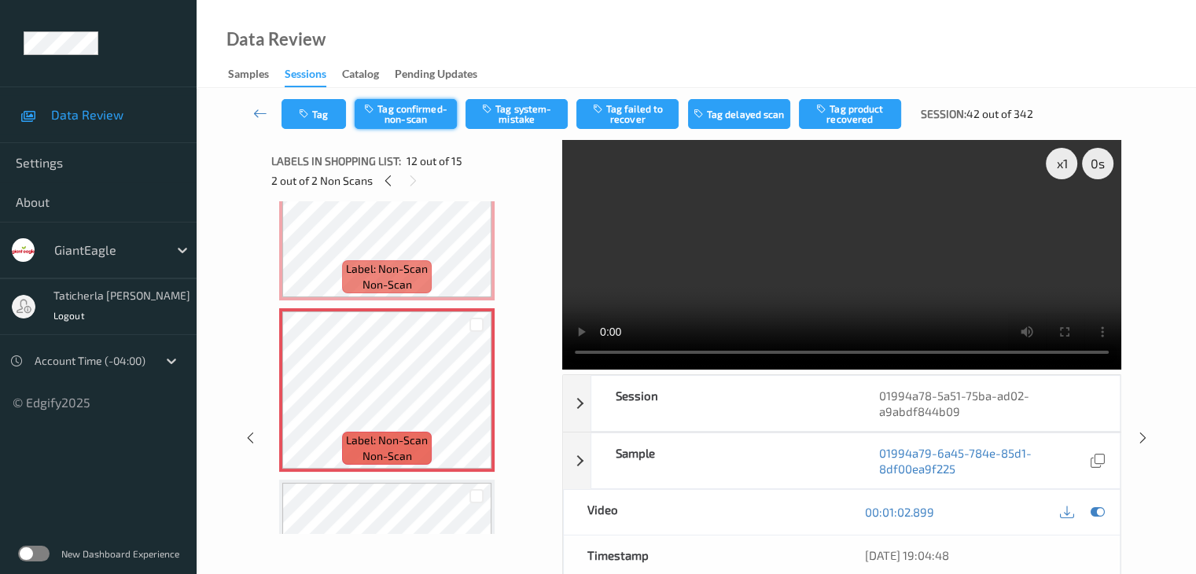
click at [420, 108] on button "Tag confirmed-non-scan" at bounding box center [406, 114] width 102 height 30
click at [639, 117] on button "Tag failed to recover" at bounding box center [627, 114] width 102 height 30
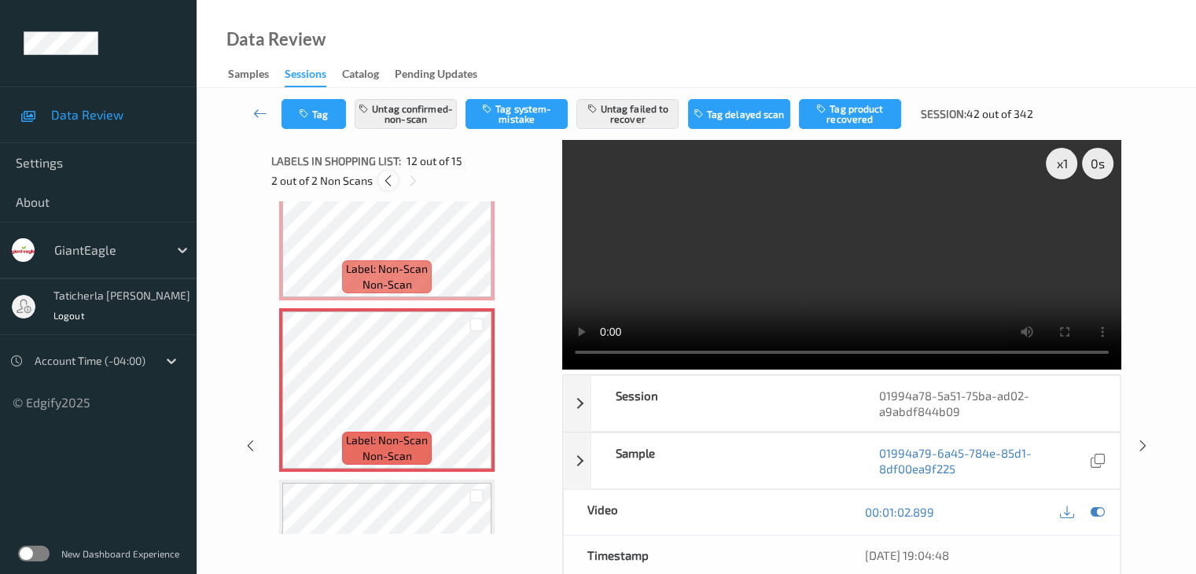
click at [381, 182] on icon at bounding box center [387, 181] width 13 height 14
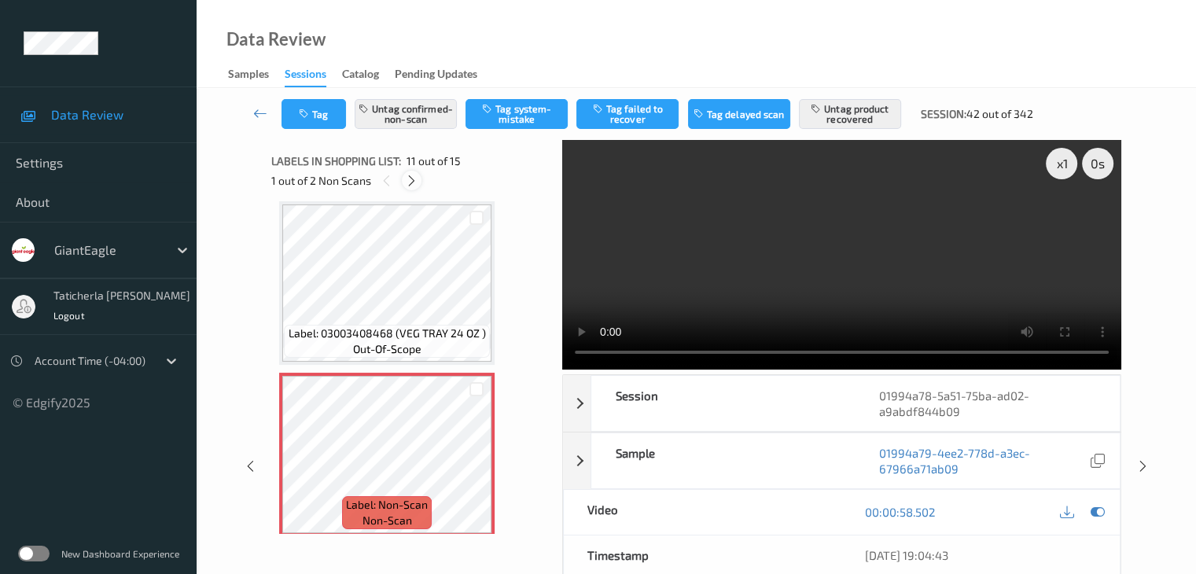
click at [405, 184] on icon at bounding box center [411, 181] width 13 height 14
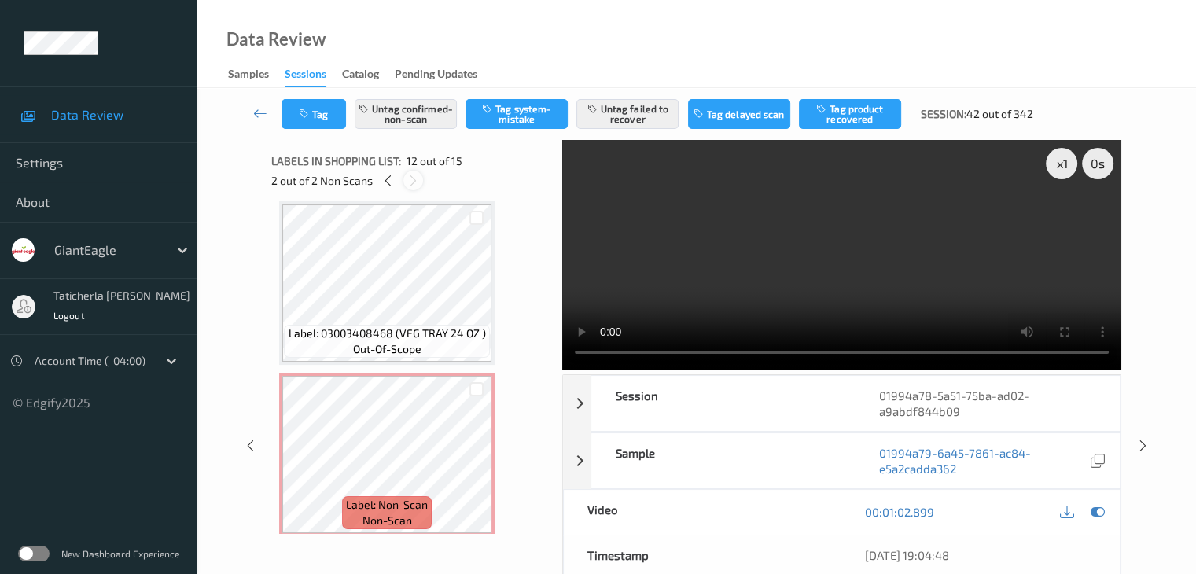
scroll to position [1722, 0]
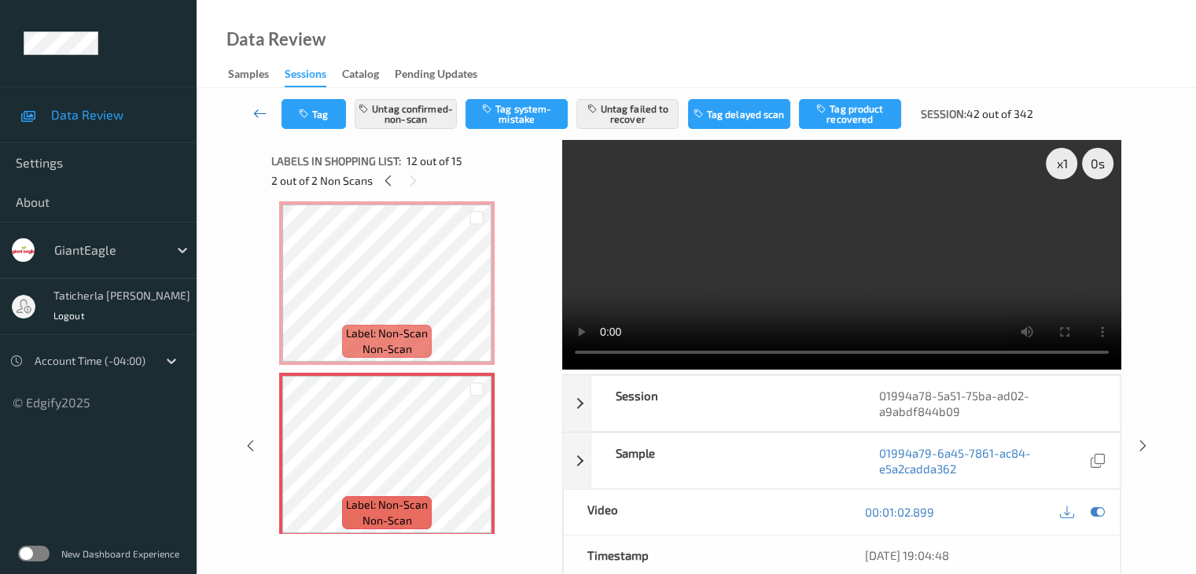
click at [256, 115] on icon at bounding box center [260, 113] width 14 height 16
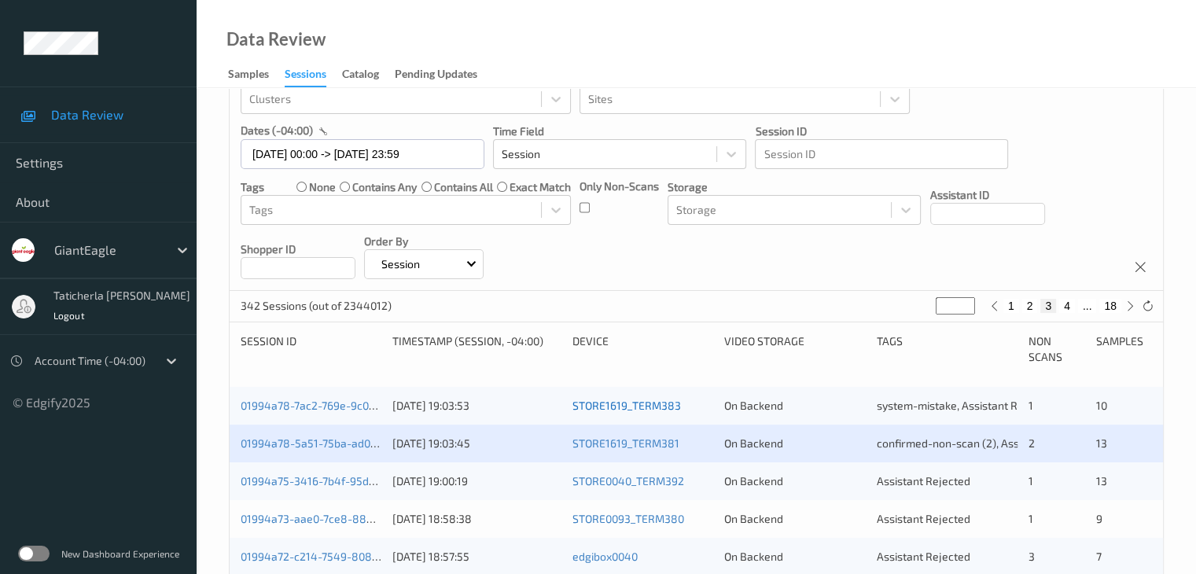
scroll to position [236, 0]
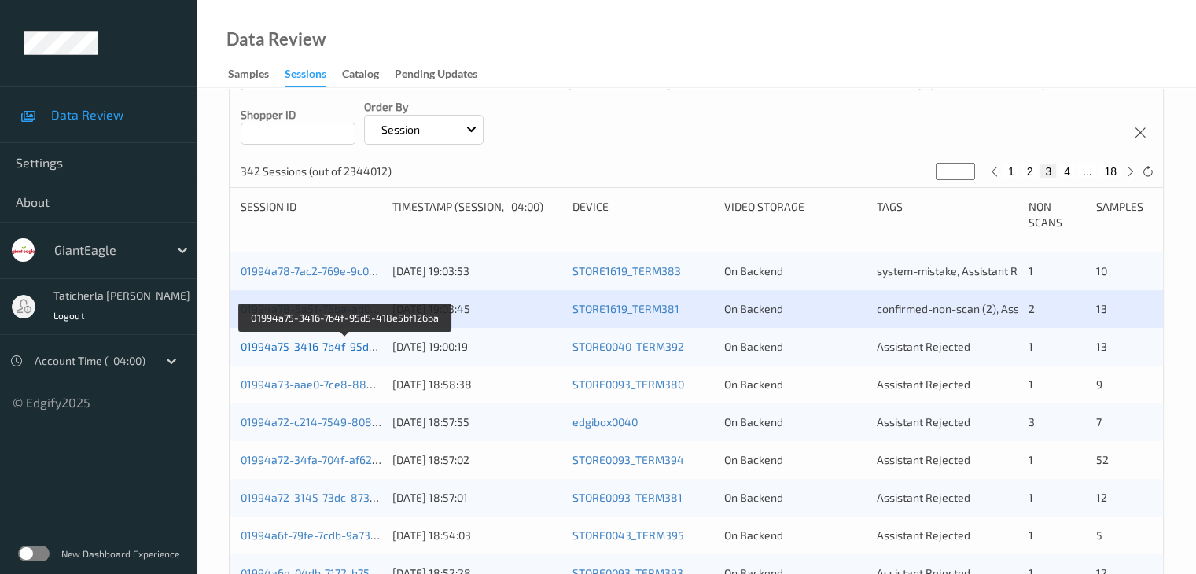
click at [321, 344] on link "01994a75-3416-7b4f-95d5-418e5bf126ba" at bounding box center [346, 346] width 211 height 13
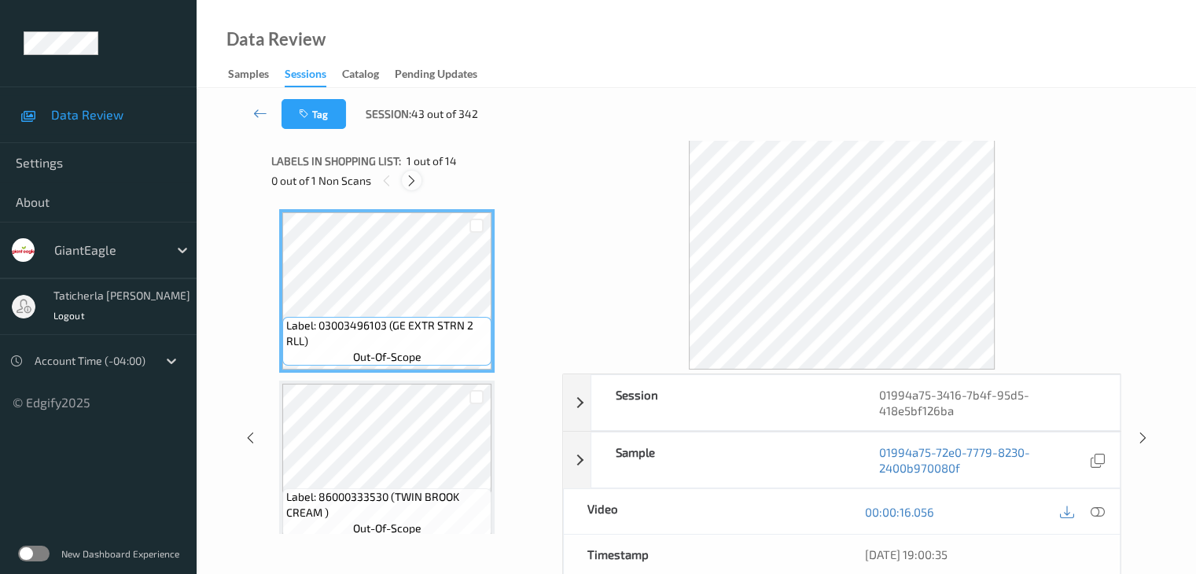
click at [414, 179] on icon at bounding box center [411, 181] width 13 height 14
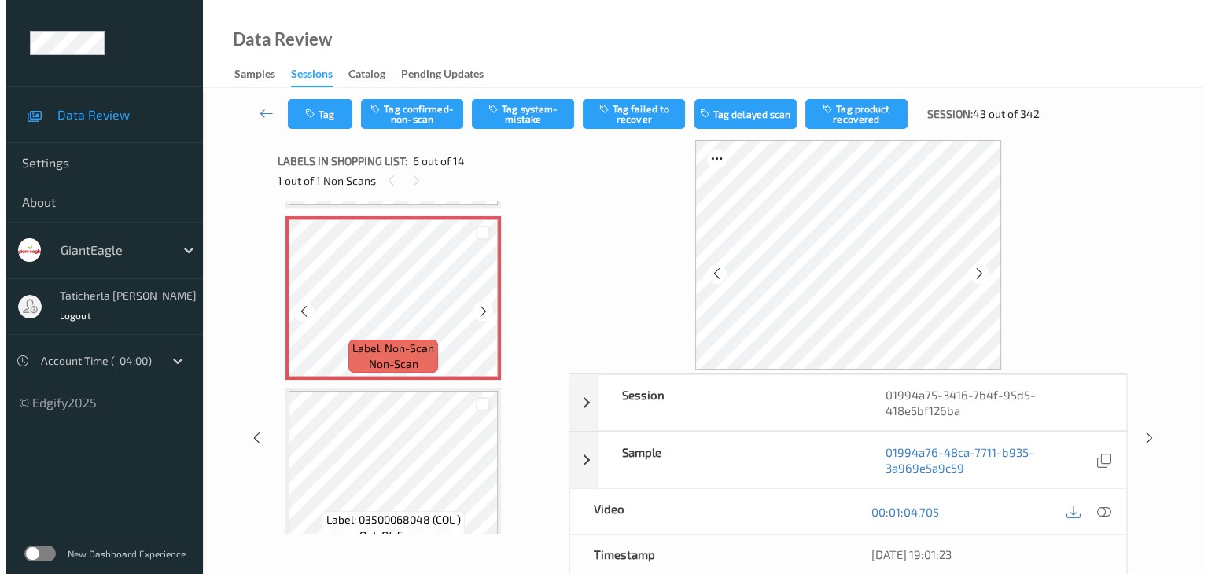
scroll to position [851, 0]
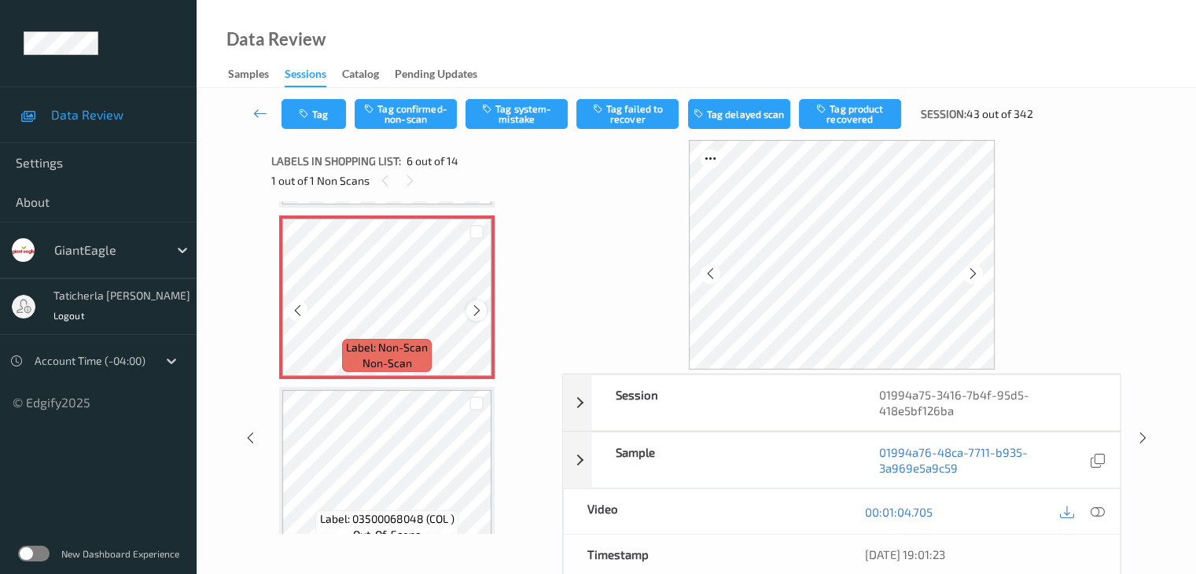
click at [481, 309] on icon at bounding box center [476, 310] width 13 height 14
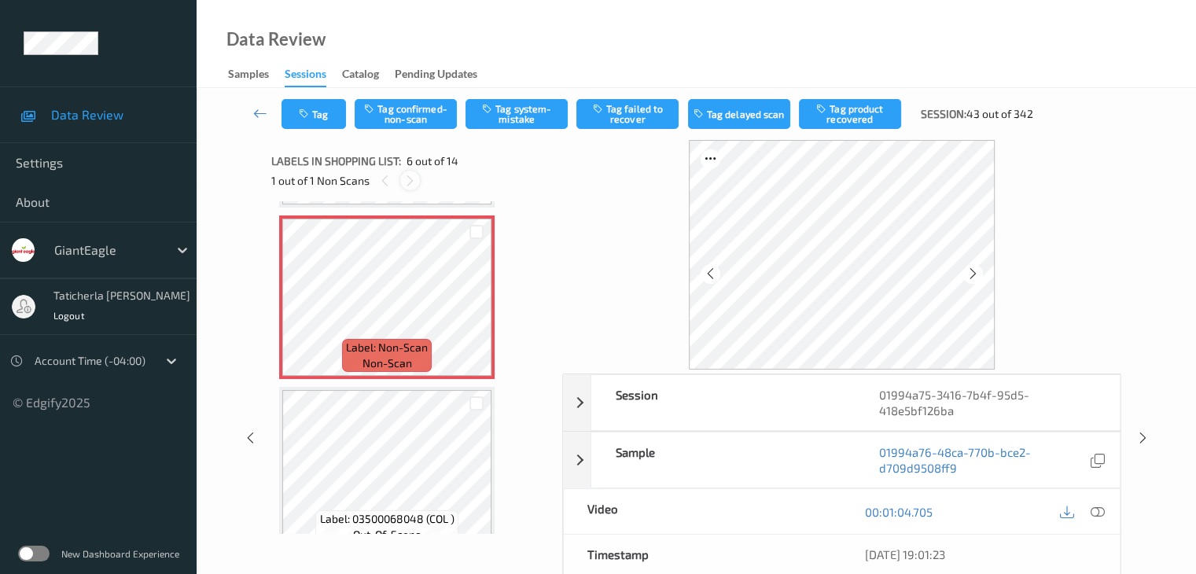
click at [411, 179] on icon at bounding box center [409, 181] width 13 height 14
click at [479, 306] on icon at bounding box center [476, 310] width 13 height 14
click at [1097, 507] on icon at bounding box center [1097, 512] width 14 height 14
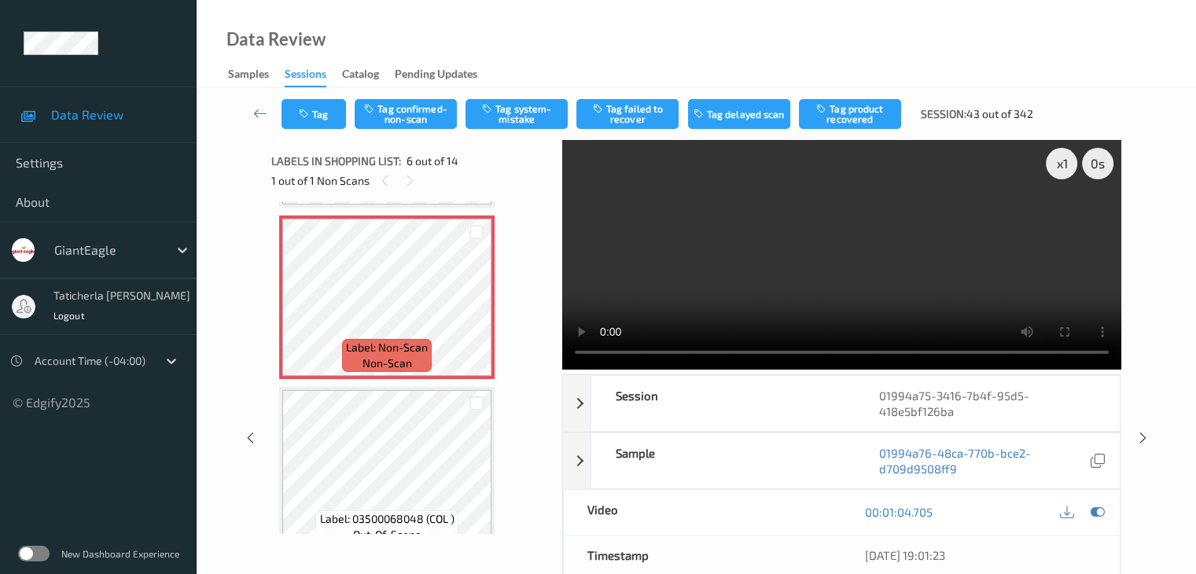
click at [1063, 218] on video at bounding box center [841, 255] width 559 height 230
click at [483, 306] on div at bounding box center [476, 310] width 20 height 20
click at [481, 307] on icon at bounding box center [476, 310] width 13 height 14
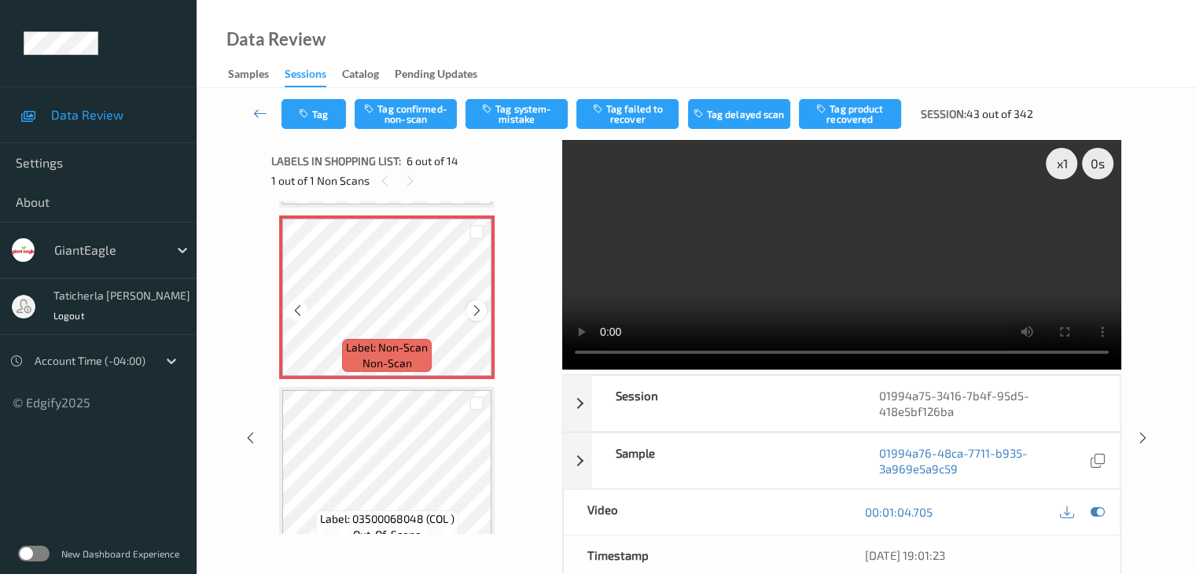
click at [478, 315] on icon at bounding box center [476, 310] width 13 height 14
click at [469, 313] on div at bounding box center [476, 310] width 20 height 20
click at [480, 311] on icon at bounding box center [476, 310] width 13 height 14
click at [478, 311] on icon at bounding box center [476, 310] width 13 height 14
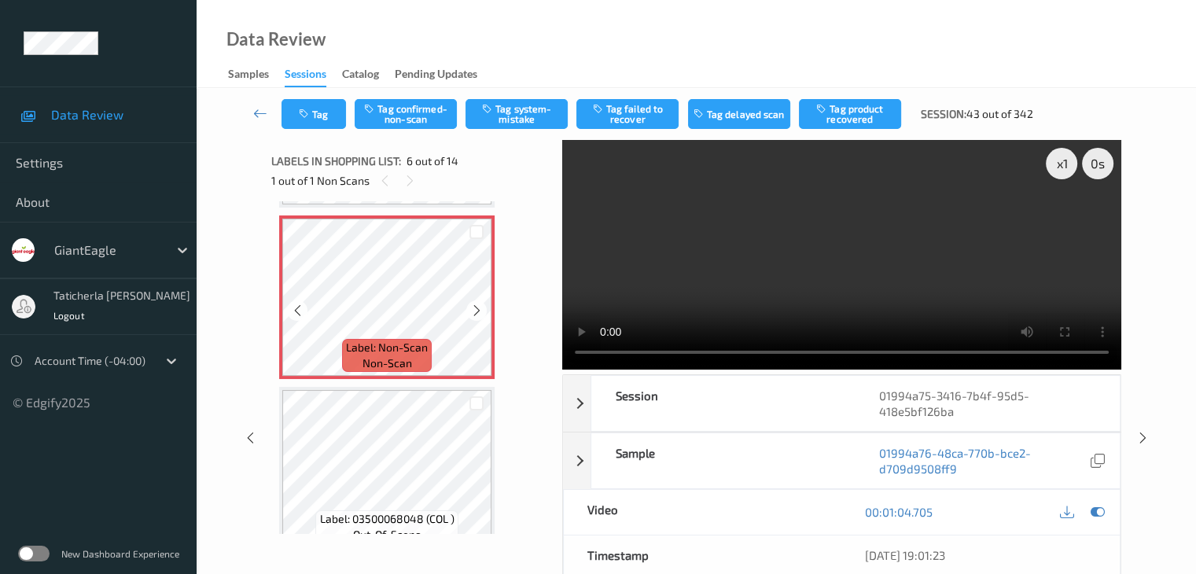
click at [478, 311] on icon at bounding box center [476, 310] width 13 height 14
click at [478, 314] on icon at bounding box center [476, 310] width 13 height 14
click at [525, 108] on button "Tag system-mistake" at bounding box center [516, 114] width 102 height 30
click at [322, 119] on button "Tag" at bounding box center [313, 114] width 64 height 30
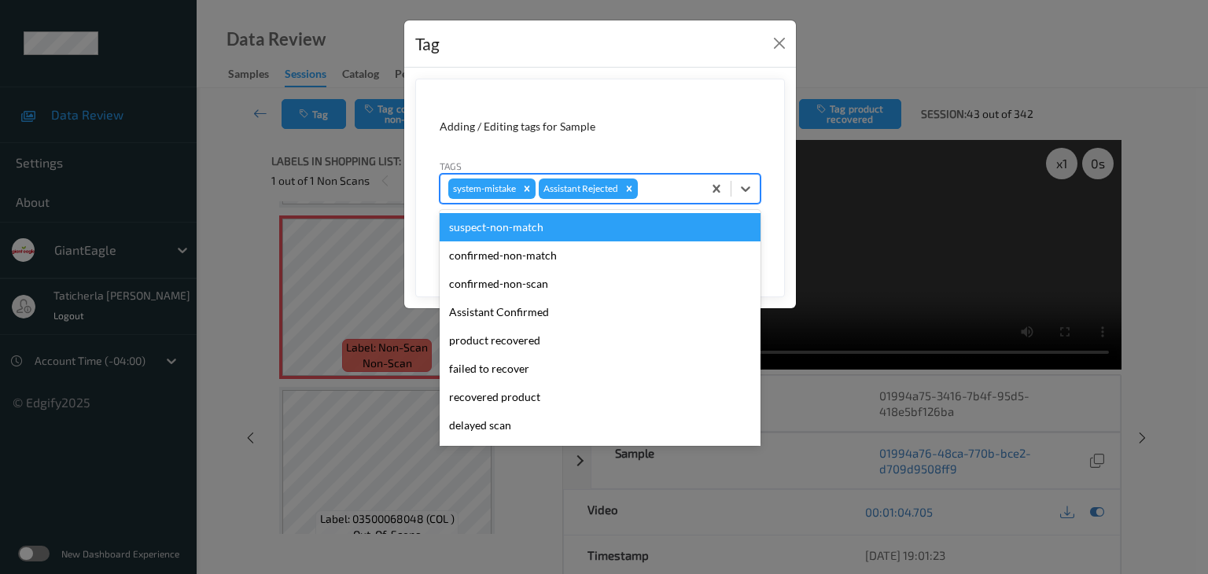
drag, startPoint x: 669, startPoint y: 185, endPoint x: 666, endPoint y: 196, distance: 11.4
click at [670, 185] on div at bounding box center [667, 188] width 53 height 19
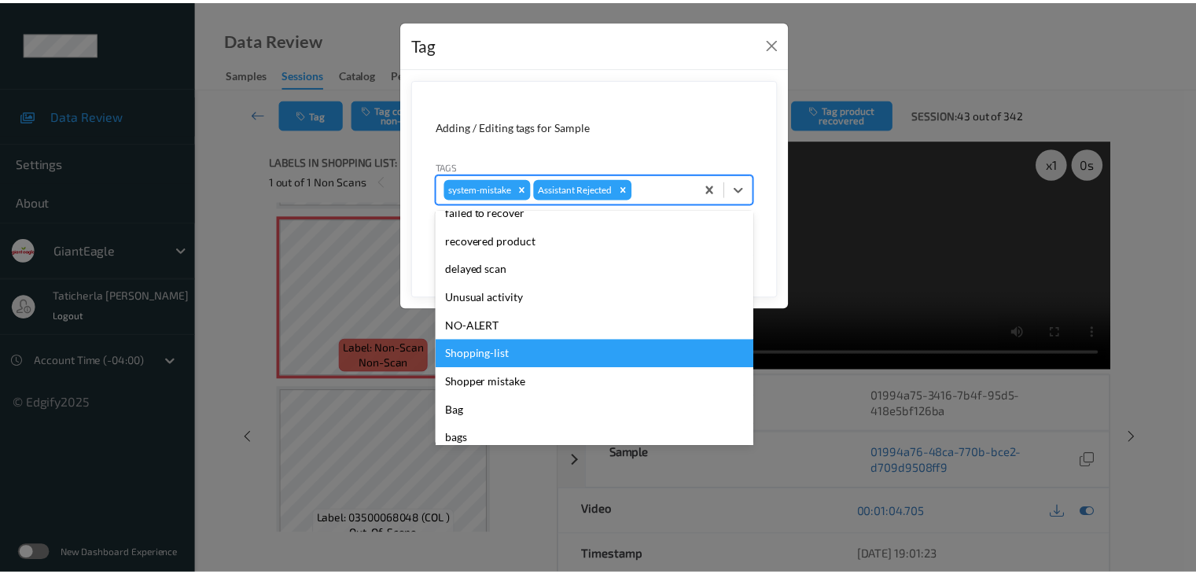
scroll to position [157, 0]
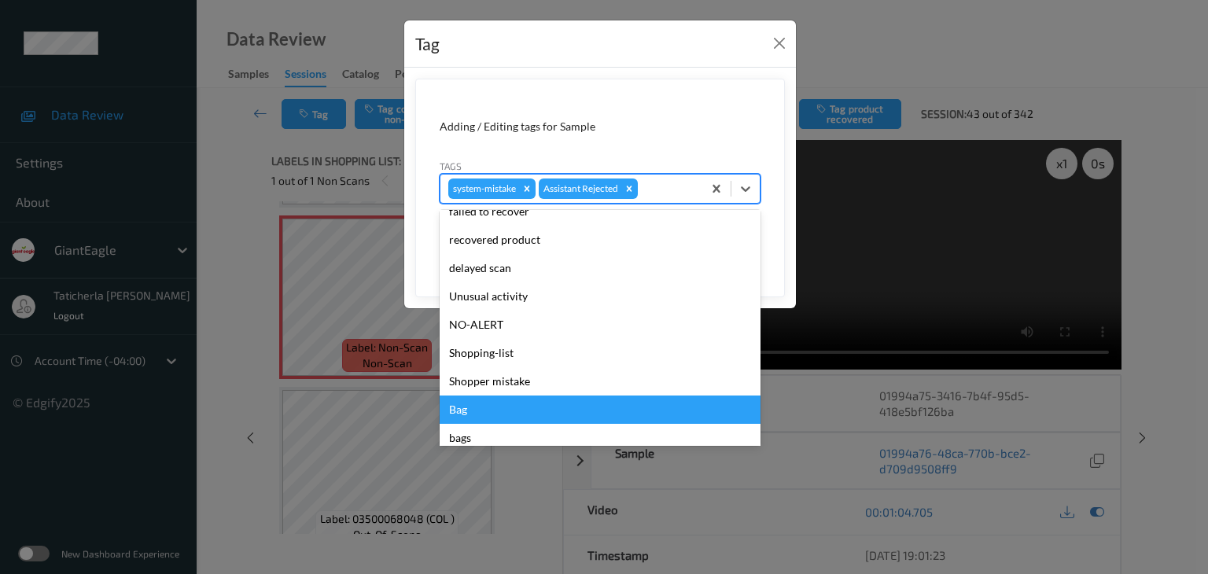
drag, startPoint x: 491, startPoint y: 412, endPoint x: 535, endPoint y: 394, distance: 47.6
click at [492, 411] on div "Bag" at bounding box center [599, 409] width 321 height 28
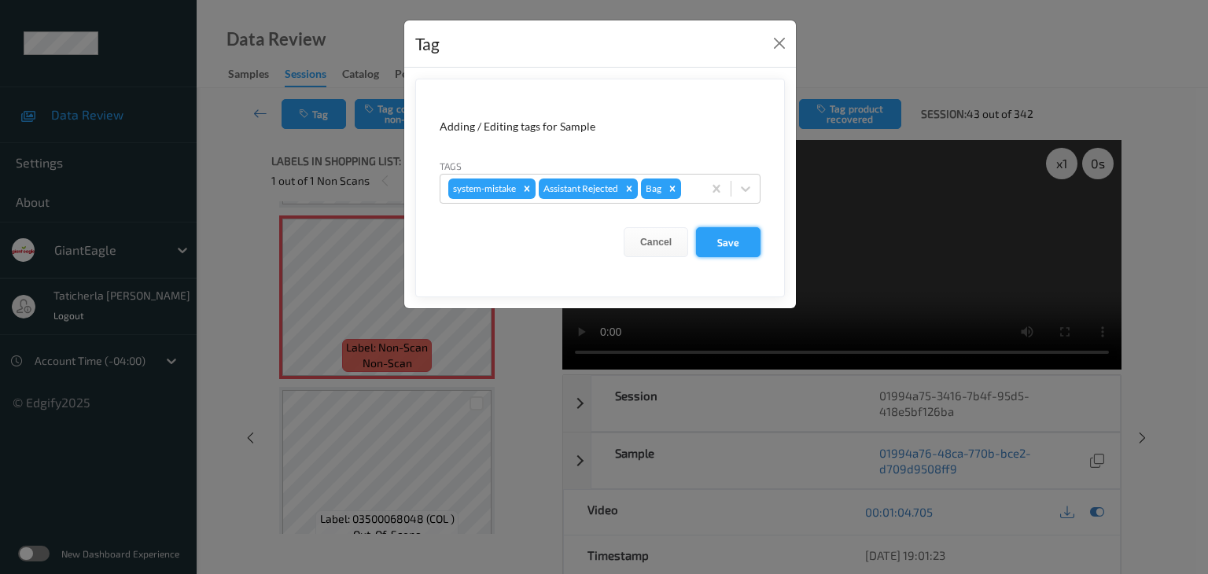
click at [730, 237] on button "Save" at bounding box center [728, 242] width 64 height 30
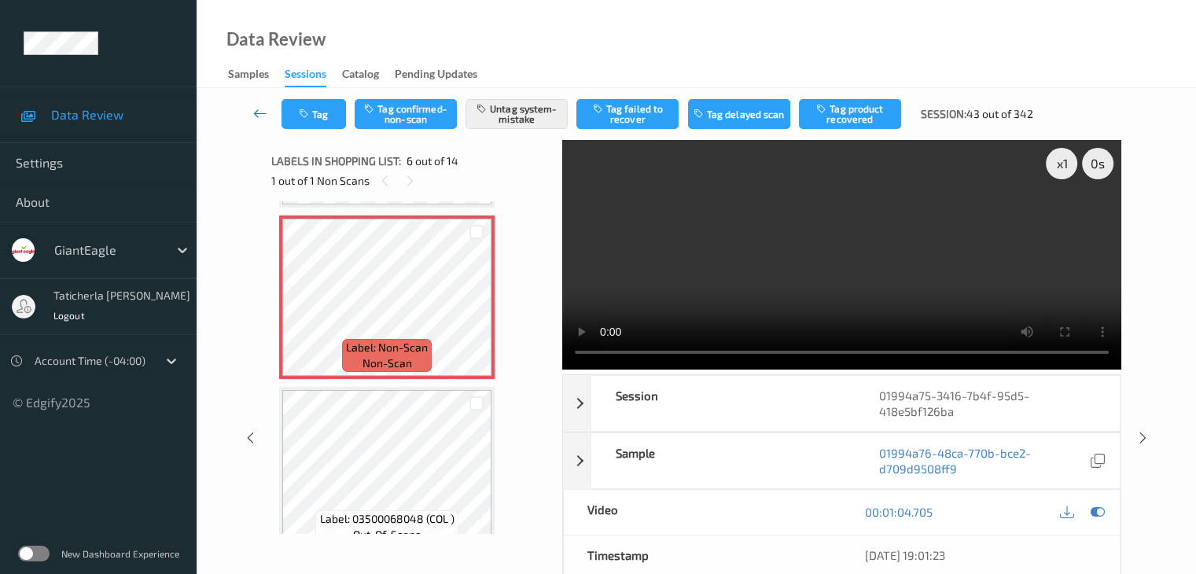
click at [258, 110] on icon at bounding box center [260, 113] width 14 height 16
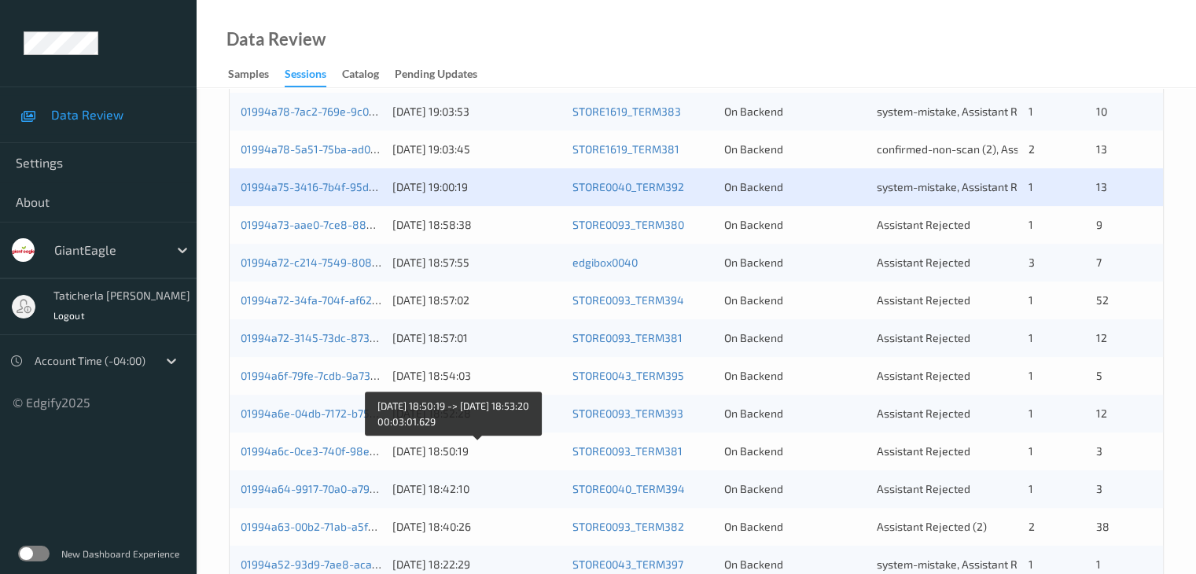
scroll to position [393, 0]
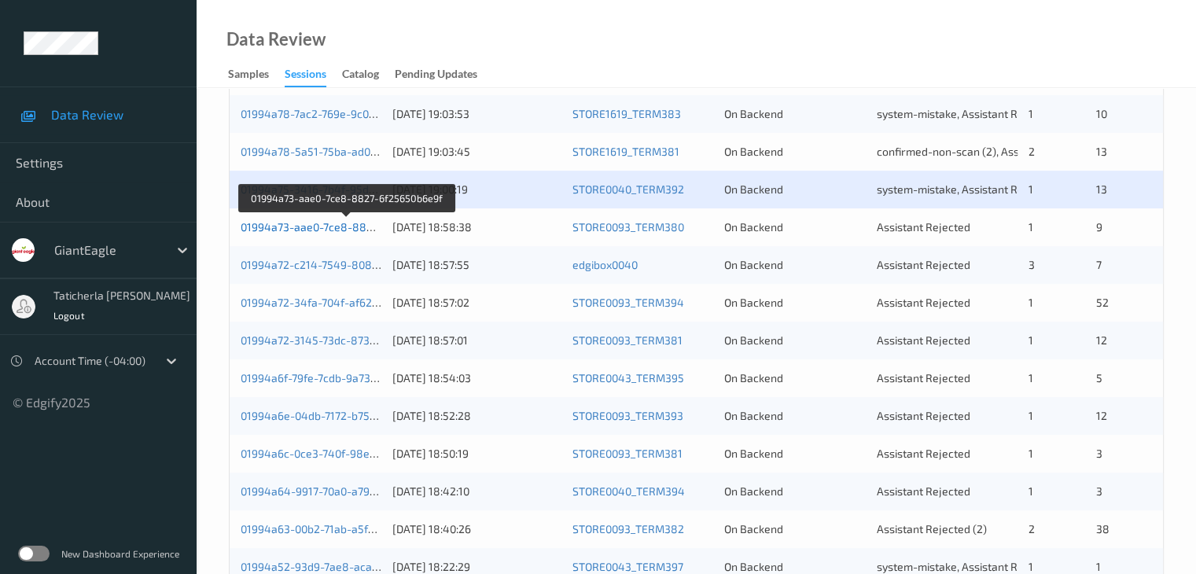
click at [322, 230] on link "01994a73-aae0-7ce8-8827-6f25650b6e9f" at bounding box center [347, 226] width 213 height 13
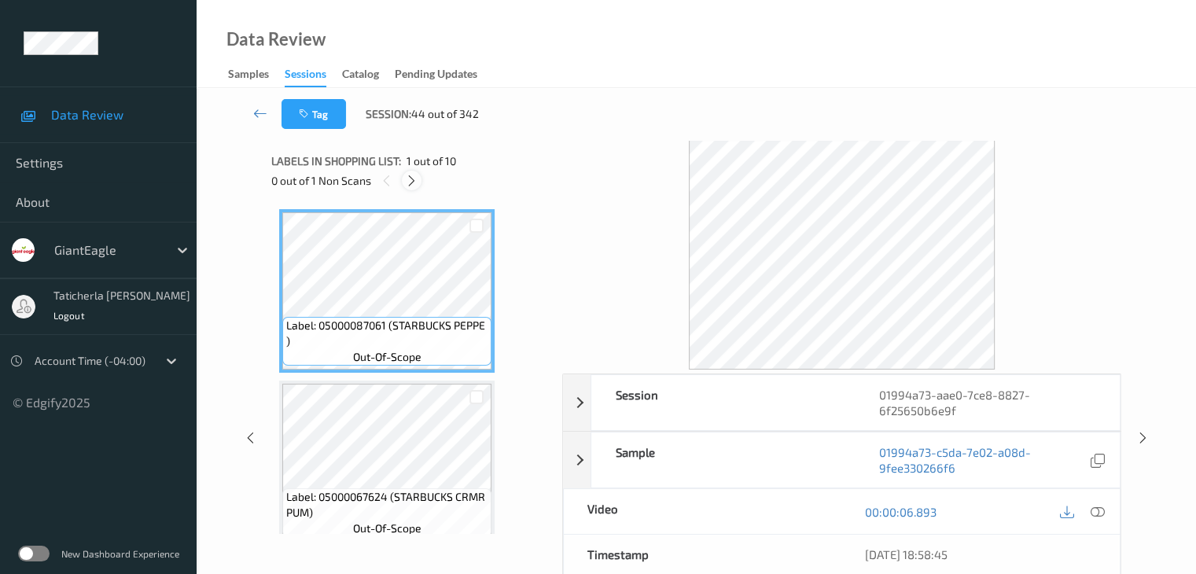
click at [411, 176] on icon at bounding box center [411, 181] width 13 height 14
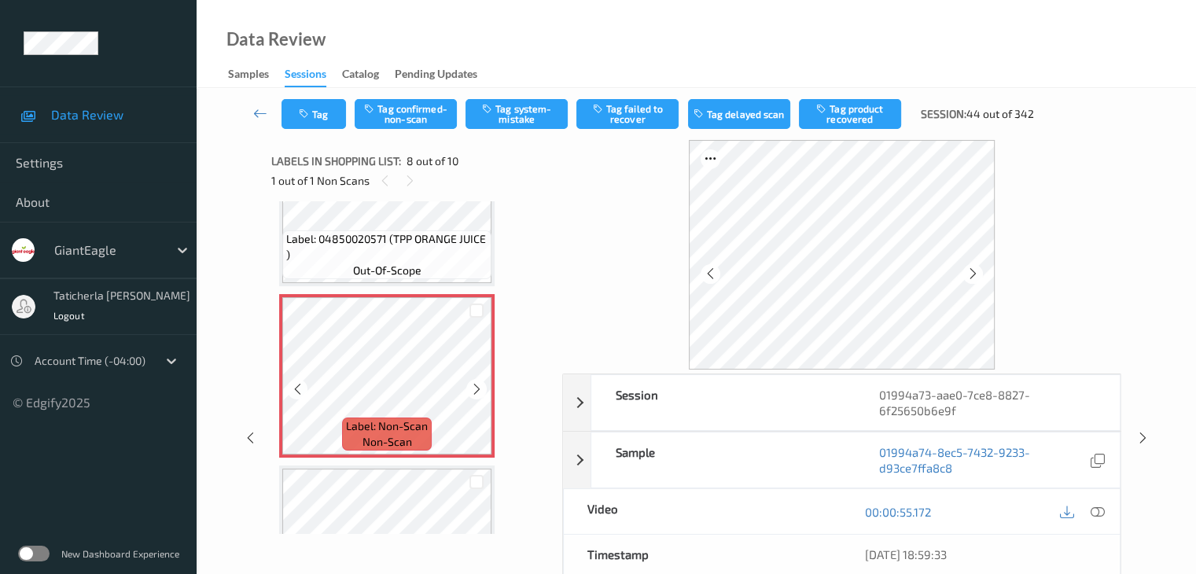
scroll to position [1193, 0]
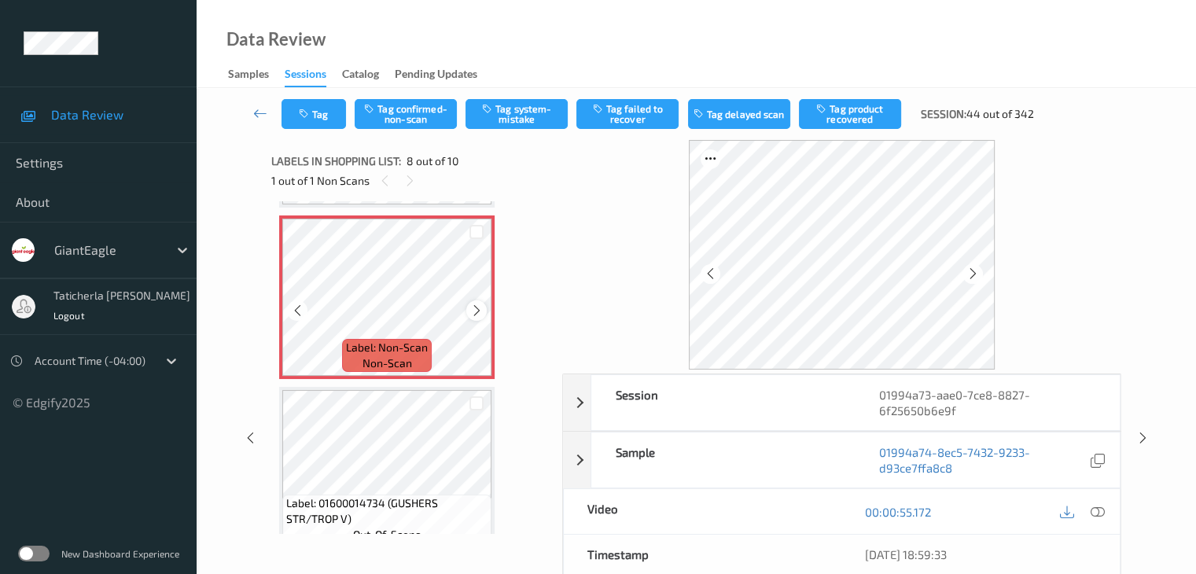
click at [470, 308] on icon at bounding box center [476, 310] width 13 height 14
click at [471, 308] on icon at bounding box center [476, 310] width 13 height 14
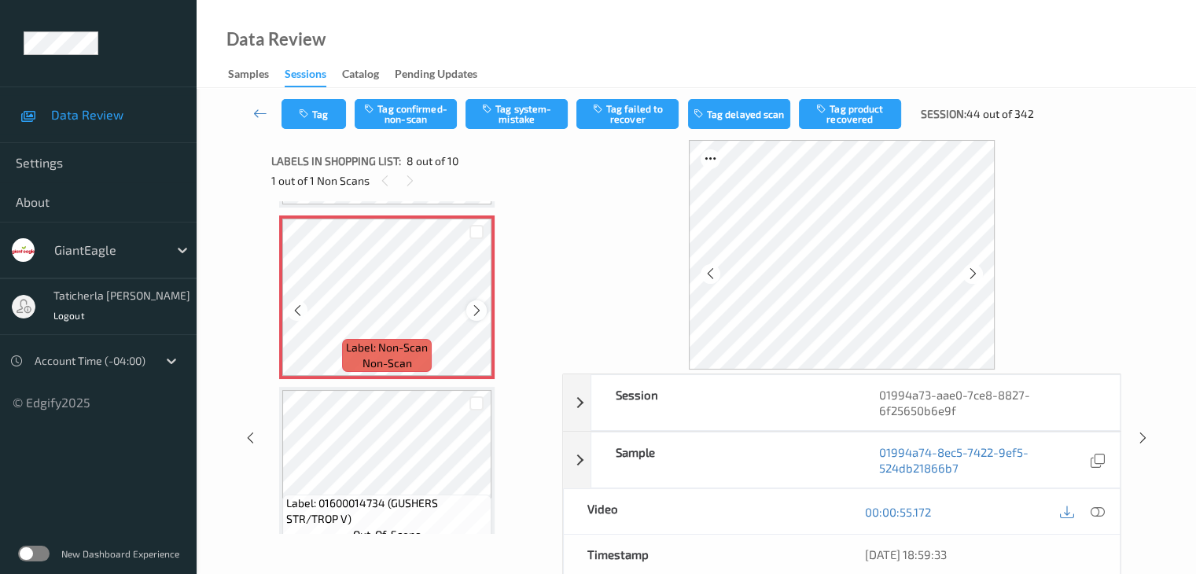
click at [472, 308] on icon at bounding box center [476, 310] width 13 height 14
click at [1094, 511] on icon at bounding box center [1097, 512] width 14 height 14
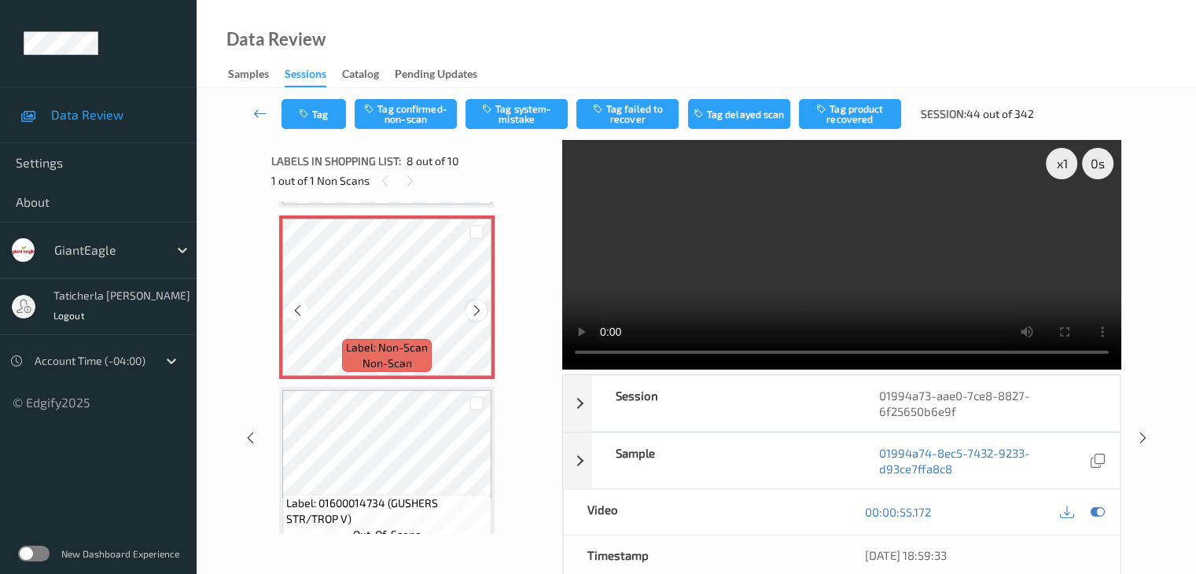
click at [479, 312] on icon at bounding box center [476, 310] width 13 height 14
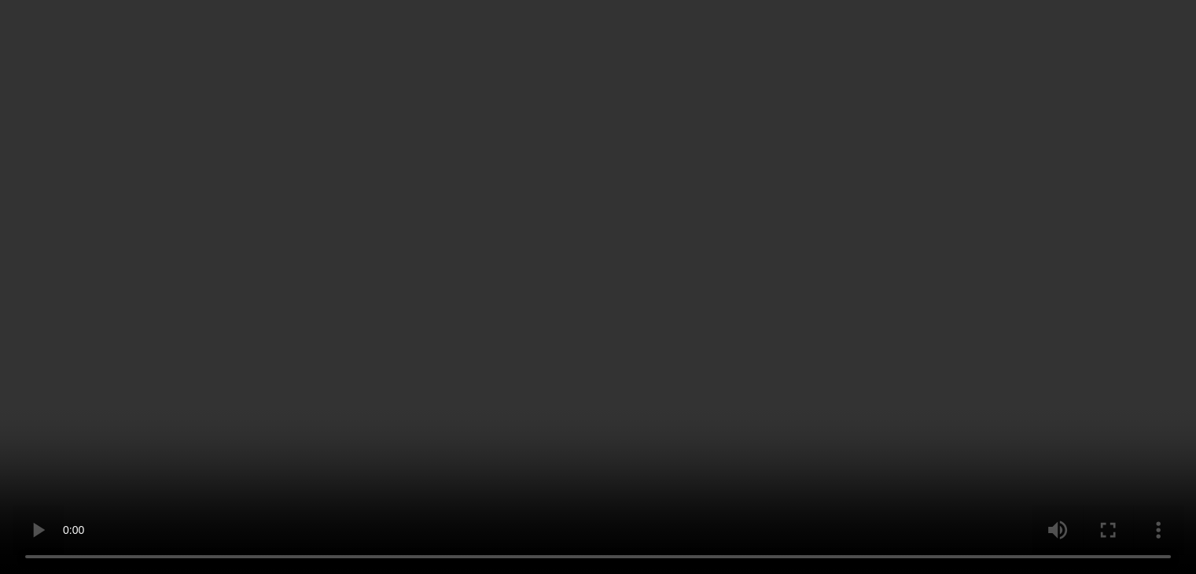
scroll to position [1232, 0]
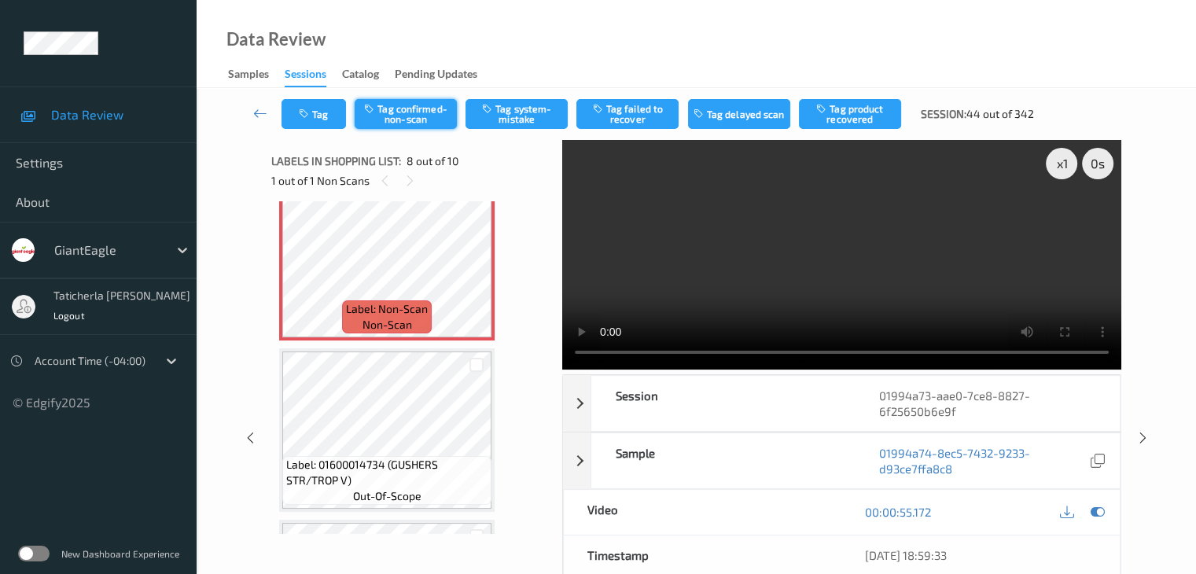
click at [447, 114] on button "Tag confirmed-non-scan" at bounding box center [406, 114] width 102 height 30
click at [883, 113] on button "Tag product recovered" at bounding box center [850, 114] width 102 height 30
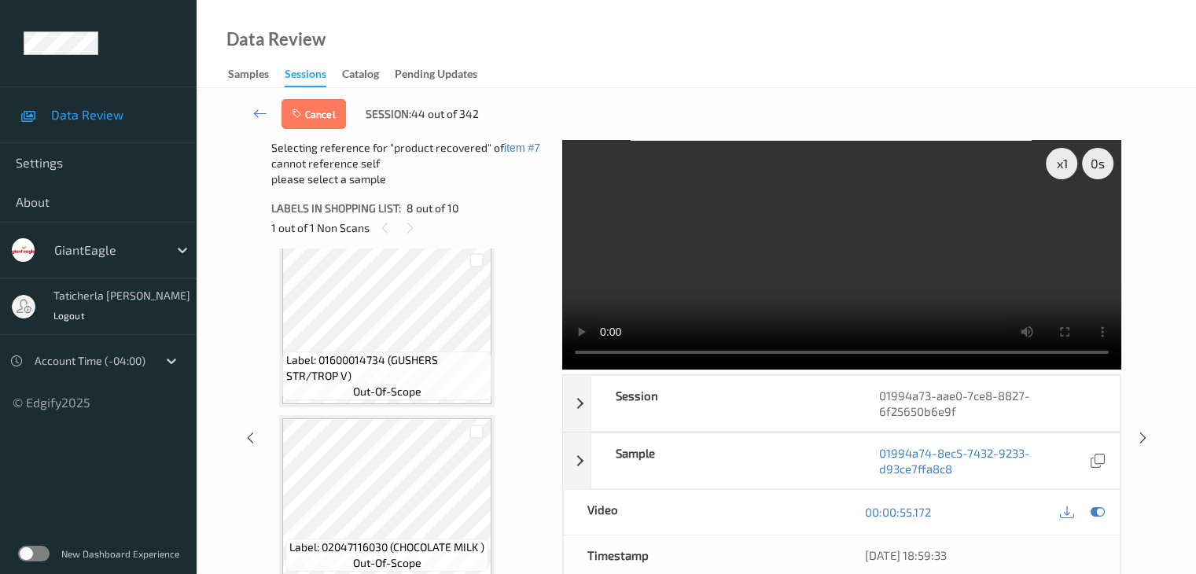
scroll to position [1389, 0]
click at [473, 428] on div at bounding box center [476, 426] width 15 height 15
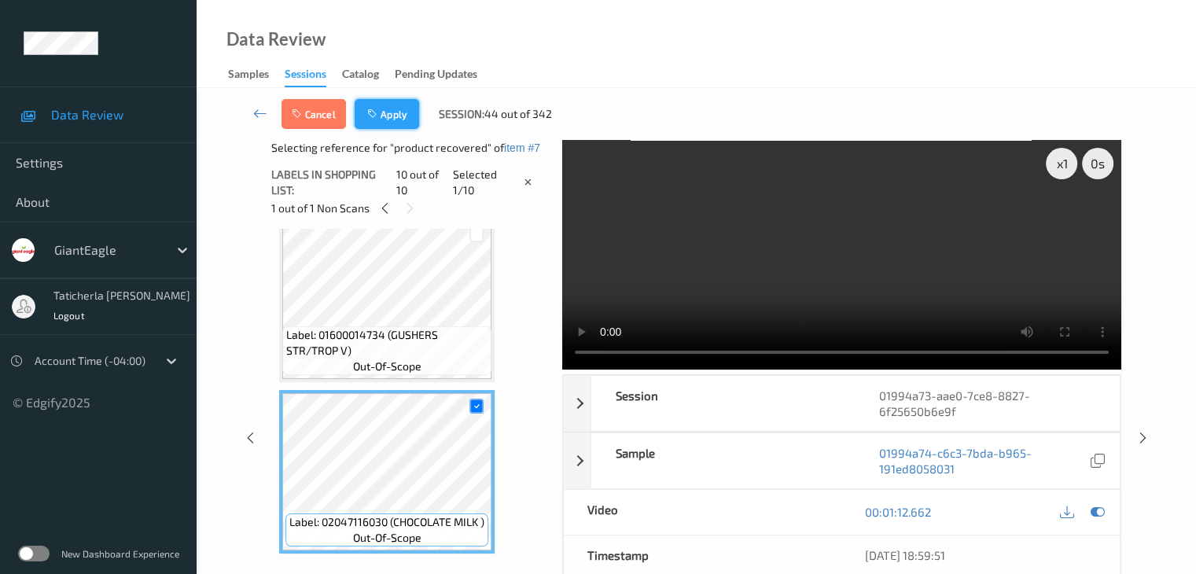
click at [392, 112] on button "Apply" at bounding box center [387, 114] width 64 height 30
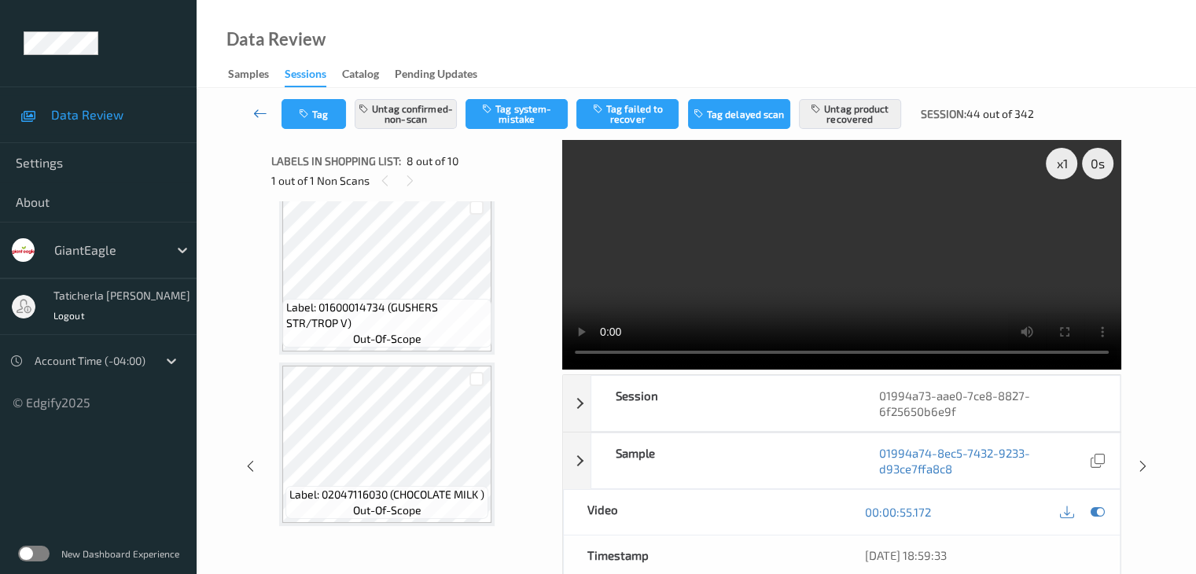
click at [256, 114] on icon at bounding box center [260, 113] width 14 height 16
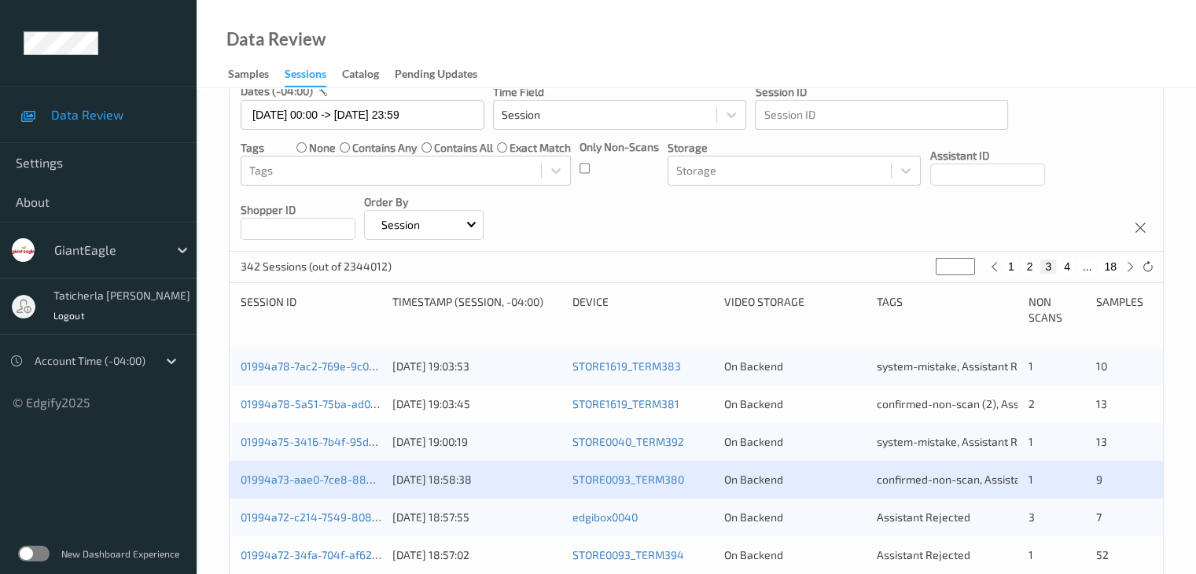
scroll to position [314, 0]
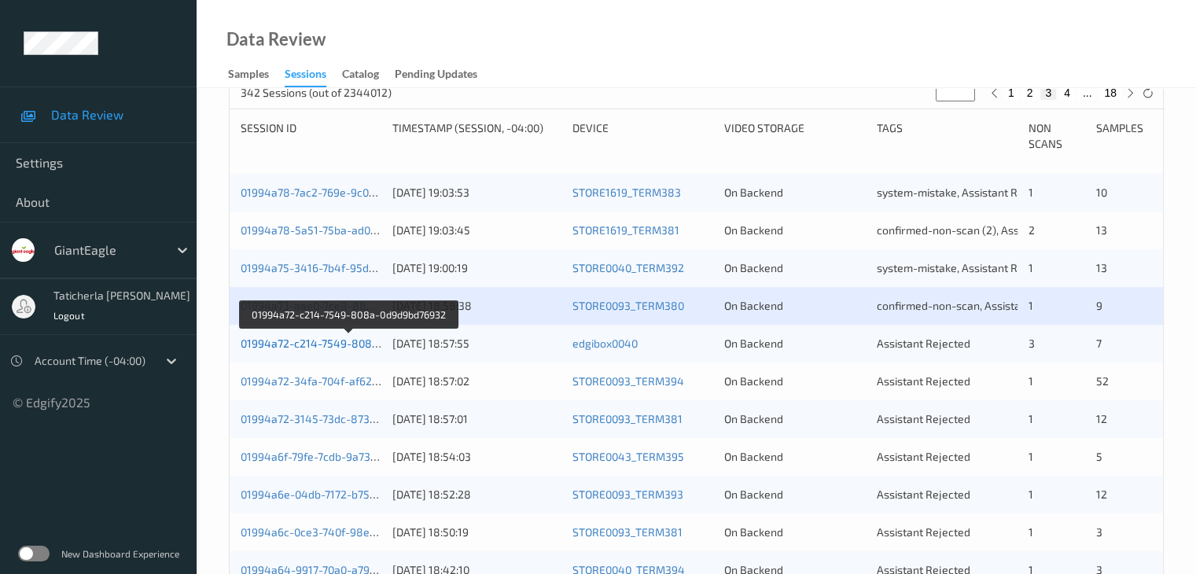
click at [313, 342] on link "01994a72-c214-7549-808a-0d9d9bd76932" at bounding box center [349, 342] width 217 height 13
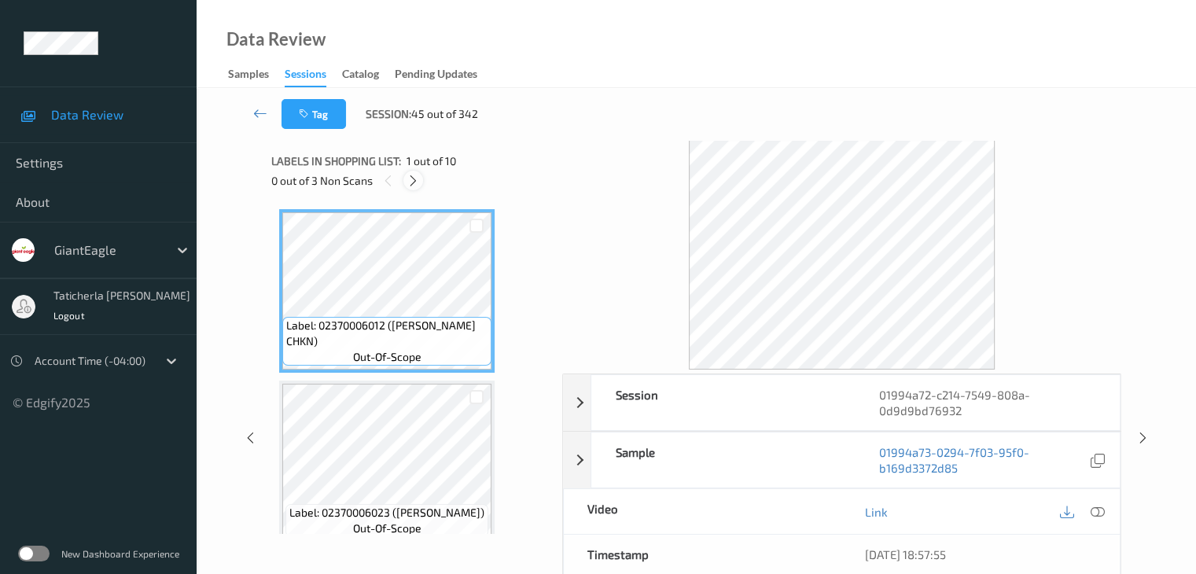
click at [415, 180] on icon at bounding box center [412, 181] width 13 height 14
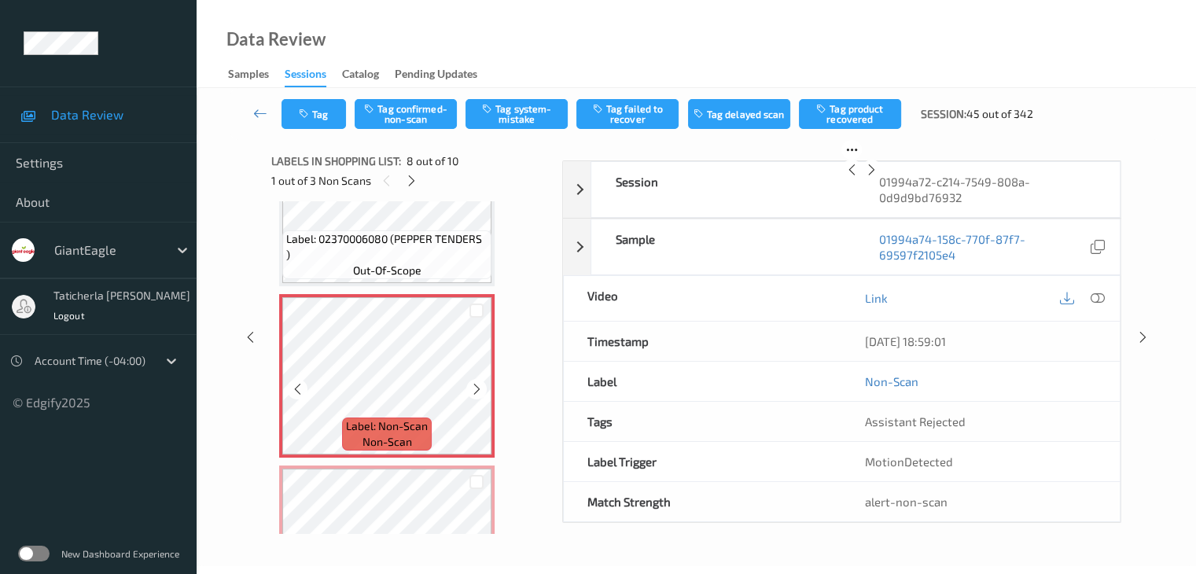
scroll to position [1193, 0]
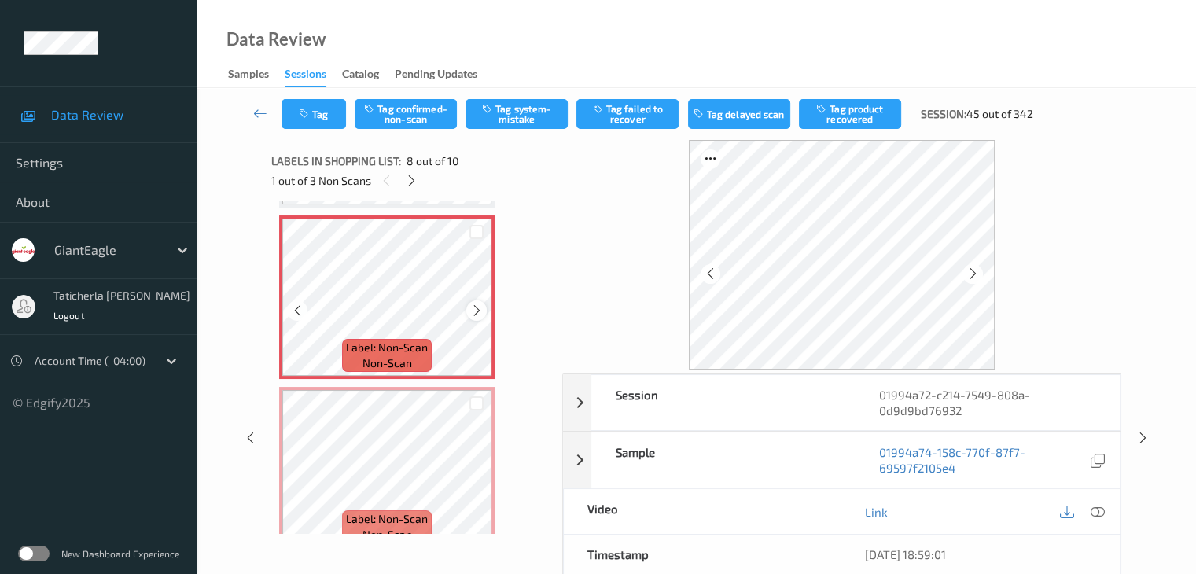
click at [480, 314] on icon at bounding box center [476, 310] width 13 height 14
click at [1094, 510] on icon at bounding box center [1097, 512] width 14 height 14
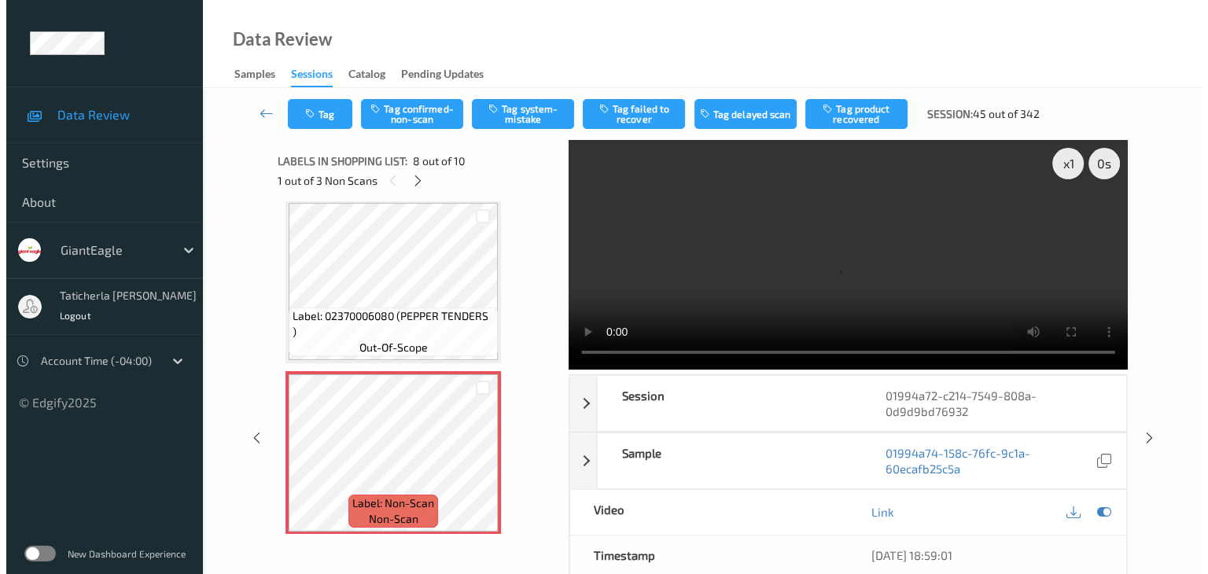
scroll to position [1036, 0]
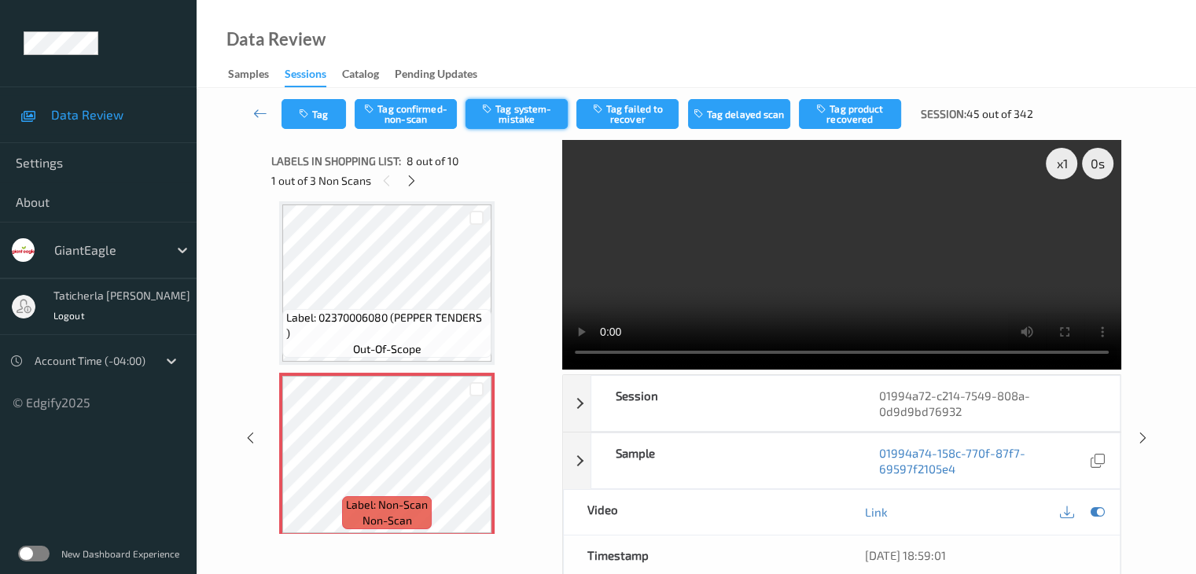
click at [535, 112] on button "Tag system-mistake" at bounding box center [516, 114] width 102 height 30
click at [331, 111] on button "Tag" at bounding box center [313, 114] width 64 height 30
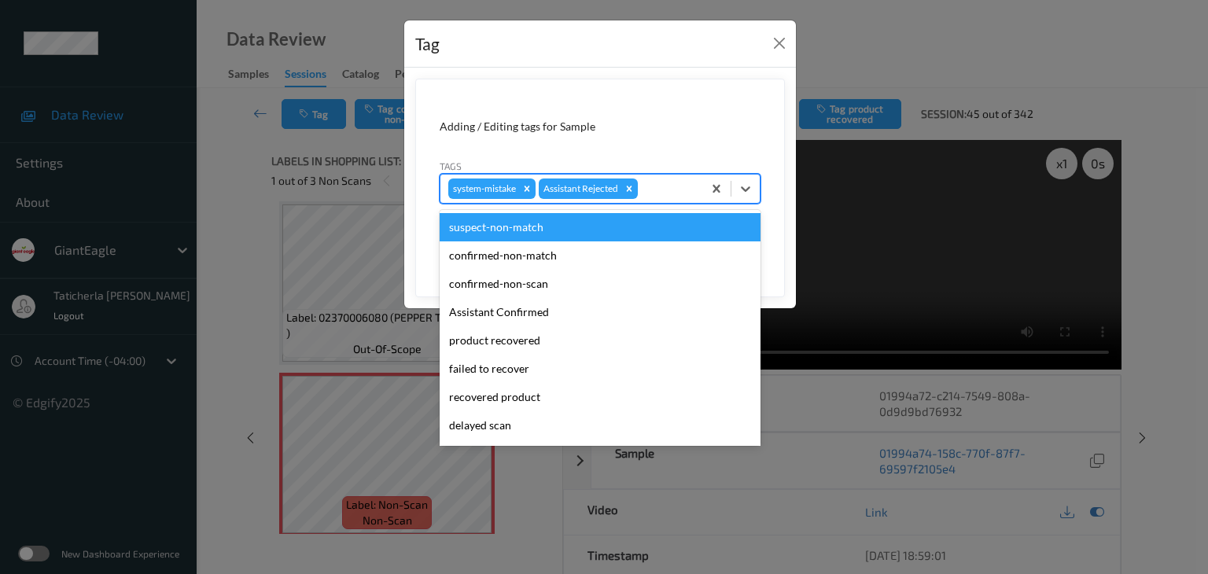
click at [658, 196] on div at bounding box center [667, 188] width 53 height 19
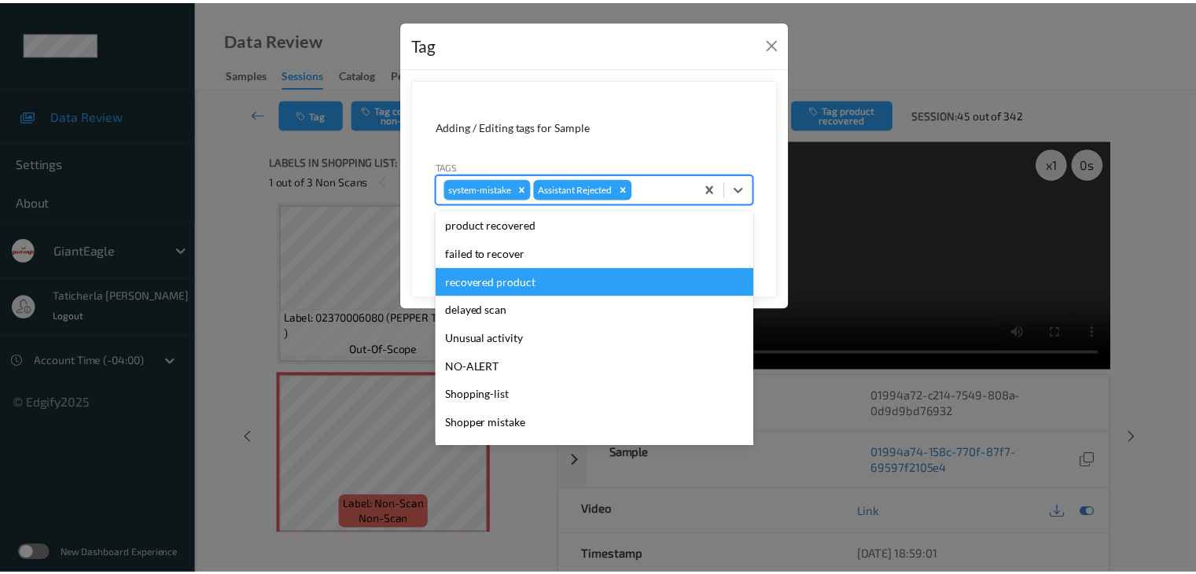
scroll to position [157, 0]
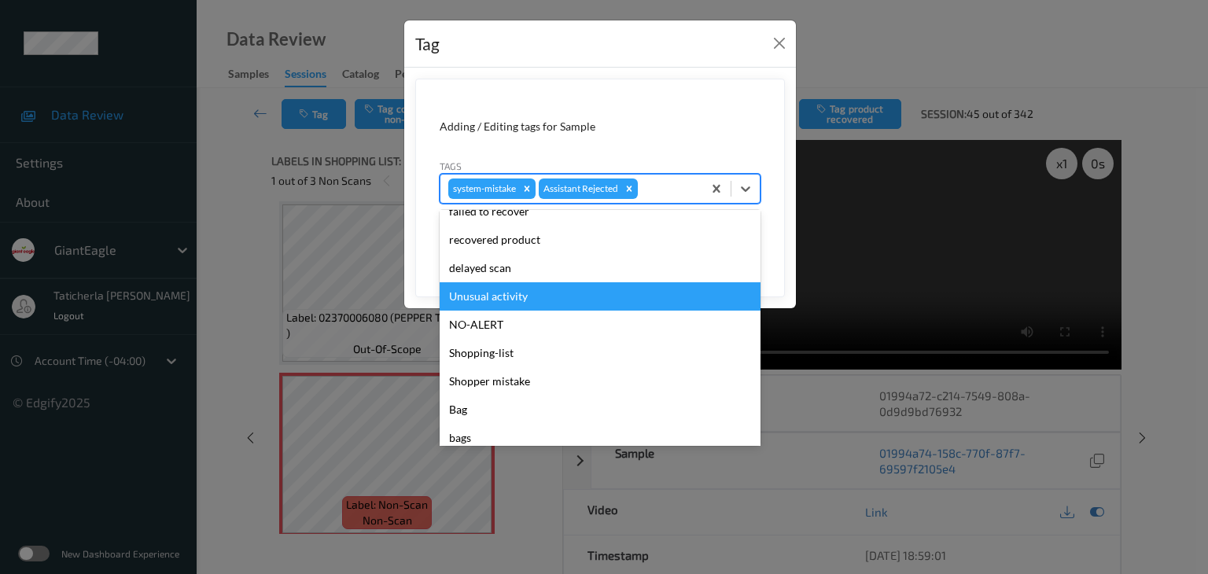
drag, startPoint x: 500, startPoint y: 292, endPoint x: 568, endPoint y: 270, distance: 71.3
click at [504, 292] on div "Unusual activity" at bounding box center [599, 296] width 321 height 28
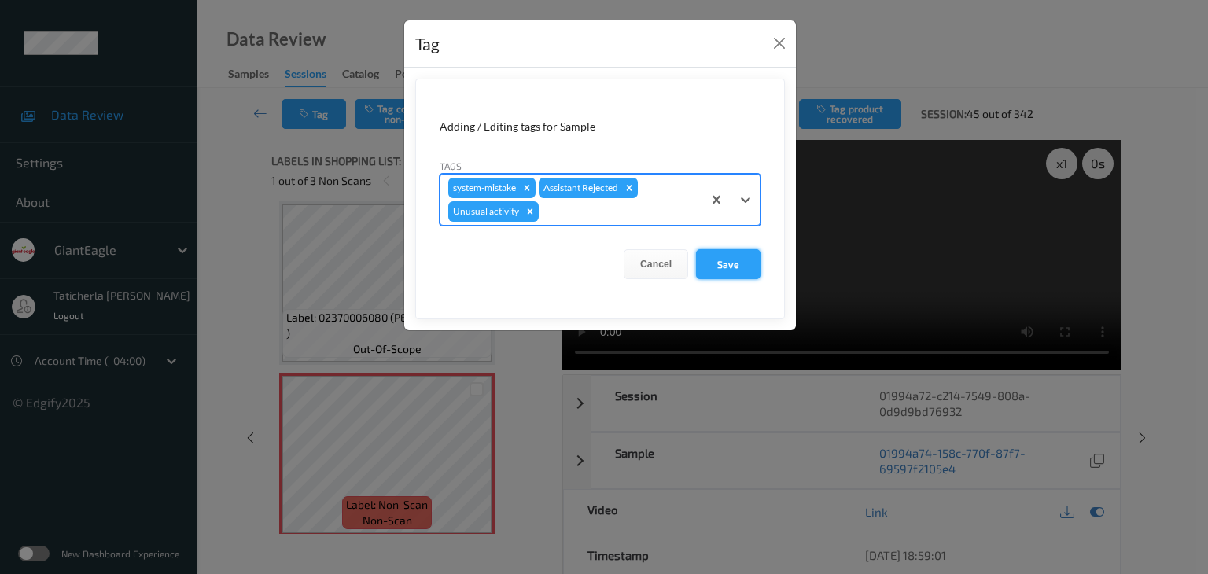
click at [732, 258] on button "Save" at bounding box center [728, 264] width 64 height 30
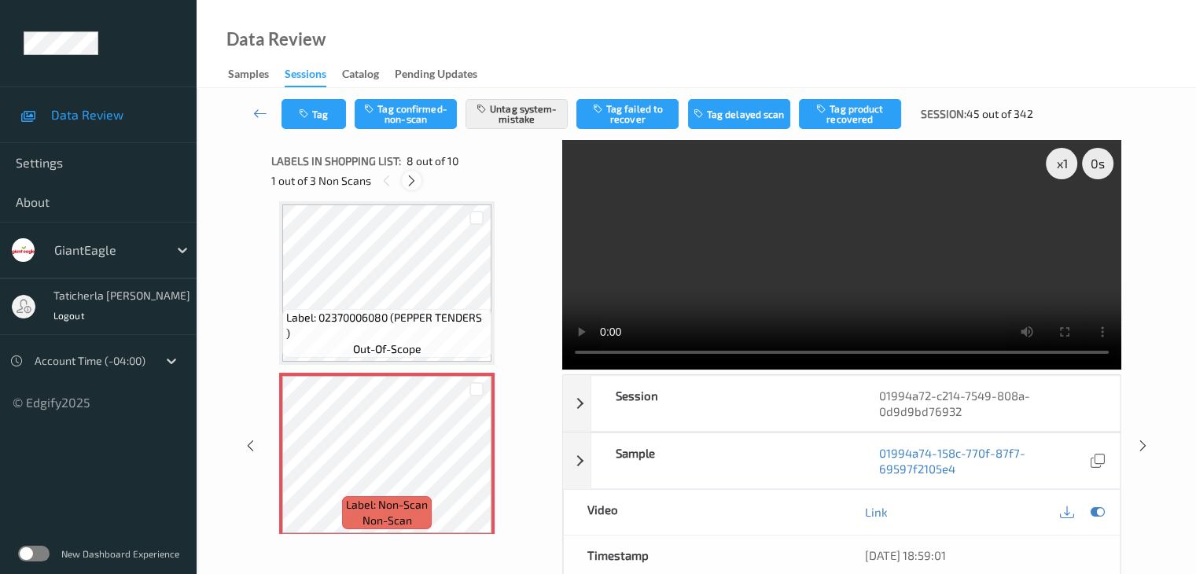
click at [406, 177] on div at bounding box center [412, 181] width 20 height 20
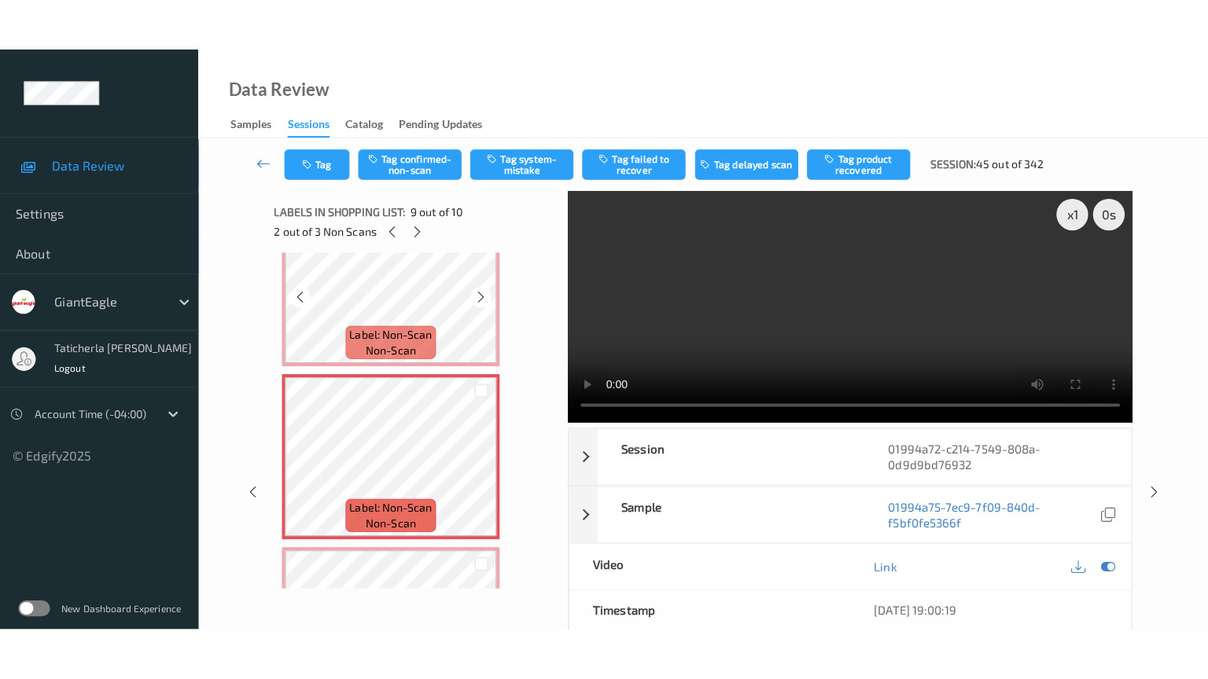
scroll to position [1286, 0]
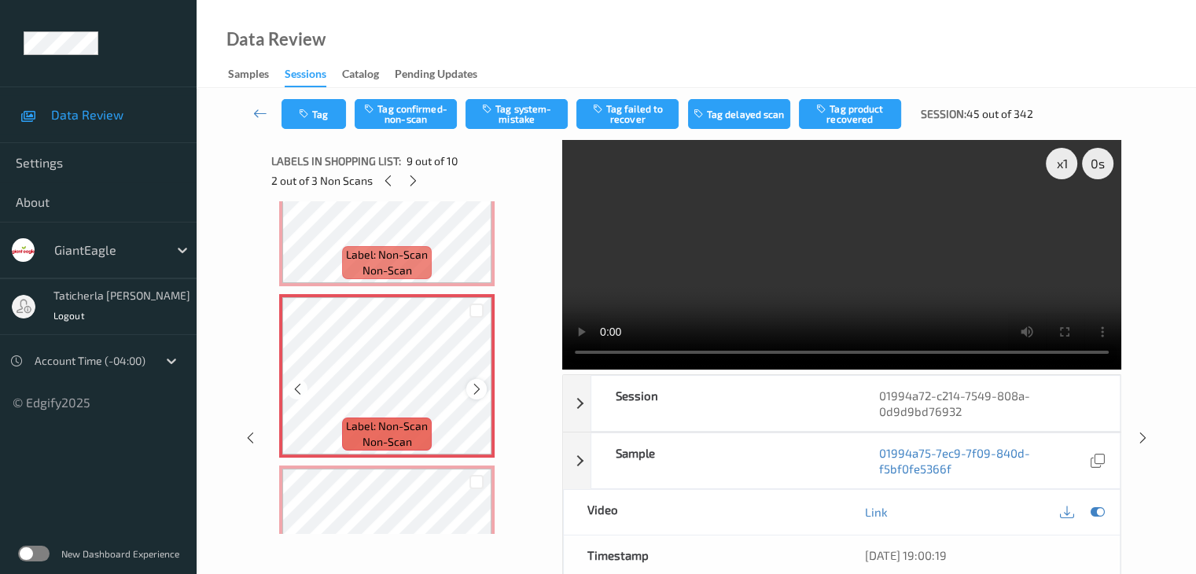
click at [472, 384] on icon at bounding box center [476, 389] width 13 height 14
click at [473, 384] on icon at bounding box center [476, 389] width 13 height 14
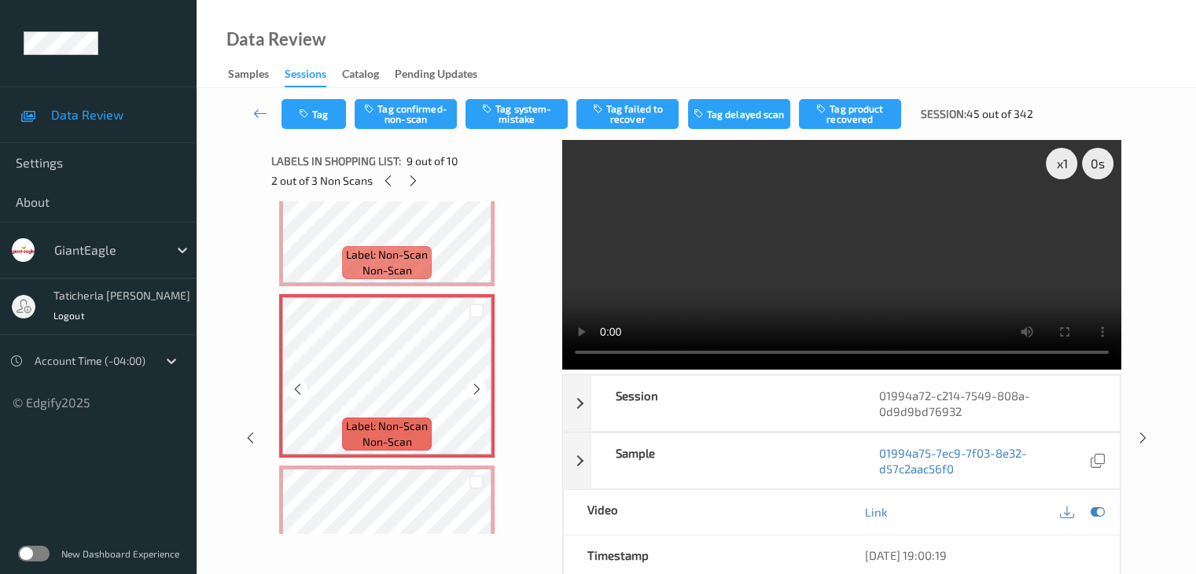
click at [473, 384] on icon at bounding box center [476, 389] width 13 height 14
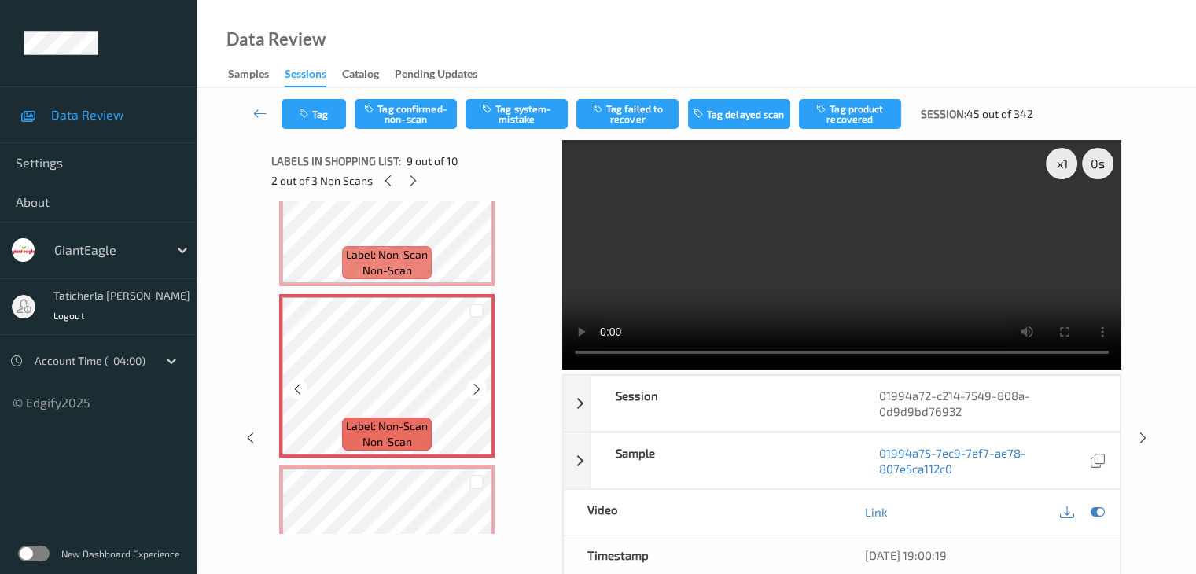
click at [473, 384] on icon at bounding box center [476, 389] width 13 height 14
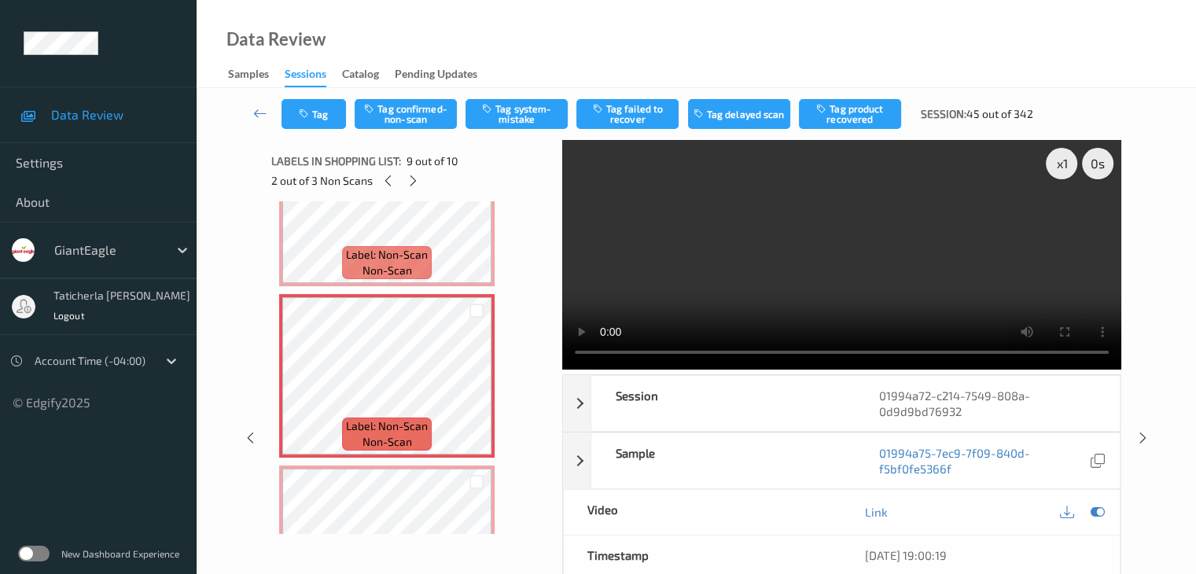
scroll to position [1284, 0]
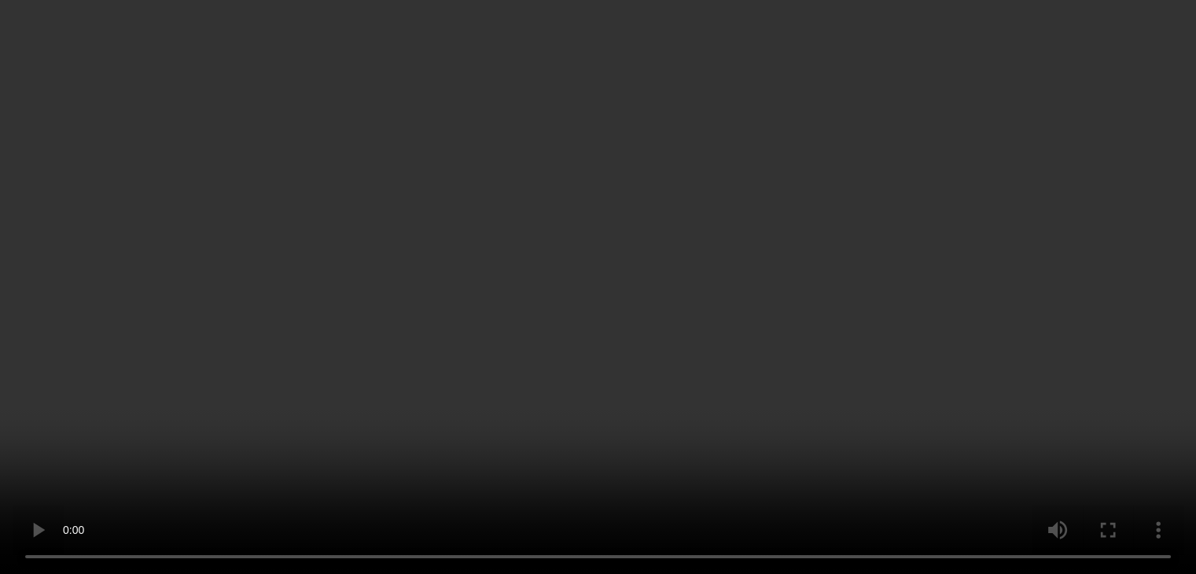
click at [426, 259] on span "Label: Non-Scan" at bounding box center [387, 257] width 82 height 16
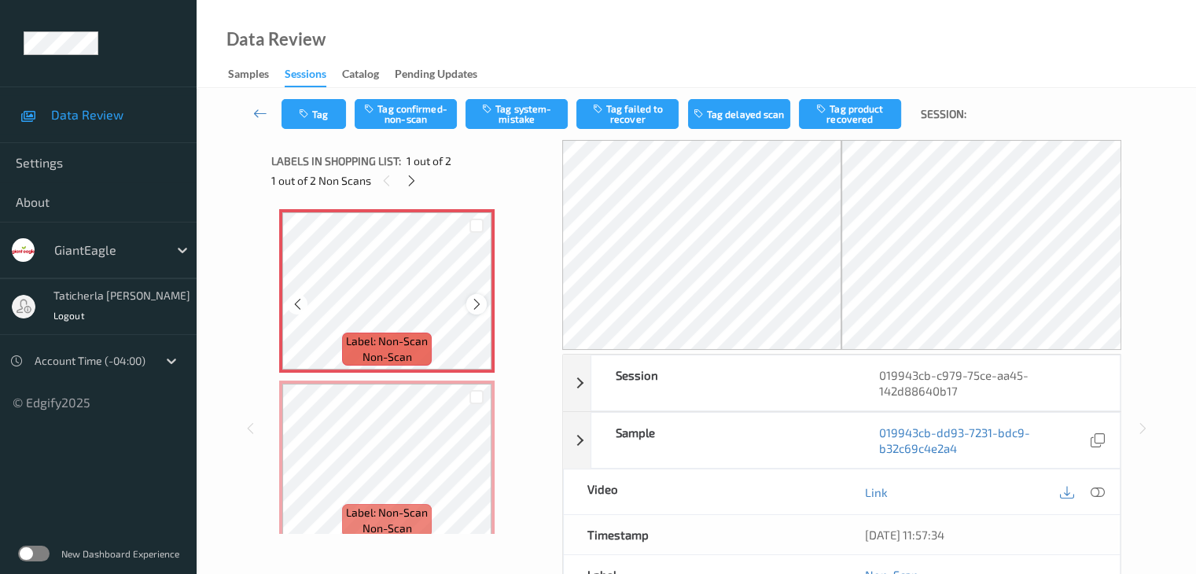
click at [476, 304] on icon at bounding box center [476, 304] width 13 height 14
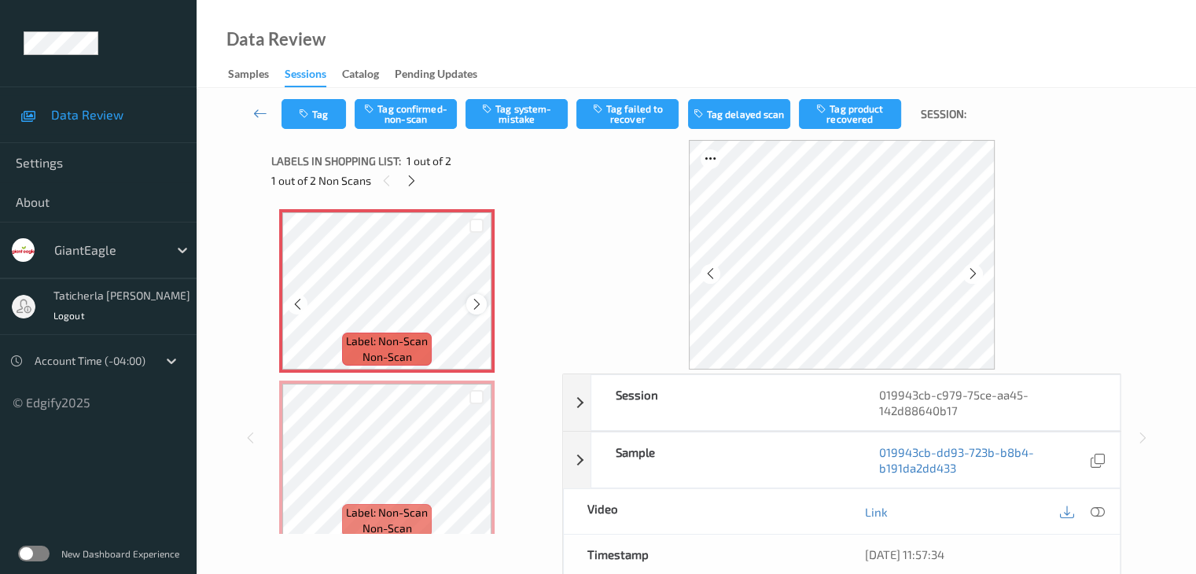
click at [476, 303] on icon at bounding box center [476, 304] width 13 height 14
click at [483, 300] on icon at bounding box center [476, 304] width 13 height 14
click at [474, 306] on icon at bounding box center [476, 304] width 13 height 14
click at [1097, 510] on icon at bounding box center [1097, 512] width 14 height 14
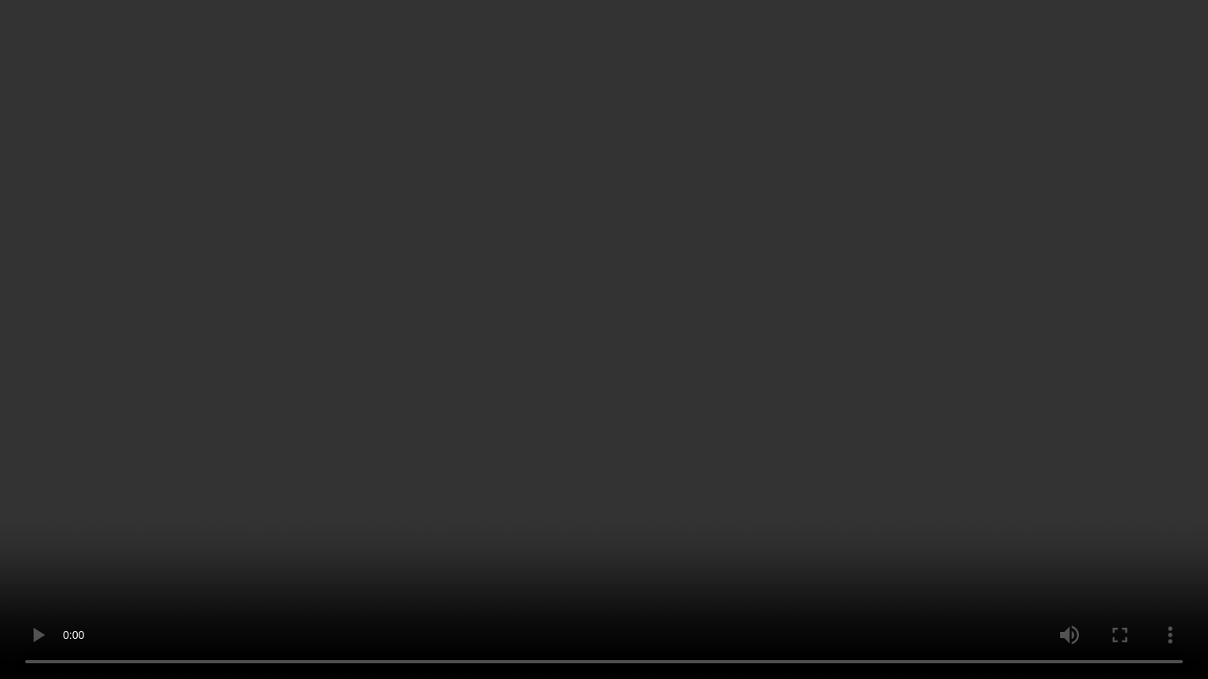
click at [1123, 547] on video at bounding box center [604, 339] width 1208 height 679
click at [1117, 545] on video at bounding box center [604, 339] width 1208 height 679
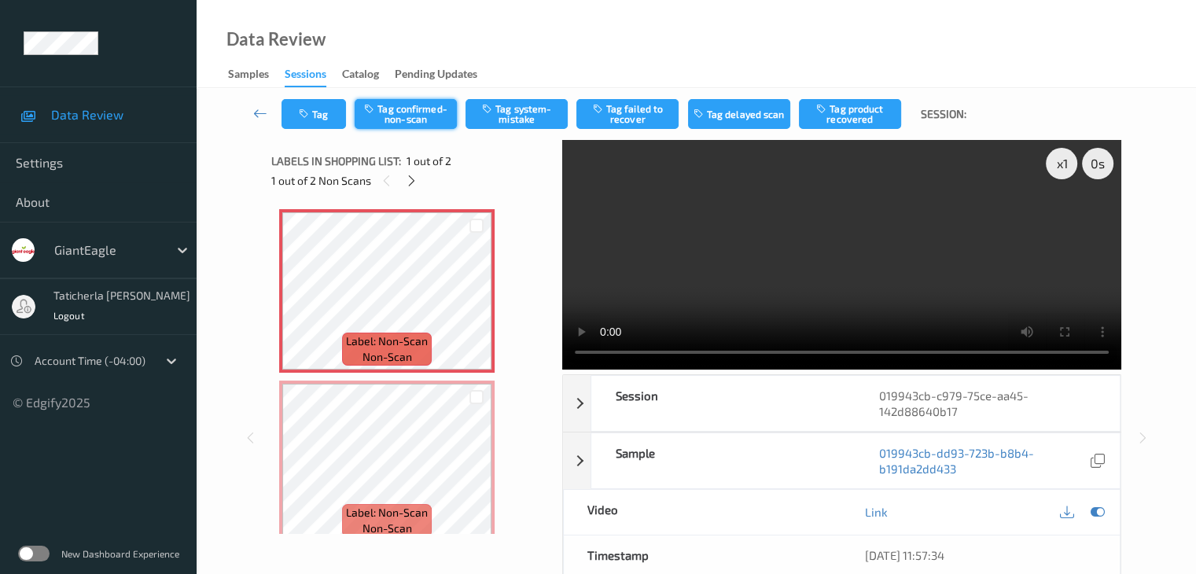
click at [417, 123] on button "Tag confirmed-non-scan" at bounding box center [406, 114] width 102 height 30
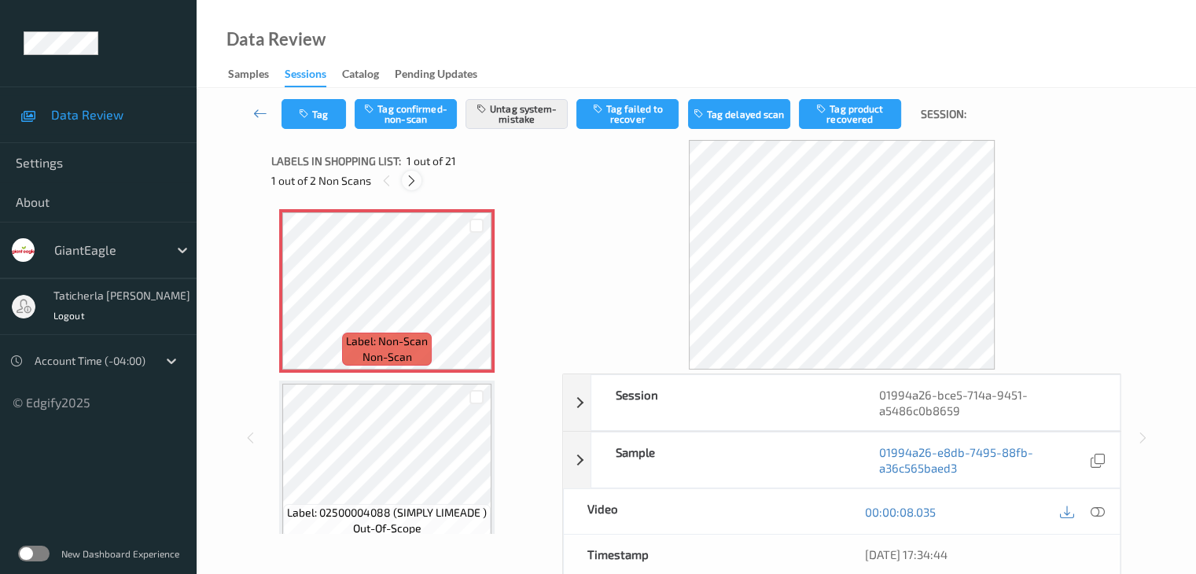
click at [412, 177] on icon at bounding box center [411, 181] width 13 height 14
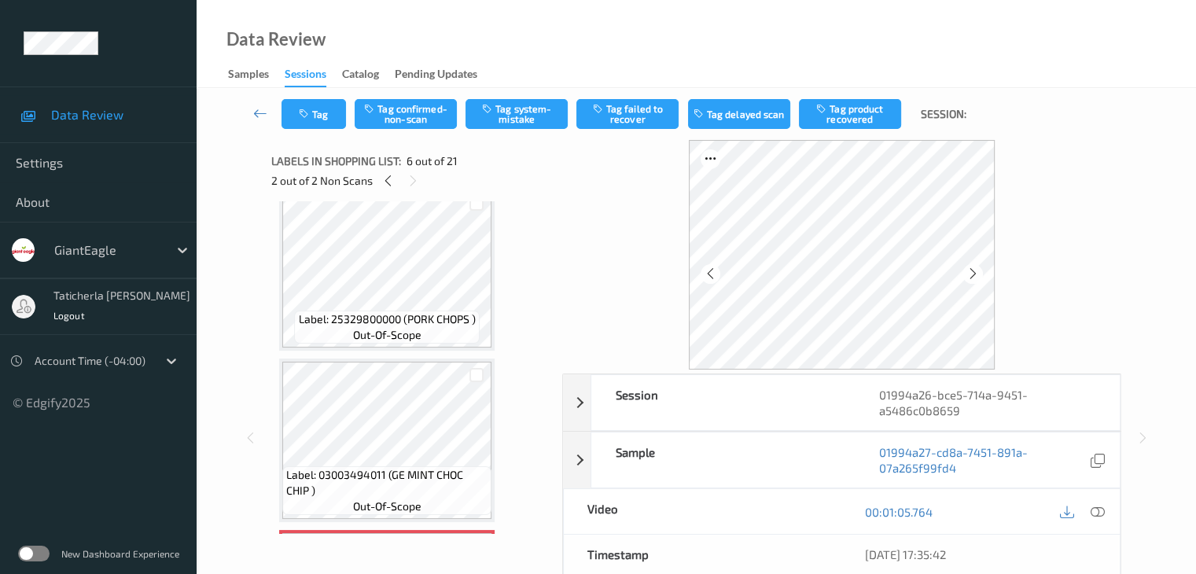
scroll to position [772, 0]
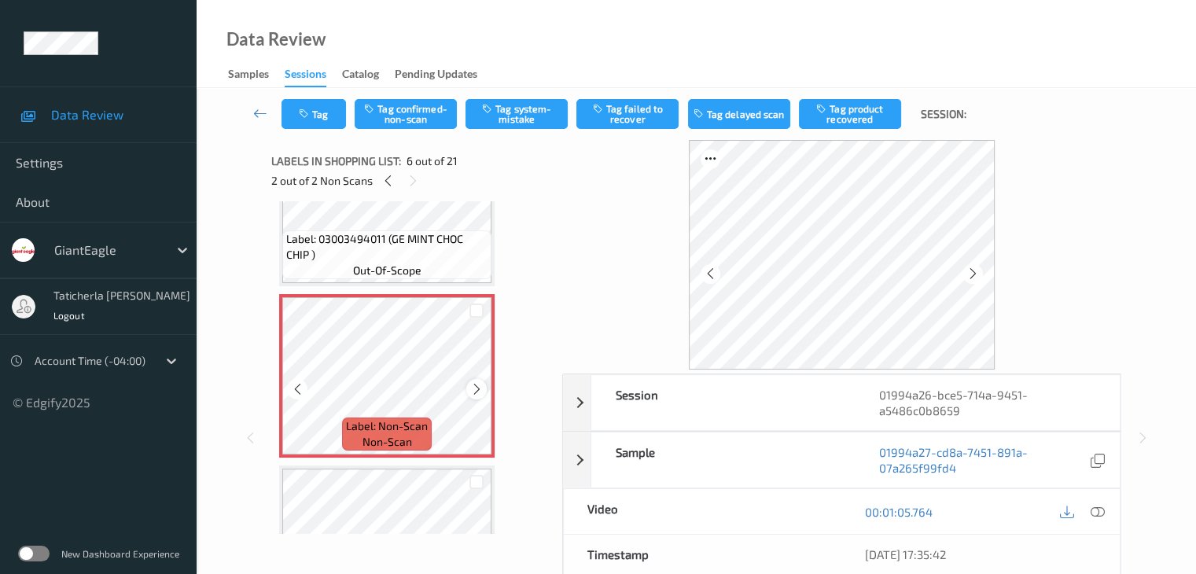
click at [480, 388] on icon at bounding box center [476, 389] width 13 height 14
click at [479, 392] on icon at bounding box center [476, 389] width 13 height 14
click at [1094, 511] on icon at bounding box center [1097, 512] width 14 height 14
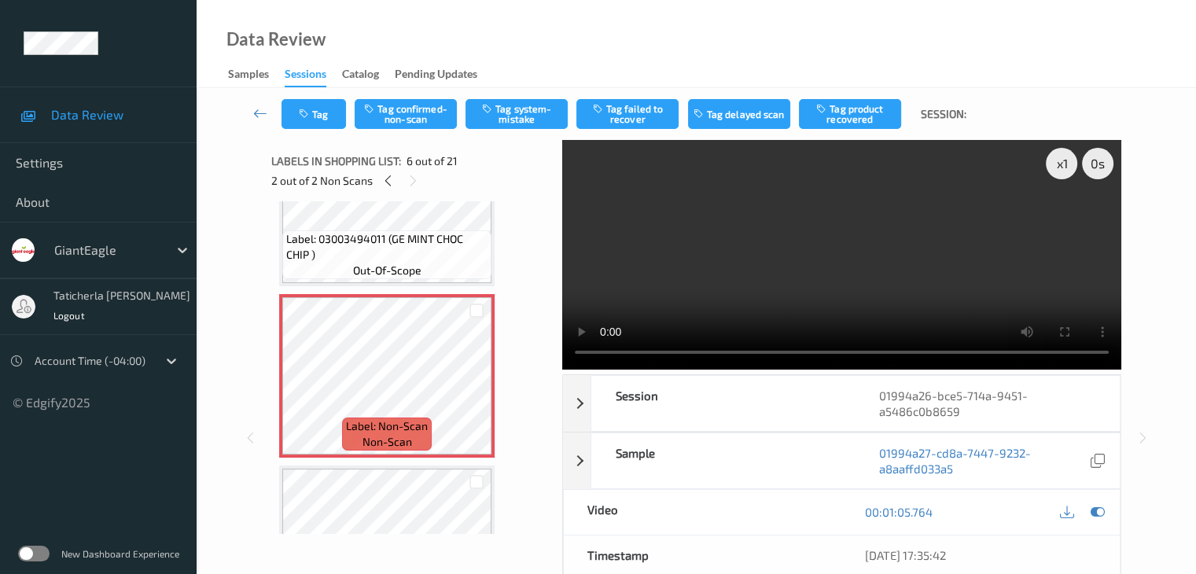
click at [1061, 223] on video at bounding box center [841, 255] width 559 height 230
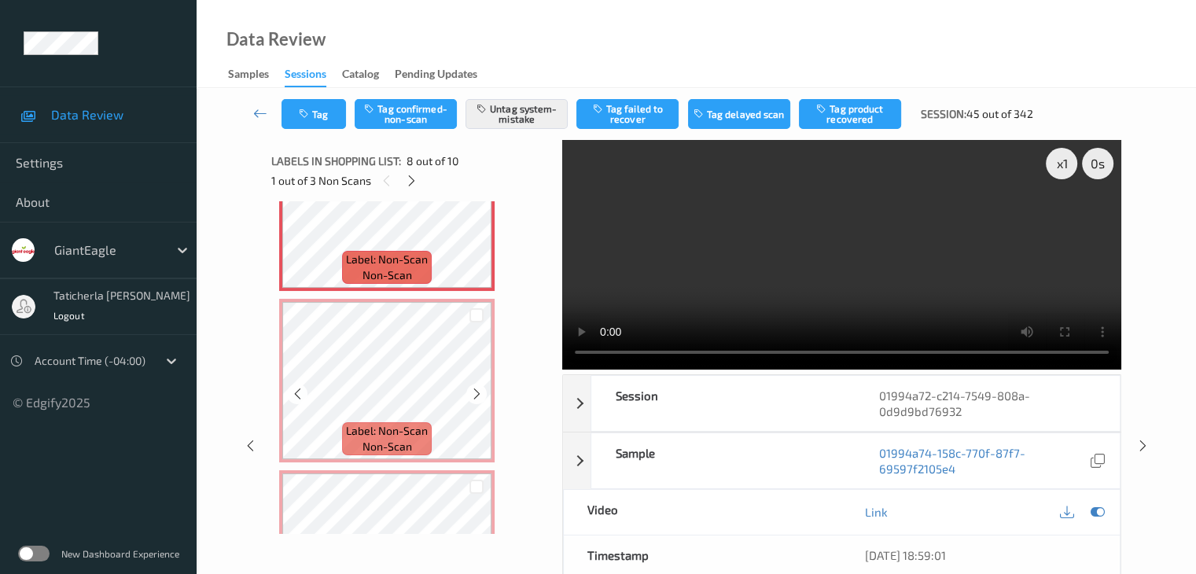
scroll to position [1284, 0]
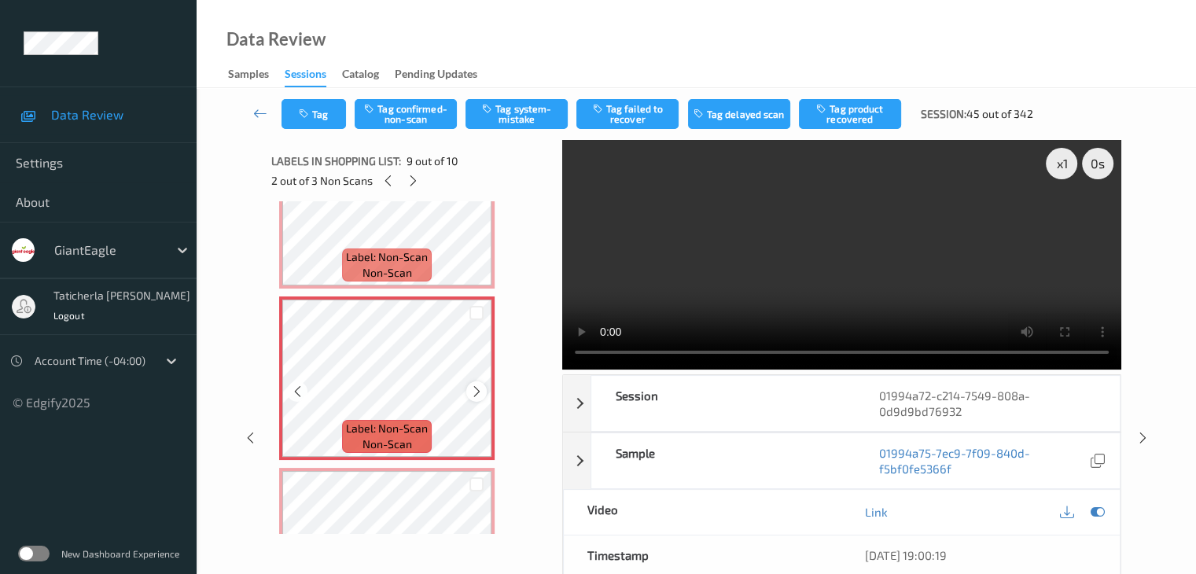
click at [479, 384] on icon at bounding box center [476, 391] width 13 height 14
click at [476, 388] on icon at bounding box center [476, 391] width 13 height 14
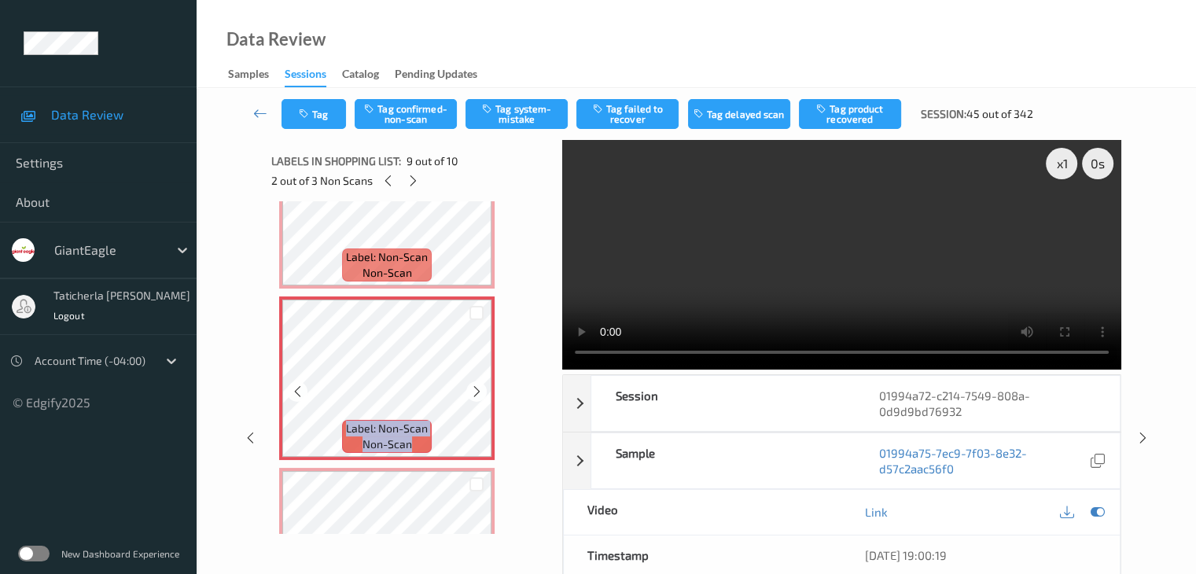
click at [476, 388] on icon at bounding box center [476, 391] width 13 height 14
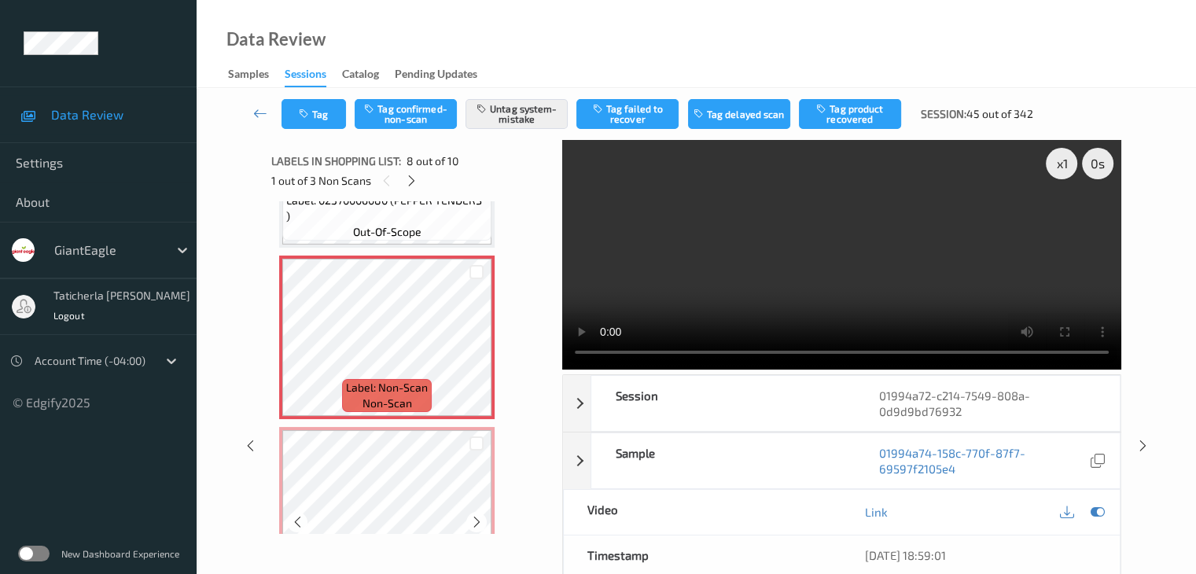
scroll to position [1127, 0]
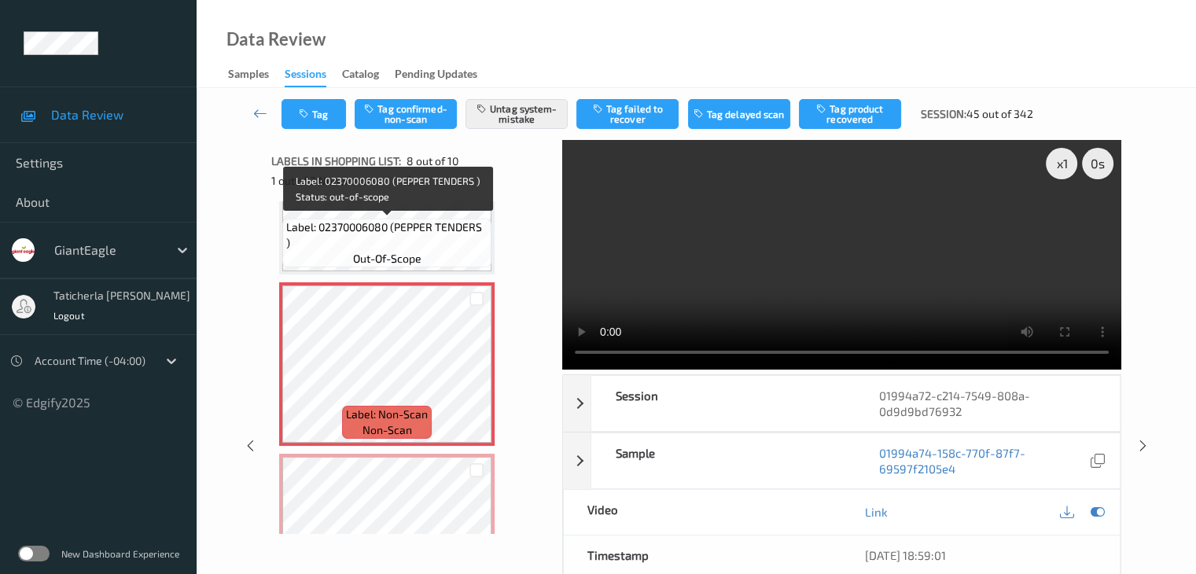
click at [444, 265] on div "Label: 02370006080 (PEPPER TENDERS ) out-of-scope" at bounding box center [386, 243] width 209 height 49
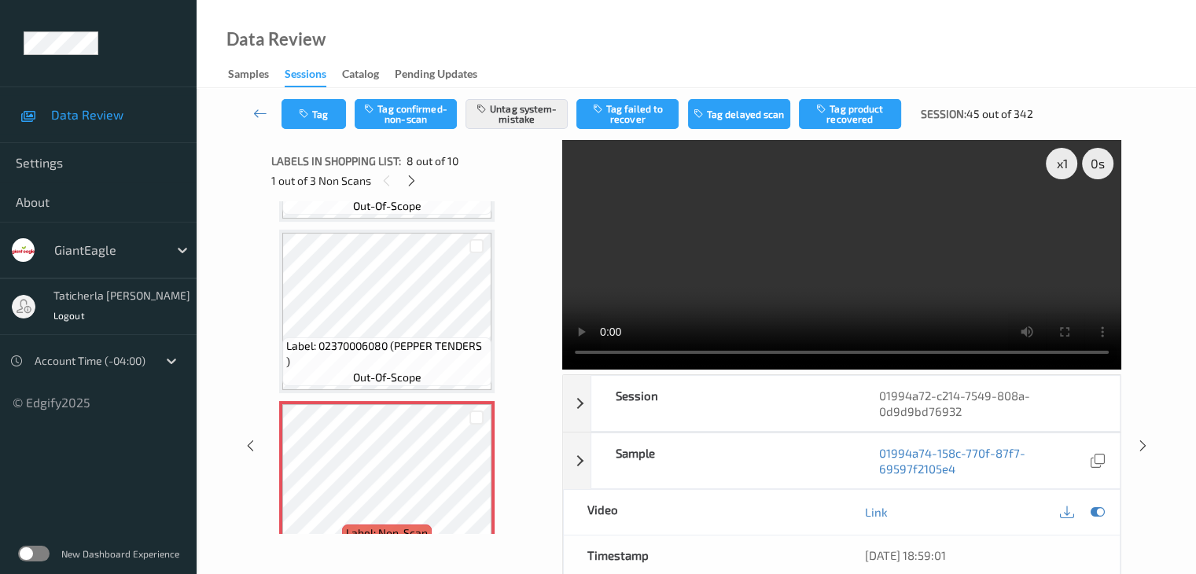
scroll to position [969, 0]
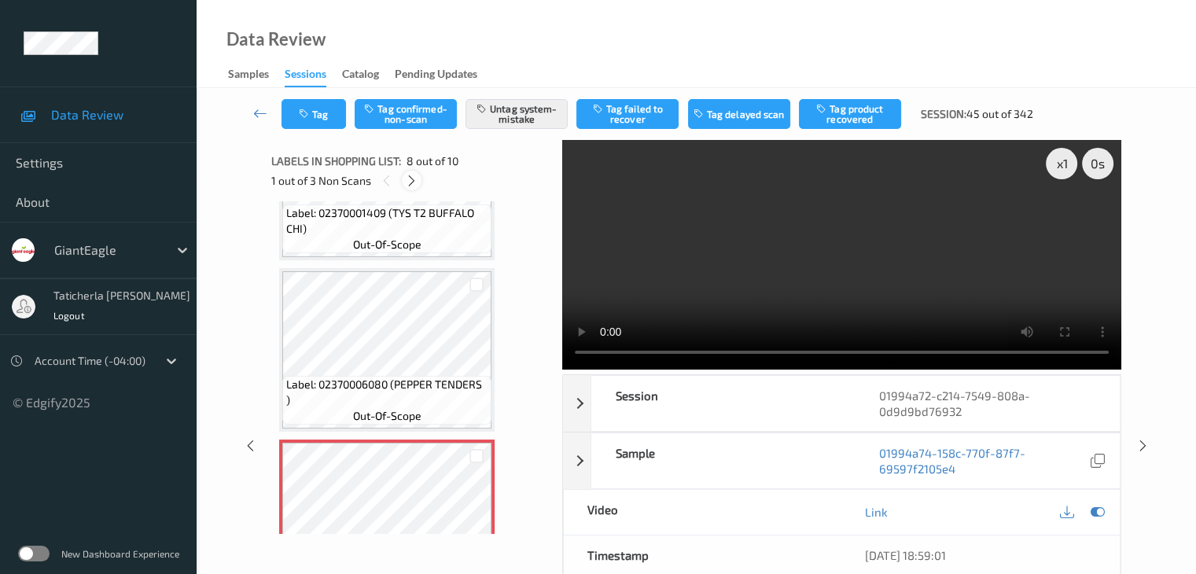
click at [405, 180] on icon at bounding box center [411, 181] width 13 height 14
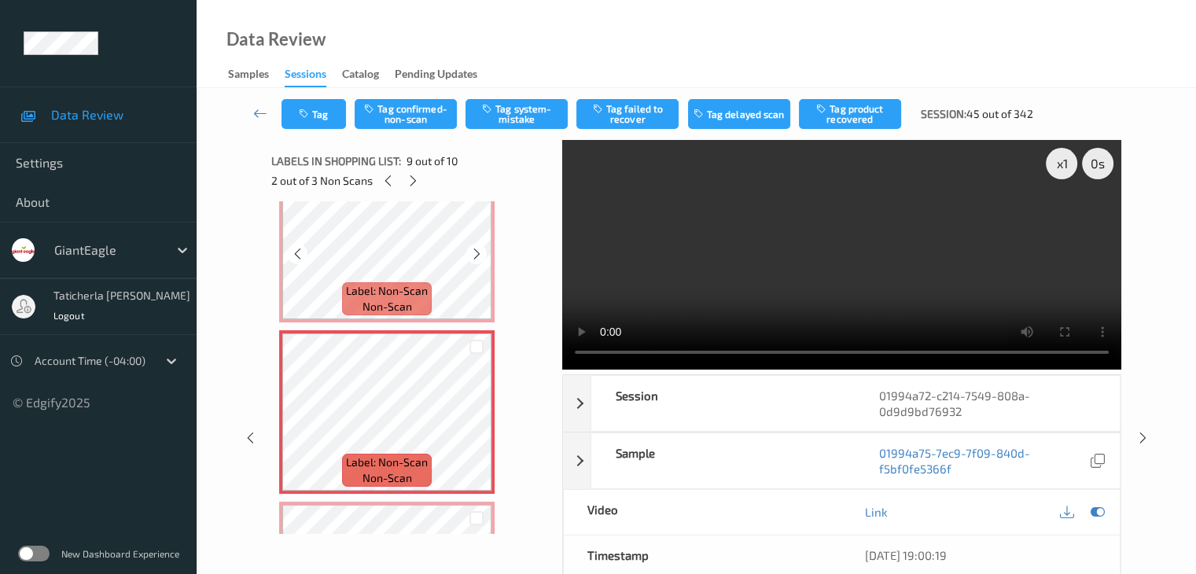
scroll to position [1286, 0]
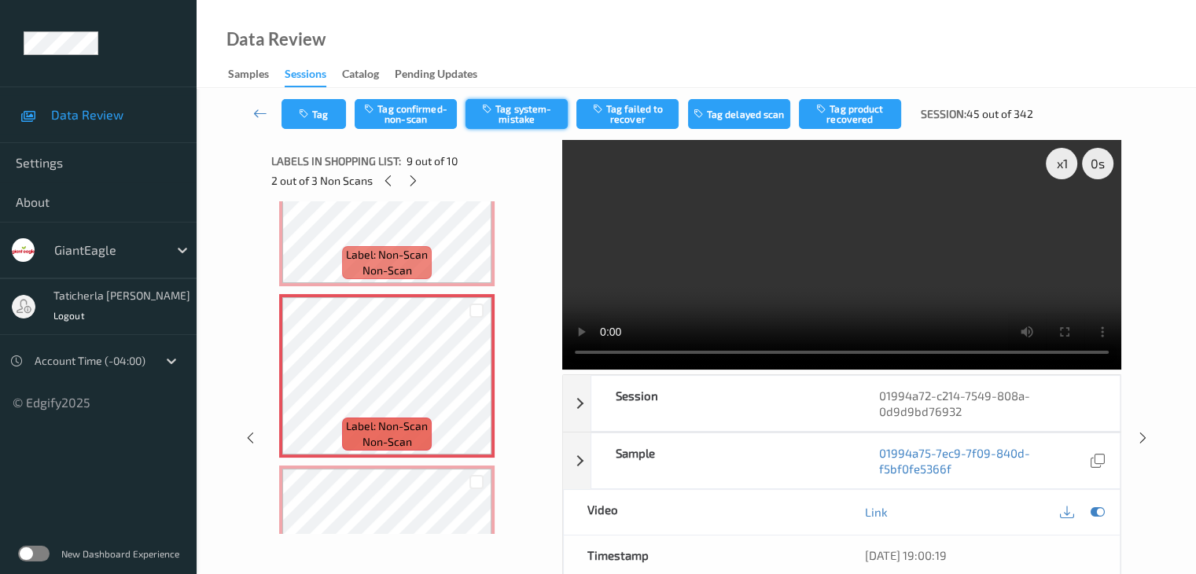
click at [519, 112] on button "Tag system-mistake" at bounding box center [516, 114] width 102 height 30
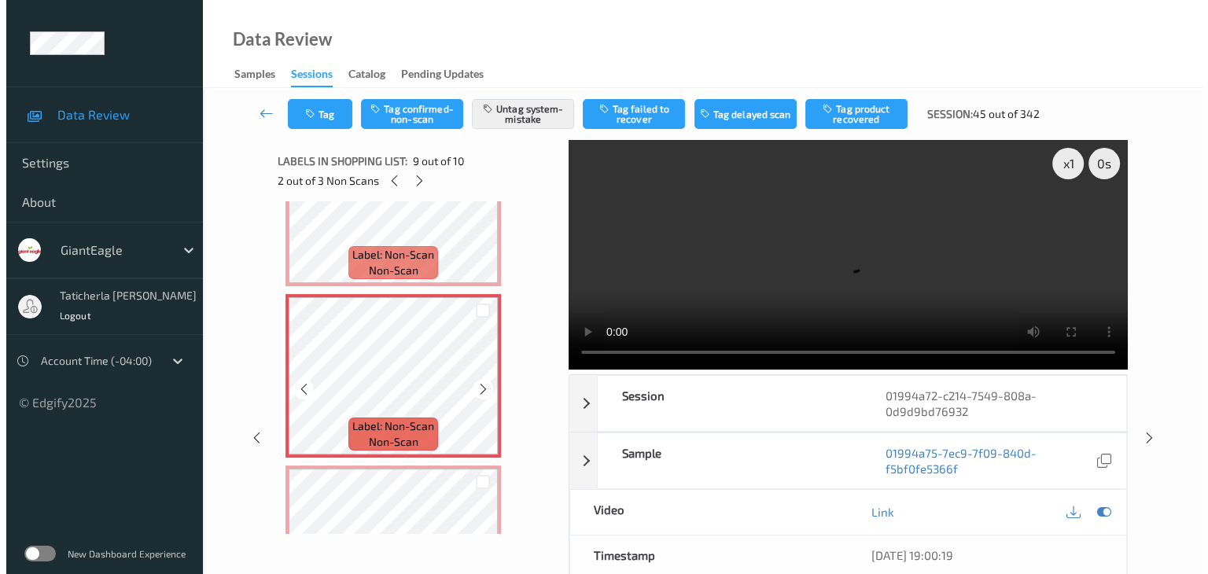
scroll to position [1365, 0]
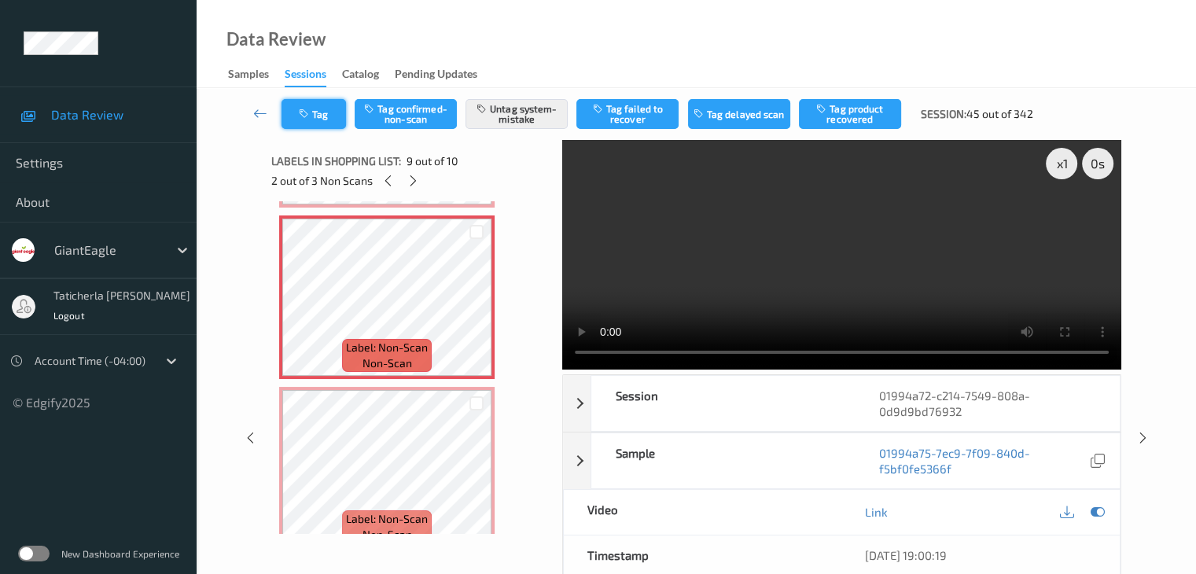
click at [311, 112] on icon "button" at bounding box center [305, 113] width 13 height 11
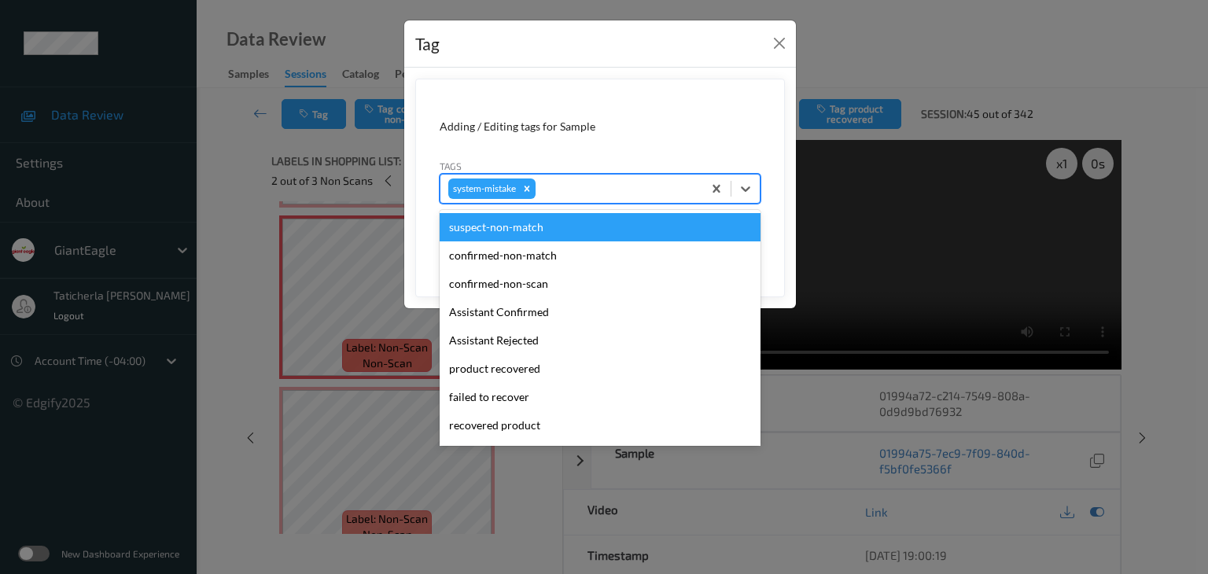
click at [613, 179] on div "system-mistake" at bounding box center [571, 188] width 262 height 27
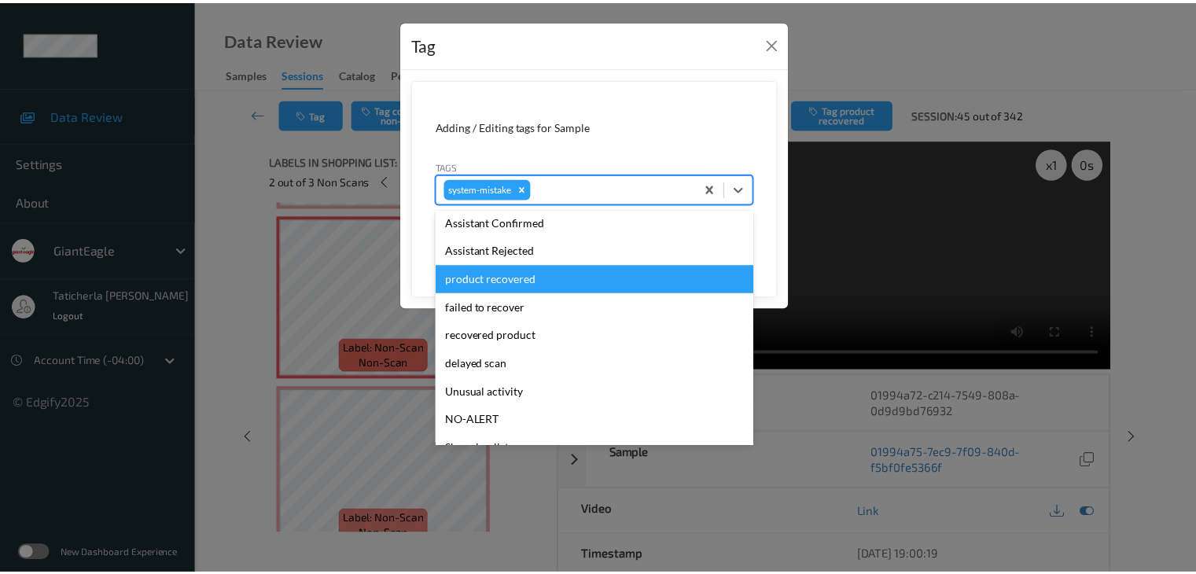
scroll to position [195, 0]
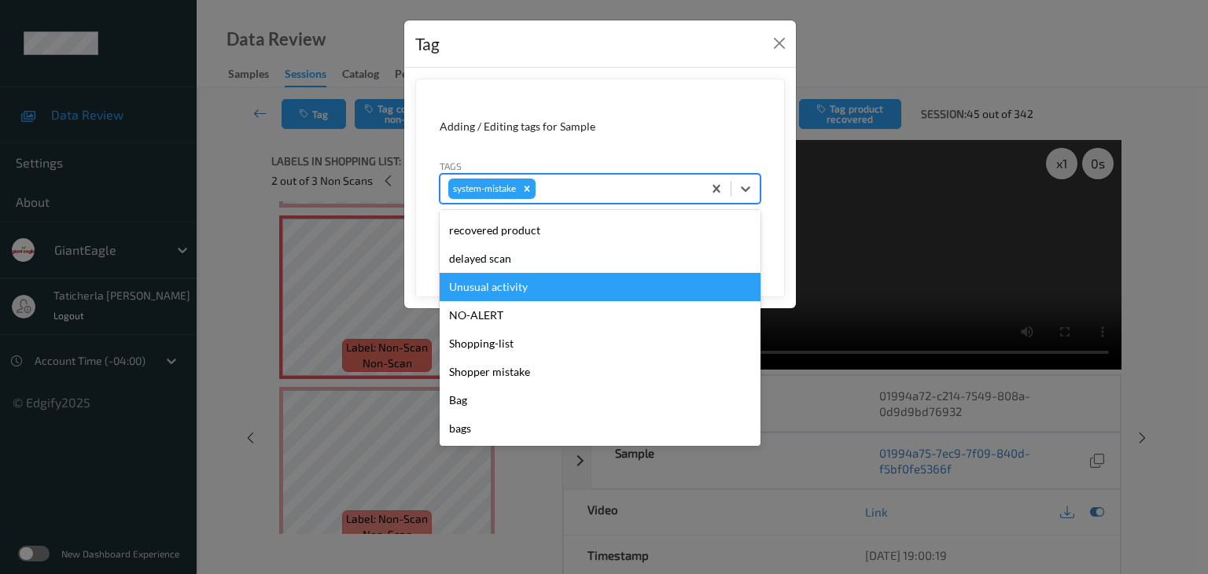
click at [506, 280] on div "Unusual activity" at bounding box center [599, 287] width 321 height 28
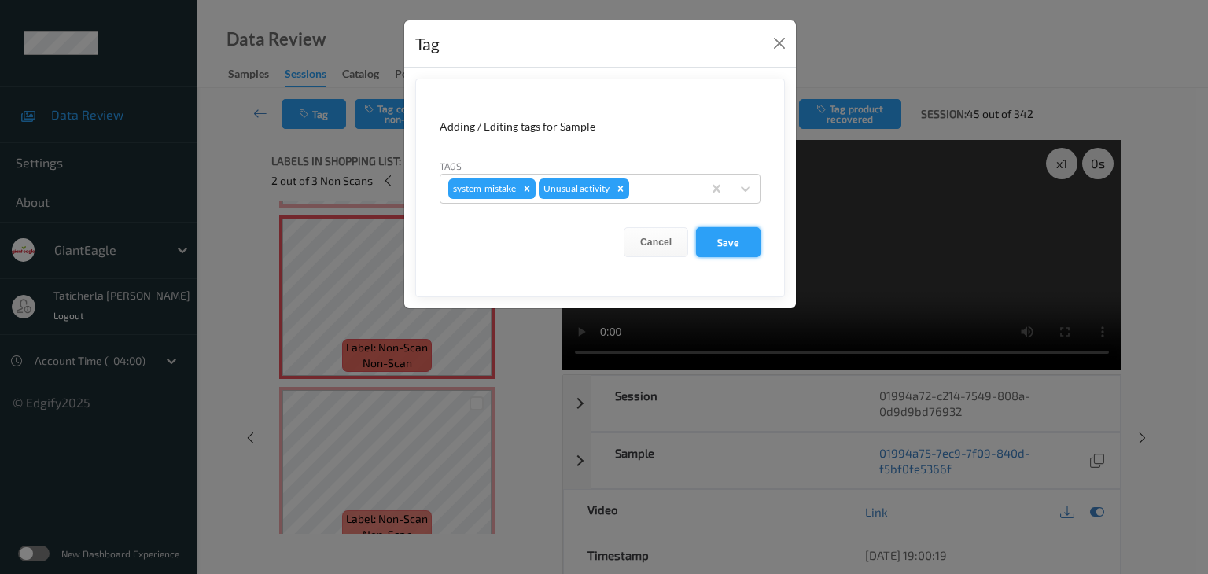
click at [737, 240] on button "Save" at bounding box center [728, 242] width 64 height 30
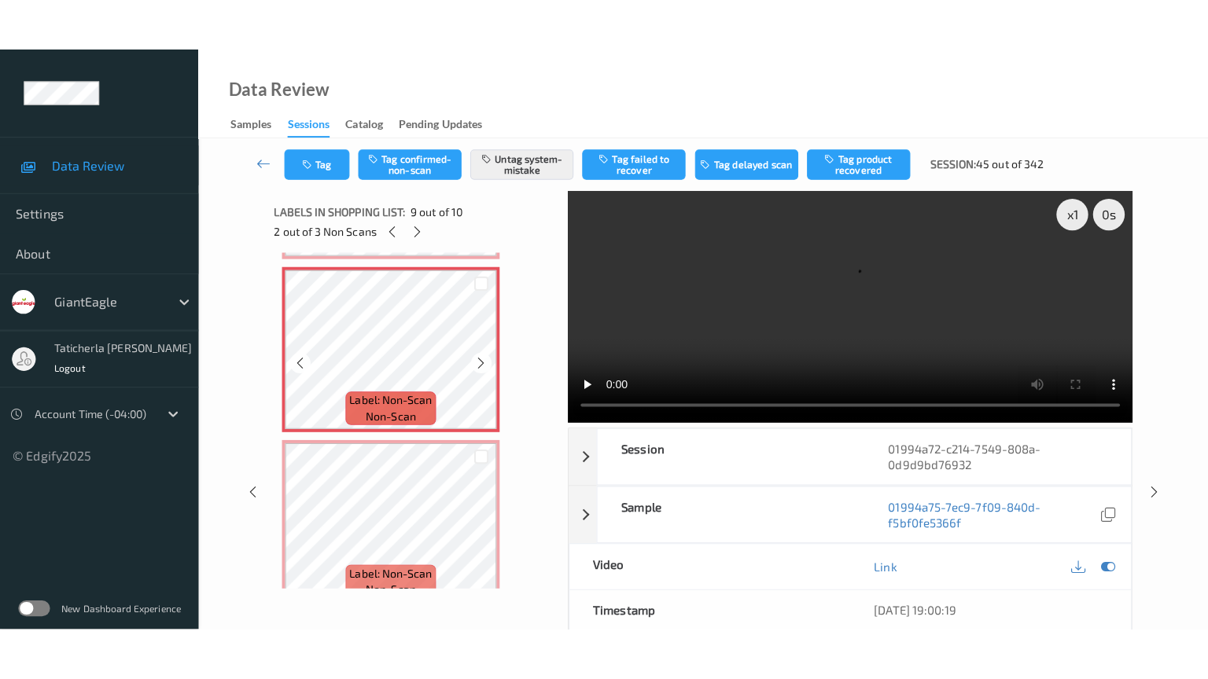
scroll to position [1389, 0]
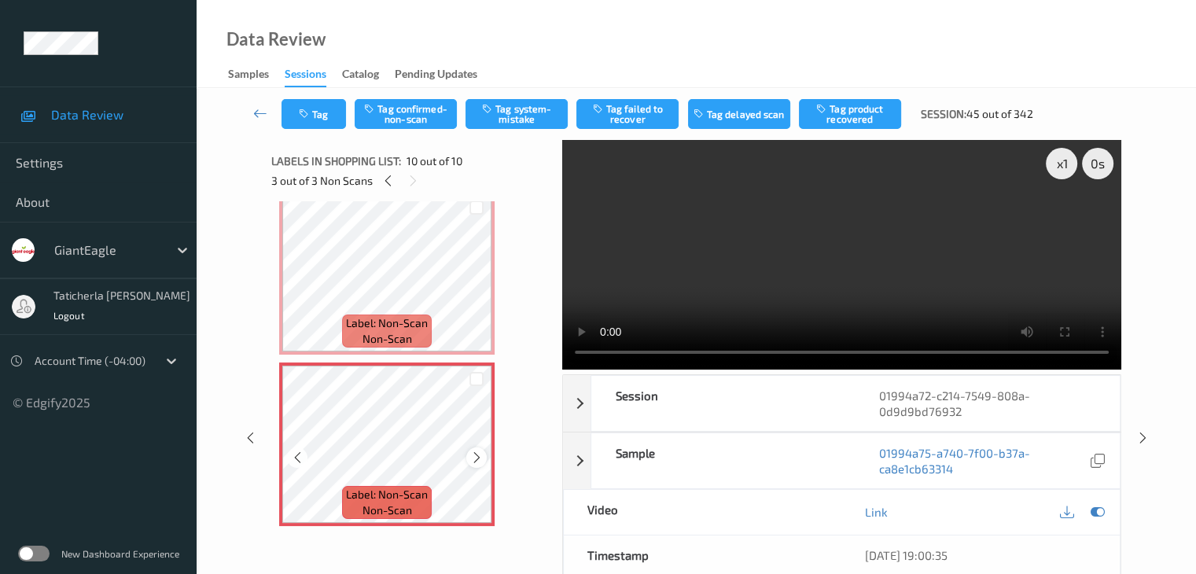
click at [473, 450] on div at bounding box center [476, 457] width 20 height 20
click at [473, 450] on icon at bounding box center [476, 457] width 13 height 14
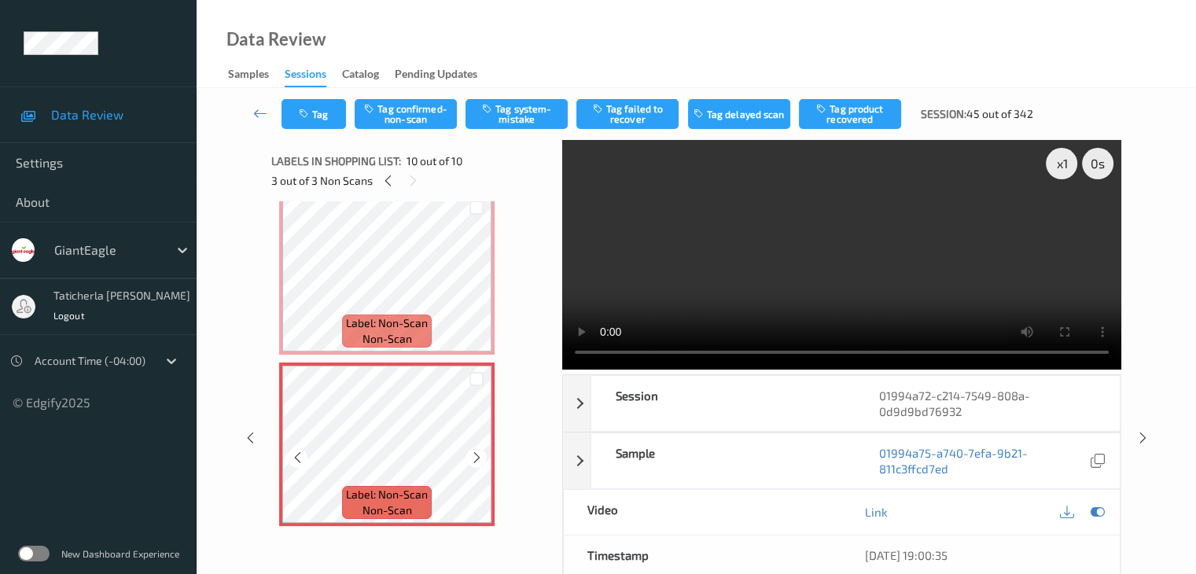
click at [473, 450] on icon at bounding box center [476, 457] width 13 height 14
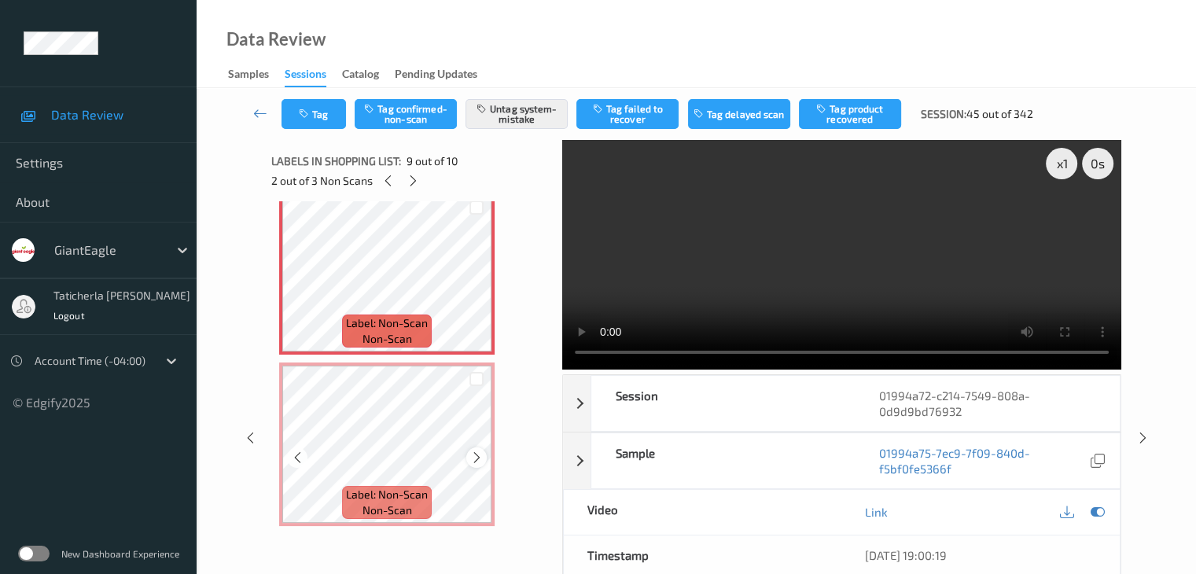
click at [475, 457] on icon at bounding box center [476, 457] width 13 height 14
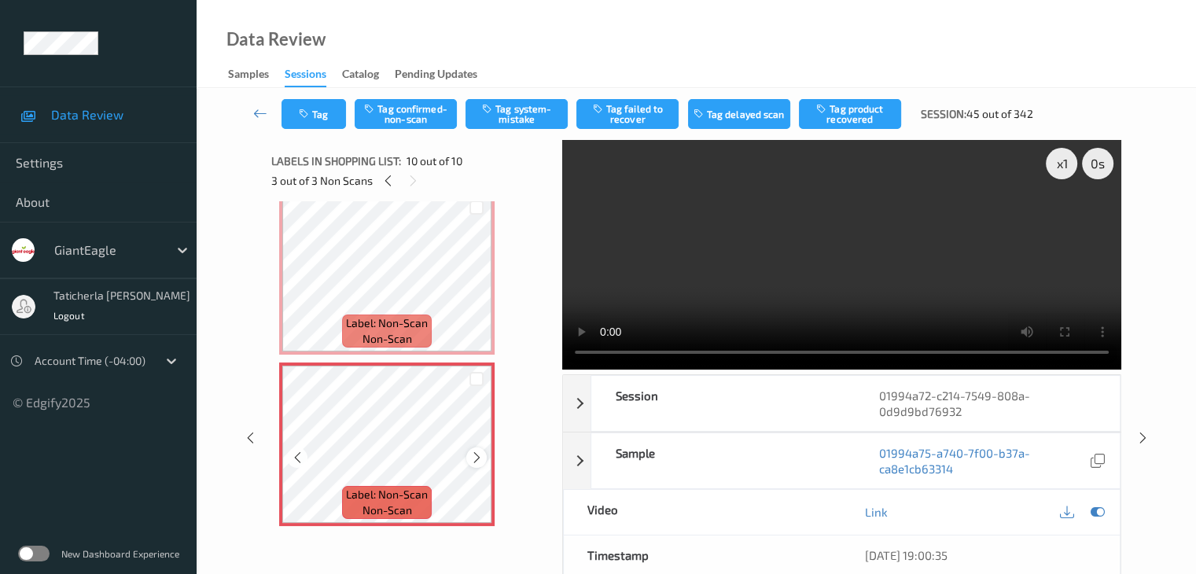
click at [484, 452] on div at bounding box center [476, 457] width 20 height 20
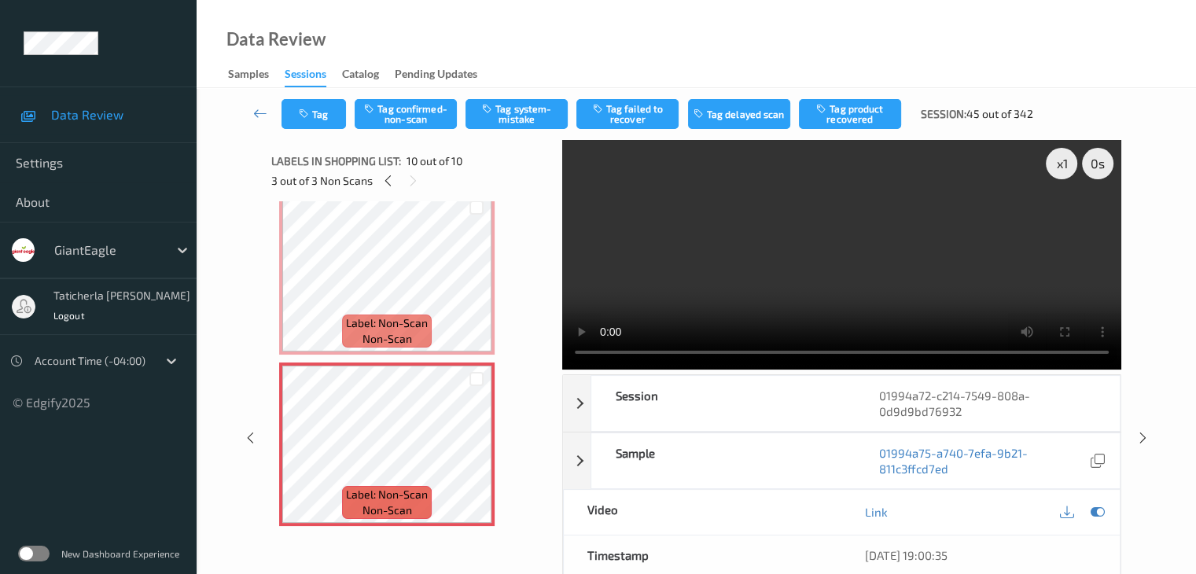
click at [1084, 262] on video at bounding box center [841, 255] width 559 height 230
click at [1050, 227] on video at bounding box center [841, 255] width 559 height 230
click at [938, 293] on video at bounding box center [841, 255] width 559 height 230
click at [875, 311] on video at bounding box center [841, 255] width 559 height 230
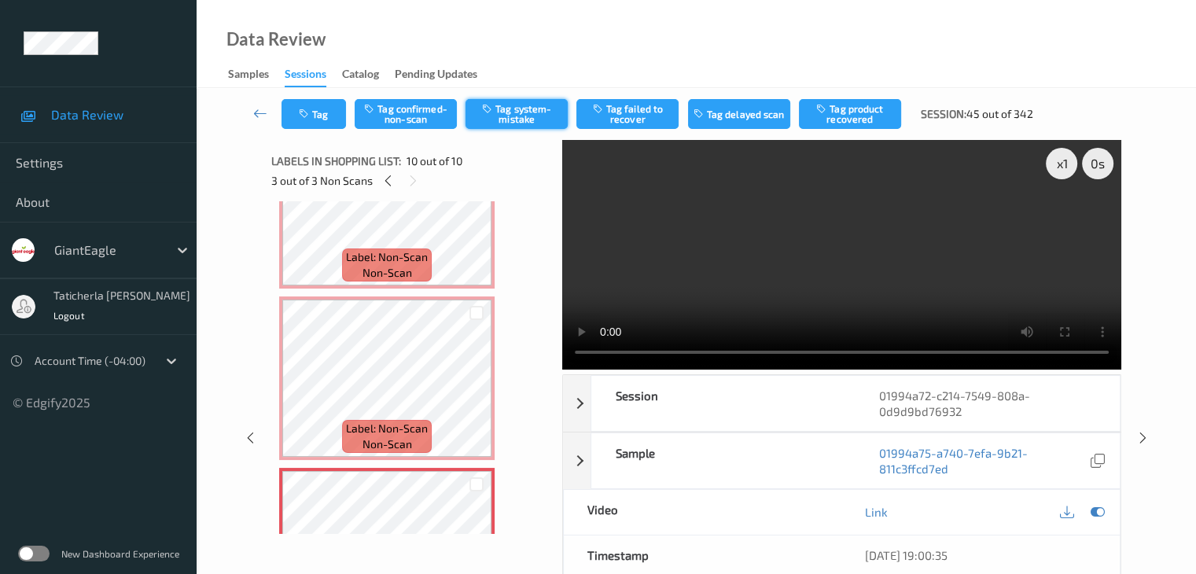
click at [541, 111] on button "Tag system-mistake" at bounding box center [516, 114] width 102 height 30
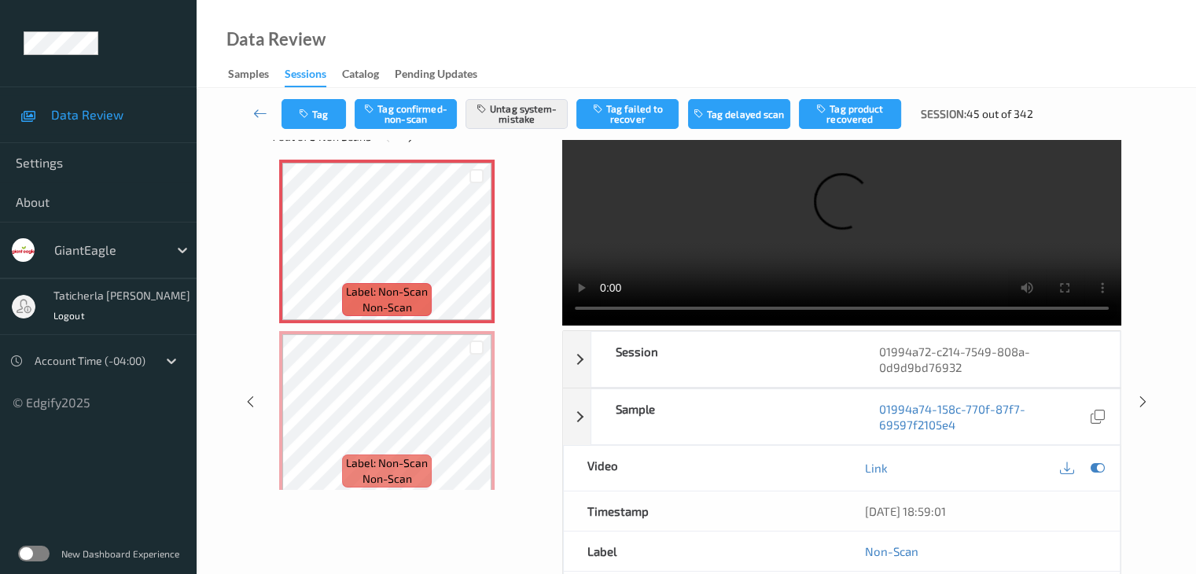
scroll to position [0, 0]
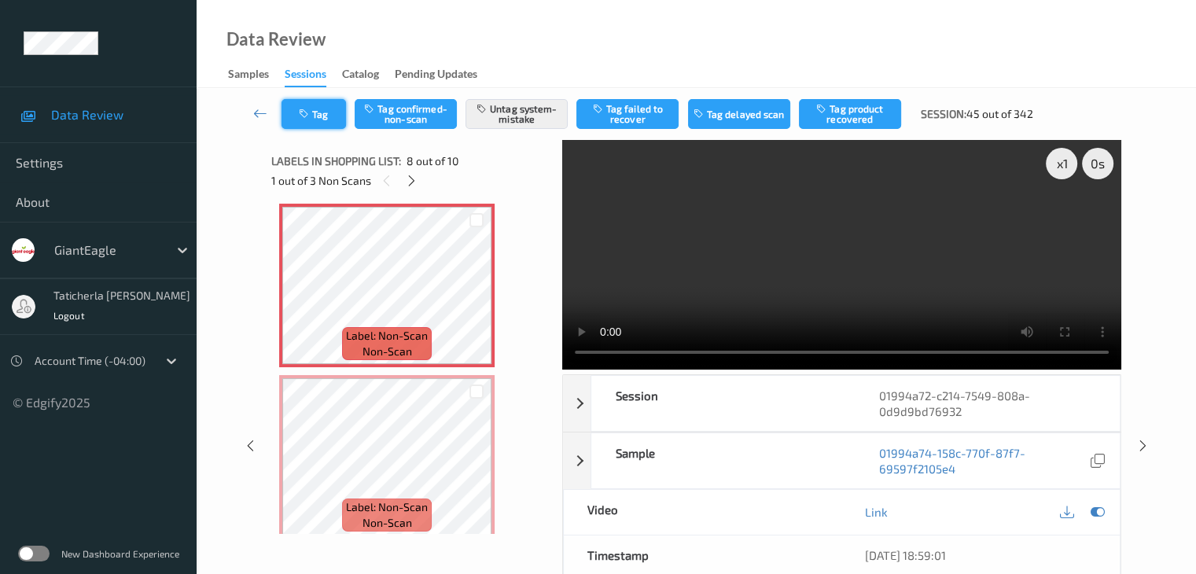
click at [330, 112] on button "Tag" at bounding box center [313, 114] width 64 height 30
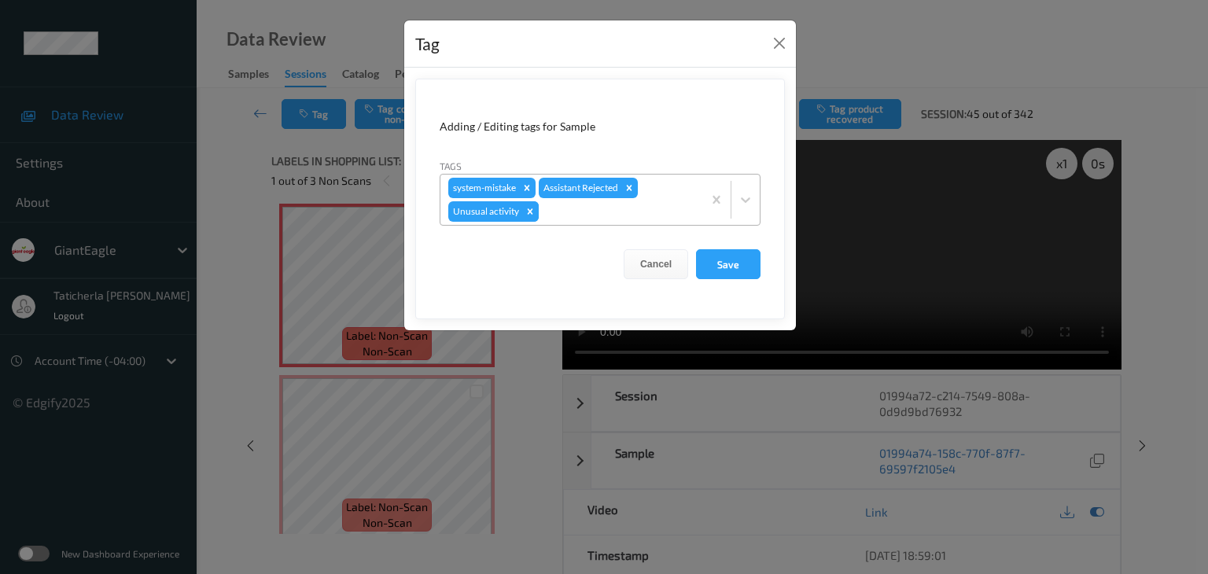
click at [531, 210] on icon "Remove Unusual activity" at bounding box center [529, 211] width 11 height 11
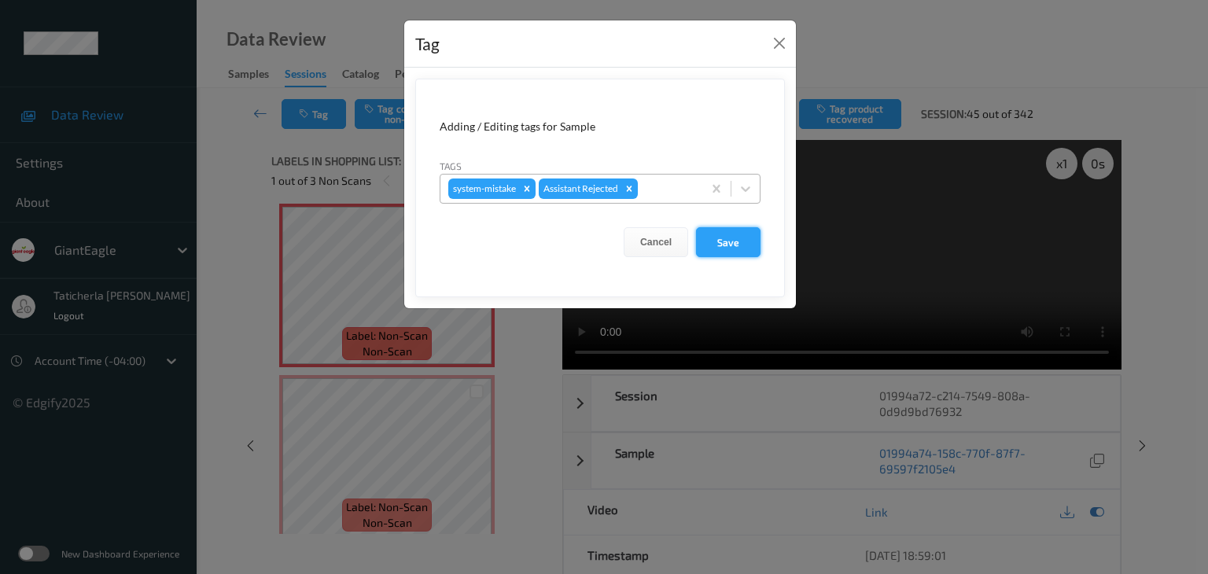
click at [719, 240] on button "Save" at bounding box center [728, 242] width 64 height 30
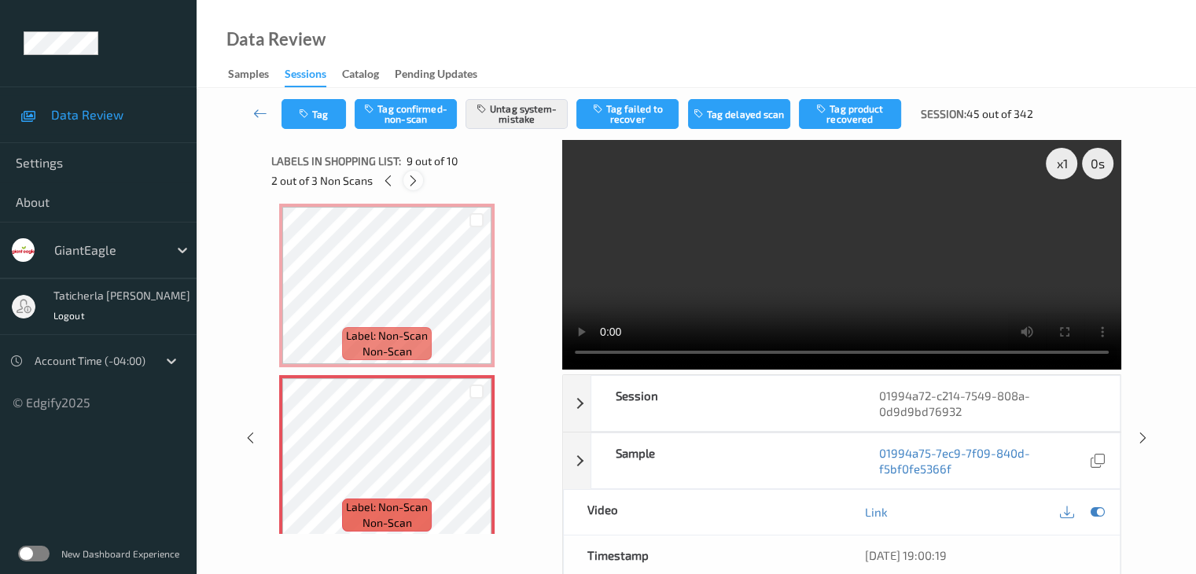
click at [416, 180] on icon at bounding box center [412, 181] width 13 height 14
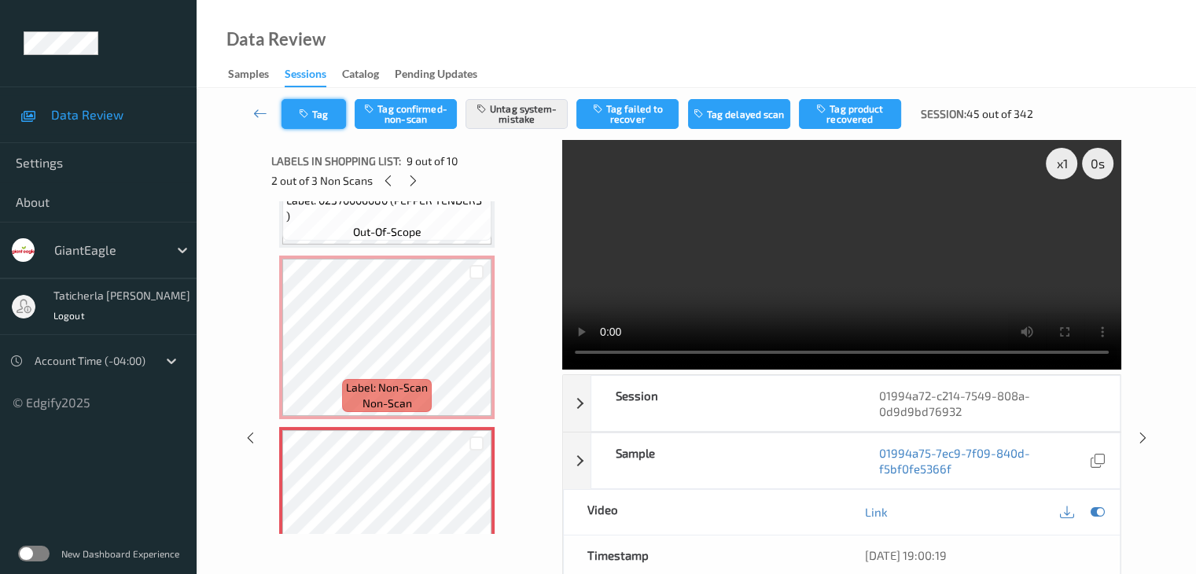
click at [303, 103] on button "Tag" at bounding box center [313, 114] width 64 height 30
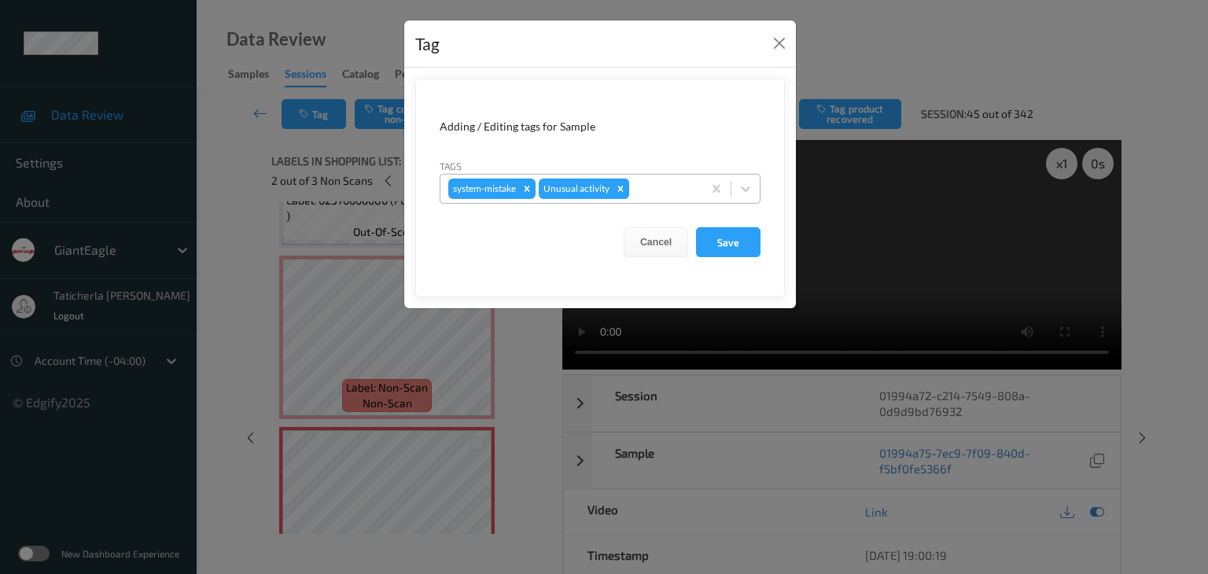
click at [618, 185] on icon "Remove Unusual activity" at bounding box center [620, 188] width 11 height 11
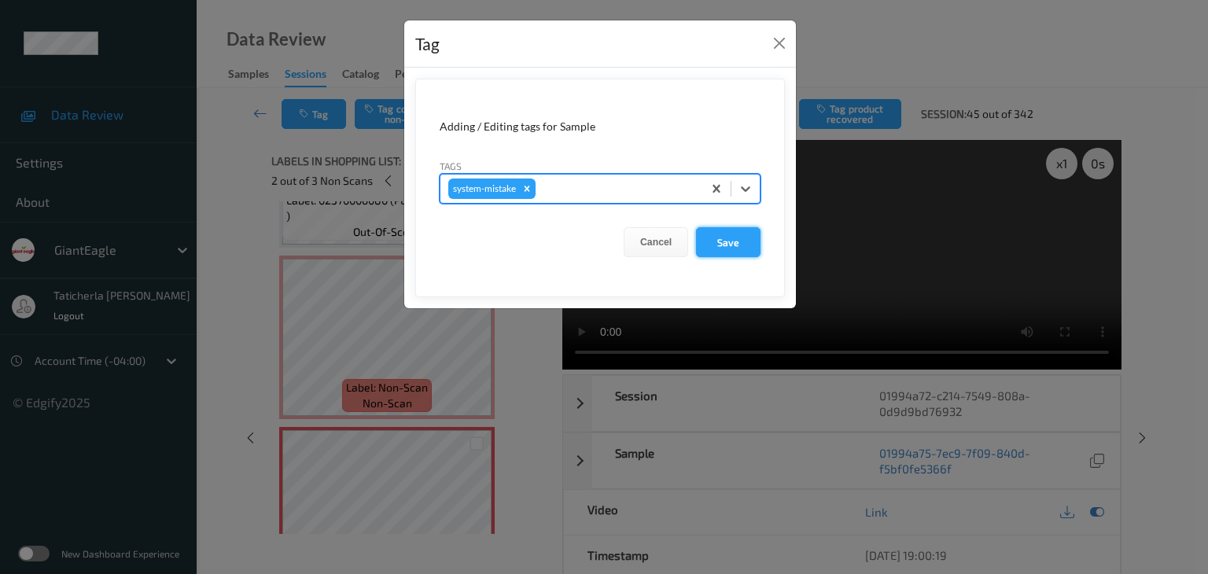
click at [721, 233] on button "Save" at bounding box center [728, 242] width 64 height 30
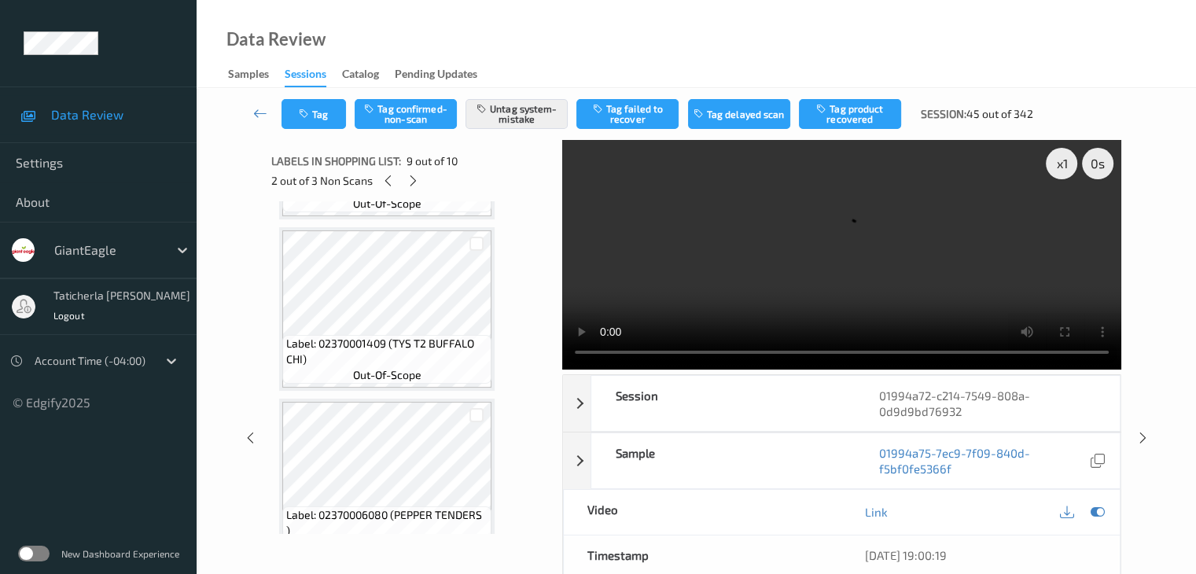
scroll to position [1075, 0]
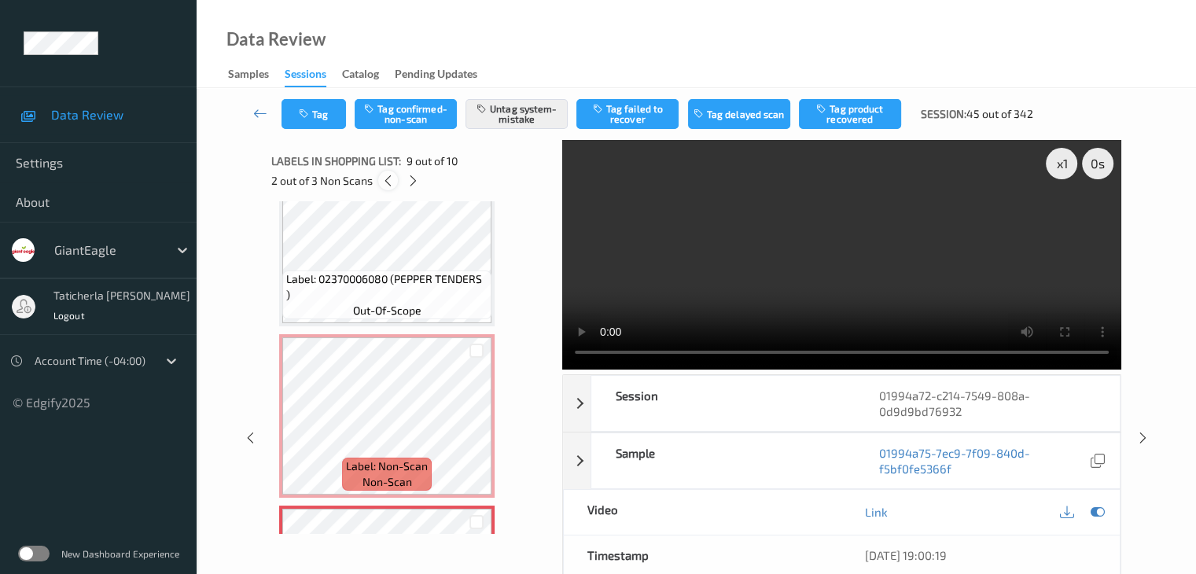
click at [390, 185] on icon at bounding box center [387, 181] width 13 height 14
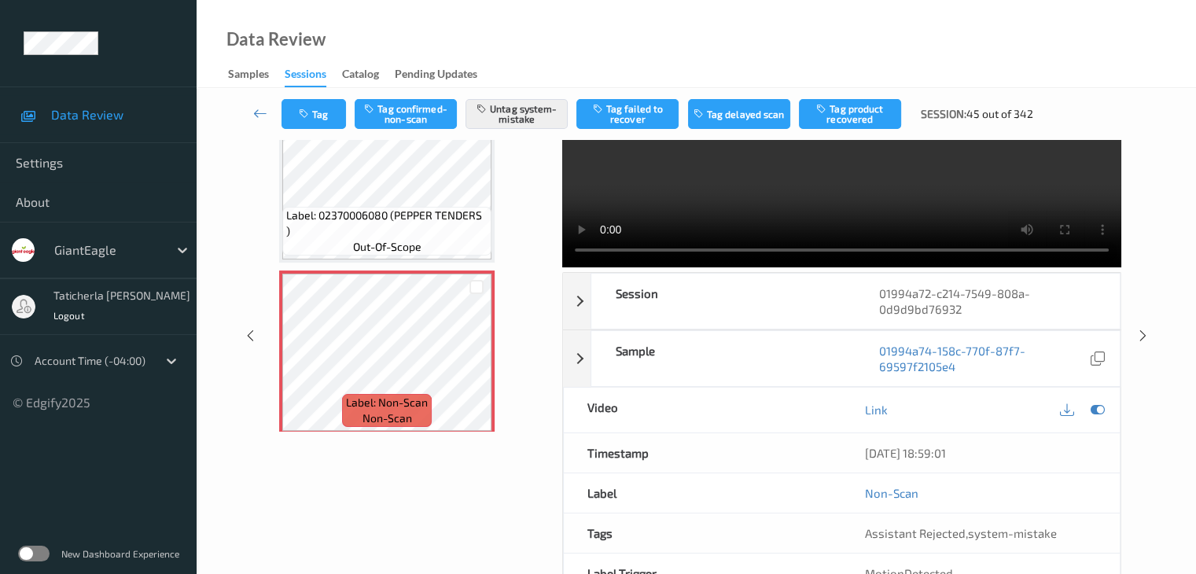
scroll to position [0, 0]
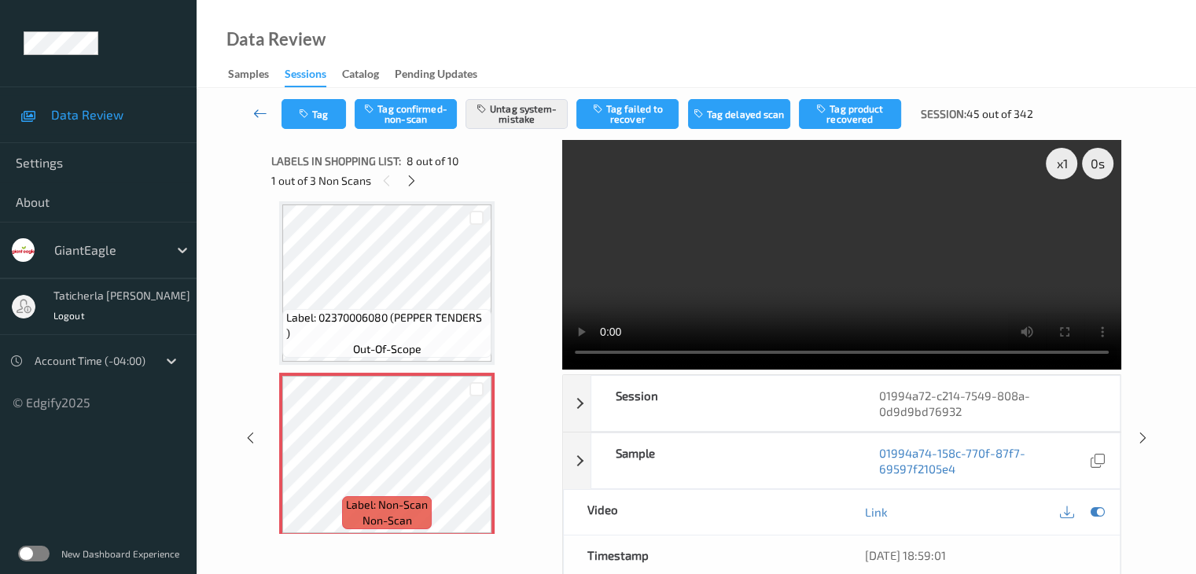
click at [264, 108] on icon at bounding box center [260, 113] width 14 height 16
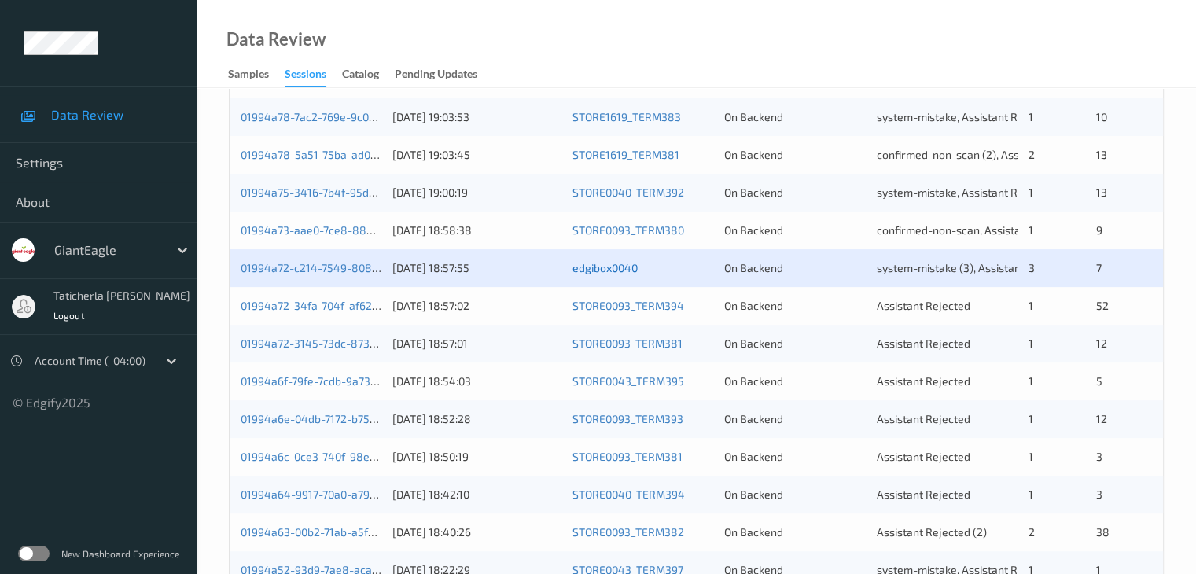
scroll to position [393, 0]
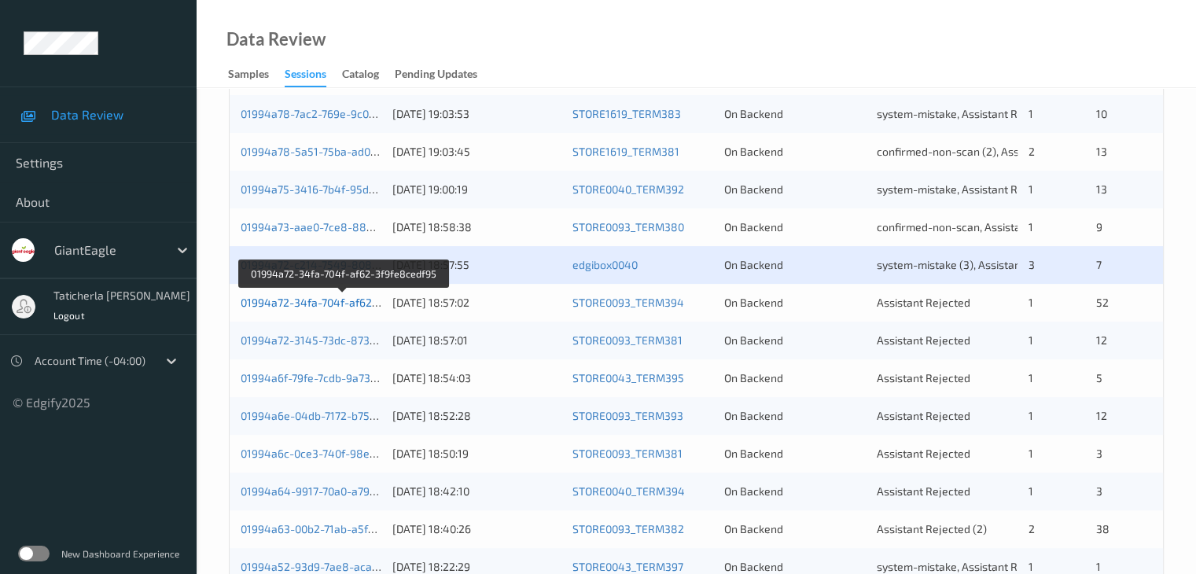
click at [322, 305] on link "01994a72-34fa-704f-af62-3f9fe8cedf95" at bounding box center [343, 302] width 204 height 13
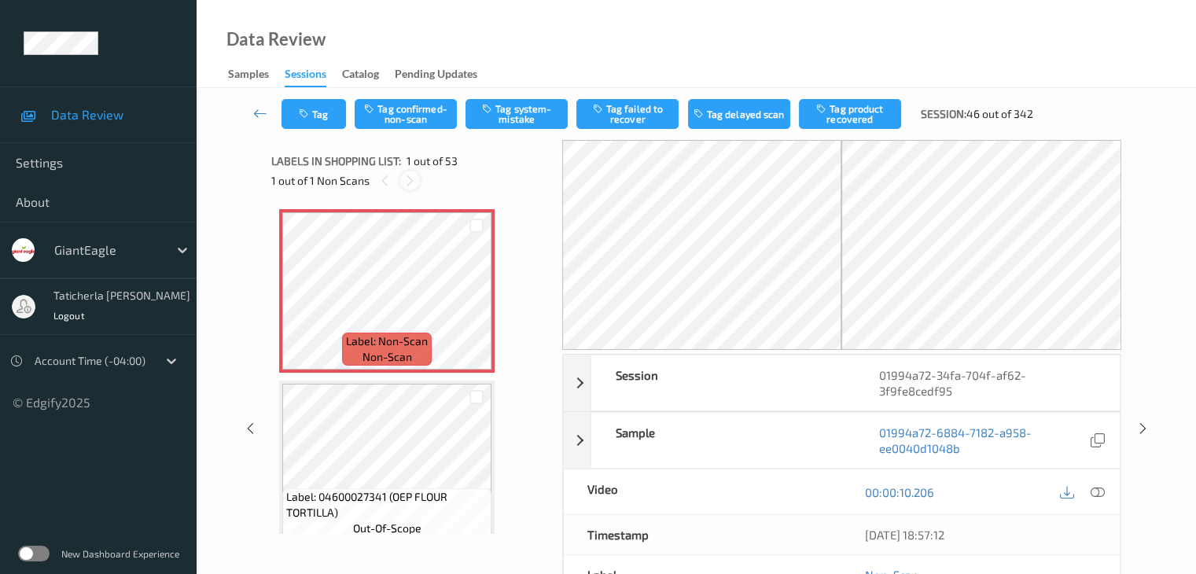
click at [406, 180] on icon at bounding box center [409, 181] width 13 height 14
click at [478, 303] on icon at bounding box center [476, 304] width 13 height 14
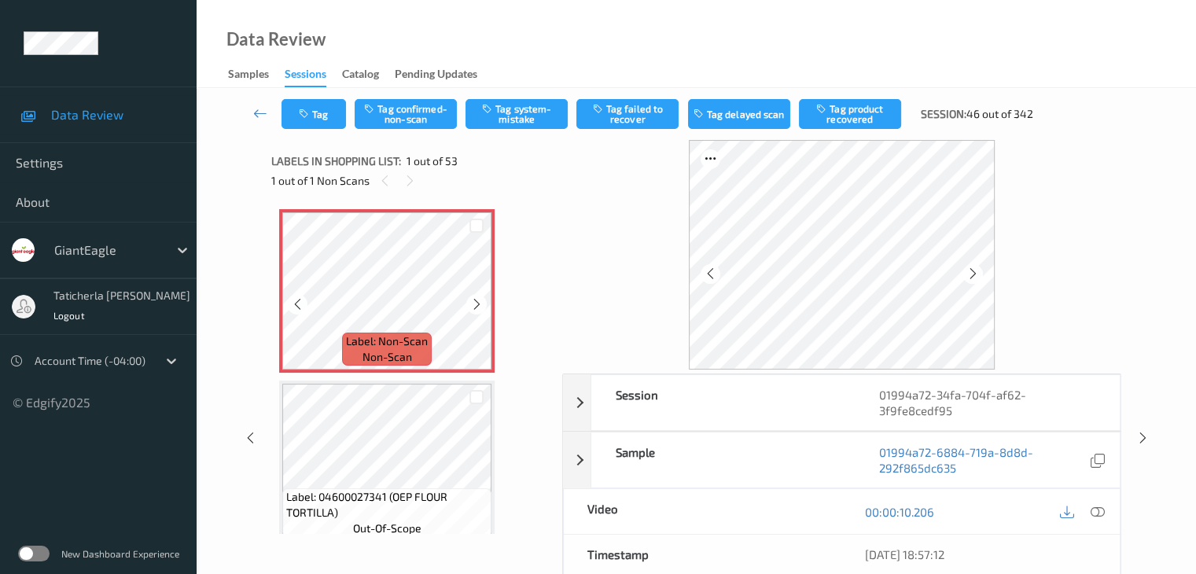
click at [478, 303] on icon at bounding box center [476, 304] width 13 height 14
click at [1094, 509] on icon at bounding box center [1097, 512] width 14 height 14
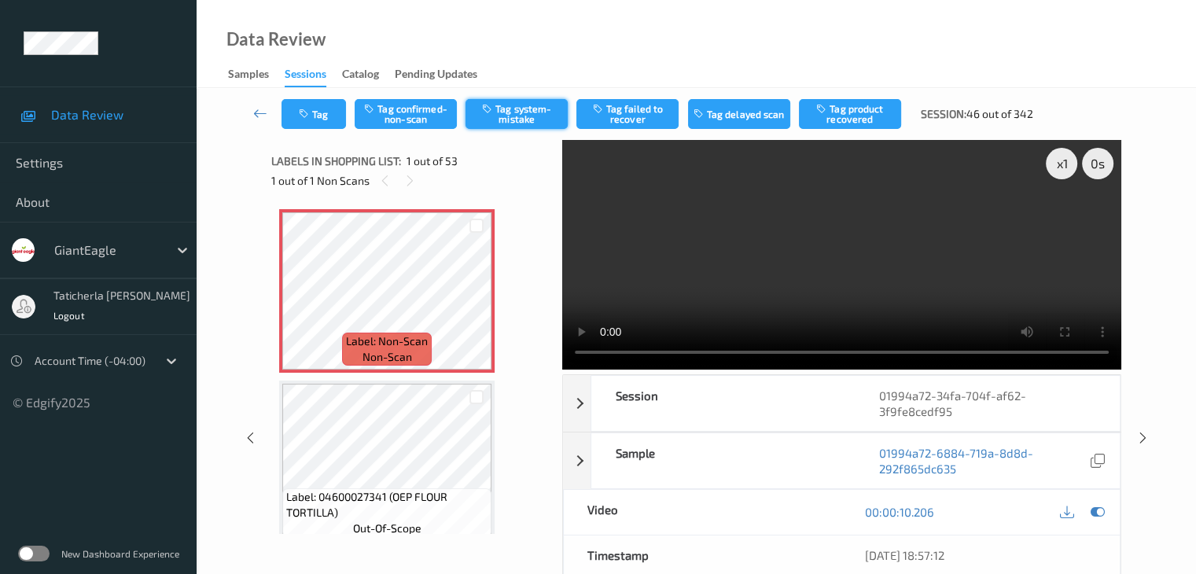
click at [520, 111] on button "Tag system-mistake" at bounding box center [516, 114] width 102 height 30
click at [483, 304] on icon at bounding box center [476, 304] width 13 height 14
click at [306, 101] on button "Tag" at bounding box center [313, 114] width 64 height 30
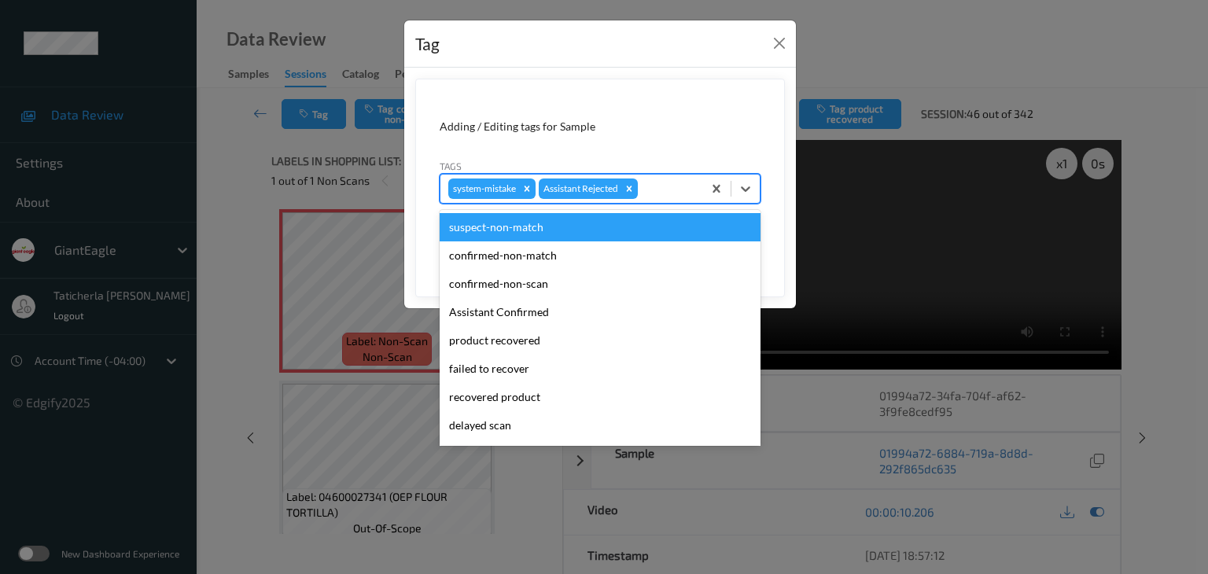
click at [680, 193] on div at bounding box center [667, 188] width 53 height 19
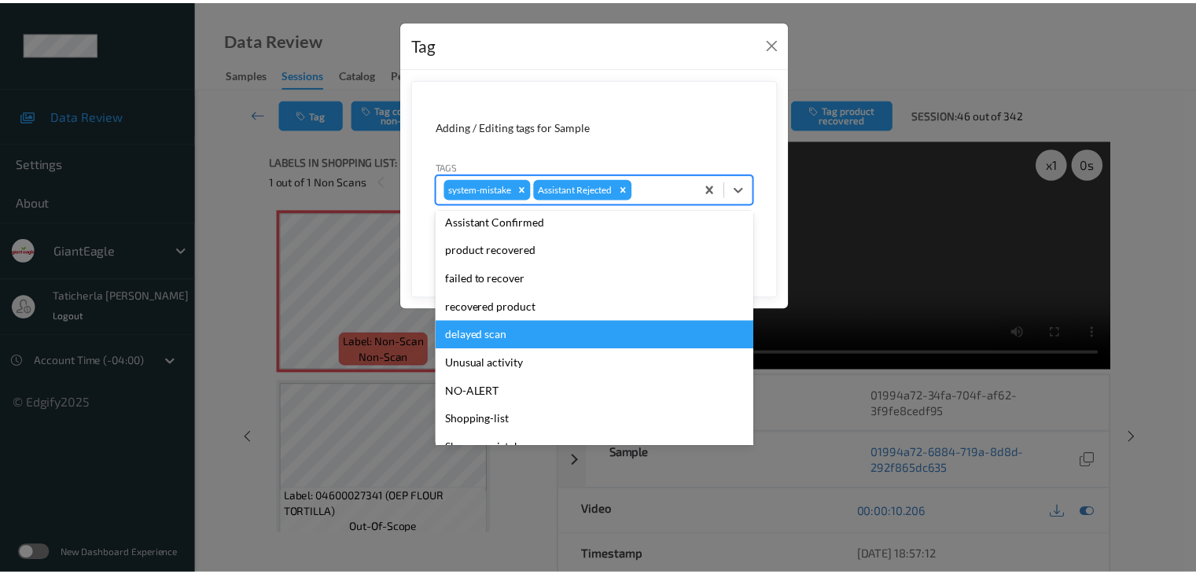
scroll to position [167, 0]
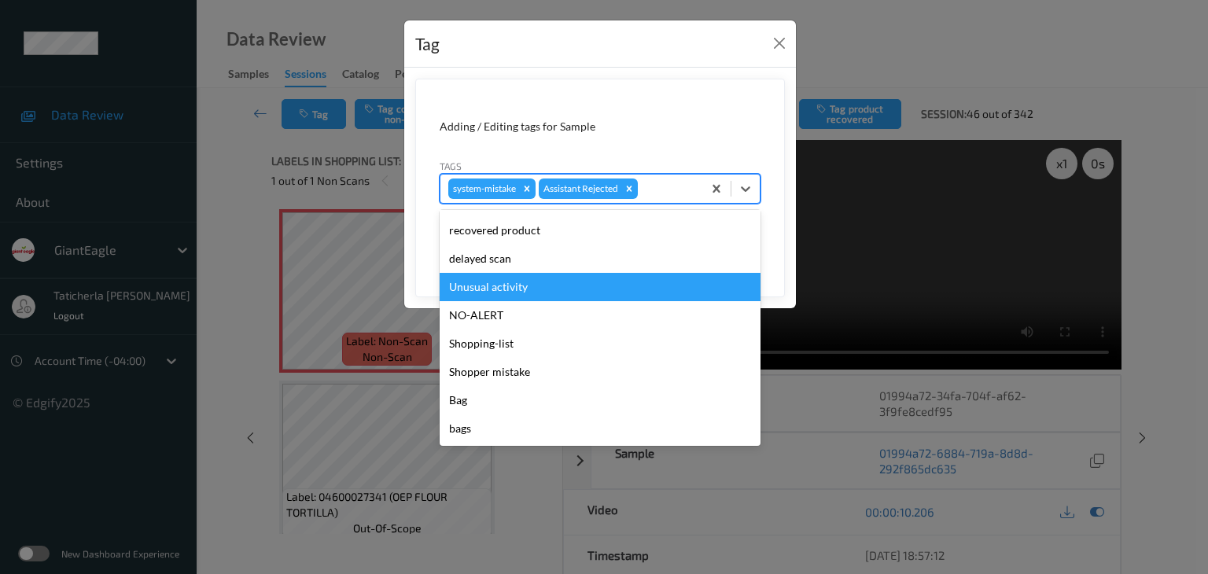
drag, startPoint x: 523, startPoint y: 292, endPoint x: 601, endPoint y: 265, distance: 82.5
click at [560, 281] on div "Unusual activity" at bounding box center [599, 287] width 321 height 28
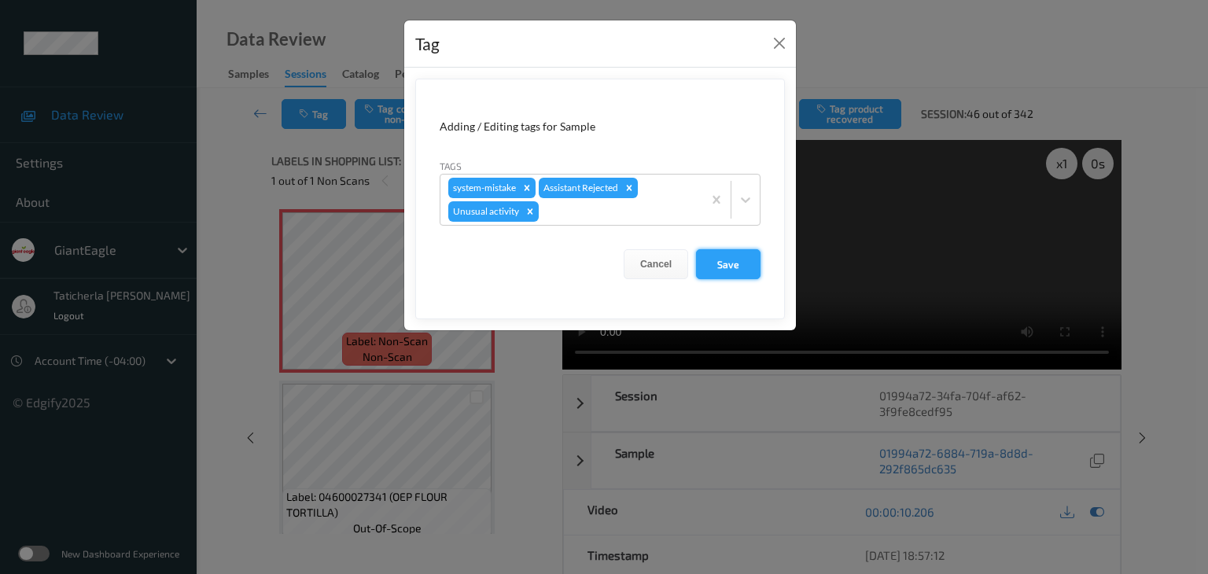
click at [739, 265] on button "Save" at bounding box center [728, 264] width 64 height 30
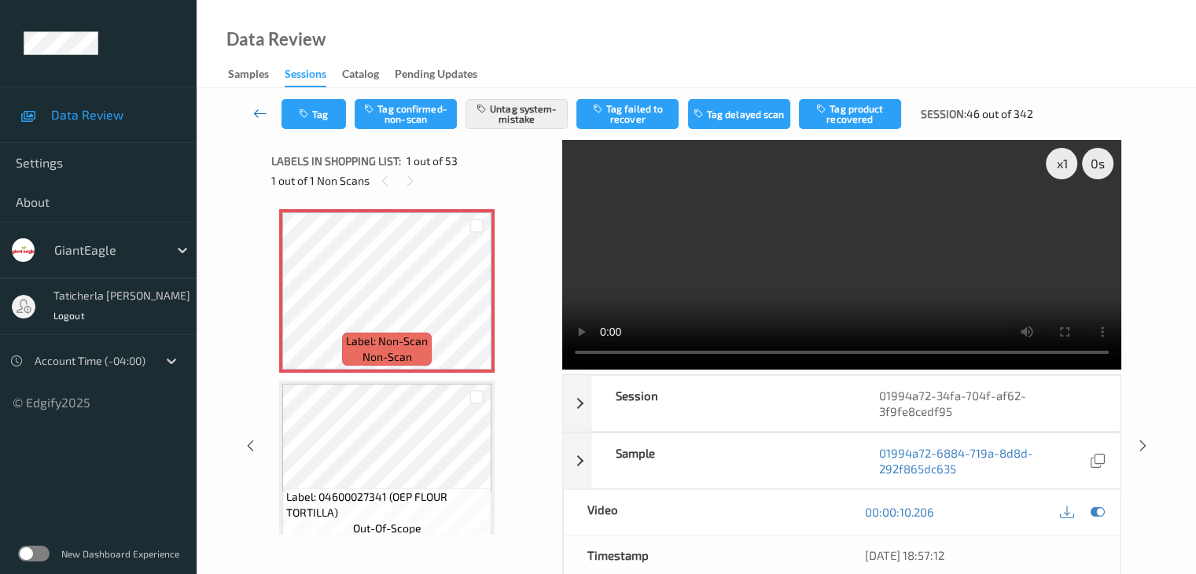
click at [253, 111] on icon at bounding box center [260, 113] width 14 height 16
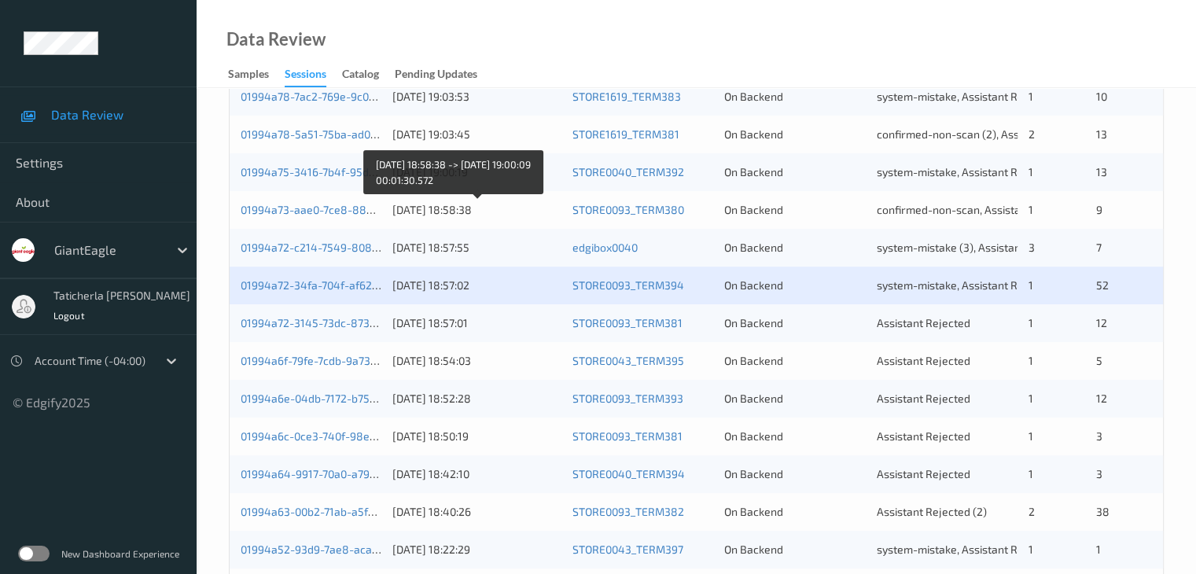
scroll to position [472, 0]
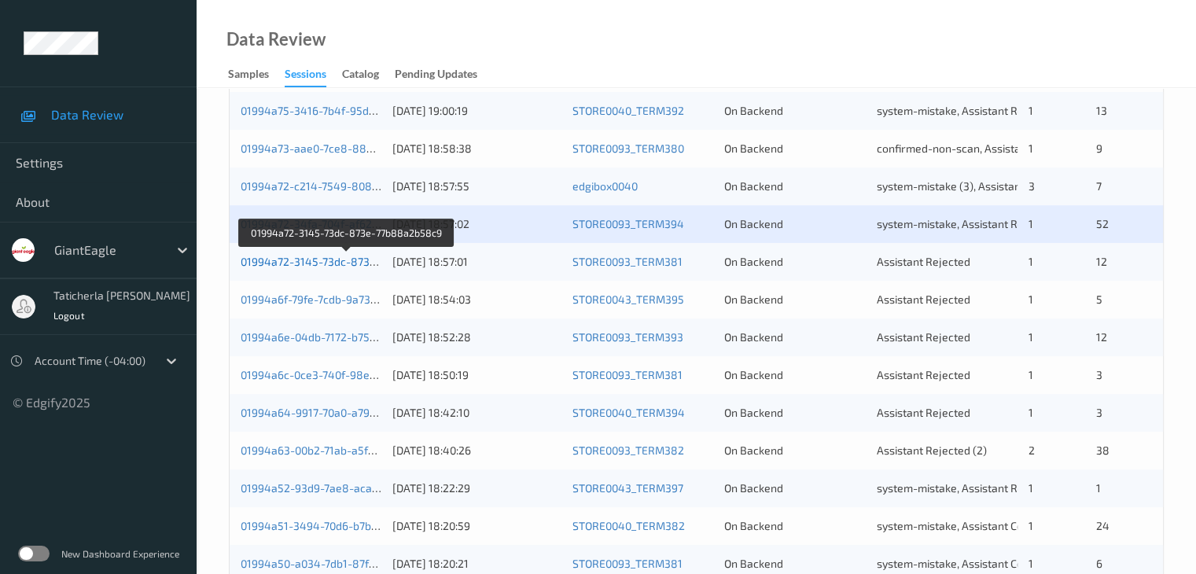
click at [314, 260] on link "01994a72-3145-73dc-873e-77b88a2b58c9" at bounding box center [348, 261] width 215 height 13
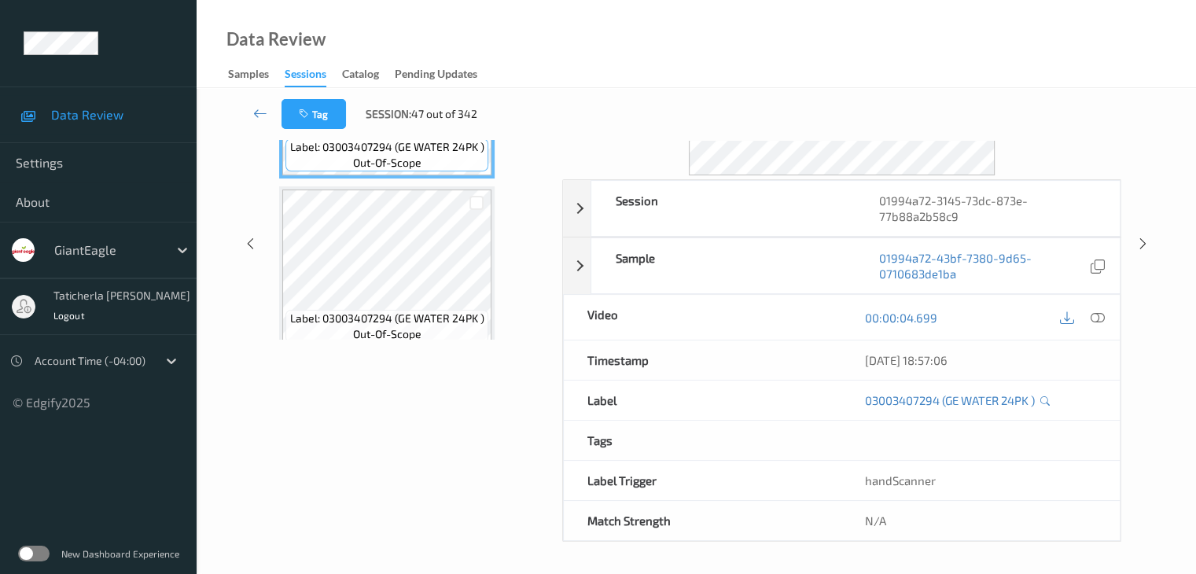
scroll to position [192, 0]
click at [255, 116] on icon at bounding box center [260, 113] width 14 height 16
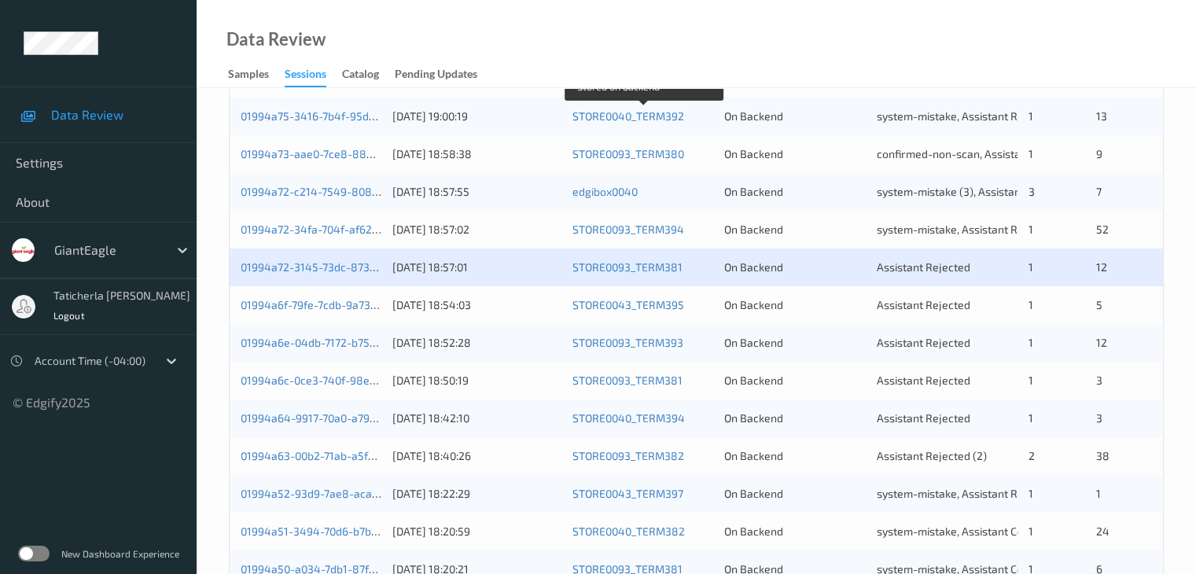
scroll to position [476, 0]
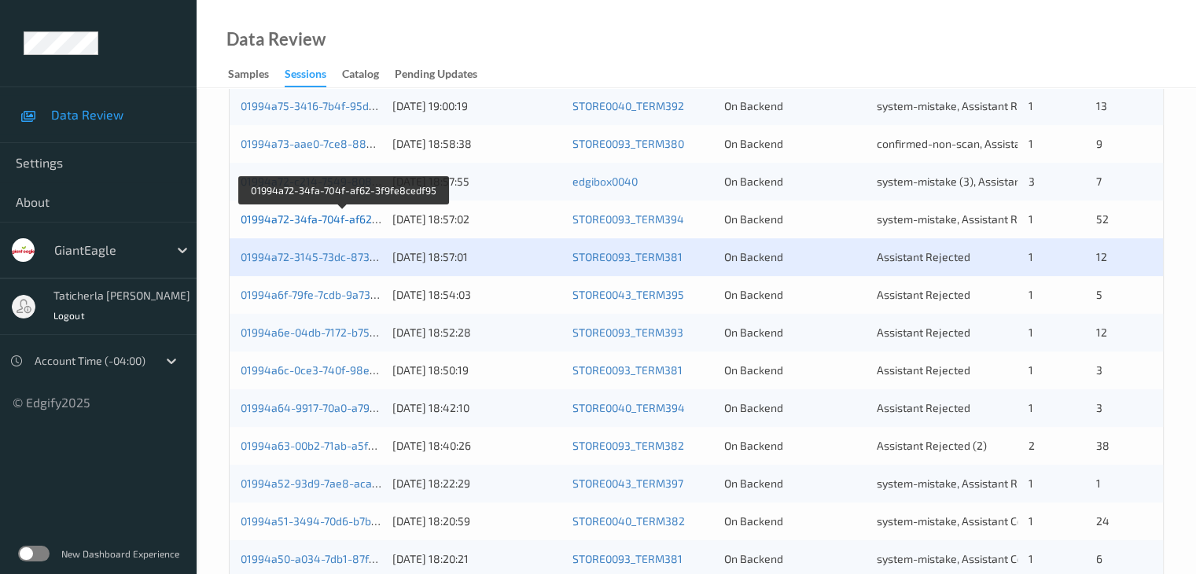
click at [278, 216] on link "01994a72-34fa-704f-af62-3f9fe8cedf95" at bounding box center [343, 218] width 204 height 13
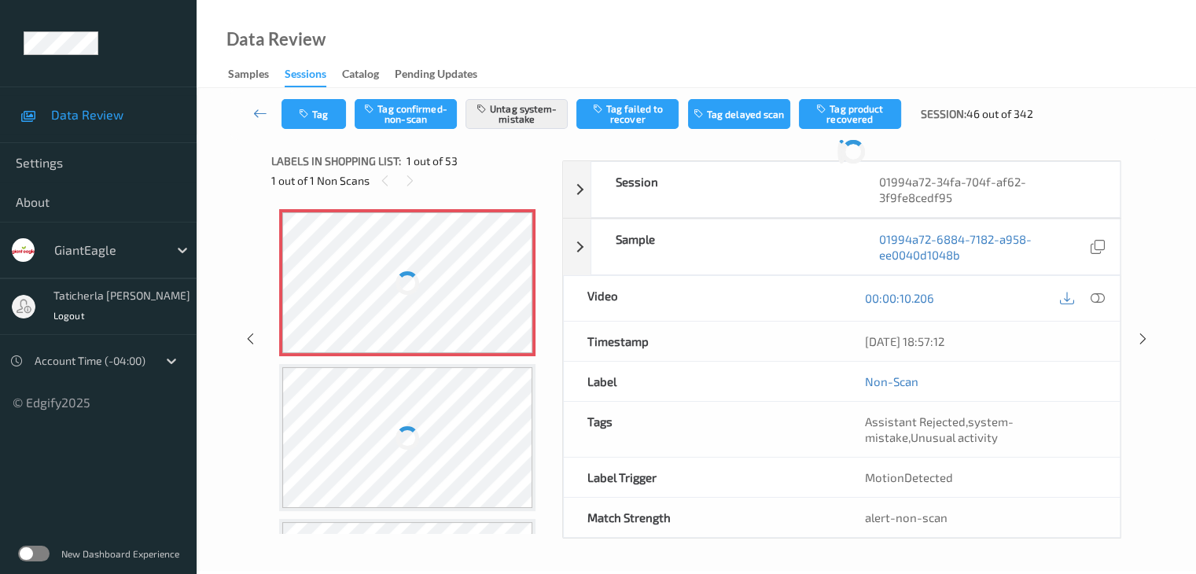
scroll to position [189, 0]
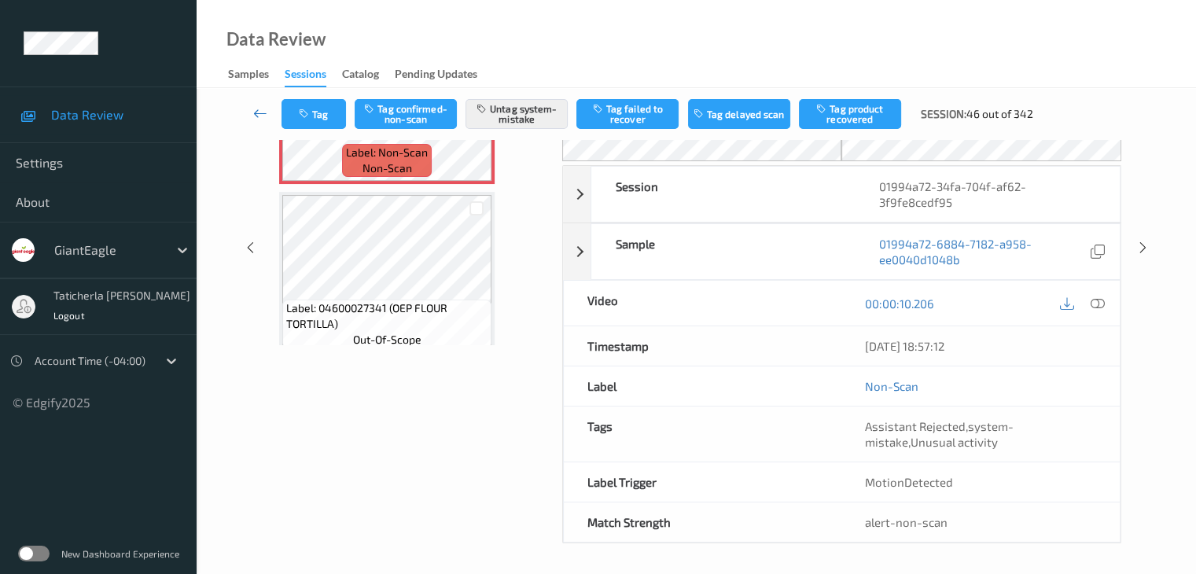
click at [263, 111] on icon at bounding box center [260, 113] width 14 height 16
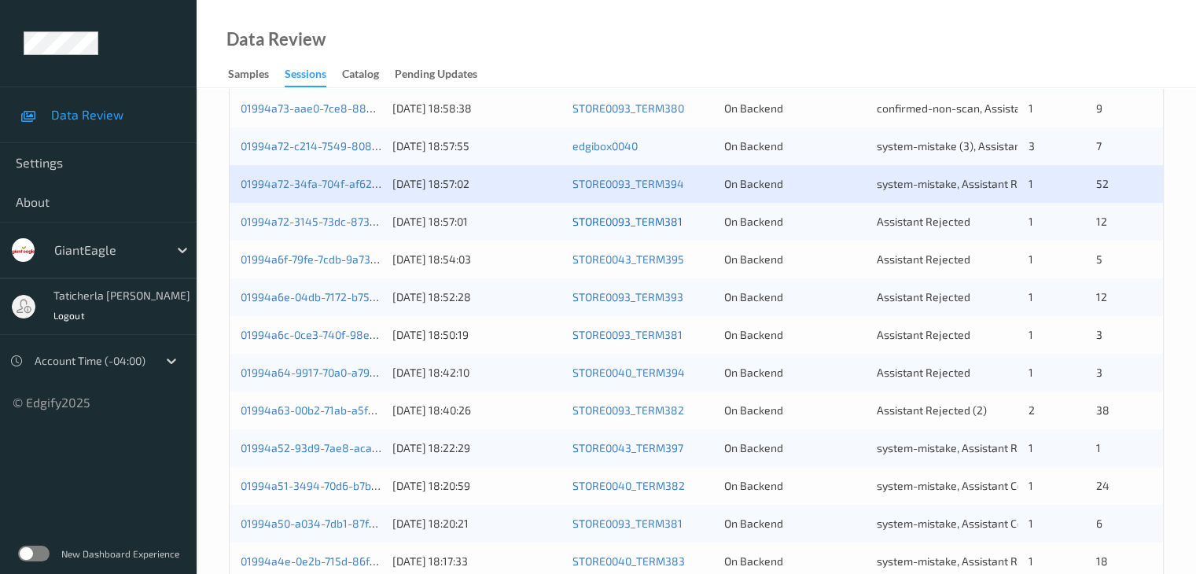
scroll to position [476, 0]
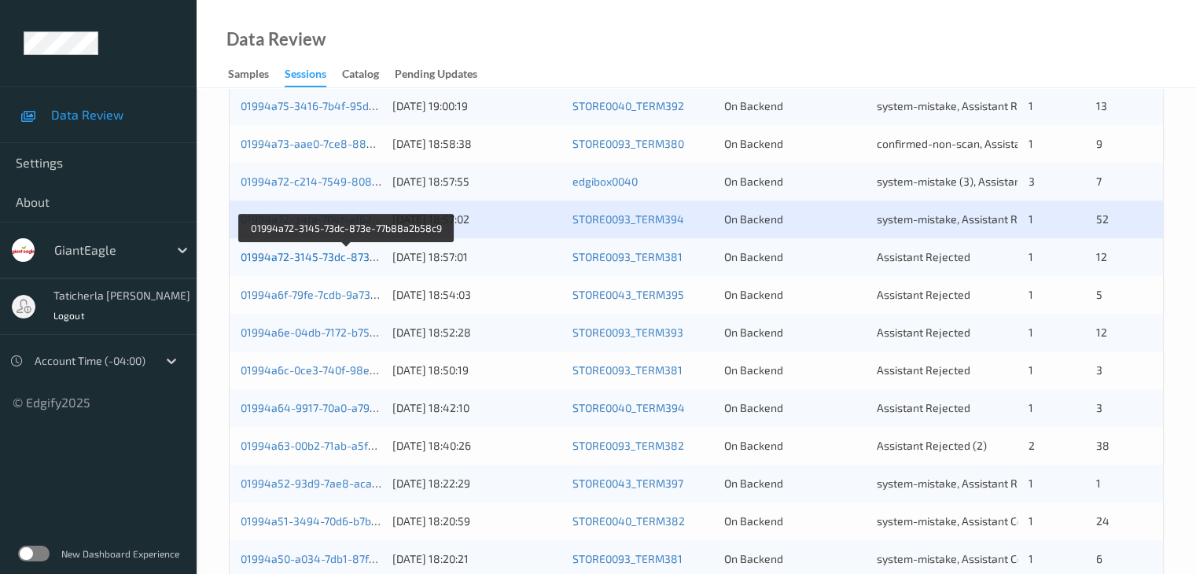
click at [325, 255] on link "01994a72-3145-73dc-873e-77b88a2b58c9" at bounding box center [348, 256] width 215 height 13
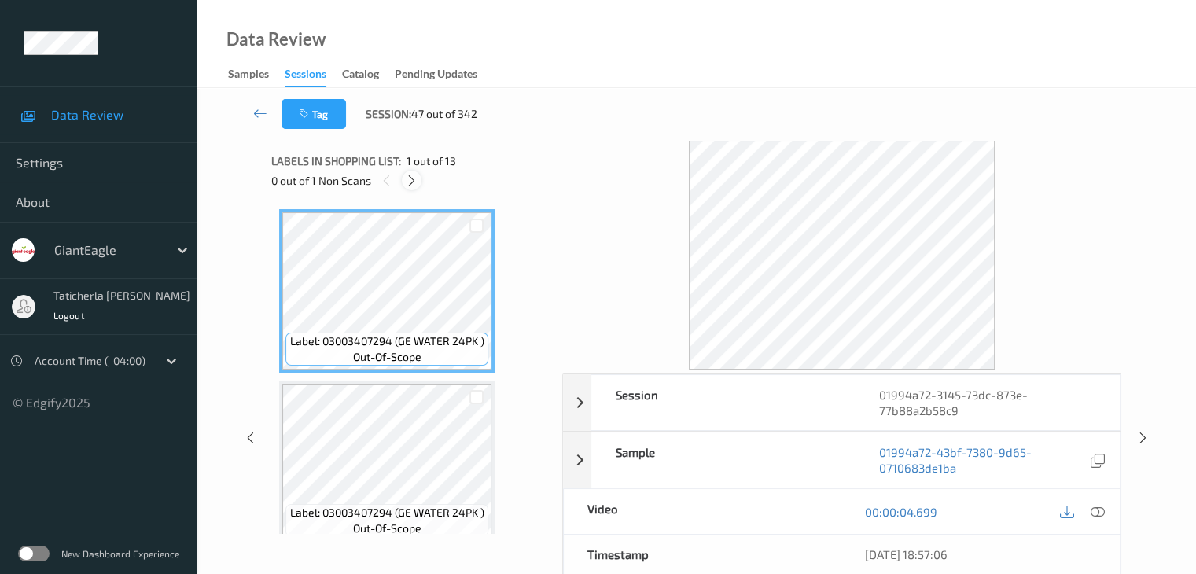
click at [414, 183] on icon at bounding box center [411, 181] width 13 height 14
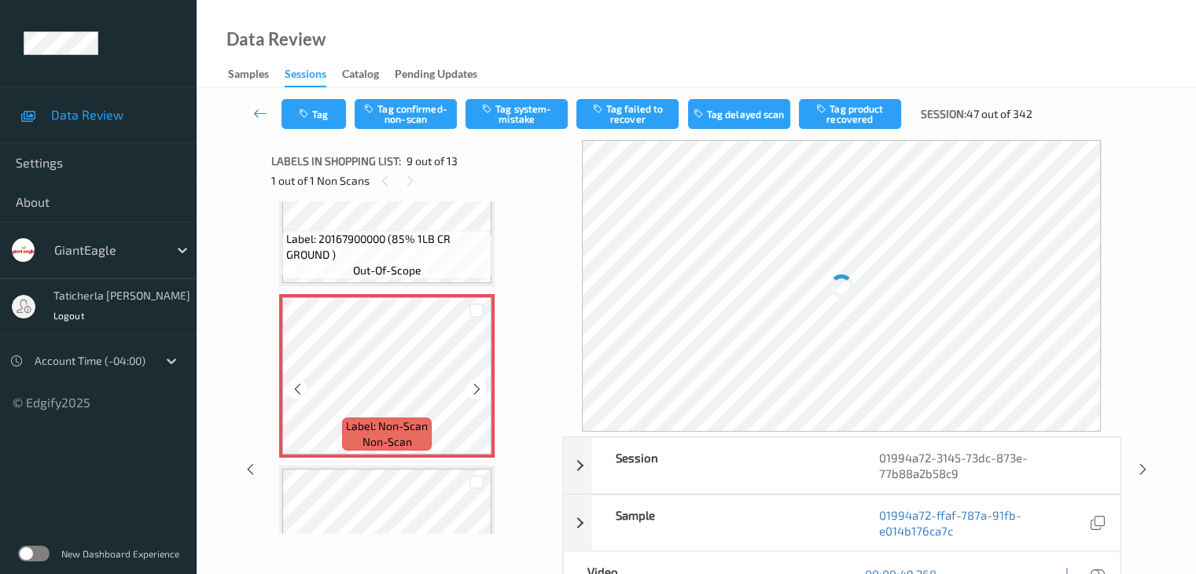
scroll to position [1365, 0]
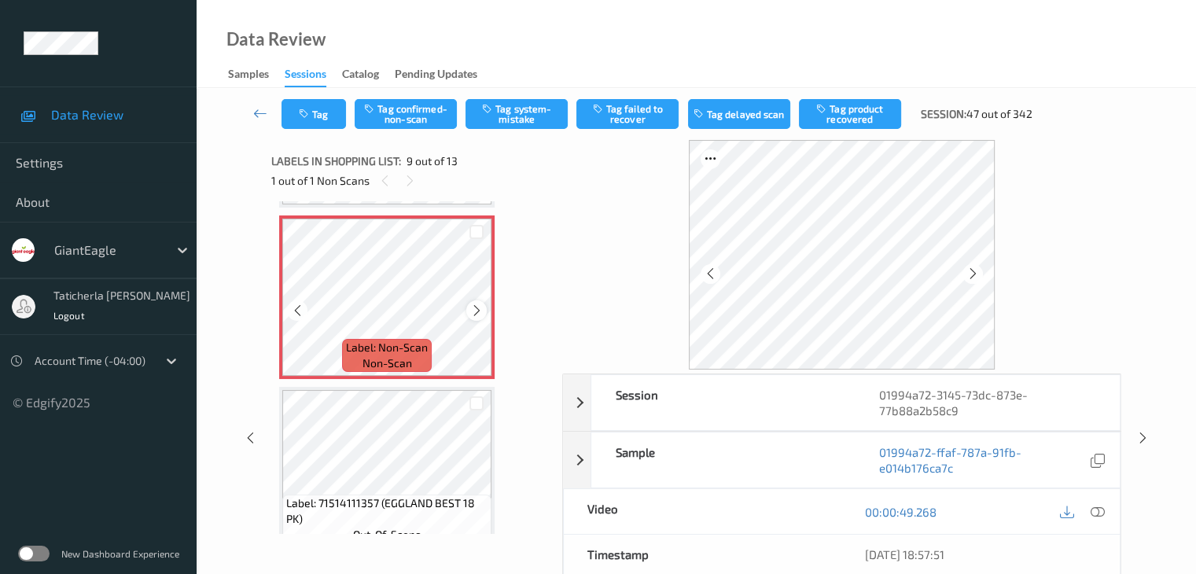
click at [482, 310] on icon at bounding box center [476, 310] width 13 height 14
click at [476, 309] on icon at bounding box center [476, 310] width 13 height 14
click at [1094, 509] on icon at bounding box center [1097, 512] width 14 height 14
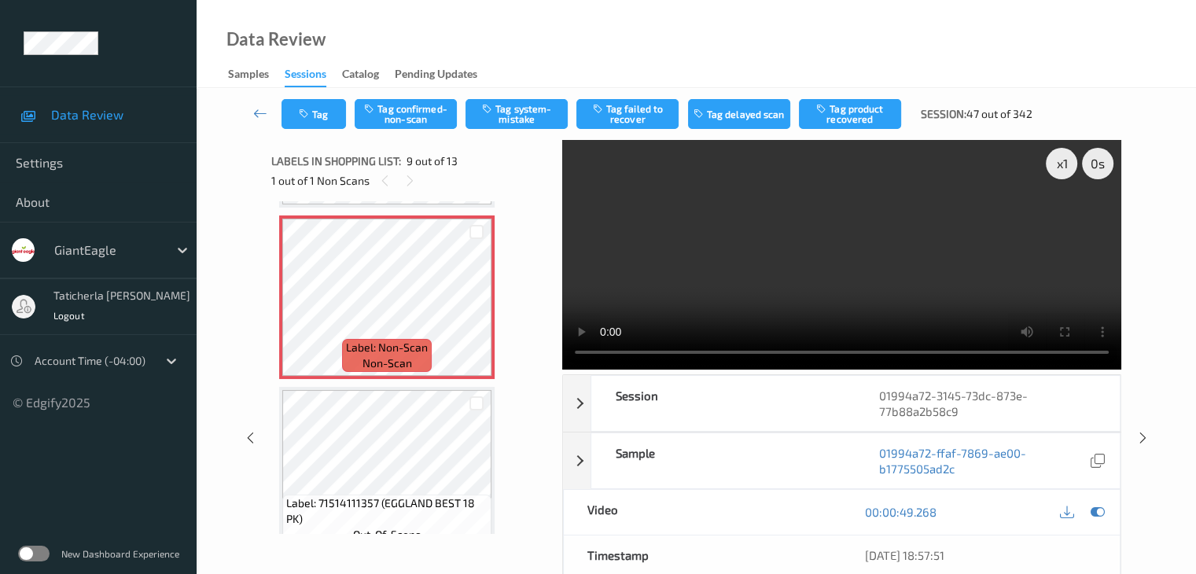
click at [1065, 221] on video at bounding box center [841, 255] width 559 height 230
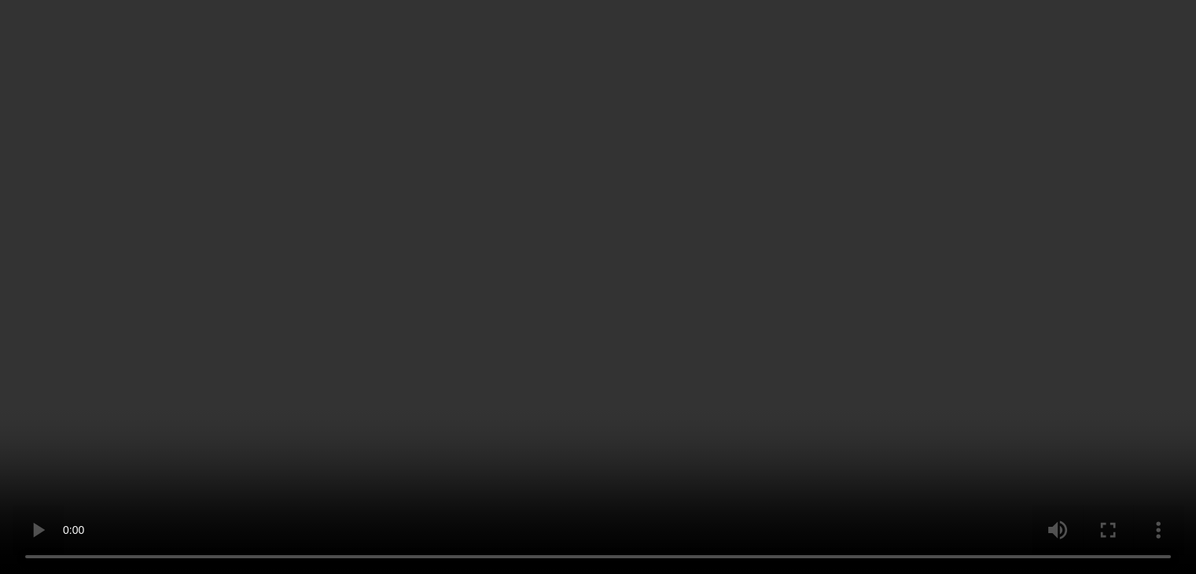
scroll to position [1286, 0]
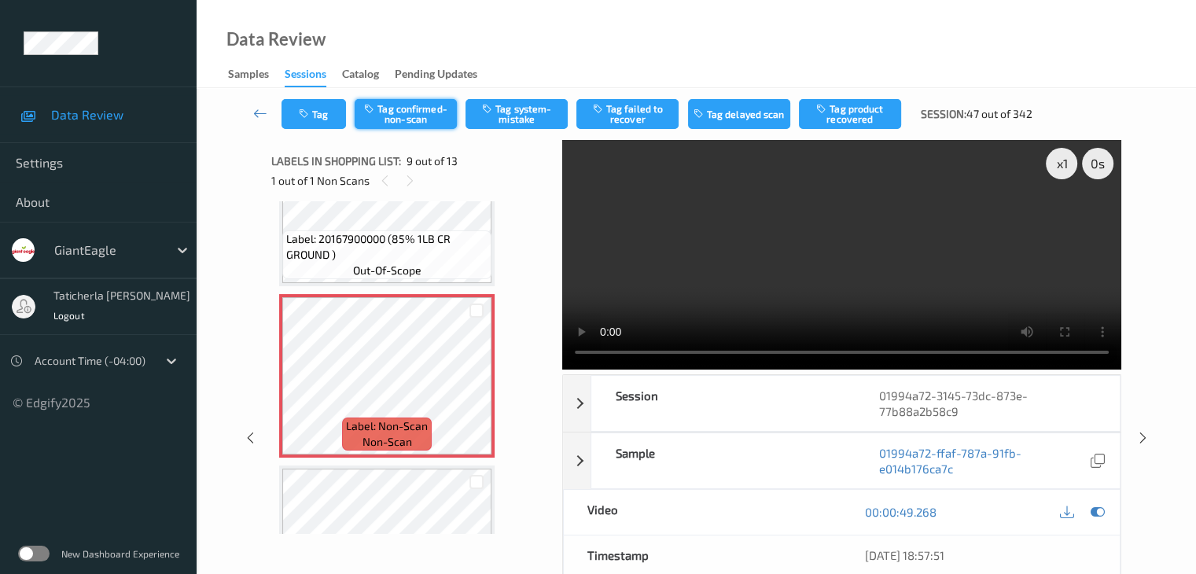
click at [418, 111] on button "Tag confirmed-non-scan" at bounding box center [406, 114] width 102 height 30
click at [651, 111] on button "Tag failed to recover" at bounding box center [627, 114] width 102 height 30
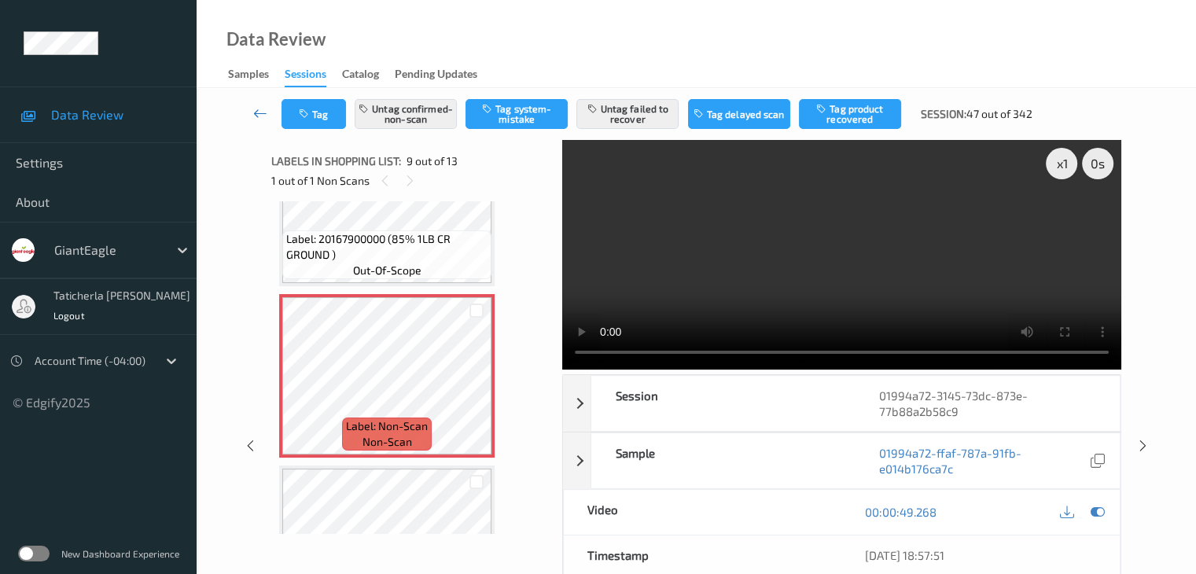
click at [257, 109] on icon at bounding box center [260, 113] width 14 height 16
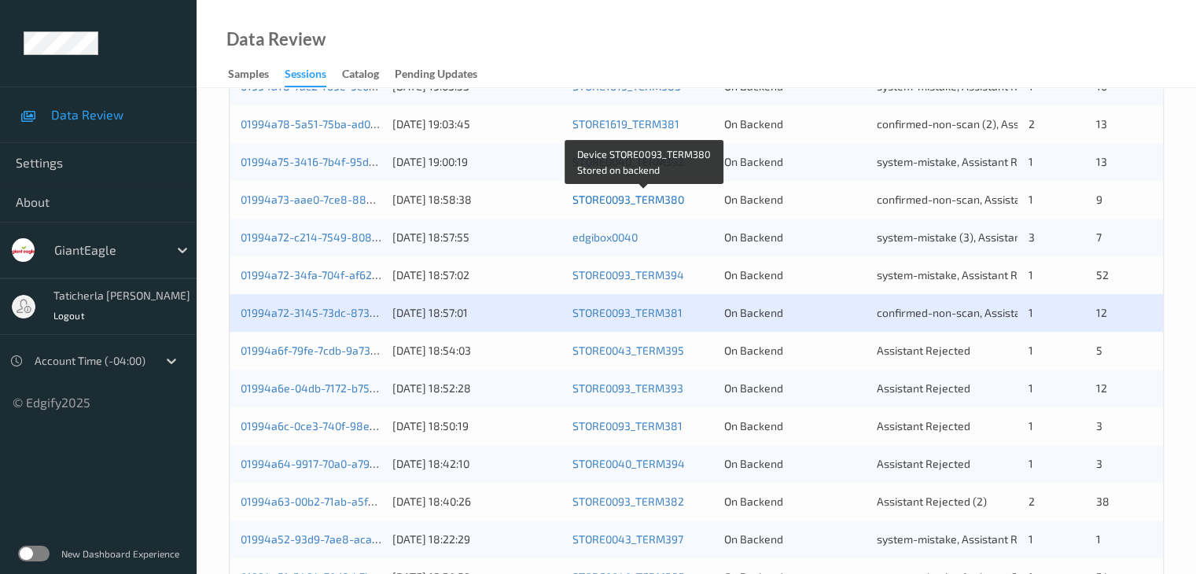
scroll to position [550, 0]
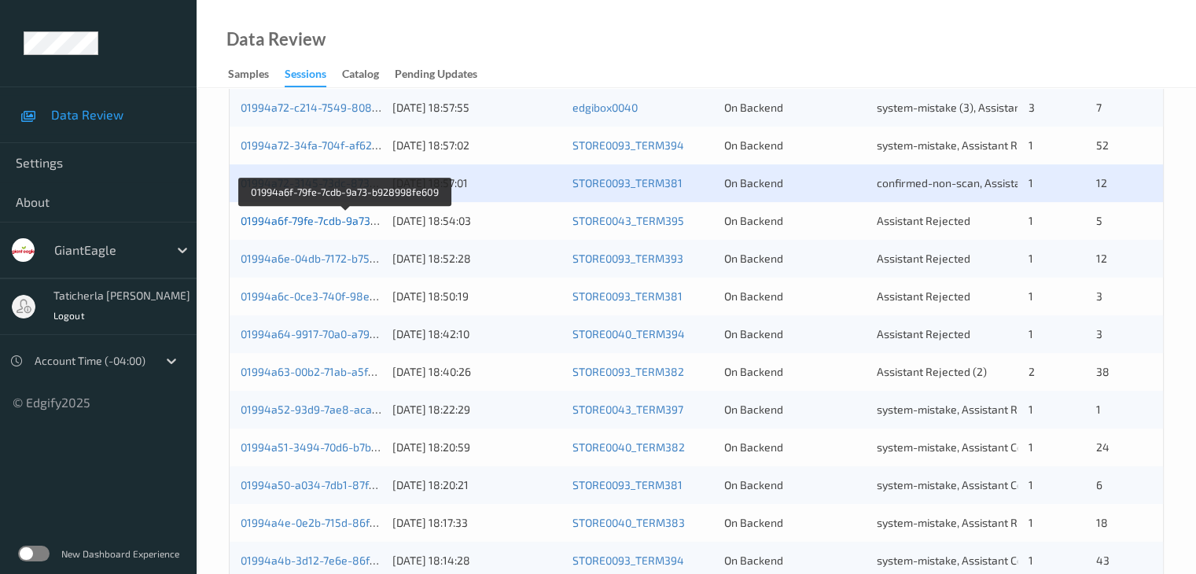
click at [300, 219] on link "01994a6f-79fe-7cdb-9a73-b928998fe609" at bounding box center [345, 220] width 209 height 13
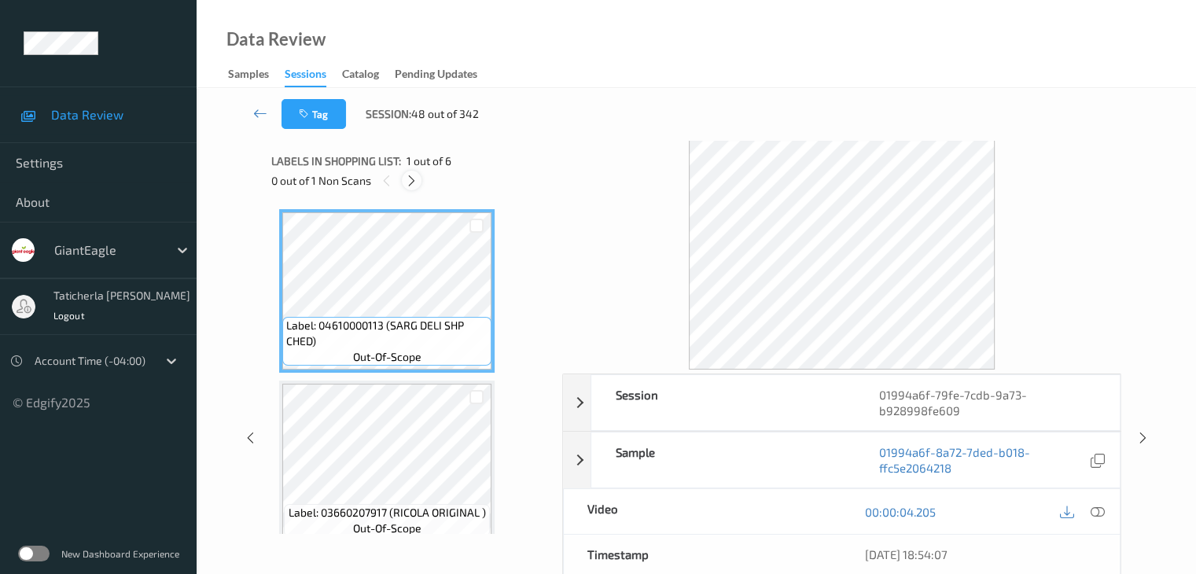
click at [413, 183] on icon at bounding box center [411, 181] width 13 height 14
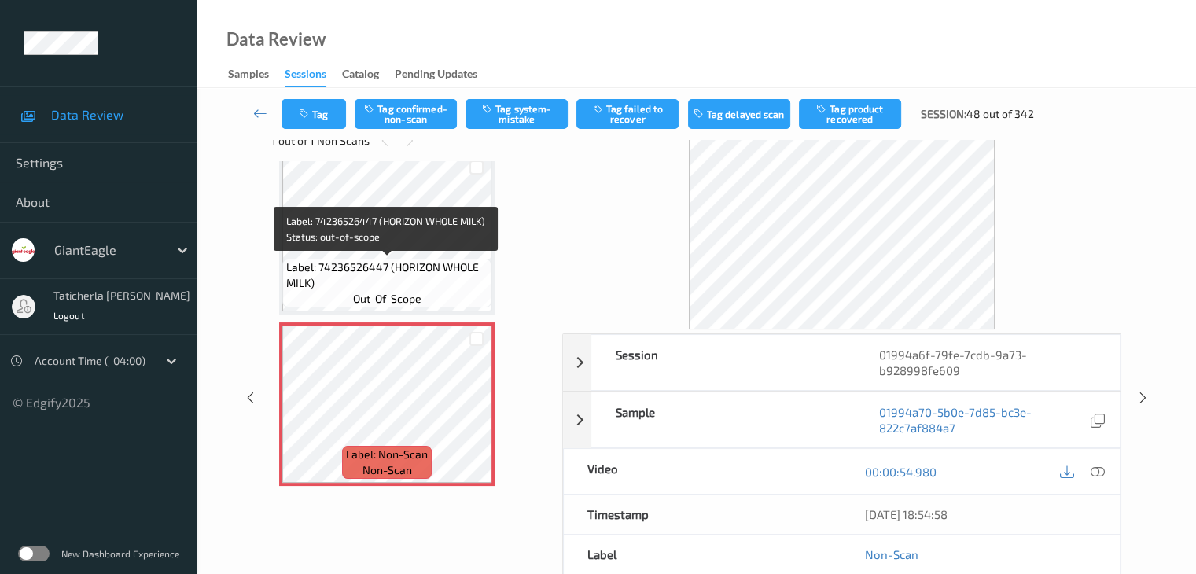
scroll to position [79, 0]
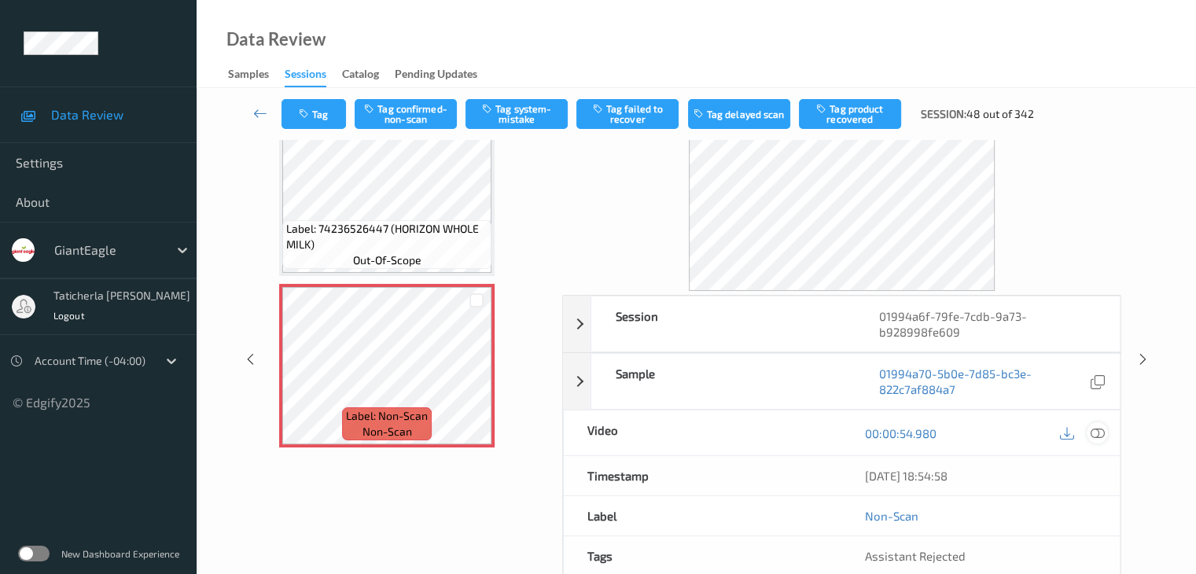
click at [1094, 433] on icon at bounding box center [1097, 433] width 14 height 14
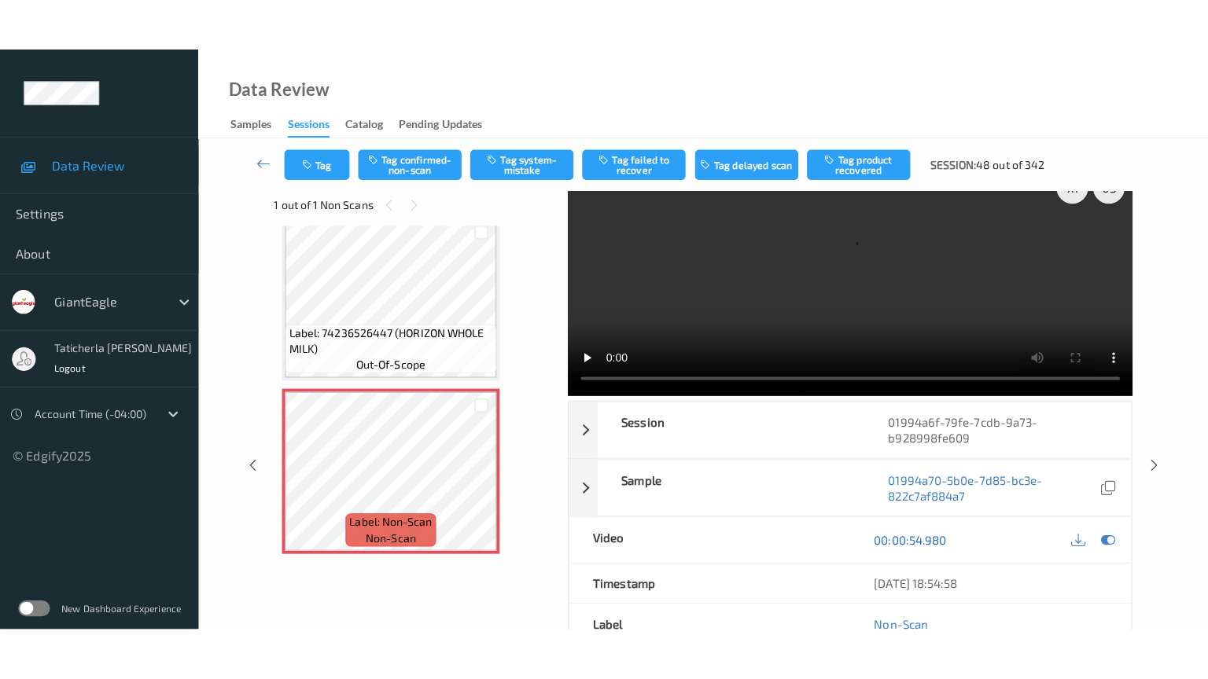
scroll to position [0, 0]
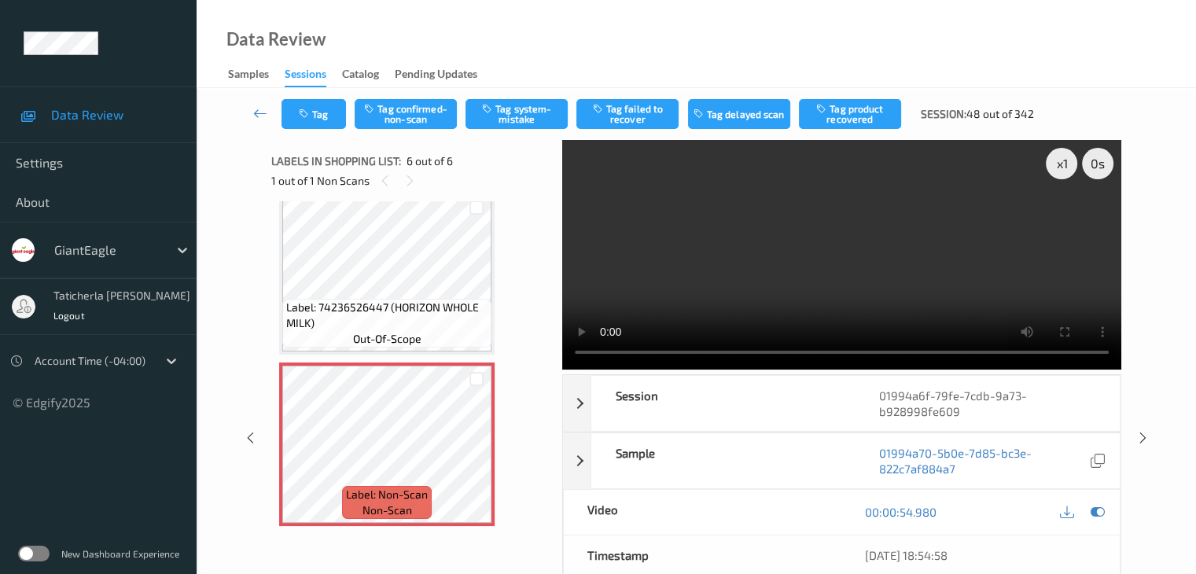
click at [1066, 219] on video at bounding box center [841, 255] width 559 height 230
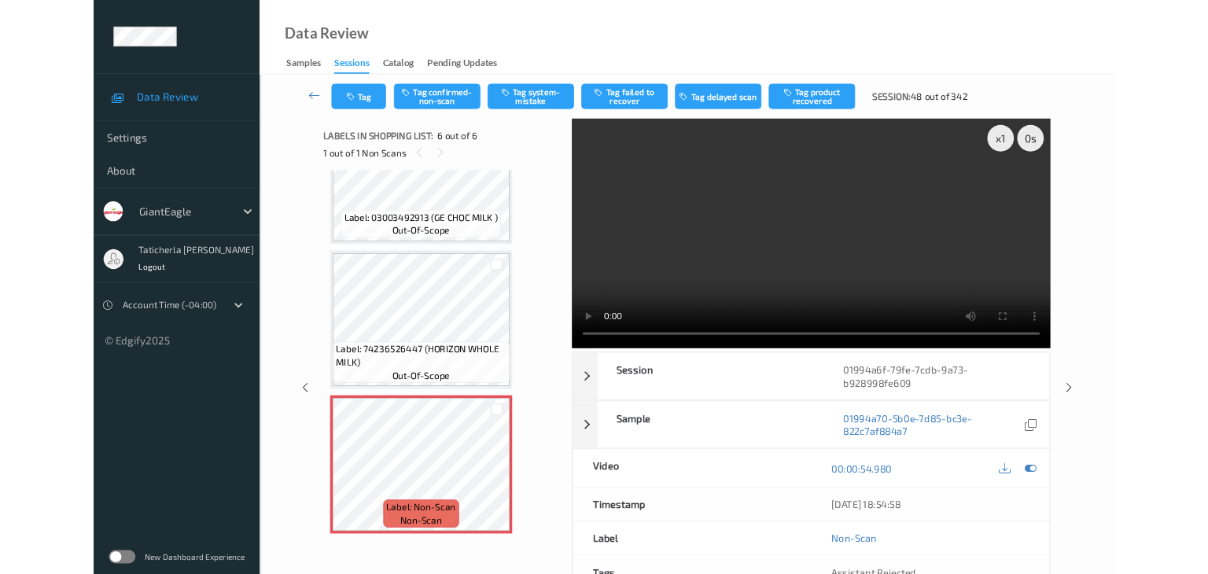
scroll to position [598, 0]
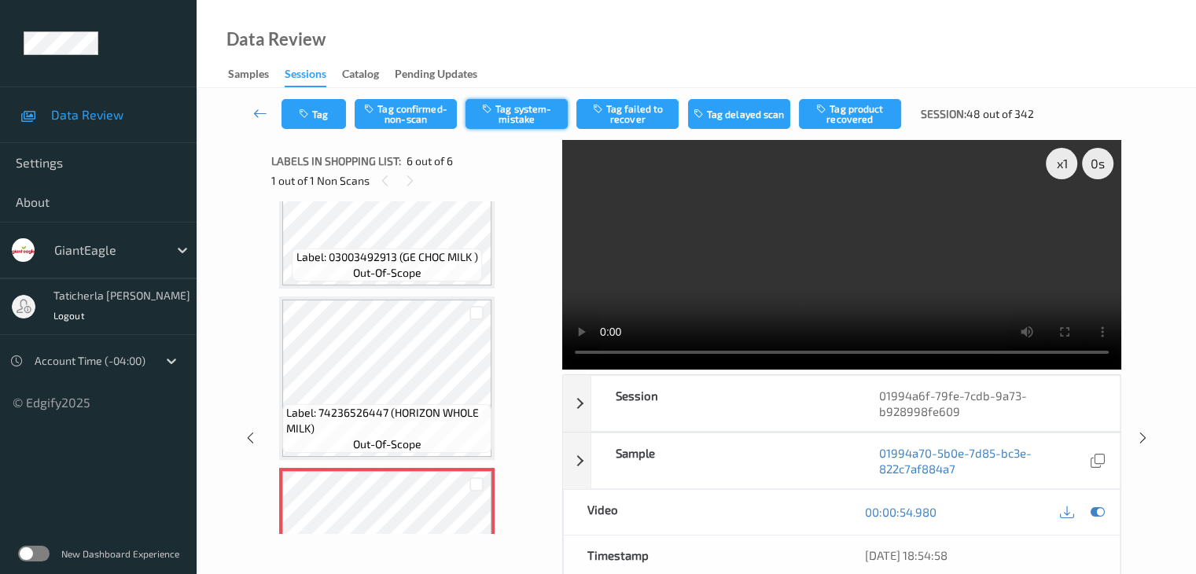
click at [528, 123] on button "Tag system-mistake" at bounding box center [516, 114] width 102 height 30
click at [325, 114] on button "Tag" at bounding box center [313, 114] width 64 height 30
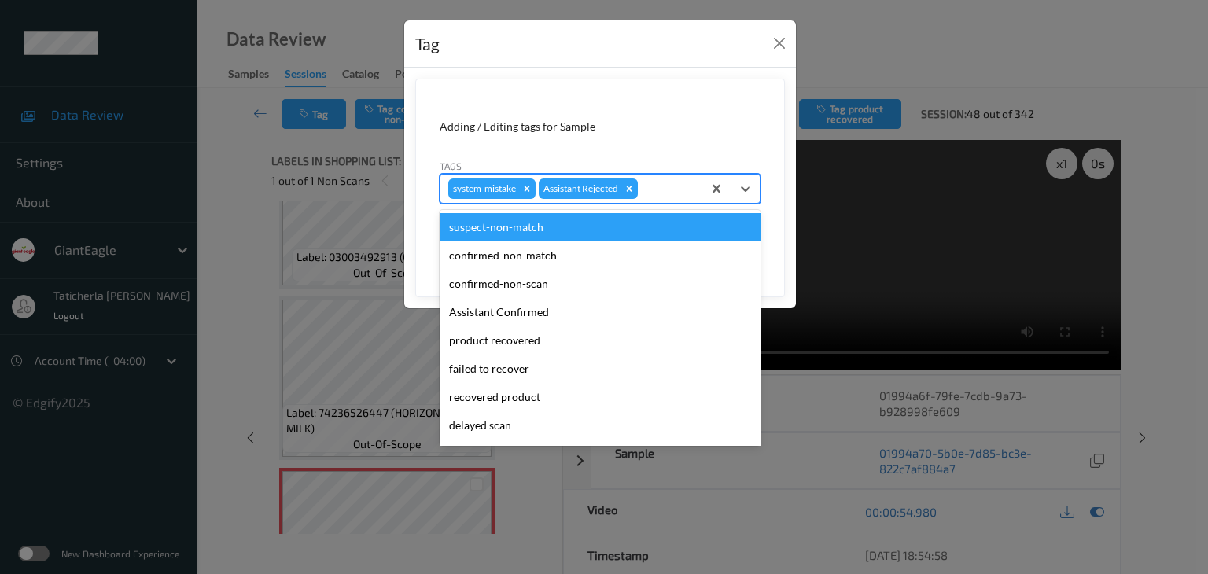
click at [664, 184] on div at bounding box center [667, 188] width 53 height 19
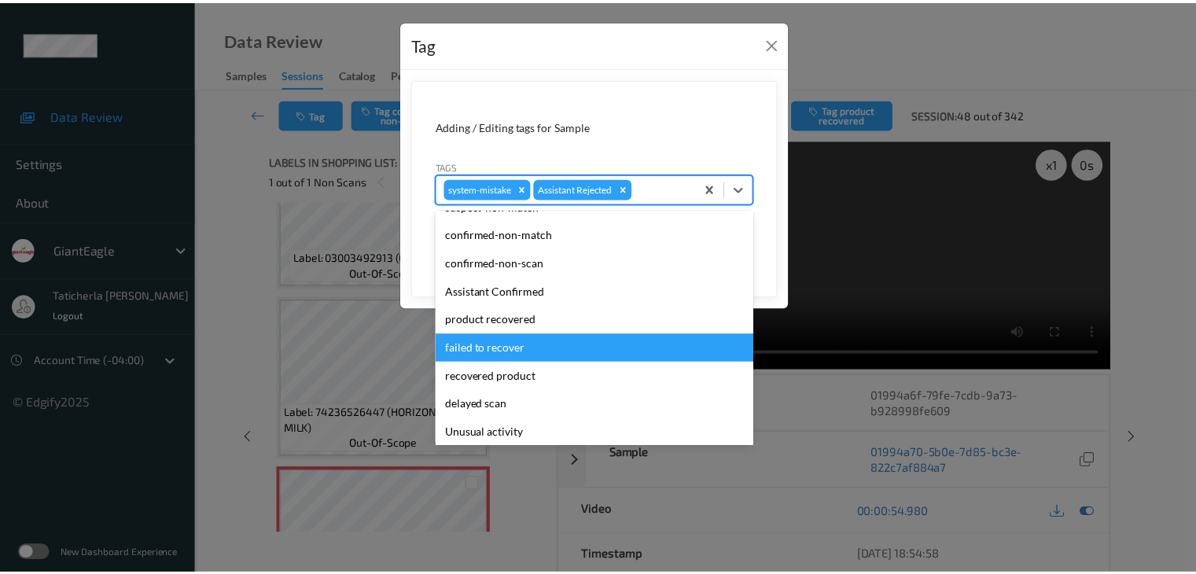
scroll to position [79, 0]
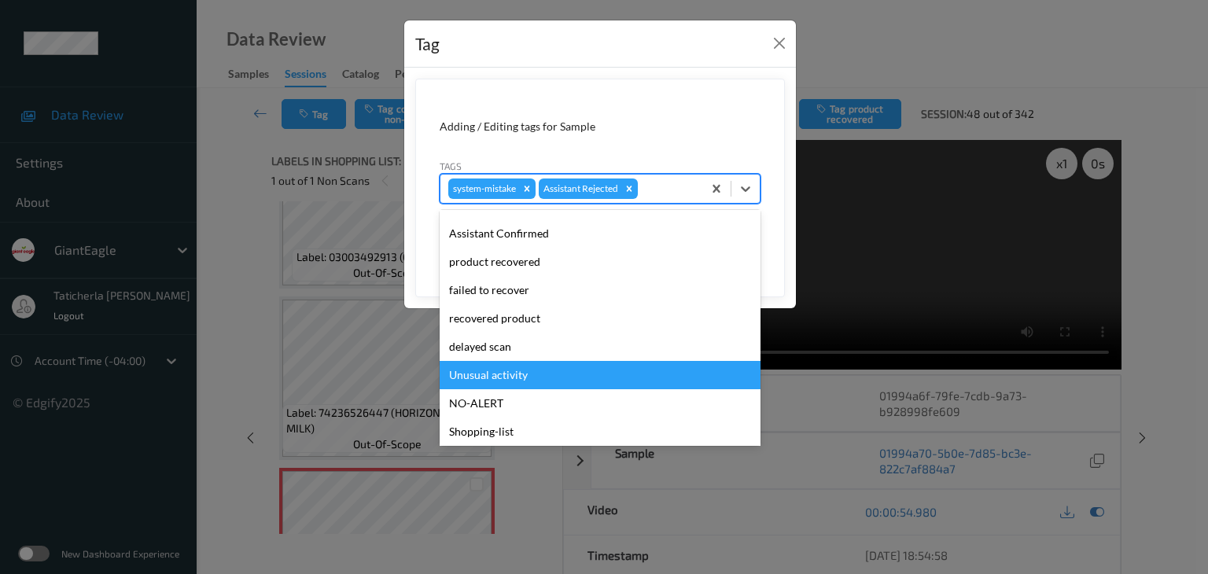
click at [557, 373] on div "Unusual activity" at bounding box center [599, 375] width 321 height 28
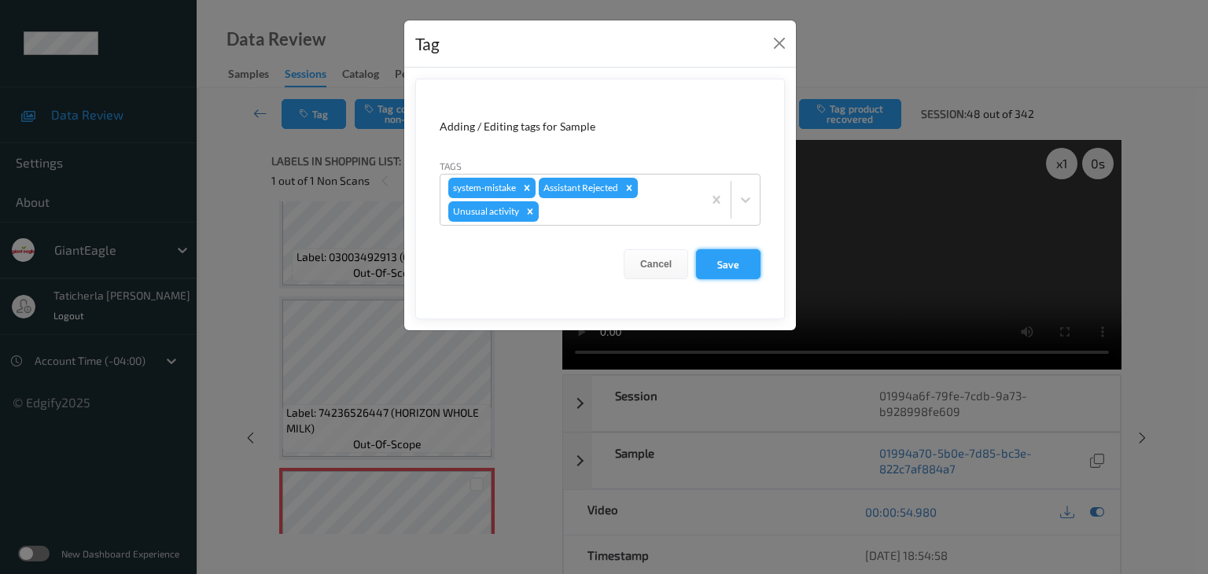
click at [735, 265] on button "Save" at bounding box center [728, 264] width 64 height 30
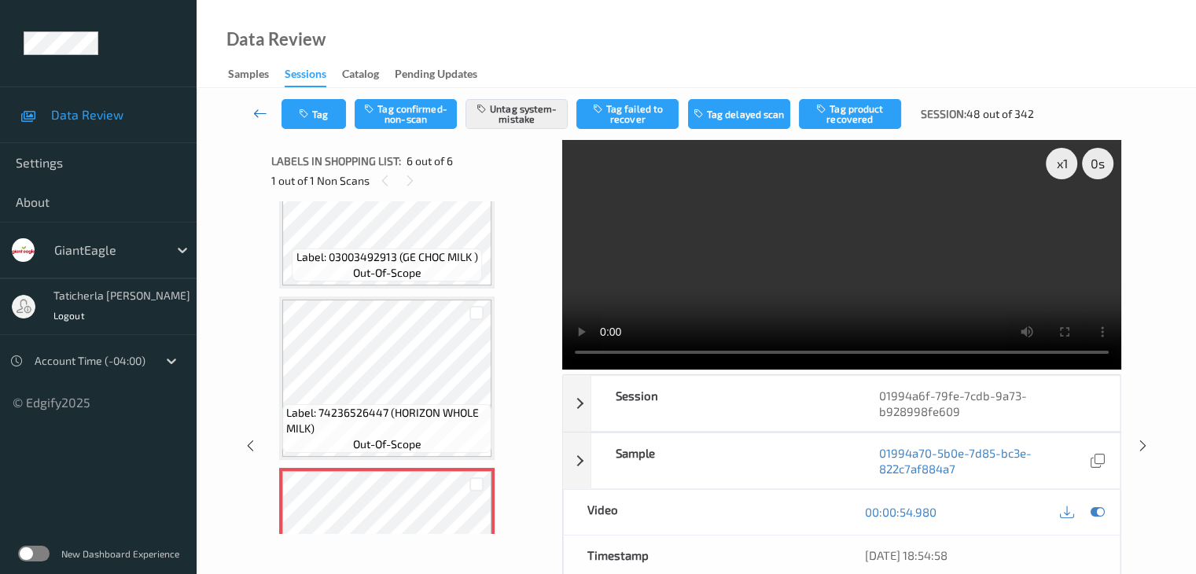
click at [260, 112] on icon at bounding box center [260, 113] width 14 height 16
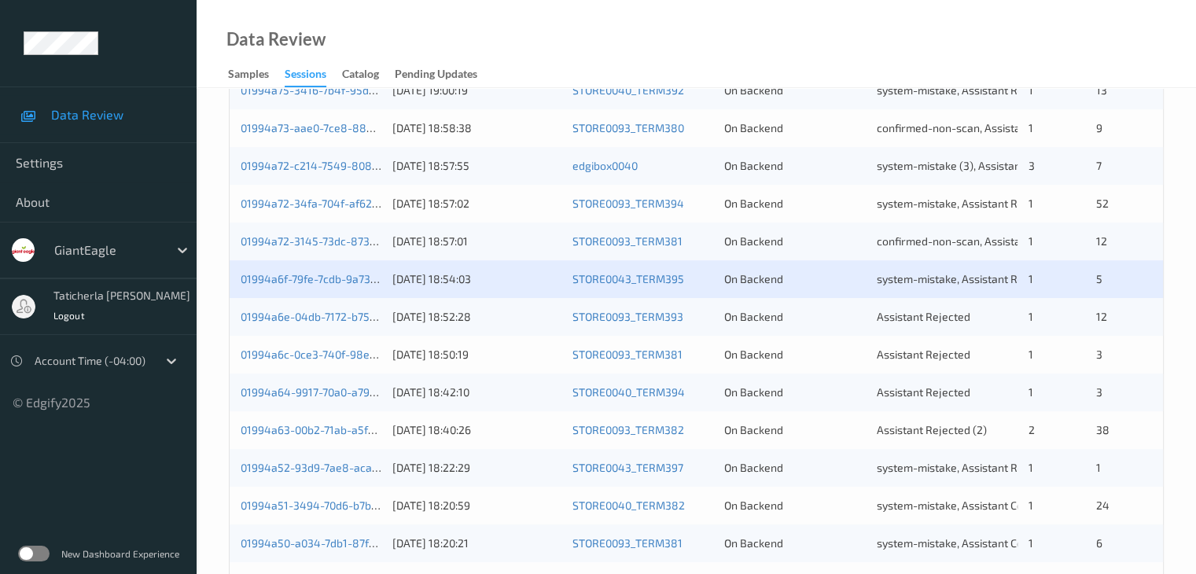
scroll to position [629, 0]
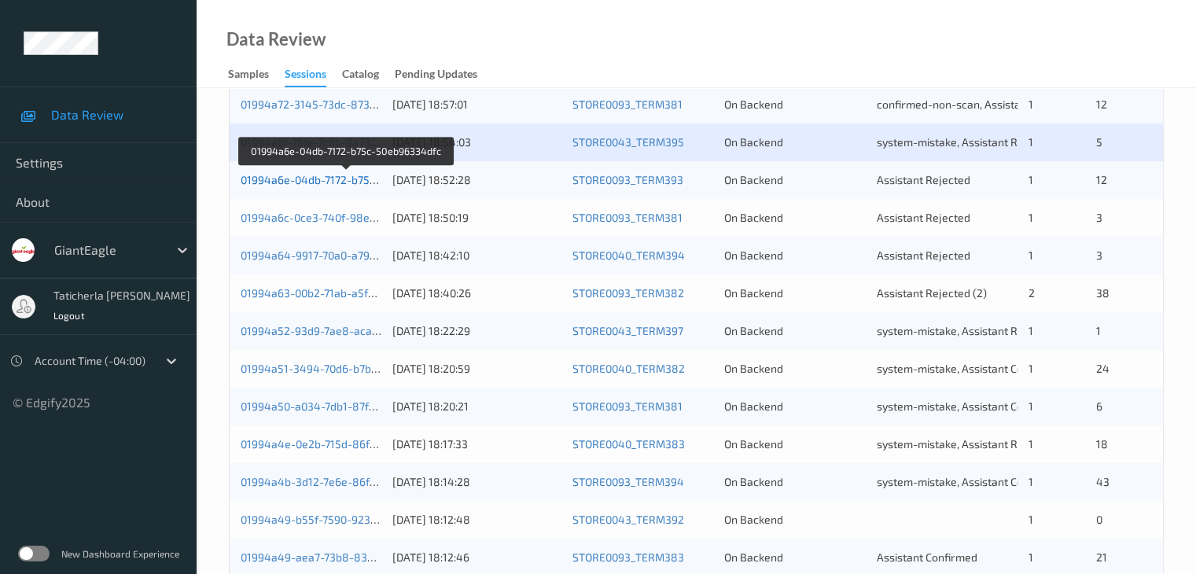
click at [307, 181] on link "01994a6e-04db-7172-b75c-50eb96334dfc" at bounding box center [347, 179] width 212 height 13
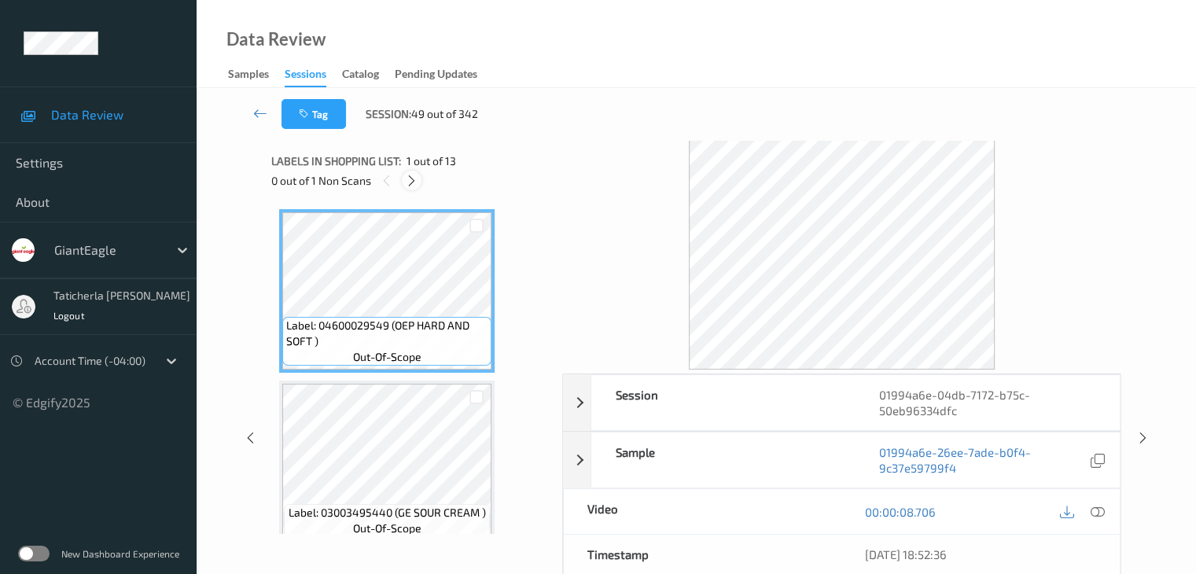
click at [415, 180] on icon at bounding box center [411, 181] width 13 height 14
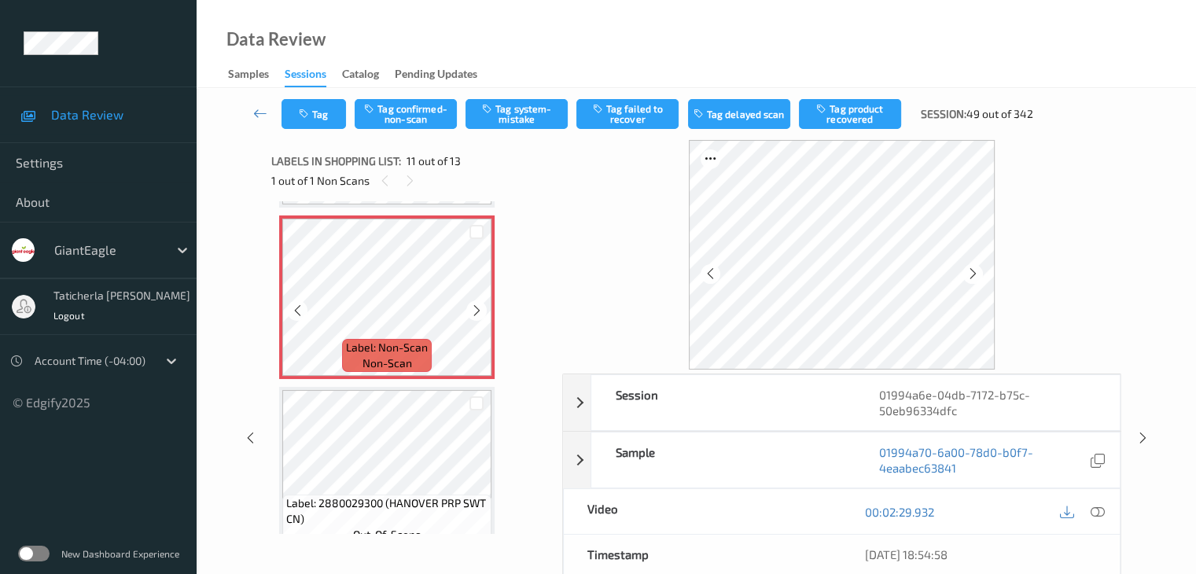
scroll to position [1629, 0]
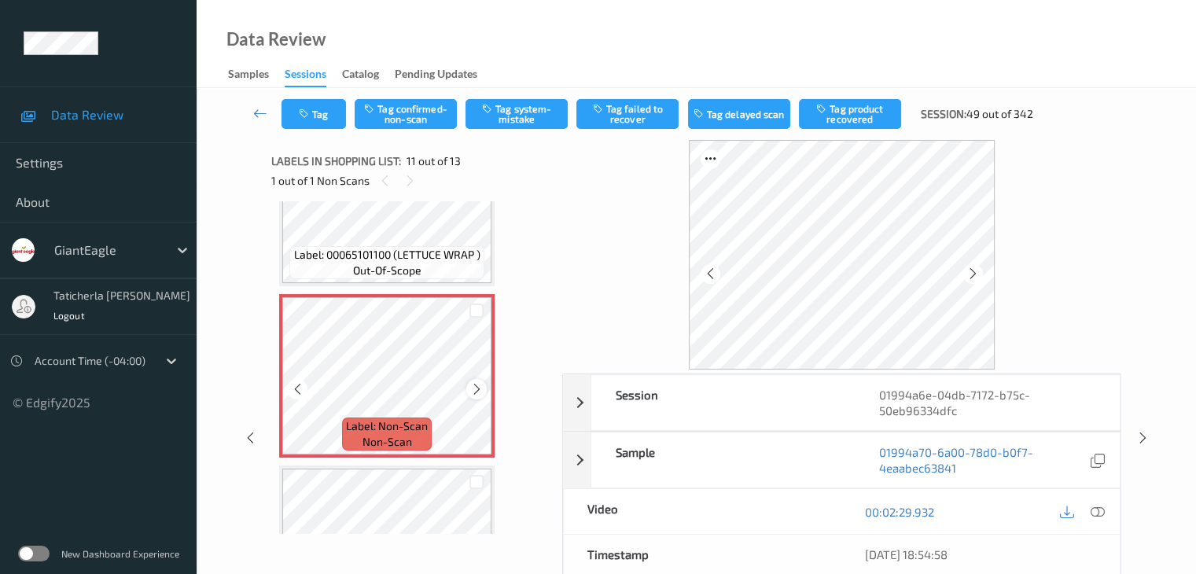
click at [474, 388] on icon at bounding box center [476, 389] width 13 height 14
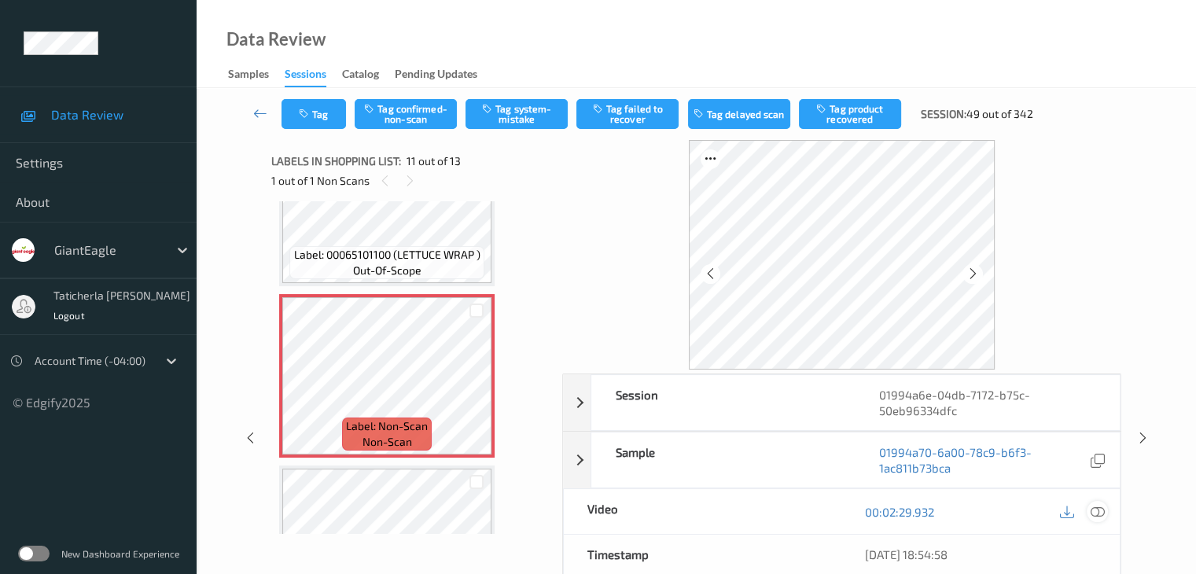
click at [1094, 508] on icon at bounding box center [1097, 512] width 14 height 14
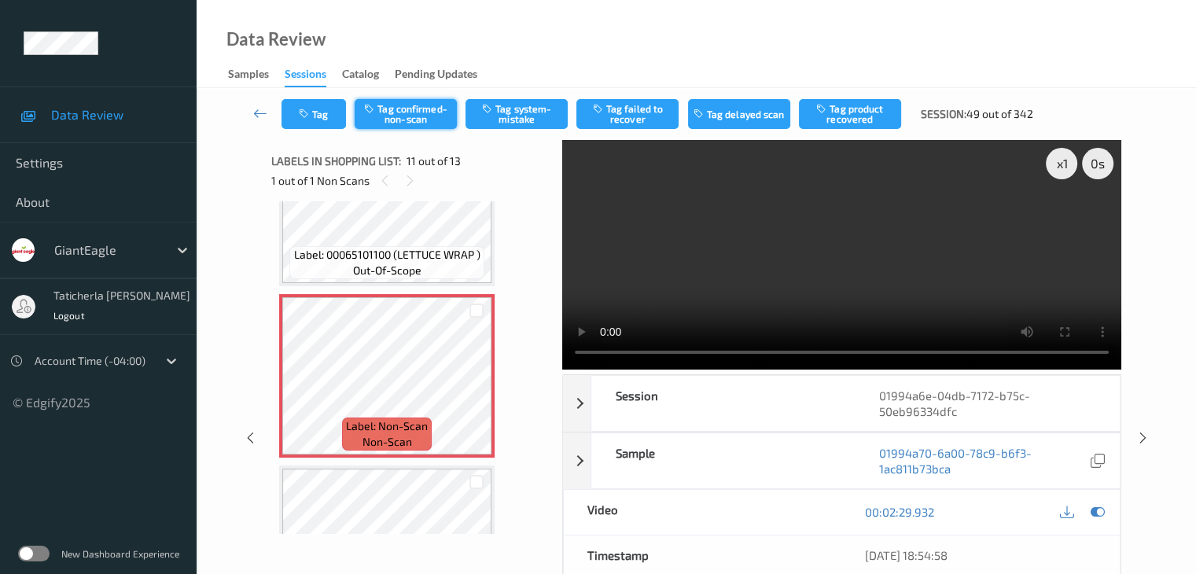
drag, startPoint x: 397, startPoint y: 112, endPoint x: 437, endPoint y: 112, distance: 40.1
click at [397, 112] on button "Tag confirmed-non-scan" at bounding box center [406, 114] width 102 height 30
click at [640, 116] on button "Tag failed to recover" at bounding box center [627, 114] width 102 height 30
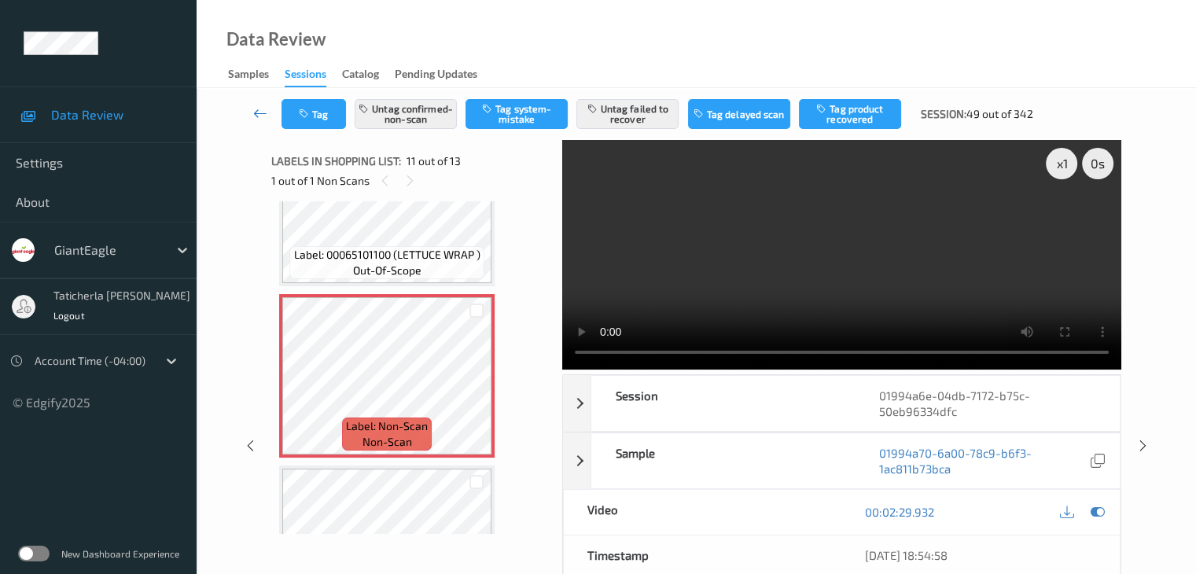
click at [259, 112] on icon at bounding box center [260, 113] width 14 height 16
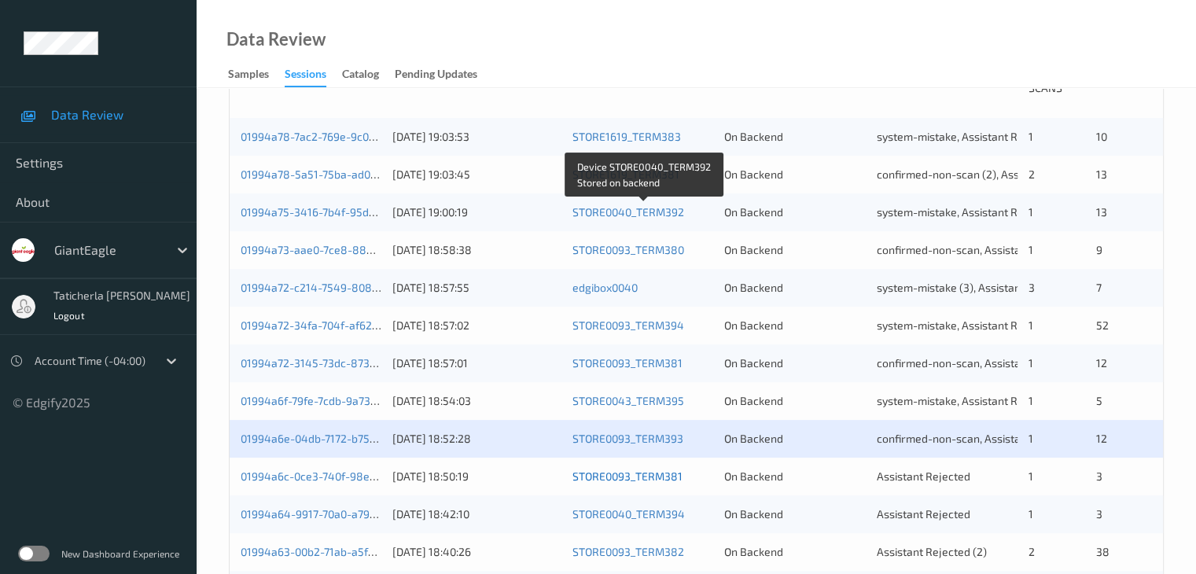
scroll to position [550, 0]
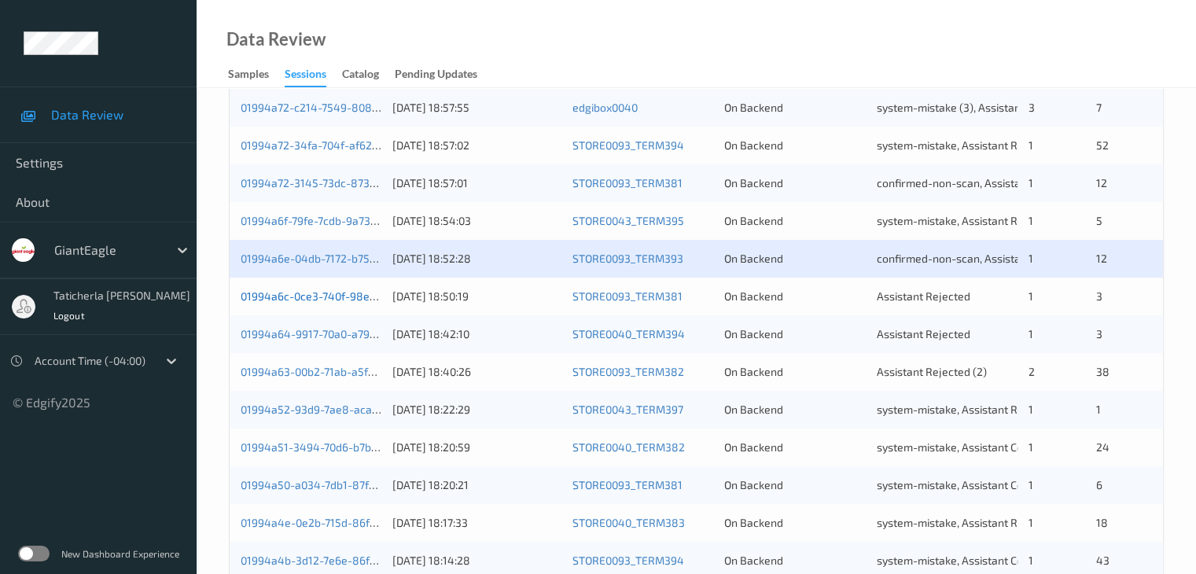
click at [338, 302] on div "01994a6c-0ce3-740f-98ee-1cfd3841fc81" at bounding box center [311, 297] width 141 height 16
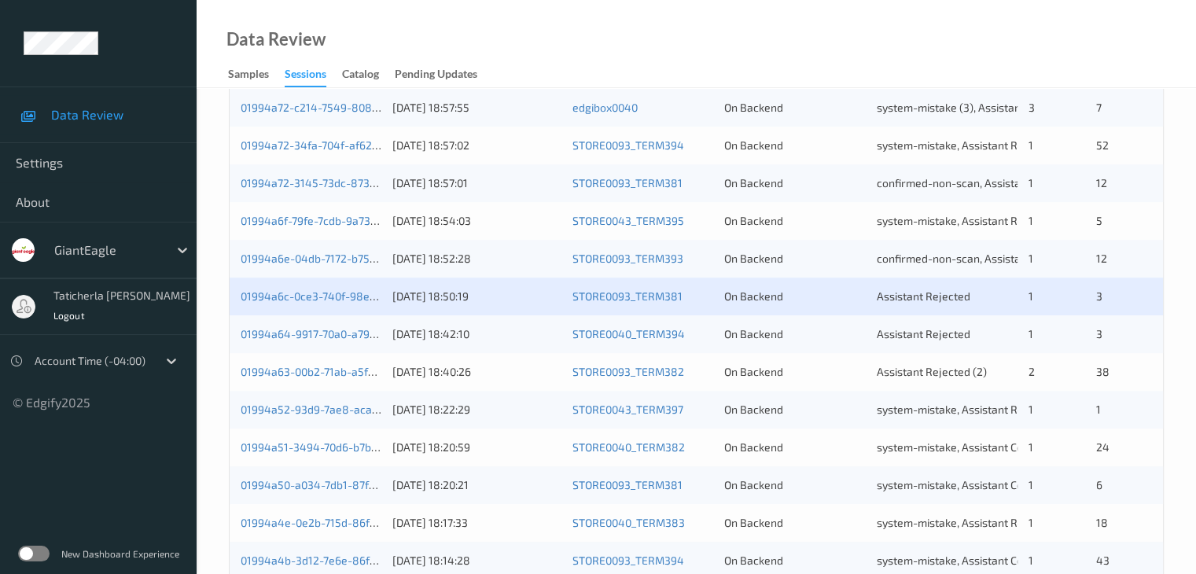
click at [340, 307] on div "01994a6c-0ce3-740f-98ee-1cfd3841fc81 14/09/2025 18:50:19 STORE0093_TERM381 On B…" at bounding box center [696, 297] width 933 height 38
click at [328, 303] on div "01994a6c-0ce3-740f-98ee-1cfd3841fc81" at bounding box center [311, 297] width 141 height 16
click at [330, 300] on link "01994a6c-0ce3-740f-98ee-1cfd3841fc81" at bounding box center [344, 295] width 207 height 13
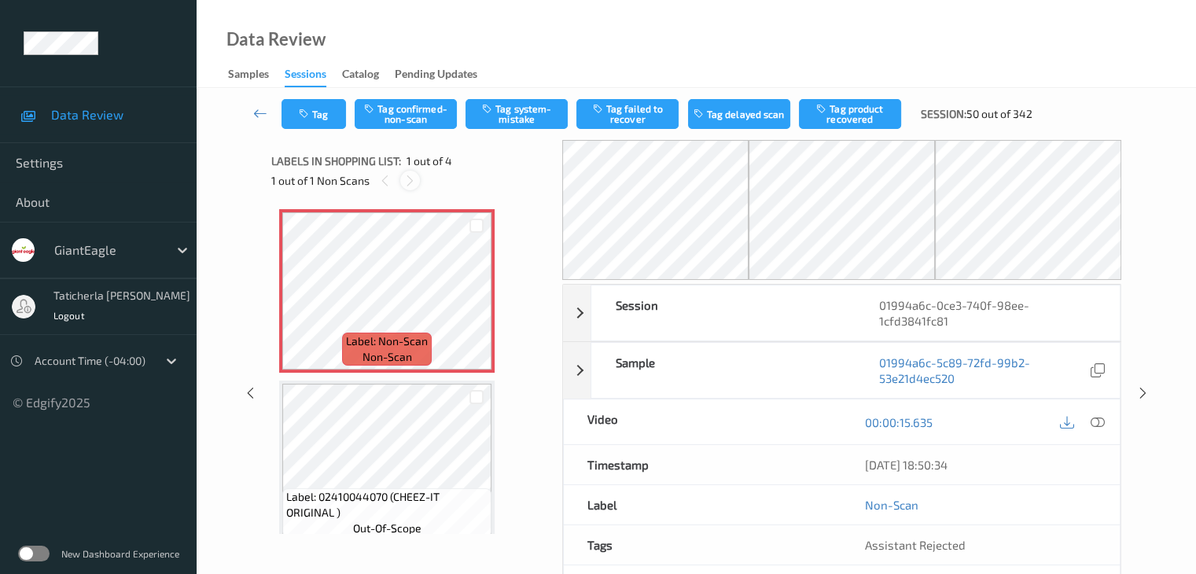
click at [414, 182] on icon at bounding box center [409, 181] width 13 height 14
click at [477, 303] on icon at bounding box center [476, 304] width 13 height 14
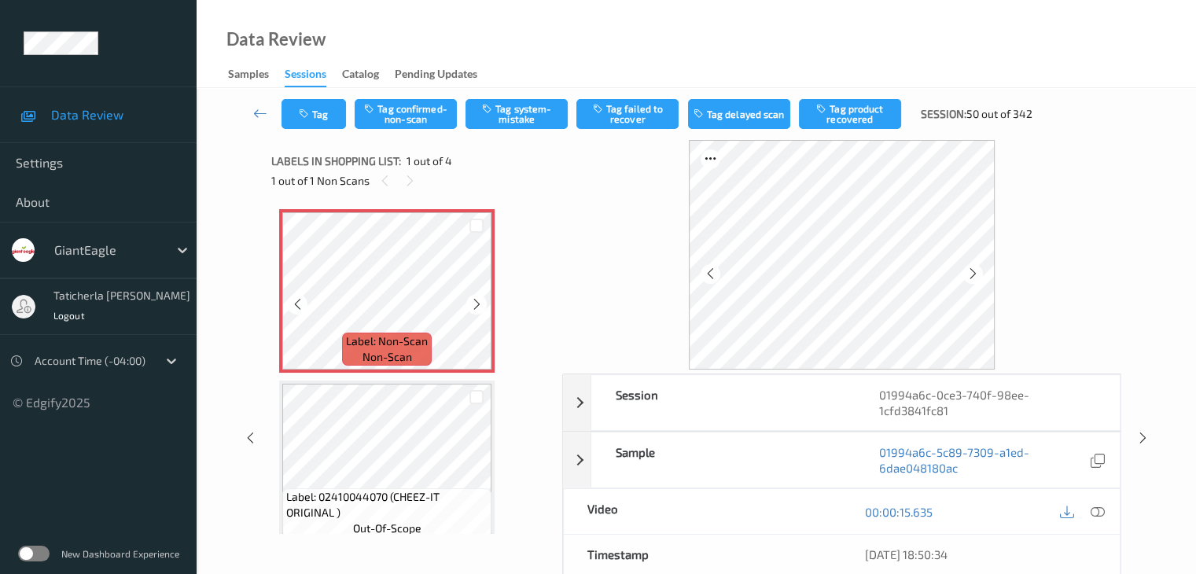
click at [477, 303] on icon at bounding box center [476, 304] width 13 height 14
click at [478, 306] on icon at bounding box center [476, 304] width 13 height 14
click at [1097, 509] on icon at bounding box center [1097, 512] width 14 height 14
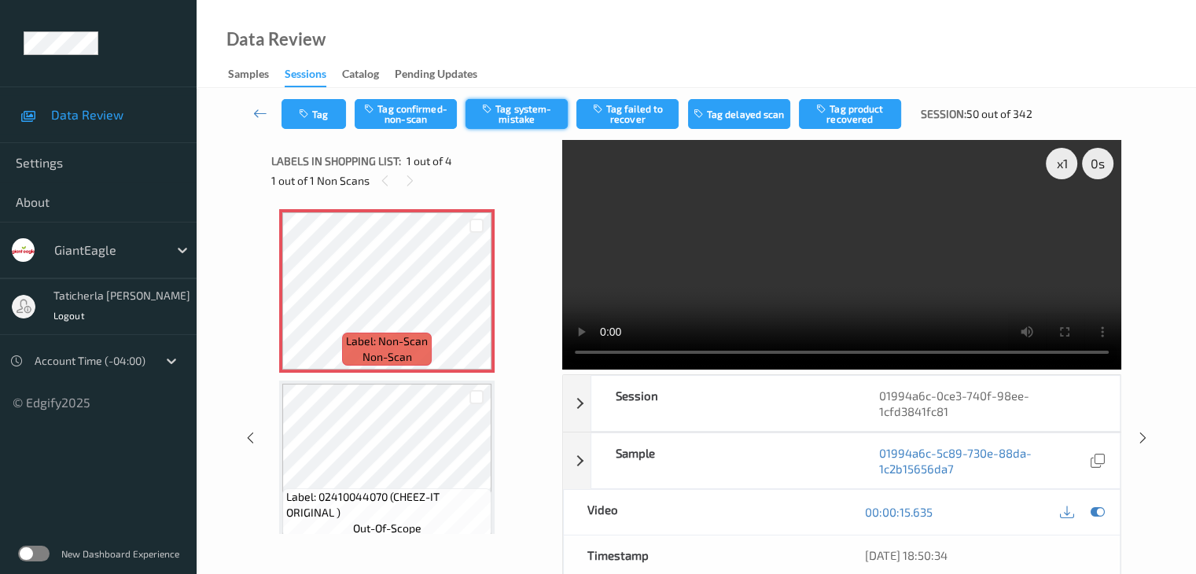
click at [520, 114] on button "Tag system-mistake" at bounding box center [516, 114] width 102 height 30
click at [263, 117] on icon at bounding box center [260, 113] width 14 height 16
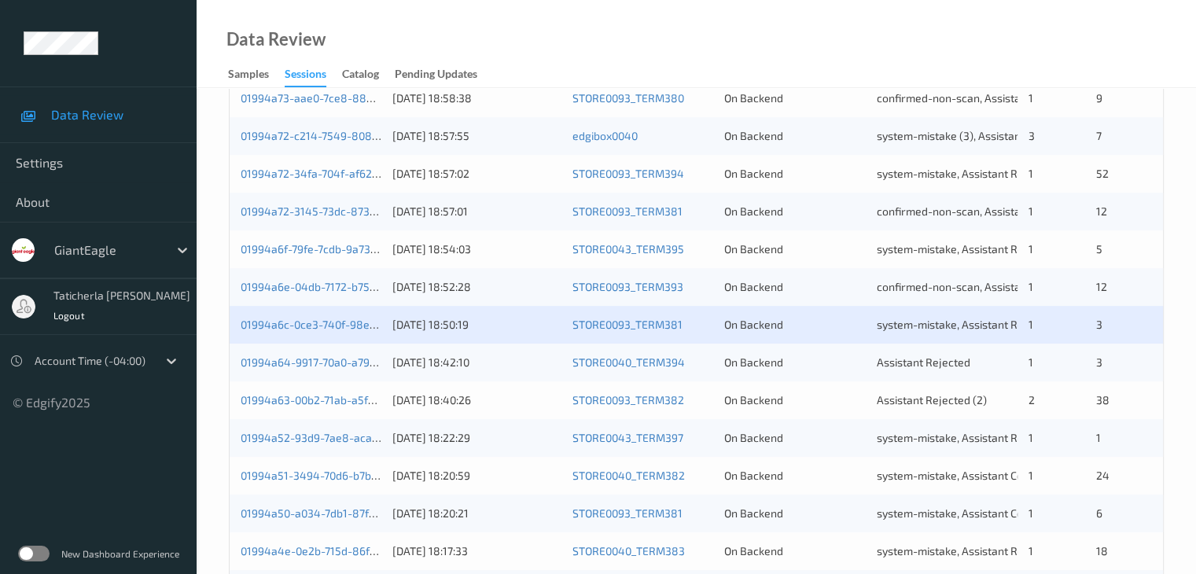
scroll to position [550, 0]
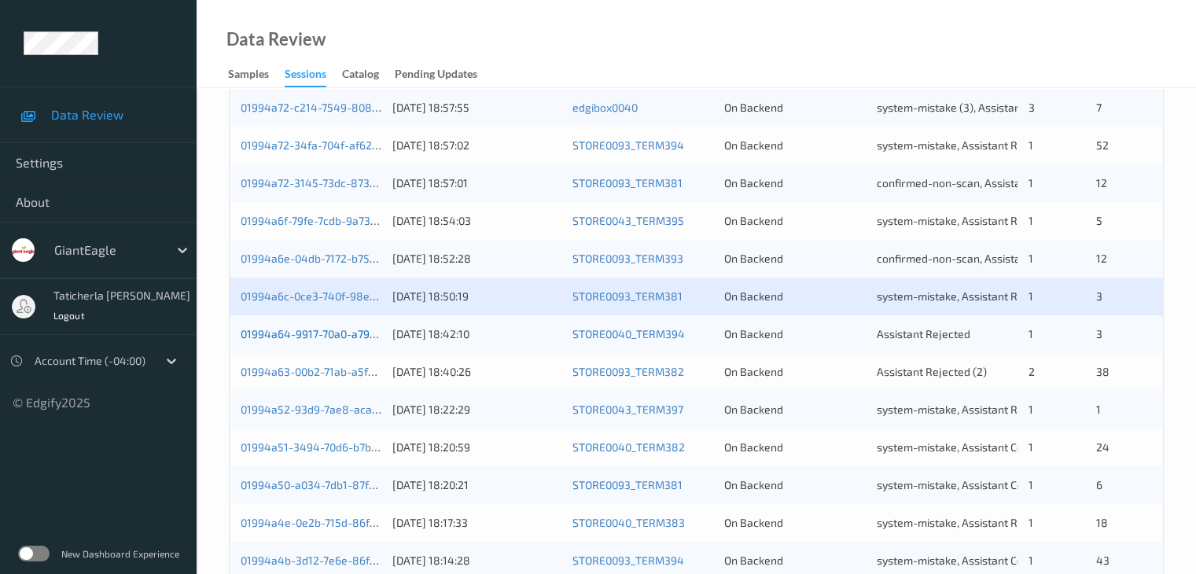
click at [314, 336] on link "01994a64-9917-70a0-a79b-83a8d888dc40" at bounding box center [350, 333] width 219 height 13
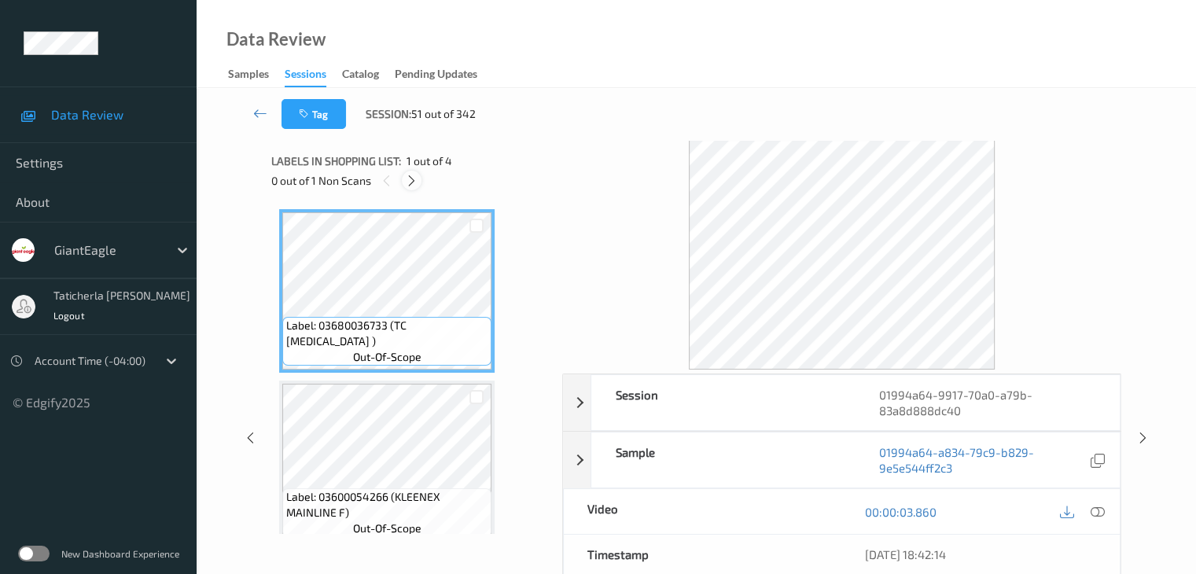
click at [414, 176] on icon at bounding box center [411, 181] width 13 height 14
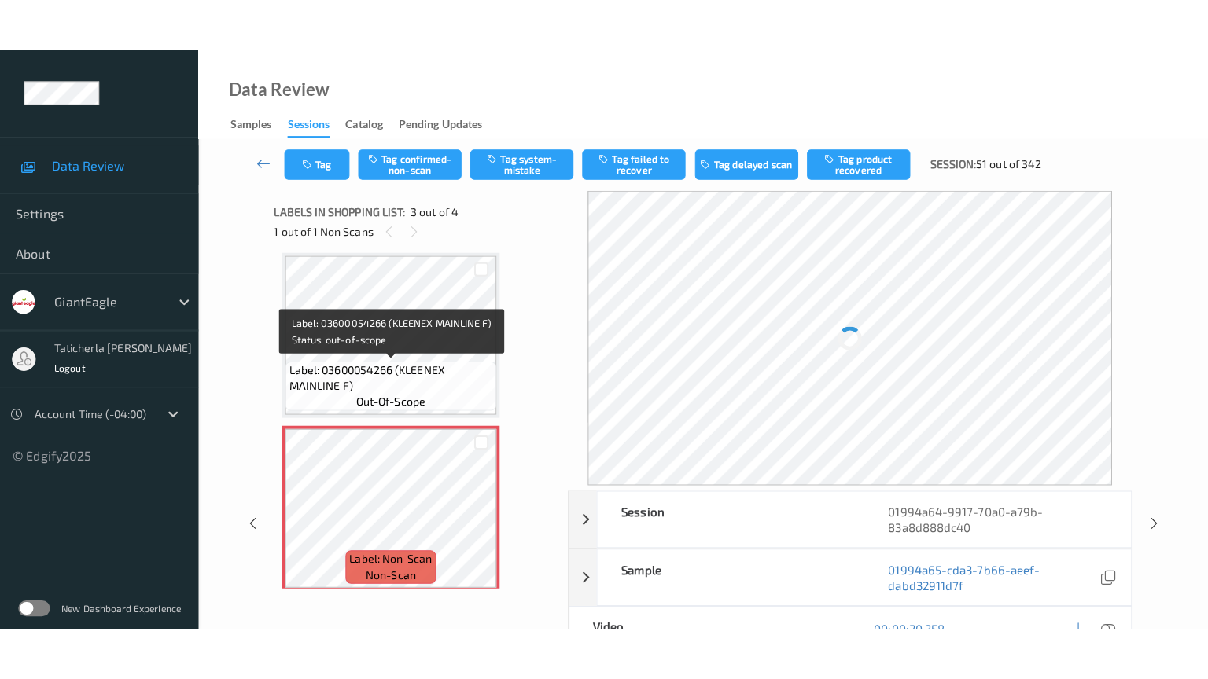
scroll to position [336, 0]
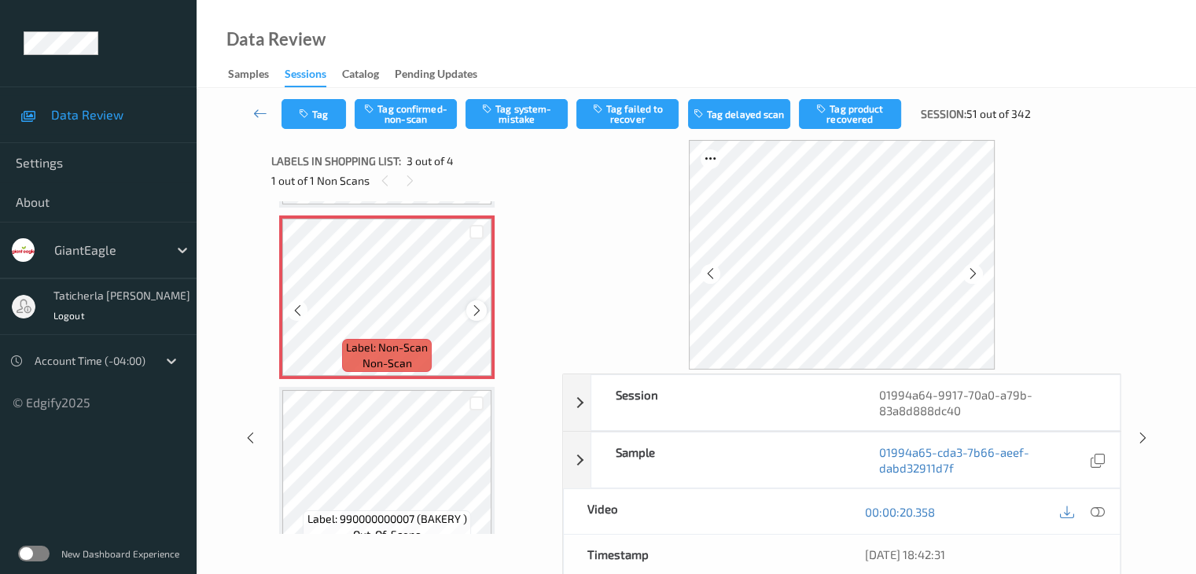
click at [476, 306] on icon at bounding box center [476, 310] width 13 height 14
click at [1094, 509] on icon at bounding box center [1097, 512] width 14 height 14
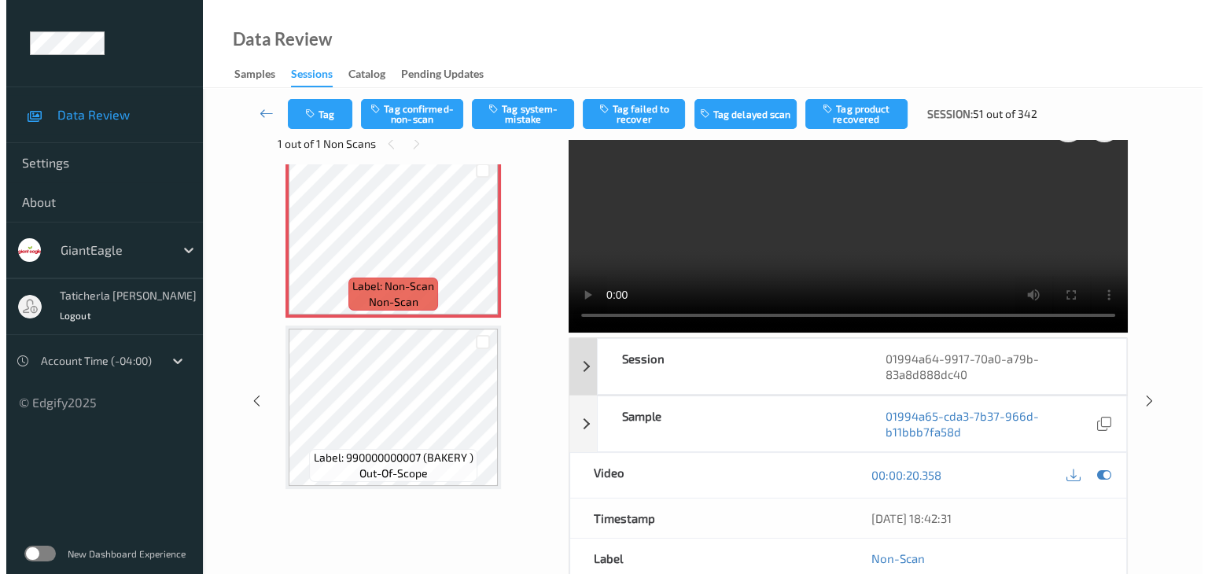
scroll to position [0, 0]
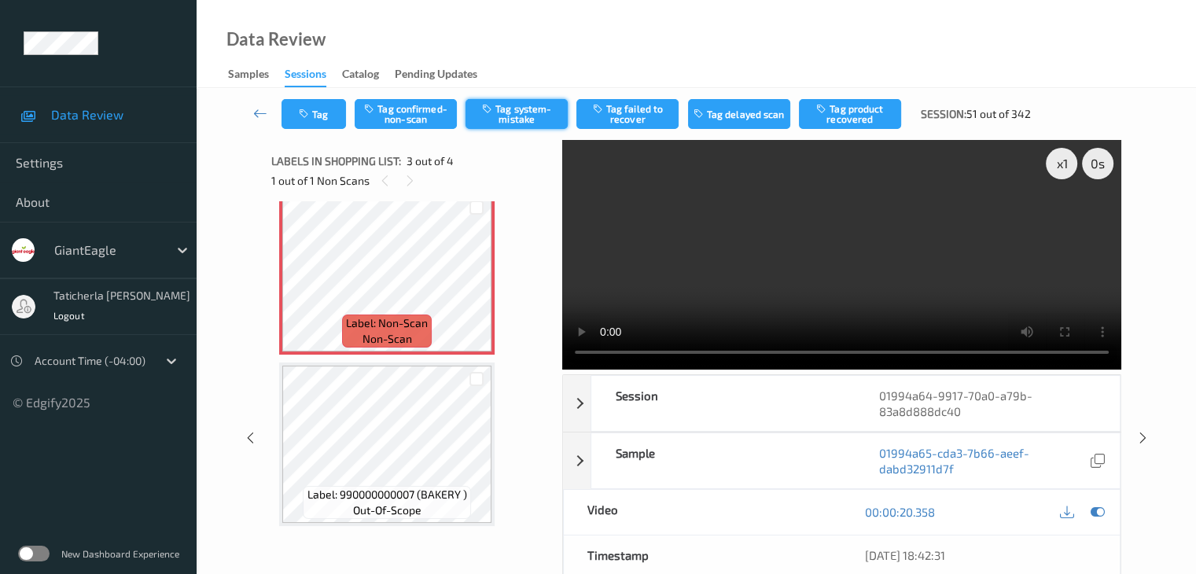
click at [514, 109] on button "Tag system-mistake" at bounding box center [516, 114] width 102 height 30
click at [328, 110] on button "Tag" at bounding box center [313, 114] width 64 height 30
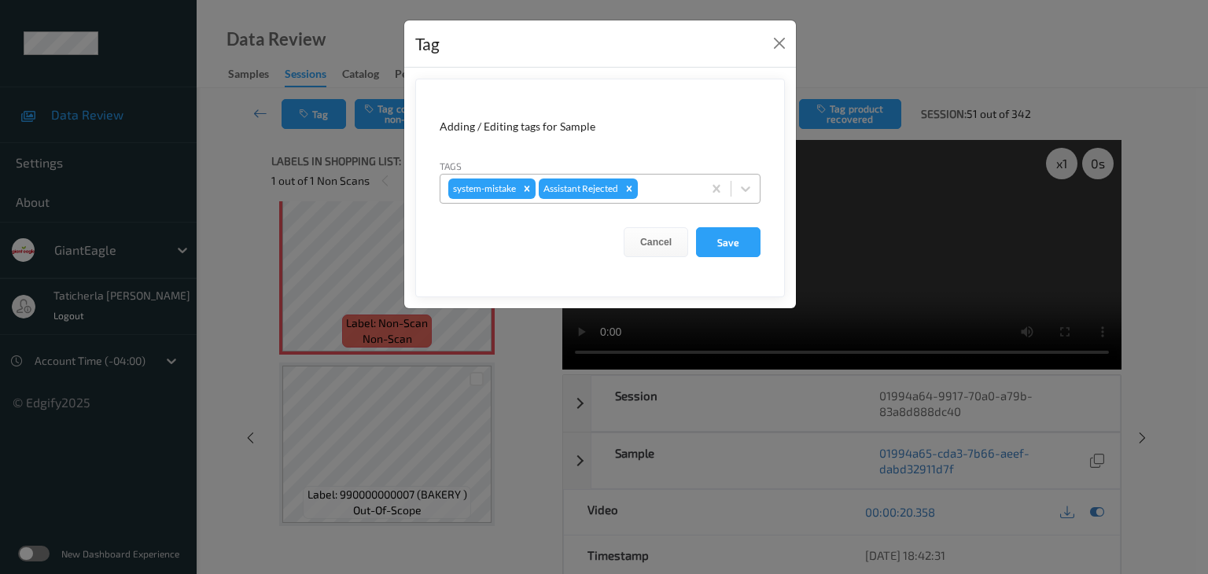
click at [672, 186] on div at bounding box center [667, 188] width 53 height 19
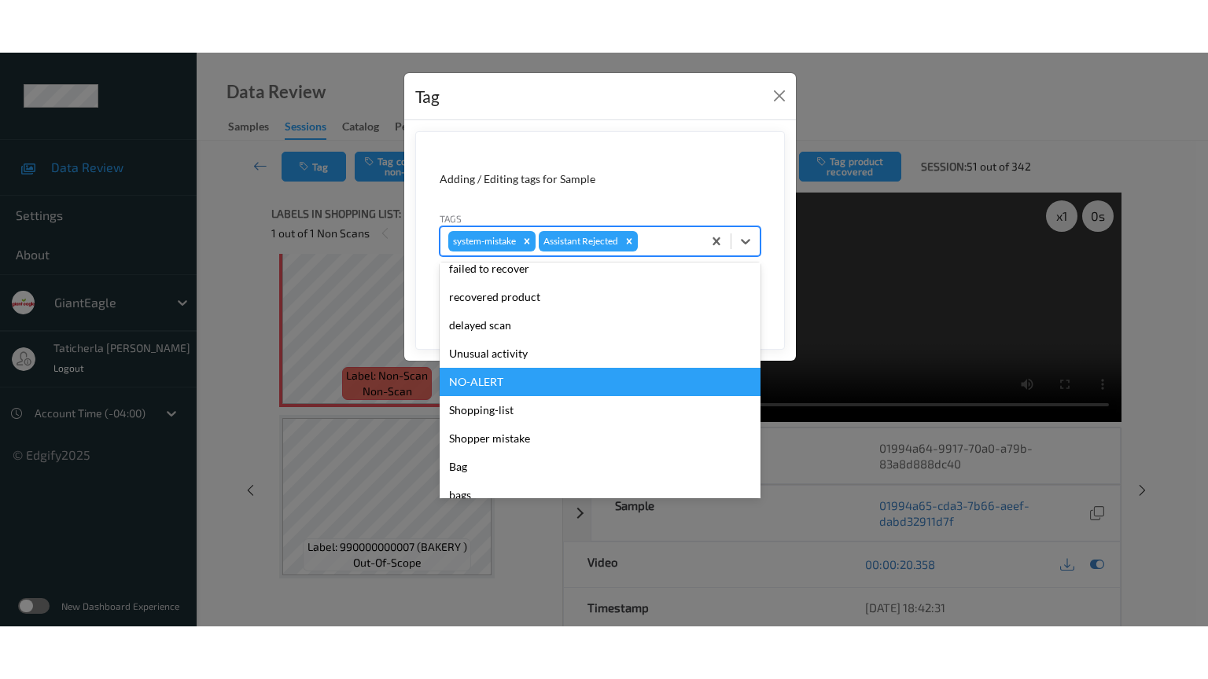
scroll to position [157, 0]
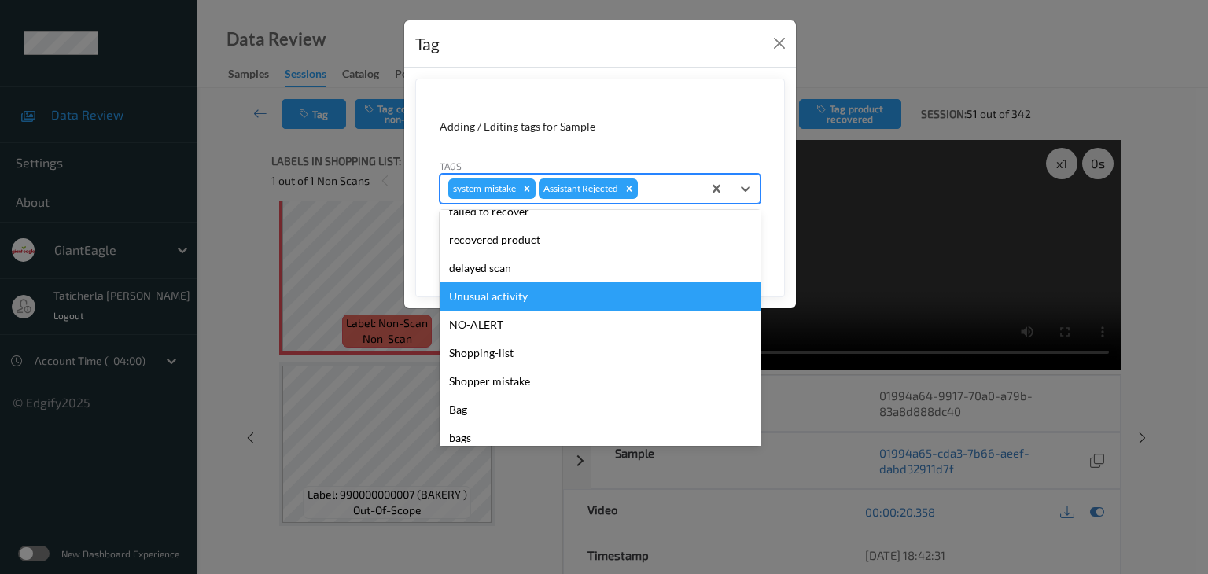
drag, startPoint x: 517, startPoint y: 299, endPoint x: 613, endPoint y: 255, distance: 105.2
click at [521, 294] on div "Unusual activity" at bounding box center [599, 296] width 321 height 28
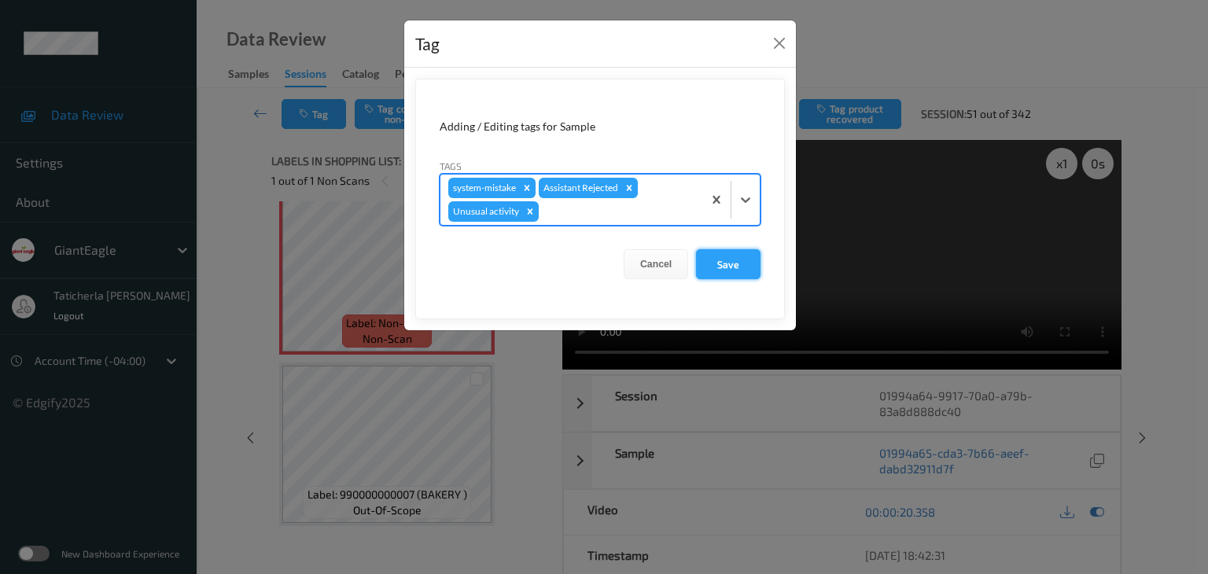
click at [733, 268] on button "Save" at bounding box center [728, 264] width 64 height 30
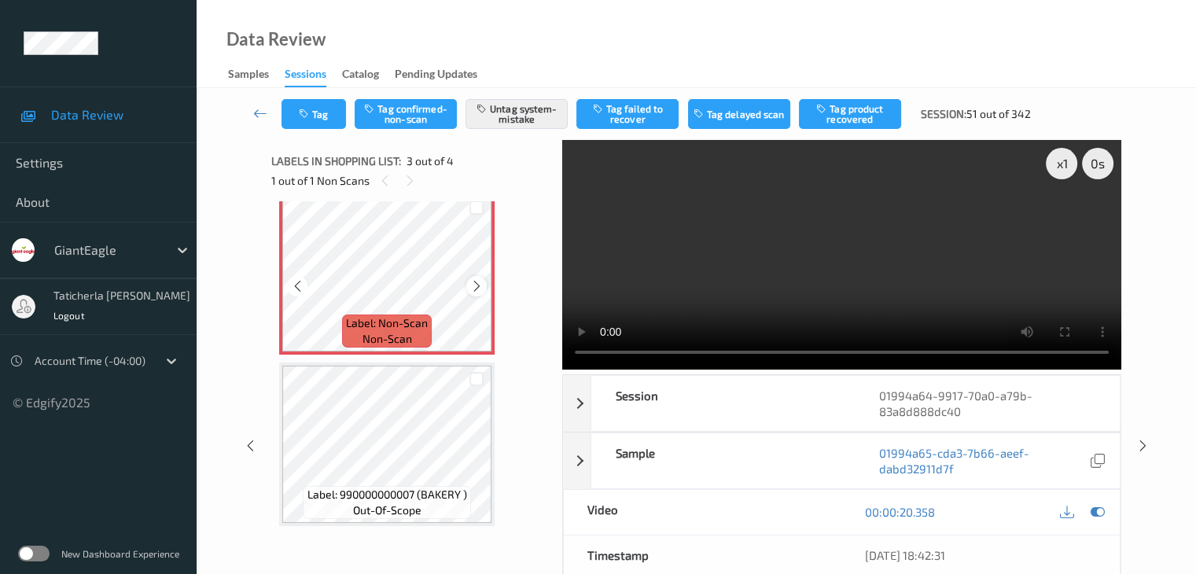
click at [472, 289] on icon at bounding box center [476, 286] width 13 height 14
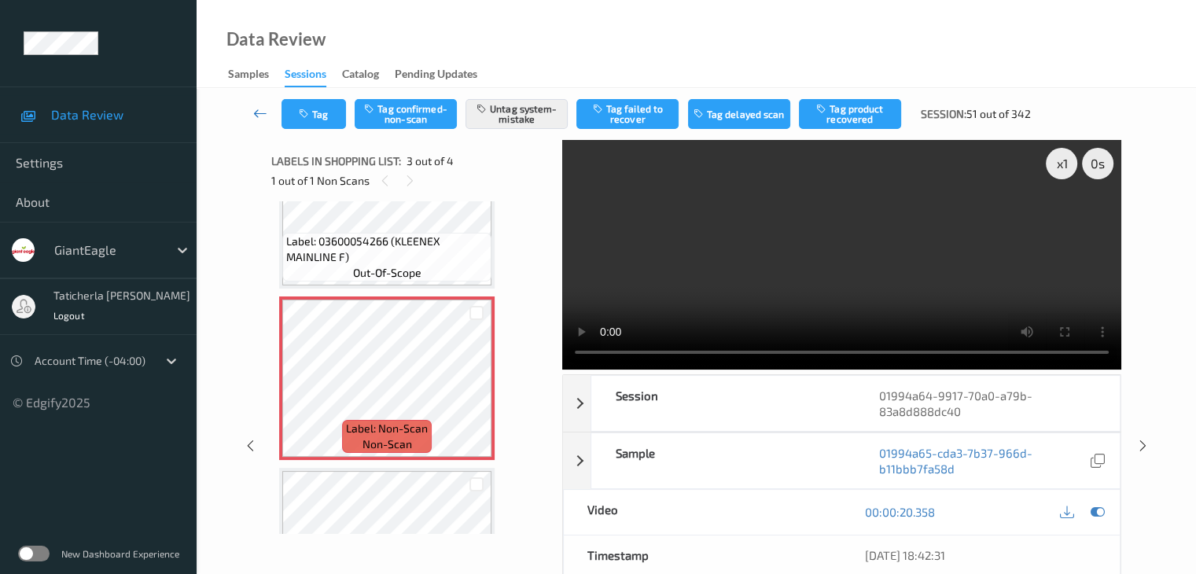
click at [254, 116] on icon at bounding box center [260, 113] width 14 height 16
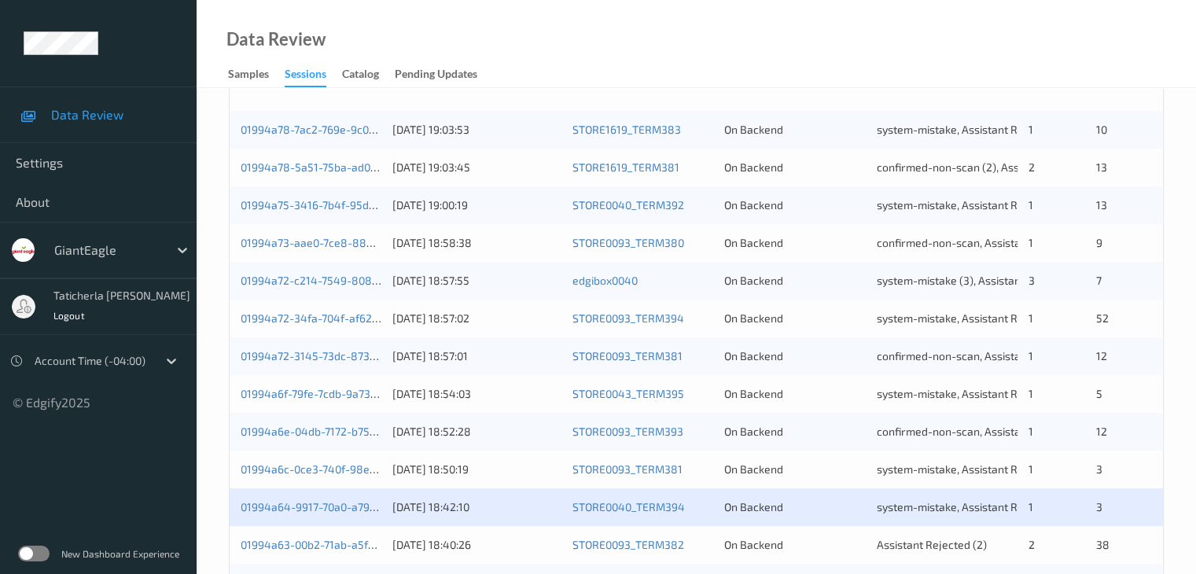
scroll to position [472, 0]
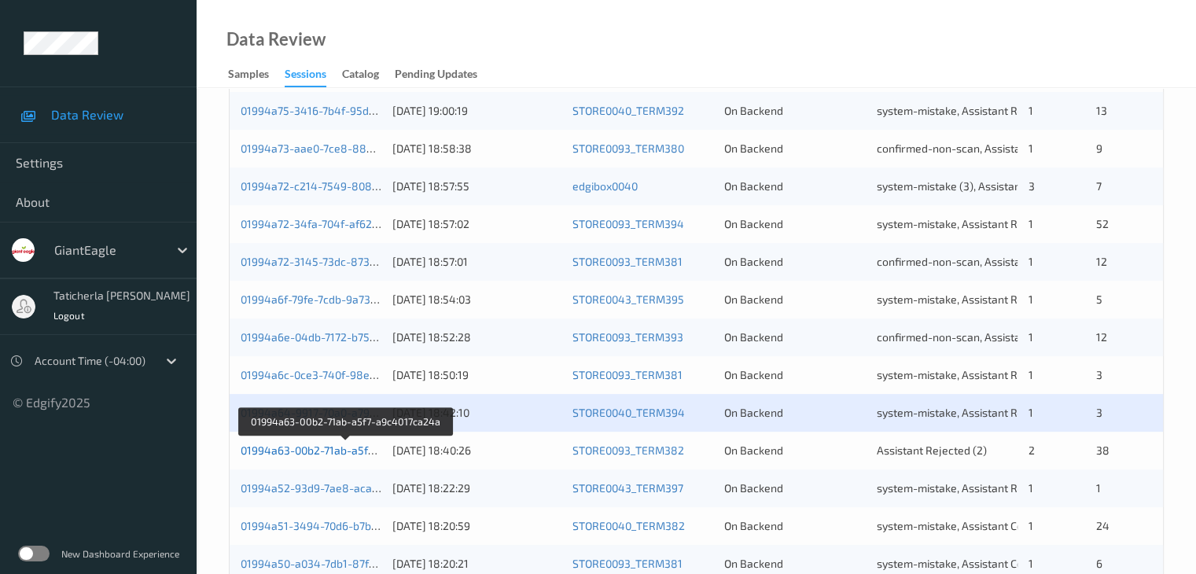
click at [337, 454] on link "01994a63-00b2-71ab-a5f7-a9c4017ca24a" at bounding box center [346, 449] width 211 height 13
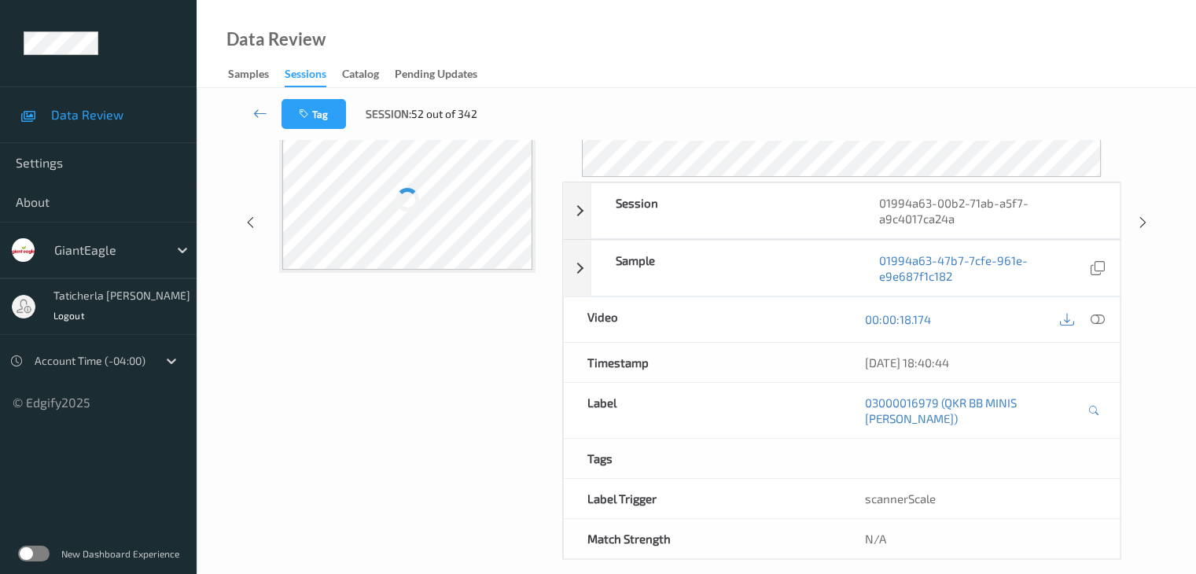
scroll to position [192, 0]
